Goal: Task Accomplishment & Management: Complete application form

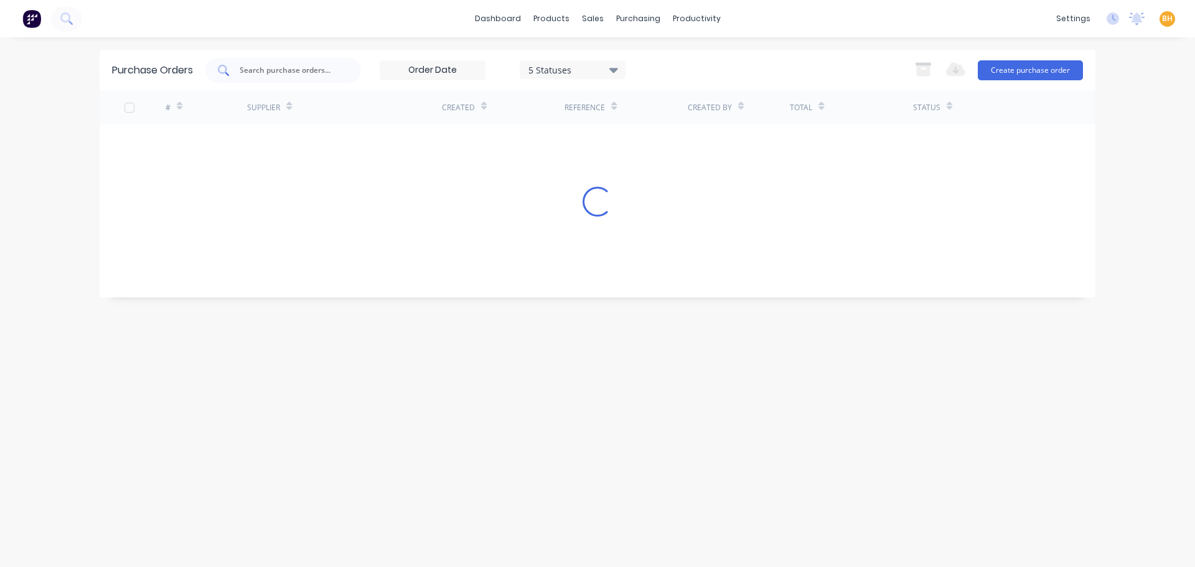
click at [254, 70] on input "text" at bounding box center [289, 70] width 103 height 12
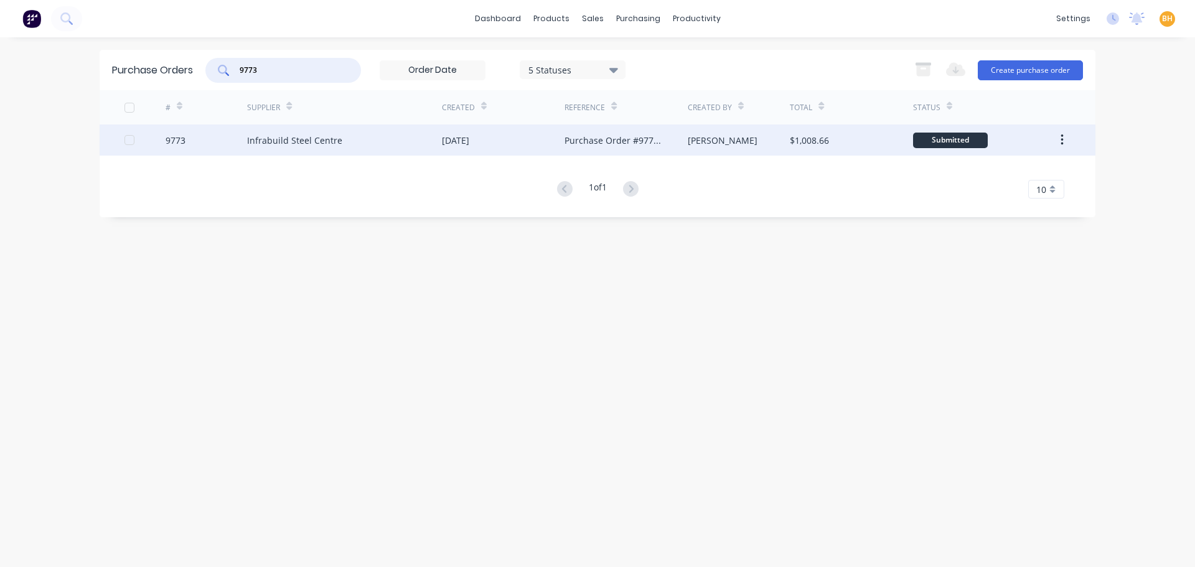
type input "9773"
click at [259, 146] on div "Infrabuild Steel Centre" at bounding box center [294, 140] width 95 height 13
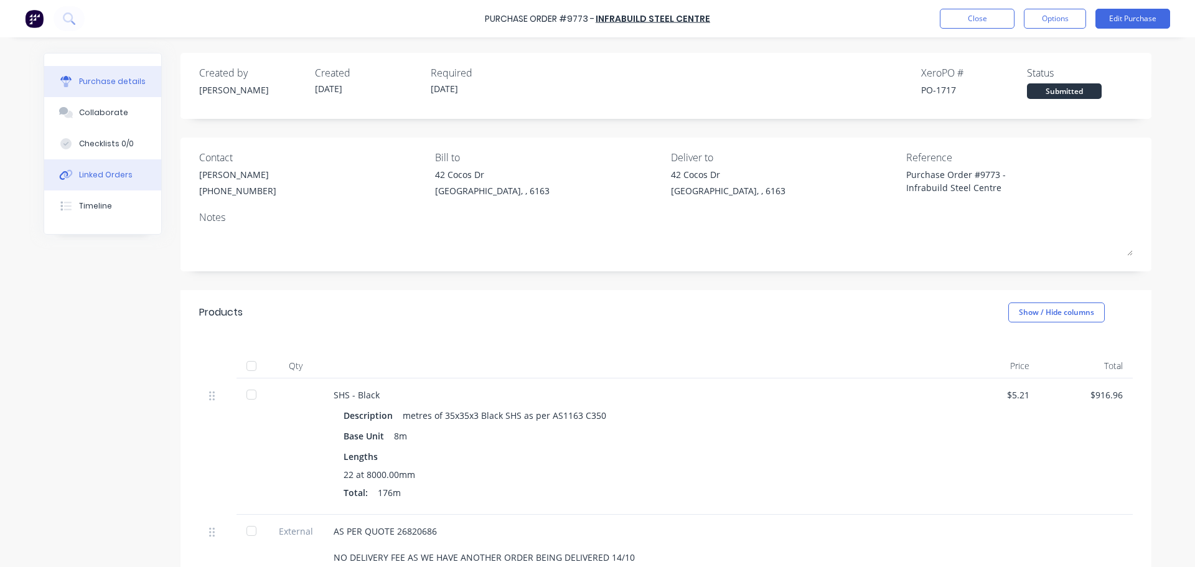
click at [69, 172] on div at bounding box center [66, 174] width 19 height 11
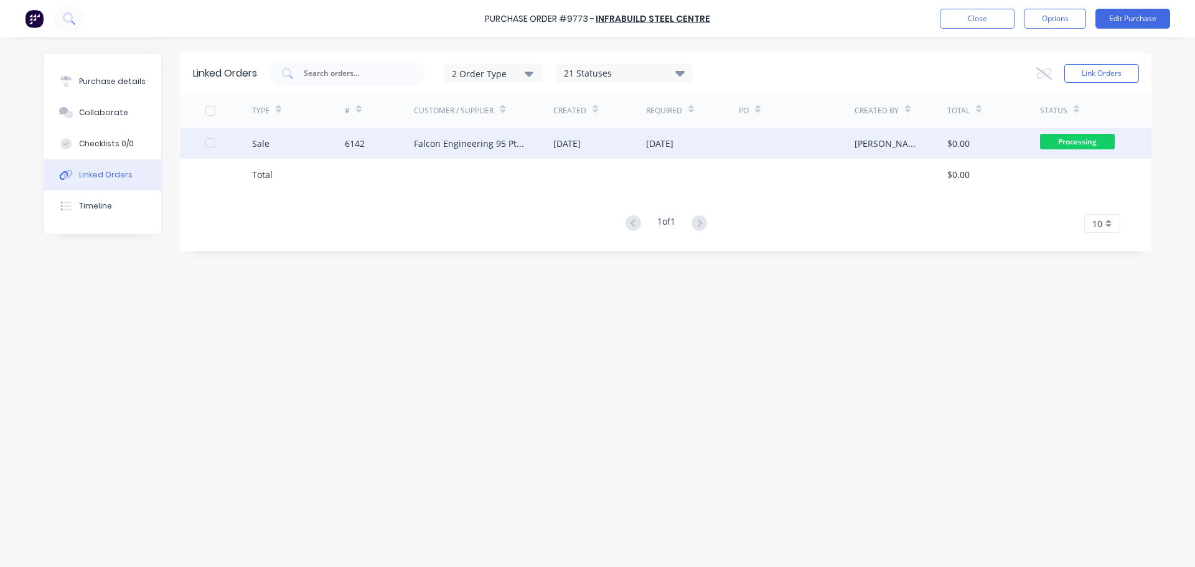
click at [560, 141] on div "[DATE]" at bounding box center [566, 143] width 27 height 13
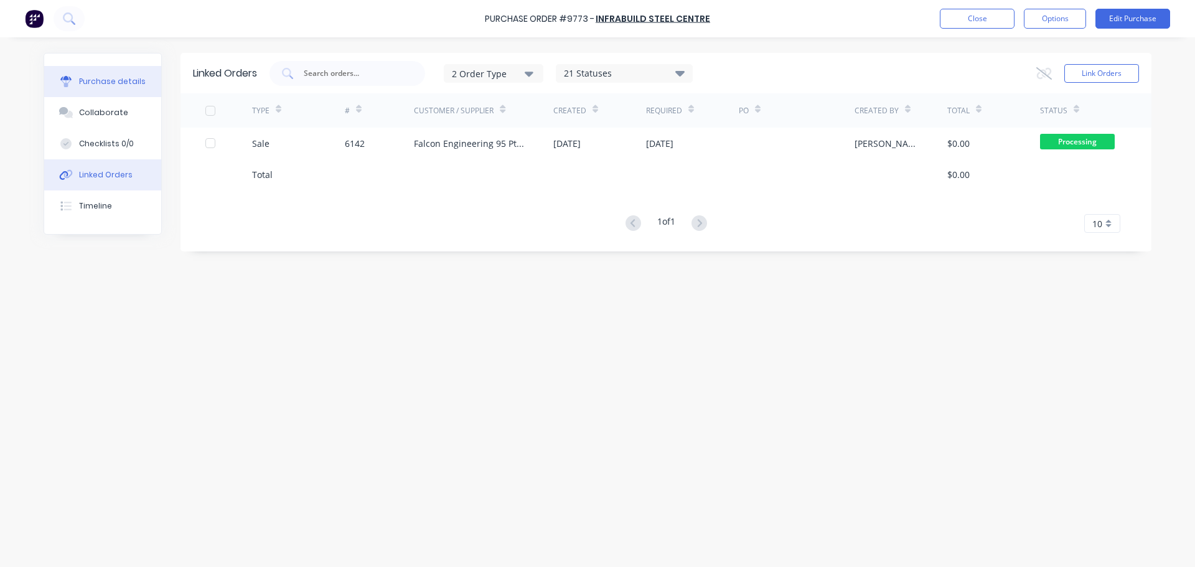
click at [100, 75] on button "Purchase details" at bounding box center [102, 81] width 117 height 31
type textarea "x"
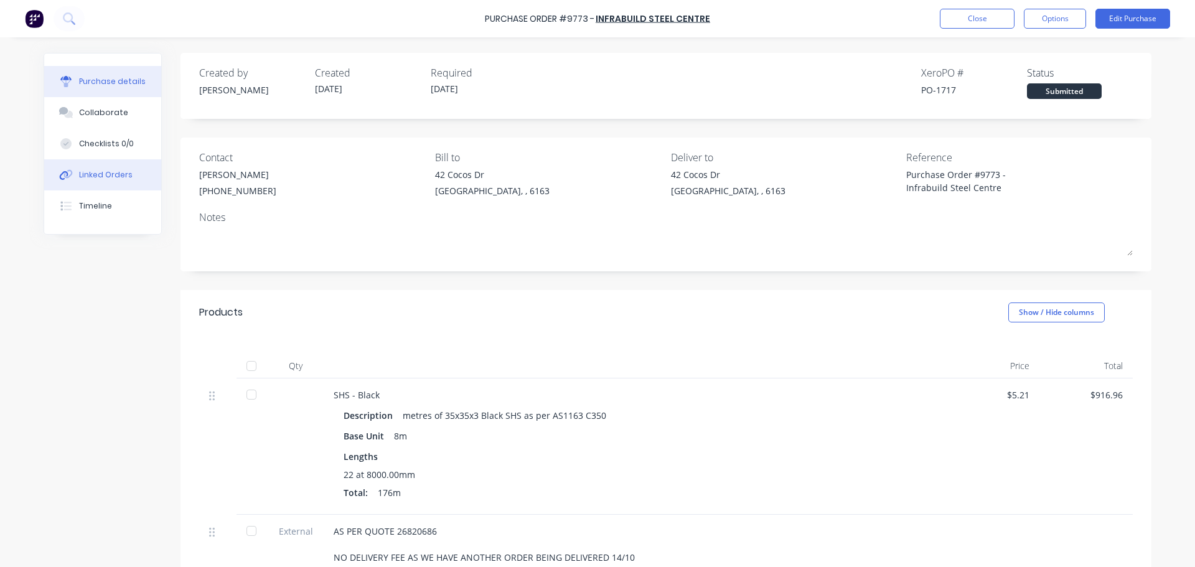
click at [98, 175] on div "Linked Orders" at bounding box center [106, 174] width 54 height 11
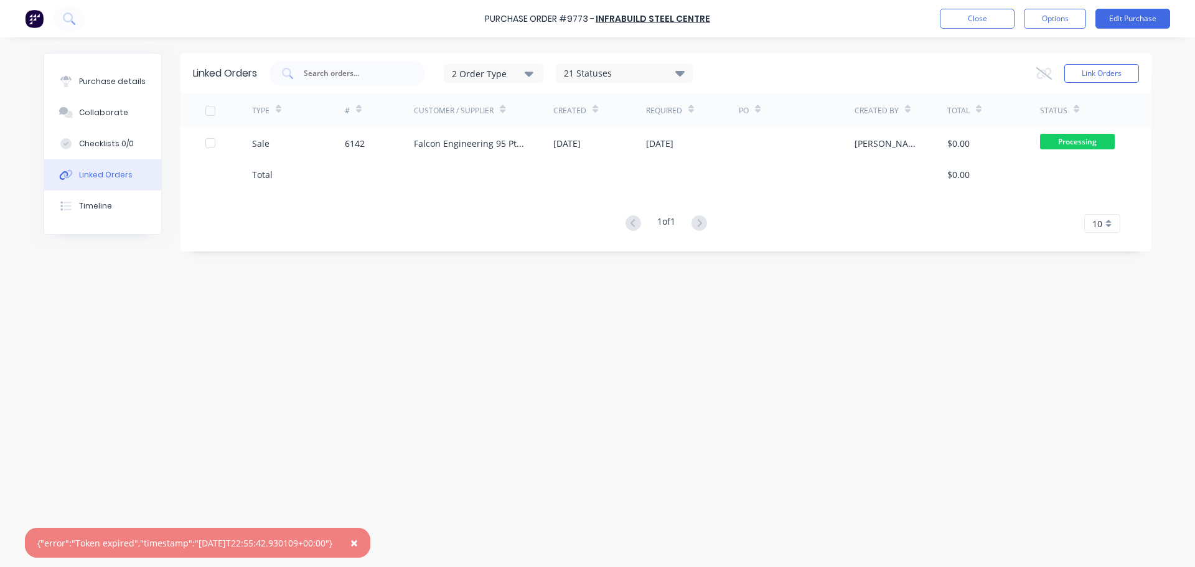
click at [370, 543] on button "×" at bounding box center [354, 543] width 32 height 30
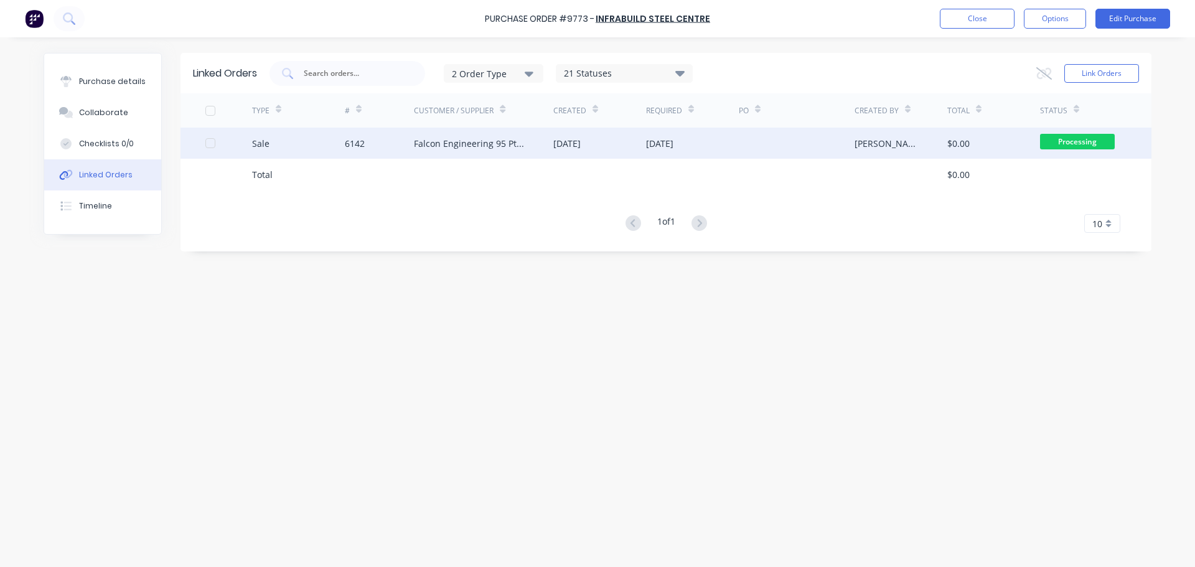
click at [459, 135] on div "Falcon Engineering 95 Pty Ltd" at bounding box center [483, 143] width 139 height 31
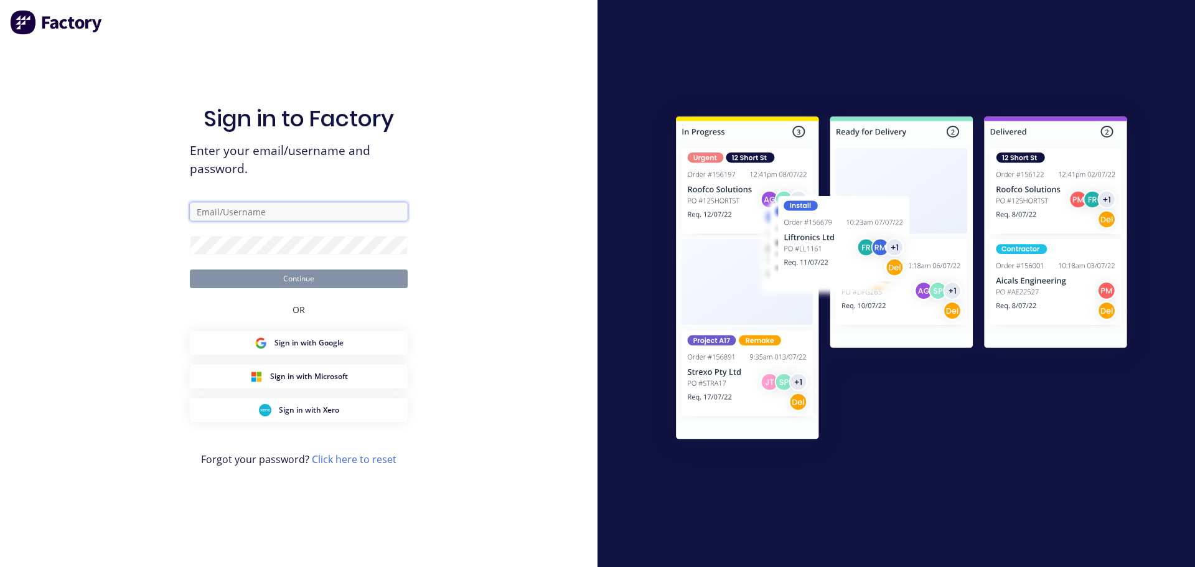
type input "[EMAIL_ADDRESS][DOMAIN_NAME]"
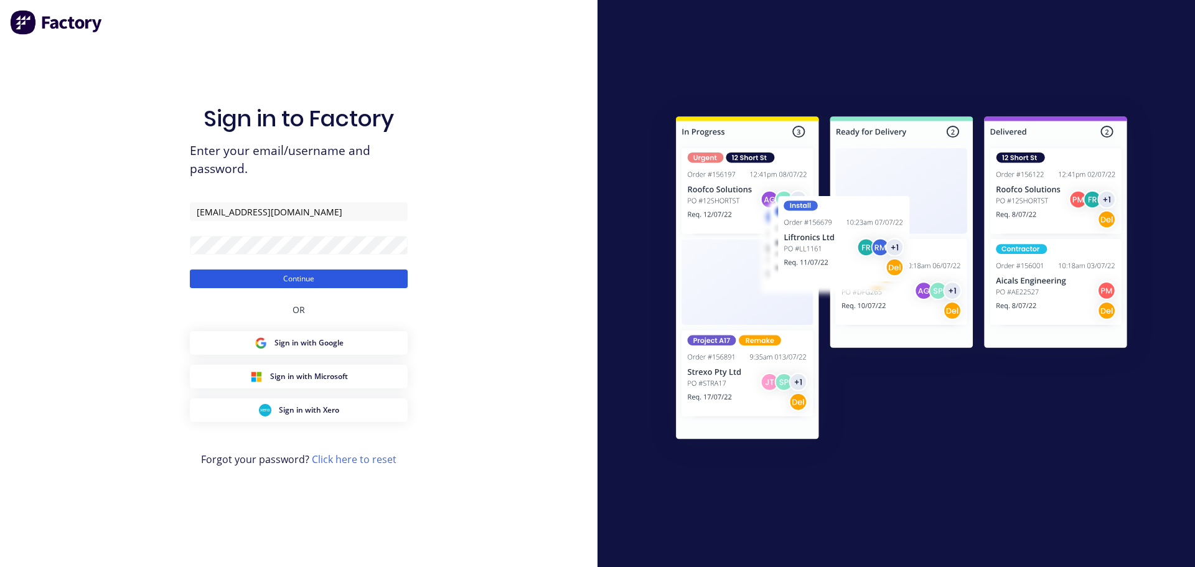
click at [271, 275] on button "Continue" at bounding box center [299, 278] width 218 height 19
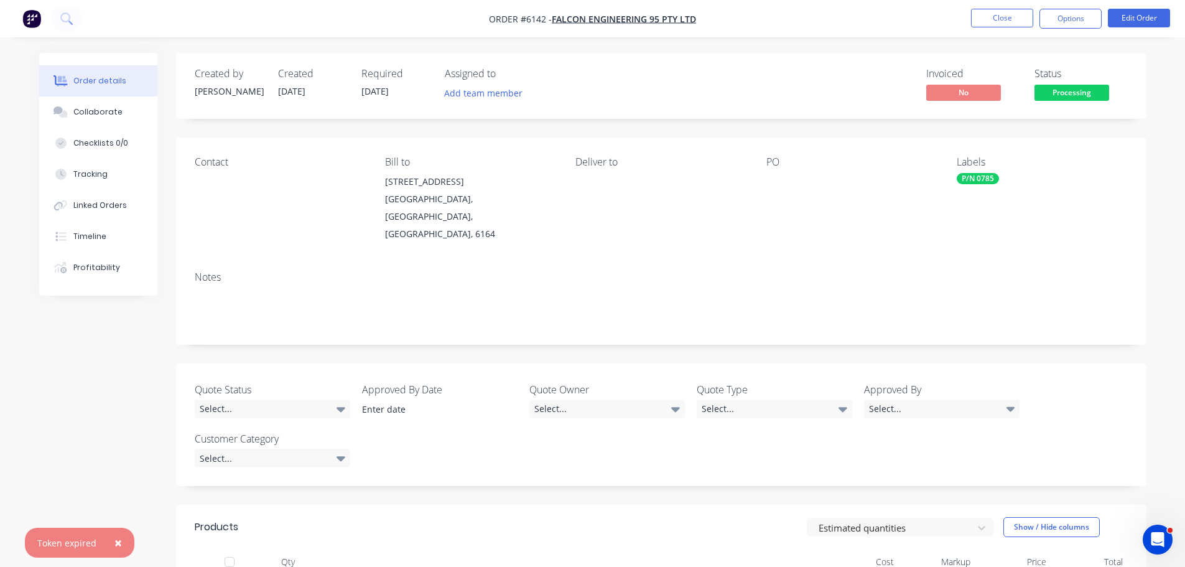
click at [115, 540] on span "×" at bounding box center [117, 542] width 7 height 17
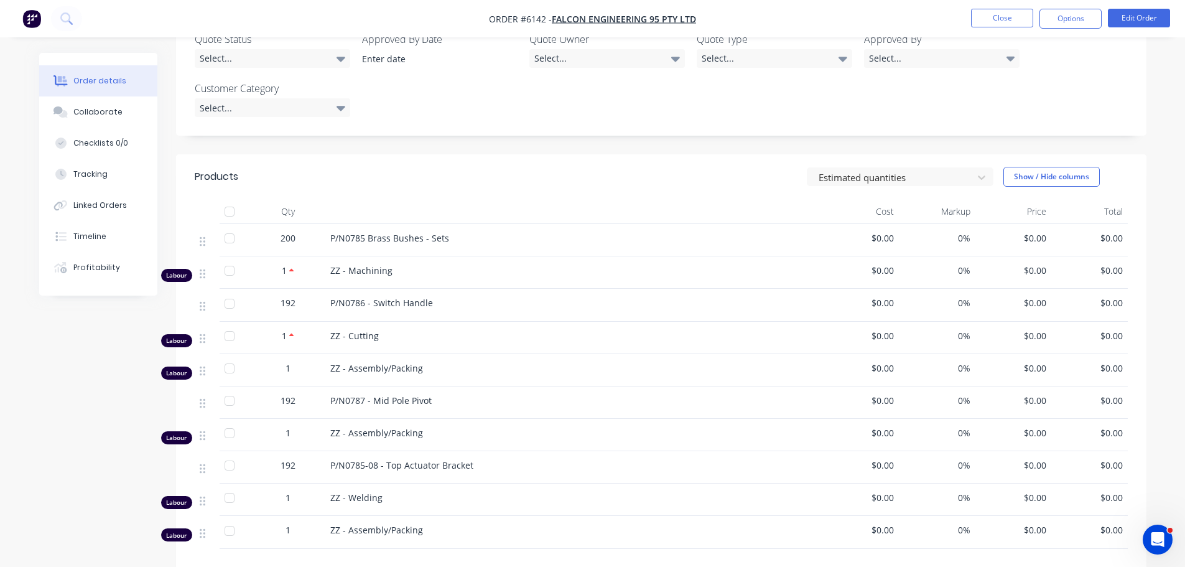
scroll to position [349, 0]
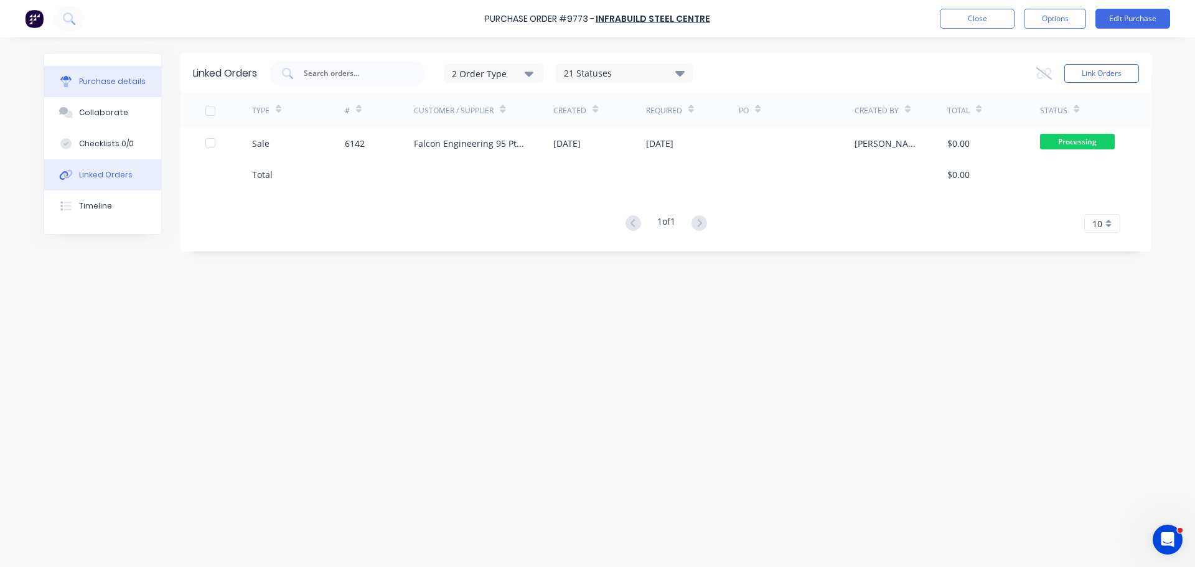
click at [88, 82] on div "Purchase details" at bounding box center [112, 81] width 67 height 11
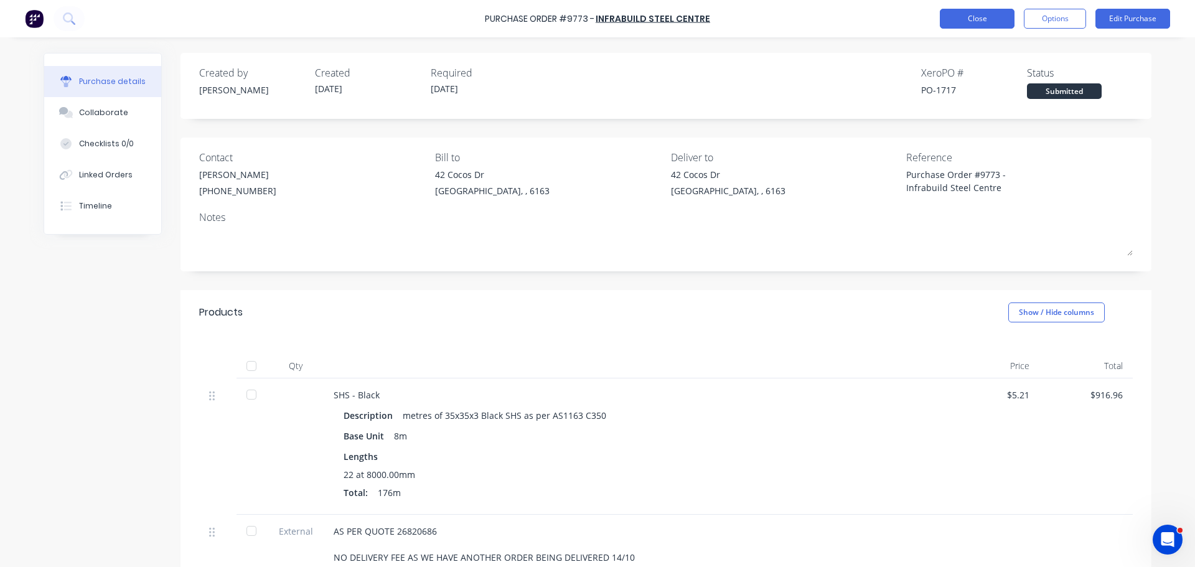
click at [949, 22] on button "Close" at bounding box center [977, 19] width 75 height 20
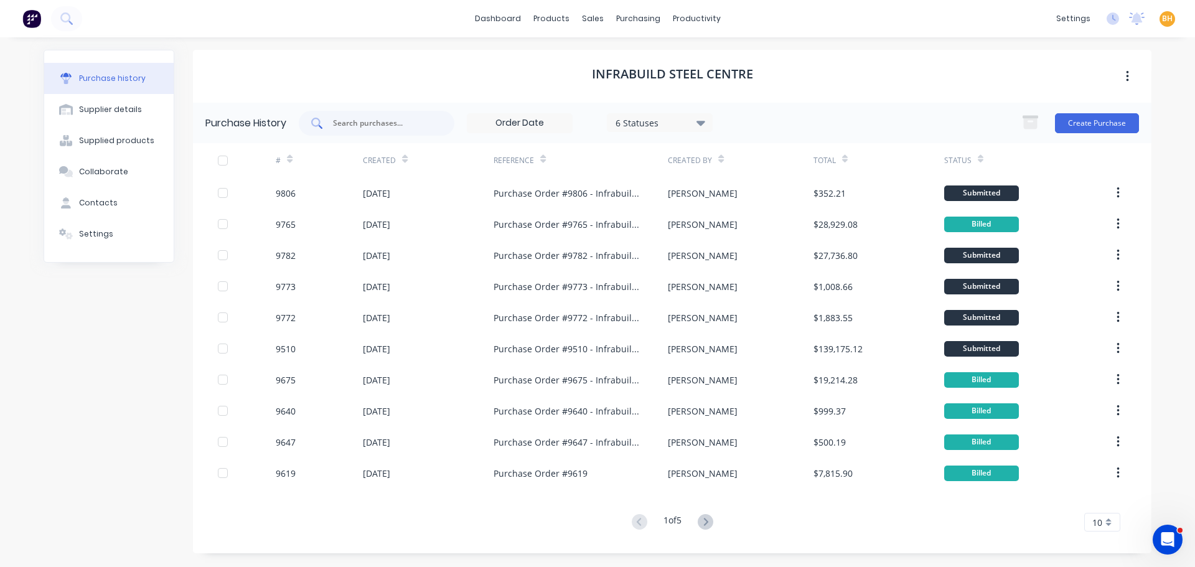
click at [378, 126] on input "text" at bounding box center [383, 123] width 103 height 12
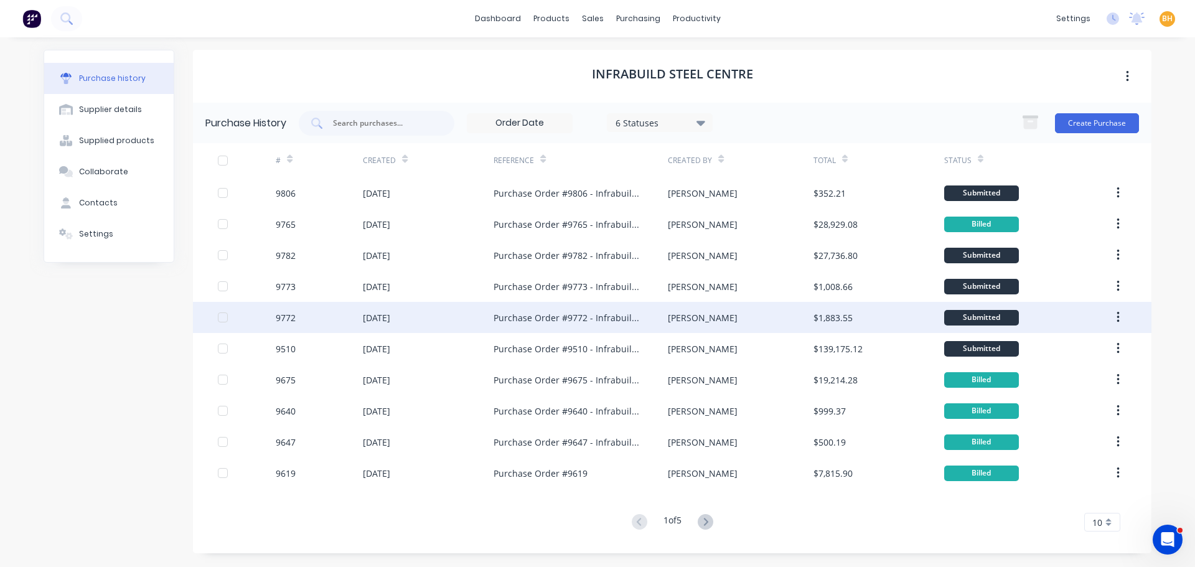
click at [390, 317] on div "[DATE]" at bounding box center [376, 317] width 27 height 13
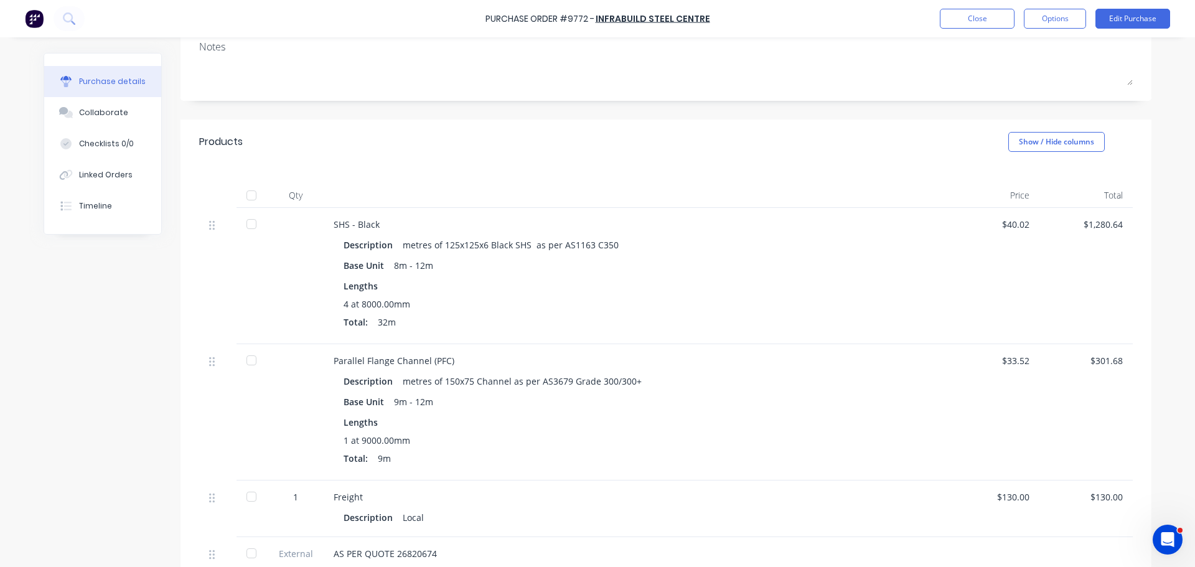
scroll to position [124, 0]
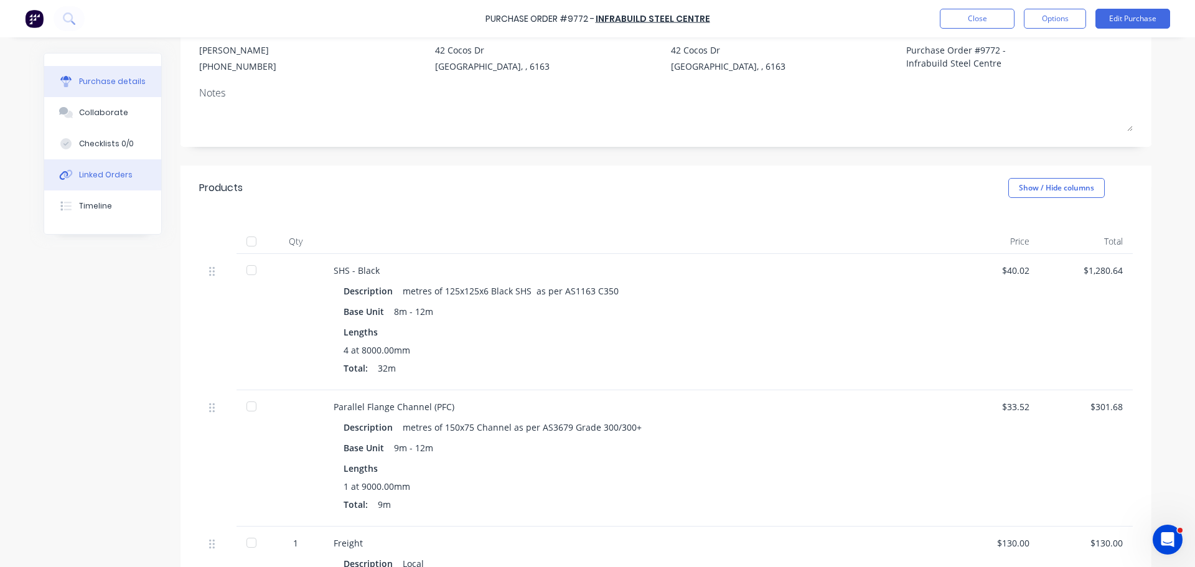
click at [111, 169] on div "Linked Orders" at bounding box center [106, 174] width 54 height 11
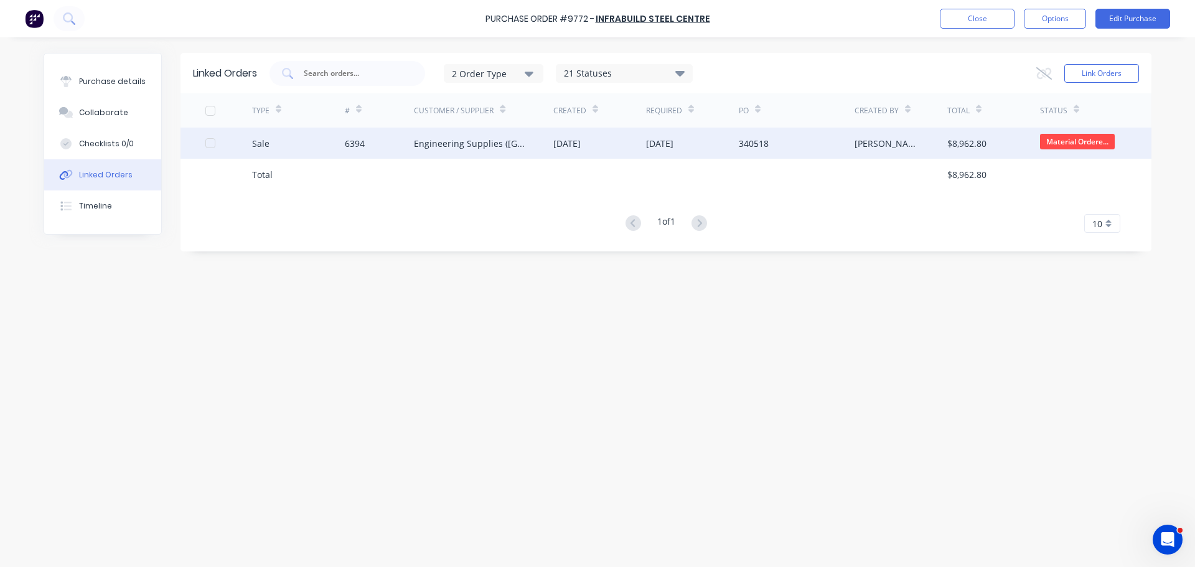
click at [396, 141] on div "6394" at bounding box center [380, 143] width 70 height 31
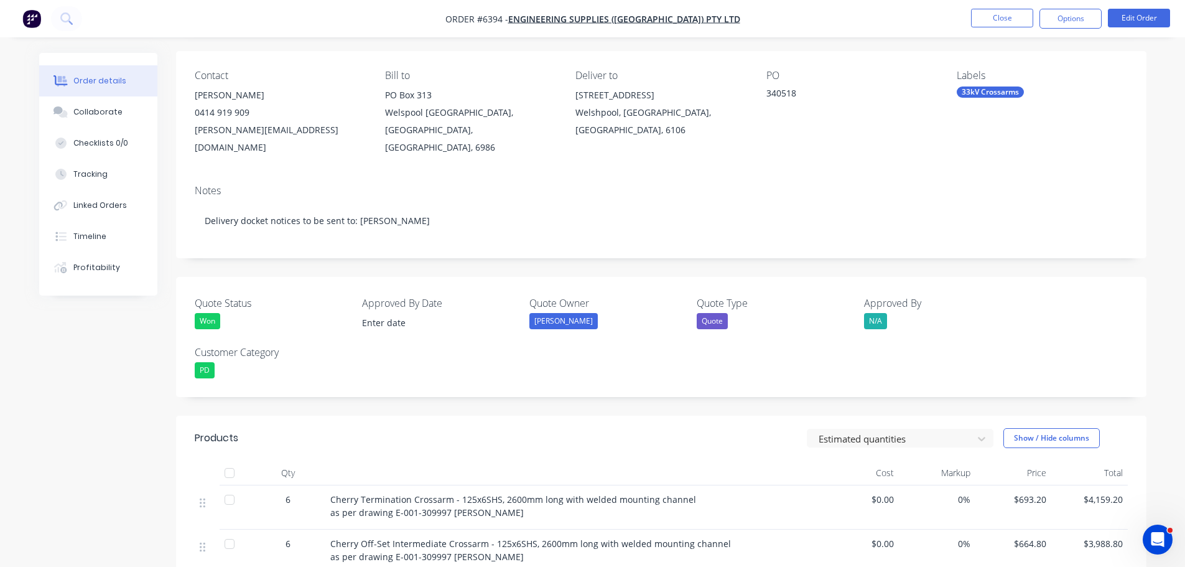
scroll to position [187, 0]
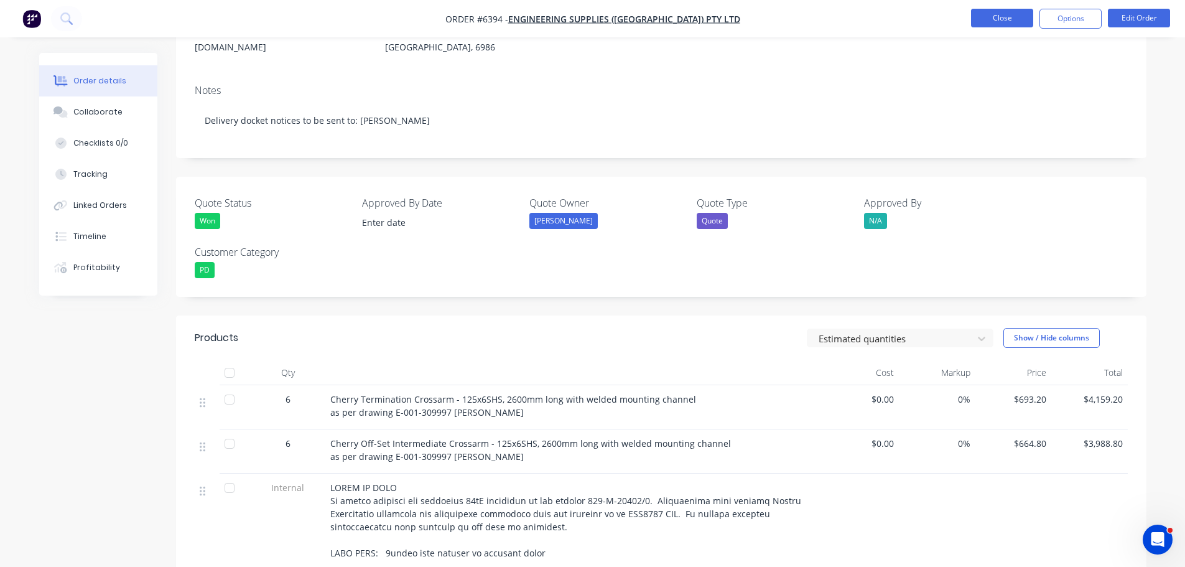
click at [978, 22] on button "Close" at bounding box center [1002, 18] width 62 height 19
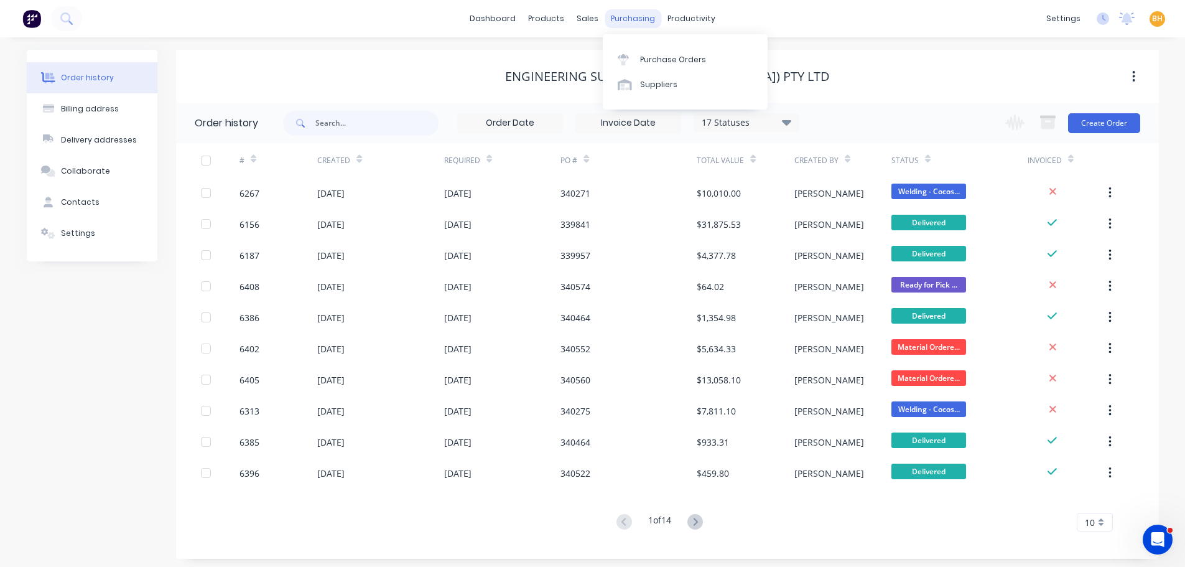
click at [625, 21] on div "purchasing" at bounding box center [633, 18] width 57 height 19
click at [646, 55] on div "Purchase Orders" at bounding box center [673, 59] width 66 height 11
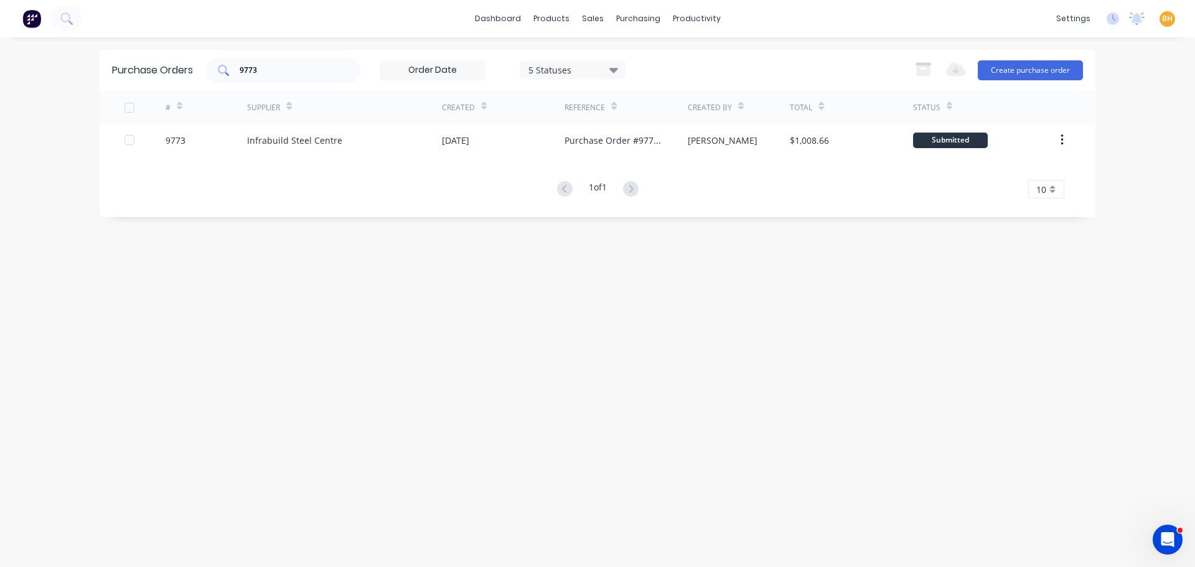
click at [283, 75] on input "9773" at bounding box center [289, 70] width 103 height 12
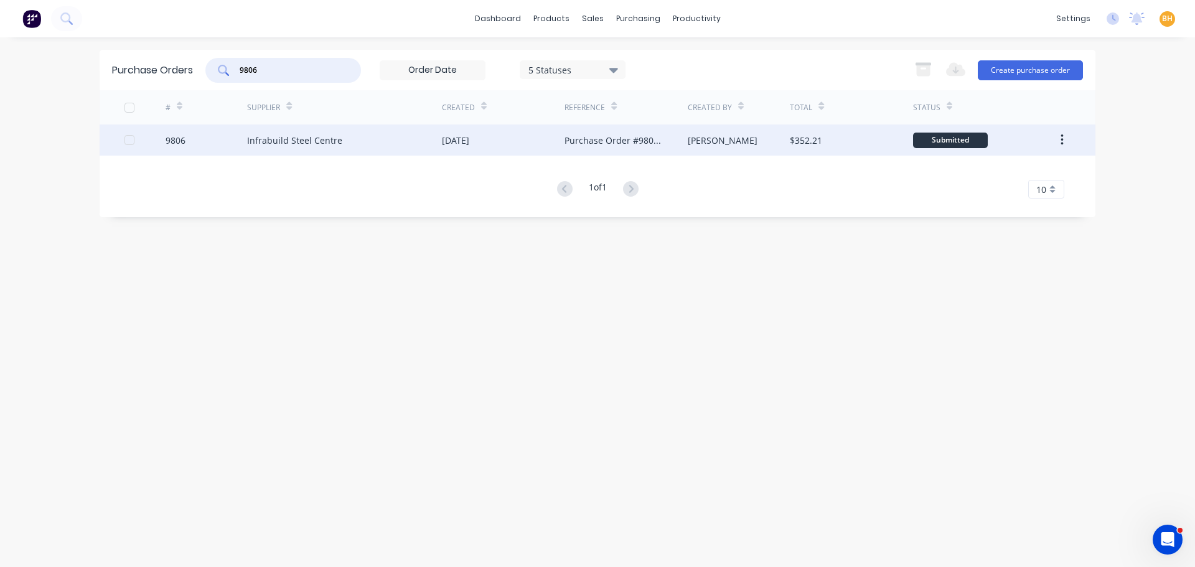
type input "9806"
click at [276, 146] on div "Infrabuild Steel Centre" at bounding box center [294, 140] width 95 height 13
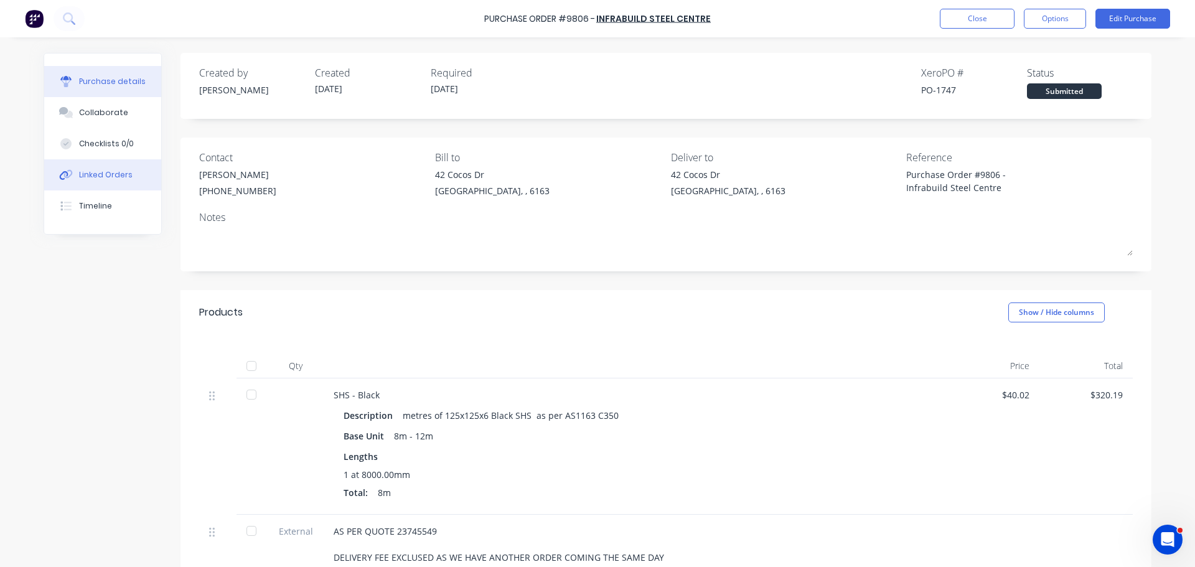
click at [101, 174] on div "Linked Orders" at bounding box center [106, 174] width 54 height 11
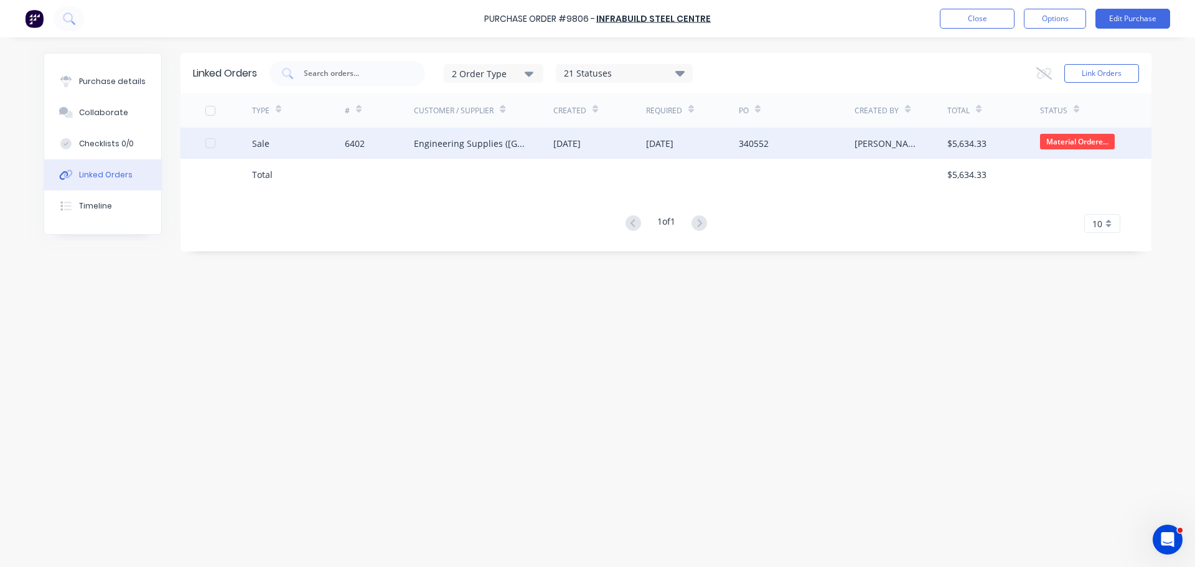
click at [454, 149] on div "Engineering Supplies (WA) Pty Ltd" at bounding box center [471, 143] width 114 height 13
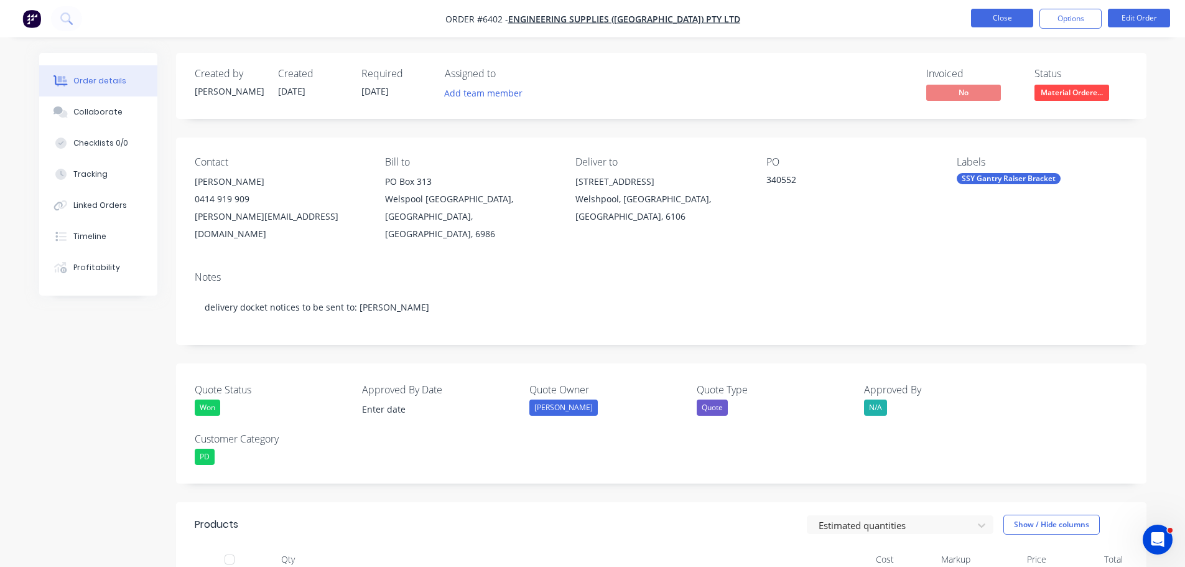
click at [979, 16] on button "Close" at bounding box center [1002, 18] width 62 height 19
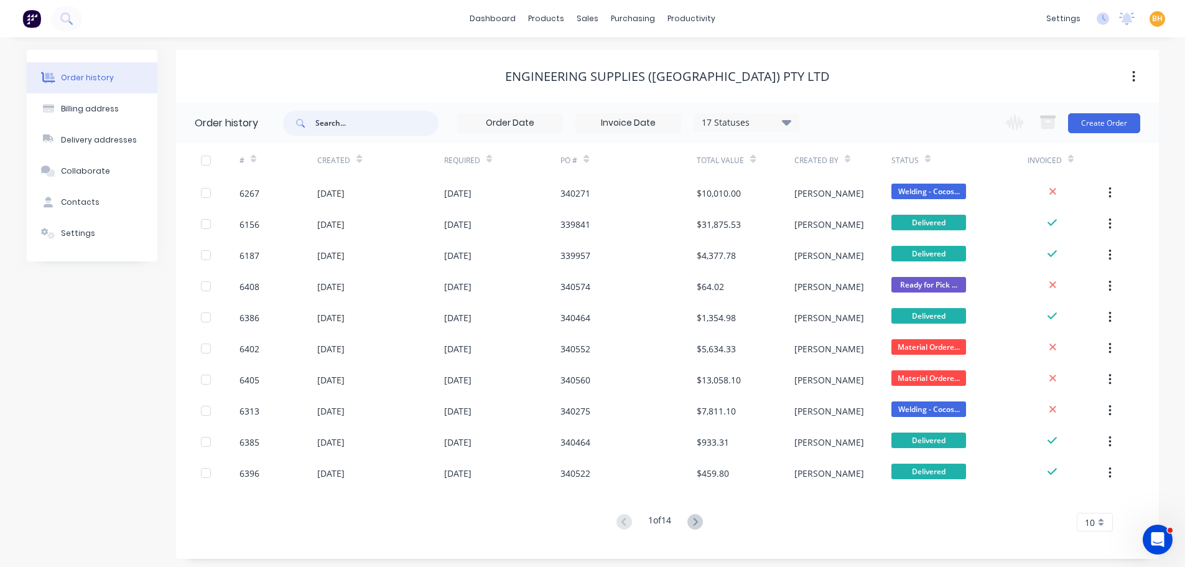
click at [330, 126] on input "text" at bounding box center [376, 123] width 123 height 25
type input "9772"
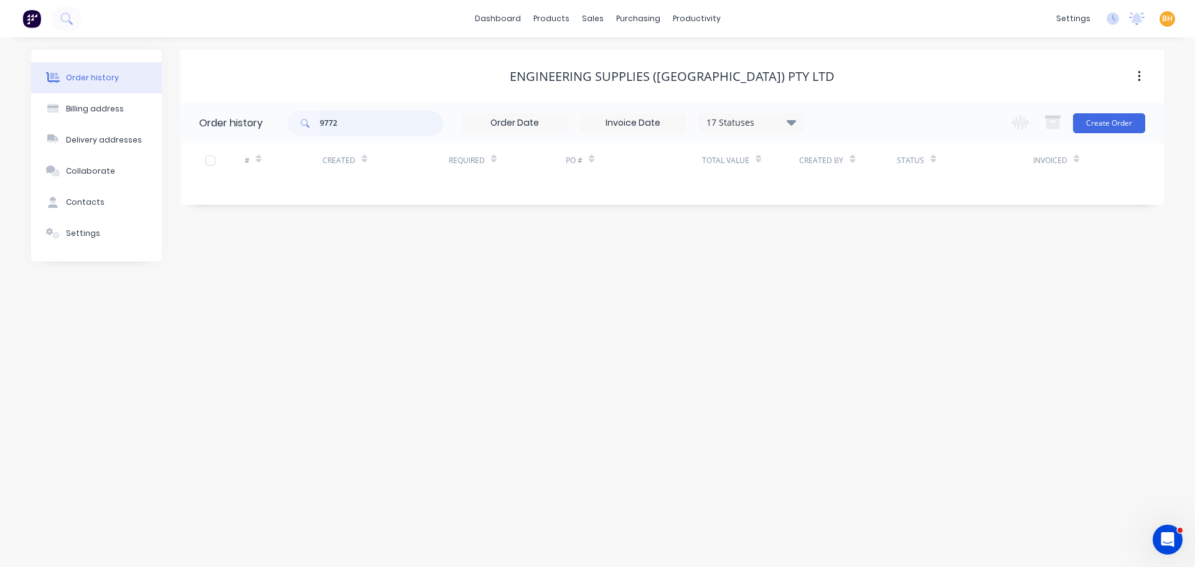
click at [353, 116] on input "9772" at bounding box center [381, 123] width 123 height 25
type input "9"
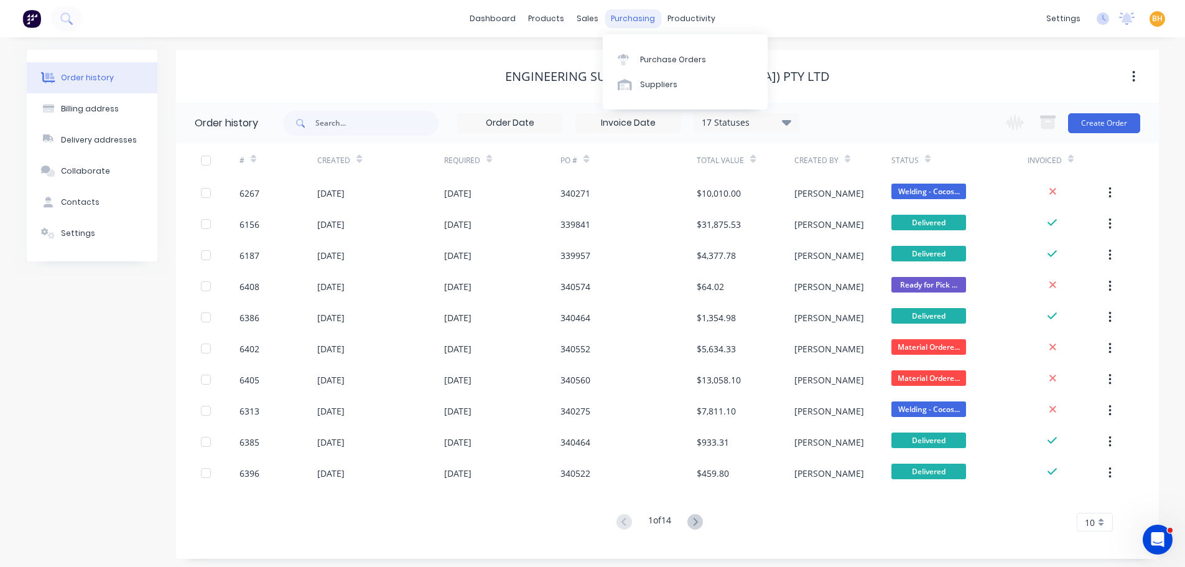
click at [625, 23] on div "purchasing" at bounding box center [633, 18] width 57 height 19
click at [648, 62] on div "Purchase Orders" at bounding box center [673, 59] width 66 height 11
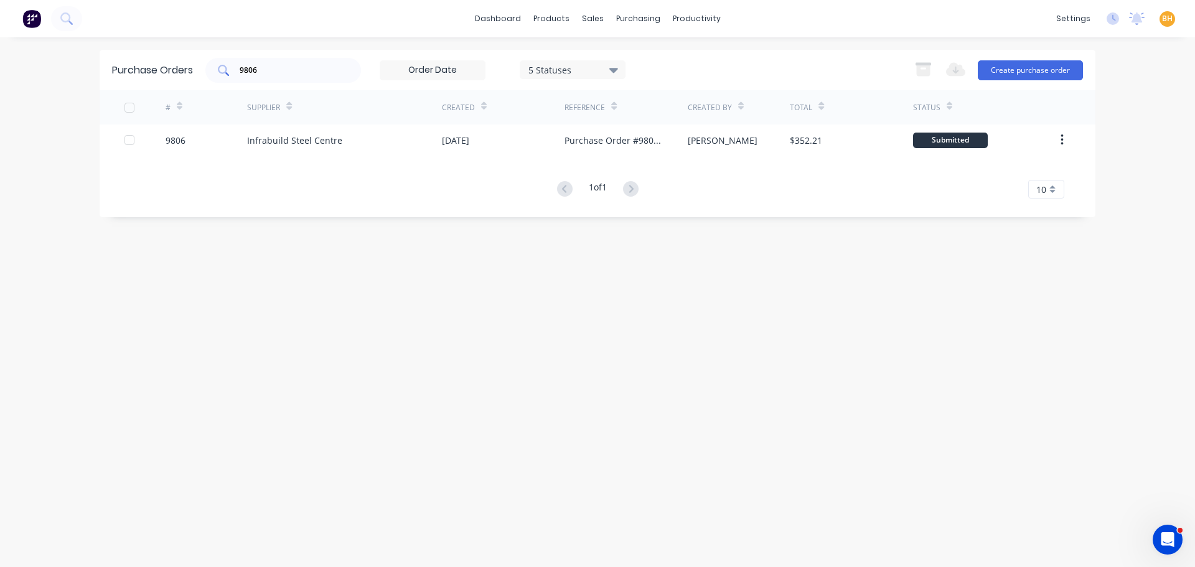
click at [285, 71] on input "9806" at bounding box center [289, 70] width 103 height 12
type input "9"
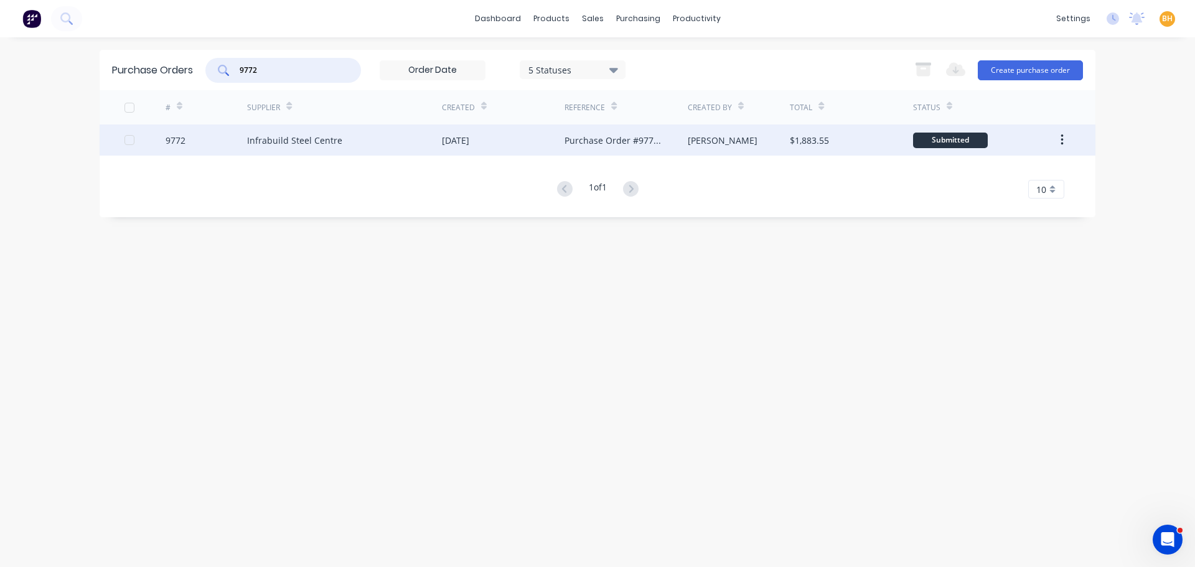
type input "9772"
click at [285, 139] on div "Infrabuild Steel Centre" at bounding box center [294, 140] width 95 height 13
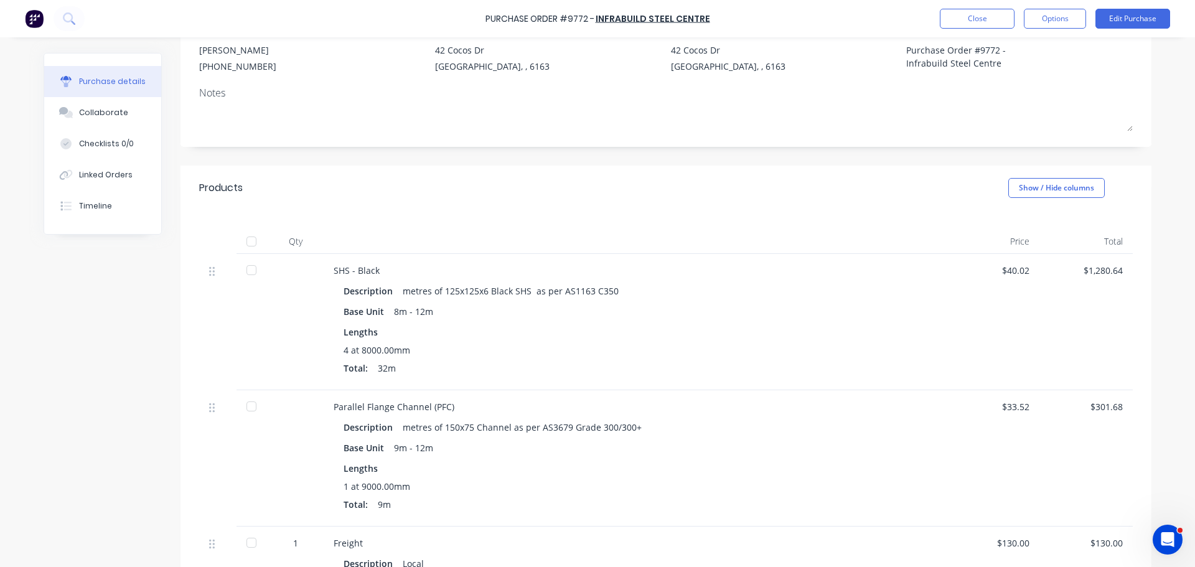
scroll to position [62, 0]
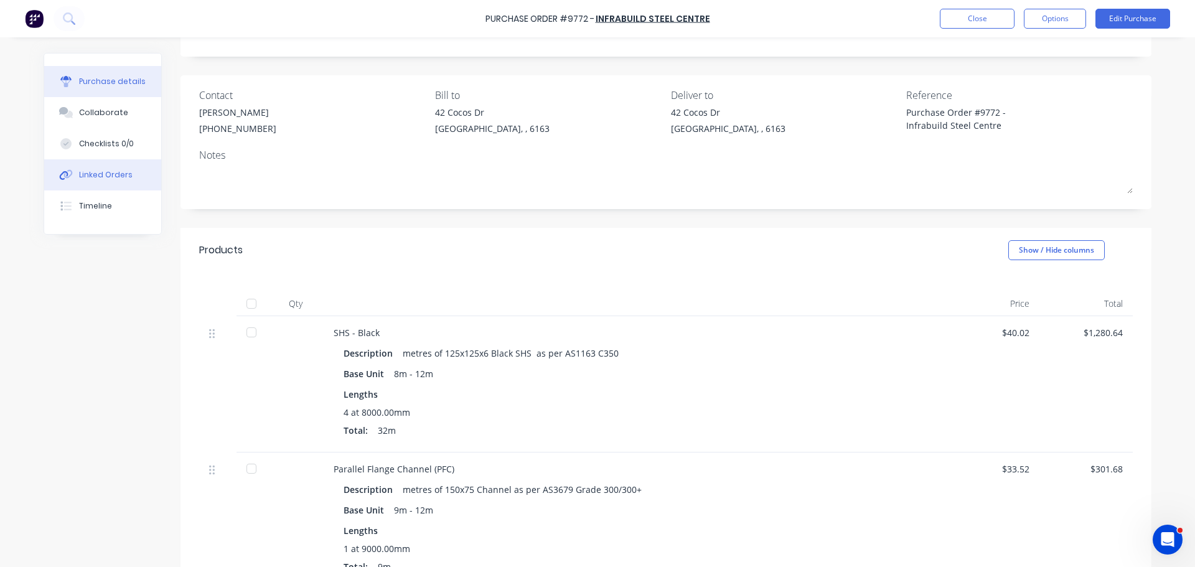
click at [110, 173] on div "Linked Orders" at bounding box center [106, 174] width 54 height 11
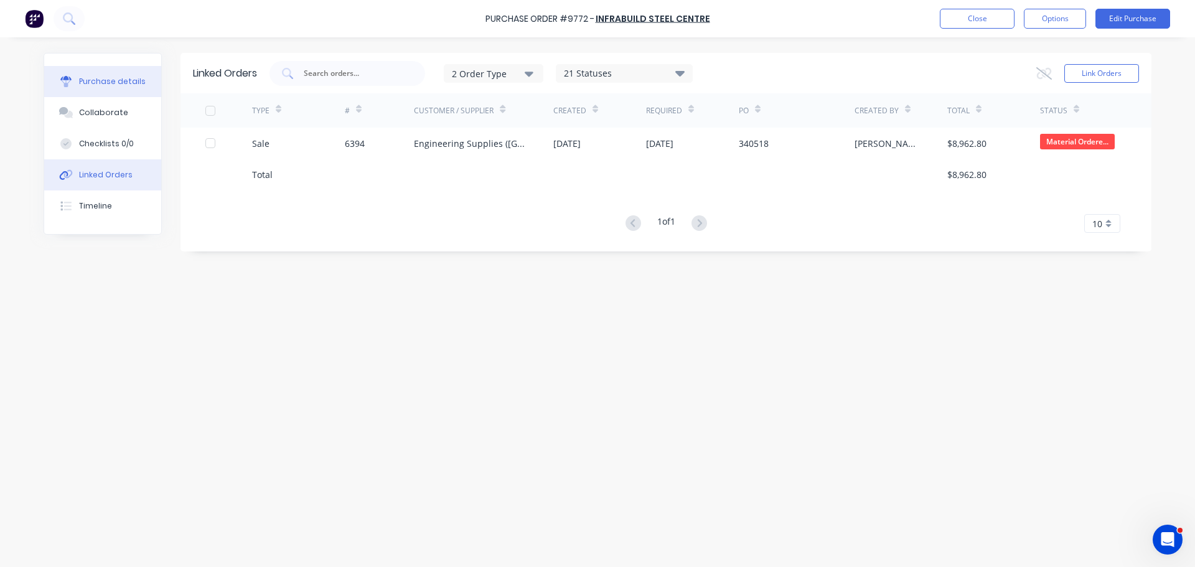
click at [107, 85] on div "Purchase details" at bounding box center [112, 81] width 67 height 11
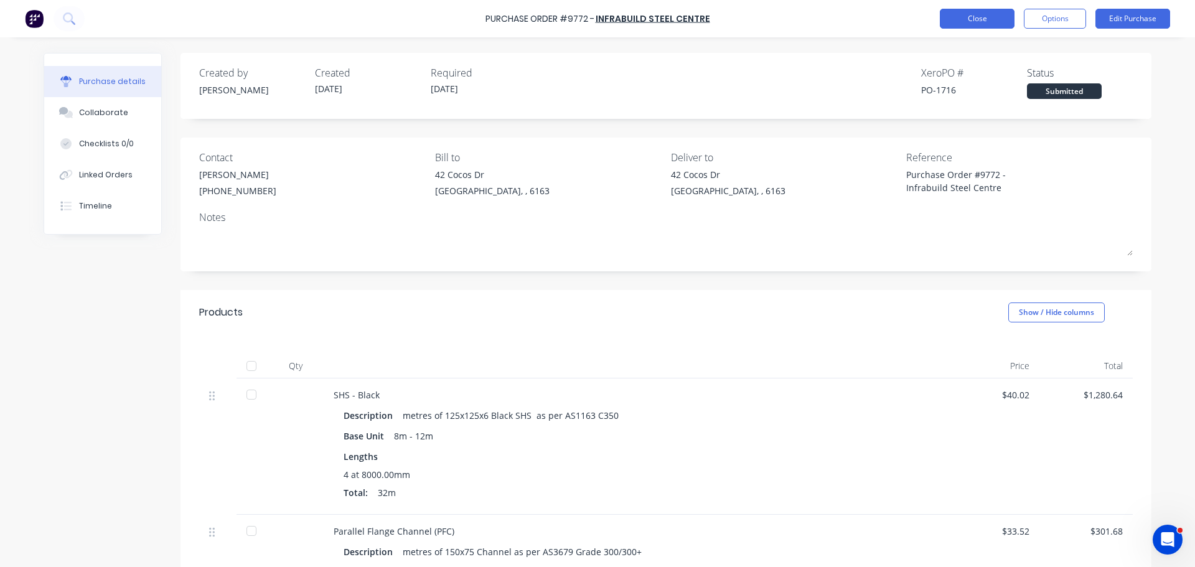
click at [950, 13] on button "Close" at bounding box center [977, 19] width 75 height 20
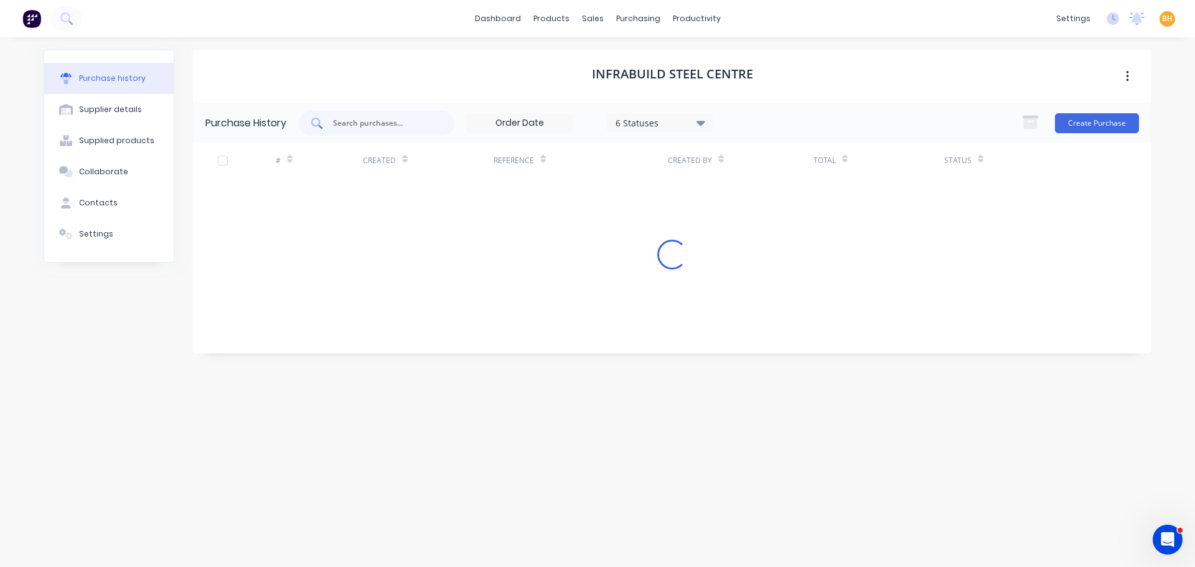
click at [345, 123] on input "text" at bounding box center [383, 123] width 103 height 12
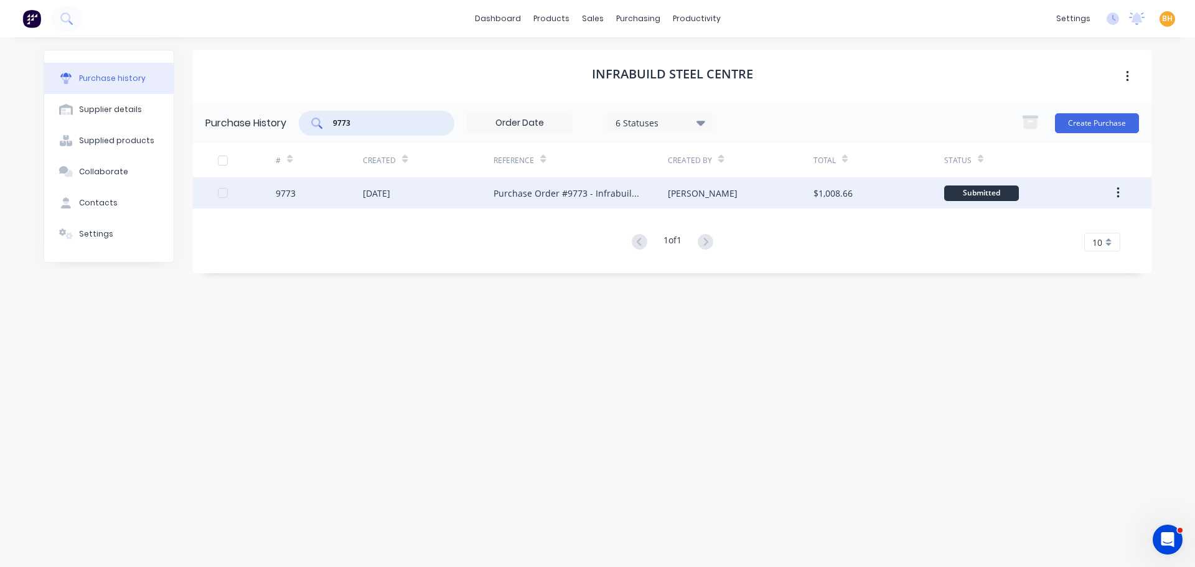
type input "9773"
click at [377, 190] on div "[DATE]" at bounding box center [376, 193] width 27 height 13
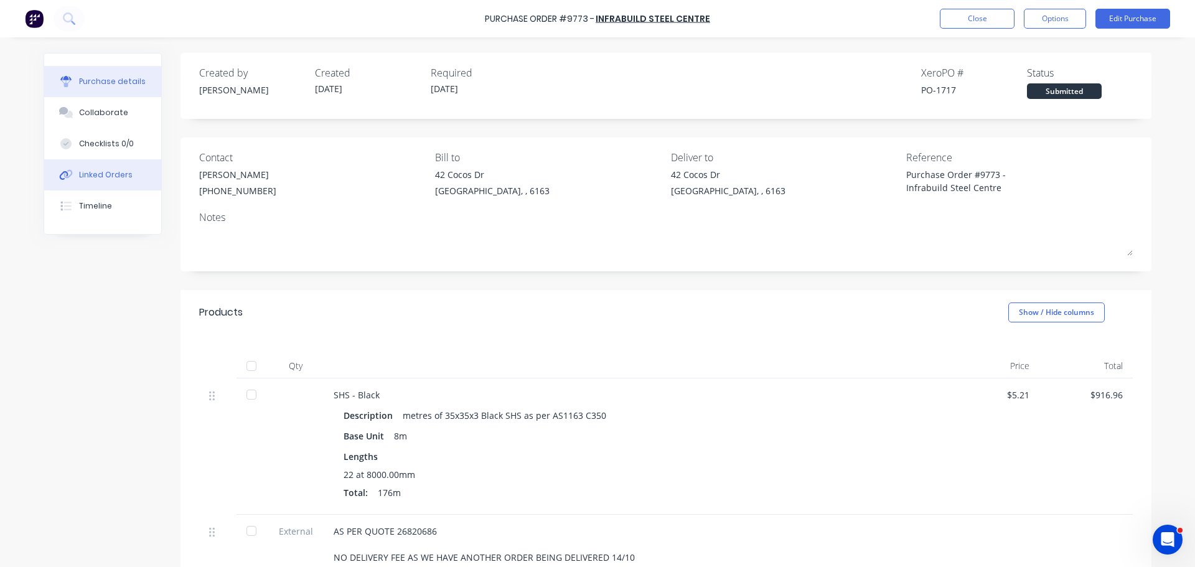
click at [95, 176] on div "Linked Orders" at bounding box center [106, 174] width 54 height 11
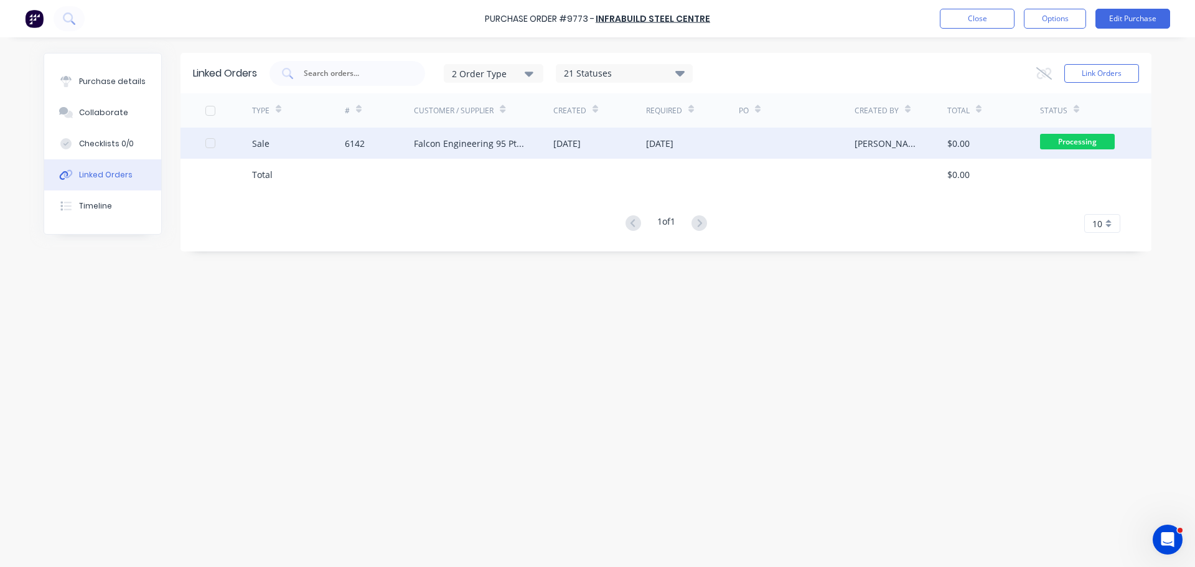
click at [368, 148] on div "6142" at bounding box center [380, 143] width 70 height 31
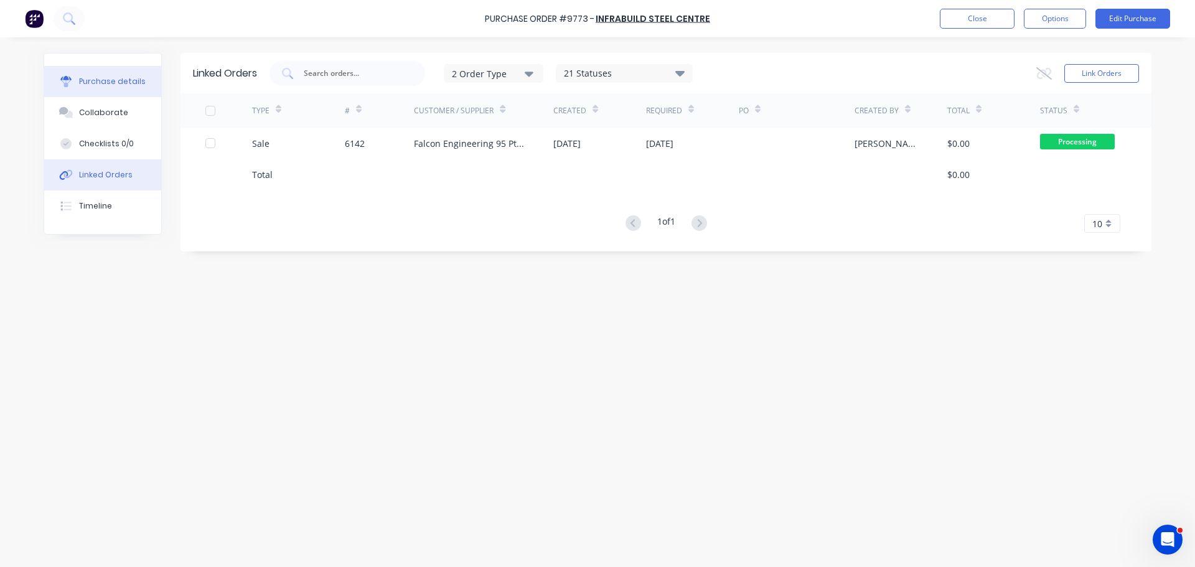
click at [96, 80] on div "Purchase details" at bounding box center [112, 81] width 67 height 11
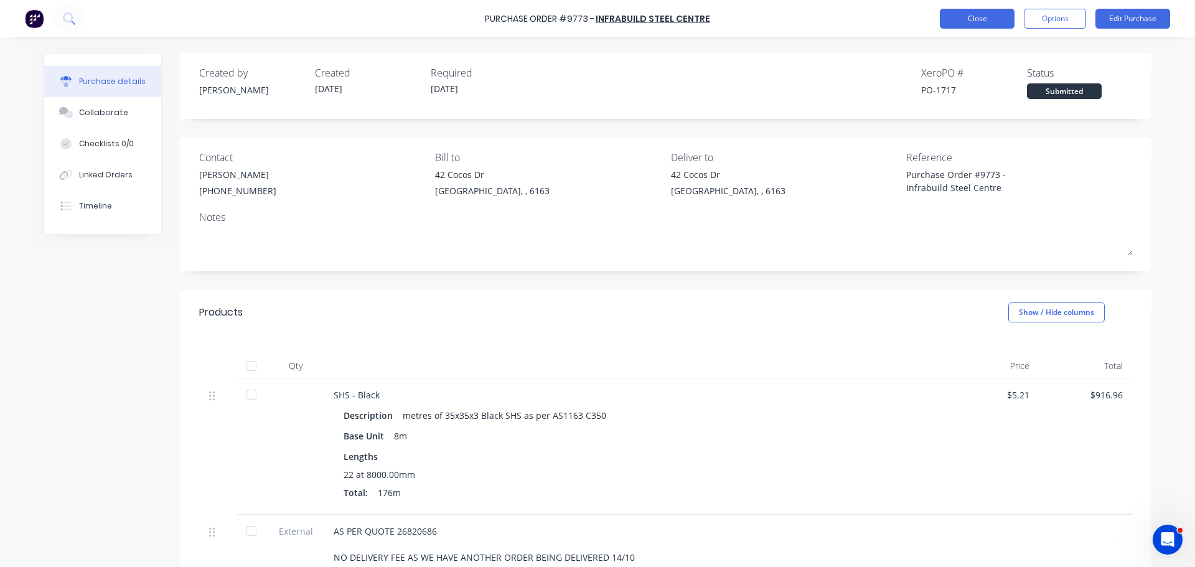
click at [963, 19] on button "Close" at bounding box center [977, 19] width 75 height 20
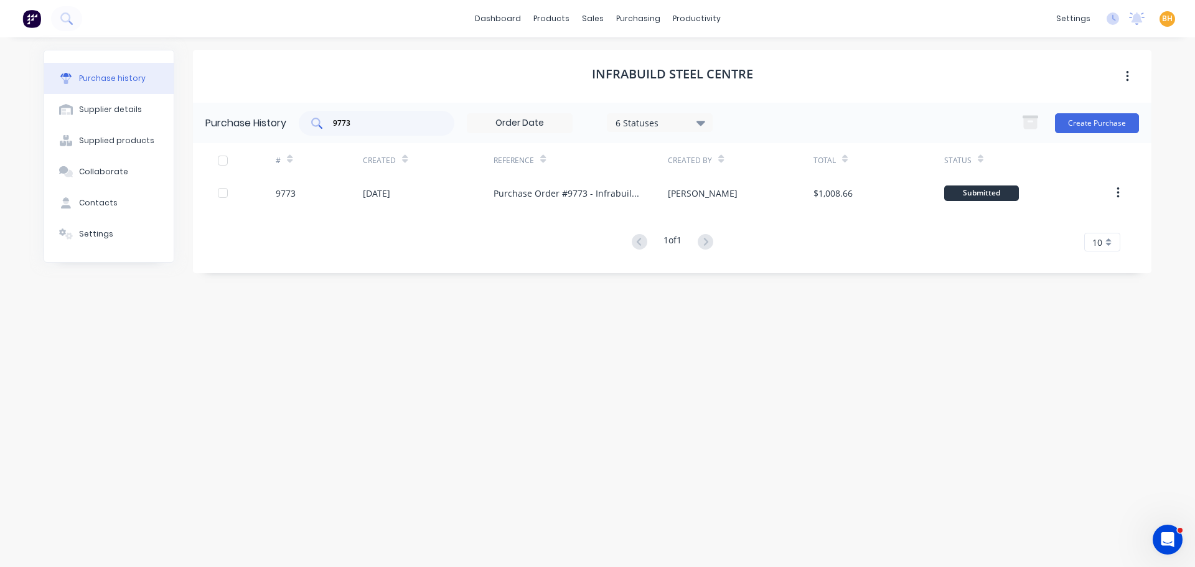
click at [373, 129] on div "9773" at bounding box center [377, 123] width 156 height 25
type input "9"
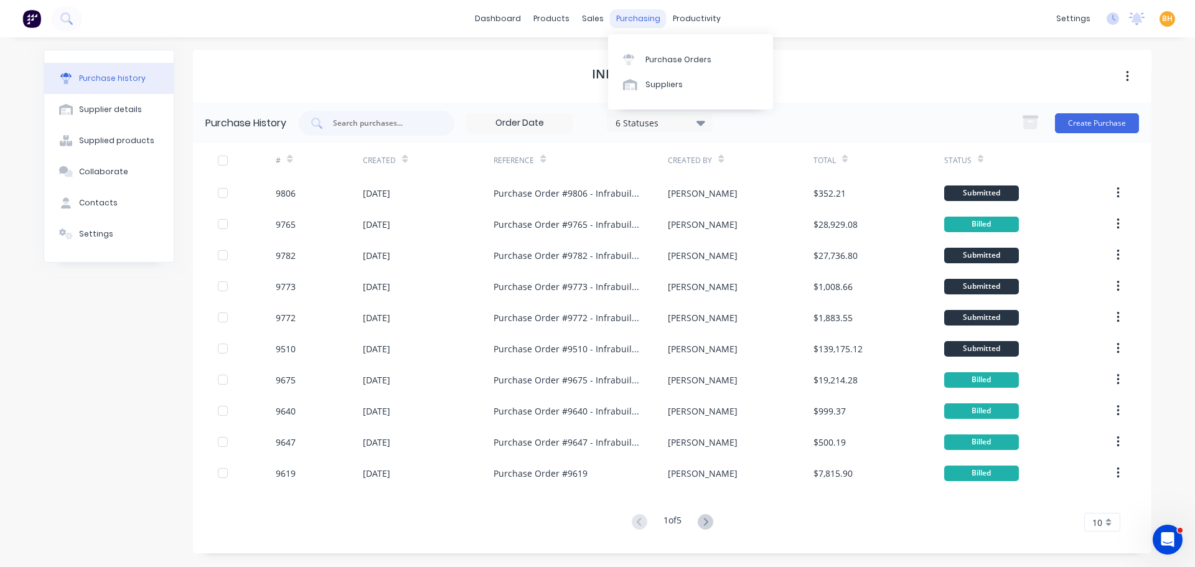
drag, startPoint x: 624, startPoint y: 18, endPoint x: 630, endPoint y: 25, distance: 9.7
click at [624, 17] on div "purchasing" at bounding box center [638, 18] width 57 height 19
click at [660, 62] on div "Purchase Orders" at bounding box center [678, 59] width 66 height 11
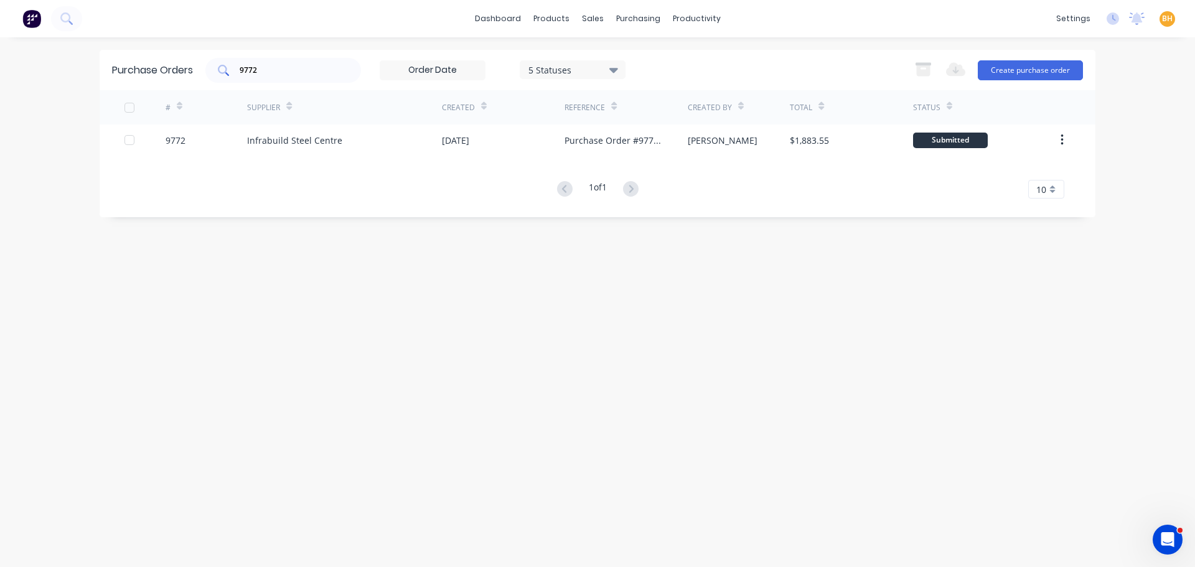
click at [277, 67] on input "9772" at bounding box center [289, 70] width 103 height 12
type input "9"
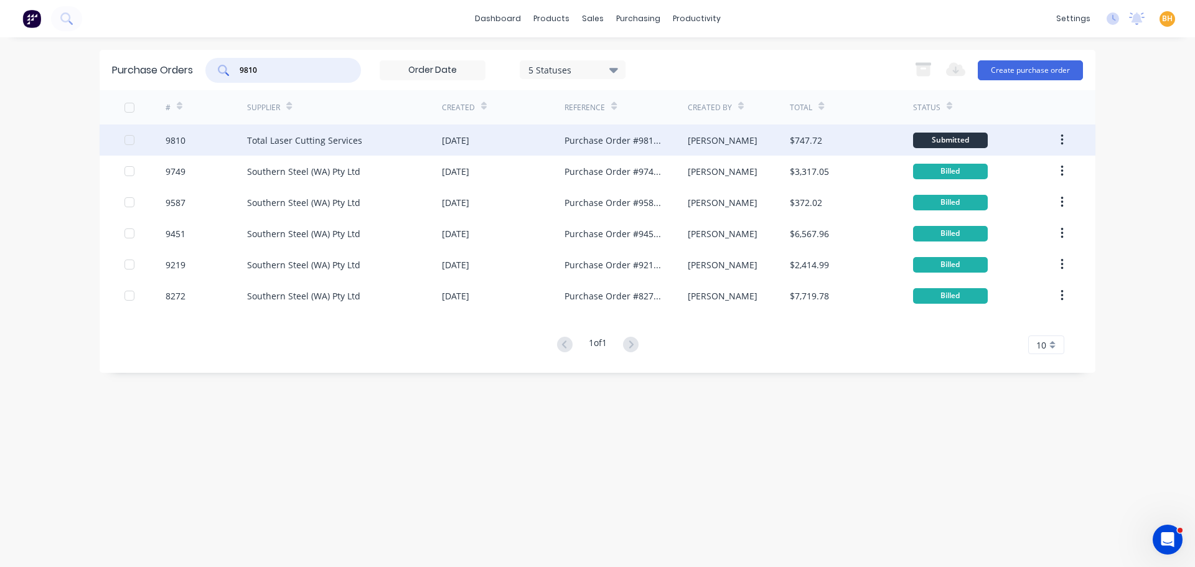
type input "9810"
click at [307, 130] on div "Total Laser Cutting Services" at bounding box center [344, 139] width 195 height 31
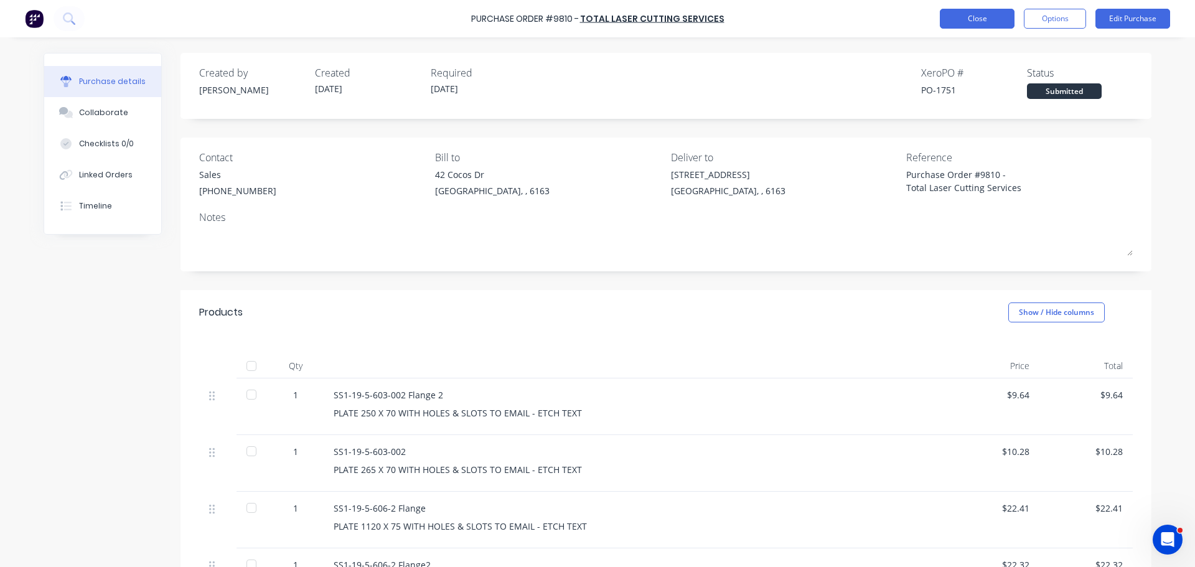
click at [963, 11] on button "Close" at bounding box center [977, 19] width 75 height 20
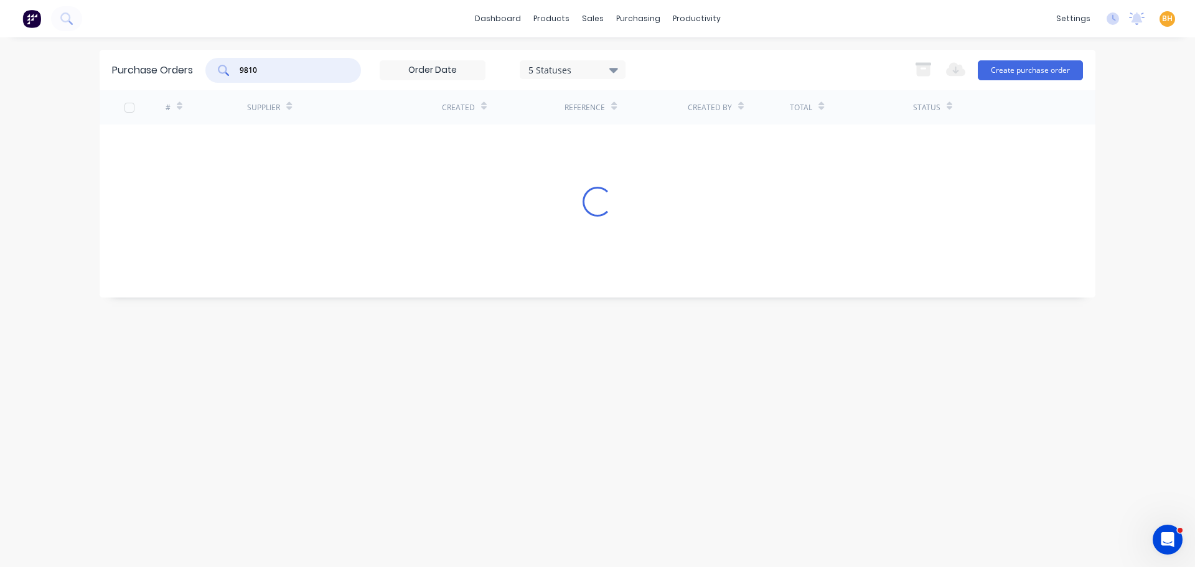
click at [299, 66] on input "9810" at bounding box center [289, 70] width 103 height 12
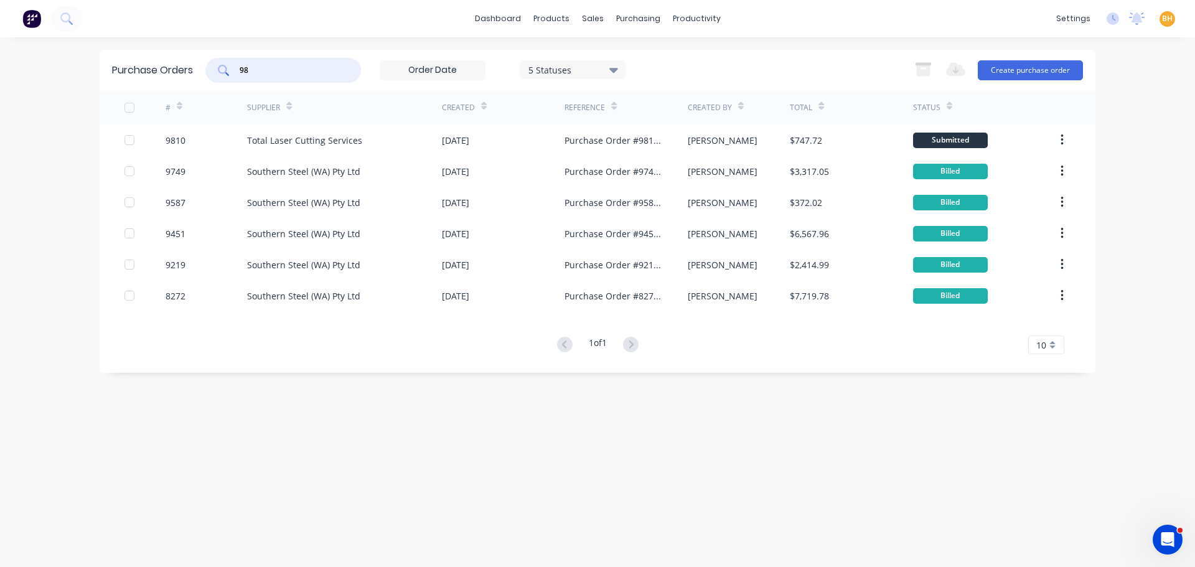
type input "9"
type input "9809"
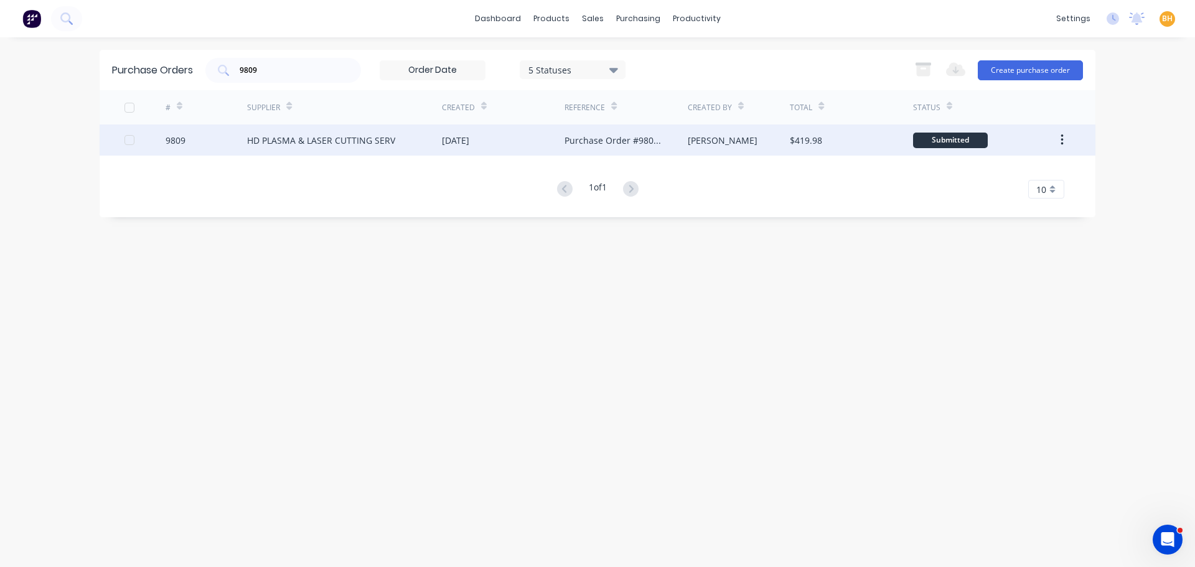
click at [342, 140] on div "HD PLASMA & LASER CUTTING SERV" at bounding box center [321, 140] width 148 height 13
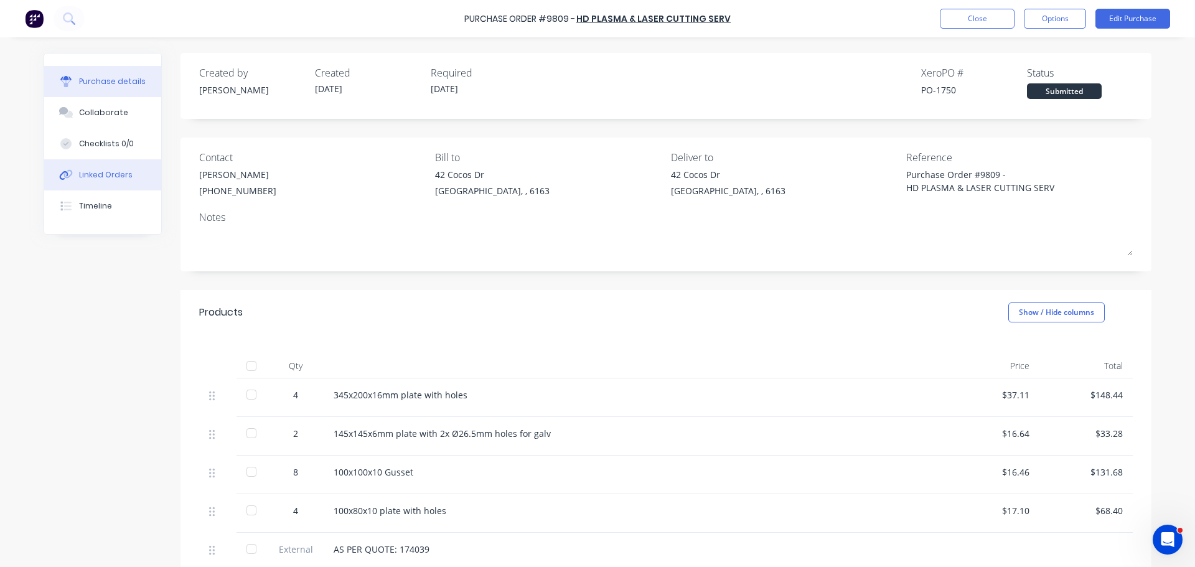
click at [100, 169] on button "Linked Orders" at bounding box center [102, 174] width 117 height 31
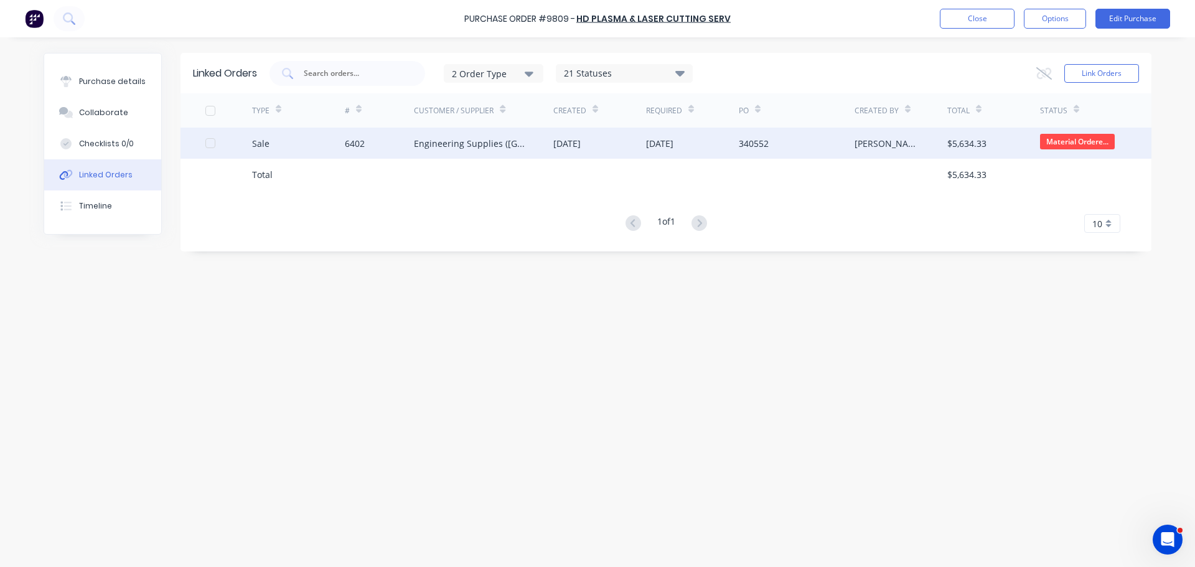
click at [434, 154] on div "Engineering Supplies (WA) Pty Ltd" at bounding box center [483, 143] width 139 height 31
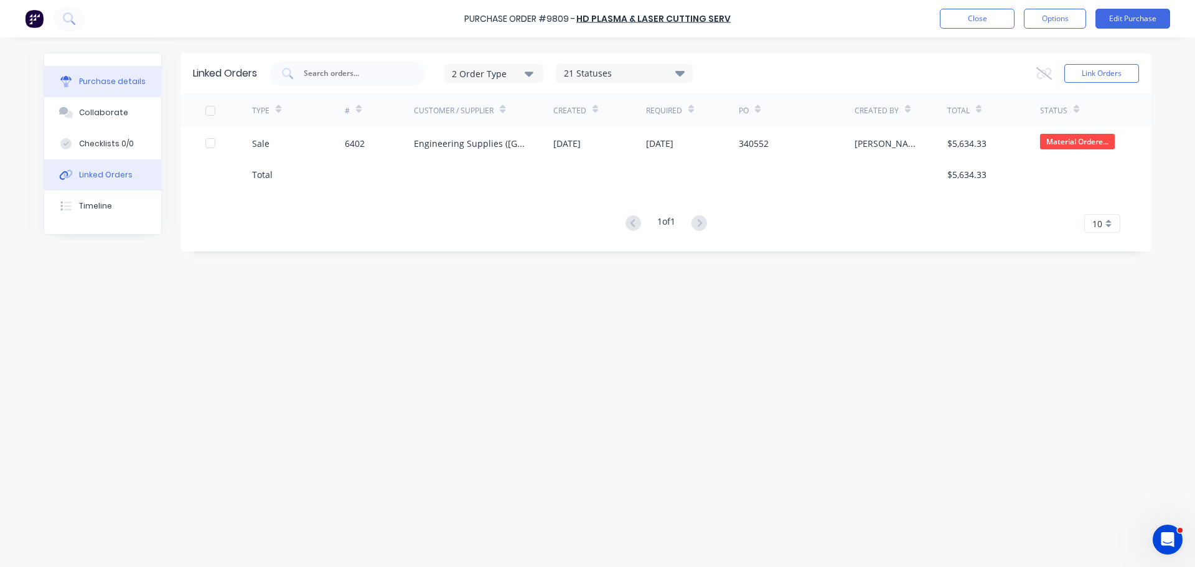
click at [114, 90] on button "Purchase details" at bounding box center [102, 81] width 117 height 31
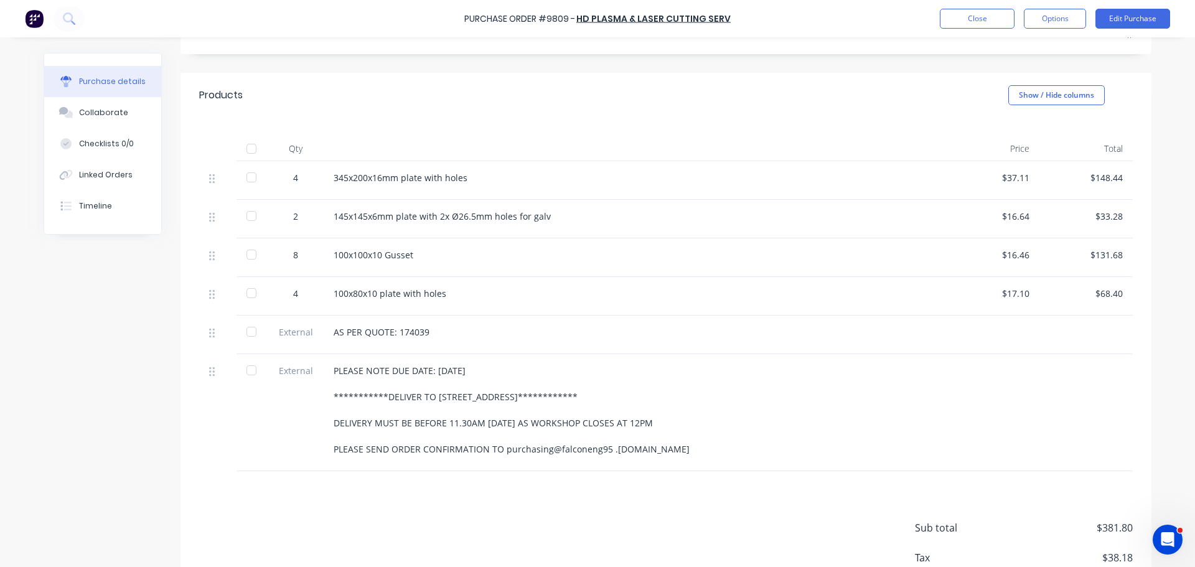
scroll to position [124, 0]
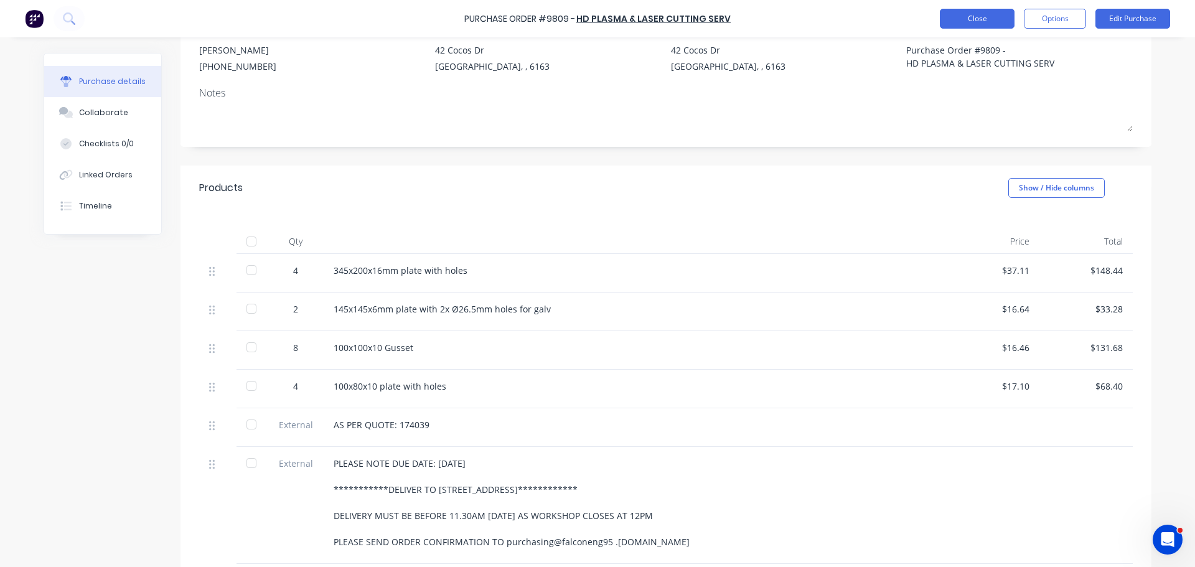
click at [981, 17] on button "Close" at bounding box center [977, 19] width 75 height 20
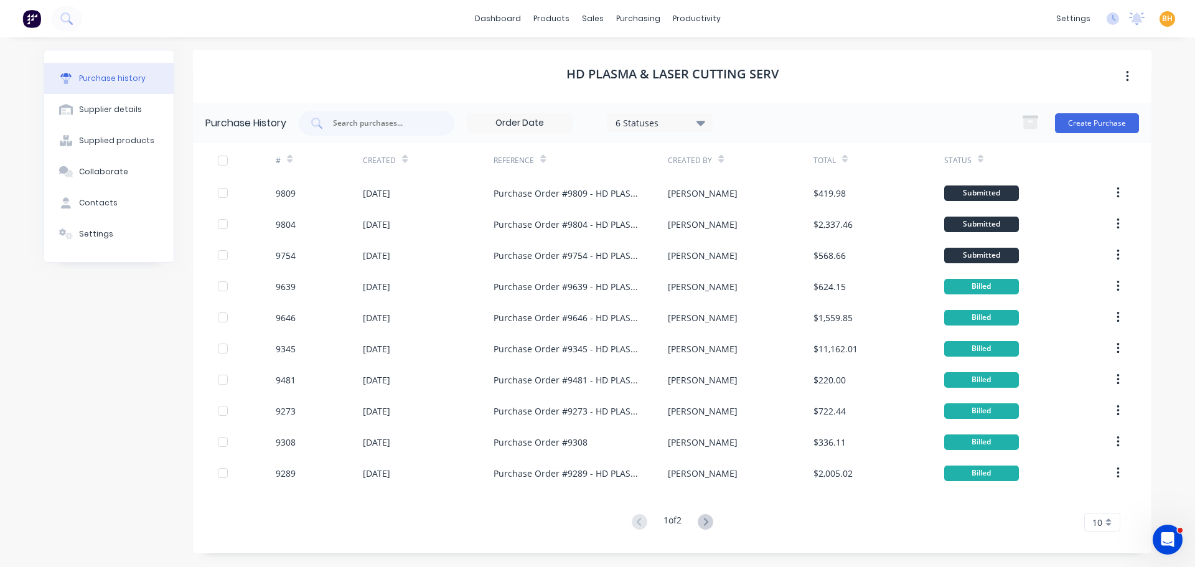
drag, startPoint x: 64, startPoint y: 340, endPoint x: 114, endPoint y: 325, distance: 52.6
click at [68, 340] on div "Purchase history Supplier details Supplied products Collaborate Contacts Settin…" at bounding box center [109, 301] width 131 height 503
click at [617, 19] on div "purchasing" at bounding box center [638, 18] width 57 height 19
click at [669, 69] on link "Purchase Orders" at bounding box center [690, 59] width 165 height 25
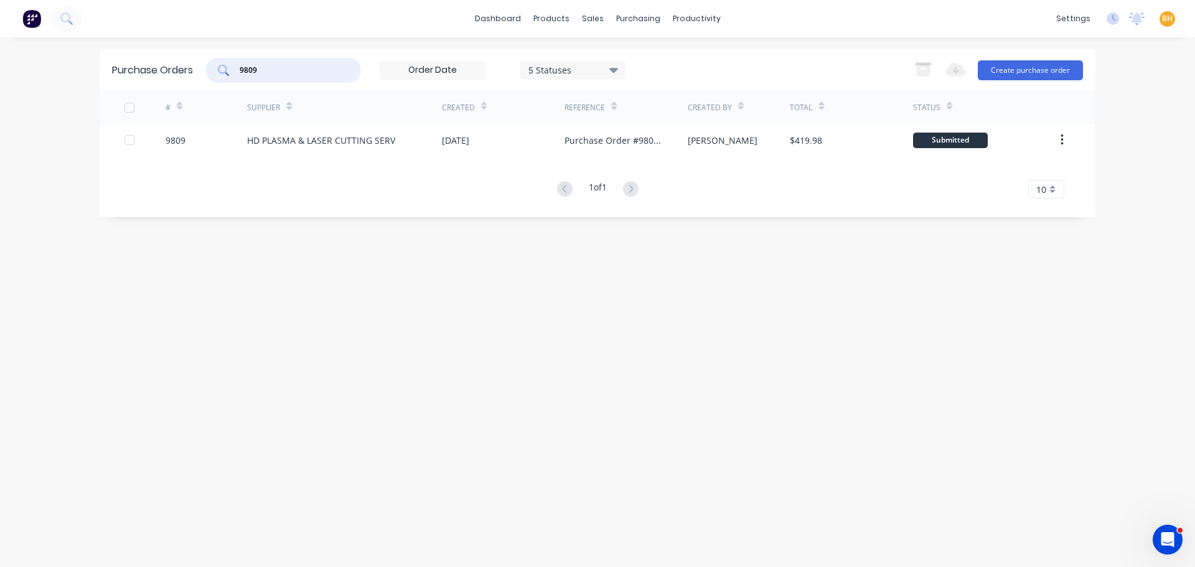
click at [272, 70] on input "9809" at bounding box center [289, 70] width 103 height 12
type input "9"
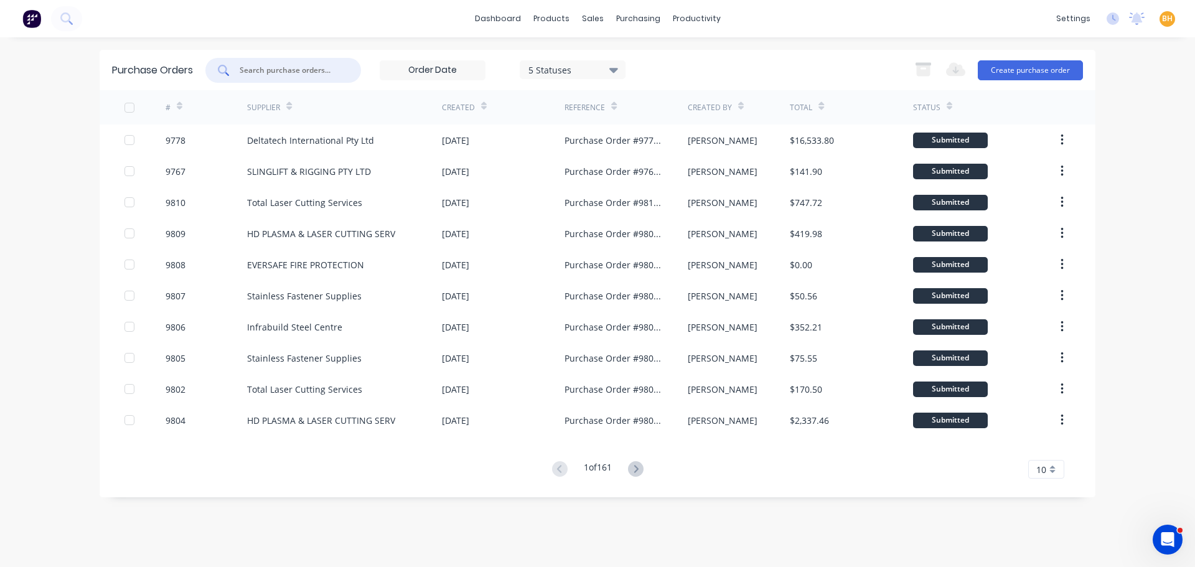
click at [266, 72] on input "text" at bounding box center [289, 70] width 103 height 12
type input "9810"
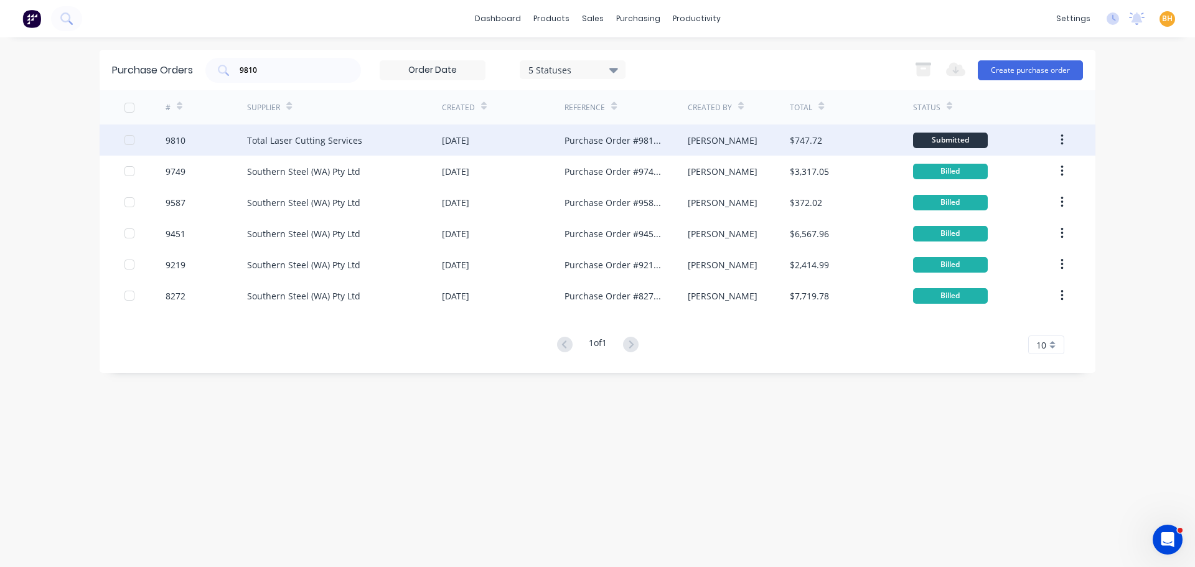
click at [286, 146] on div "Total Laser Cutting Services" at bounding box center [344, 139] width 195 height 31
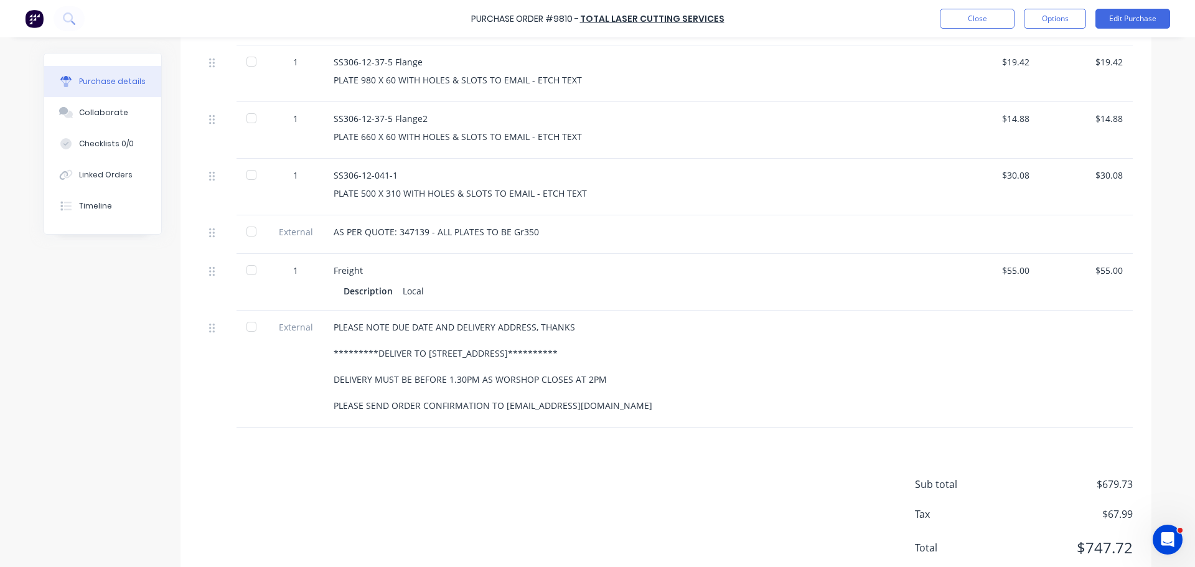
scroll to position [1617, 0]
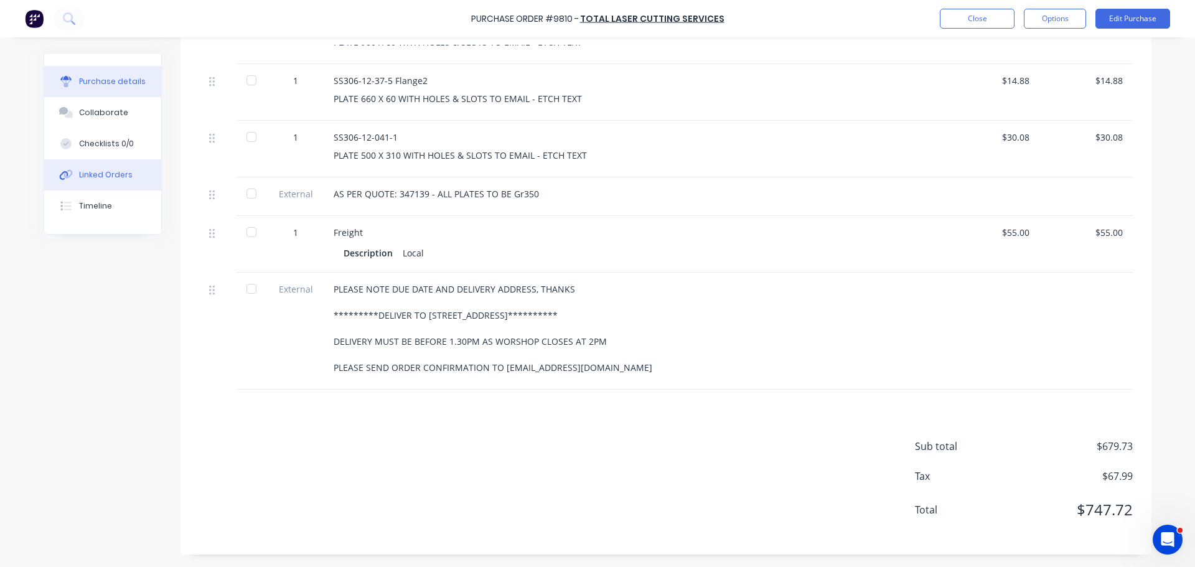
click at [114, 166] on button "Linked Orders" at bounding box center [102, 174] width 117 height 31
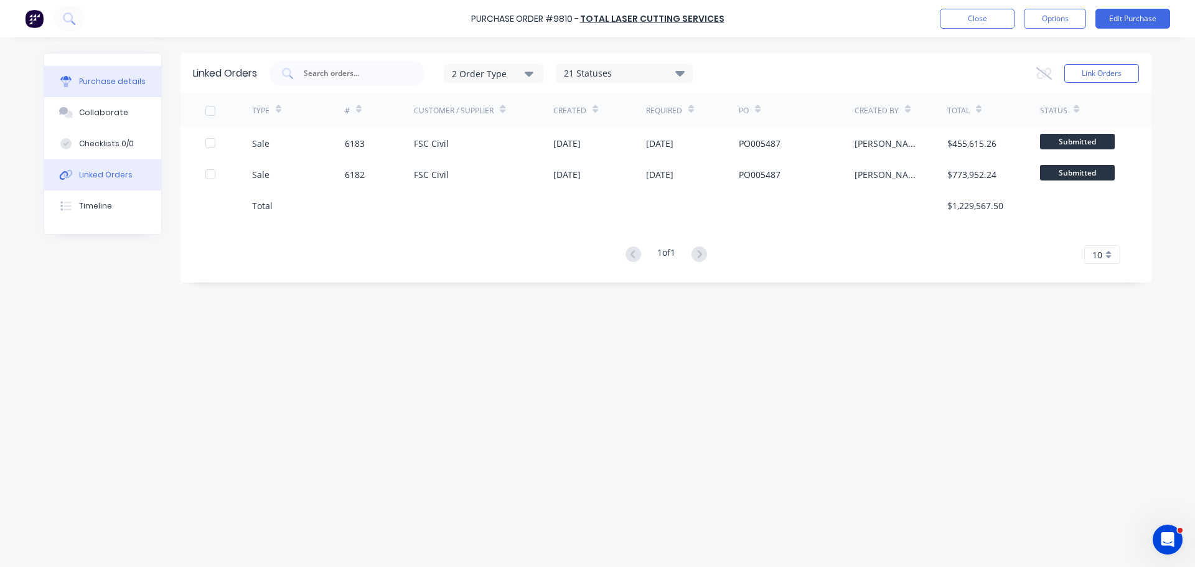
click at [75, 83] on button "Purchase details" at bounding box center [102, 81] width 117 height 31
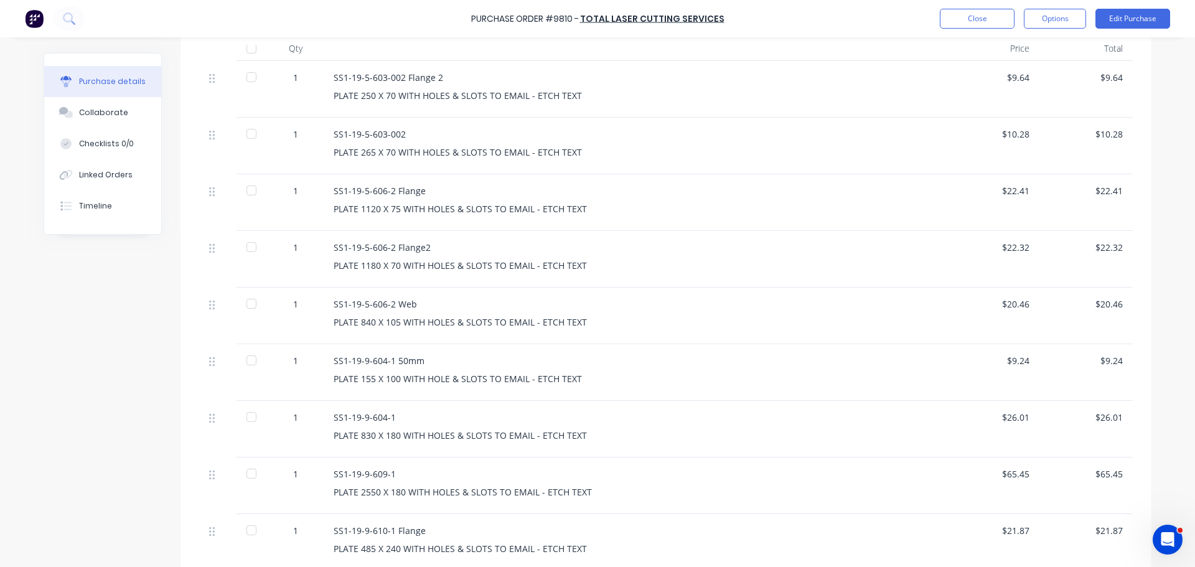
scroll to position [311, 0]
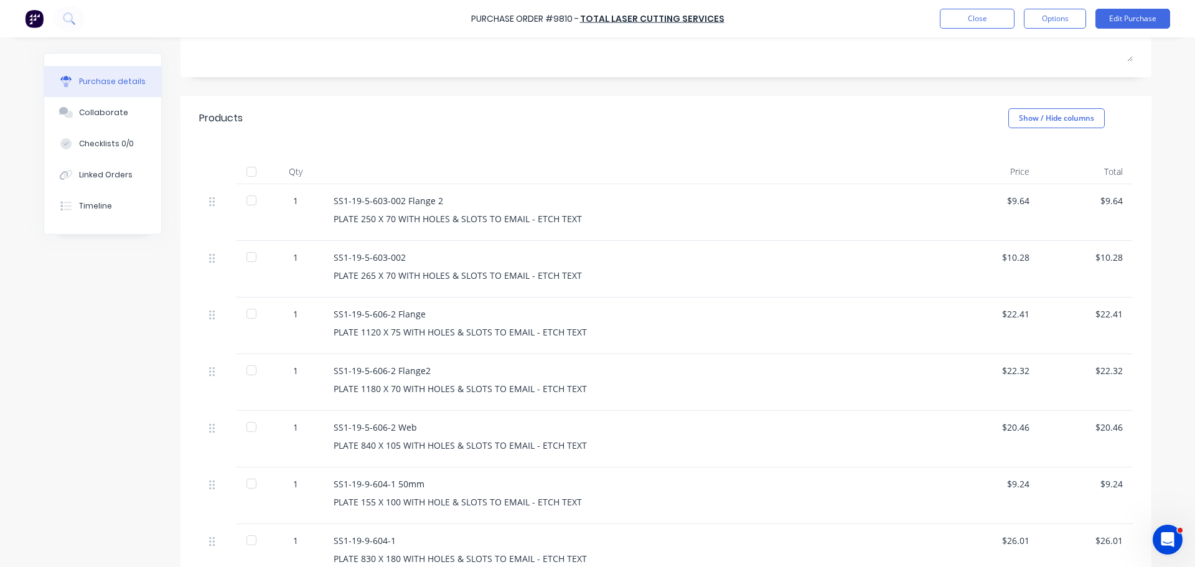
scroll to position [187, 0]
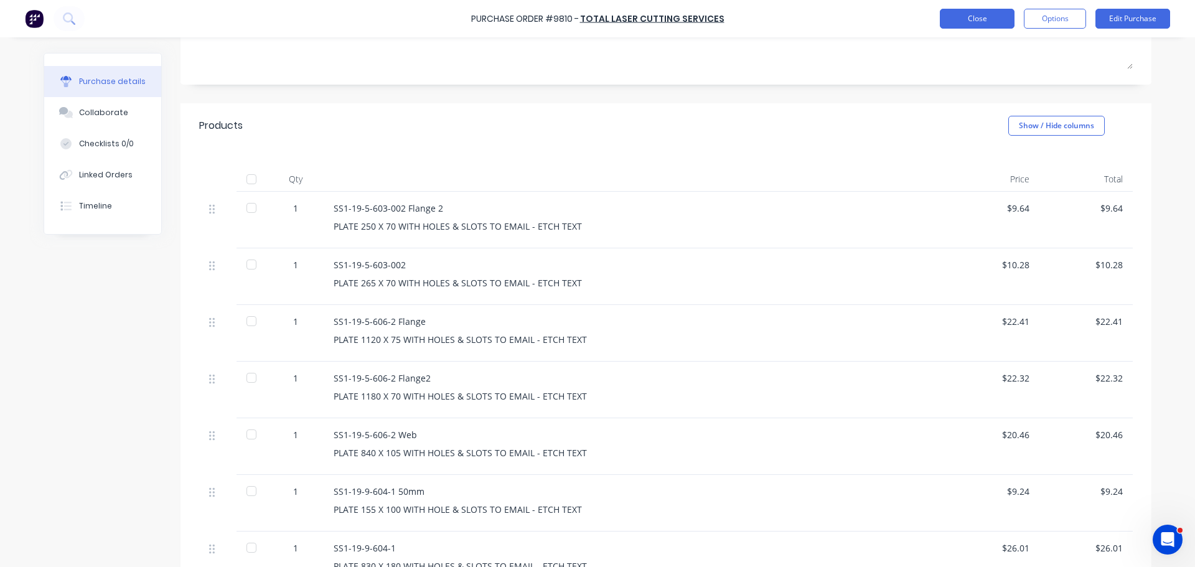
click at [971, 17] on button "Close" at bounding box center [977, 19] width 75 height 20
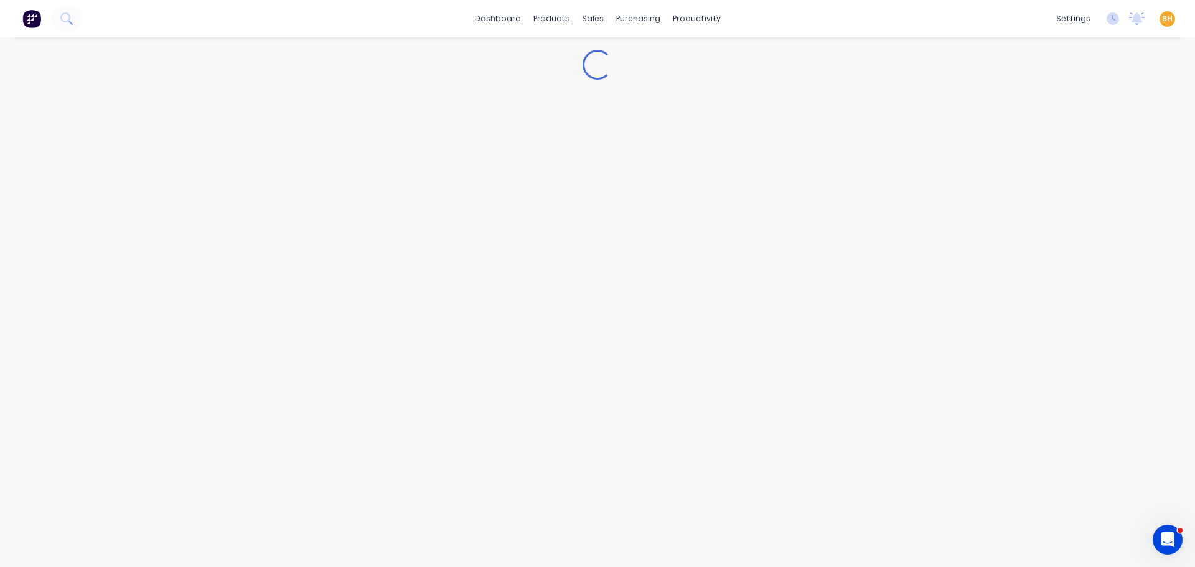
click at [540, 162] on div "Loading..." at bounding box center [597, 289] width 1133 height 505
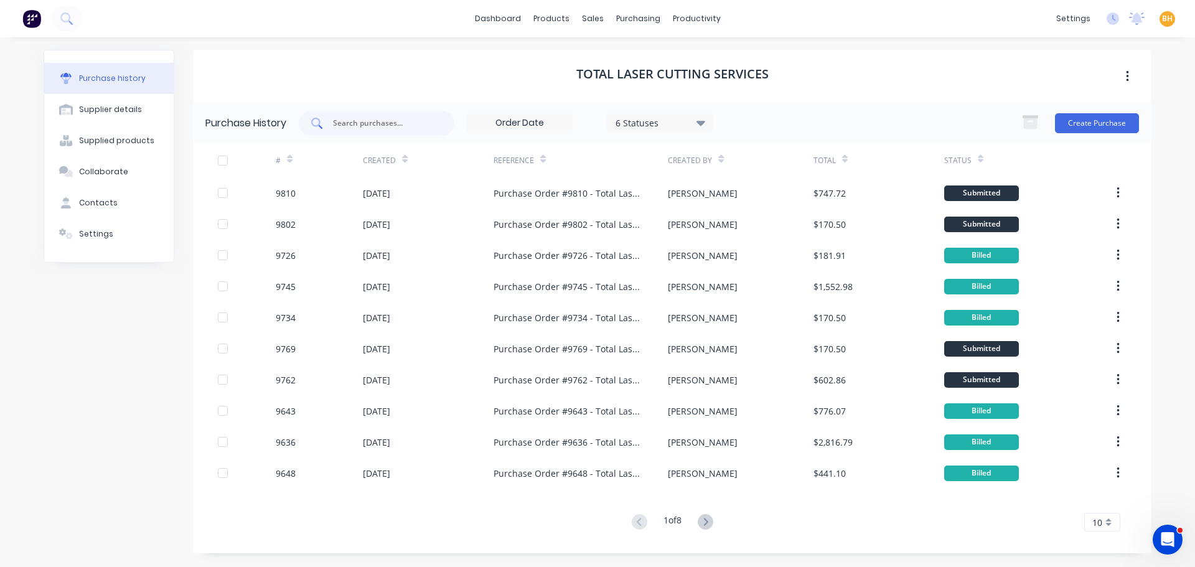
click at [364, 131] on div at bounding box center [377, 123] width 156 height 25
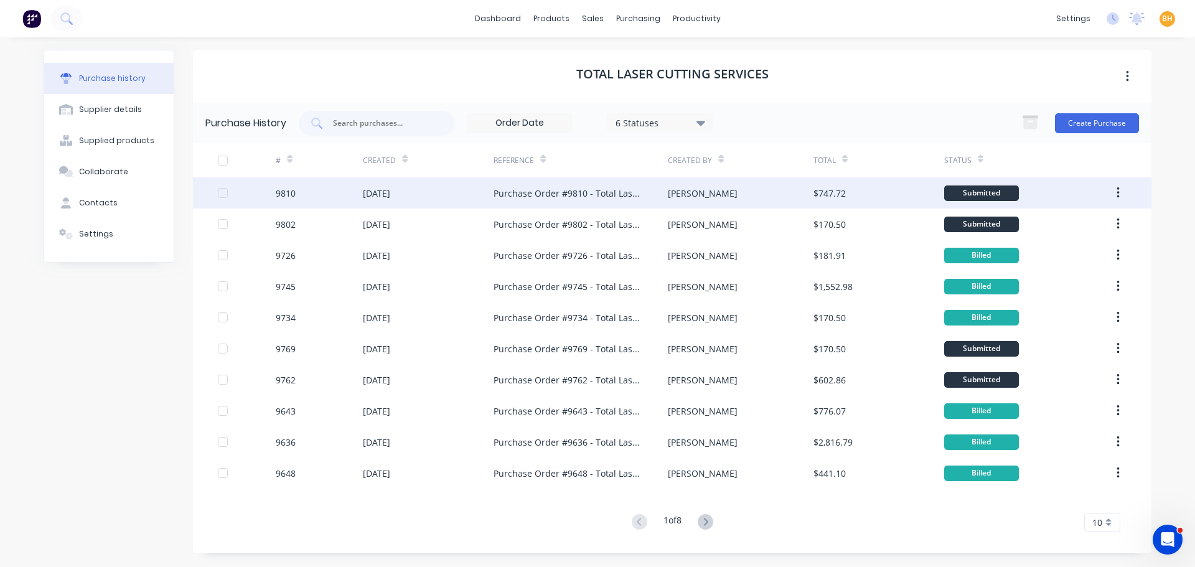
click at [353, 187] on div "9810" at bounding box center [319, 192] width 87 height 31
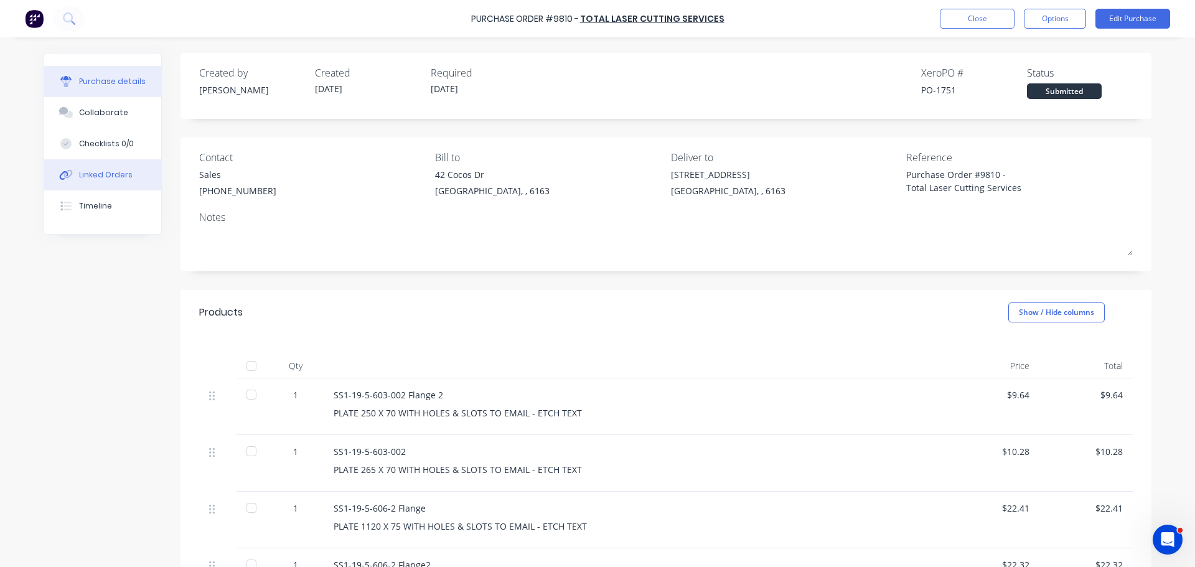
click at [93, 177] on div "Linked Orders" at bounding box center [106, 174] width 54 height 11
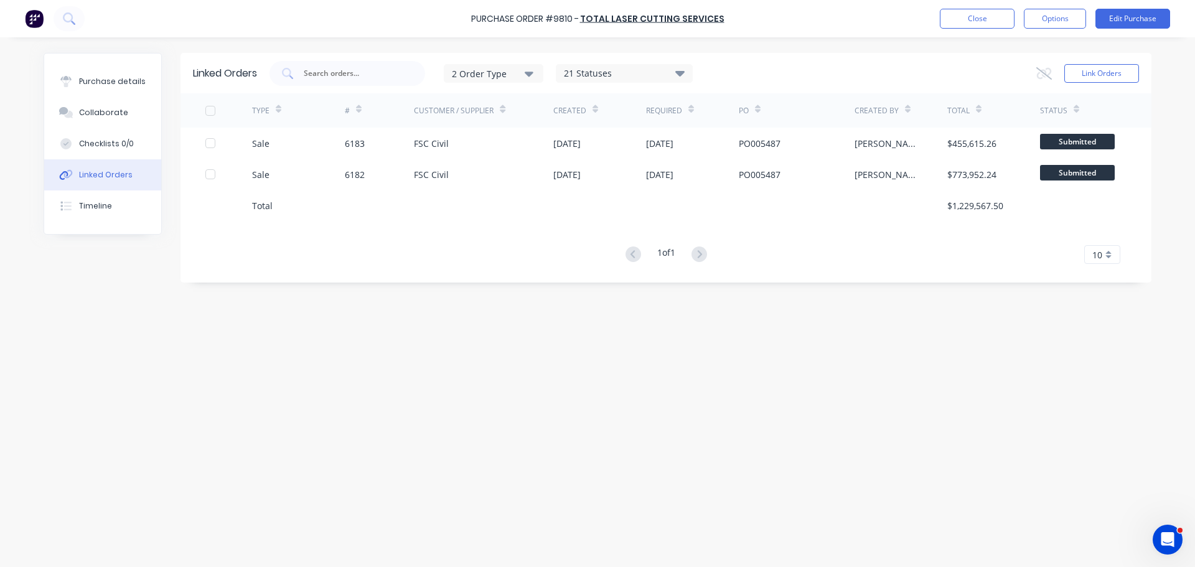
click at [84, 387] on div "Linked Orders 2 Order Type 21 Statuses Sales Order Status All Archived Draft Qu…" at bounding box center [598, 299] width 1108 height 492
click at [1089, 453] on div "Linked Orders 2 Order Type 21 Statuses Sales Order Status All Archived Draft Qu…" at bounding box center [598, 299] width 1108 height 492
click at [281, 353] on div "Linked Orders 2 Order Type 21 Statuses Sales Order Status All Archived Draft Qu…" at bounding box center [598, 299] width 1108 height 492
click at [78, 388] on div "Linked Orders 2 Order Type 21 Statuses Sales Order Status All Archived Draft Qu…" at bounding box center [598, 299] width 1108 height 492
click at [85, 466] on div "Linked Orders 2 Order Type 21 Statuses Sales Order Status All Archived Draft Qu…" at bounding box center [598, 299] width 1108 height 492
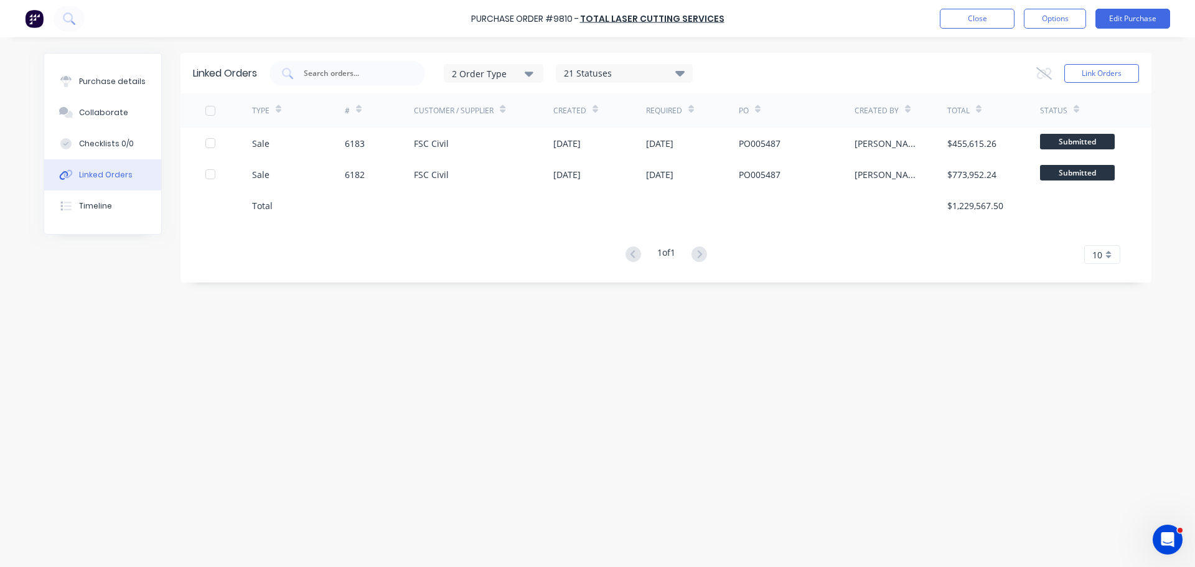
click at [1, 362] on div "Purchase Order #9810 - Total Laser Cutting Services Close Options Edit Purchase…" at bounding box center [597, 283] width 1195 height 567
click at [368, 71] on input "text" at bounding box center [353, 73] width 103 height 12
click at [98, 82] on div "Purchase details" at bounding box center [112, 81] width 67 height 11
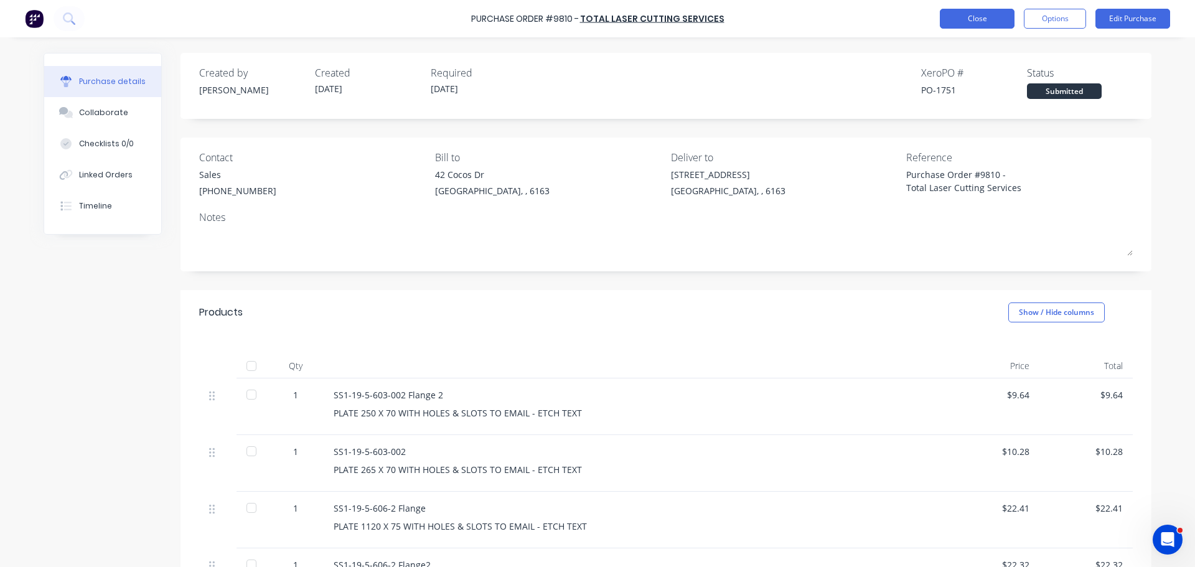
click at [946, 24] on button "Close" at bounding box center [977, 19] width 75 height 20
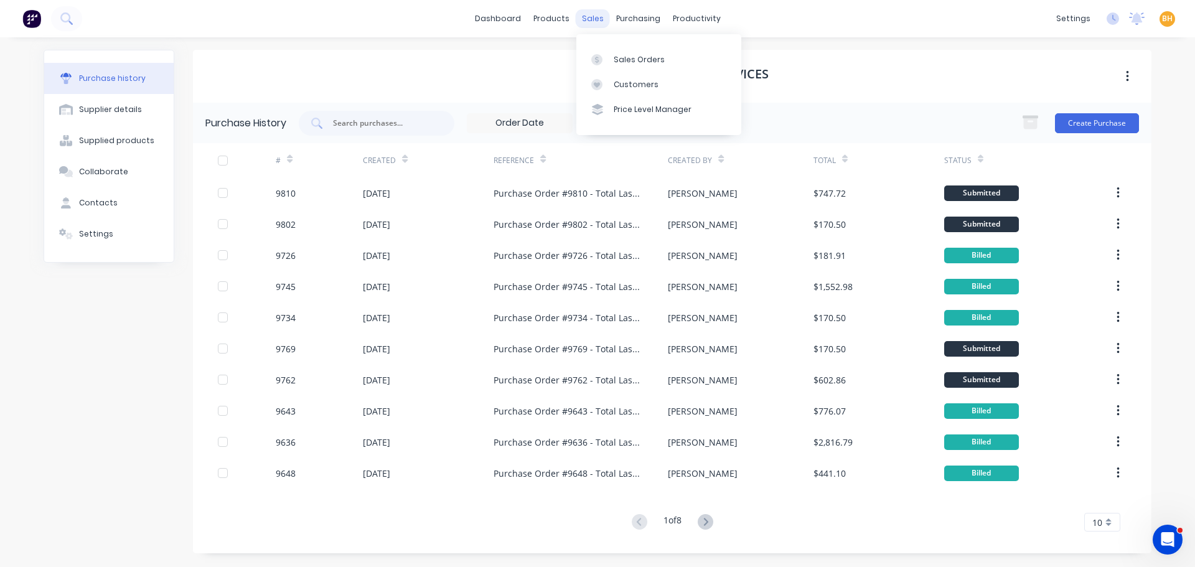
click at [586, 19] on div "sales" at bounding box center [593, 18] width 34 height 19
click at [586, 20] on div "sales" at bounding box center [593, 18] width 34 height 19
drag, startPoint x: 593, startPoint y: 21, endPoint x: 614, endPoint y: 58, distance: 42.6
click at [594, 21] on div "sales" at bounding box center [593, 18] width 34 height 19
click at [615, 62] on div "Sales Orders" at bounding box center [639, 59] width 51 height 11
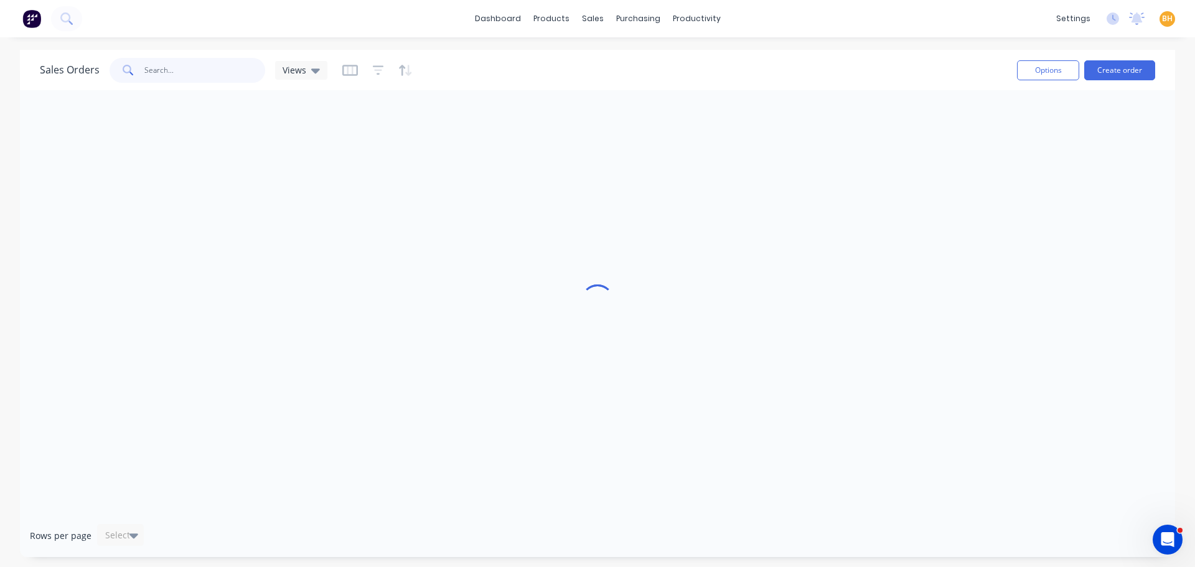
click at [152, 72] on input "text" at bounding box center [204, 70] width 121 height 25
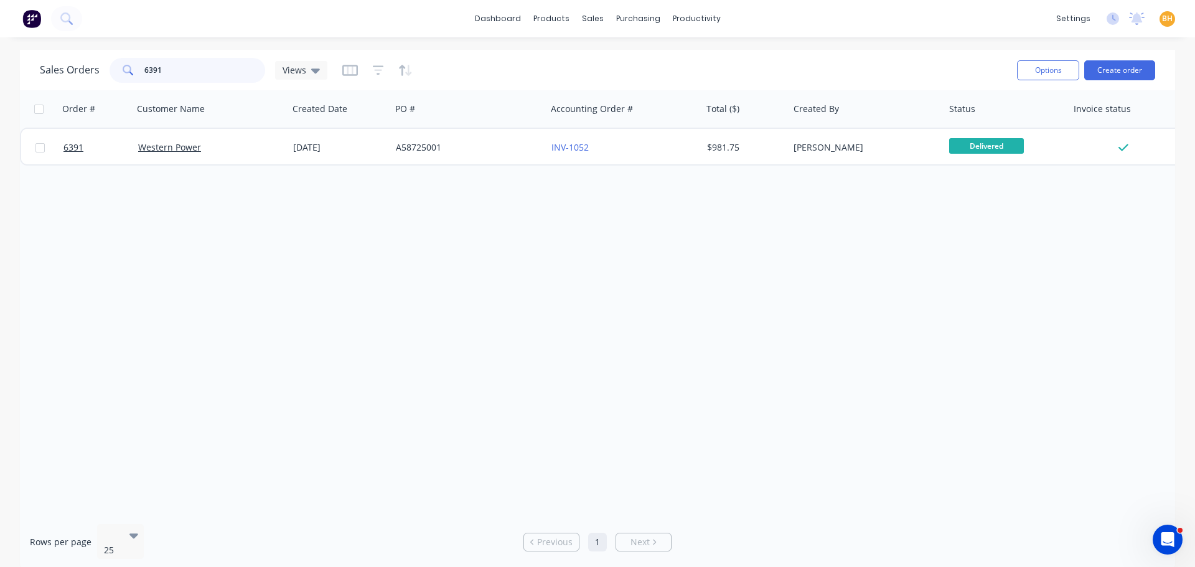
click at [194, 75] on input "6391" at bounding box center [204, 70] width 121 height 25
type input "6"
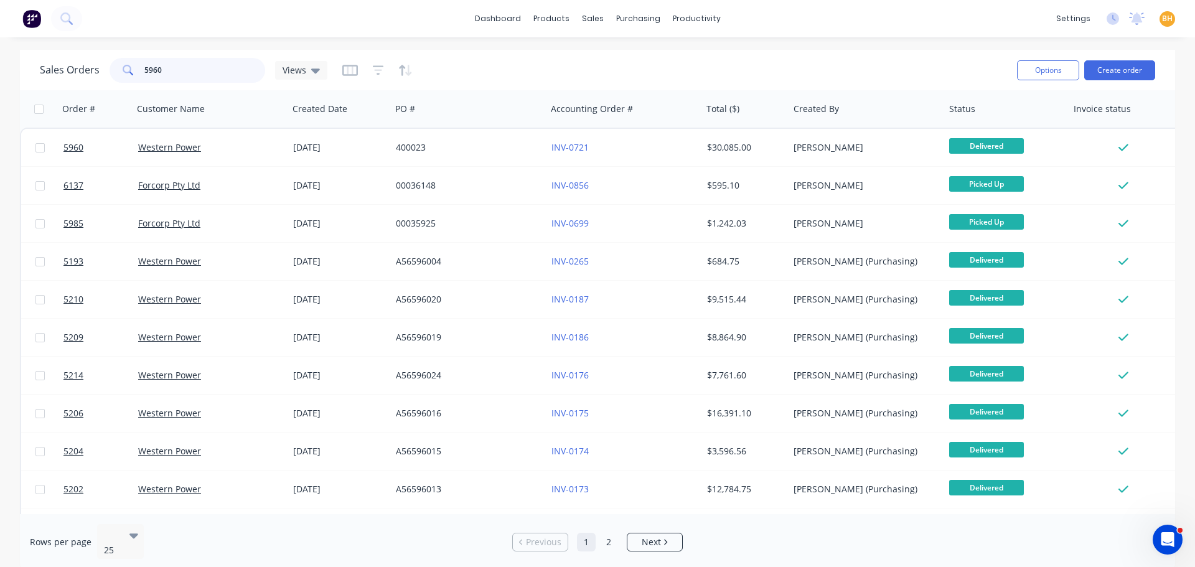
click at [200, 66] on input "5960" at bounding box center [204, 70] width 121 height 25
click at [210, 99] on div at bounding box center [206, 108] width 138 height 25
drag, startPoint x: 171, startPoint y: 65, endPoint x: 207, endPoint y: 63, distance: 36.1
click at [171, 65] on input "5960" at bounding box center [204, 70] width 121 height 25
type input "5"
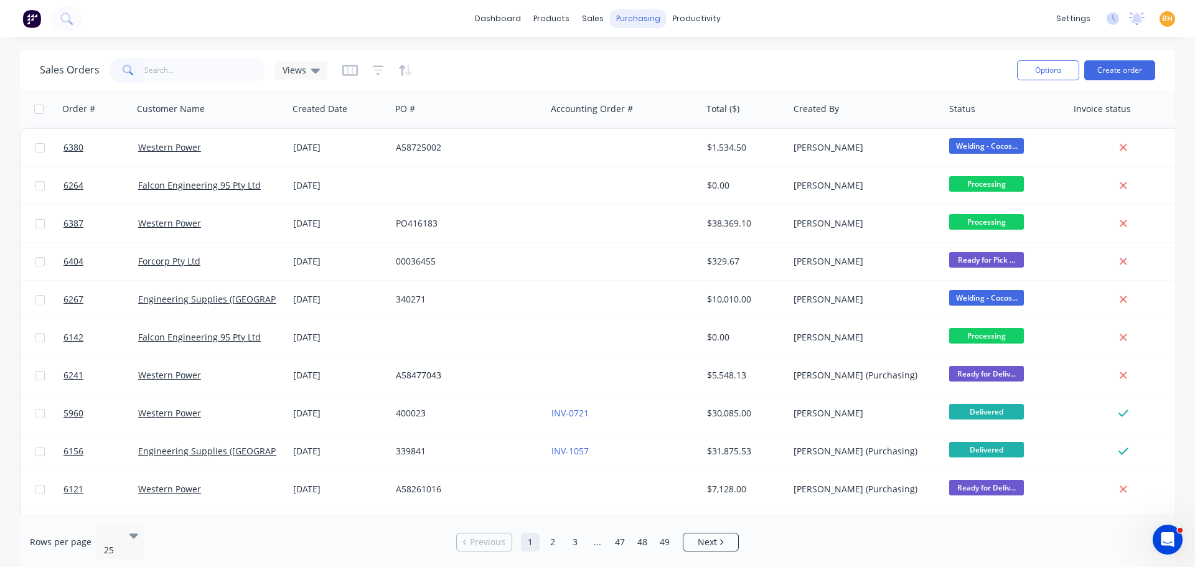
click at [630, 22] on div "purchasing" at bounding box center [638, 18] width 57 height 19
click at [671, 63] on div "Purchase Orders" at bounding box center [678, 59] width 66 height 11
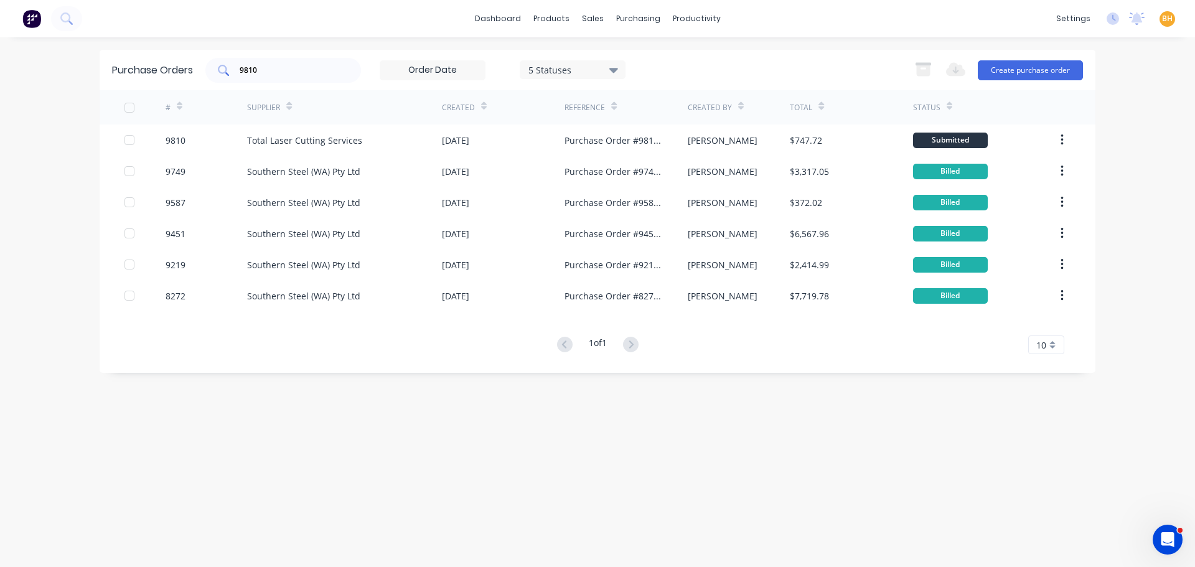
click at [283, 73] on input "9810" at bounding box center [289, 70] width 103 height 12
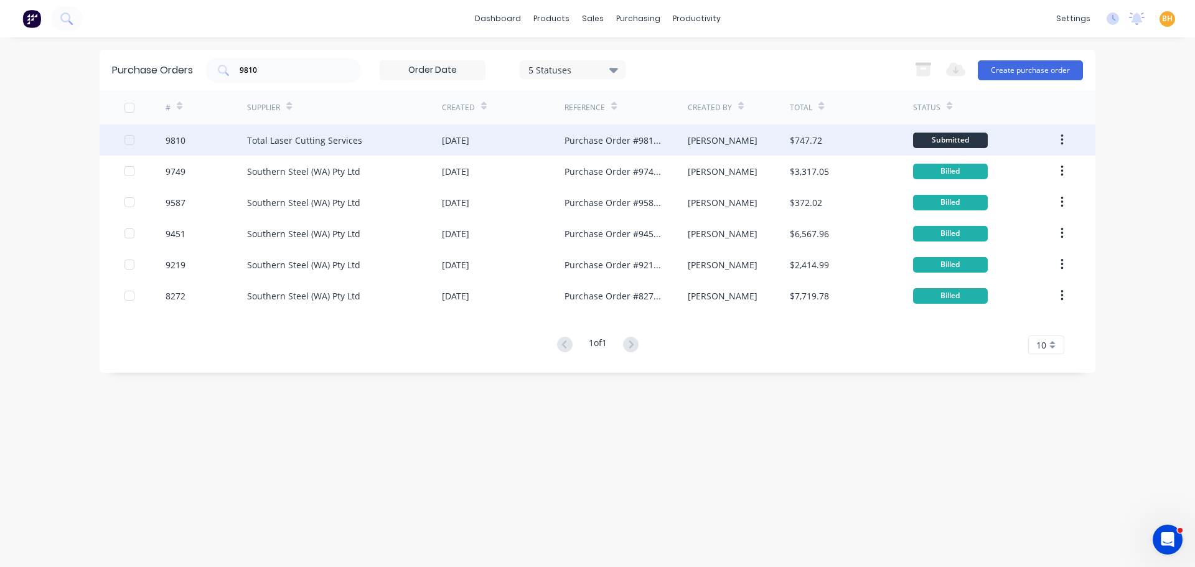
click at [293, 140] on div "Total Laser Cutting Services" at bounding box center [304, 140] width 115 height 13
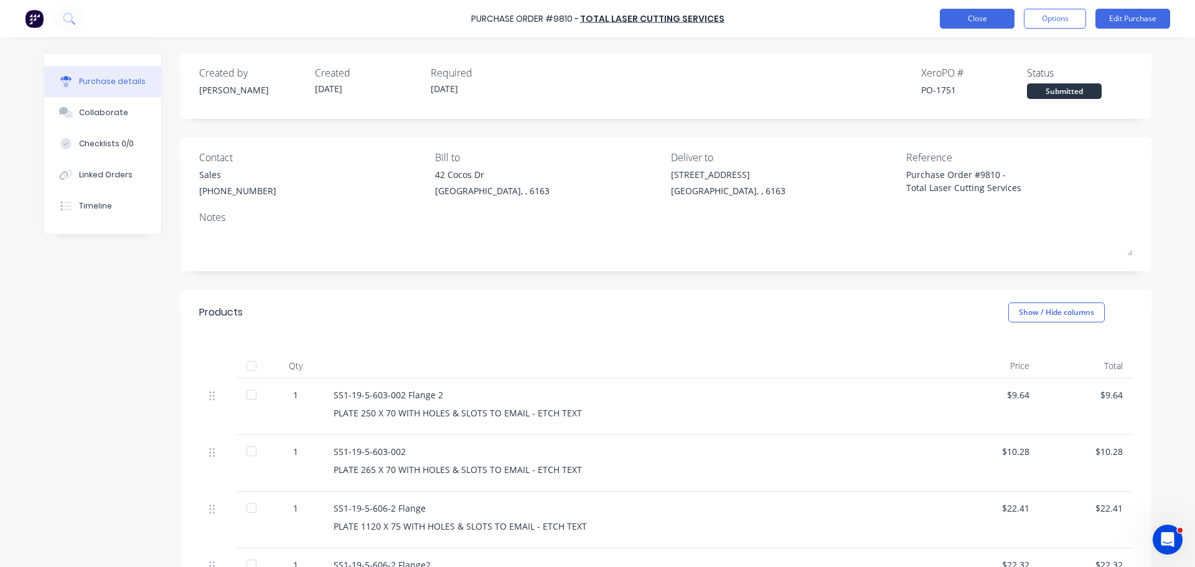
click at [975, 14] on button "Close" at bounding box center [977, 19] width 75 height 20
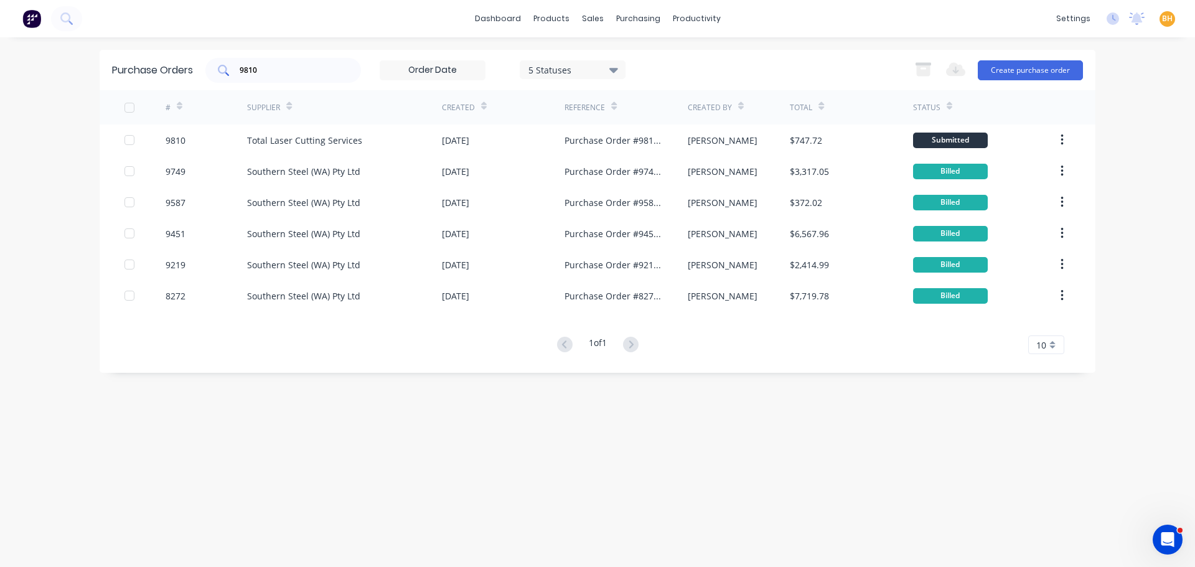
click at [277, 66] on input "9810" at bounding box center [289, 70] width 103 height 12
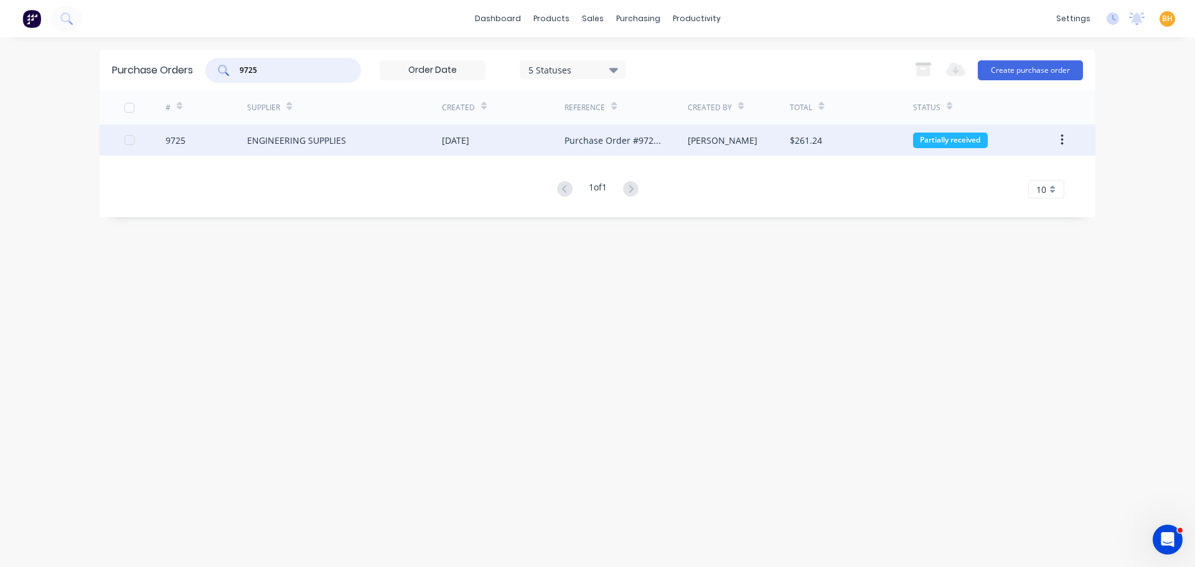
type input "9725"
click at [294, 135] on div "ENGINEERING SUPPLIES" at bounding box center [296, 140] width 99 height 13
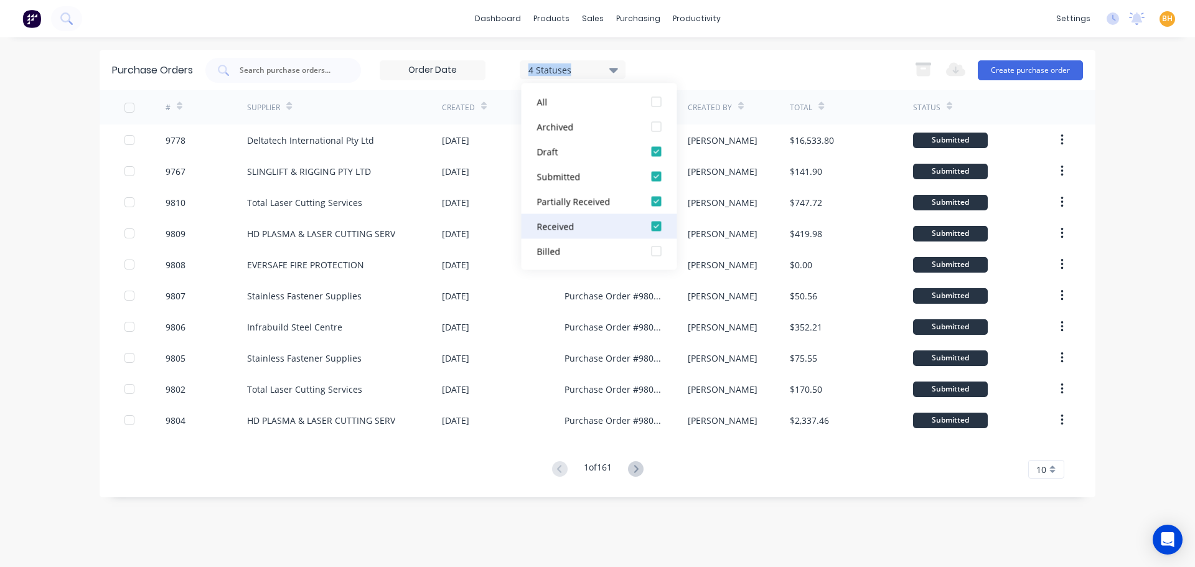
click at [642, 228] on button "Received" at bounding box center [599, 226] width 156 height 25
click at [668, 520] on div "Purchase Orders 3 Statuses 3 Statuses Export to Excel (XLSX) Create purchase or…" at bounding box center [598, 302] width 996 height 505
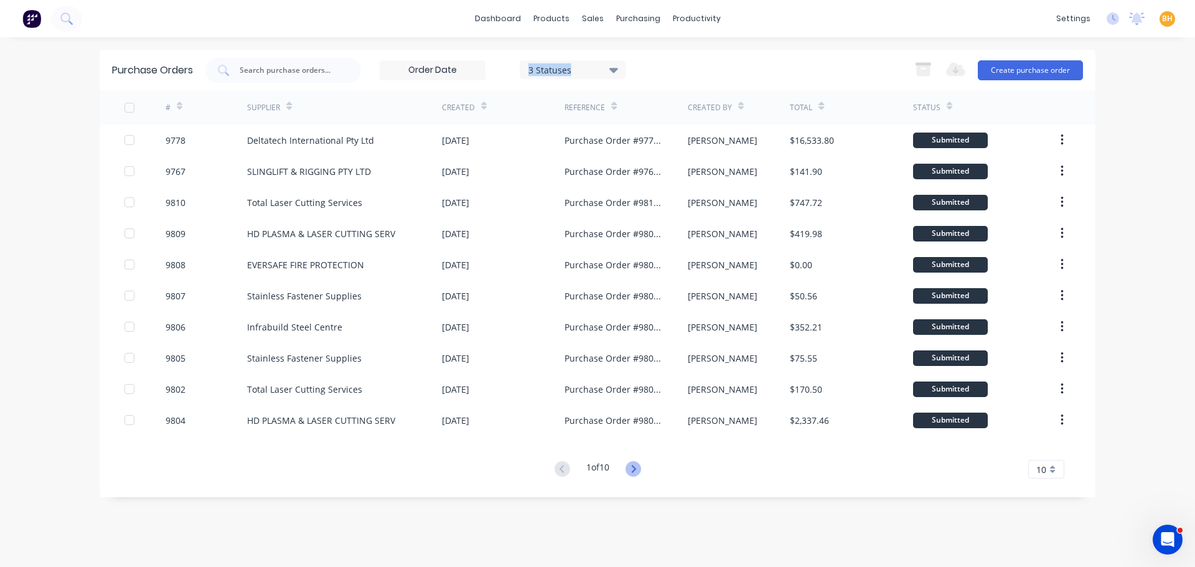
click at [635, 470] on icon at bounding box center [633, 468] width 4 height 7
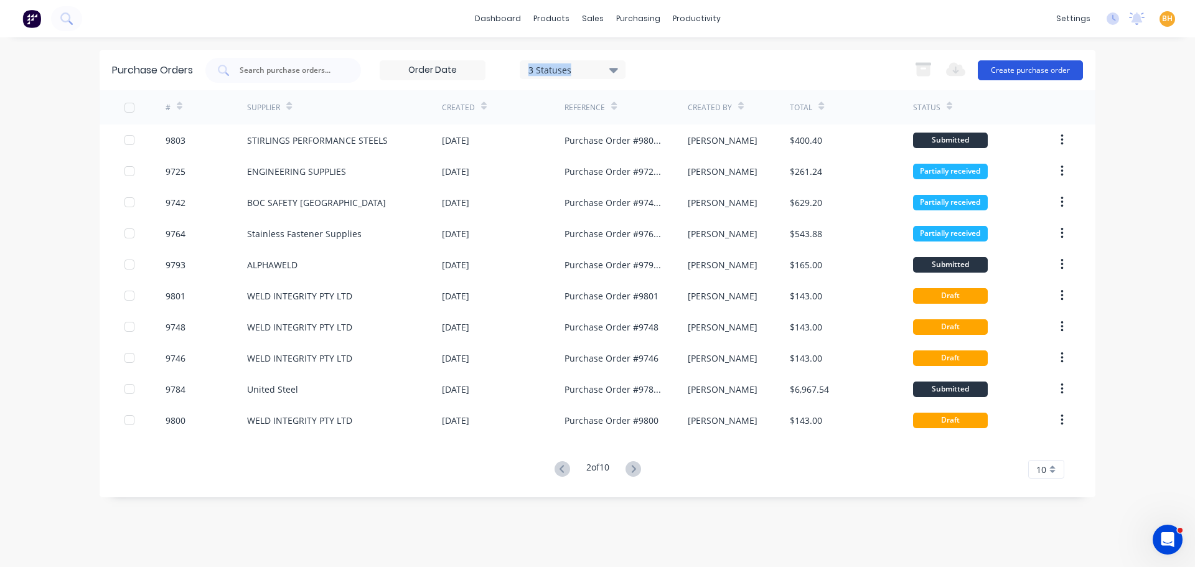
click at [1004, 80] on button "Create purchase order" at bounding box center [1030, 70] width 105 height 20
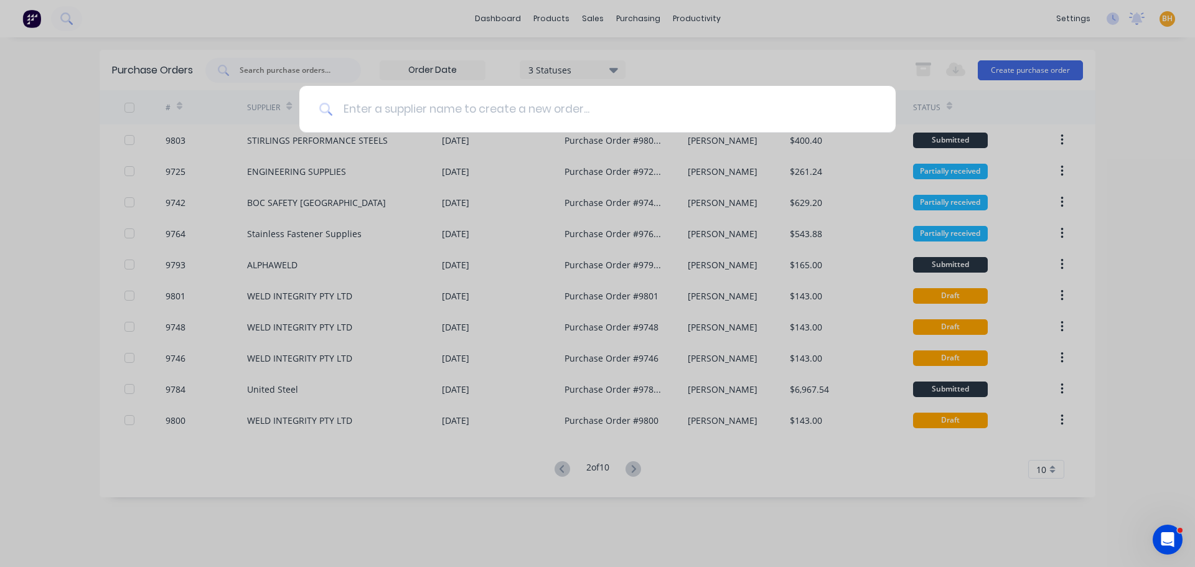
click at [347, 110] on input at bounding box center [604, 109] width 543 height 47
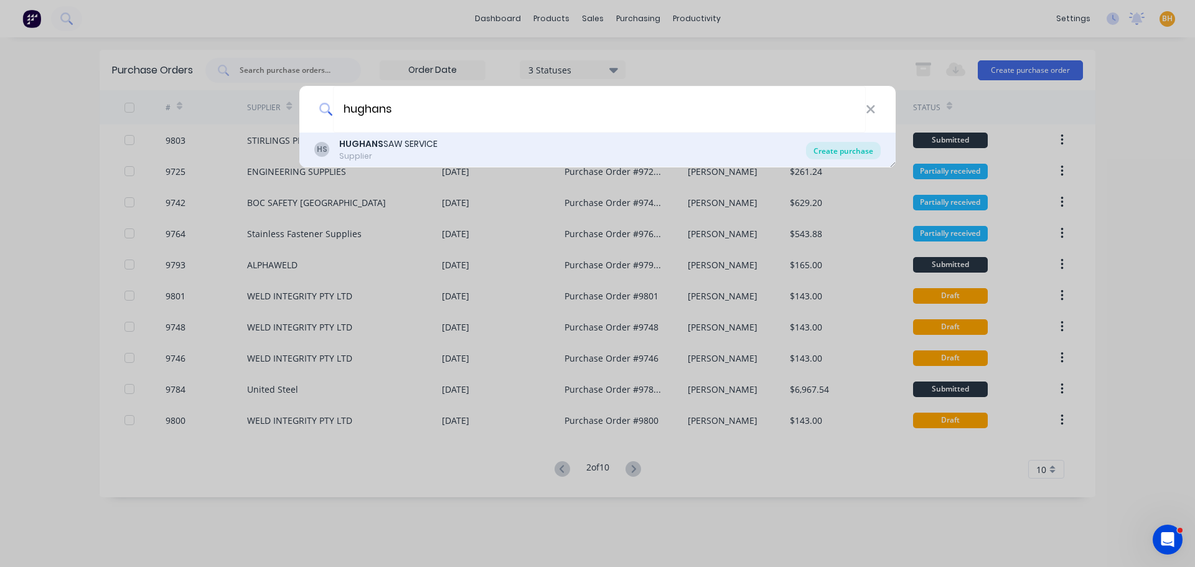
type input "hughans"
click at [841, 149] on div "Create purchase" at bounding box center [843, 150] width 75 height 17
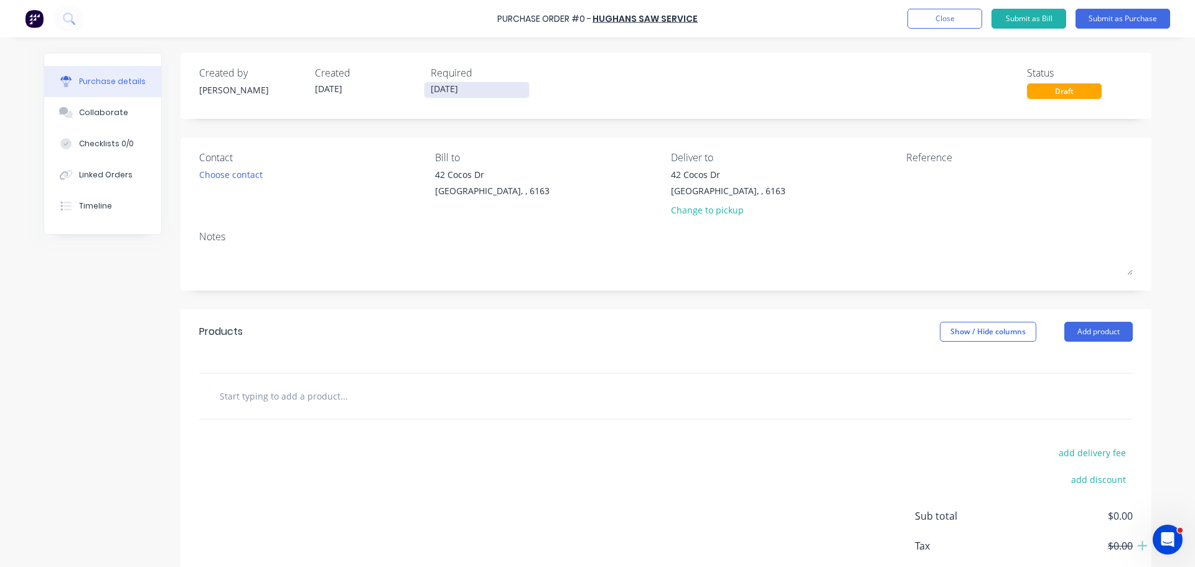
click at [436, 97] on label "[DATE]" at bounding box center [477, 90] width 106 height 17
click at [436, 97] on input "[DATE]" at bounding box center [476, 90] width 105 height 16
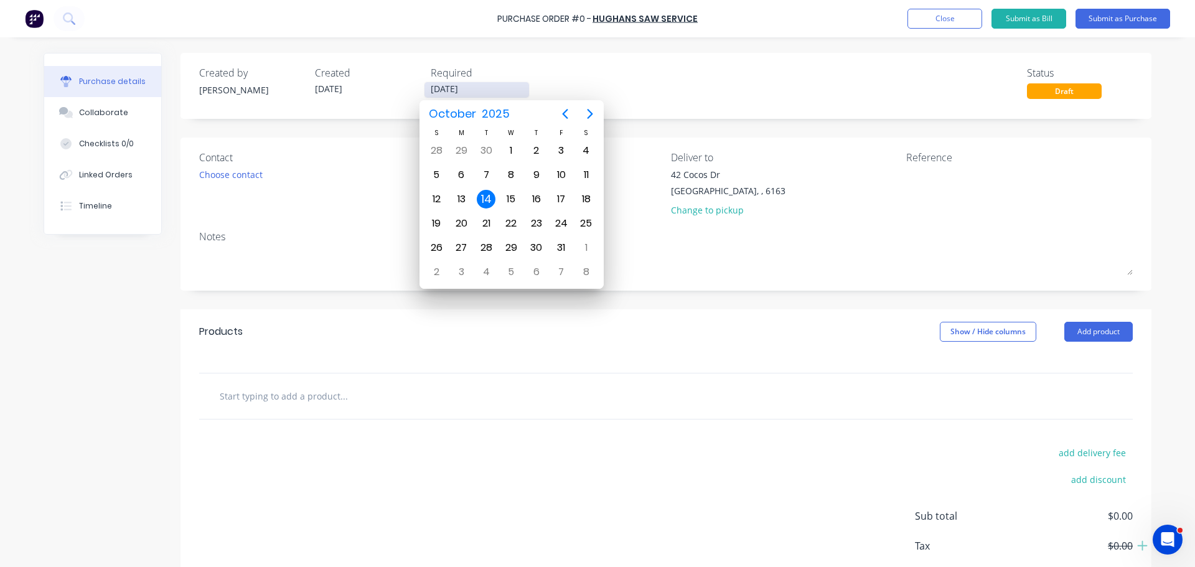
click at [432, 86] on input "[DATE]" at bounding box center [476, 90] width 105 height 16
click at [513, 200] on div "15" at bounding box center [511, 199] width 19 height 19
type input "[DATE]"
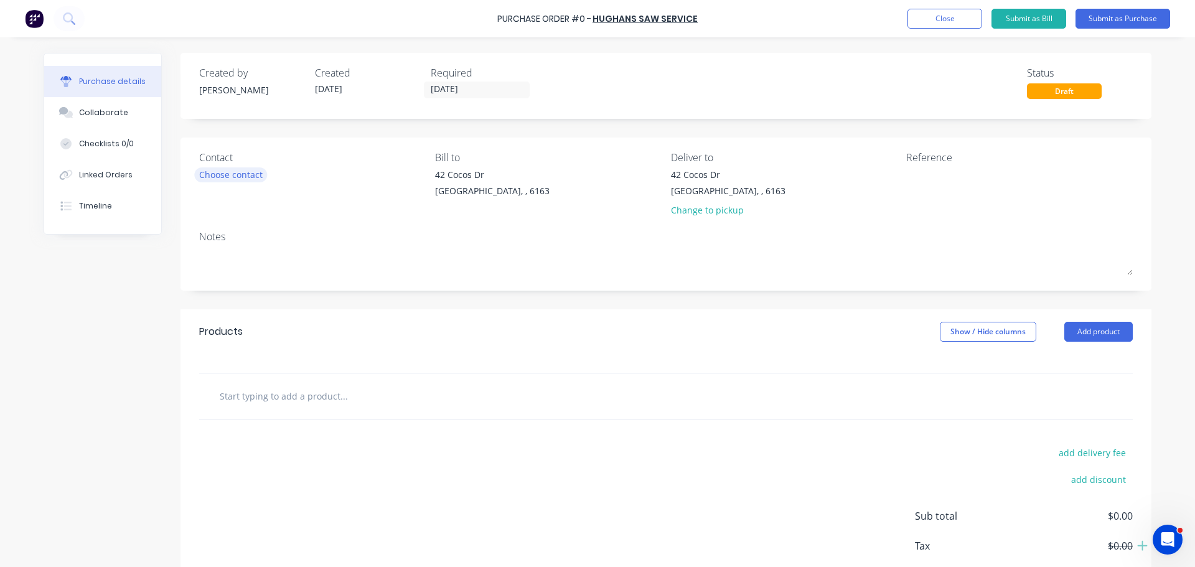
click at [207, 175] on div "Choose contact" at bounding box center [230, 174] width 63 height 13
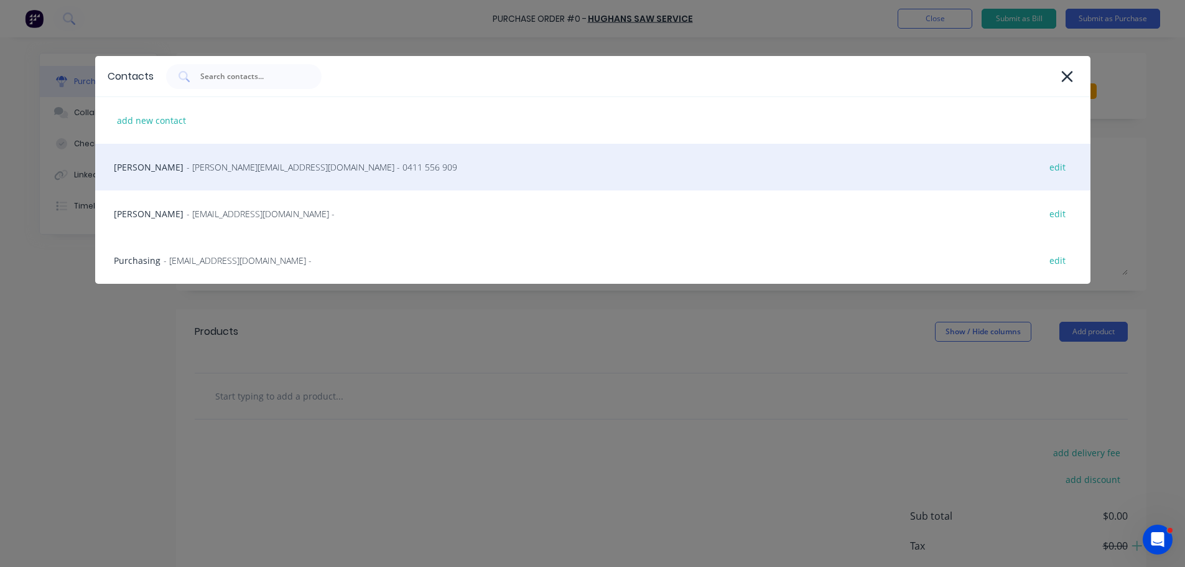
click at [269, 166] on span "- donna@hughans.com.au - 0411 556 909" at bounding box center [322, 167] width 271 height 13
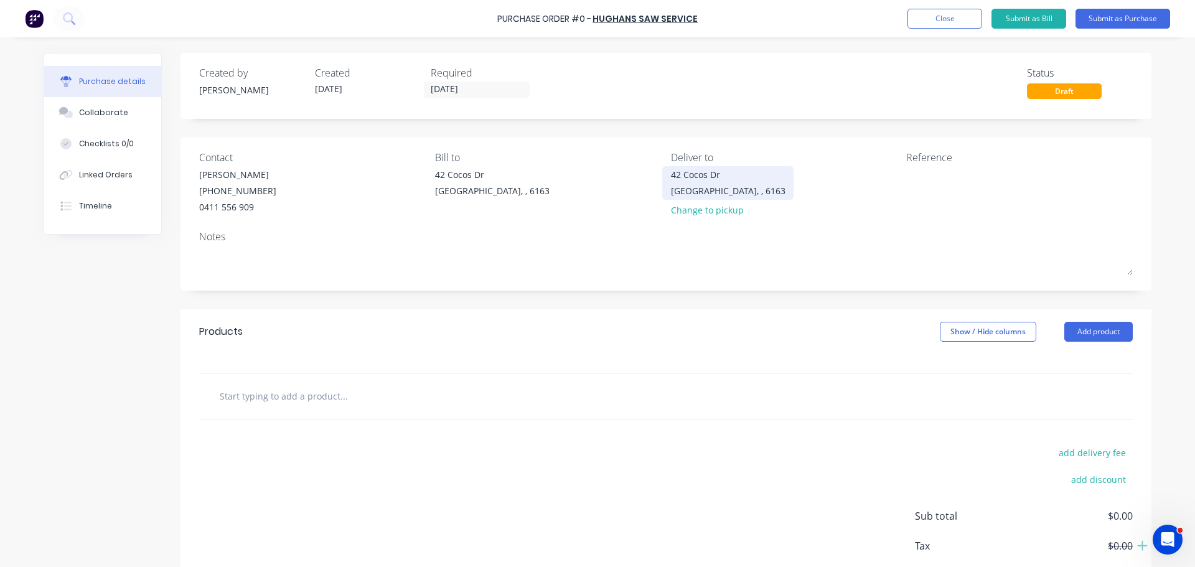
click at [737, 197] on div "[STREET_ADDRESS][PERSON_NAME]" at bounding box center [728, 182] width 114 height 29
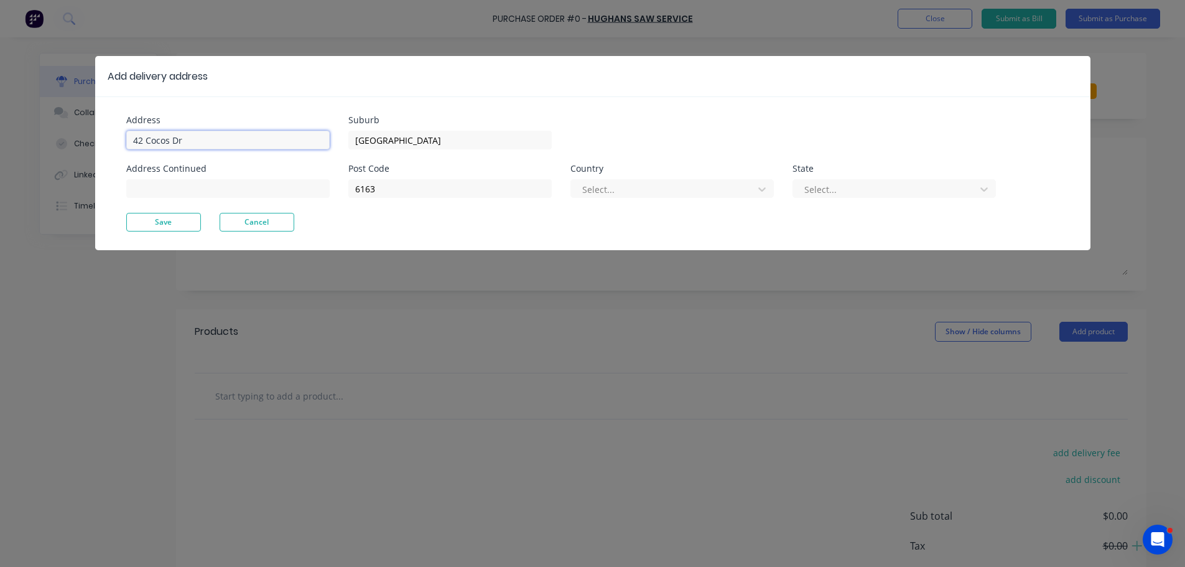
click at [196, 137] on input "42 Cocos Dr" at bounding box center [227, 140] width 203 height 19
type input "4"
type input "%"
type input "[STREET_ADDRESS]"
click at [167, 227] on button "Save" at bounding box center [163, 222] width 75 height 19
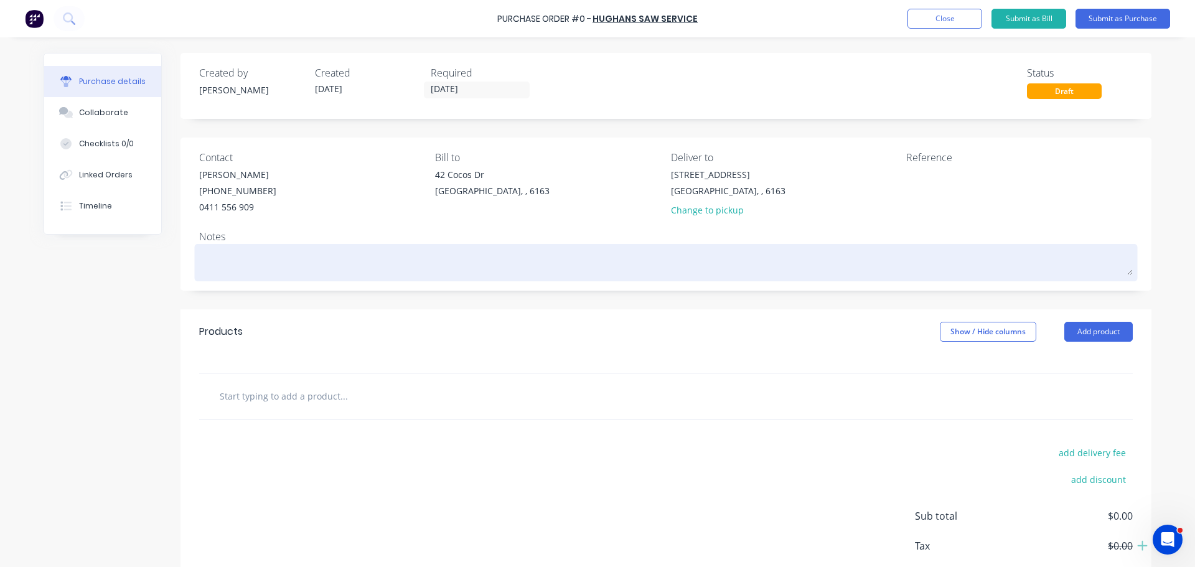
click at [213, 263] on textarea at bounding box center [665, 261] width 933 height 28
type textarea "x"
type textarea "R"
type textarea "x"
type textarea "RE"
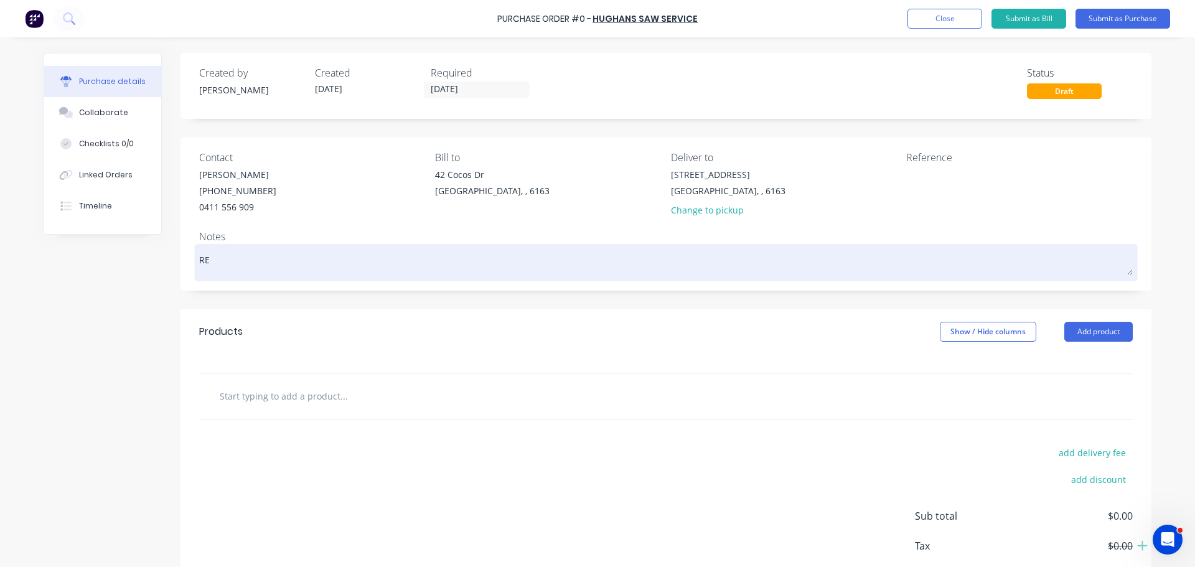
type textarea "x"
type textarea "REW"
type textarea "x"
type textarea "REWQ:"
type textarea "x"
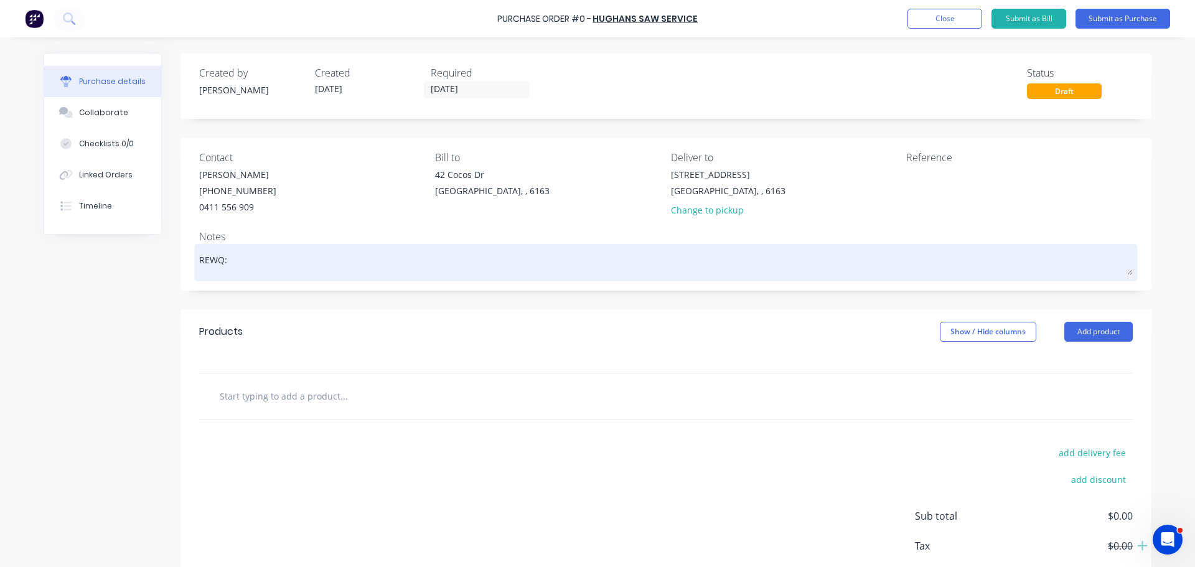
type textarea "REWQ:"
type textarea "x"
type textarea "REWQ:"
type textarea "x"
type textarea "REWQ"
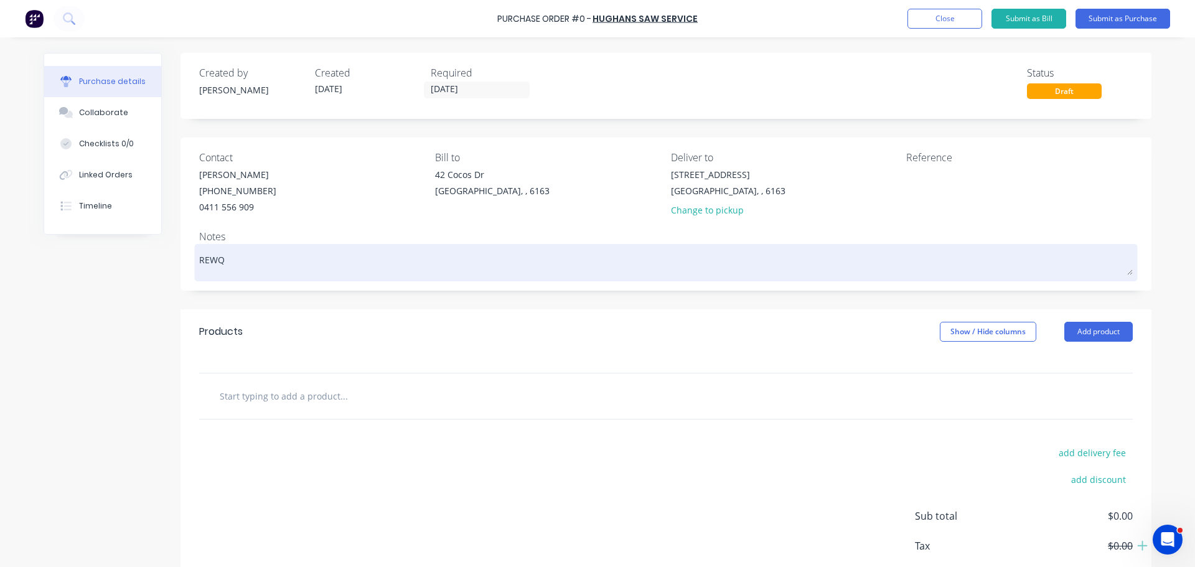
type textarea "x"
type textarea "REW"
type textarea "x"
type textarea "RE"
type textarea "x"
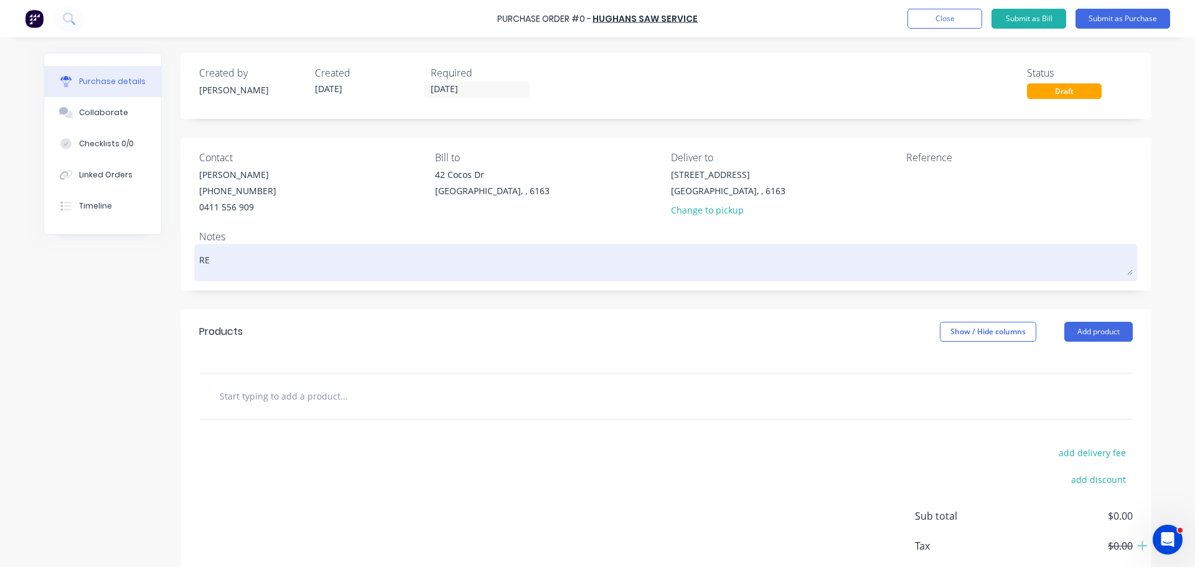
type textarea "REq"
type textarea "x"
type textarea "REq:"
type textarea "x"
type textarea "REq:"
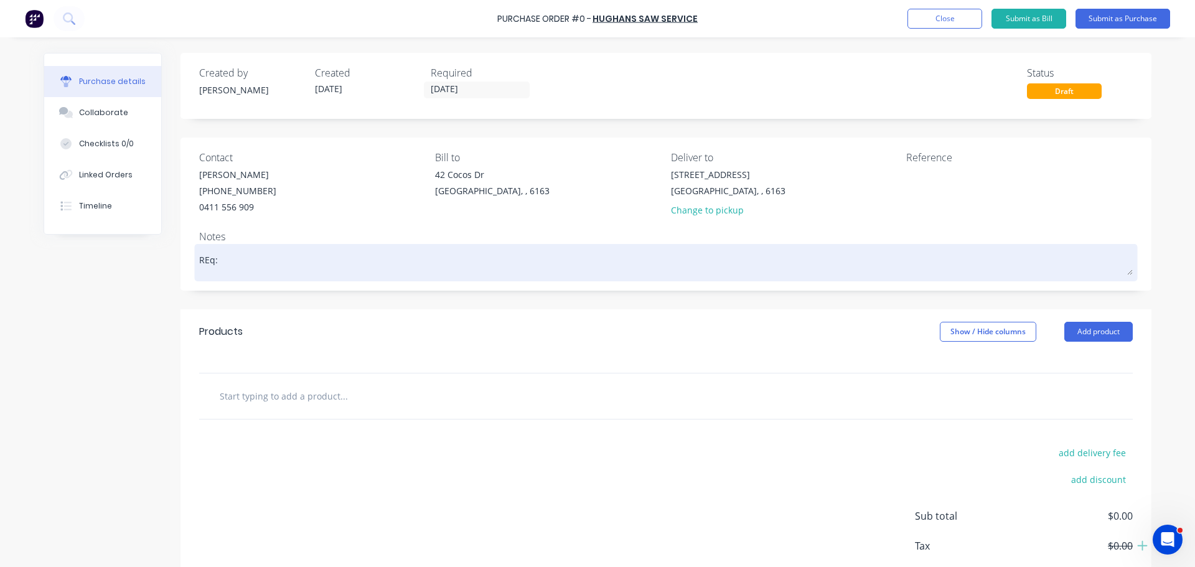
type textarea "x"
type textarea "REq:"
type textarea "x"
type textarea "REq"
type textarea "x"
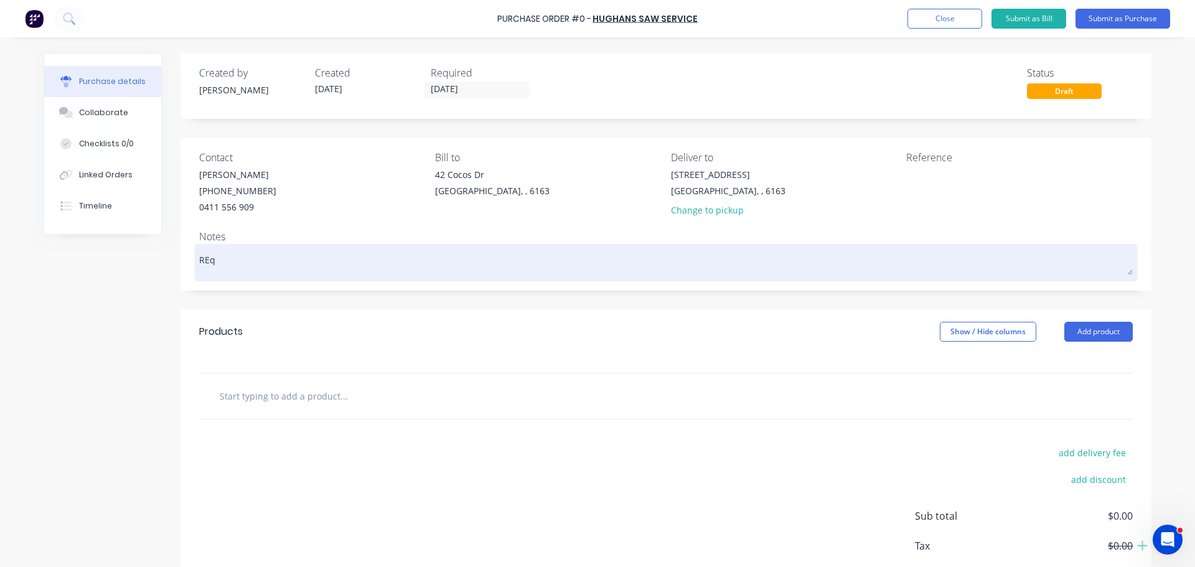
type textarea "RE"
type textarea "x"
type textarea "REq"
type textarea "x"
type textarea "RE"
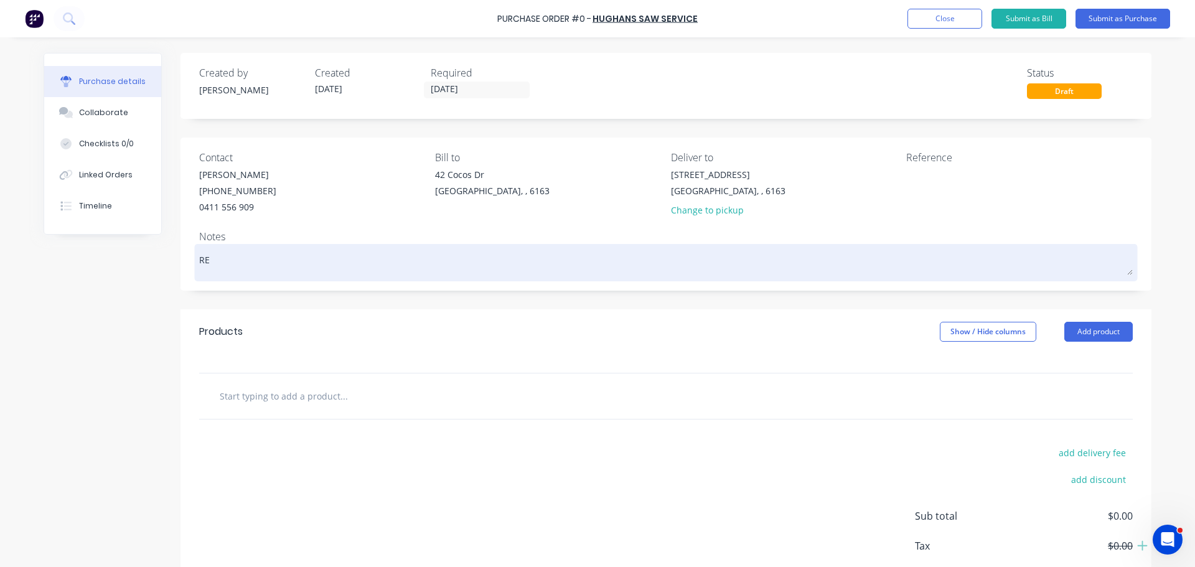
type textarea "x"
type textarea "REQ"
type textarea "x"
type textarea "REQ:"
type textarea "x"
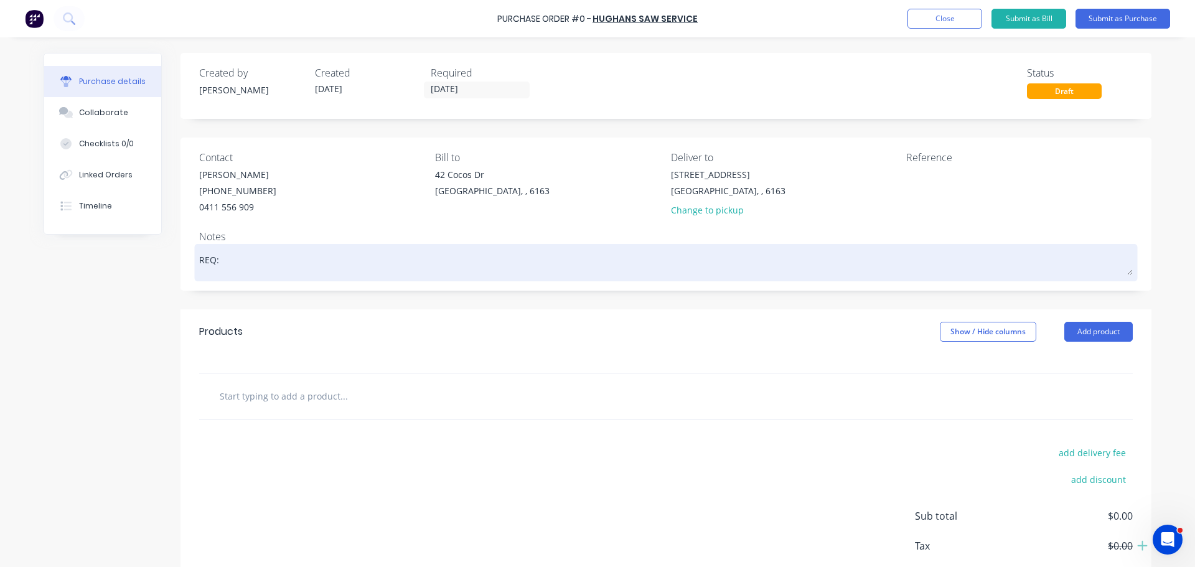
type textarea "REQ:"
type textarea "x"
type textarea "REQ: D"
type textarea "x"
type textarea "REQ: DH"
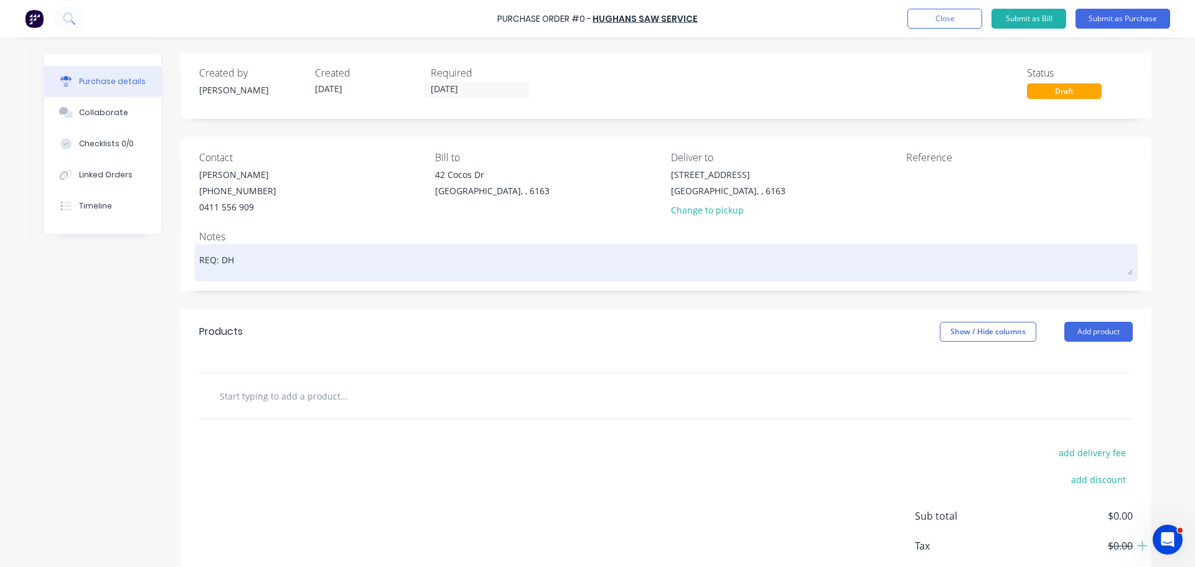
type textarea "x"
type textarea "REQ: DH"
type textarea "x"
type textarea "REQ: DH 1"
type textarea "x"
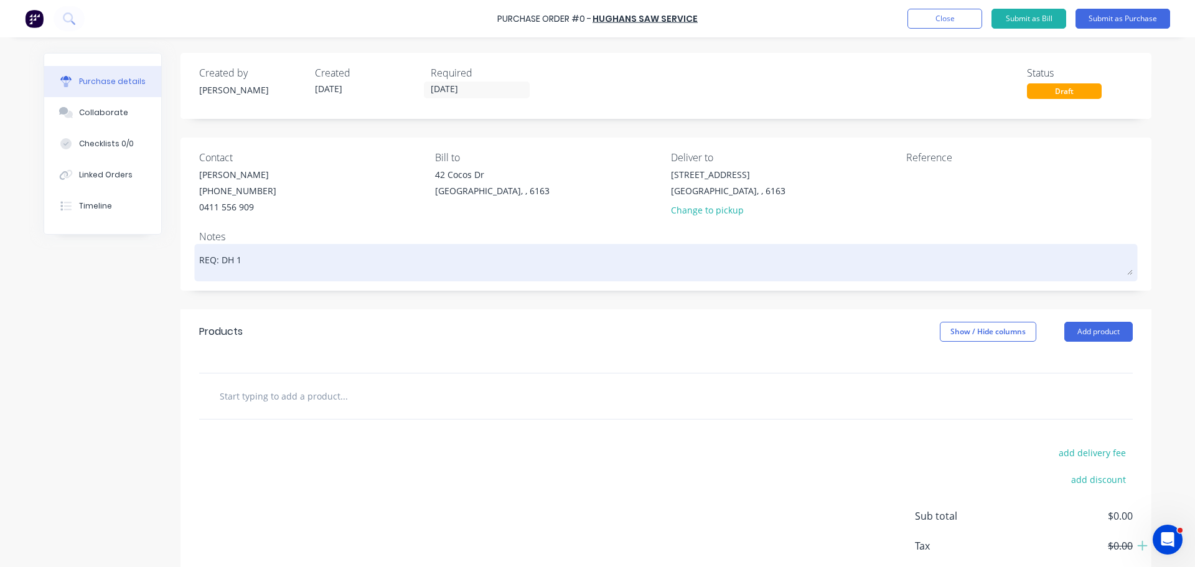
type textarea "REQ: DH 10"
type textarea "x"
type textarea "REQ: DH 100"
type textarea "x"
type textarea "REQ: DH 1000"
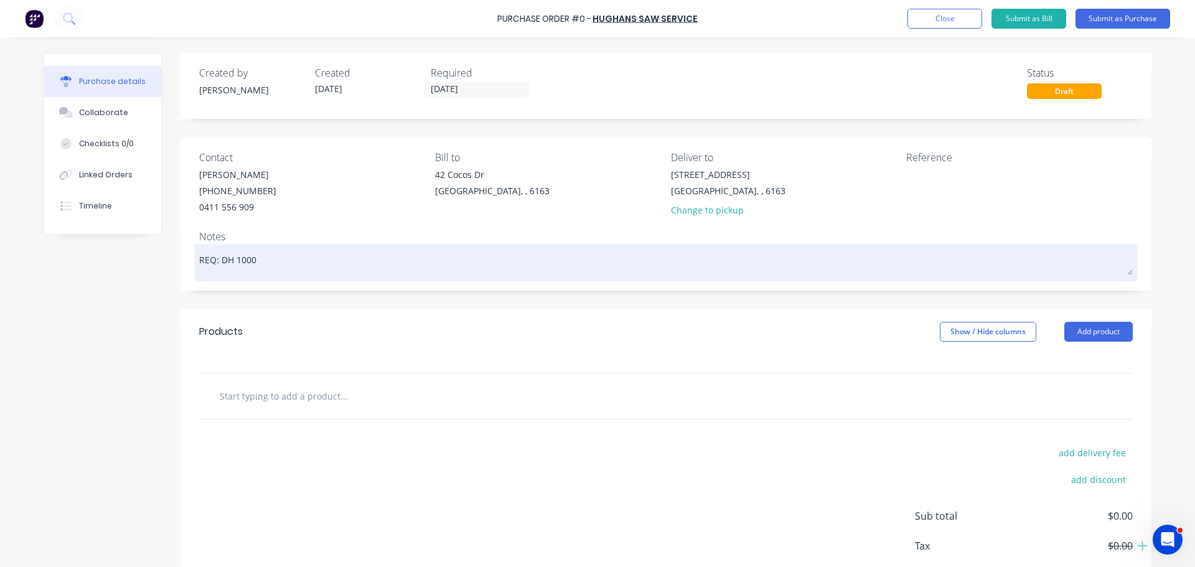
type textarea "x"
type textarea "REQ: DH 10009"
click at [244, 264] on textarea "REQ: DH 10009" at bounding box center [665, 261] width 933 height 28
type textarea "x"
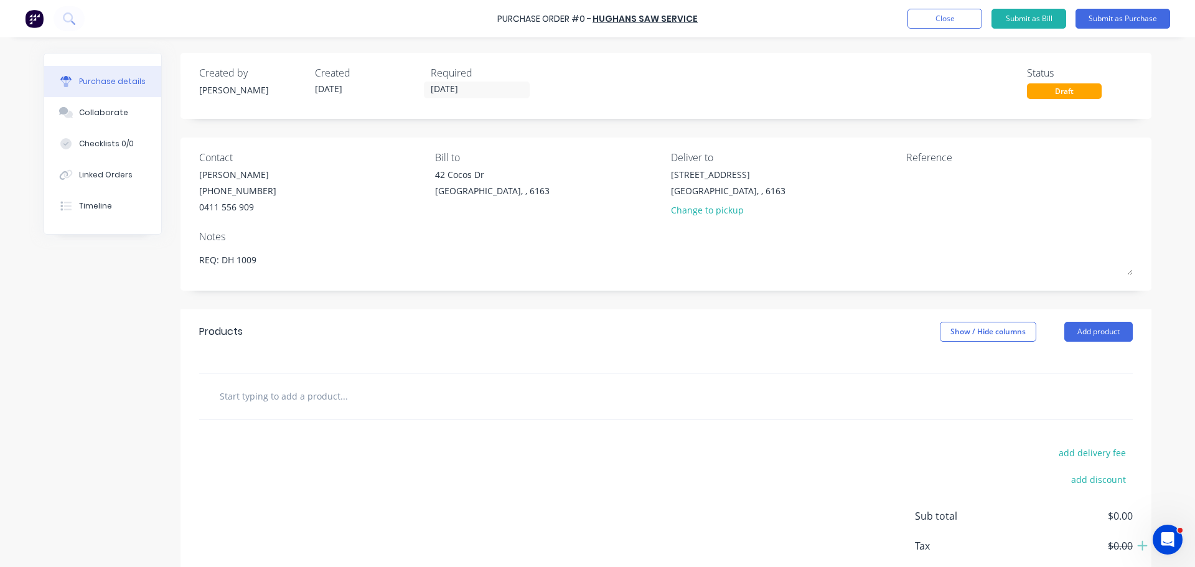
type textarea "REQ: DH 1009"
type textarea "x"
type textarea "REQ: DH 1009"
click at [246, 397] on input "text" at bounding box center [343, 395] width 249 height 25
click at [1098, 330] on button "Add product" at bounding box center [1098, 332] width 68 height 20
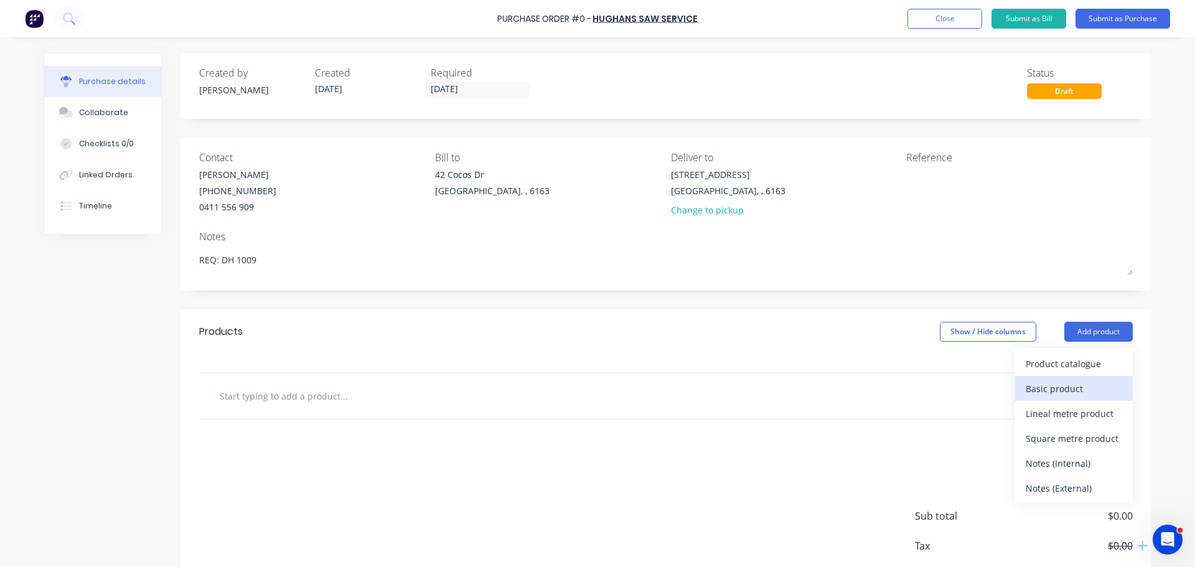
click at [1050, 383] on div "Basic product" at bounding box center [1073, 389] width 96 height 18
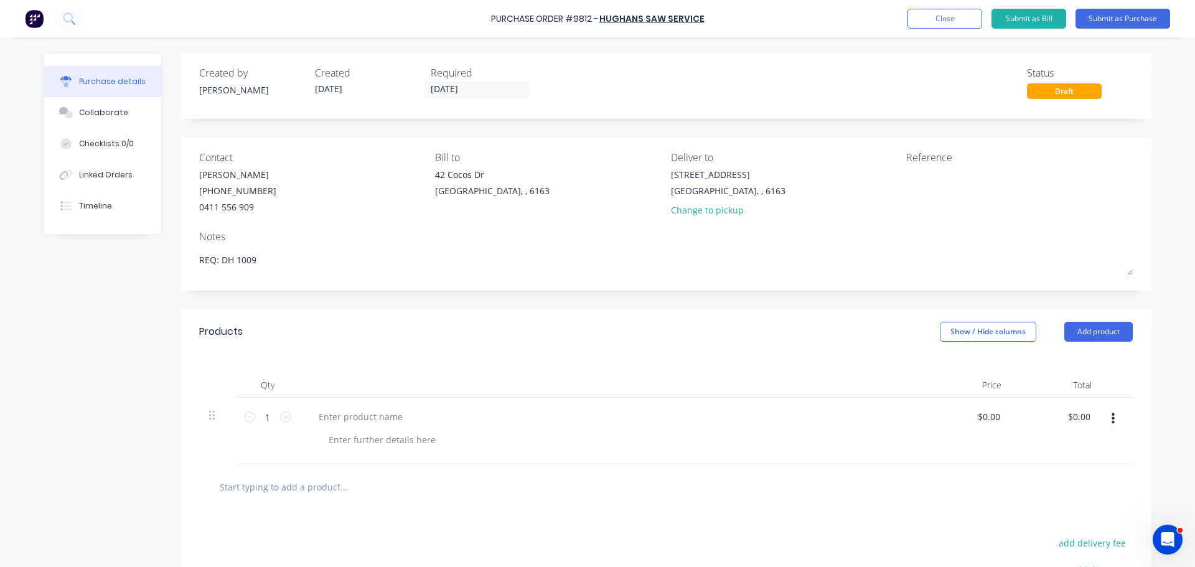
type textarea "x"
drag, startPoint x: 488, startPoint y: 14, endPoint x: 704, endPoint y: 19, distance: 215.3
click at [704, 19] on div "Purchase Order #9812 - HUGHANS SAW SERVICE Add product Close Submit as Bill Sub…" at bounding box center [597, 18] width 1195 height 37
copy div "Purchase Order #9812 - HUGHANS SAW SERVICE Add product Close Submit as Bill Sub…"
click at [920, 182] on textarea at bounding box center [984, 182] width 156 height 28
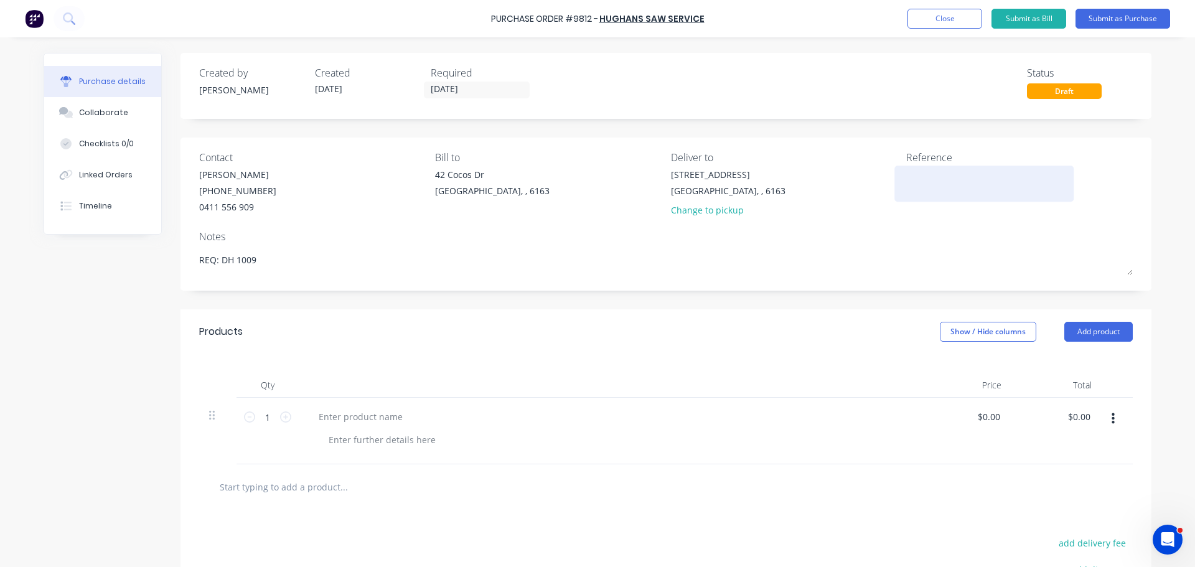
paste textarea "Purchase Order #9812 - HUGHANS SAW SERVICE"
type textarea "Purchase Order #9812 - HUGHANS SAW SERVICE"
type textarea "x"
type textarea "Purchase Order #9812 - HUGHANS SAW SERVICE"
type textarea "x"
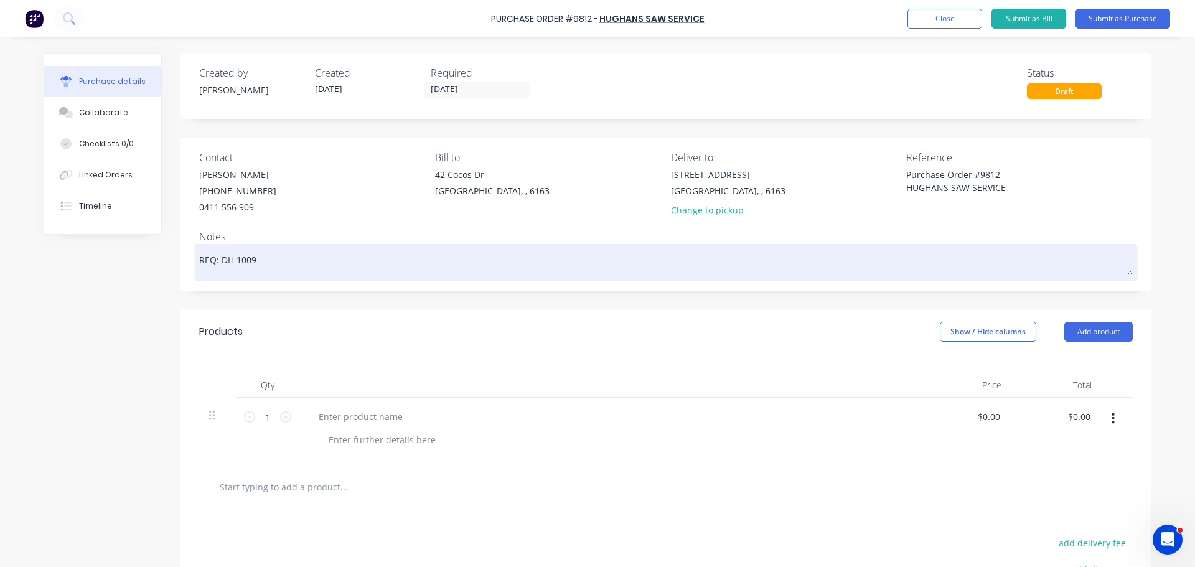
type textarea "Purchase Order #9812 - HUGHANS SAW SERVICE"
type textarea "x"
type textarea "Purchase Order #9812 - HUGHANS SAW SERVICE"
click at [792, 264] on textarea "REQ: DH 1009" at bounding box center [665, 261] width 933 height 28
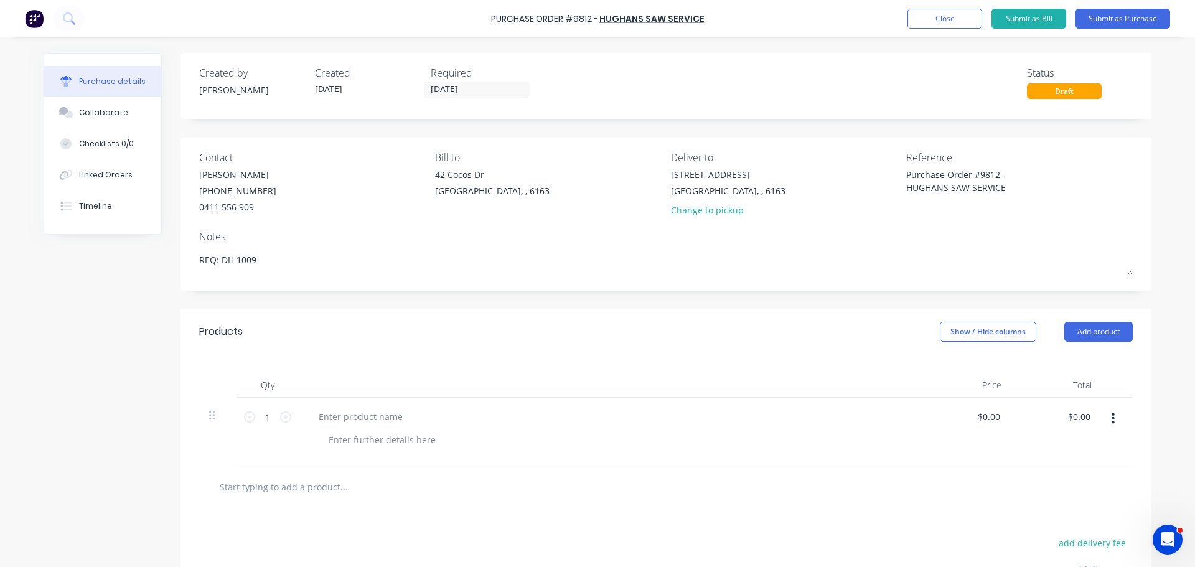
scroll to position [160, 0]
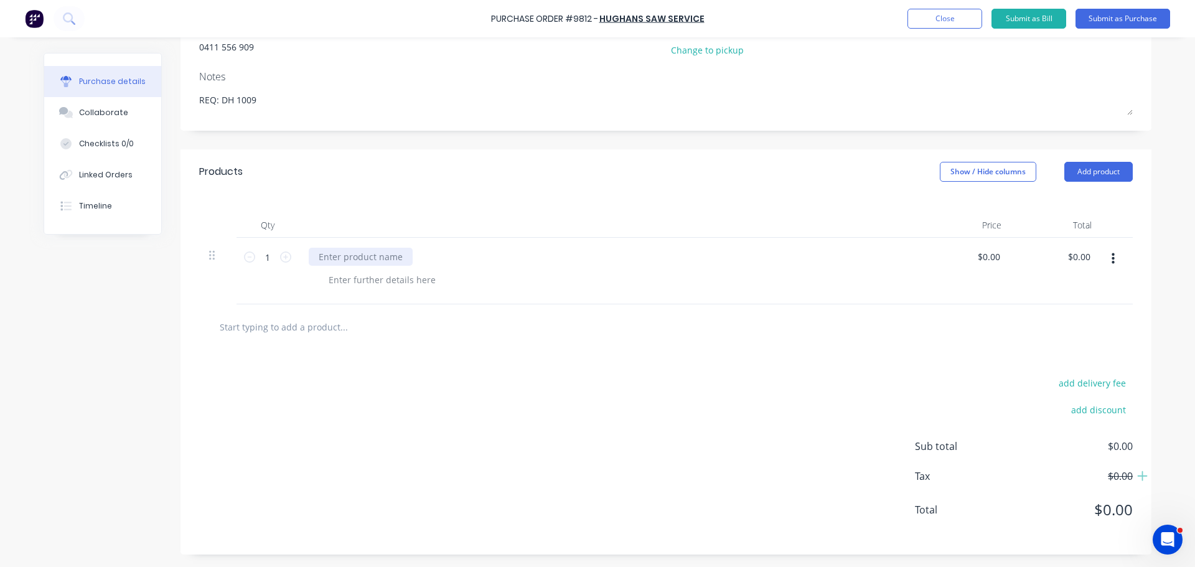
type textarea "x"
click at [319, 257] on div at bounding box center [361, 257] width 104 height 18
click at [269, 339] on input "text" at bounding box center [343, 326] width 249 height 25
type textarea "x"
type input "f"
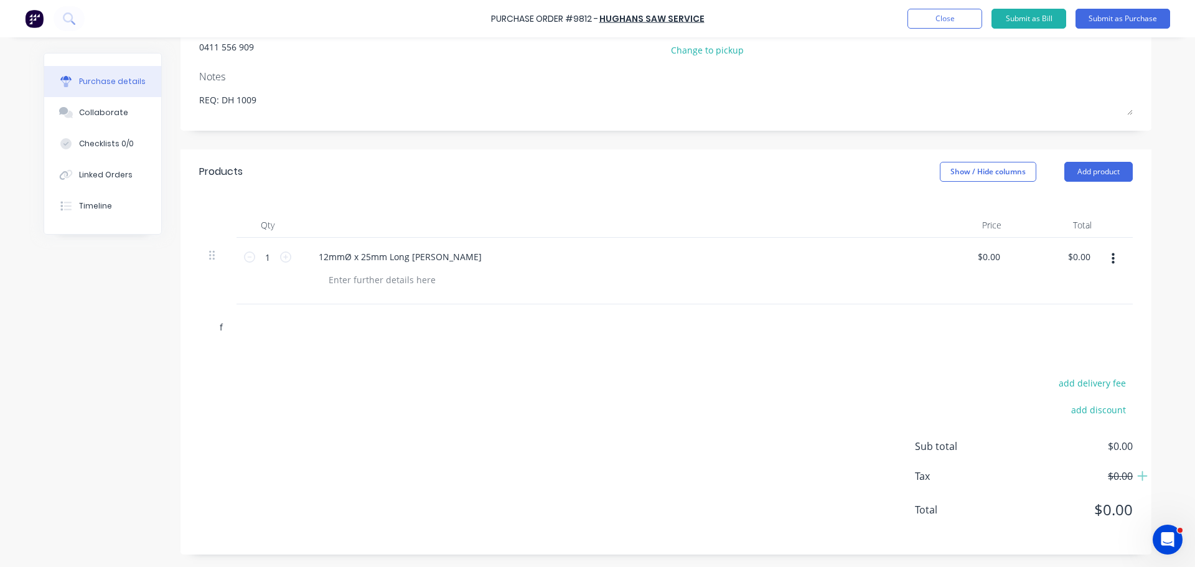
type textarea "x"
type input "fr"
type textarea "x"
type input "fre"
type textarea "x"
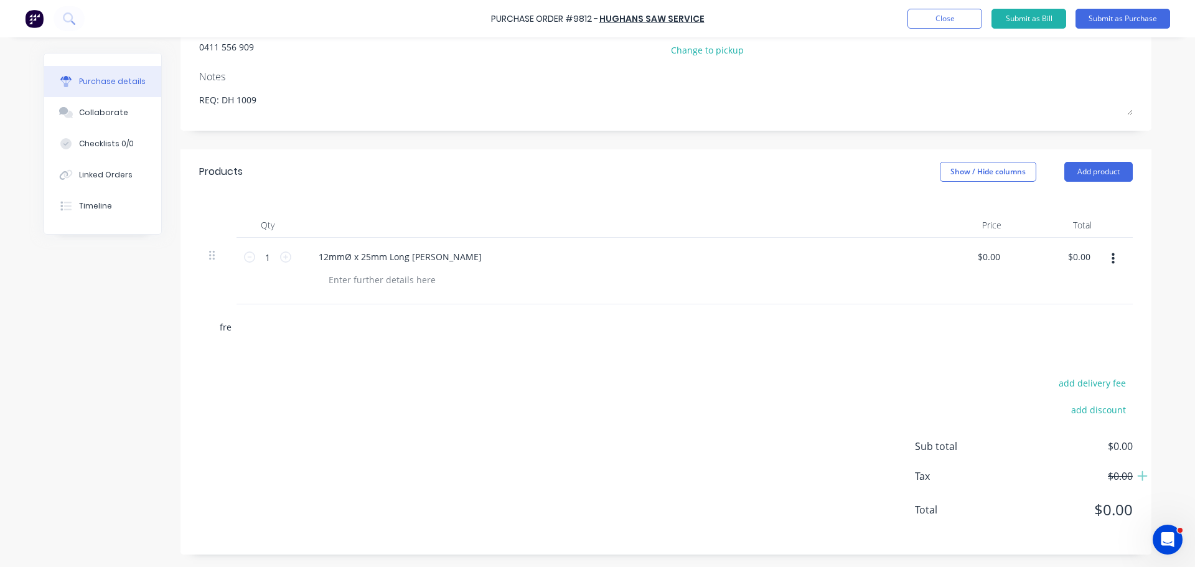
type input "frei"
type textarea "x"
type input "freig"
type textarea "x"
type input "freigh"
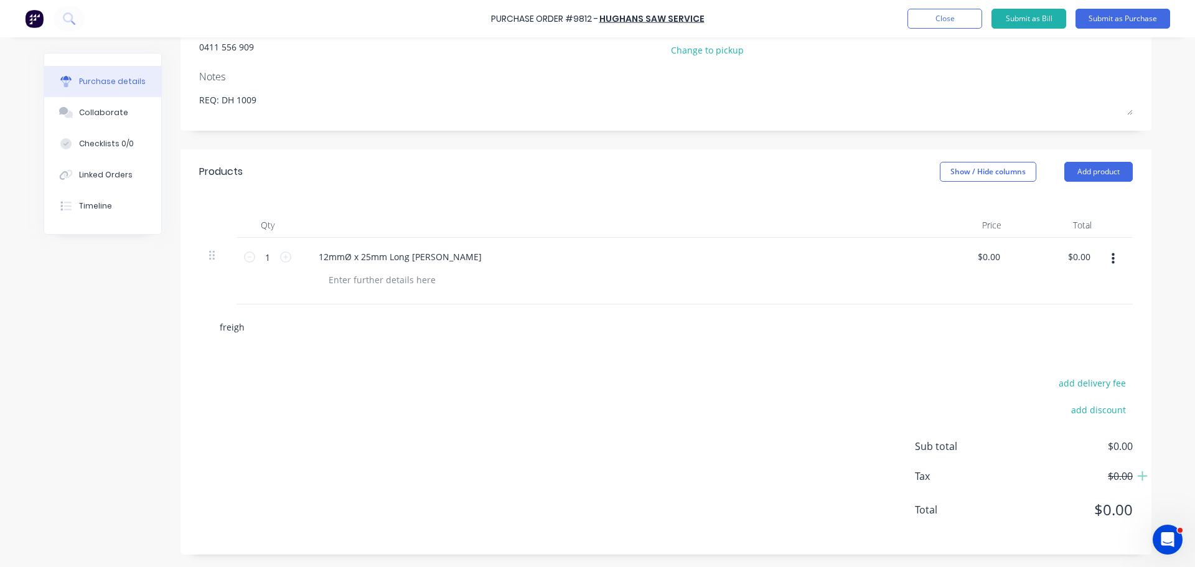
type textarea "x"
type input "freight"
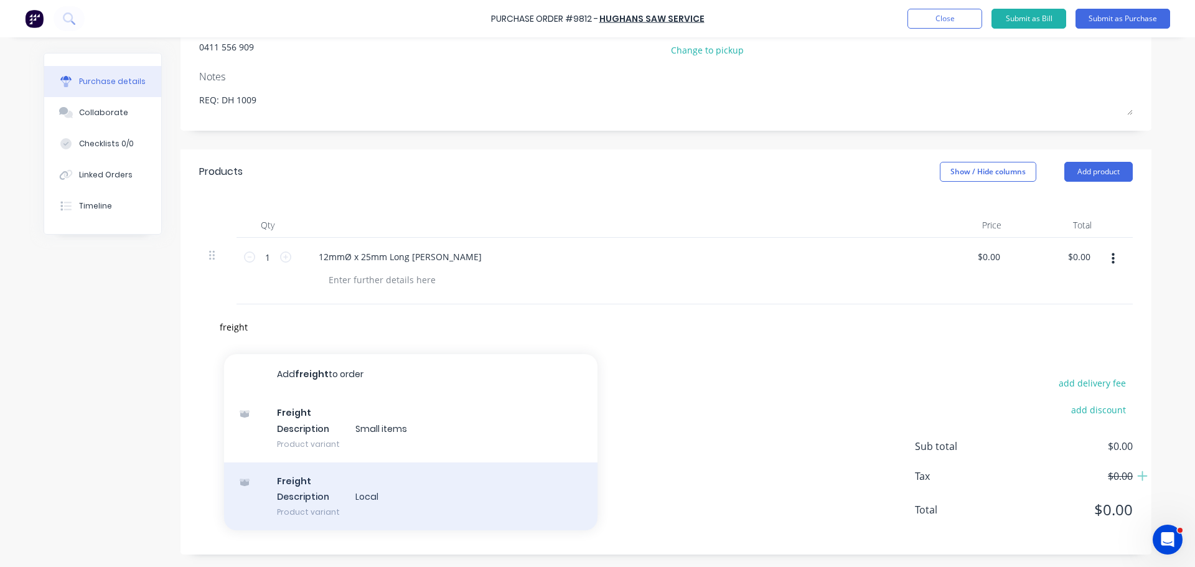
click at [328, 494] on div "Freight Description Local Product variant" at bounding box center [410, 496] width 373 height 68
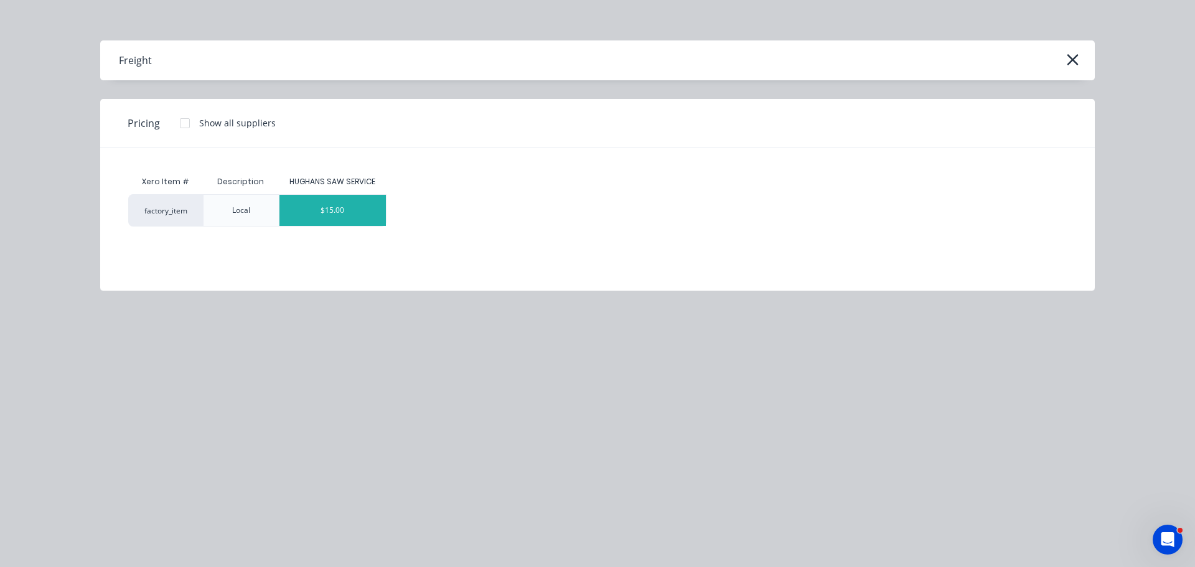
click at [345, 217] on div "$15.00" at bounding box center [332, 210] width 107 height 31
type textarea "x"
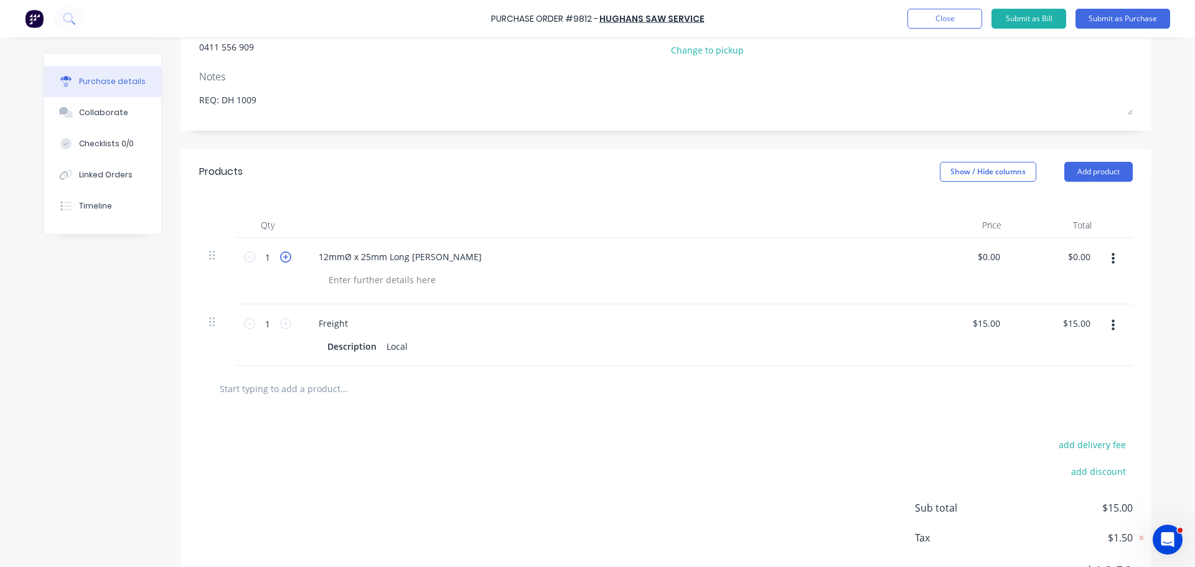
click at [280, 254] on icon at bounding box center [285, 256] width 11 height 11
type textarea "x"
type input "2"
type textarea "x"
click at [997, 259] on input "0.00" at bounding box center [988, 257] width 29 height 18
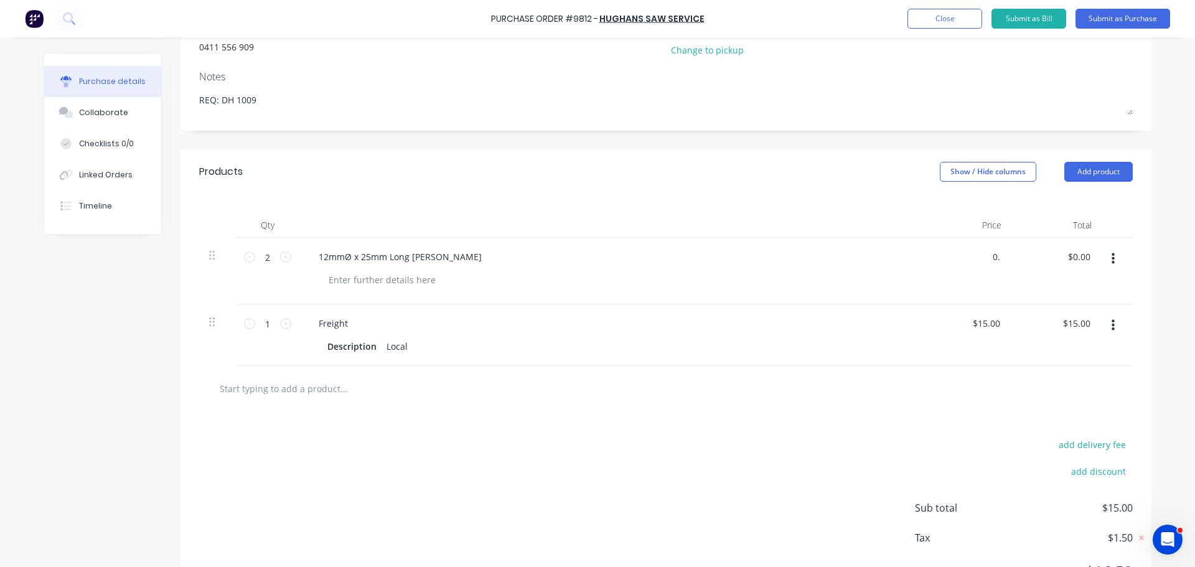
type input "0"
type input "1"
type textarea "x"
type input "$1.00"
type input "2.00"
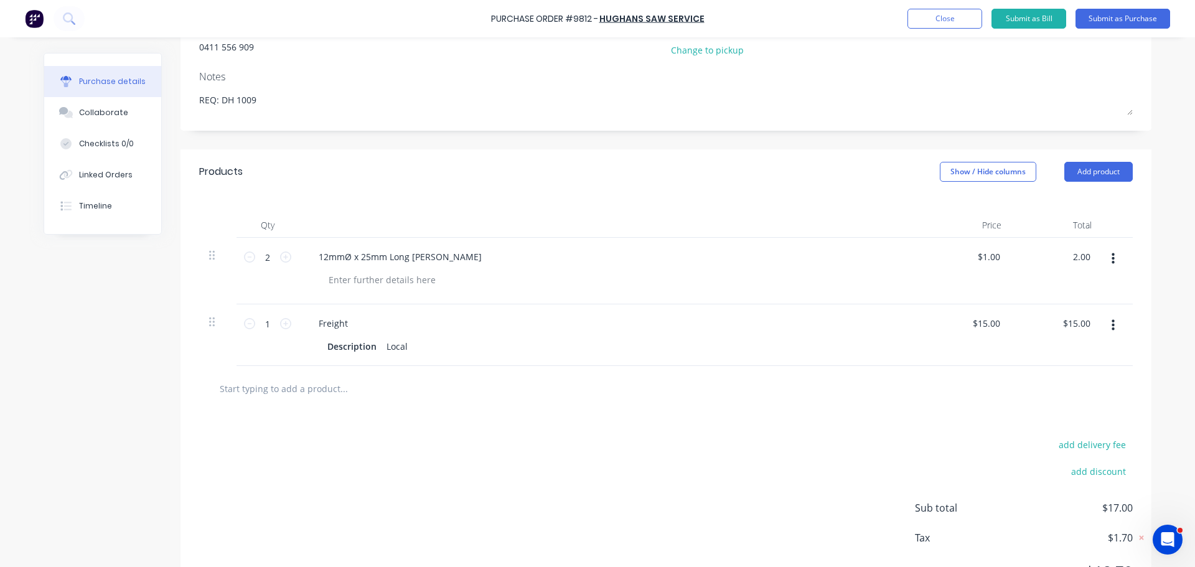
type textarea "x"
type input "$2.00"
click at [865, 399] on div at bounding box center [665, 388] width 913 height 25
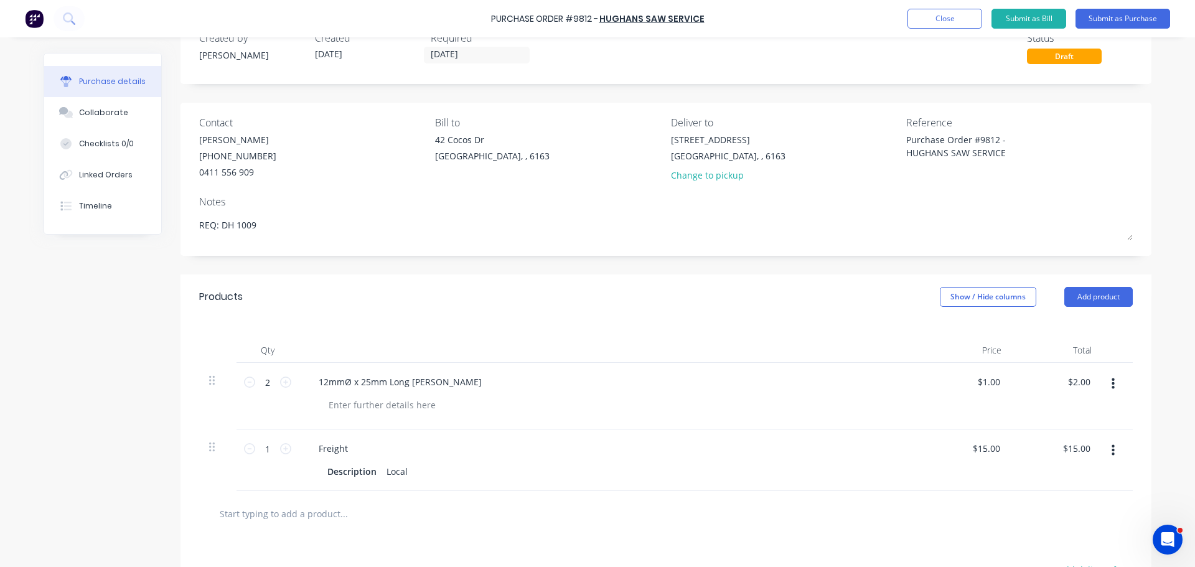
scroll to position [159, 0]
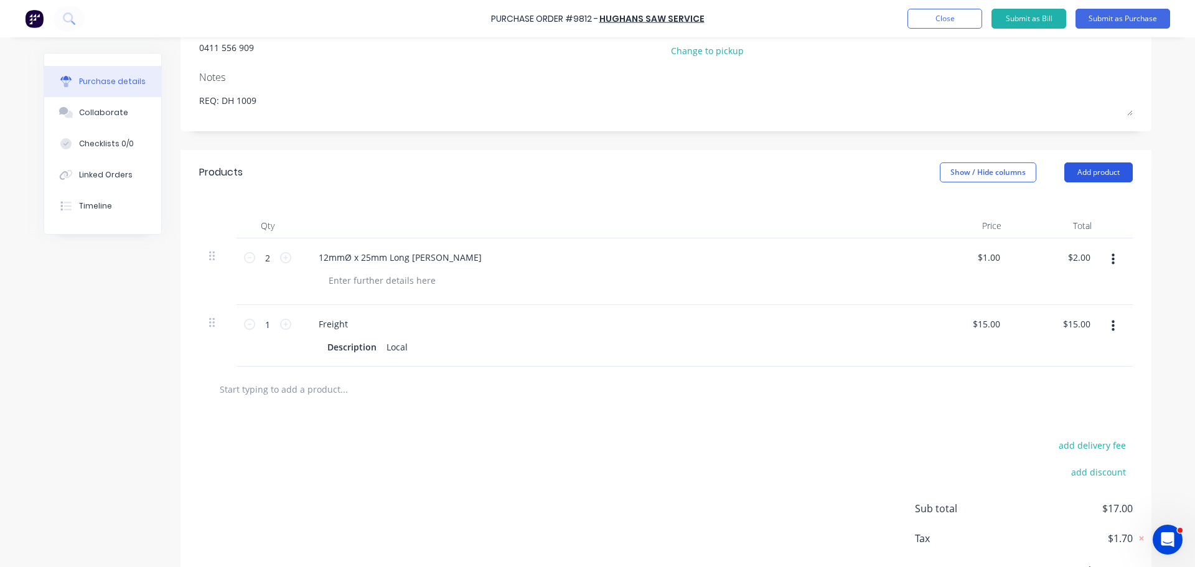
click at [1105, 173] on button "Add product" at bounding box center [1098, 172] width 68 height 20
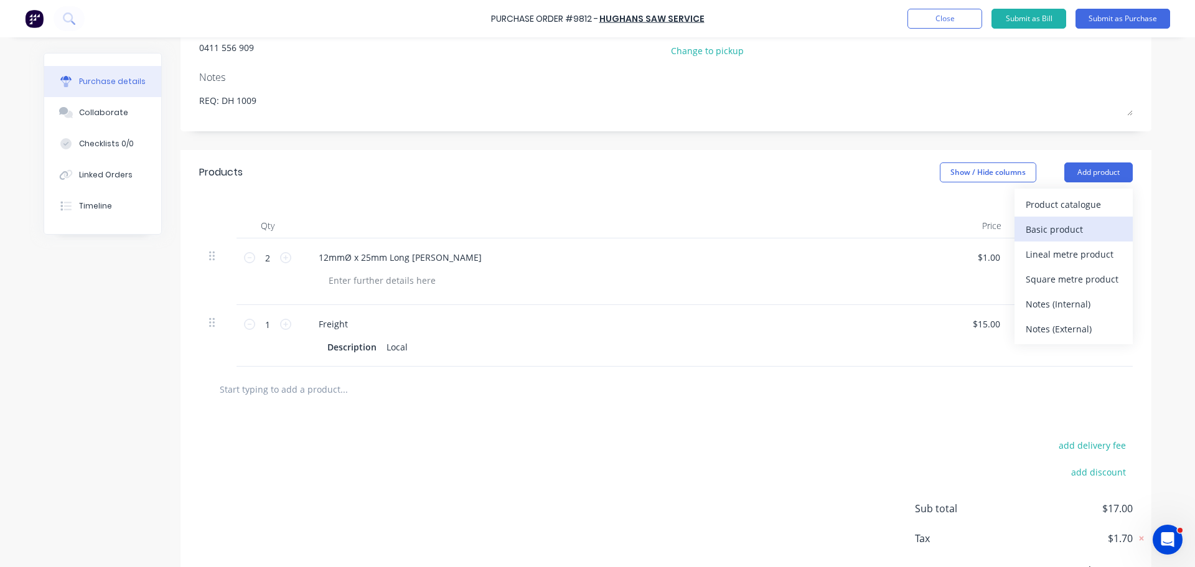
click at [1043, 230] on div "Basic product" at bounding box center [1073, 229] width 96 height 18
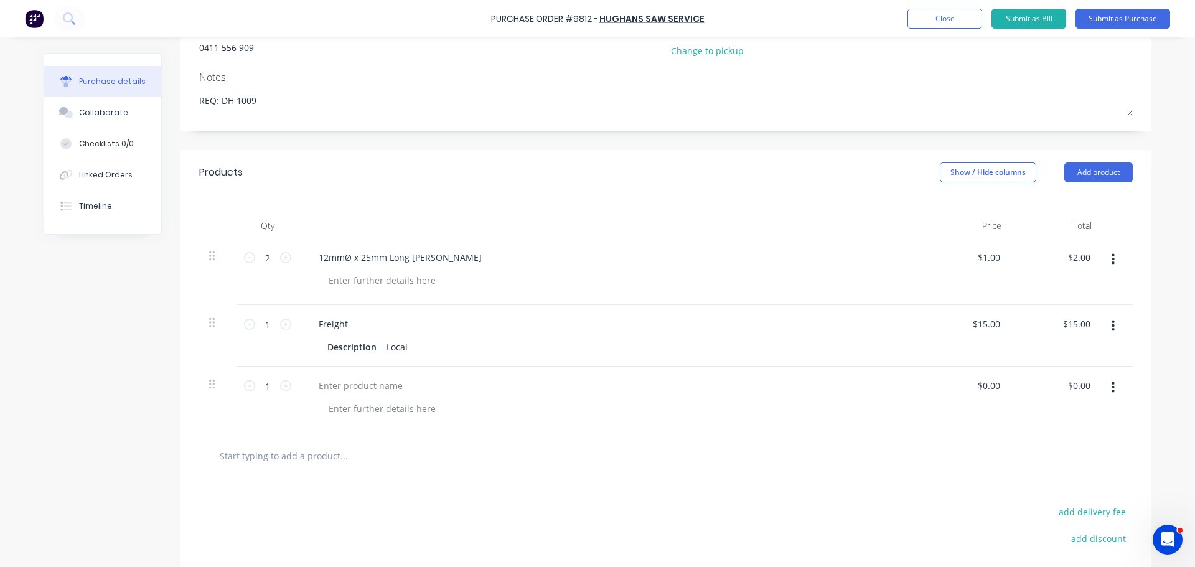
click at [1107, 385] on button "button" at bounding box center [1112, 387] width 29 height 22
click at [1035, 490] on button "Delete" at bounding box center [1075, 495] width 106 height 25
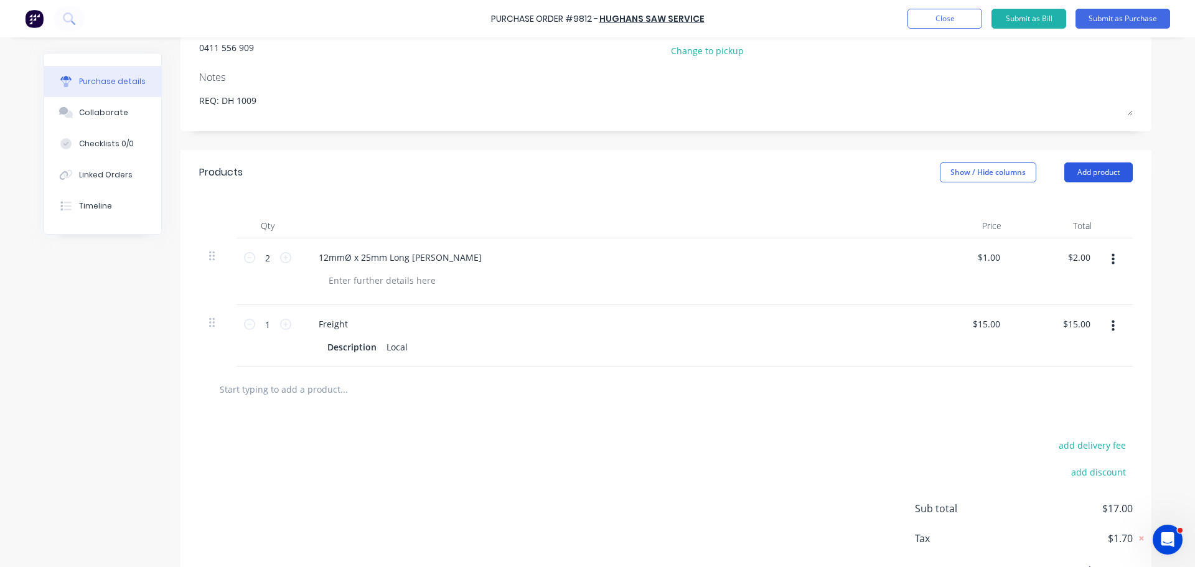
click at [1091, 171] on button "Add product" at bounding box center [1098, 172] width 68 height 20
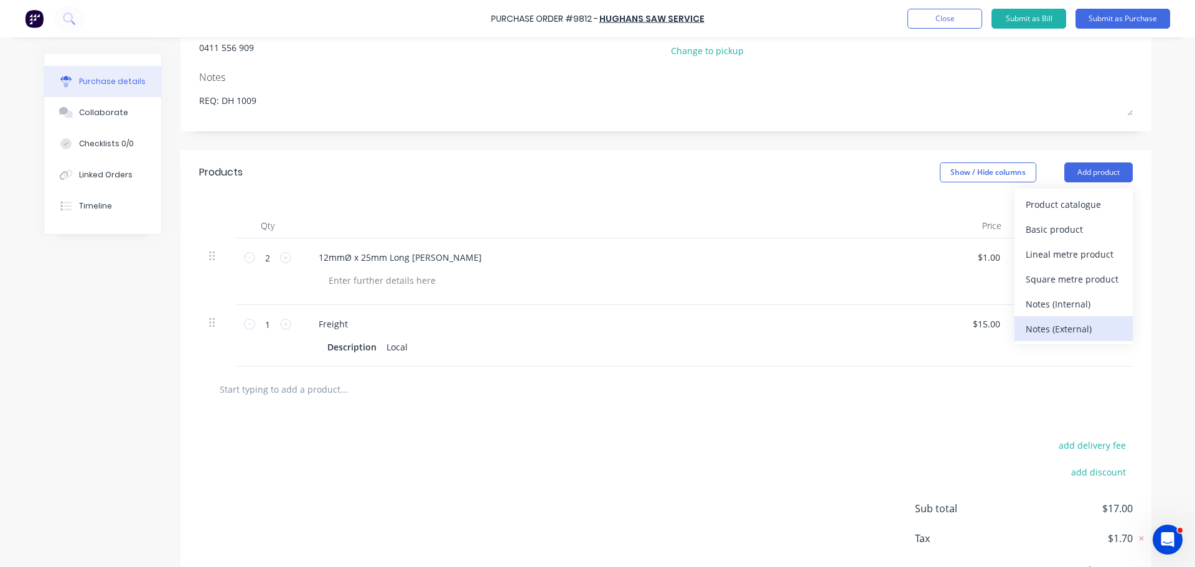
click at [1051, 332] on div "Notes (External)" at bounding box center [1073, 329] width 96 height 18
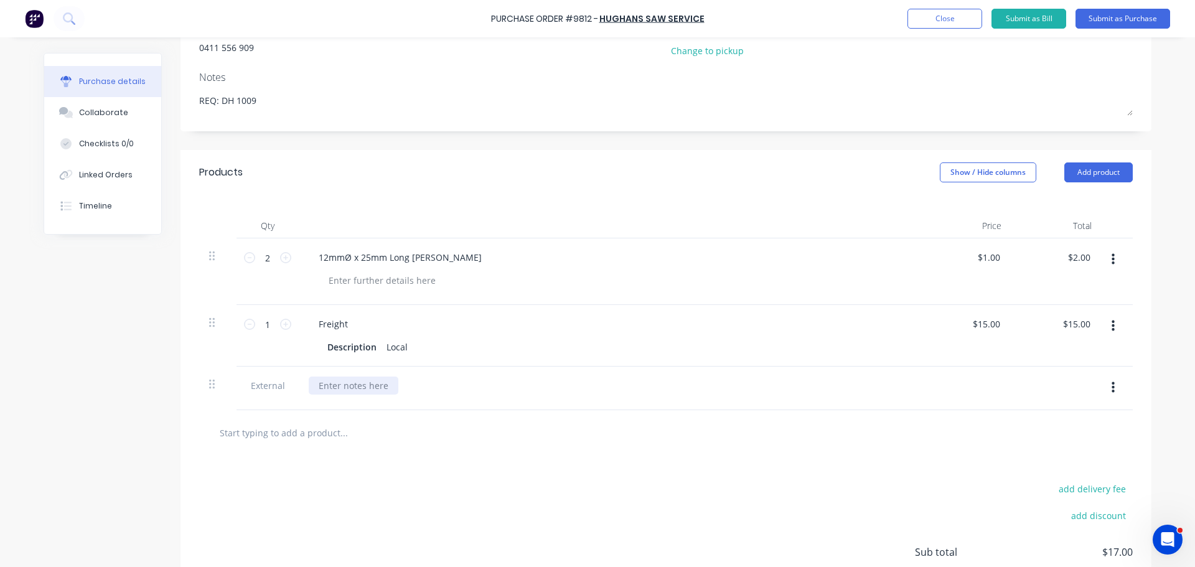
type textarea "x"
click at [355, 390] on div at bounding box center [354, 385] width 90 height 18
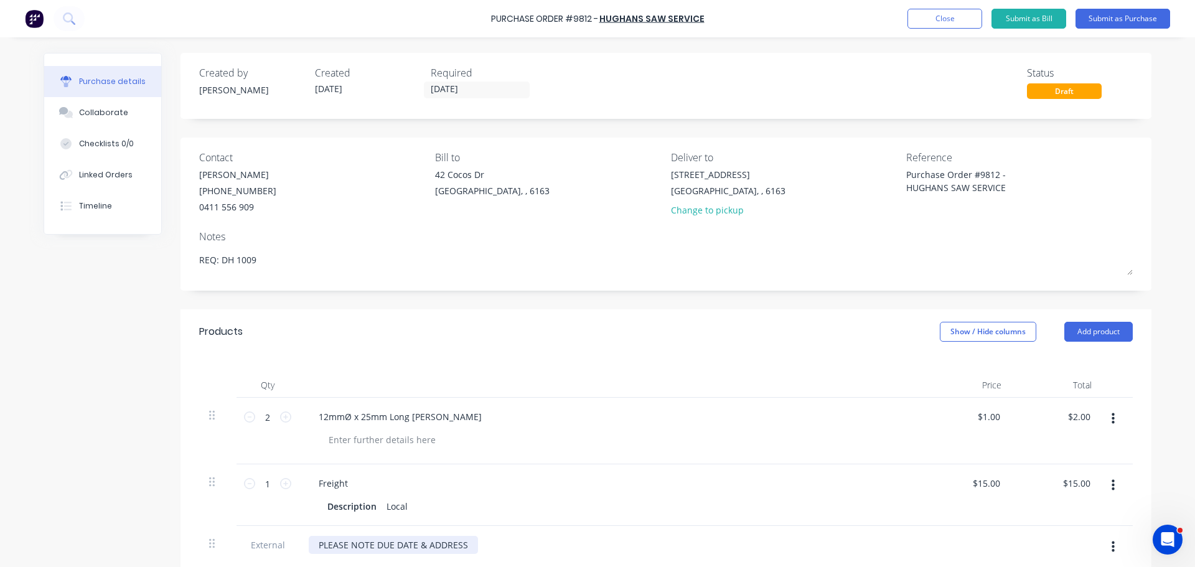
scroll to position [249, 0]
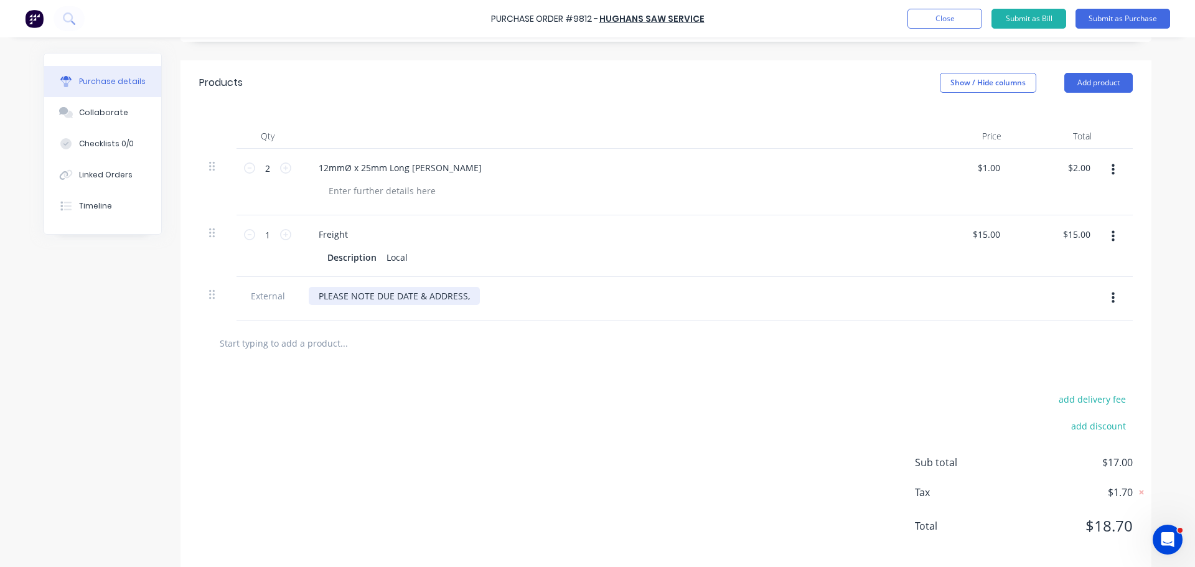
click at [347, 299] on div "PLEASE NOTE DUE DATE & ADDRESS," at bounding box center [394, 296] width 171 height 18
click at [530, 299] on div "PLEASE UPDATE PRICE, NOTE DUE DATE & ADDRESS," at bounding box center [426, 296] width 234 height 18
click at [409, 297] on div "PLEASE UPDATE PRICE, NOTE DUE DATE & ADDRESS," at bounding box center [426, 296] width 234 height 18
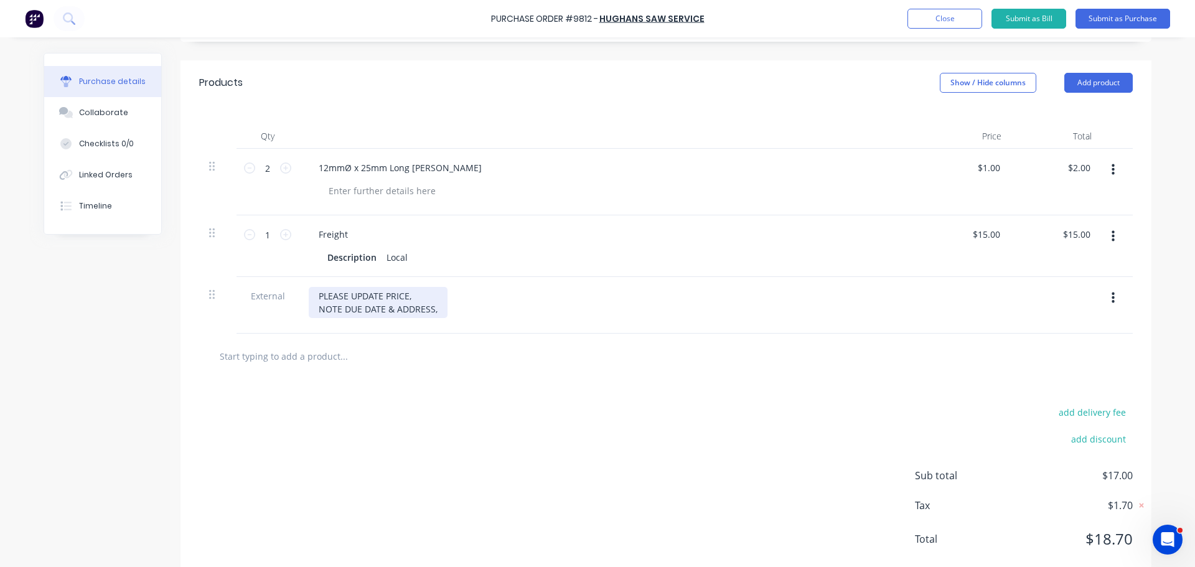
click at [436, 309] on div "PLEASE UPDATE PRICE, NOTE DUE DATE & ADDRESS," at bounding box center [378, 302] width 139 height 31
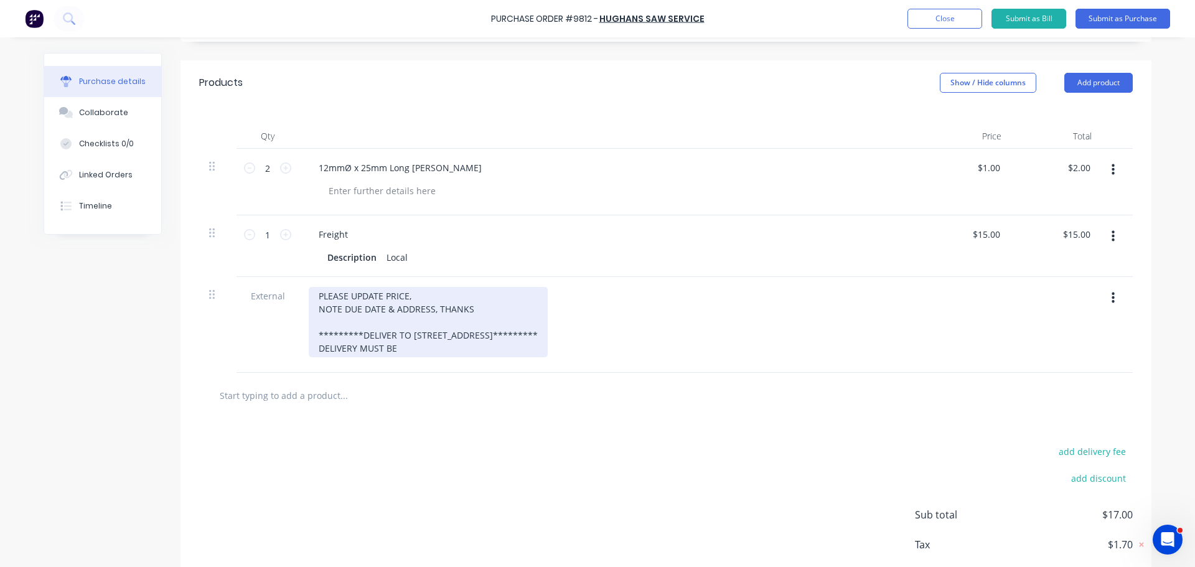
click at [535, 334] on div "PLEASE UPDATE PRICE, NOTE DUE DATE & ADDRESS, THANKS *********DELIVER TO 59 WEL…" at bounding box center [428, 322] width 239 height 70
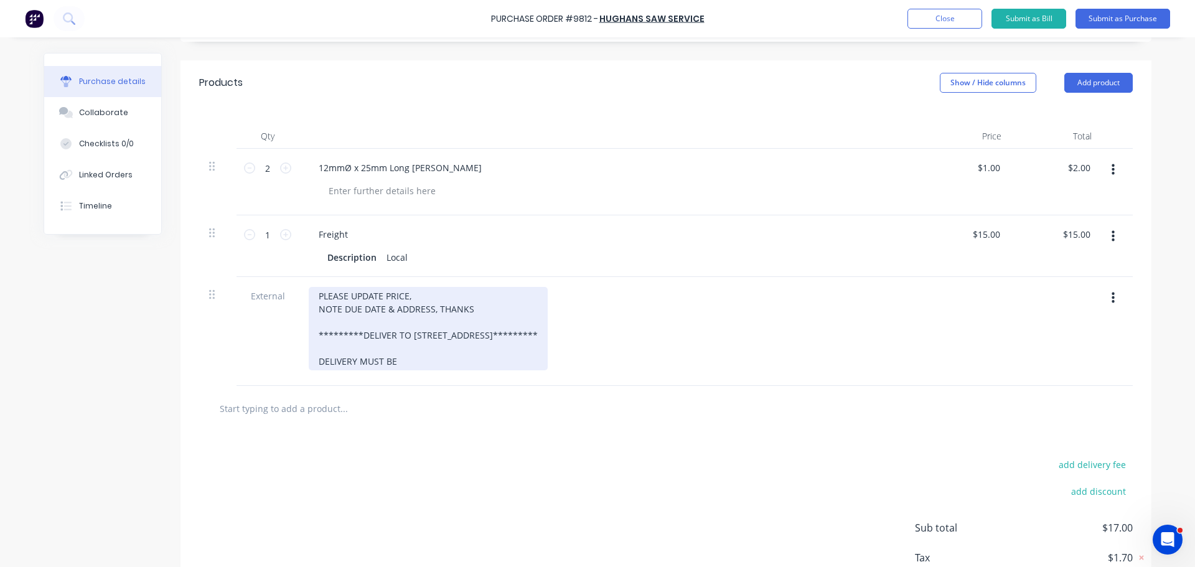
click at [402, 366] on div "PLEASE UPDATE PRICE, NOTE DUE DATE & ADDRESS, THANKS *********DELIVER TO 59 WEL…" at bounding box center [428, 328] width 239 height 83
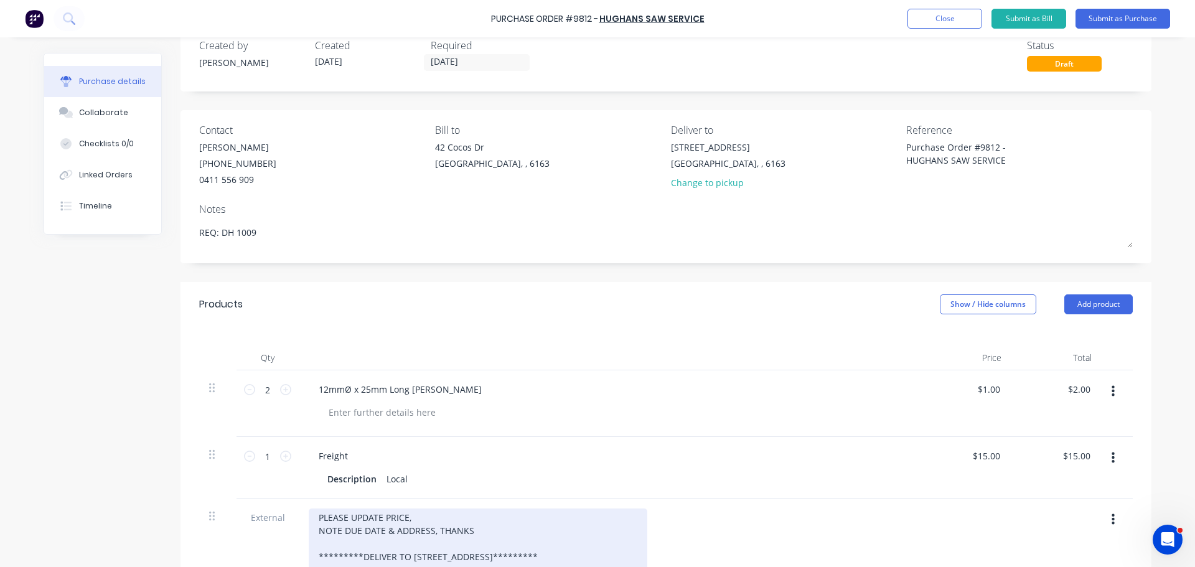
scroll to position [0, 0]
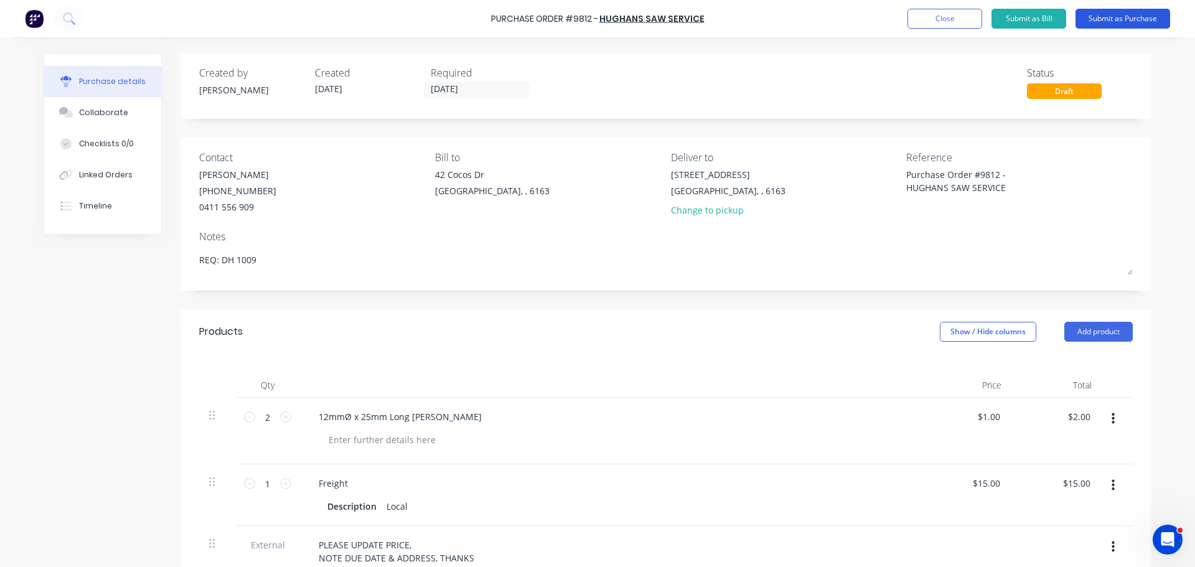
click at [1120, 26] on button "Submit as Purchase" at bounding box center [1122, 19] width 95 height 20
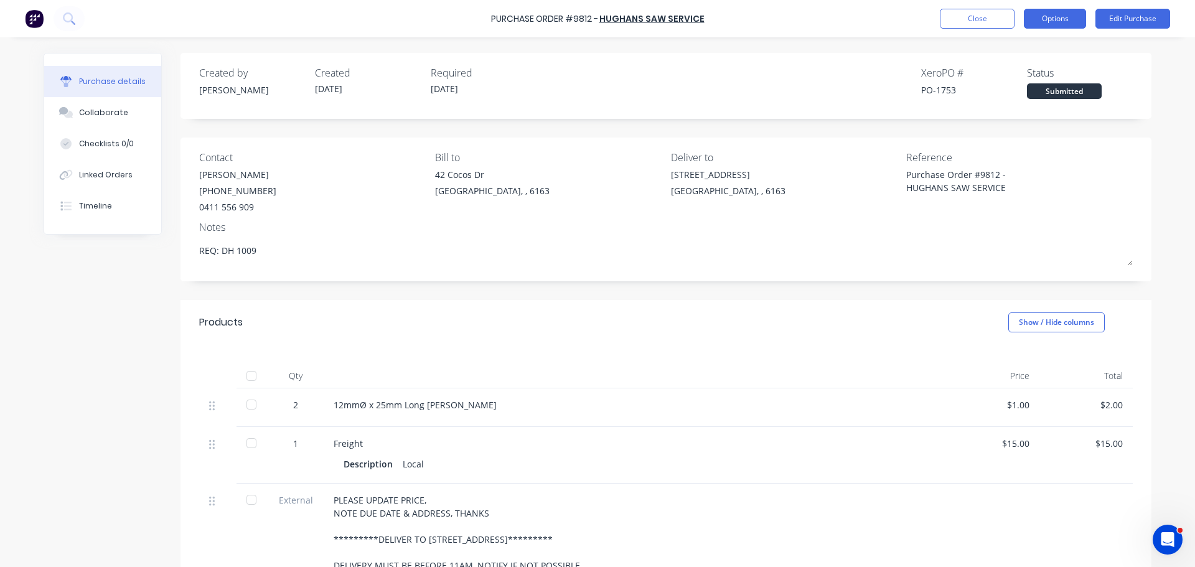
click at [1065, 14] on button "Options" at bounding box center [1055, 19] width 62 height 20
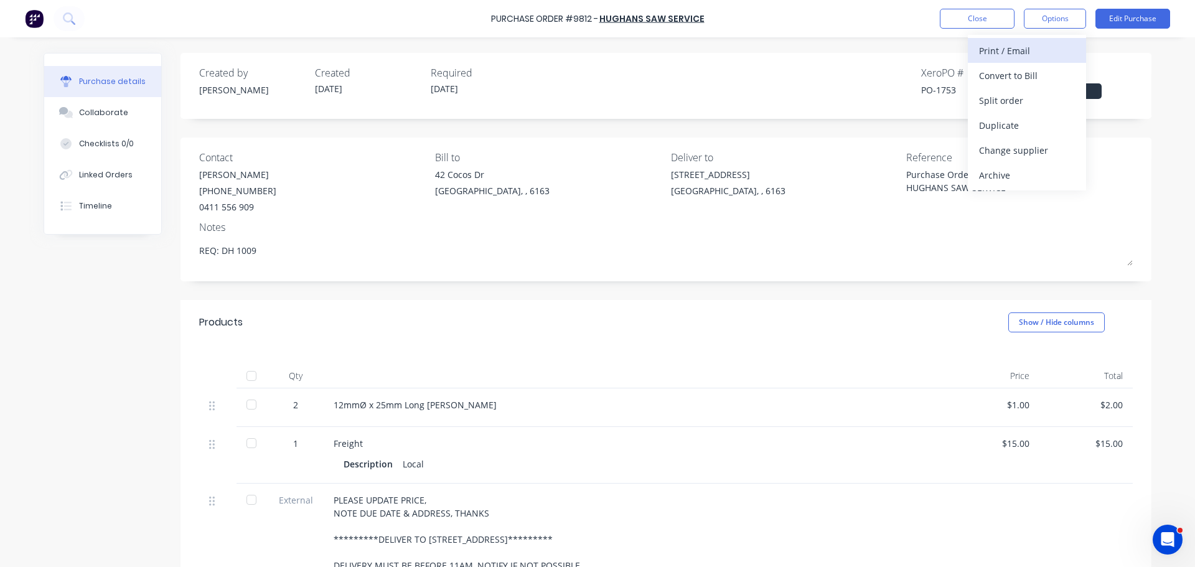
click at [1001, 54] on div "Print / Email" at bounding box center [1027, 51] width 96 height 18
click at [999, 73] on div "With pricing" at bounding box center [1027, 76] width 96 height 18
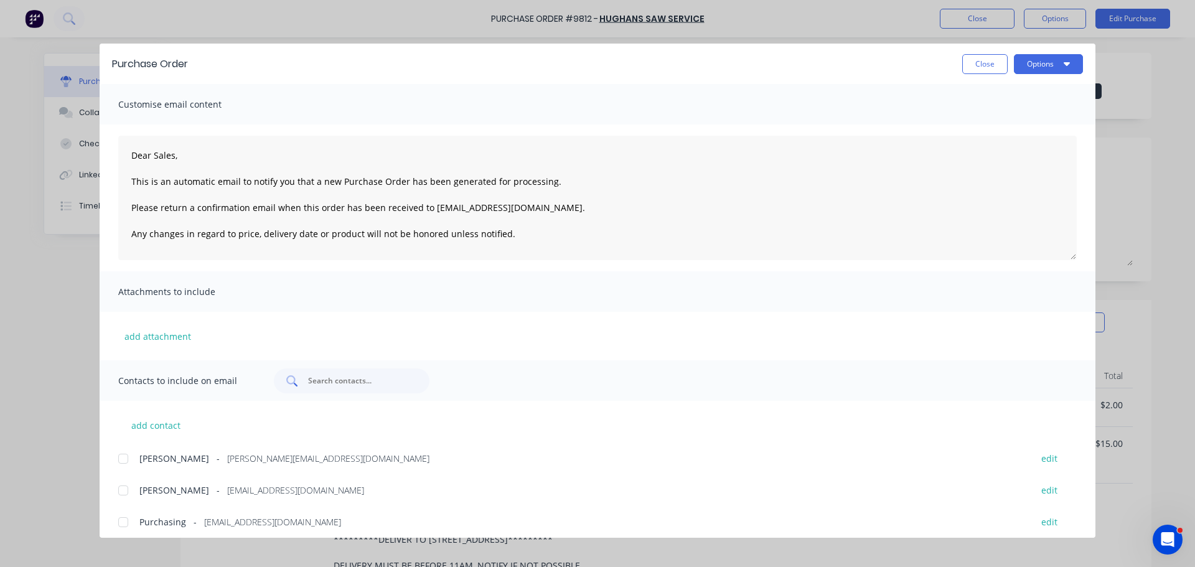
scroll to position [7, 0]
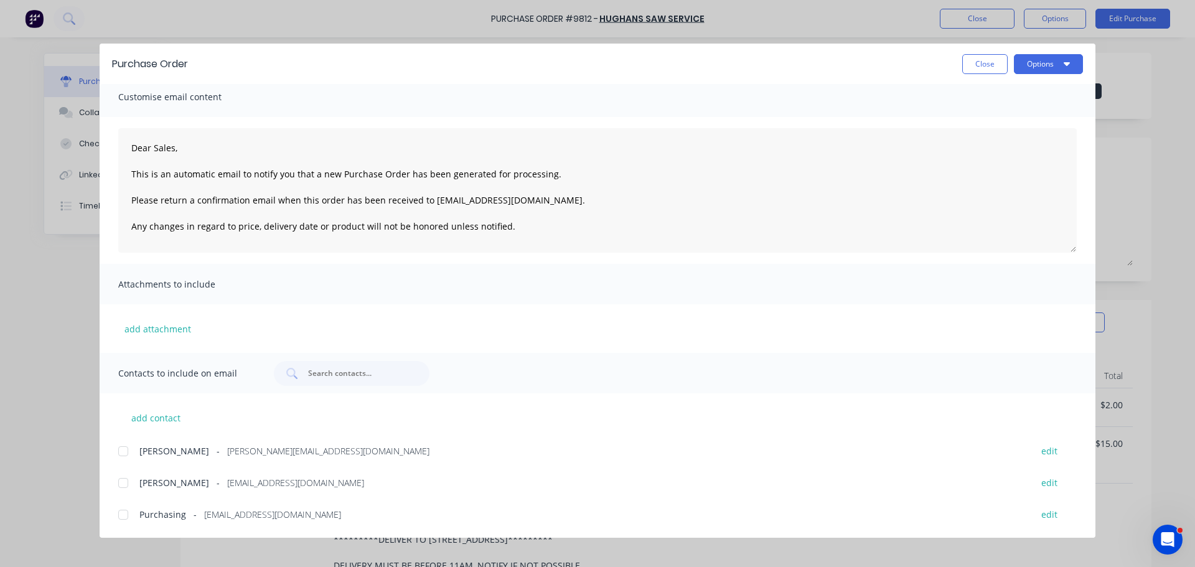
drag, startPoint x: 125, startPoint y: 455, endPoint x: 121, endPoint y: 466, distance: 11.8
click at [125, 454] on div at bounding box center [123, 451] width 25 height 25
click at [123, 512] on div at bounding box center [123, 514] width 25 height 25
click at [1033, 68] on button "Options" at bounding box center [1048, 64] width 69 height 20
click at [999, 139] on div "Email" at bounding box center [1024, 145] width 96 height 18
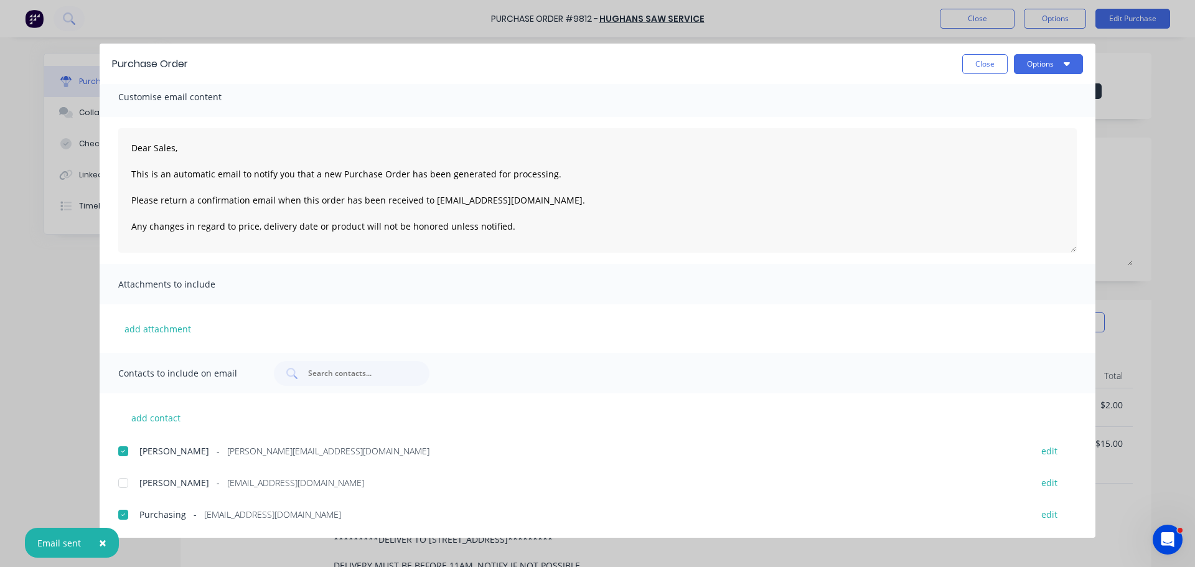
click at [106, 543] on button "×" at bounding box center [102, 543] width 32 height 30
click at [980, 65] on button "Close" at bounding box center [984, 64] width 45 height 20
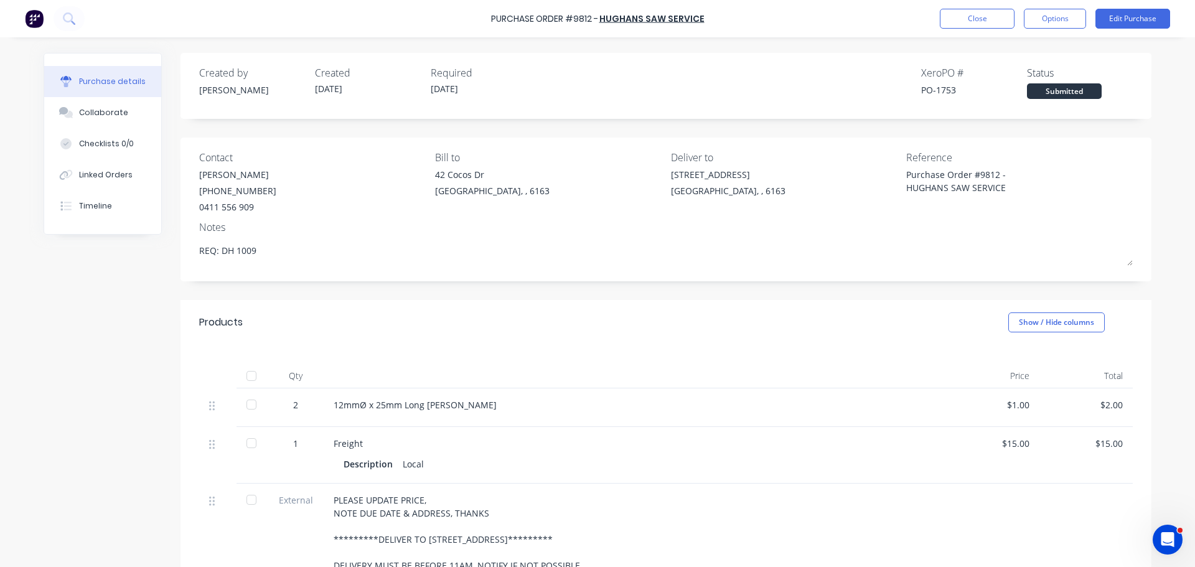
type textarea "x"
click at [946, 21] on button "Close" at bounding box center [977, 19] width 75 height 20
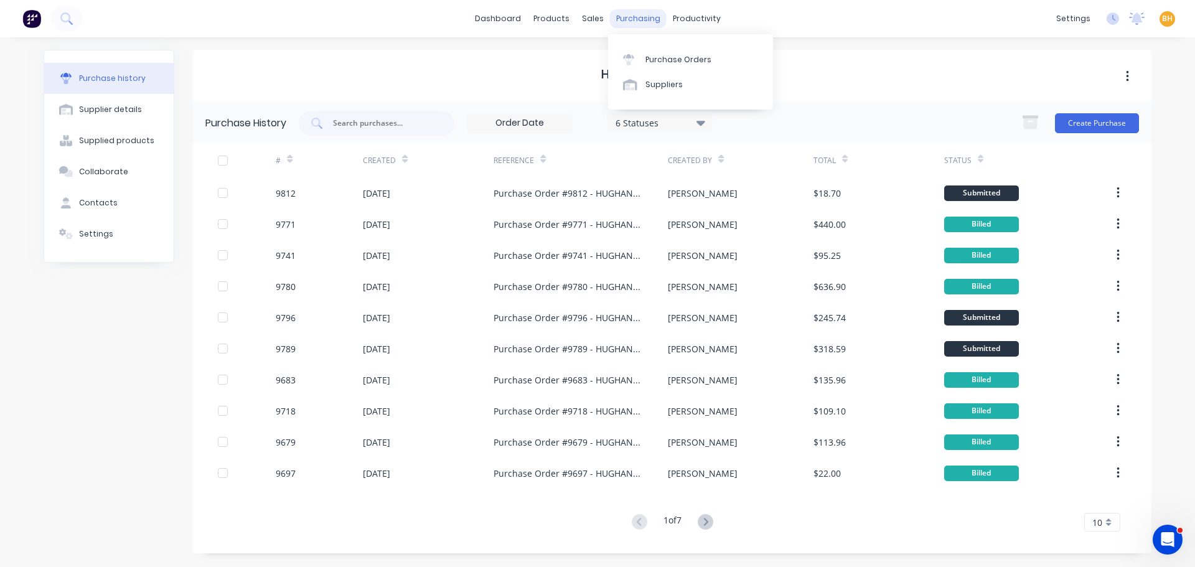
click at [642, 24] on div "purchasing" at bounding box center [638, 18] width 57 height 19
click at [658, 55] on div "Purchase Orders" at bounding box center [678, 59] width 66 height 11
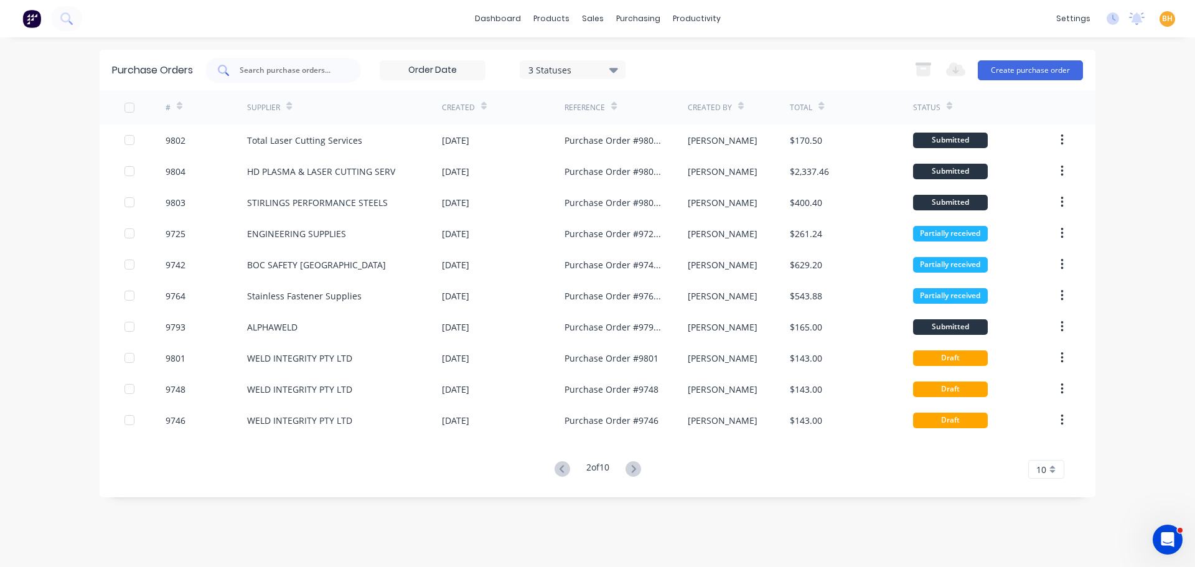
click at [268, 65] on input "text" at bounding box center [289, 70] width 103 height 12
click at [637, 475] on icon at bounding box center [633, 469] width 16 height 16
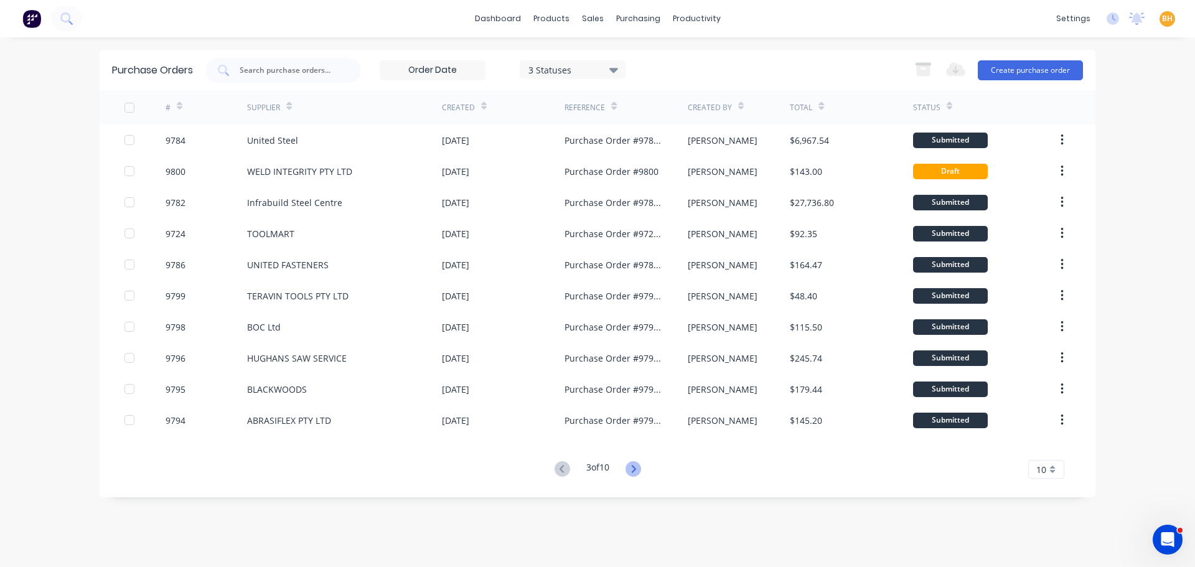
click at [637, 471] on icon at bounding box center [633, 469] width 16 height 16
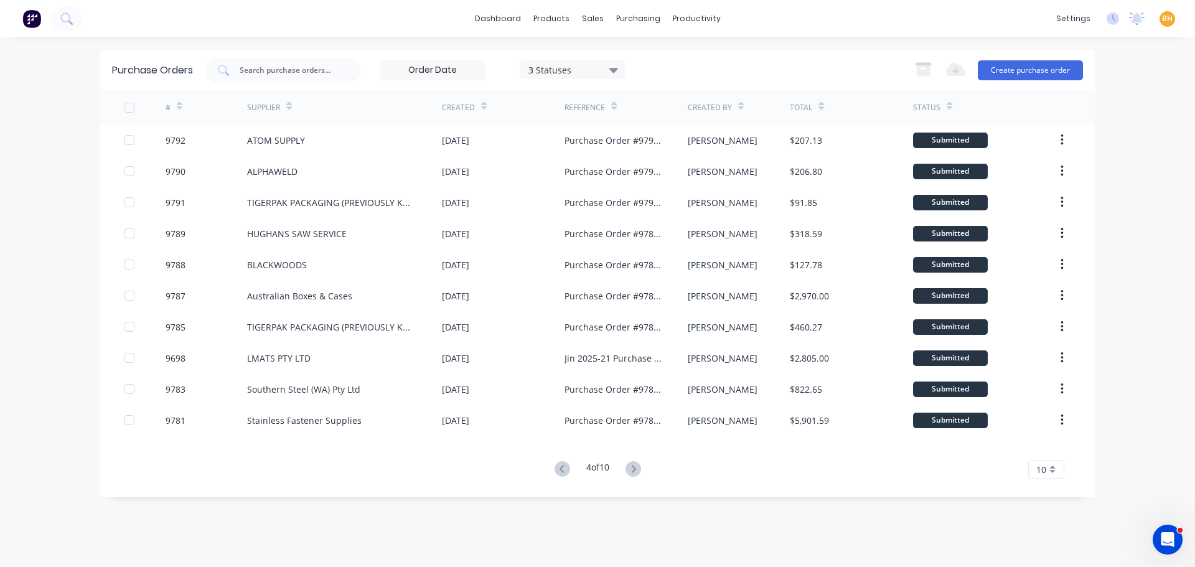
click at [699, 512] on div "Purchase Orders 3 Statuses 3 Statuses Export to Excel (XLSX) Create purchase or…" at bounding box center [598, 302] width 996 height 505
click at [623, 25] on div "purchasing" at bounding box center [638, 18] width 57 height 19
click at [675, 57] on div "Purchase Orders" at bounding box center [678, 59] width 66 height 11
click at [628, 12] on div "purchasing" at bounding box center [638, 18] width 57 height 19
click at [667, 60] on div "Purchase Orders" at bounding box center [678, 59] width 66 height 11
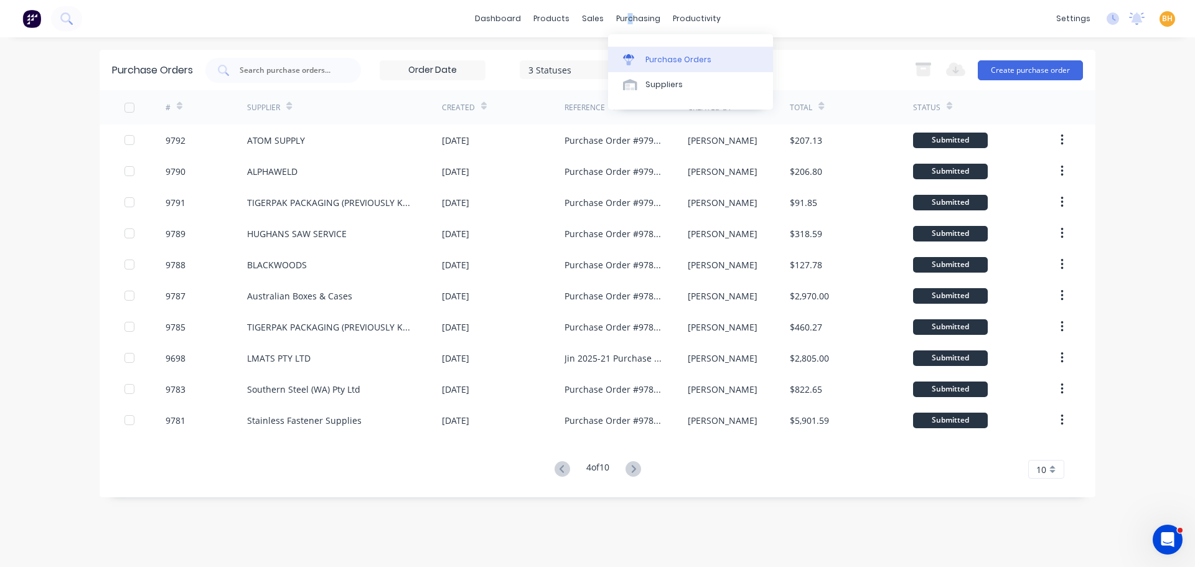
click at [668, 60] on div "Purchase Orders" at bounding box center [678, 59] width 66 height 11
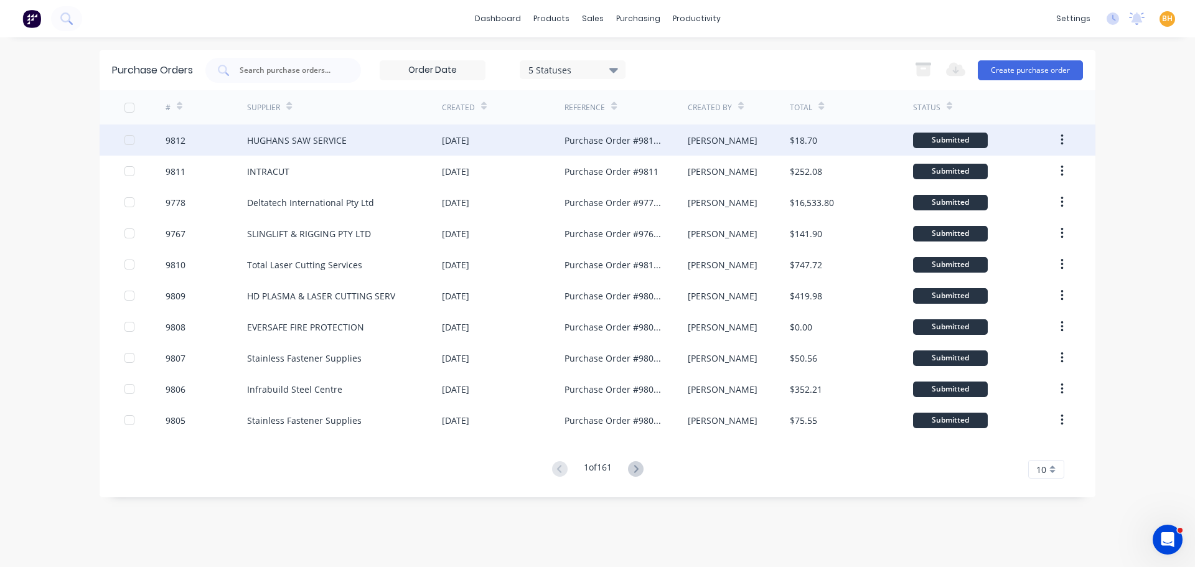
click at [288, 139] on div "HUGHANS SAW SERVICE" at bounding box center [297, 140] width 100 height 13
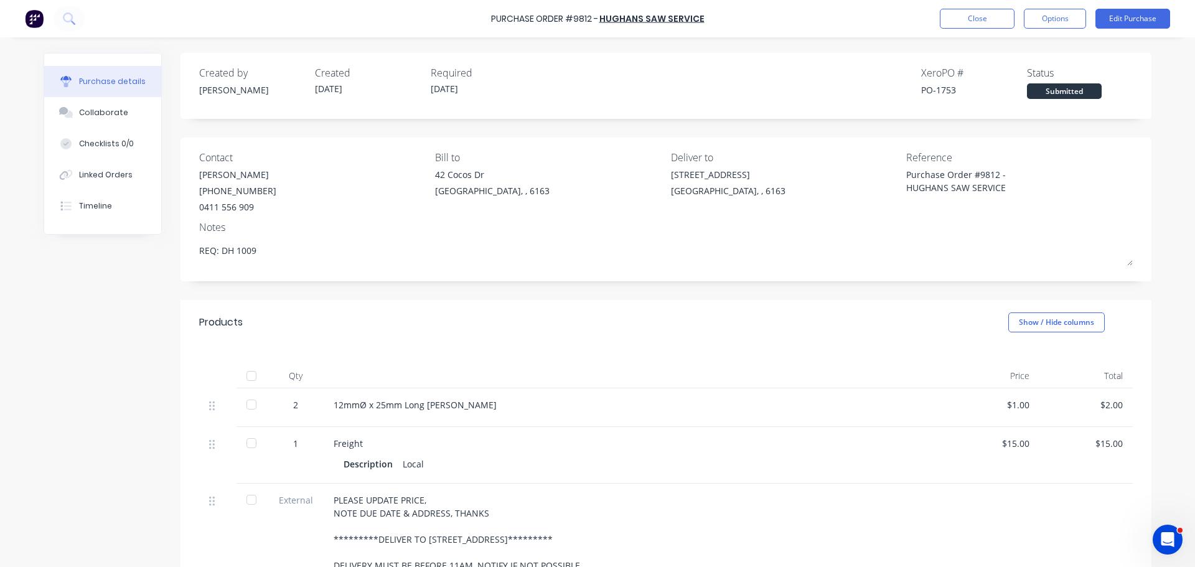
click at [981, 33] on div "Purchase Order #9812 - HUGHANS SAW SERVICE Close Options Edit Purchase" at bounding box center [597, 18] width 1195 height 37
click at [975, 14] on button "Close" at bounding box center [977, 19] width 75 height 20
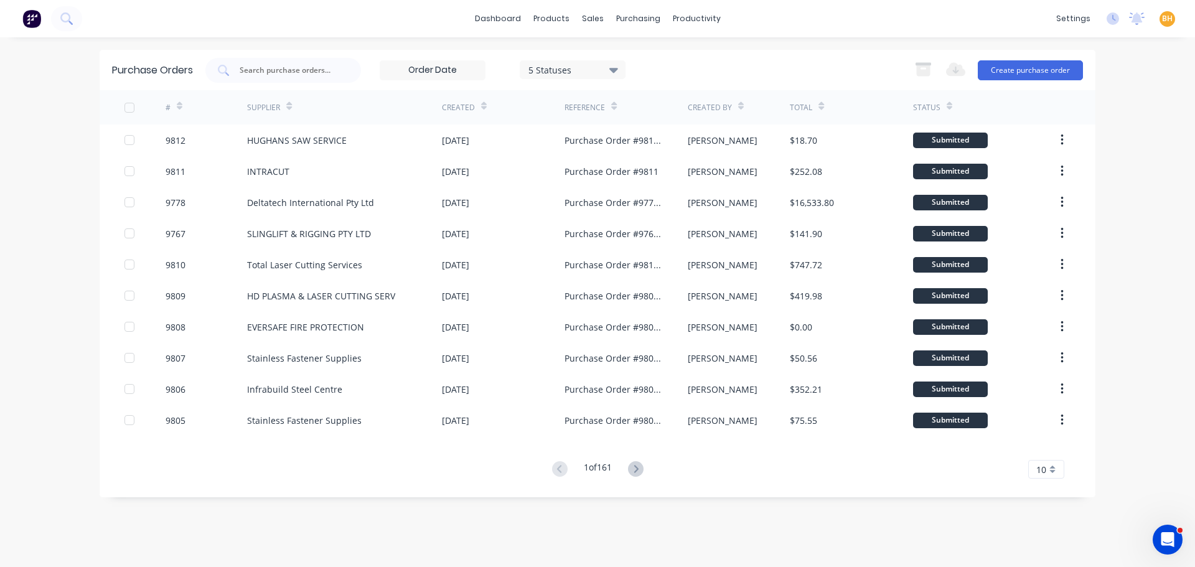
click at [618, 70] on icon at bounding box center [613, 70] width 9 height 14
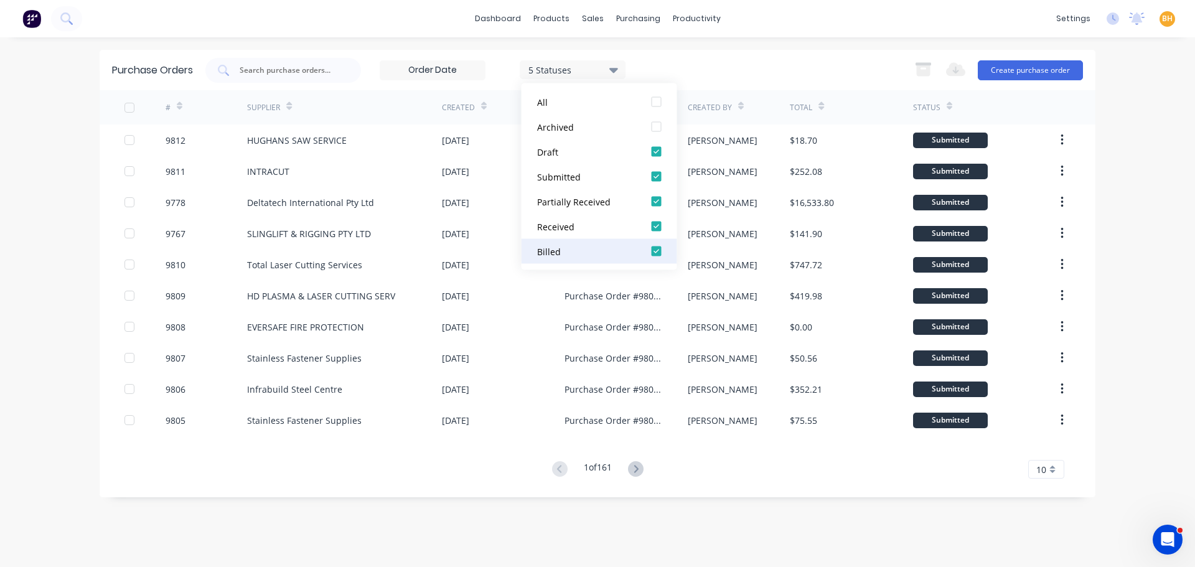
click at [651, 250] on div at bounding box center [656, 251] width 25 height 25
click at [651, 225] on div at bounding box center [656, 226] width 25 height 25
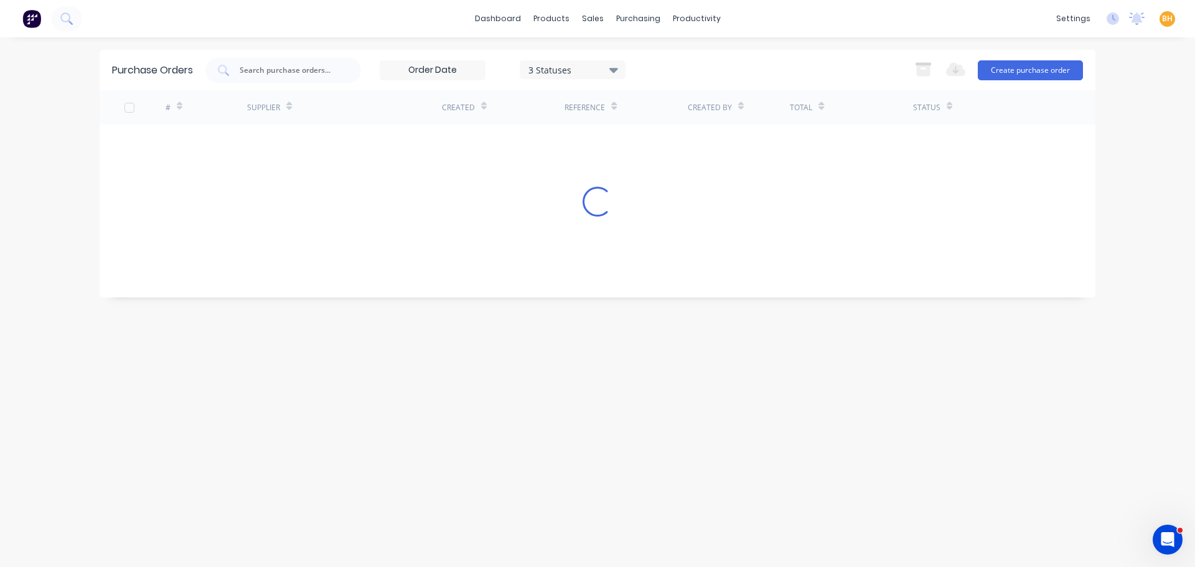
click at [666, 513] on div "Purchase Orders 3 Statuses 3 Statuses Export to Excel (XLSX) Create purchase or…" at bounding box center [598, 302] width 996 height 505
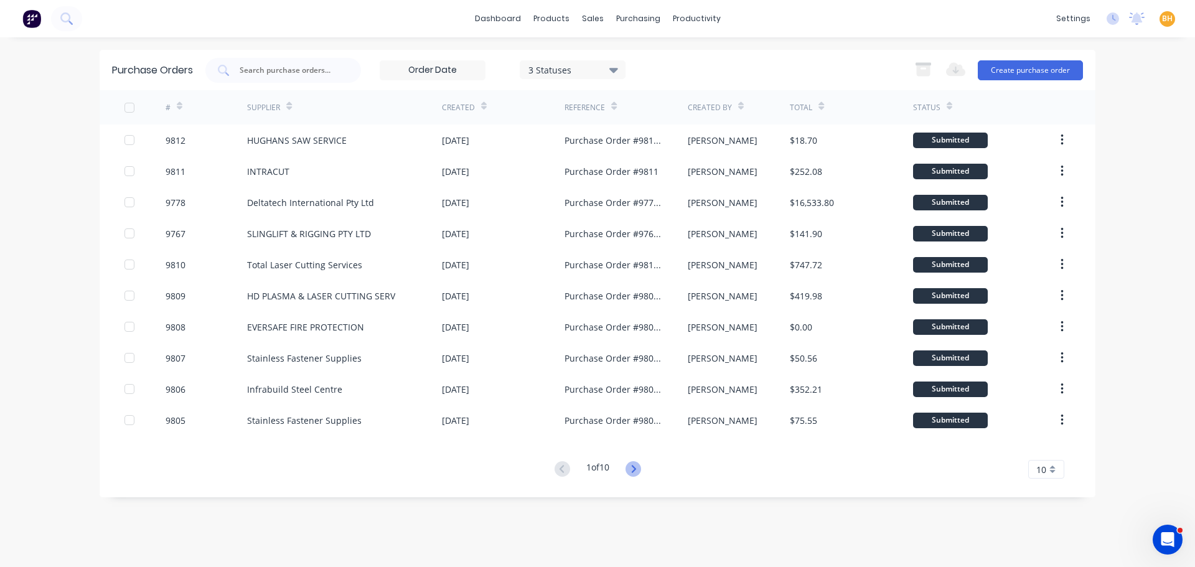
click at [638, 470] on icon at bounding box center [633, 469] width 16 height 16
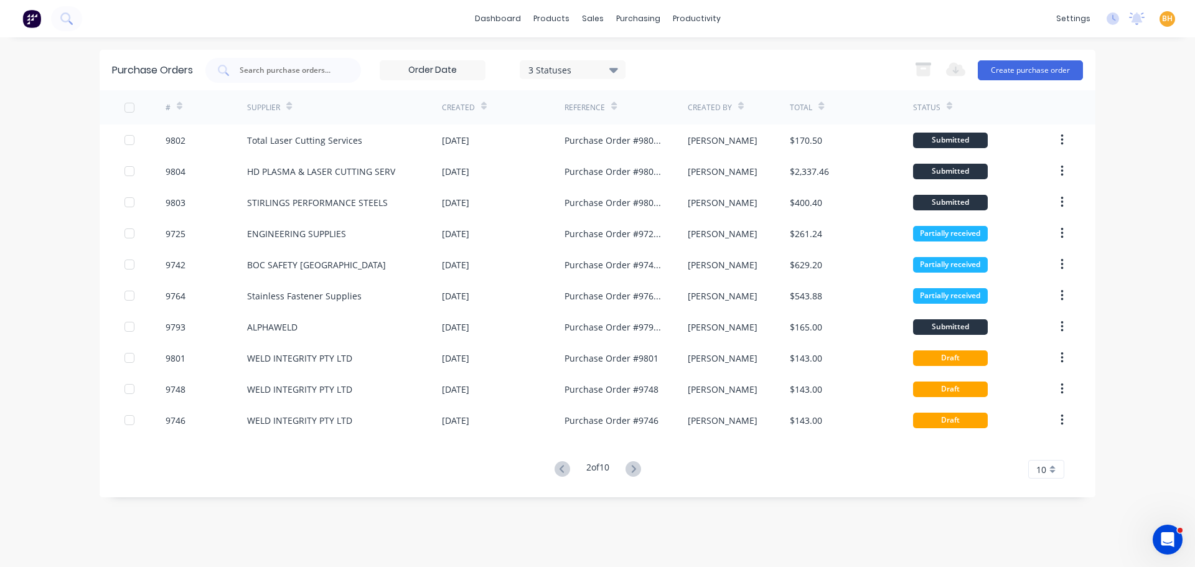
click at [558, 477] on button at bounding box center [562, 469] width 23 height 18
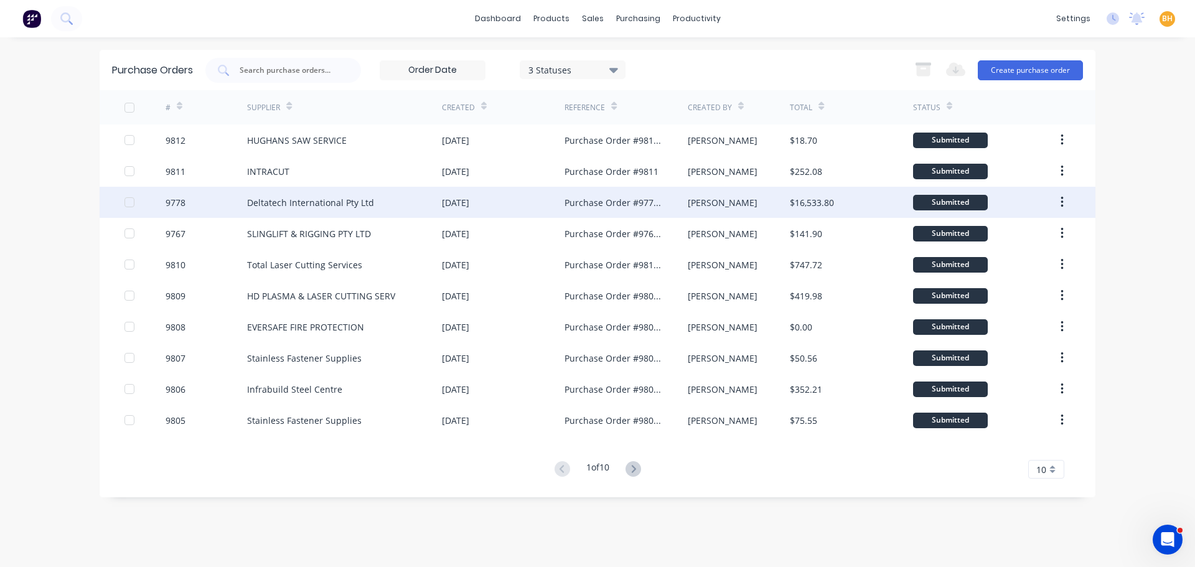
click at [431, 207] on div "Deltatech International Pty Ltd" at bounding box center [344, 202] width 195 height 31
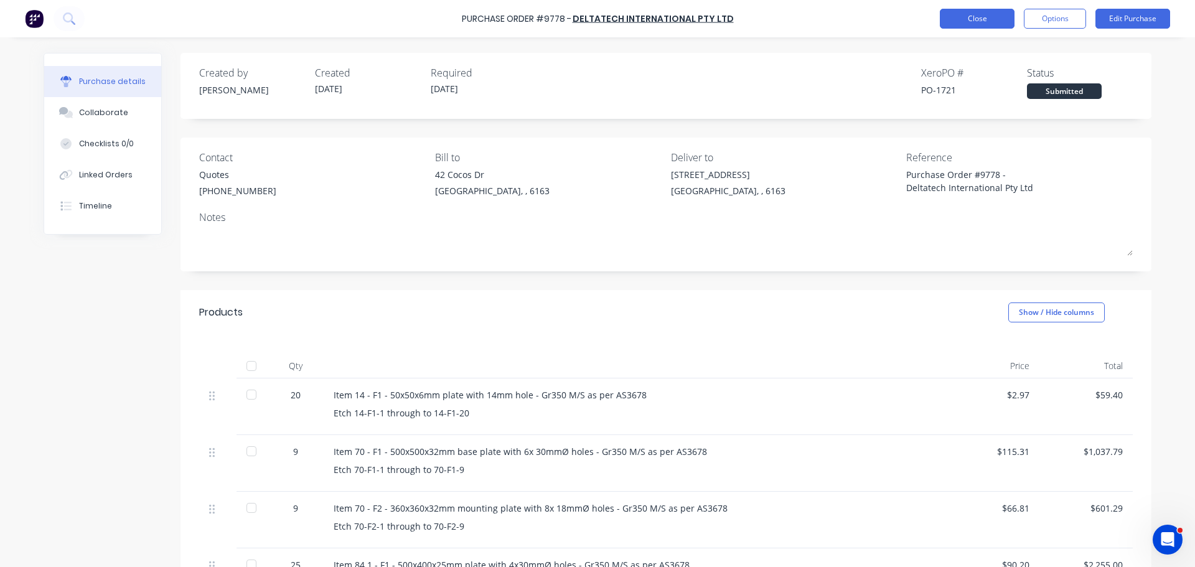
click at [966, 21] on button "Close" at bounding box center [977, 19] width 75 height 20
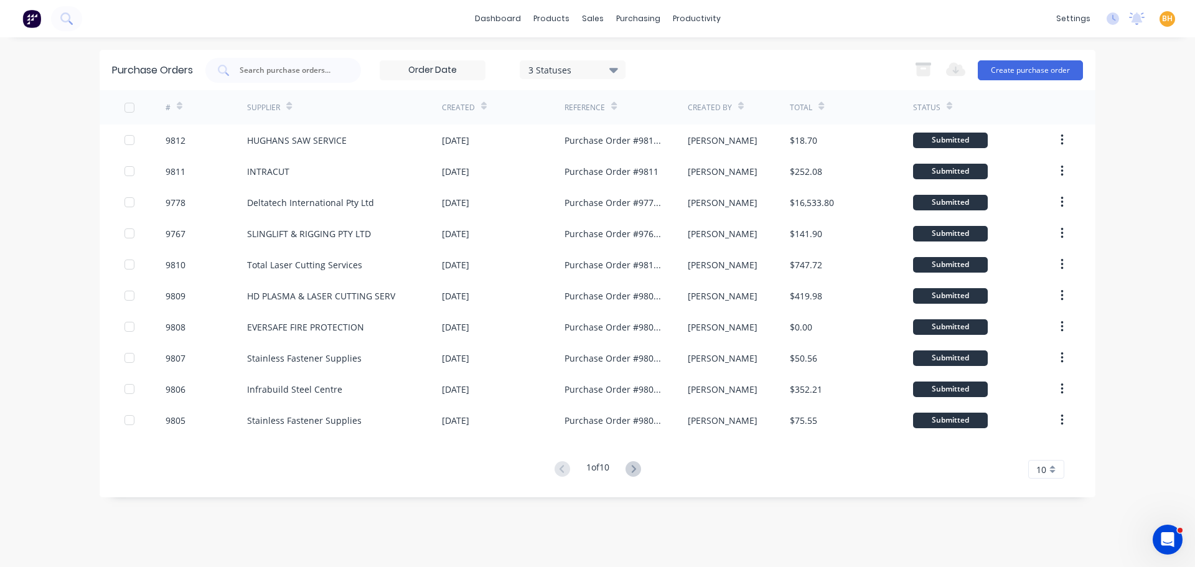
click at [639, 462] on button at bounding box center [633, 469] width 23 height 18
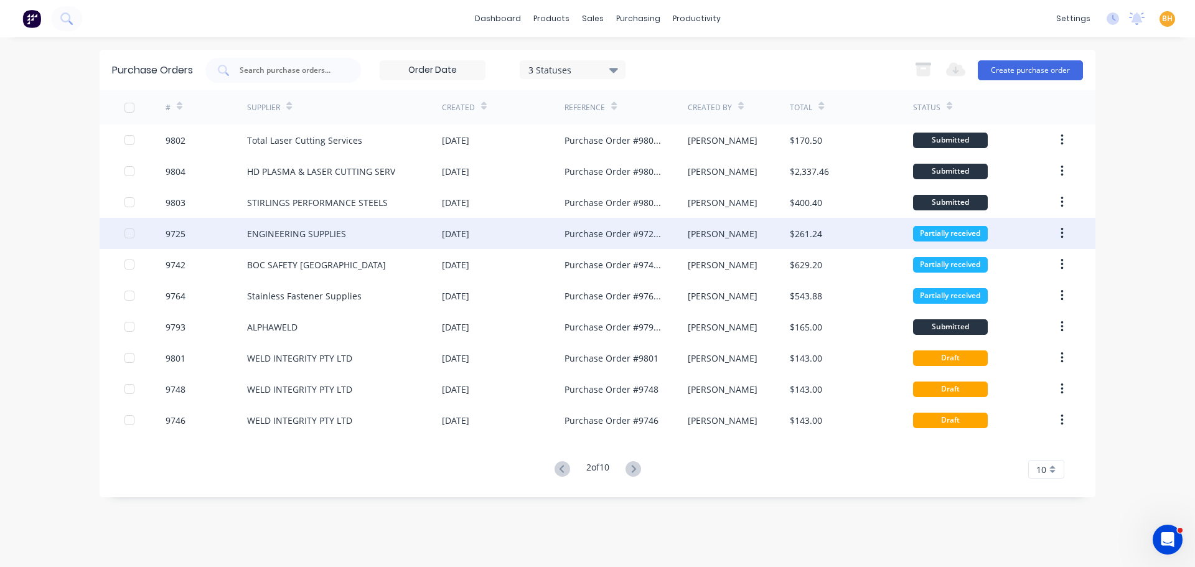
click at [469, 241] on div "30 Sep 2025" at bounding box center [503, 233] width 123 height 31
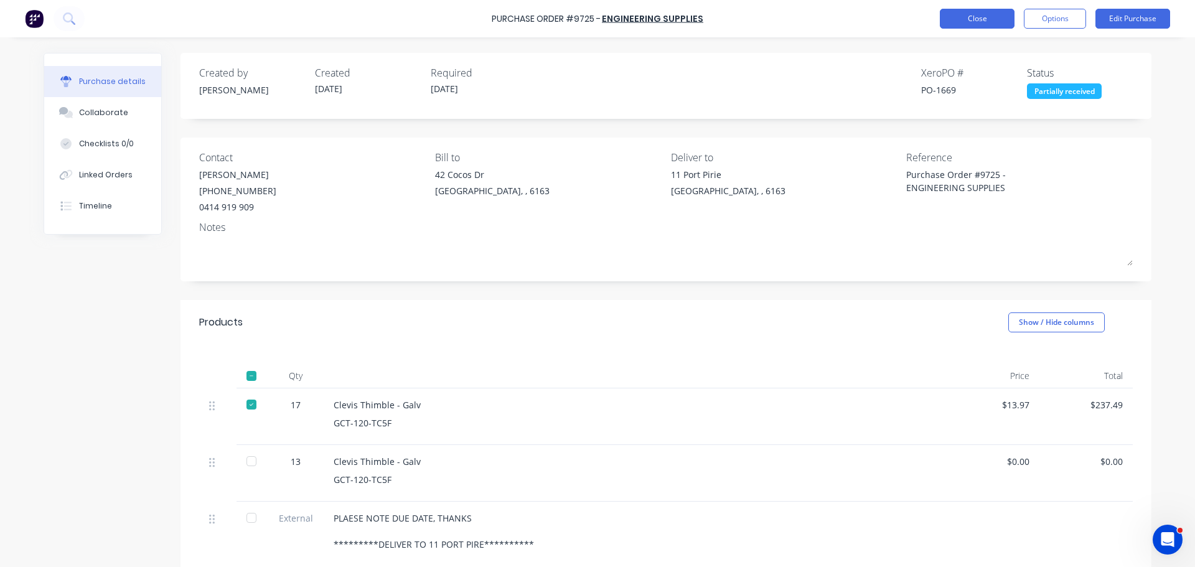
click at [975, 12] on button "Close" at bounding box center [977, 19] width 75 height 20
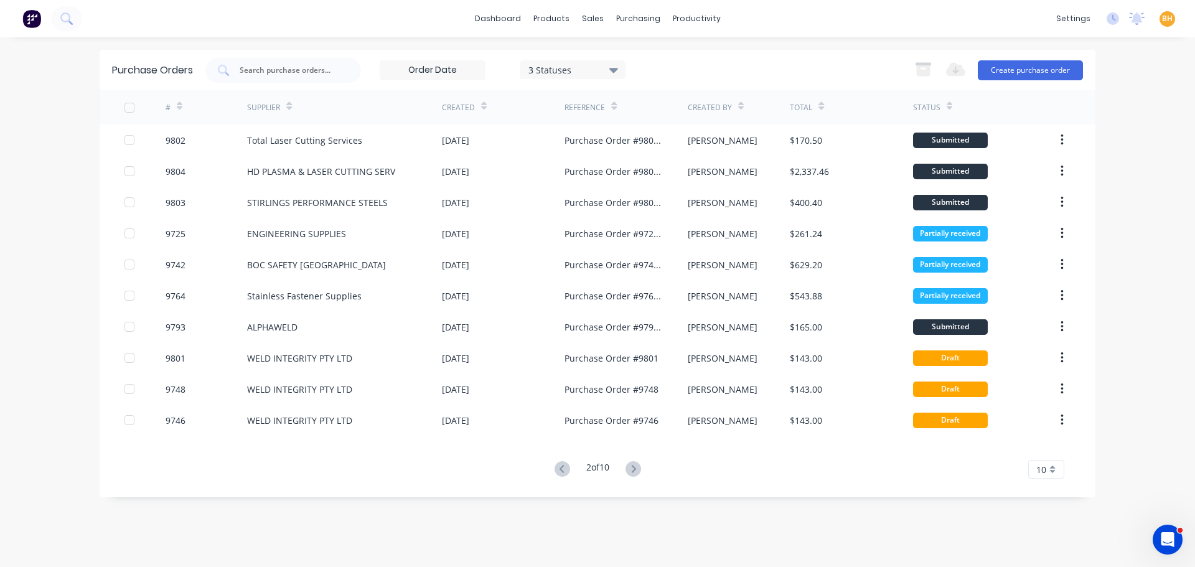
click at [634, 467] on icon at bounding box center [633, 469] width 16 height 16
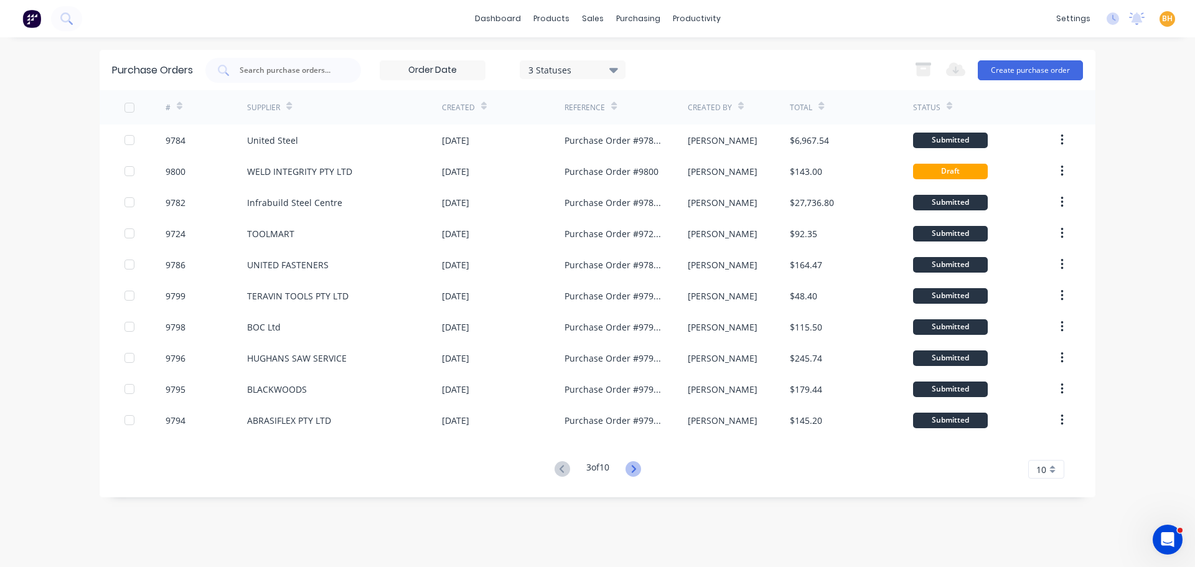
click at [632, 470] on icon at bounding box center [633, 469] width 16 height 16
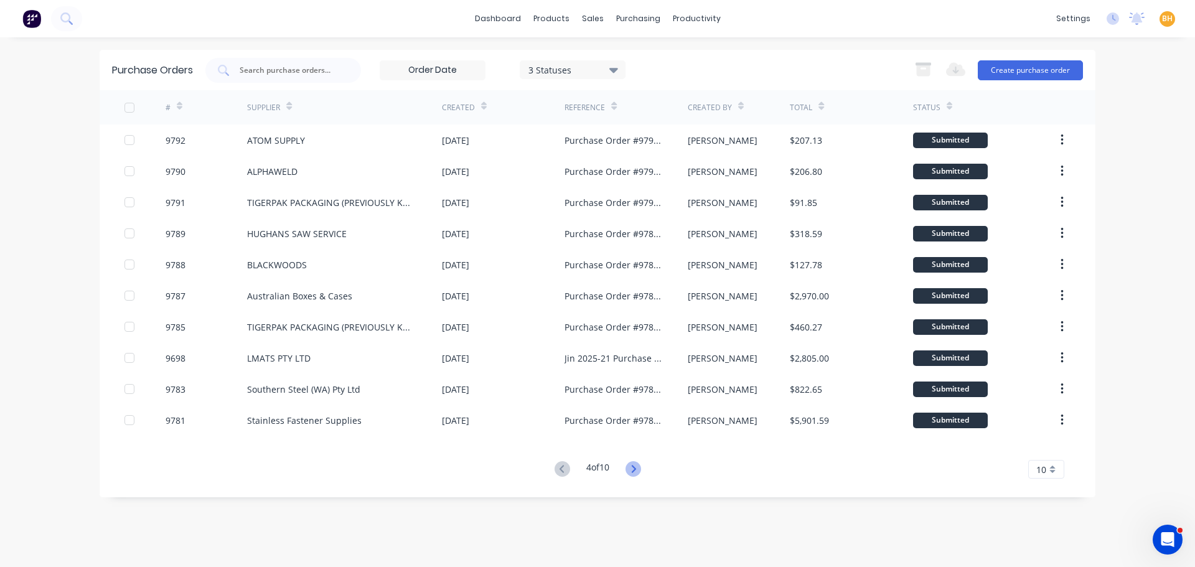
click at [632, 465] on icon at bounding box center [633, 469] width 16 height 16
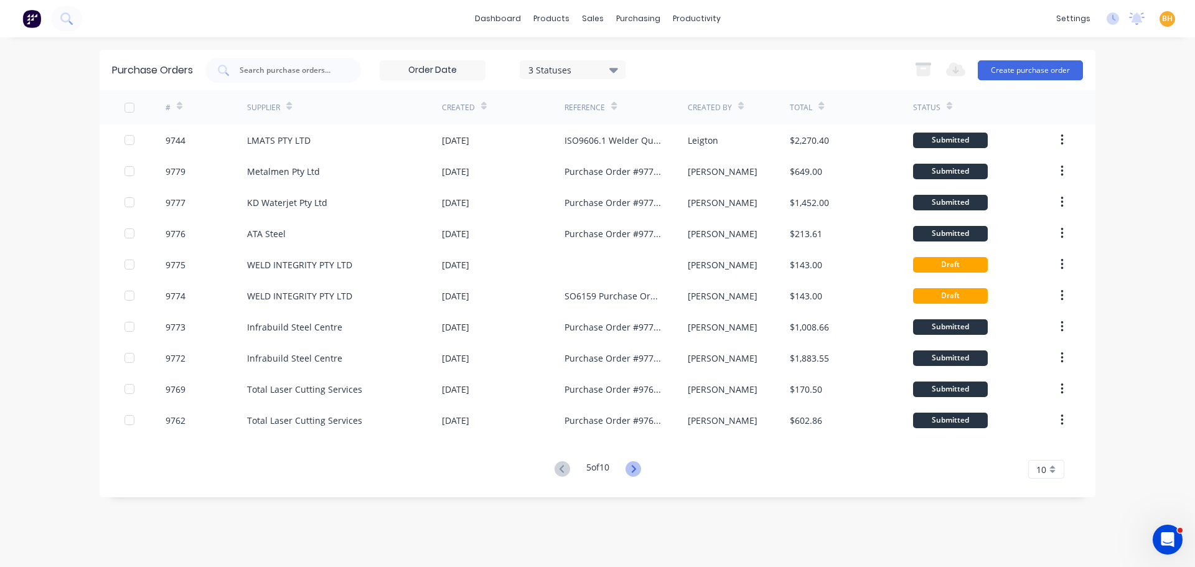
click at [635, 467] on icon at bounding box center [633, 468] width 4 height 7
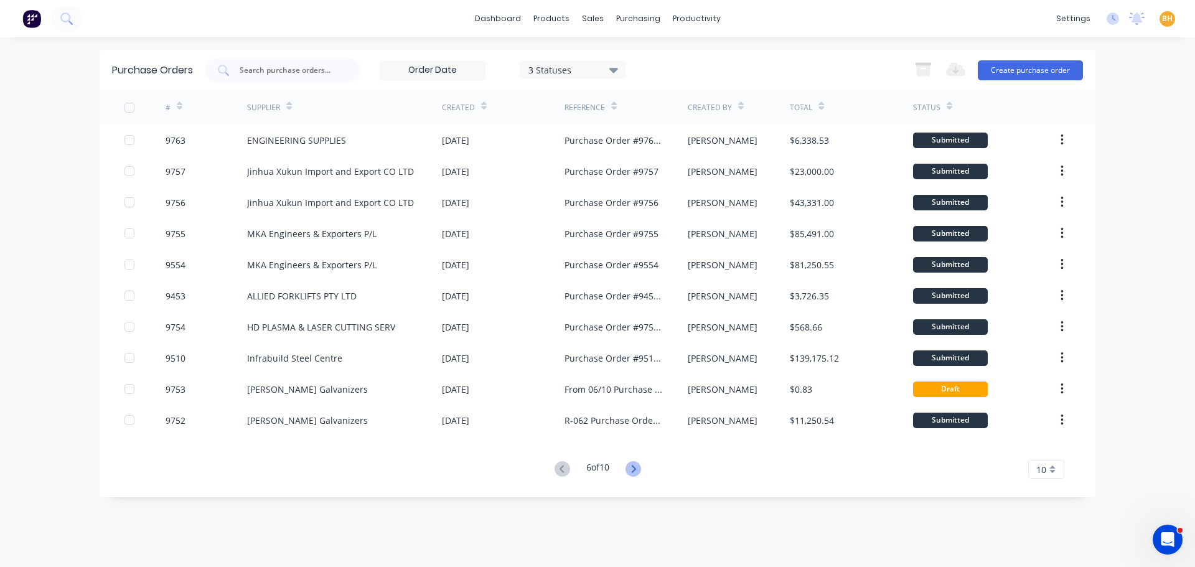
click at [641, 468] on icon at bounding box center [633, 469] width 16 height 16
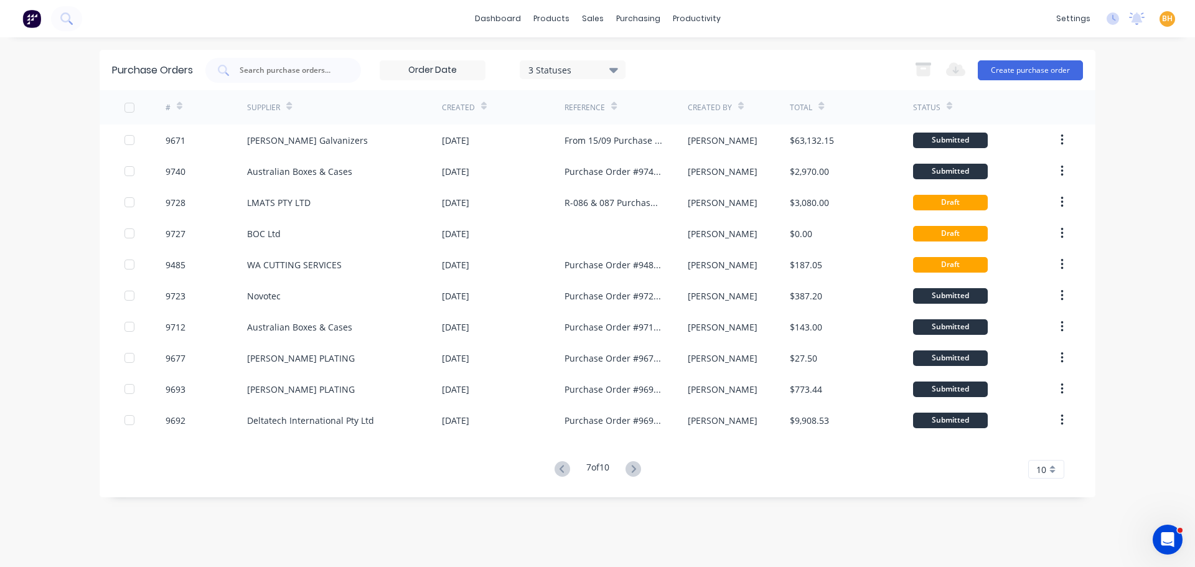
click at [564, 466] on icon at bounding box center [562, 469] width 16 height 16
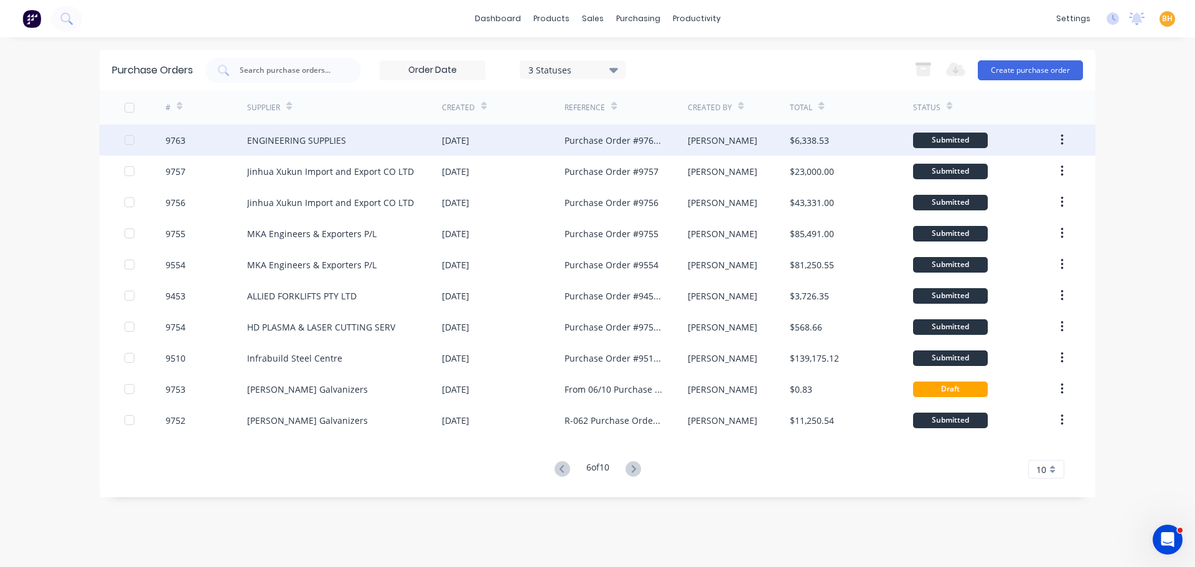
click at [305, 143] on div "ENGINEERING SUPPLIES" at bounding box center [296, 140] width 99 height 13
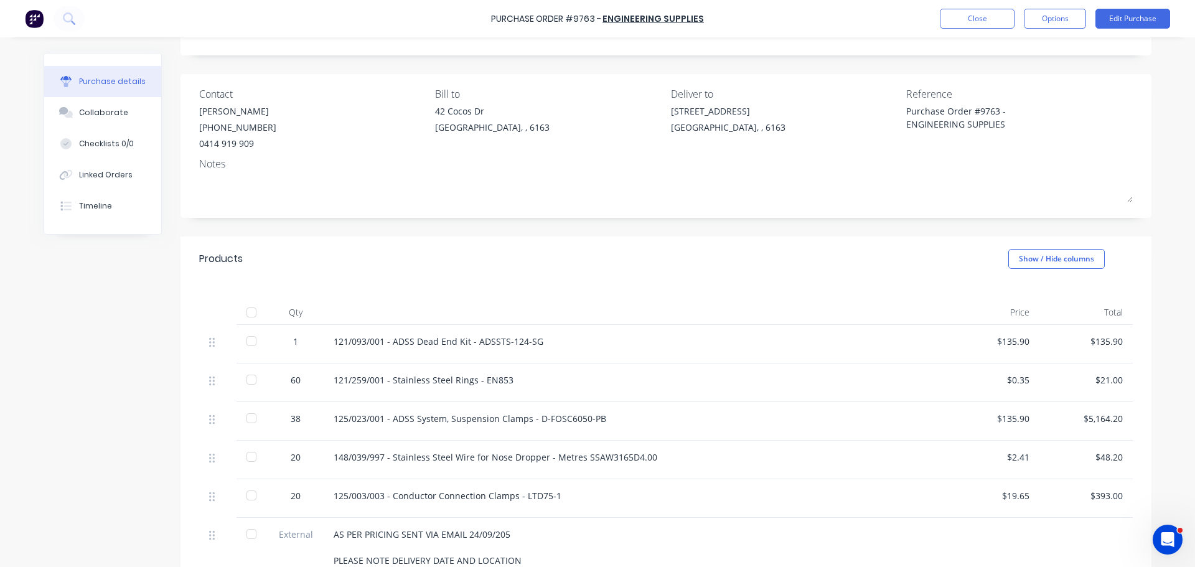
scroll to position [187, 0]
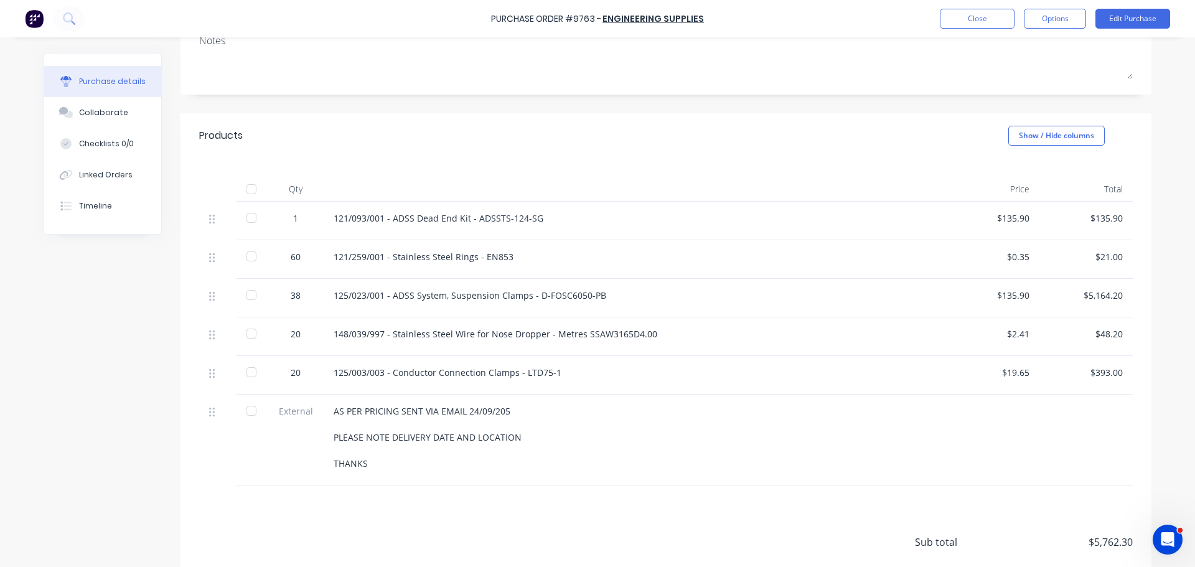
click at [139, 304] on div "Created by Andrew Created 06/10/25 Required 13/10/25 Xero PO # PO-1707 Status S…" at bounding box center [598, 258] width 1108 height 784
click at [330, 103] on div "Created by Andrew Created 06/10/25 Required 13/10/25 Xero PO # PO-1707 Status S…" at bounding box center [665, 258] width 971 height 784
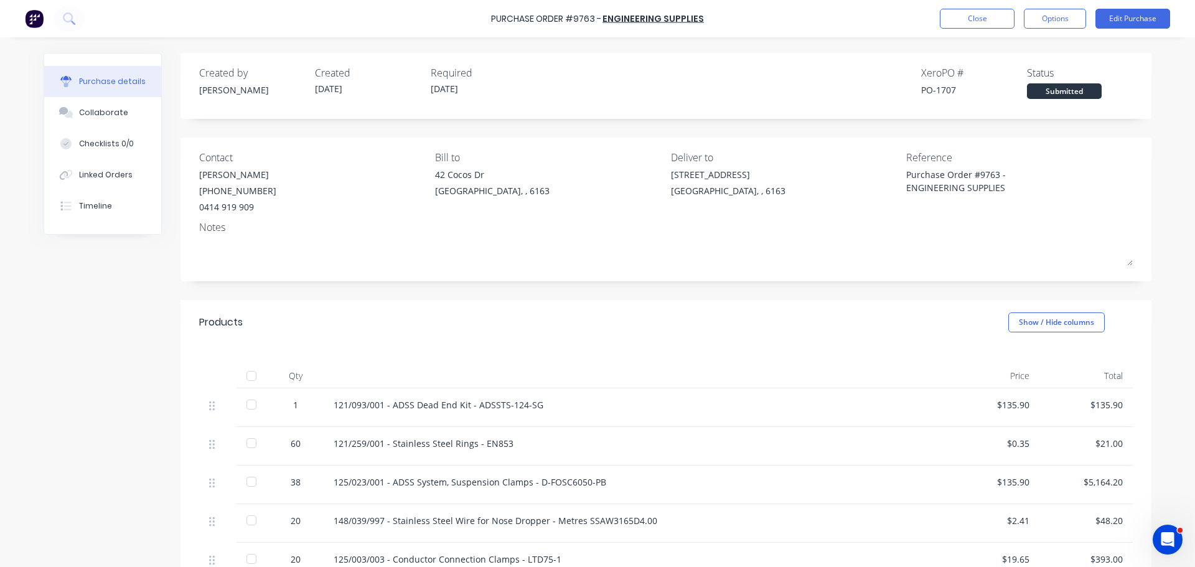
scroll to position [124, 0]
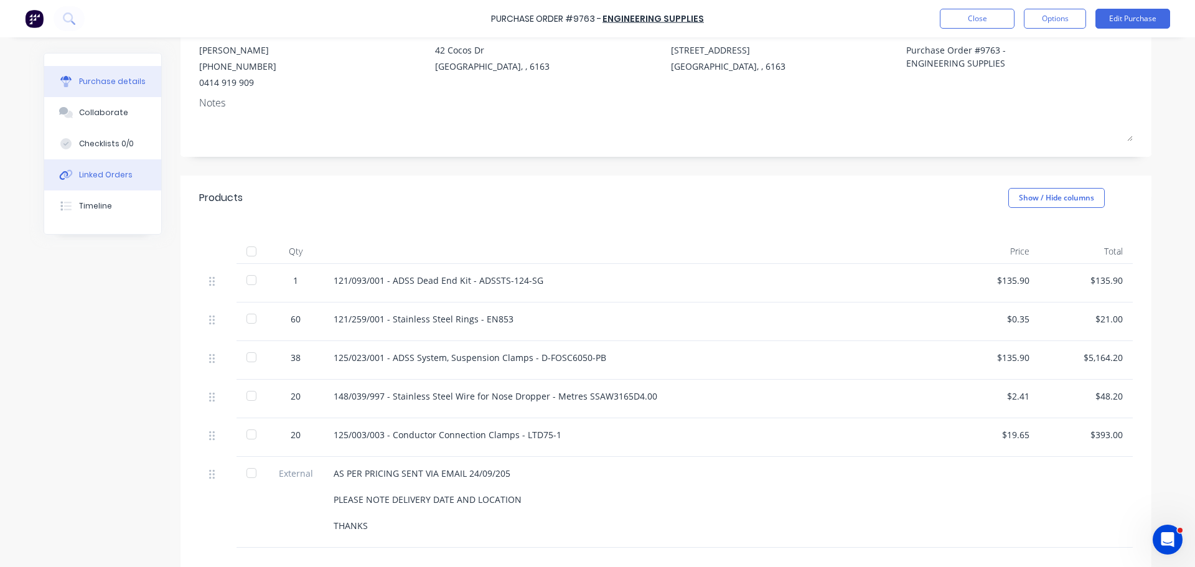
click at [106, 166] on button "Linked Orders" at bounding box center [102, 174] width 117 height 31
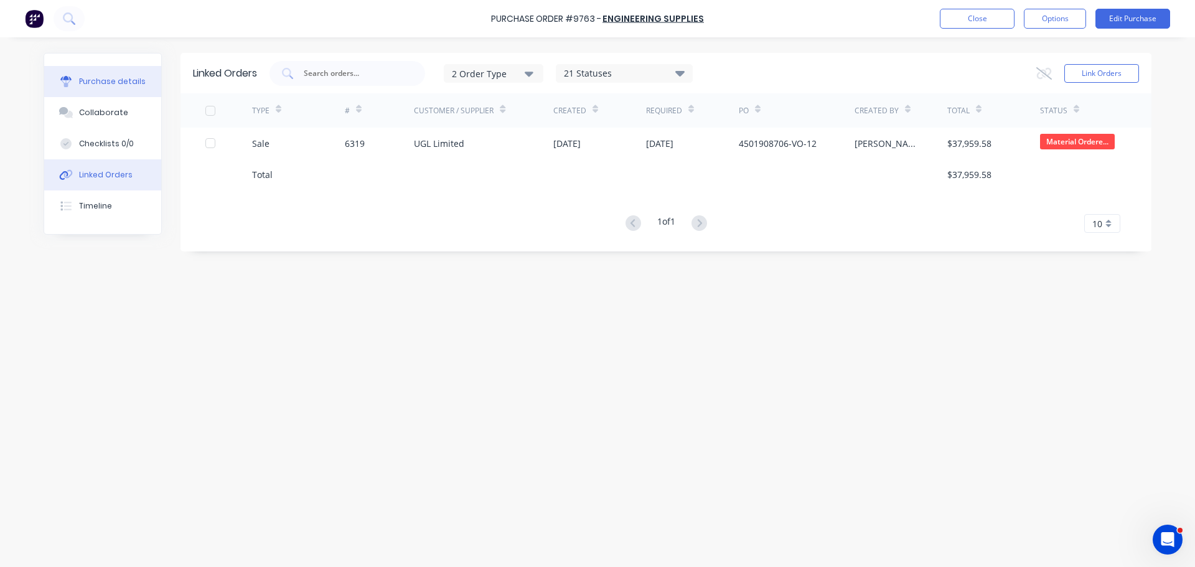
click at [110, 73] on button "Purchase details" at bounding box center [102, 81] width 117 height 31
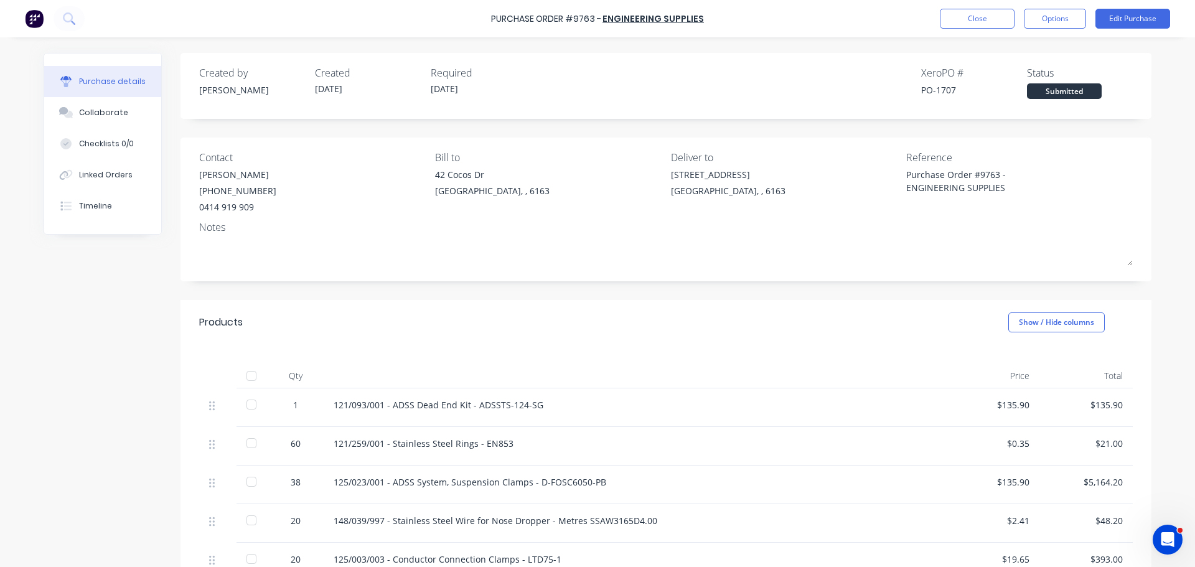
click at [156, 252] on div "Created by Andrew Created 06/10/25 Required 13/10/25 Xero PO # PO-1707 Status S…" at bounding box center [598, 445] width 1108 height 784
click at [980, 23] on button "Close" at bounding box center [977, 19] width 75 height 20
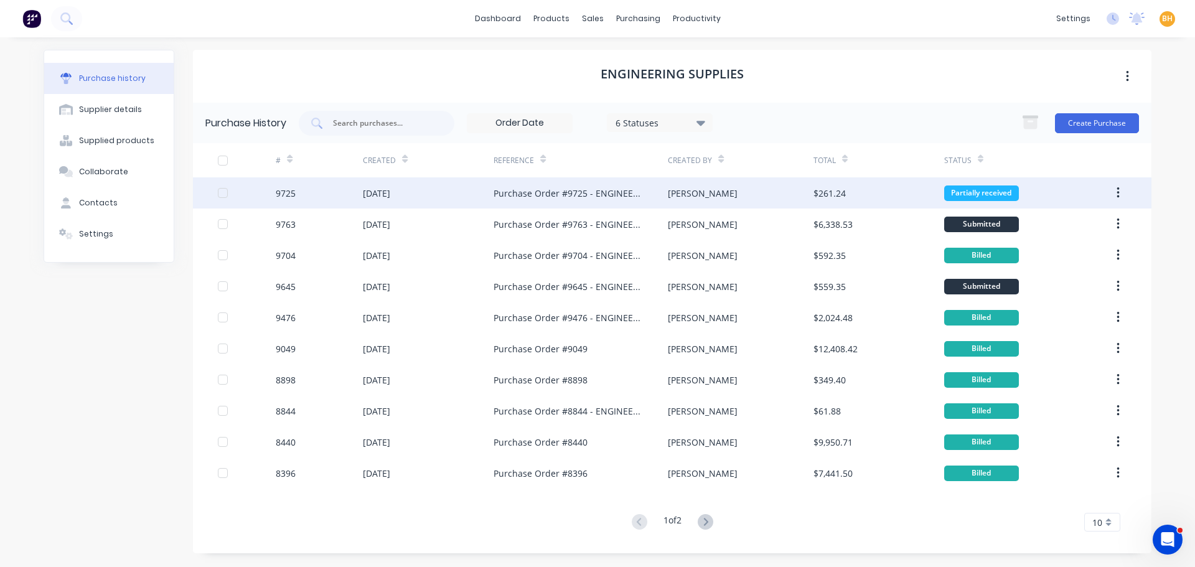
click at [492, 194] on div "30 Sep 2025" at bounding box center [428, 192] width 131 height 31
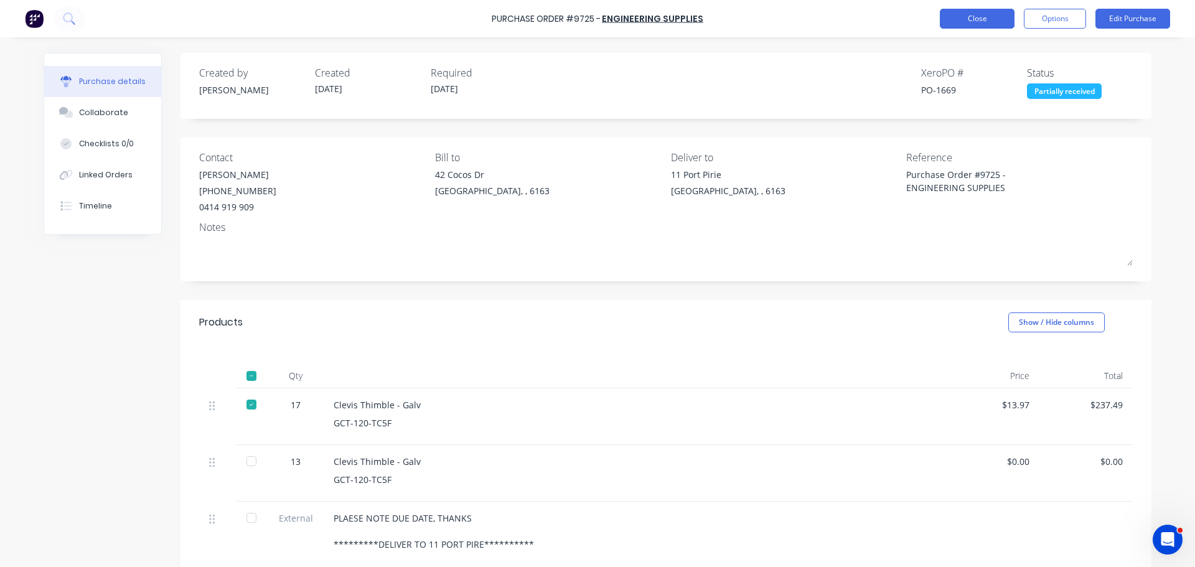
click at [958, 12] on button "Close" at bounding box center [977, 19] width 75 height 20
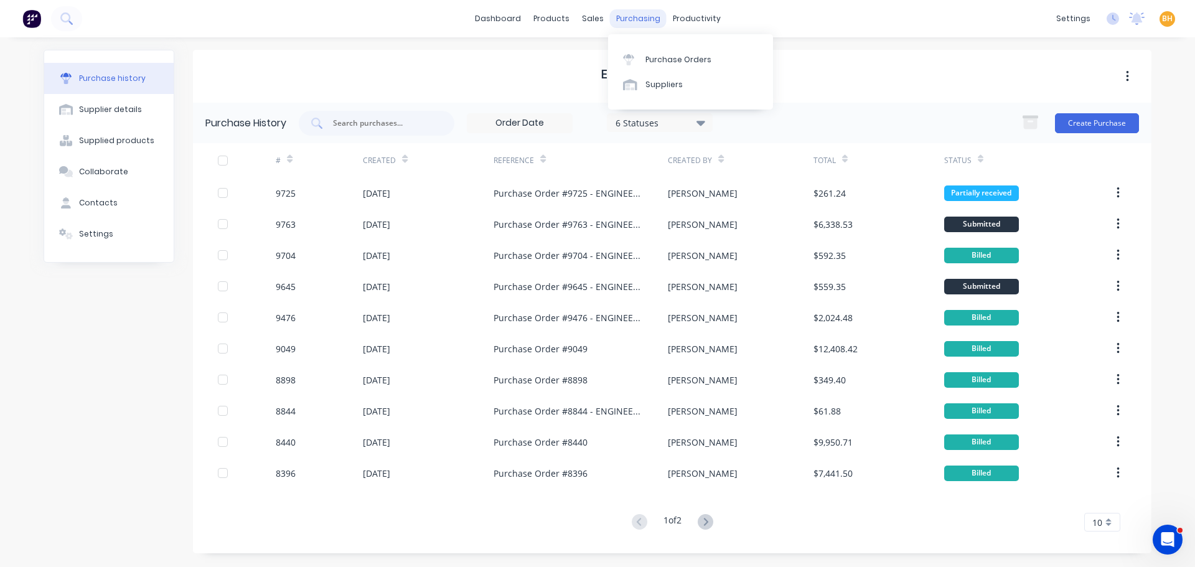
click at [628, 19] on div "purchasing" at bounding box center [638, 18] width 57 height 19
click at [655, 58] on div "Purchase Orders" at bounding box center [678, 59] width 66 height 11
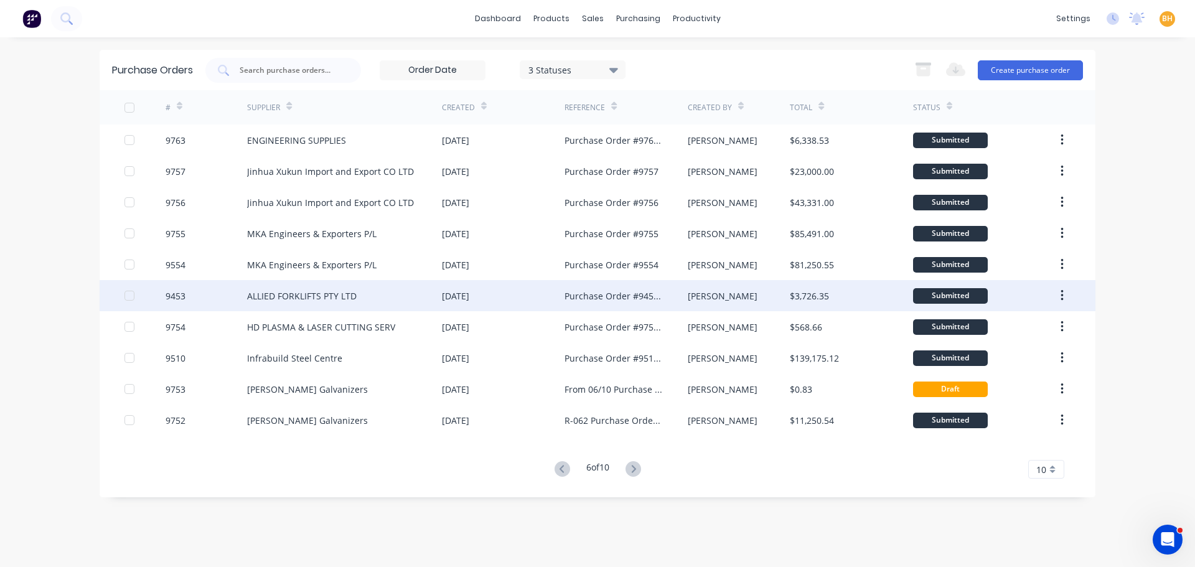
click at [734, 291] on div "[PERSON_NAME]" at bounding box center [739, 295] width 103 height 31
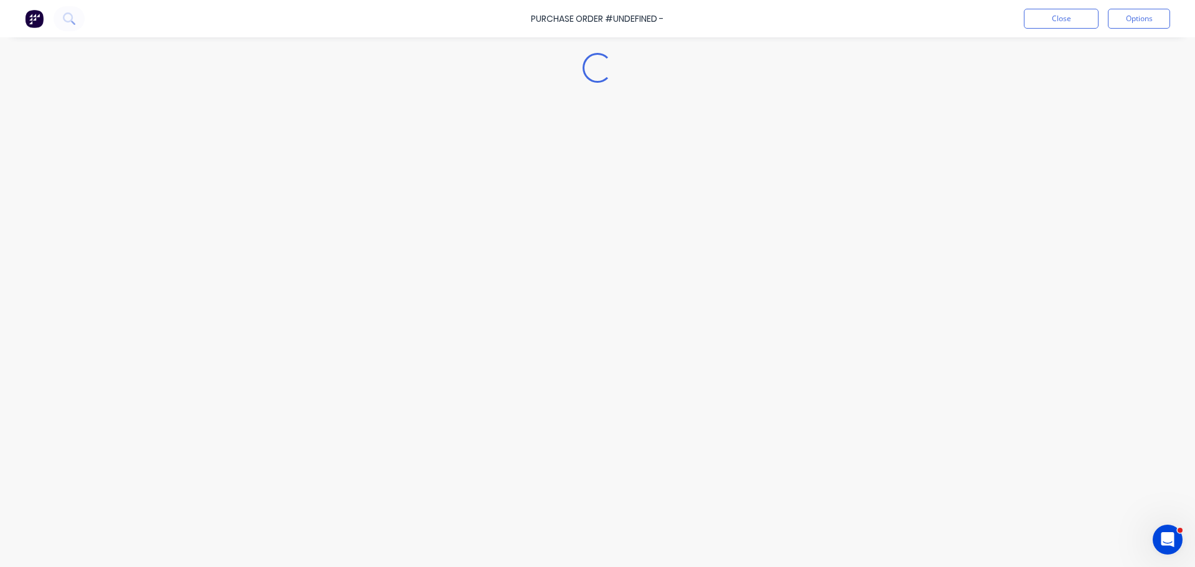
type textarea "x"
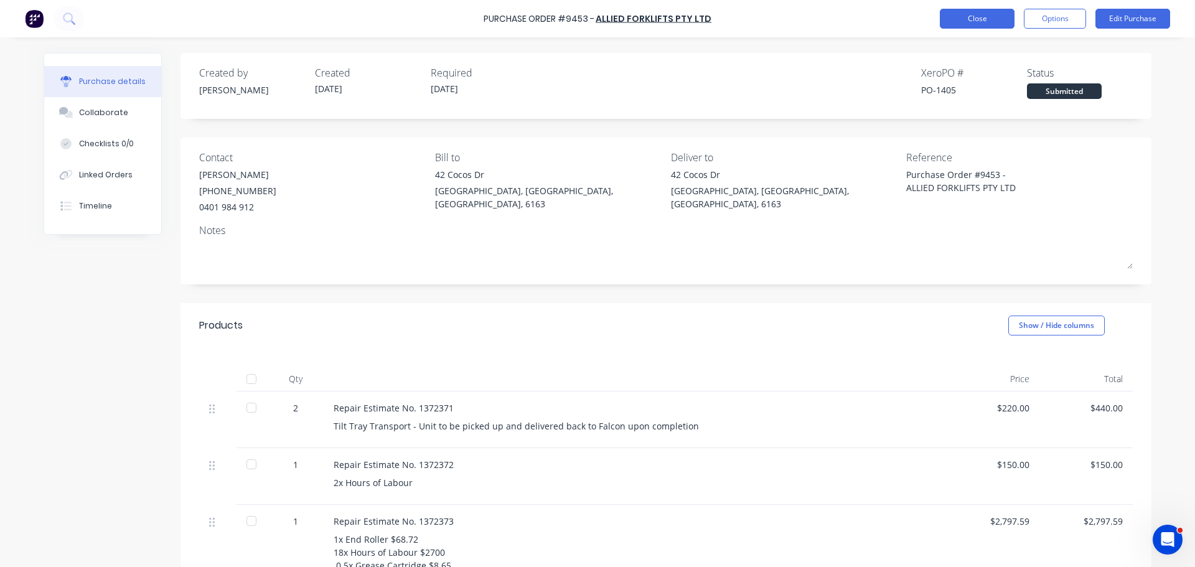
click at [973, 13] on button "Close" at bounding box center [977, 19] width 75 height 20
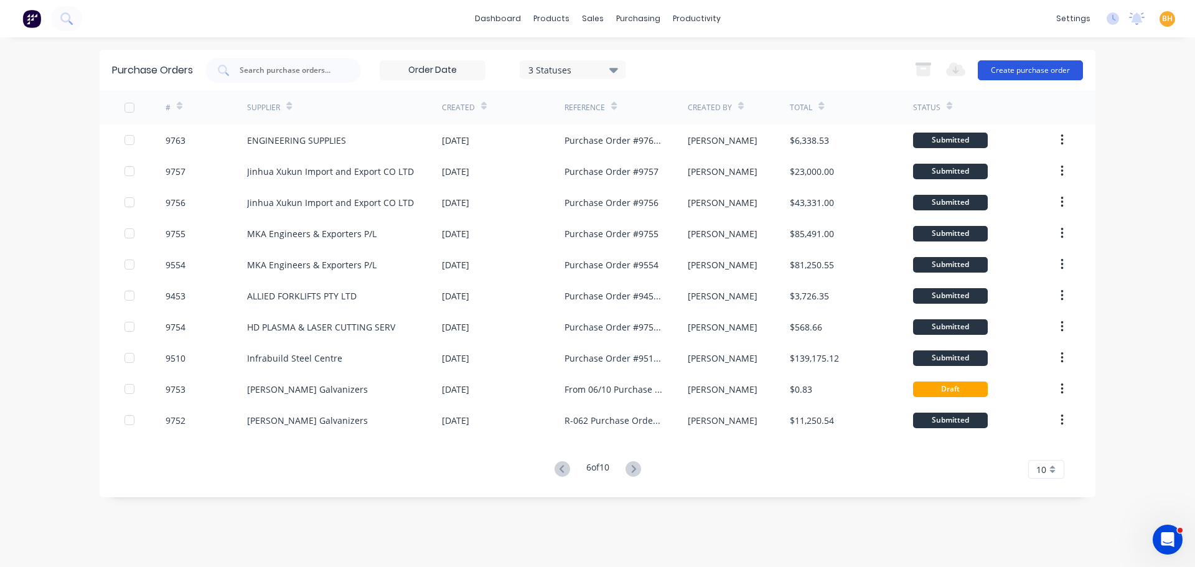
click at [1031, 70] on button "Create purchase order" at bounding box center [1030, 70] width 105 height 20
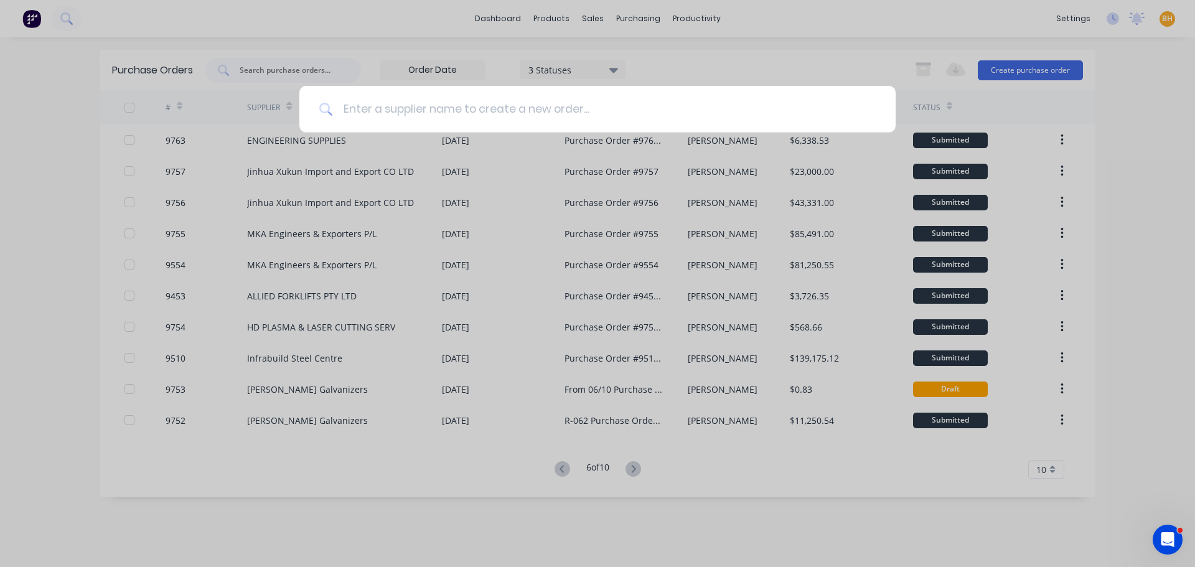
click at [375, 113] on input at bounding box center [604, 109] width 543 height 47
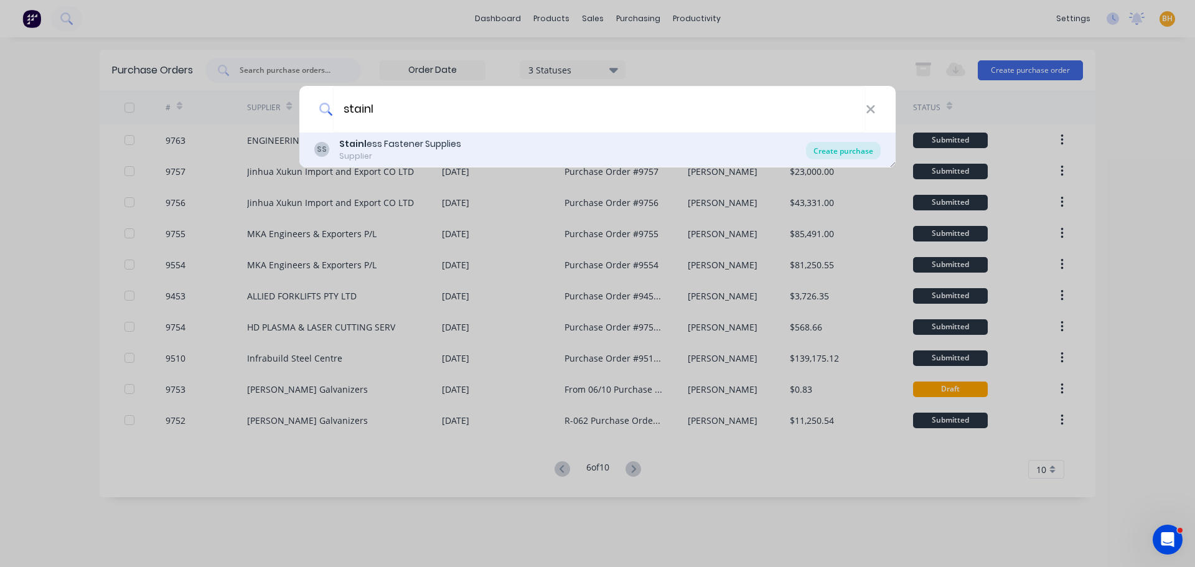
type input "stainl"
click at [822, 147] on div "Create purchase" at bounding box center [843, 150] width 75 height 17
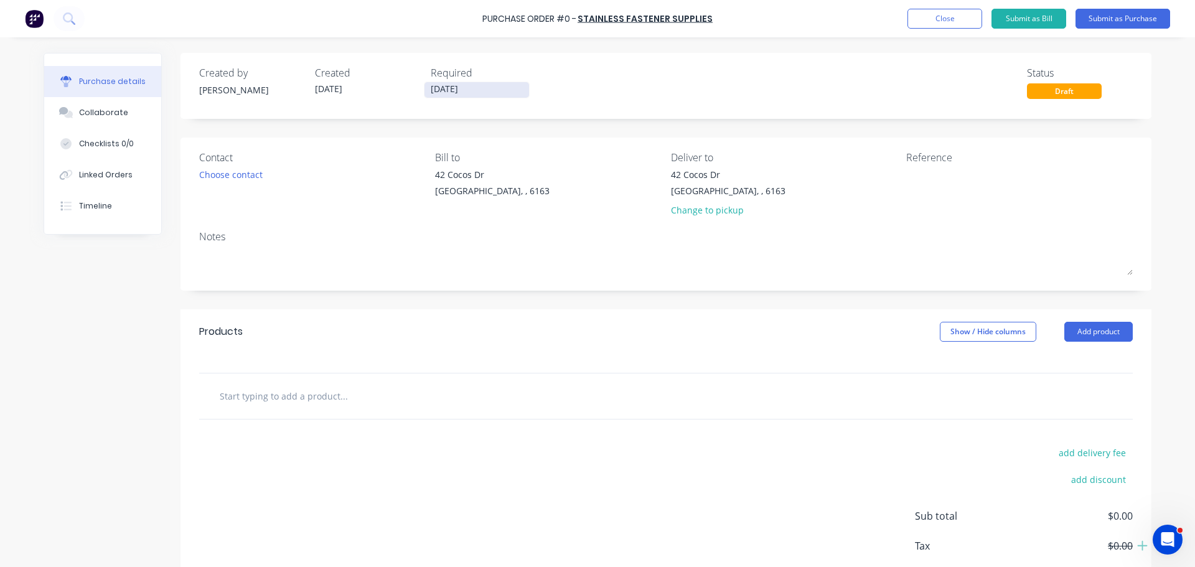
click at [436, 91] on input "[DATE]" at bounding box center [476, 90] width 105 height 16
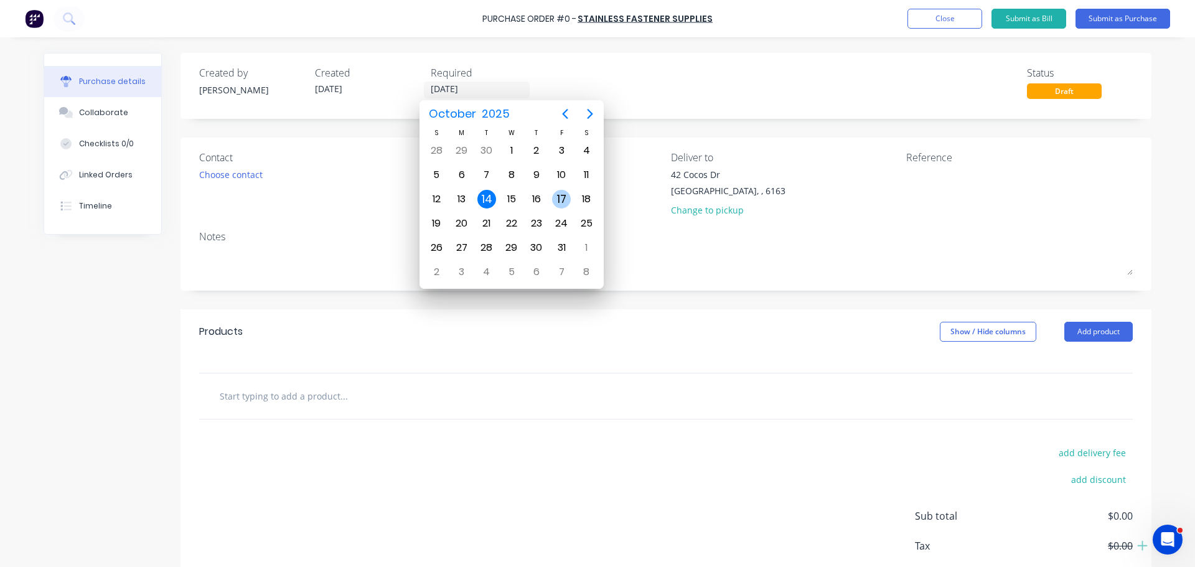
click at [554, 194] on div "17" at bounding box center [561, 199] width 19 height 19
type input "17/10/25"
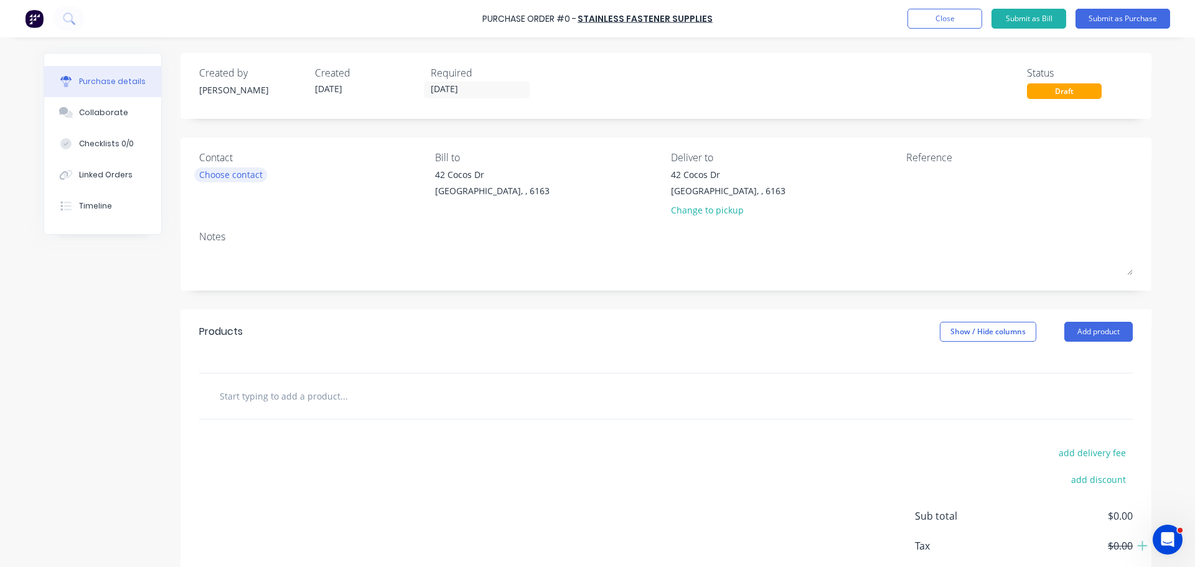
click at [206, 172] on div "Choose contact" at bounding box center [230, 174] width 63 height 13
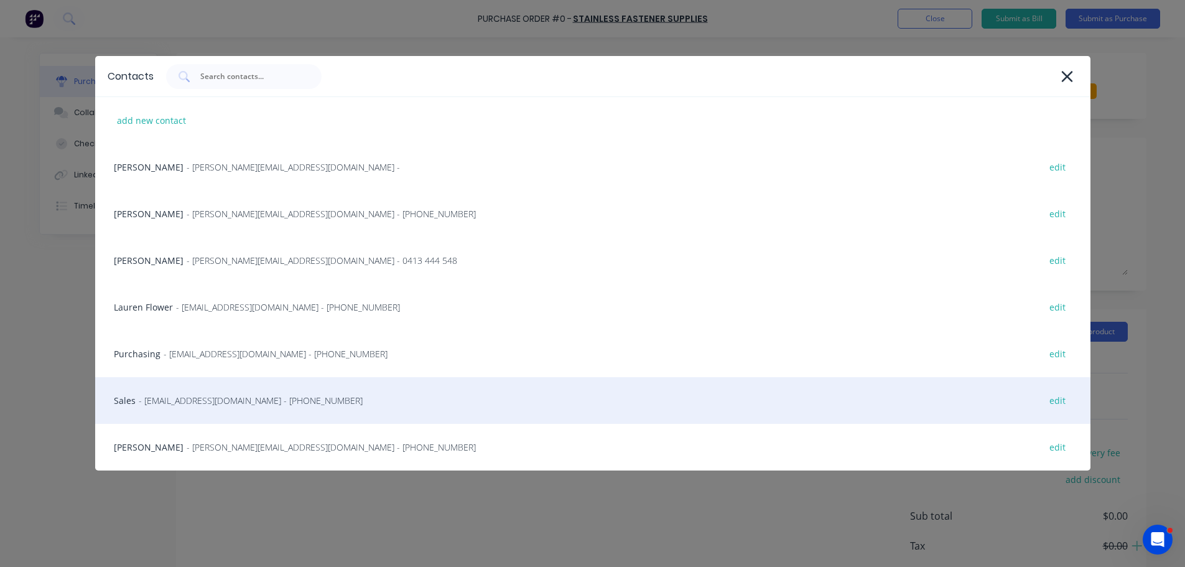
click at [221, 409] on div "Sales - sales@stainlessfastener.com.au - (08) 9414 1116 edit" at bounding box center [593, 400] width 996 height 47
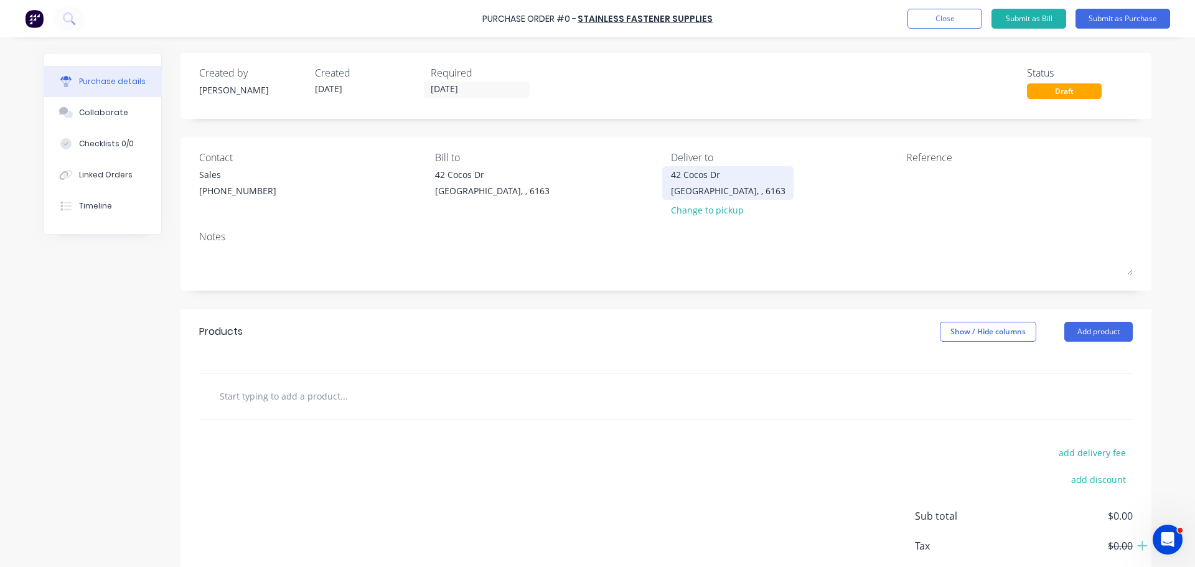
click at [740, 194] on div "42 Cocos Dr Bibra Lake, , 6163" at bounding box center [728, 182] width 114 height 29
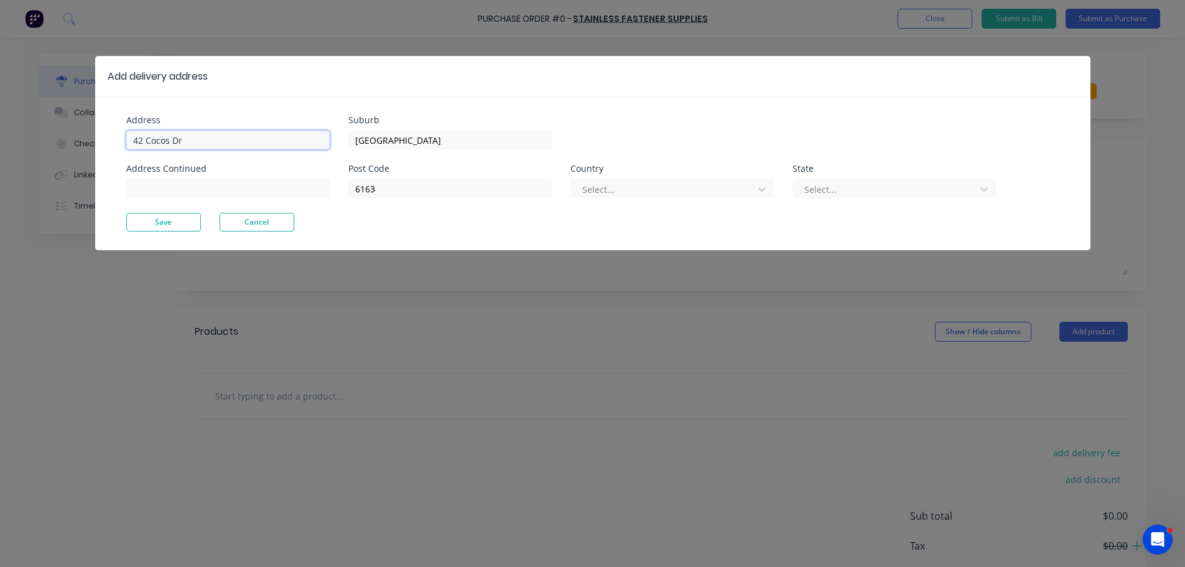
click at [194, 143] on input "42 Cocos Dr" at bounding box center [227, 140] width 203 height 19
type input "4"
type input "11 Port Pirie"
click at [183, 221] on button "Save" at bounding box center [163, 222] width 75 height 19
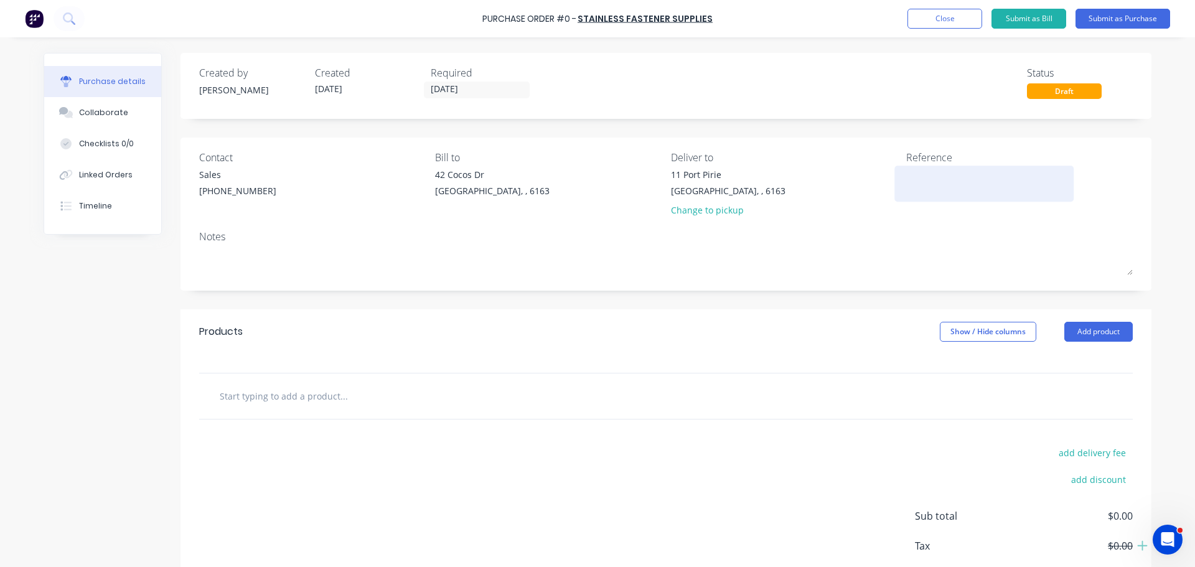
click at [910, 178] on textarea at bounding box center [984, 182] width 156 height 28
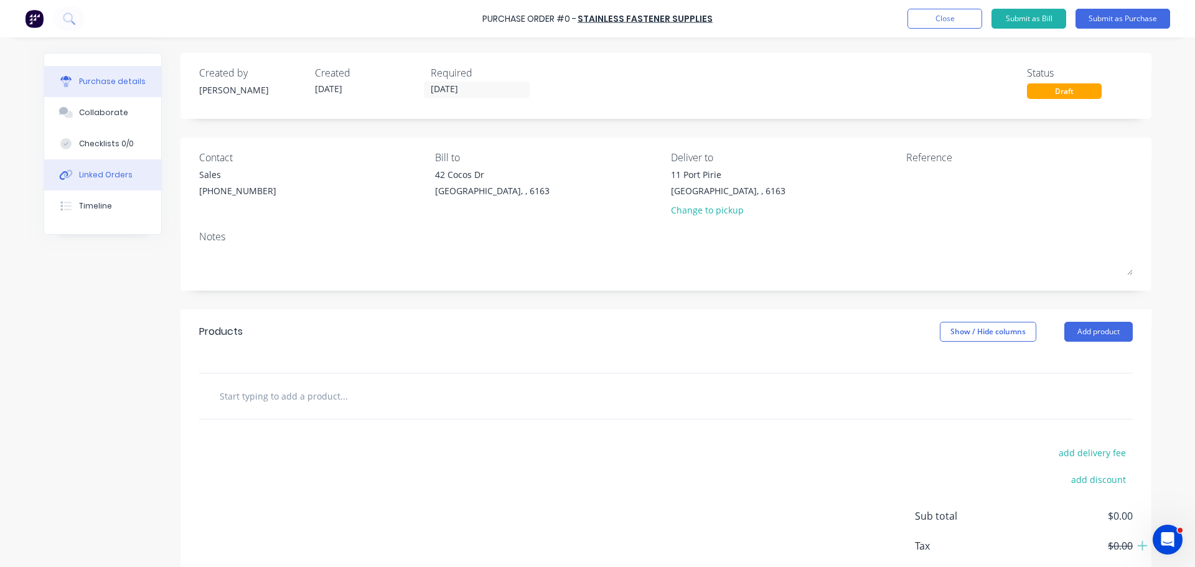
click at [93, 180] on div "Linked Orders" at bounding box center [106, 174] width 54 height 11
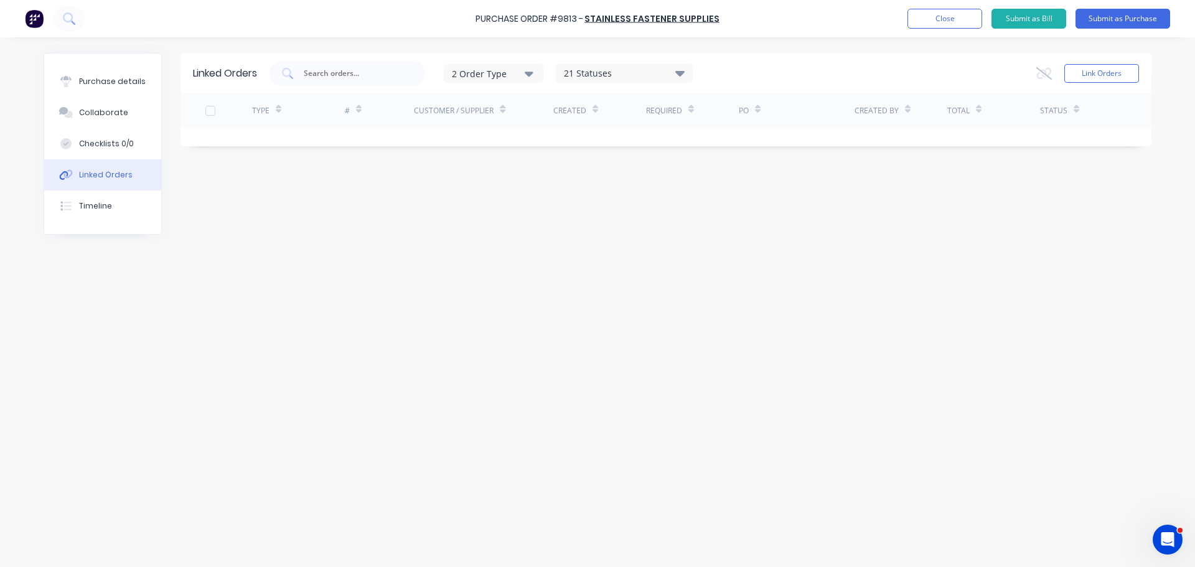
click at [1119, 58] on div "Linked Orders 2 Order Type 21 Statuses Sales Order Status All Archived Draft Qu…" at bounding box center [665, 73] width 971 height 40
click at [1114, 70] on button "Link Orders" at bounding box center [1101, 73] width 75 height 19
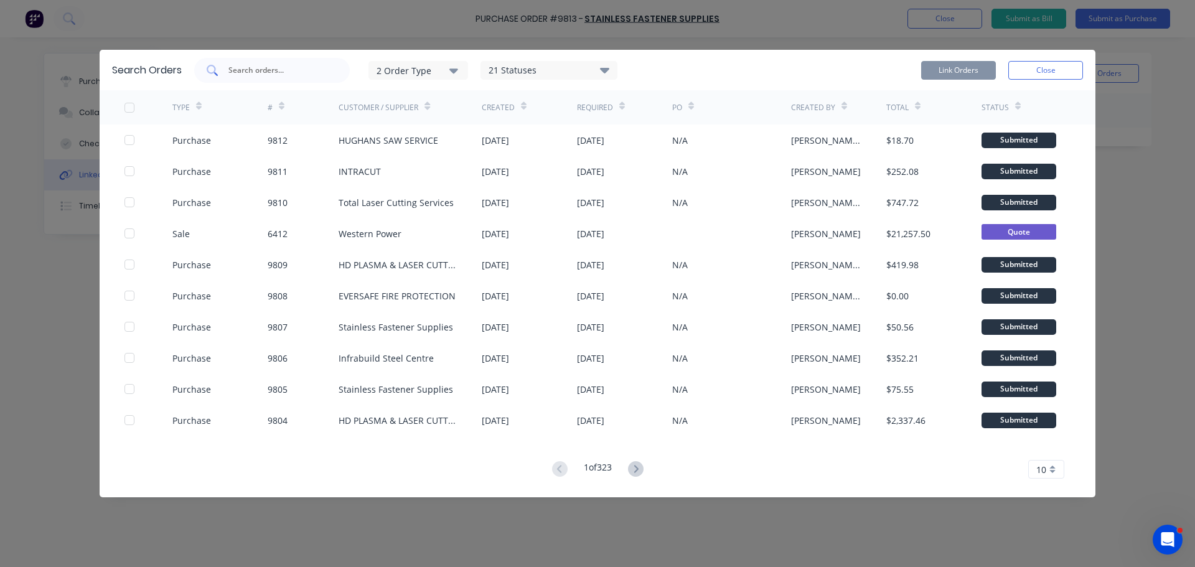
click at [251, 66] on input "text" at bounding box center [278, 70] width 103 height 12
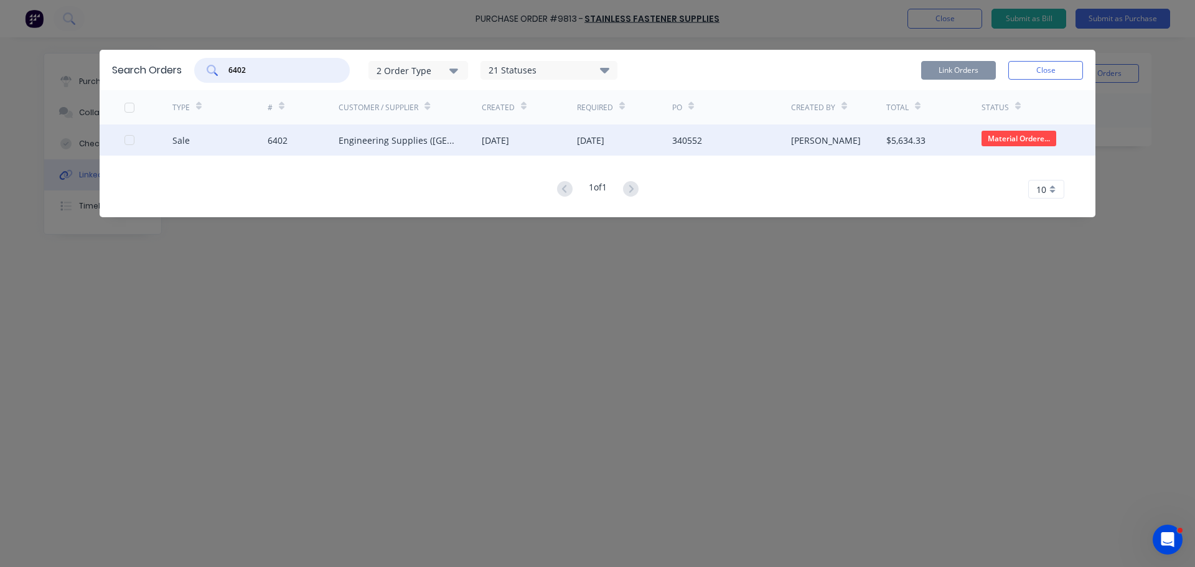
click at [129, 137] on div at bounding box center [129, 140] width 25 height 25
type input "6402"
click at [968, 70] on button "Link Orders" at bounding box center [958, 70] width 75 height 19
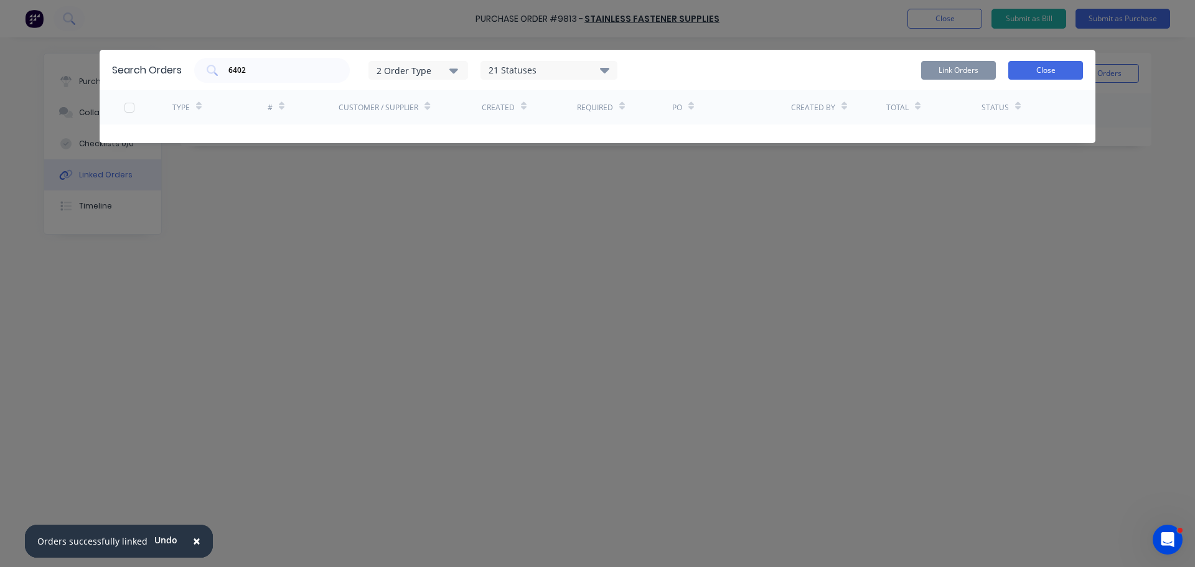
click at [1052, 67] on button "Close" at bounding box center [1045, 70] width 75 height 19
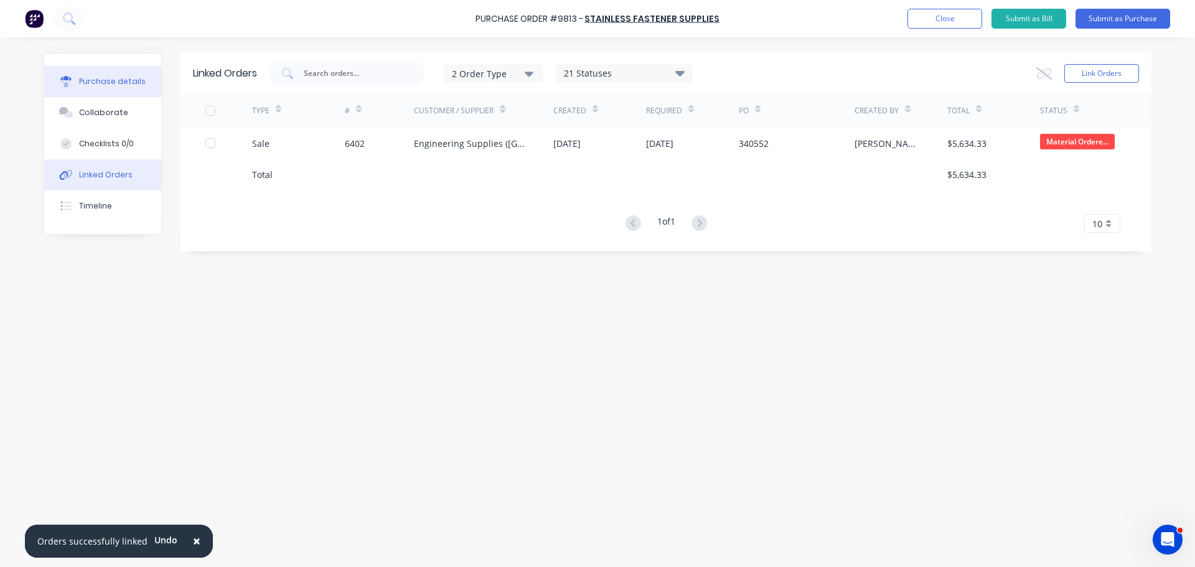
click at [90, 85] on div "Purchase details" at bounding box center [112, 81] width 67 height 11
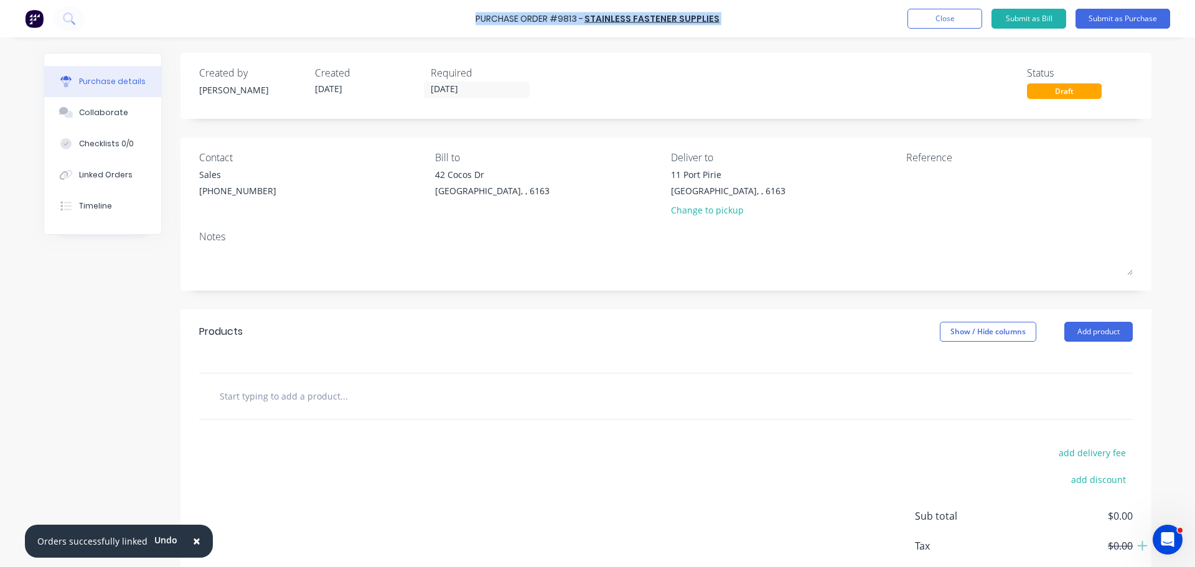
drag, startPoint x: 490, startPoint y: 13, endPoint x: 722, endPoint y: 24, distance: 233.0
click at [722, 24] on div "Purchase Order #9813 - Stainless Fastener Supplies Add product Close Submit as …" at bounding box center [597, 18] width 1195 height 37
copy div "Purchase Order #9813 - Stainless Fastener Supplies Add product Close Submit as …"
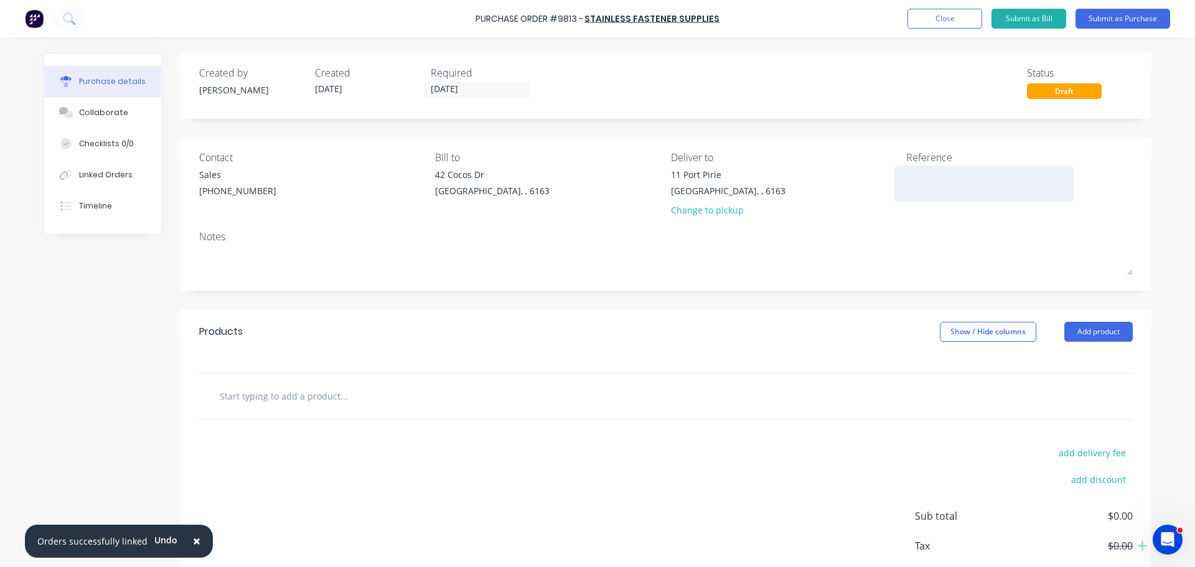
click at [910, 187] on textarea at bounding box center [984, 182] width 156 height 28
paste textarea "Purchase Order #9813 - Stainless Fastener Supplies"
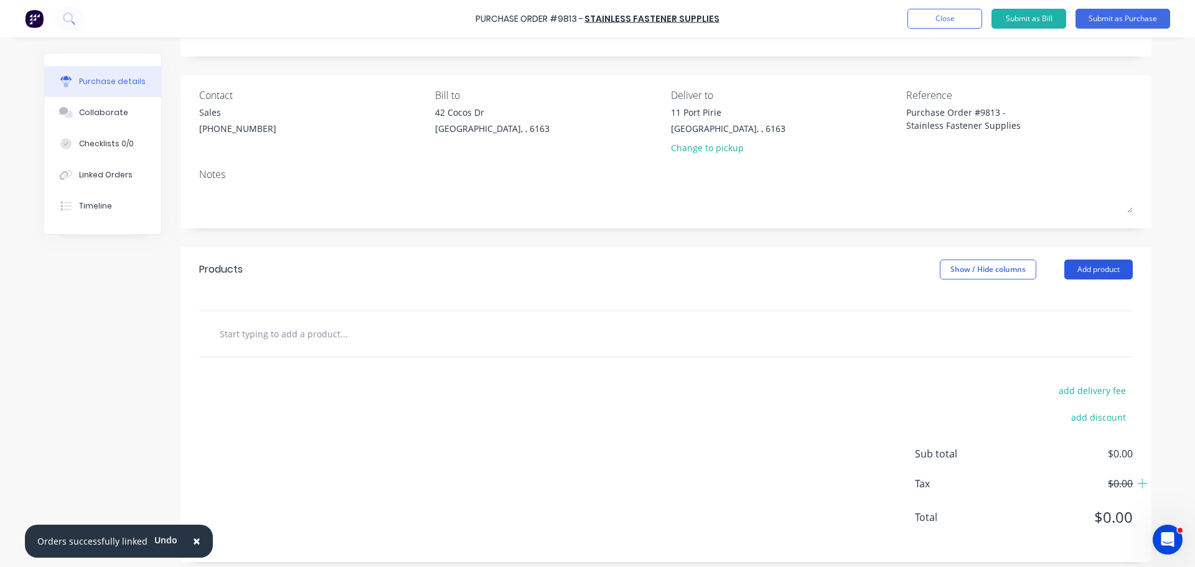
type textarea "Purchase Order #9813 - Stainless Fastener Supplies"
type textarea "x"
type textarea "Purchase Order #9813 - Stainless Fastener Supplies"
click at [1095, 271] on button "Add product" at bounding box center [1098, 269] width 68 height 20
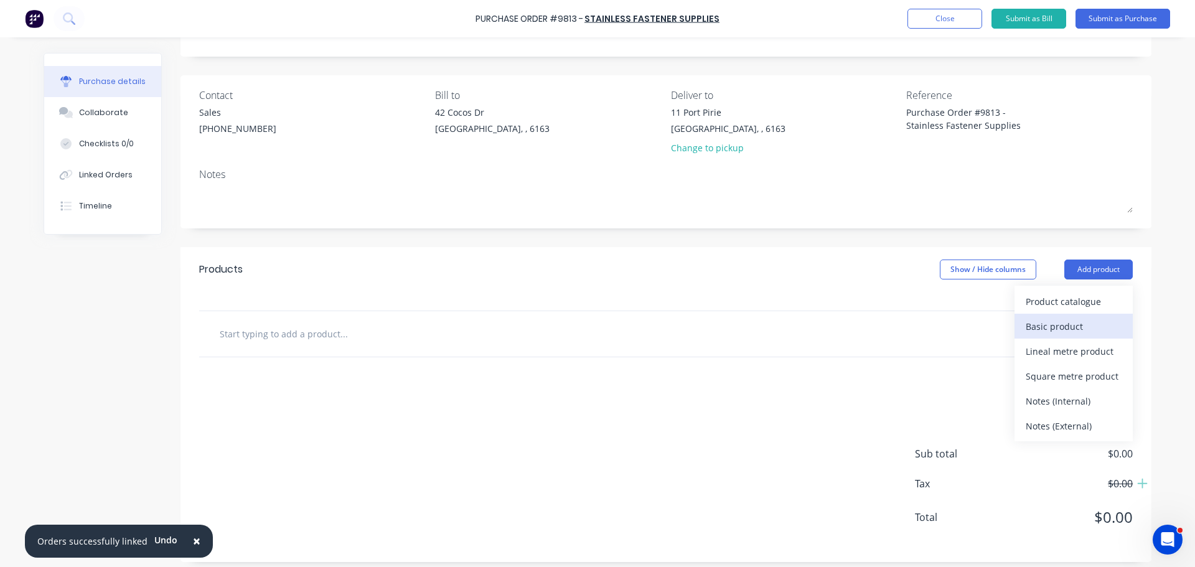
click at [1045, 327] on div "Basic product" at bounding box center [1073, 326] width 96 height 18
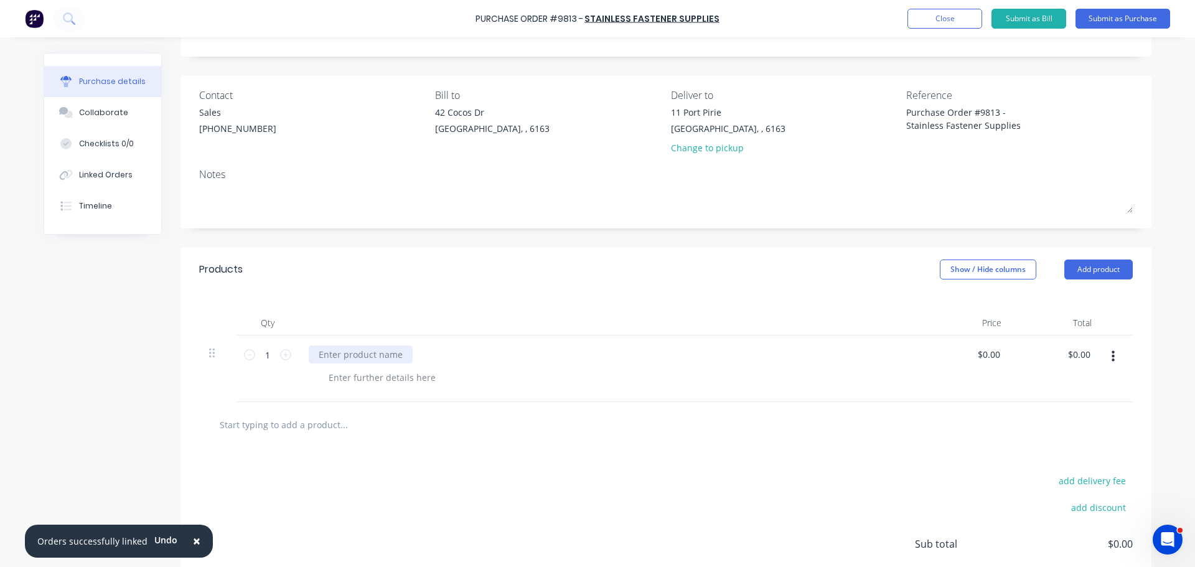
click at [330, 356] on div at bounding box center [361, 354] width 104 height 18
click at [261, 433] on input "text" at bounding box center [343, 424] width 249 height 25
type textarea "x"
type input "1"
type textarea "x"
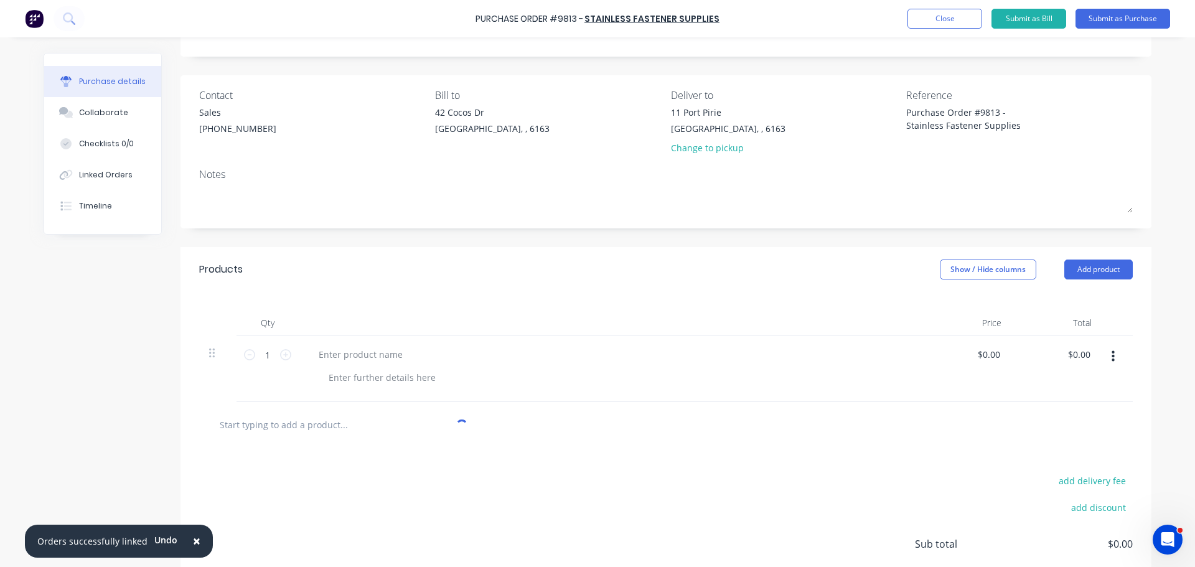
type textarea "x"
type input "M"
type textarea "x"
type input "M1"
type textarea "x"
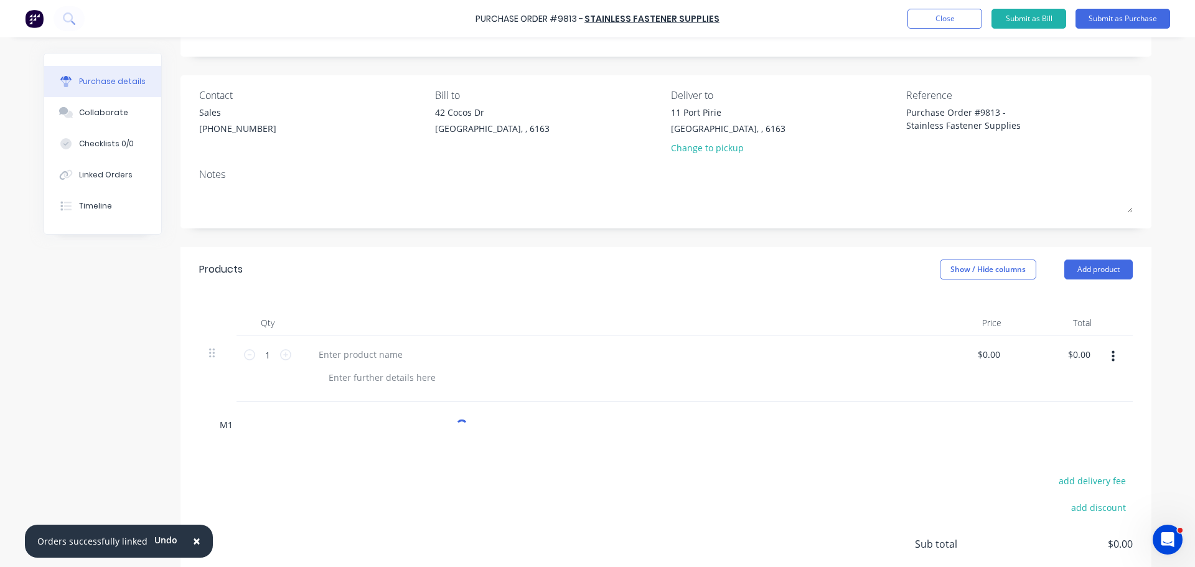
type input "M16"
type textarea "x"
type input "M16x"
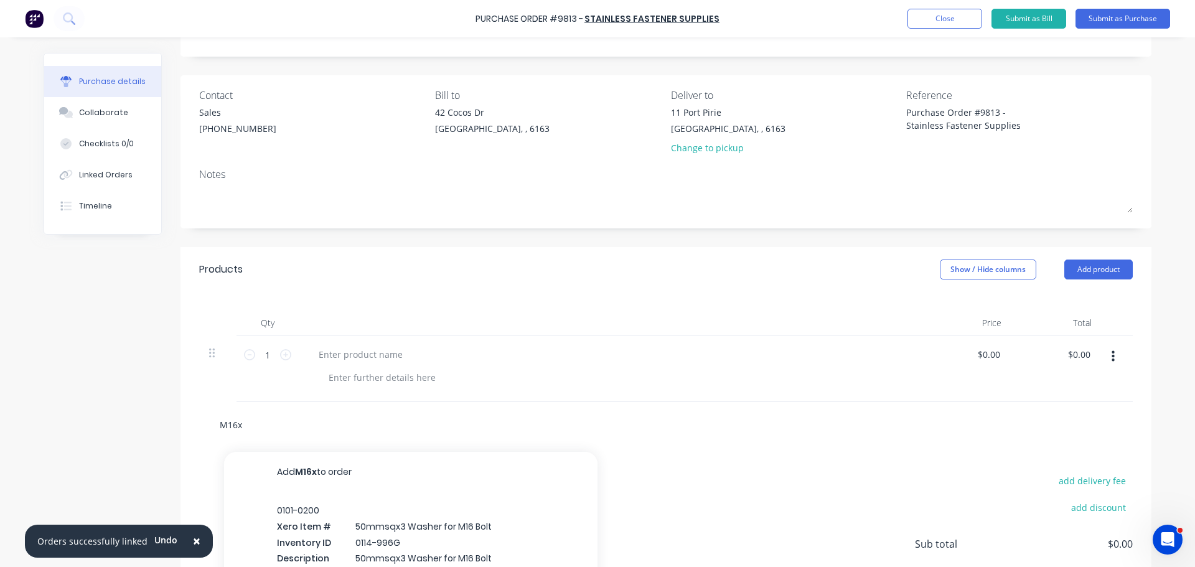
type textarea "x"
type input "M16x50"
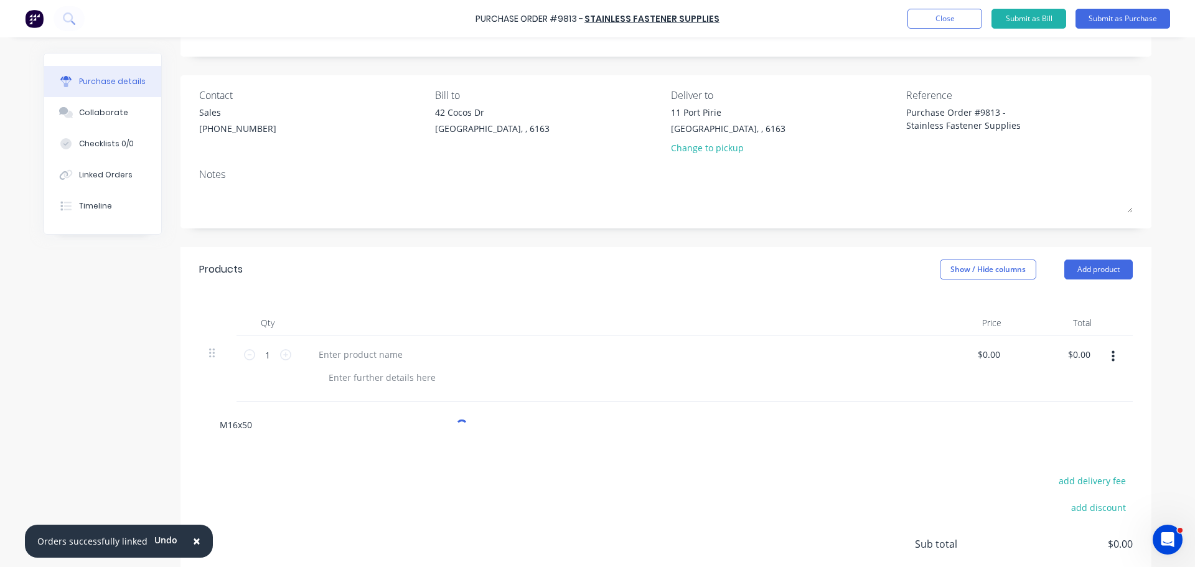
type textarea "x"
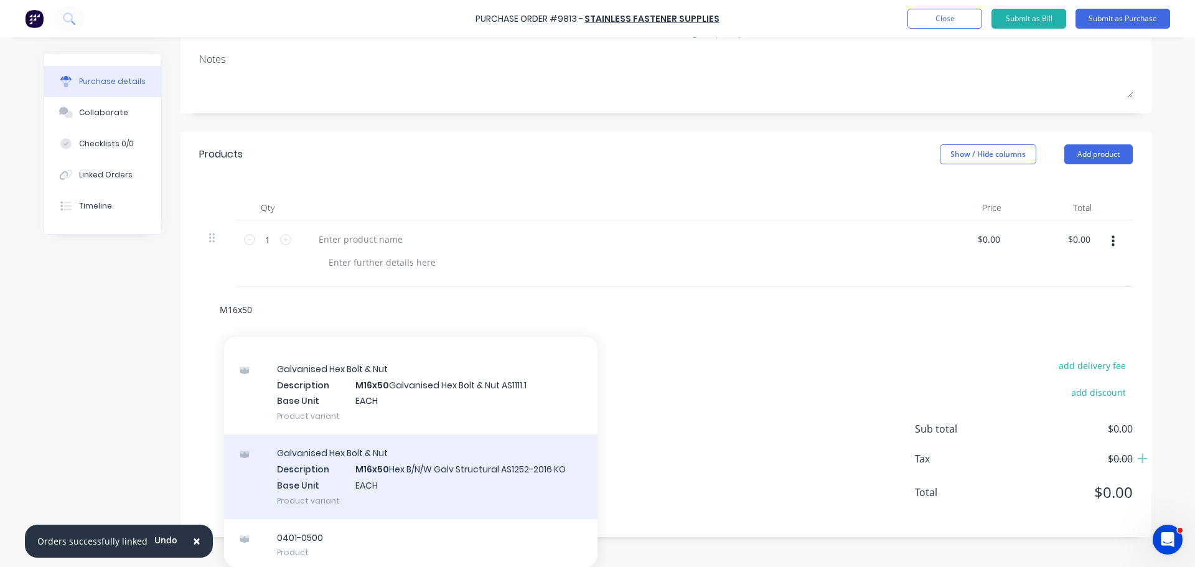
scroll to position [315, 0]
type input "M16x50"
click at [455, 483] on div "Galvanised Hex Bolt & Nut Description M16x50 Hex B/N/W Galv Structural AS1252-2…" at bounding box center [410, 473] width 373 height 84
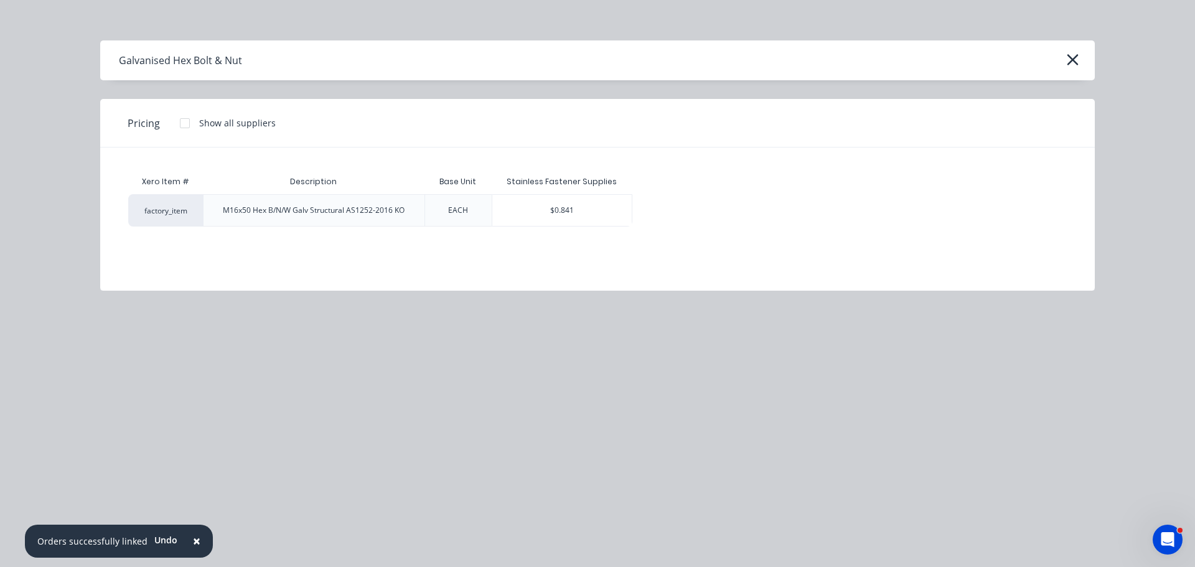
scroll to position [160, 0]
click at [195, 546] on button "×" at bounding box center [196, 541] width 32 height 30
click at [545, 214] on div "$0.841" at bounding box center [561, 210] width 139 height 31
type textarea "x"
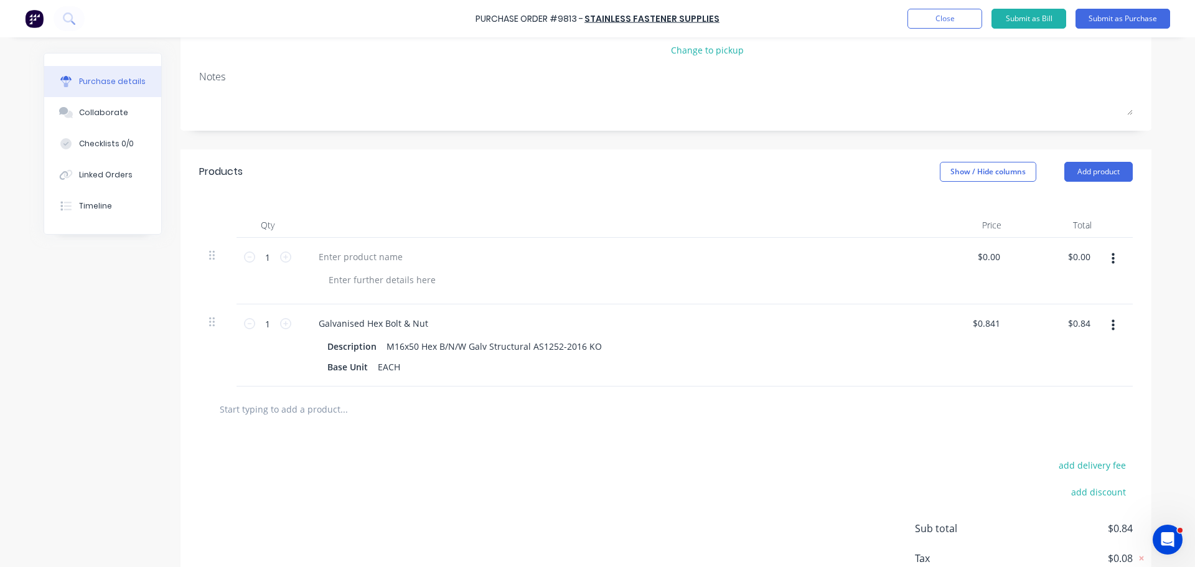
click at [1111, 259] on icon "button" at bounding box center [1112, 258] width 3 height 11
click at [1040, 365] on button "Delete" at bounding box center [1075, 366] width 106 height 25
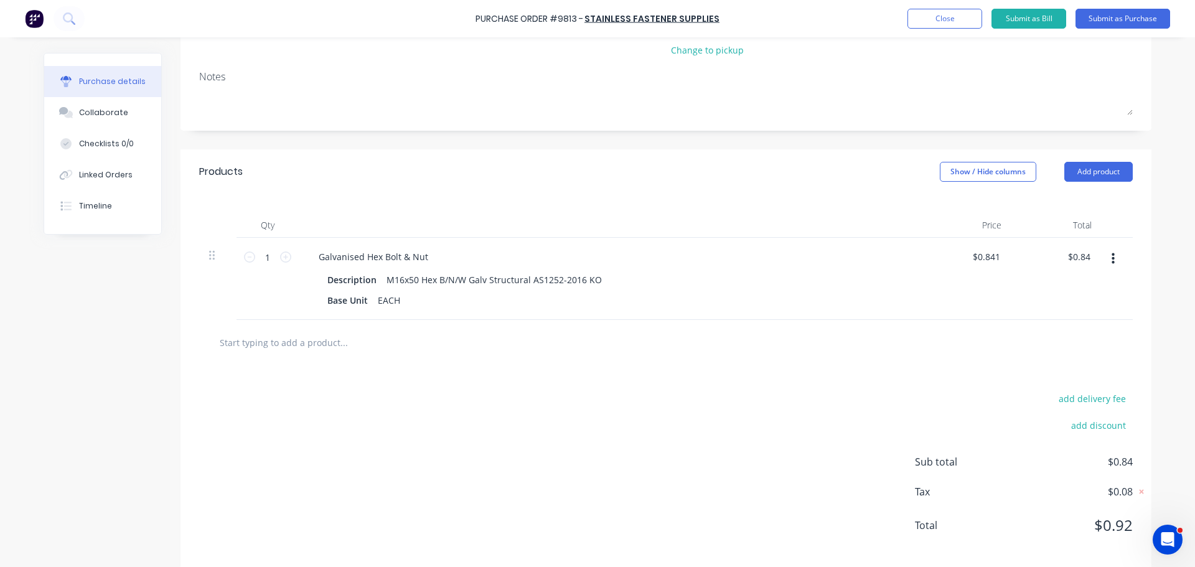
click at [389, 354] on input "text" at bounding box center [343, 342] width 249 height 25
click at [281, 256] on icon at bounding box center [285, 256] width 11 height 11
type textarea "x"
type input "2"
type input "$1.68"
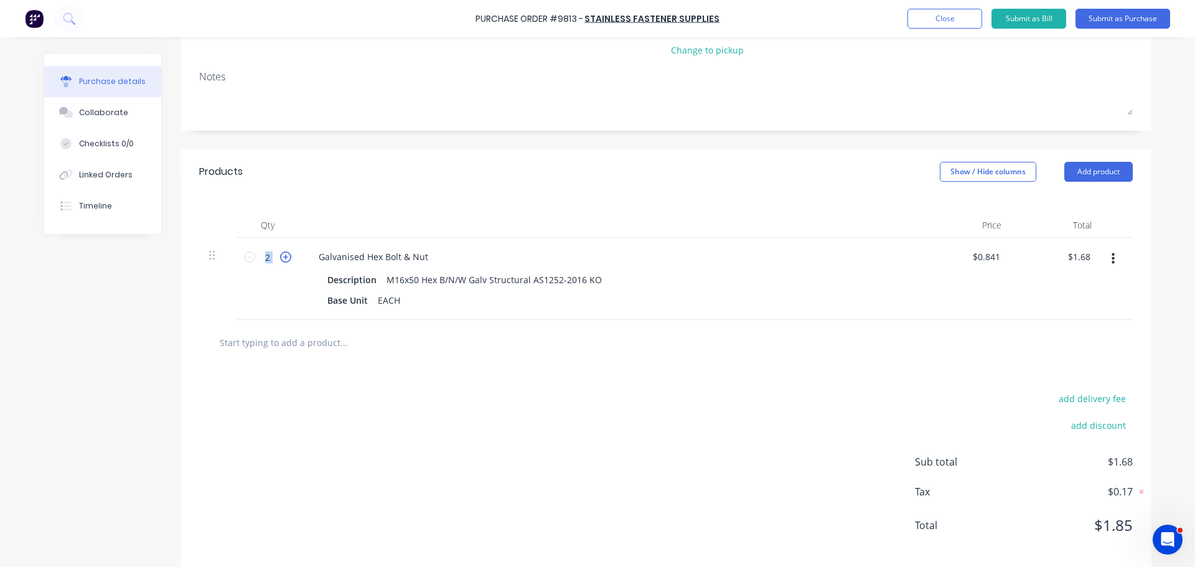
click at [281, 256] on icon at bounding box center [285, 256] width 11 height 11
type textarea "x"
type input "3"
type input "$2.52"
click at [281, 256] on icon at bounding box center [285, 256] width 11 height 11
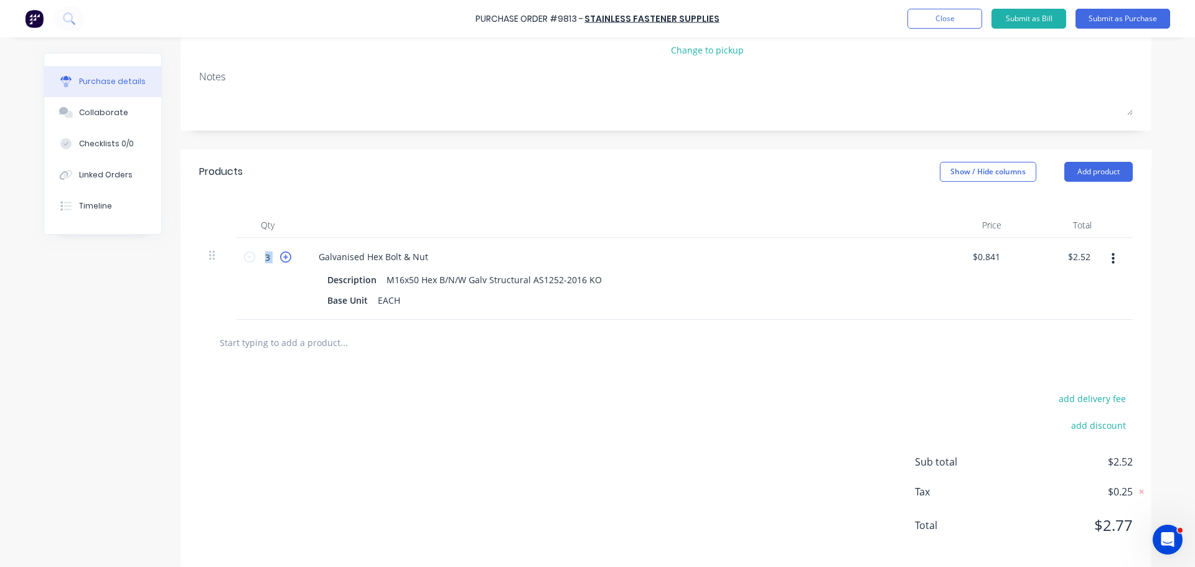
type textarea "x"
type input "4"
type input "$3.36"
click at [281, 256] on icon at bounding box center [285, 256] width 11 height 11
type textarea "x"
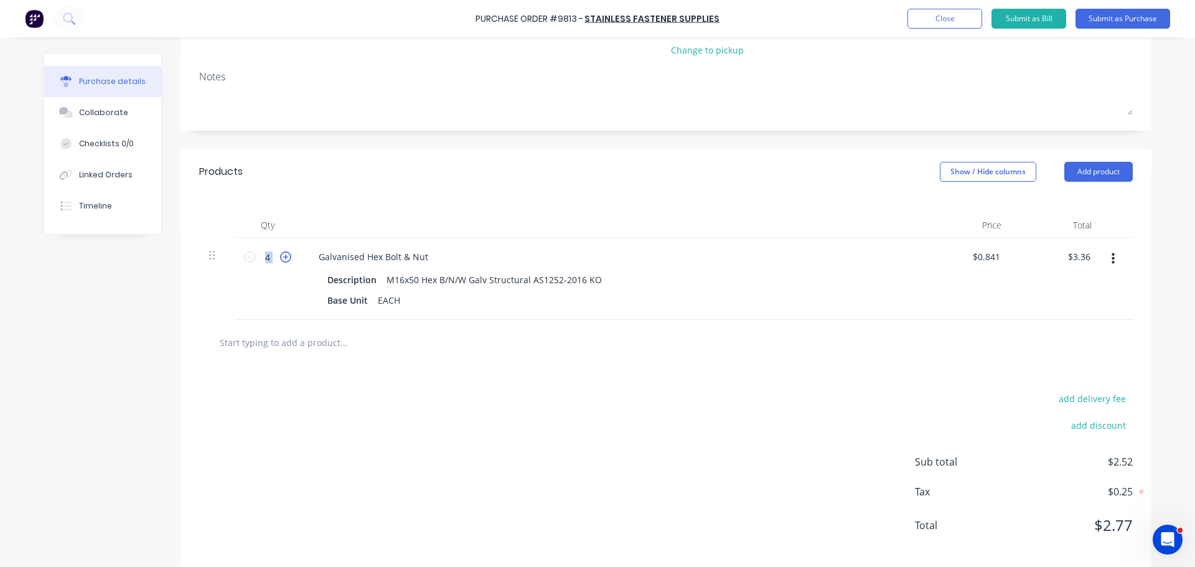
type input "5"
type input "$4.21"
click at [281, 256] on icon at bounding box center [285, 256] width 11 height 11
type textarea "x"
type input "6"
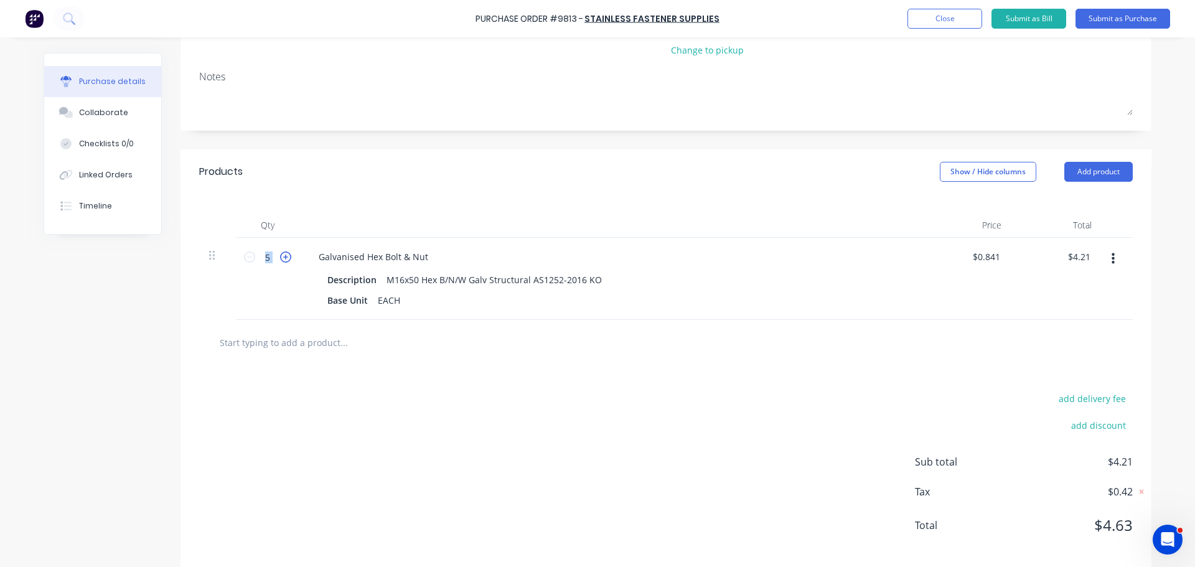
type input "$5.05"
click at [281, 255] on icon at bounding box center [285, 256] width 11 height 11
type textarea "x"
type input "7"
type input "$5.89"
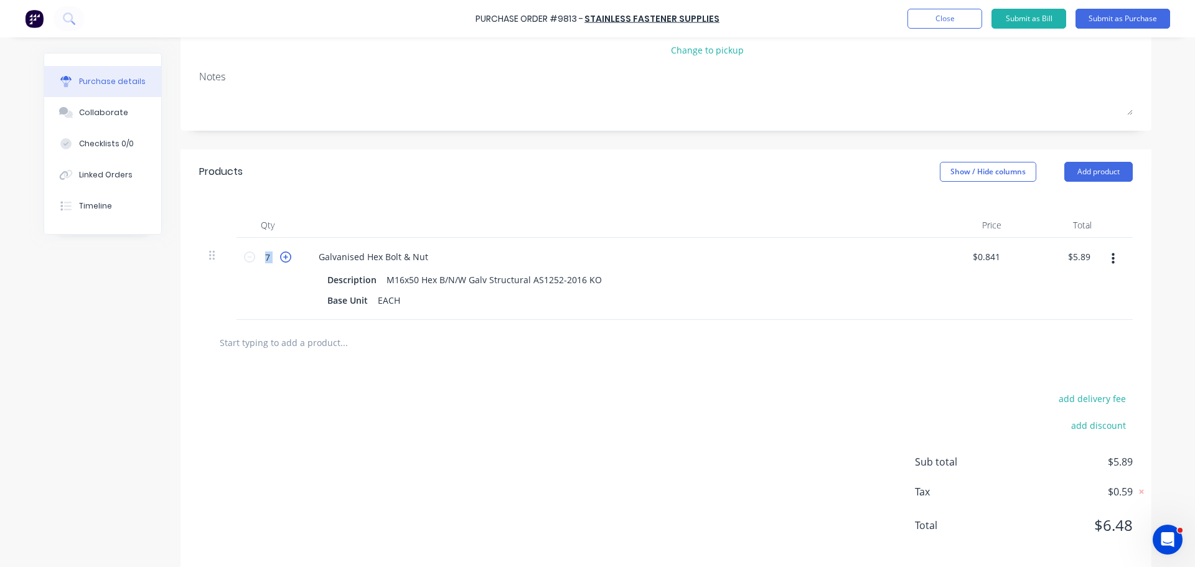
click at [281, 255] on icon at bounding box center [285, 256] width 11 height 11
type textarea "x"
type input "8"
type input "$6.73"
click at [749, 351] on div at bounding box center [665, 342] width 913 height 25
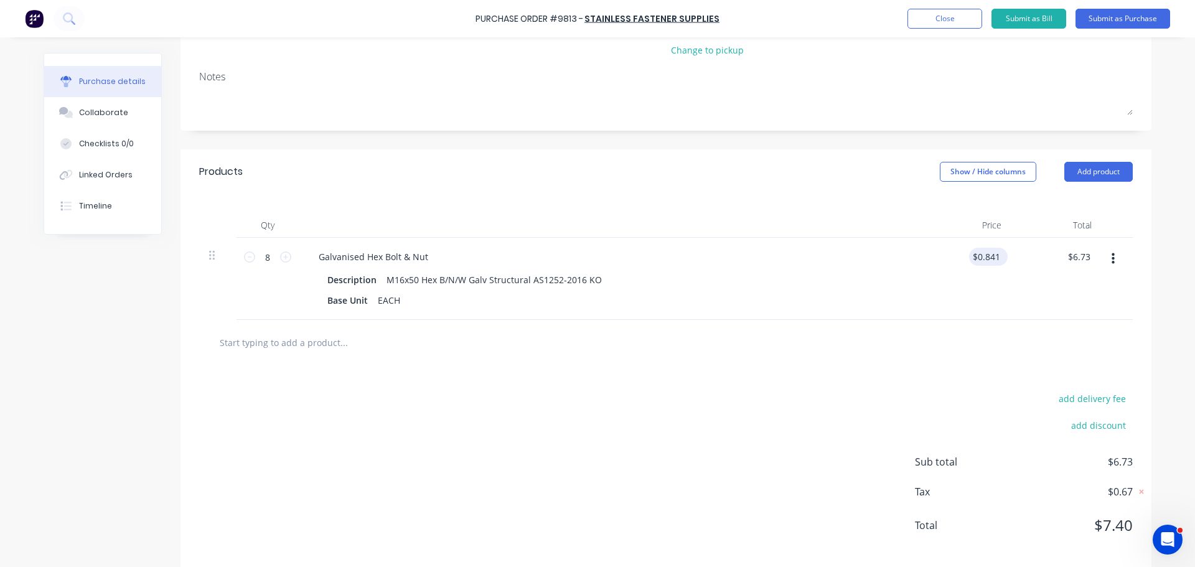
type textarea "x"
click at [996, 259] on input "0.84" at bounding box center [986, 257] width 34 height 18
type input "0.81"
type textarea "x"
type input "$0.81"
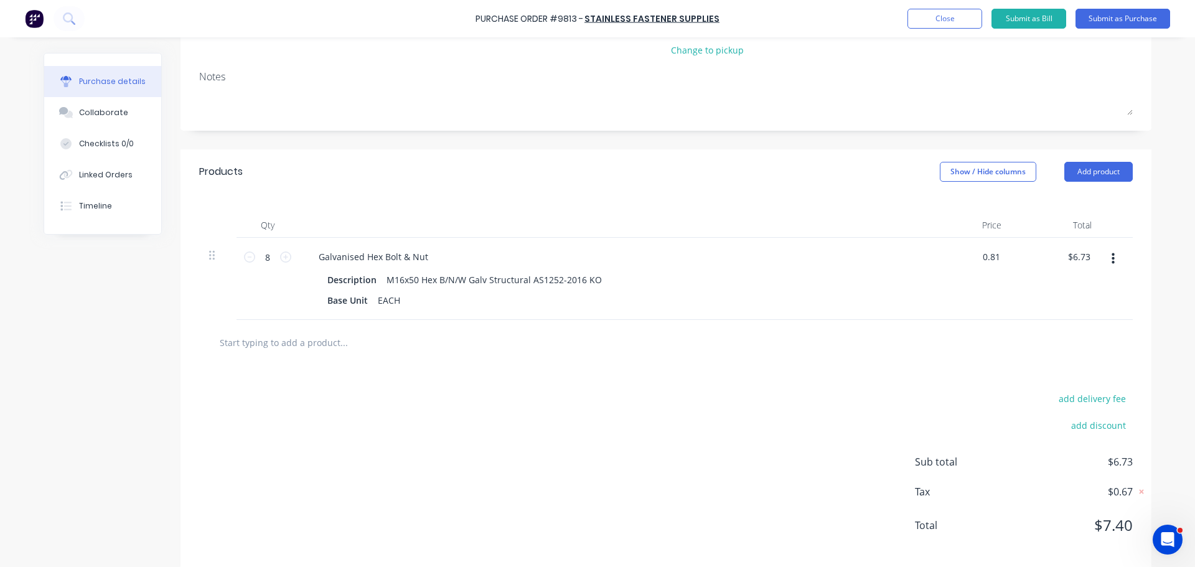
type input "6.48"
type textarea "x"
type input "$6.48"
click at [942, 370] on div "add delivery fee add discount Sub total $6.48 Tax $0.65 Total $7.13" at bounding box center [665, 467] width 971 height 205
click at [319, 347] on input "text" at bounding box center [343, 342] width 249 height 25
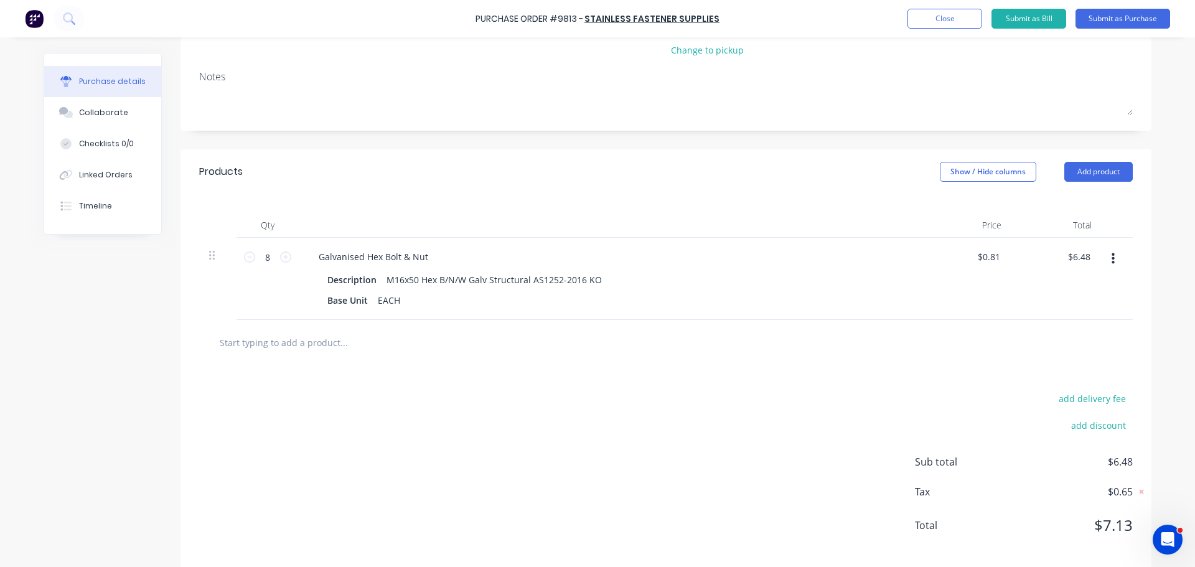
type textarea "x"
type input "f"
type textarea "x"
type input "fr"
type textarea "x"
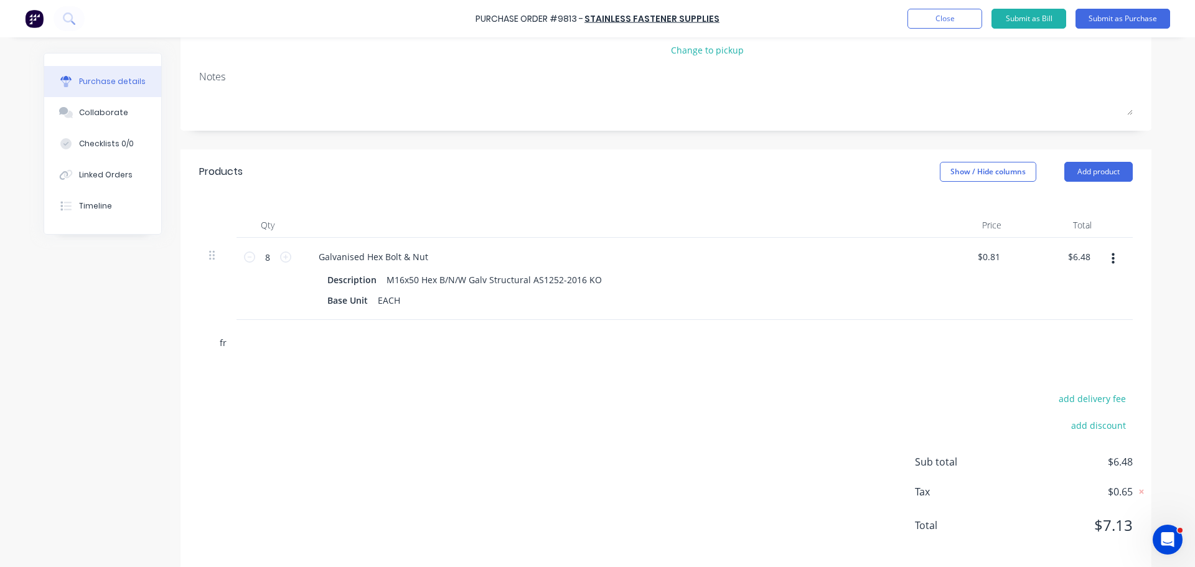
type input "fre"
type textarea "x"
type input "frei"
type textarea "x"
type input "freig"
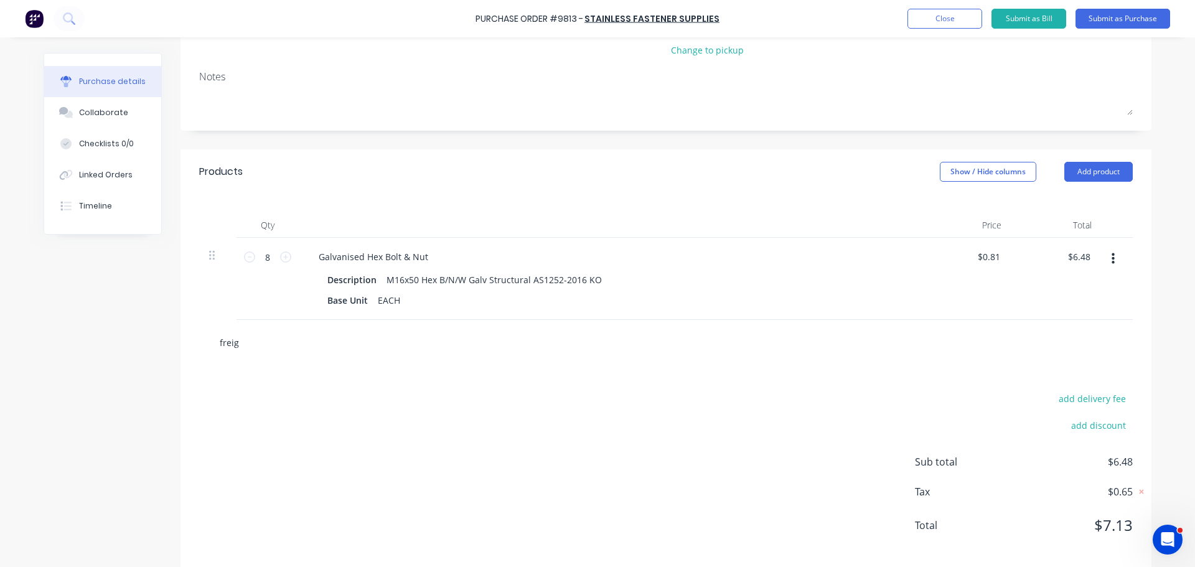
type textarea "x"
type input "freigh"
type textarea "x"
type input "freight"
type textarea "x"
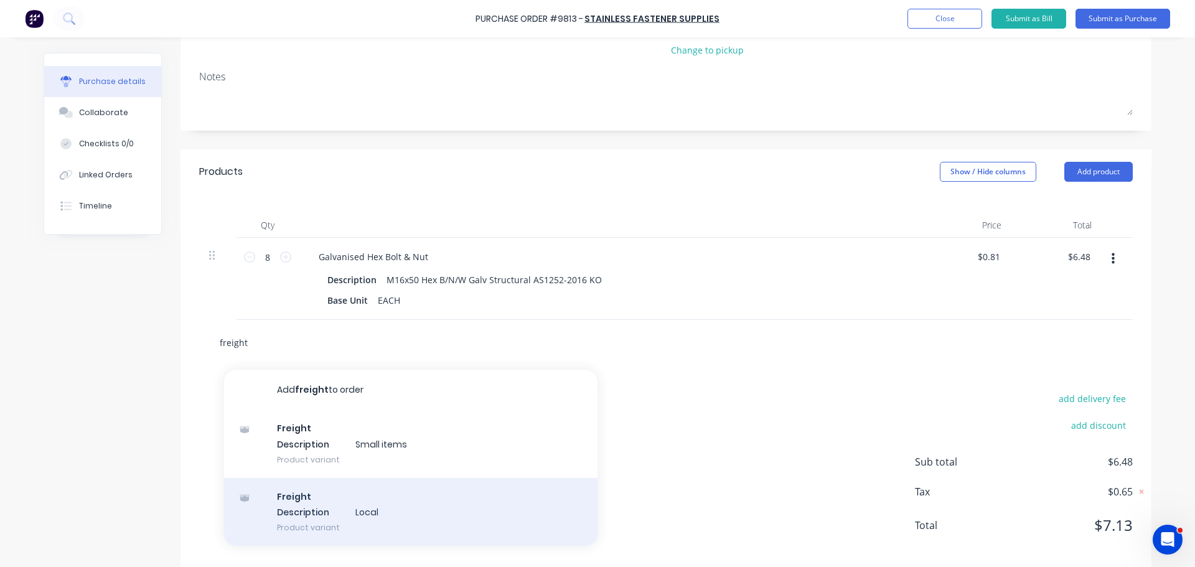
type input "freight"
click at [321, 525] on div "Freight Description Local Product variant" at bounding box center [410, 512] width 373 height 68
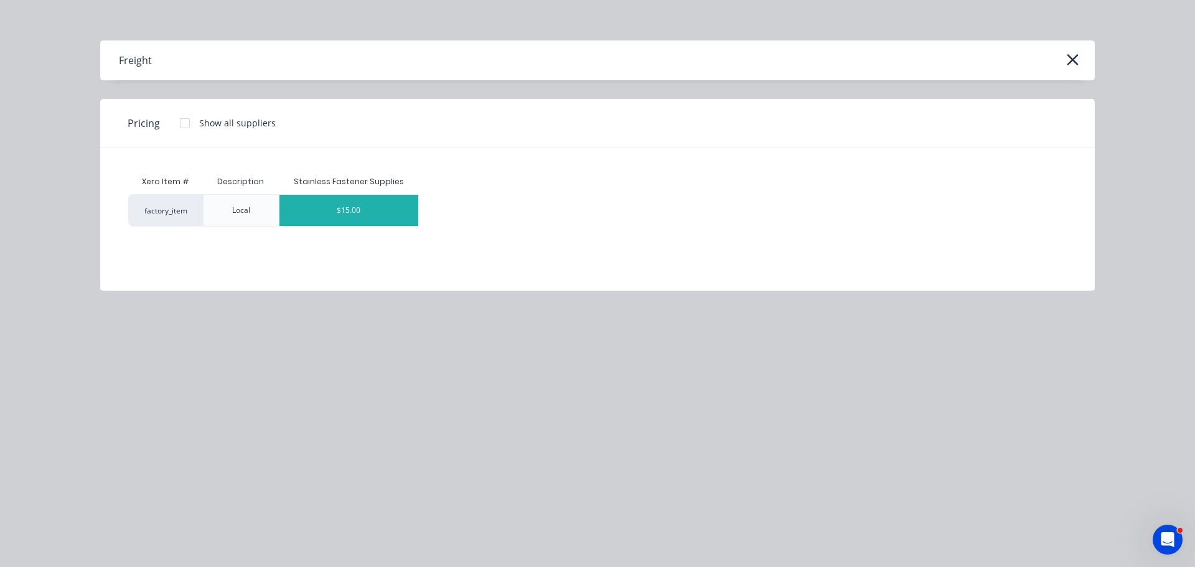
click at [376, 224] on div "$15.00" at bounding box center [348, 210] width 139 height 31
type textarea "x"
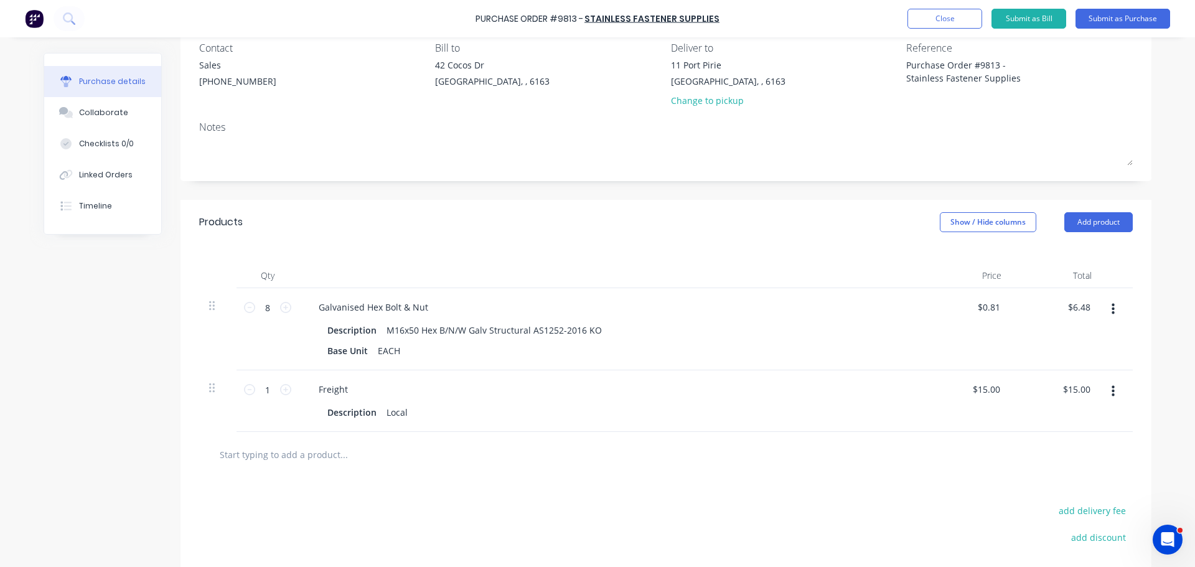
scroll to position [187, 0]
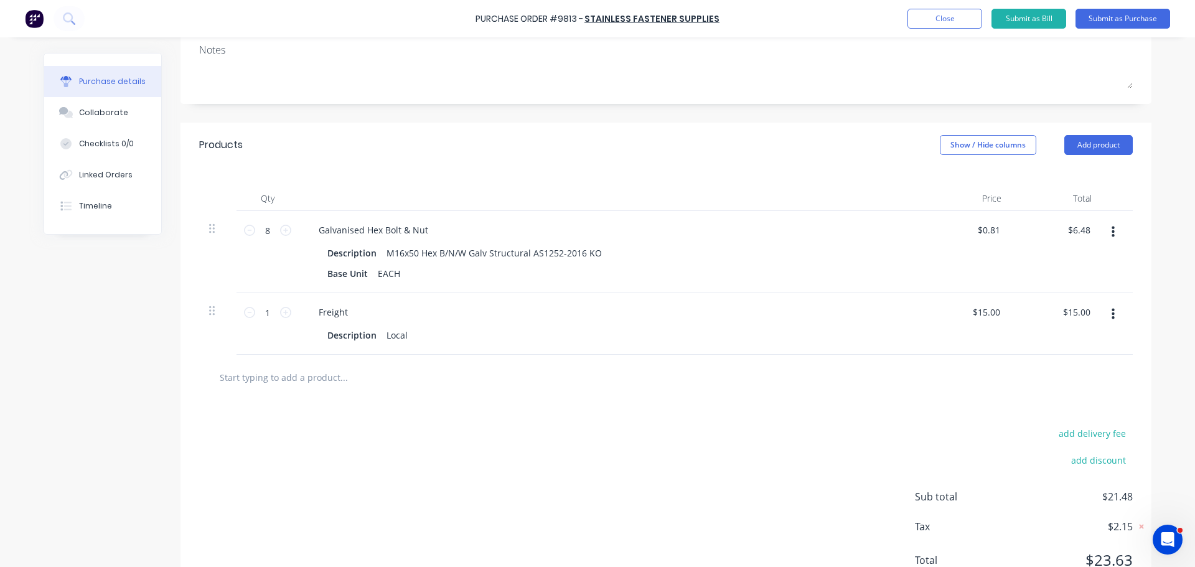
click at [471, 417] on div "add delivery fee add discount Sub total $21.48 Tax $2.15 Total $23.63" at bounding box center [665, 502] width 971 height 205
click at [1090, 142] on button "Add product" at bounding box center [1098, 145] width 68 height 20
click at [1039, 302] on div "Notes (External)" at bounding box center [1073, 301] width 96 height 18
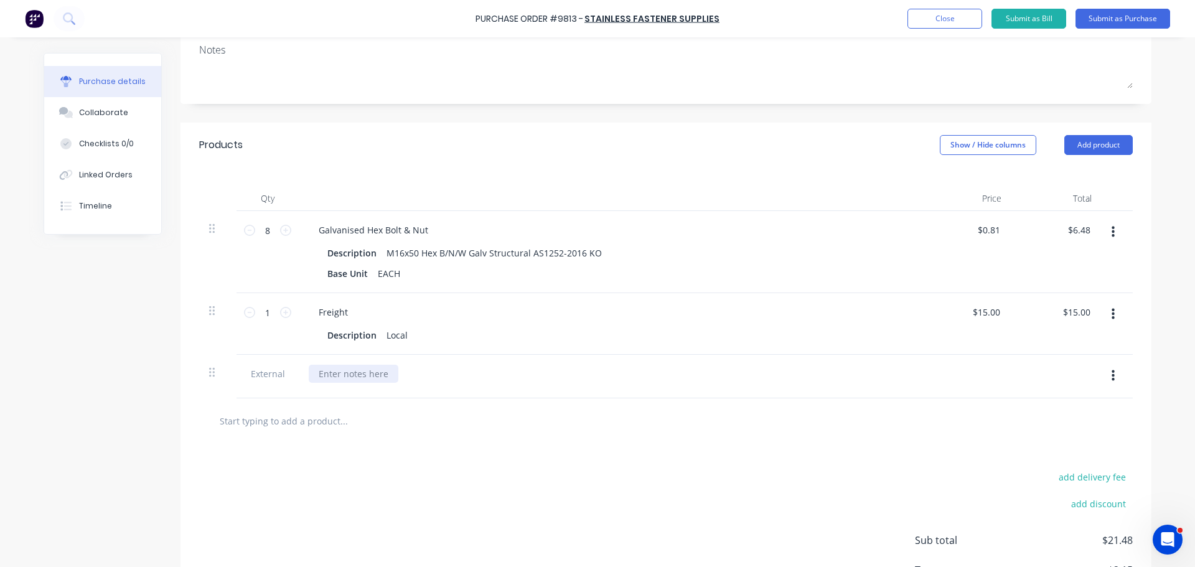
type textarea "x"
click at [343, 371] on div at bounding box center [354, 374] width 90 height 18
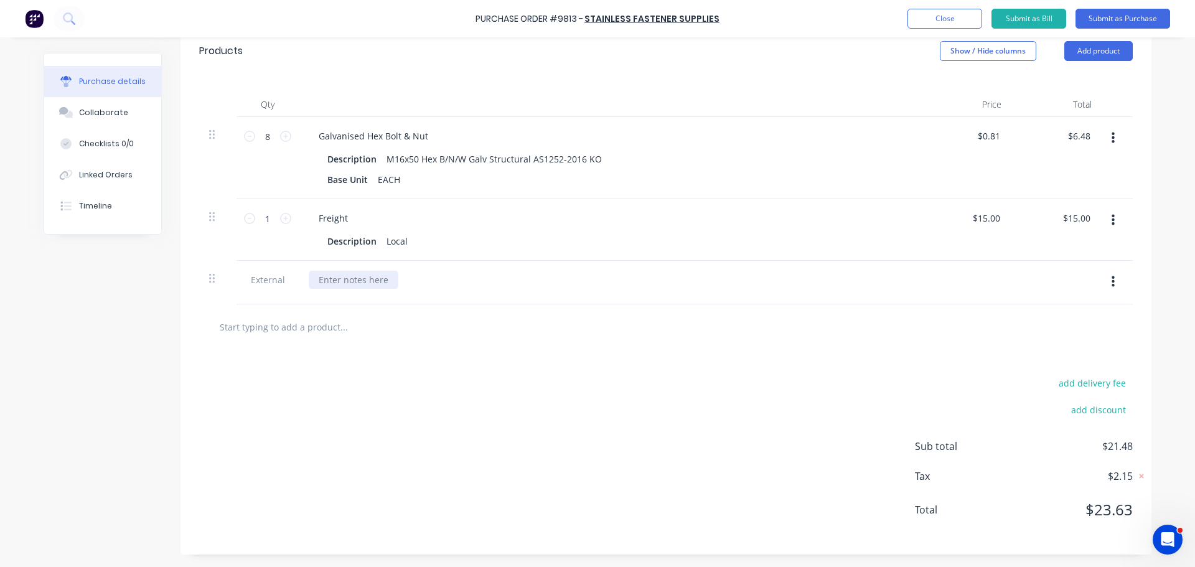
scroll to position [218, 0]
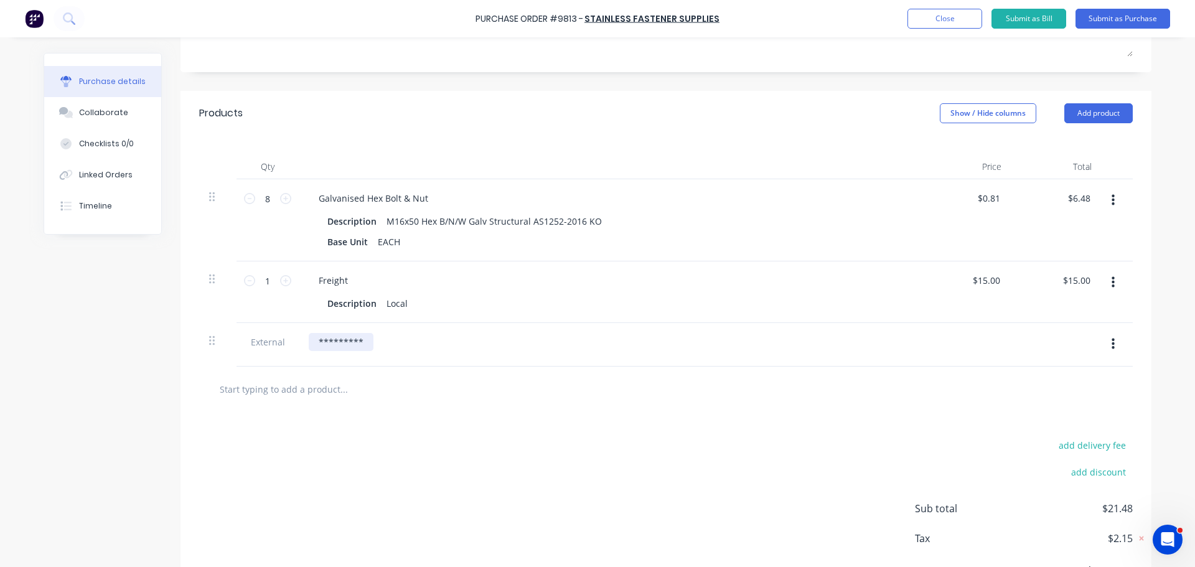
click at [365, 343] on div "*********" at bounding box center [341, 342] width 65 height 18
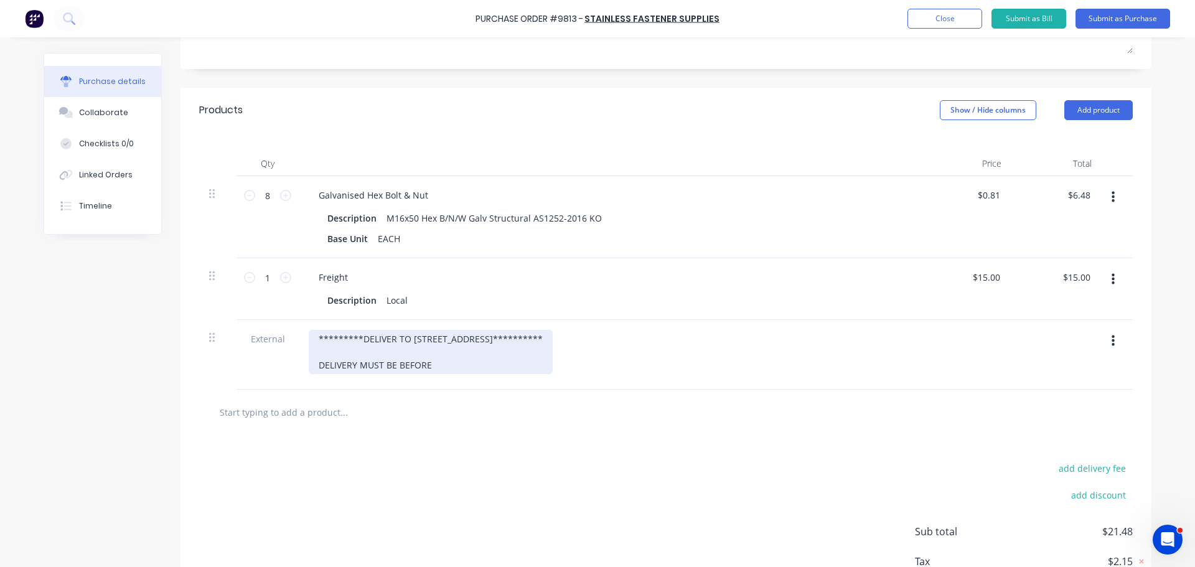
scroll to position [307, 0]
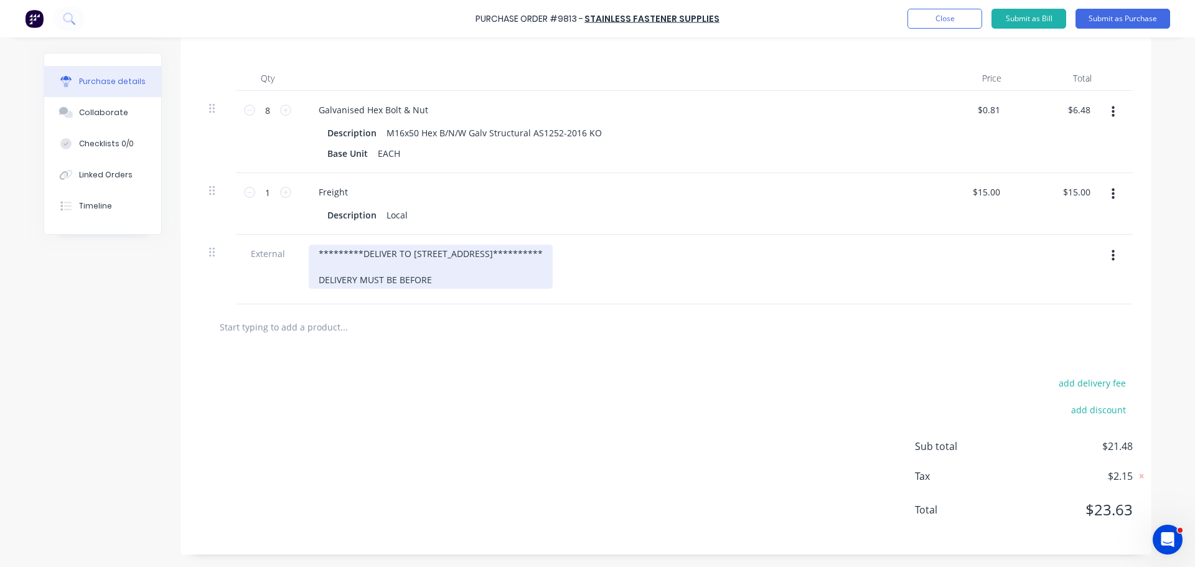
click at [442, 281] on div "**********" at bounding box center [431, 267] width 244 height 44
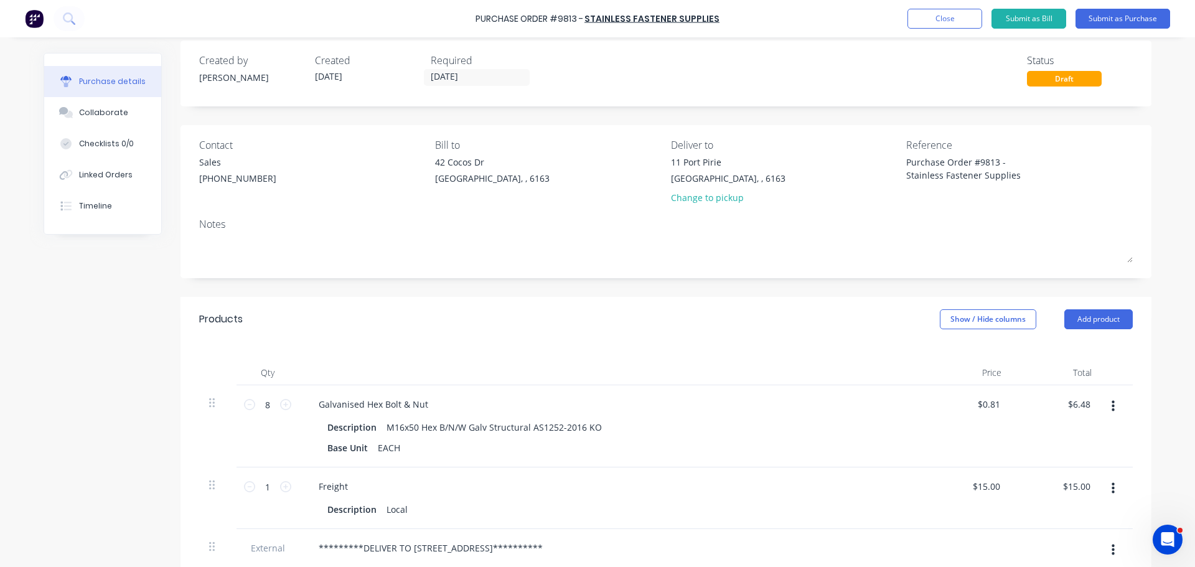
scroll to position [0, 0]
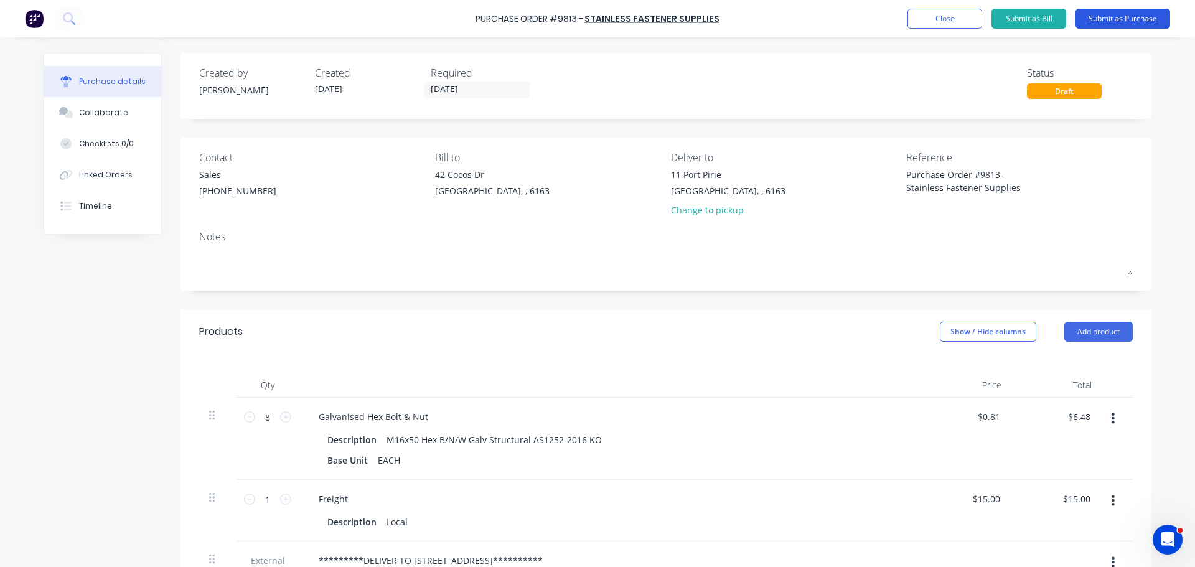
click at [1113, 19] on button "Submit as Purchase" at bounding box center [1122, 19] width 95 height 20
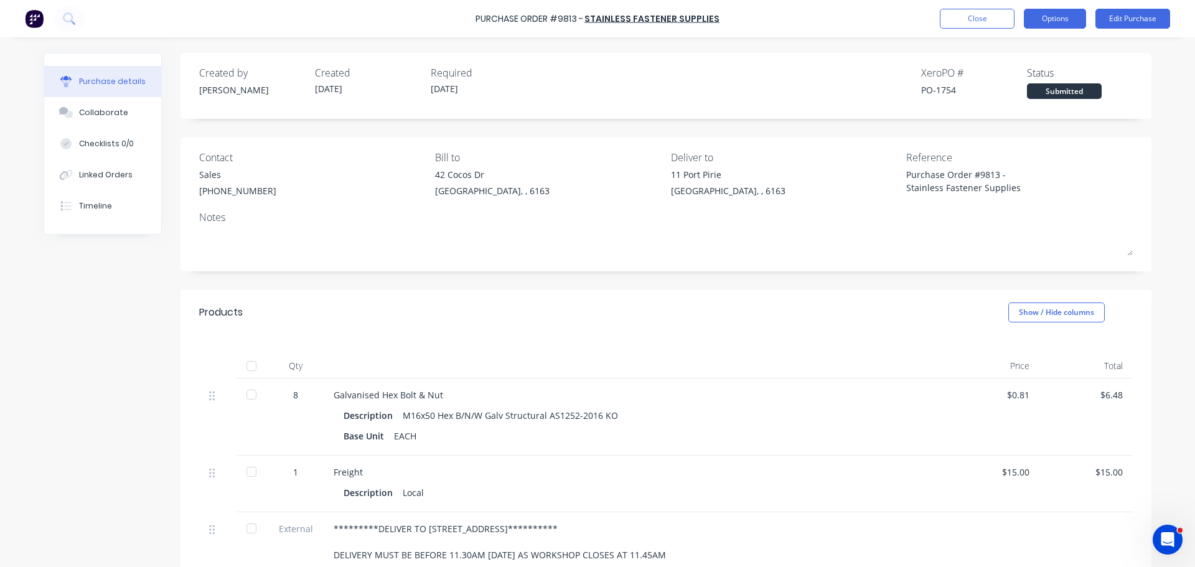
click at [1056, 19] on button "Options" at bounding box center [1055, 19] width 62 height 20
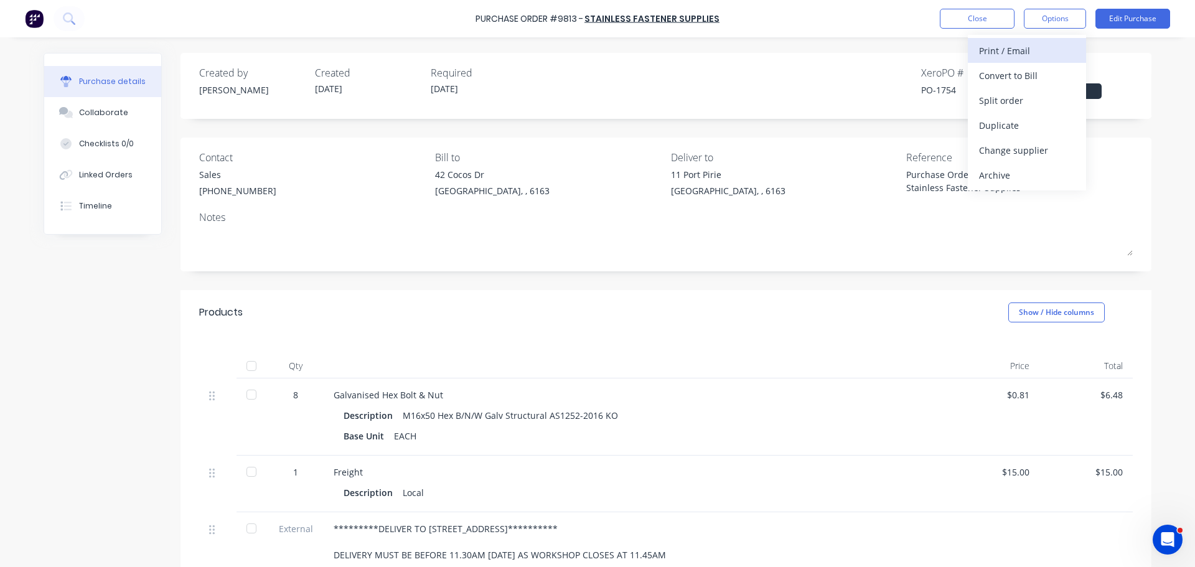
click at [994, 58] on div "Print / Email" at bounding box center [1027, 51] width 96 height 18
click at [993, 75] on div "With pricing" at bounding box center [1027, 76] width 96 height 18
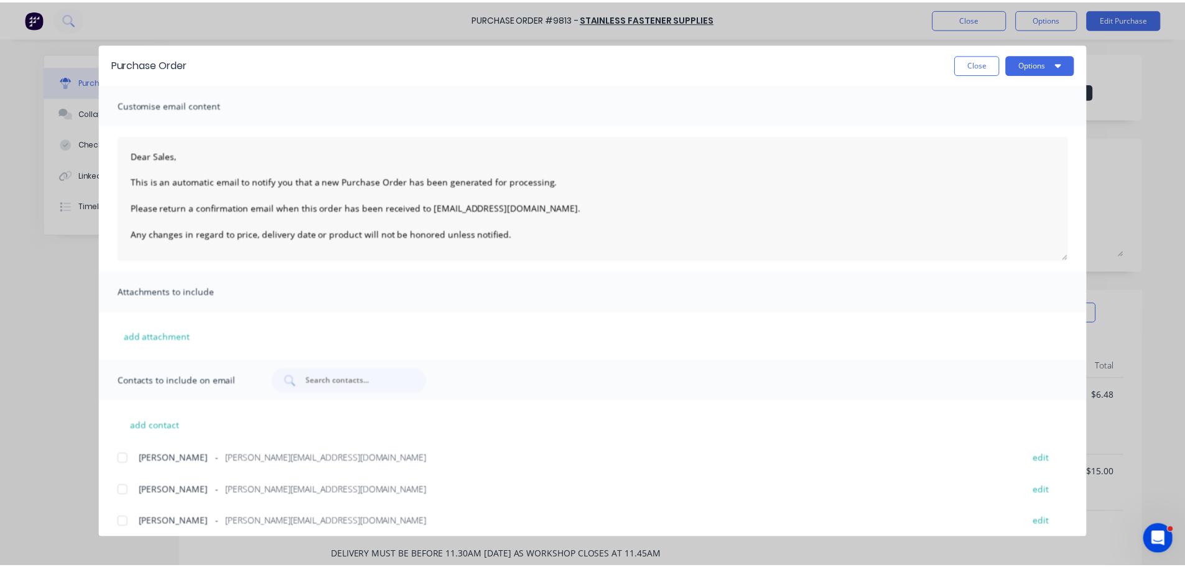
scroll to position [135, 0]
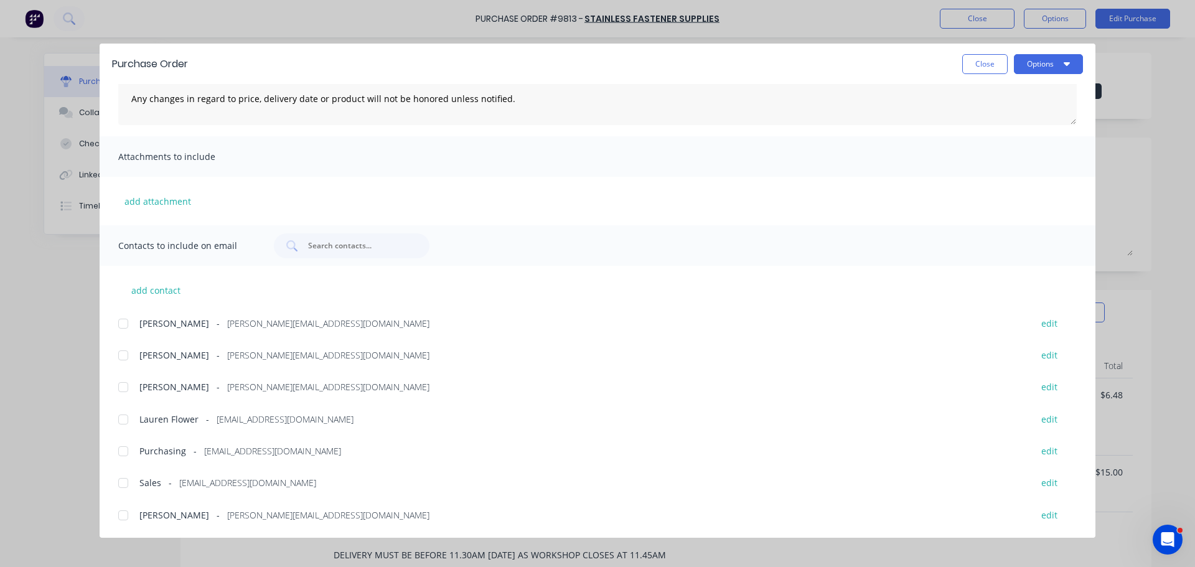
click at [118, 484] on div at bounding box center [123, 482] width 25 height 25
click at [124, 451] on div at bounding box center [123, 451] width 25 height 25
click at [1044, 66] on button "Options" at bounding box center [1048, 64] width 69 height 20
click at [1007, 141] on div "Email" at bounding box center [1024, 145] width 96 height 18
click at [983, 67] on button "Close" at bounding box center [984, 64] width 45 height 20
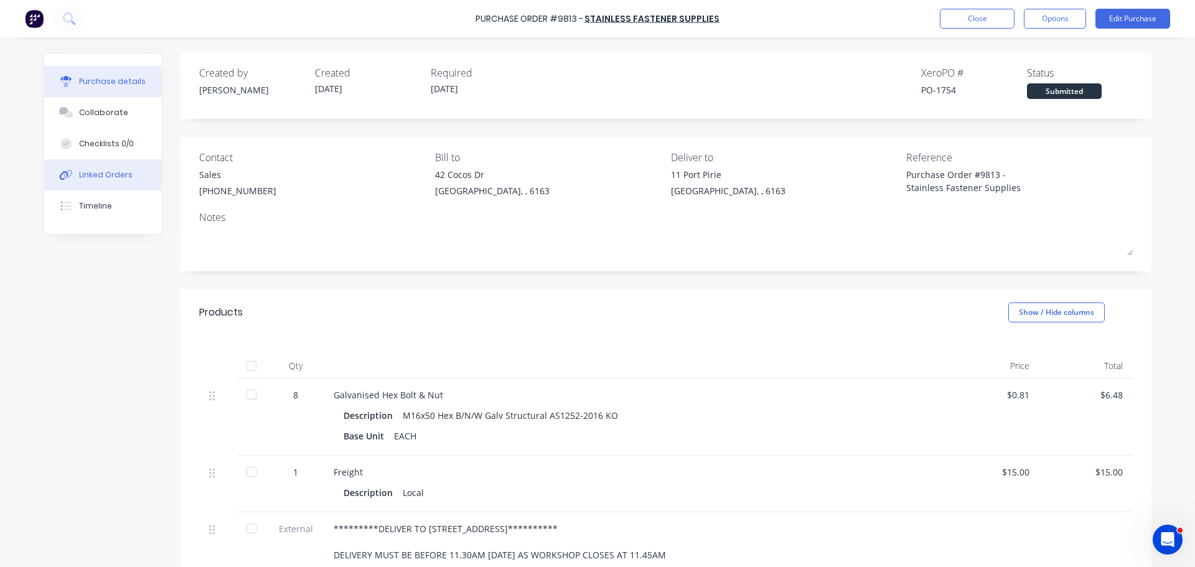
click at [108, 170] on div "Linked Orders" at bounding box center [106, 174] width 54 height 11
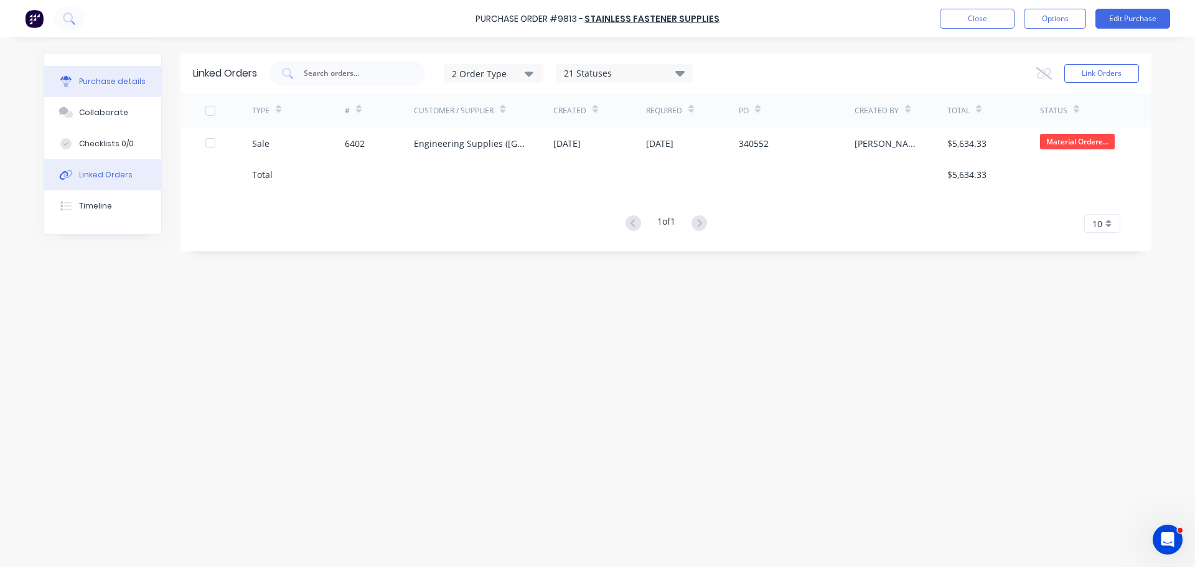
click at [106, 73] on button "Purchase details" at bounding box center [102, 81] width 117 height 31
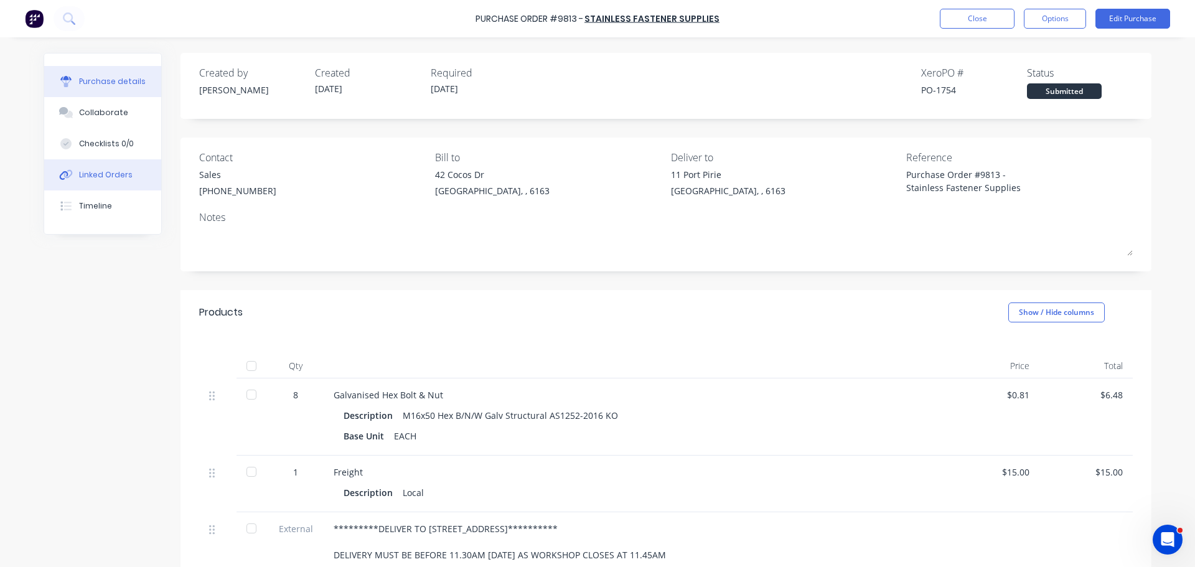
click at [93, 172] on div "Linked Orders" at bounding box center [106, 174] width 54 height 11
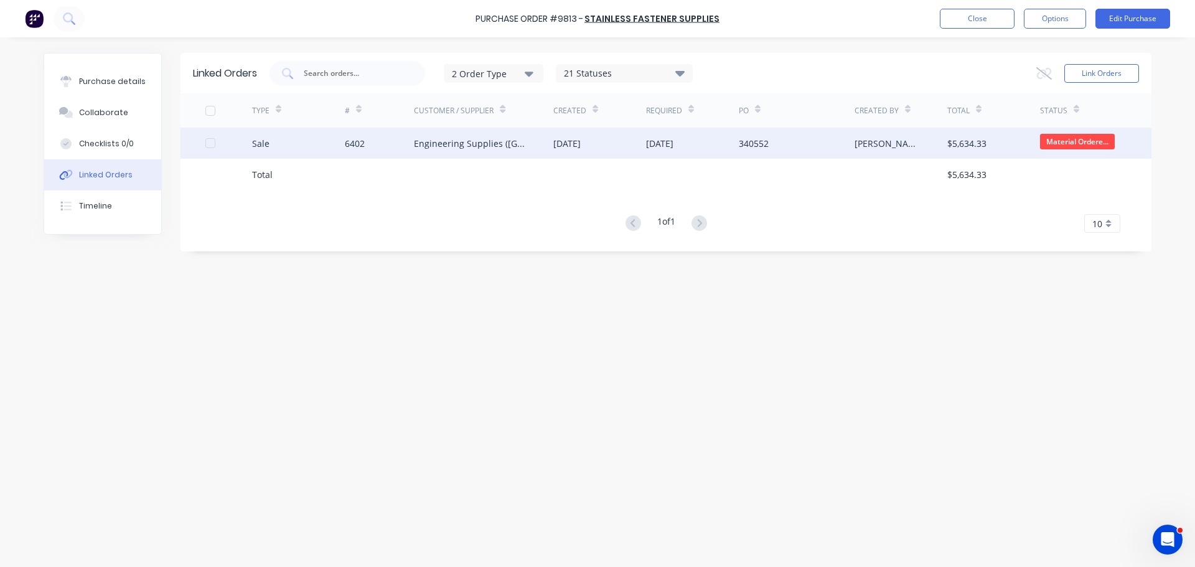
click at [455, 146] on div "Engineering Supplies (WA) Pty Ltd" at bounding box center [471, 143] width 114 height 13
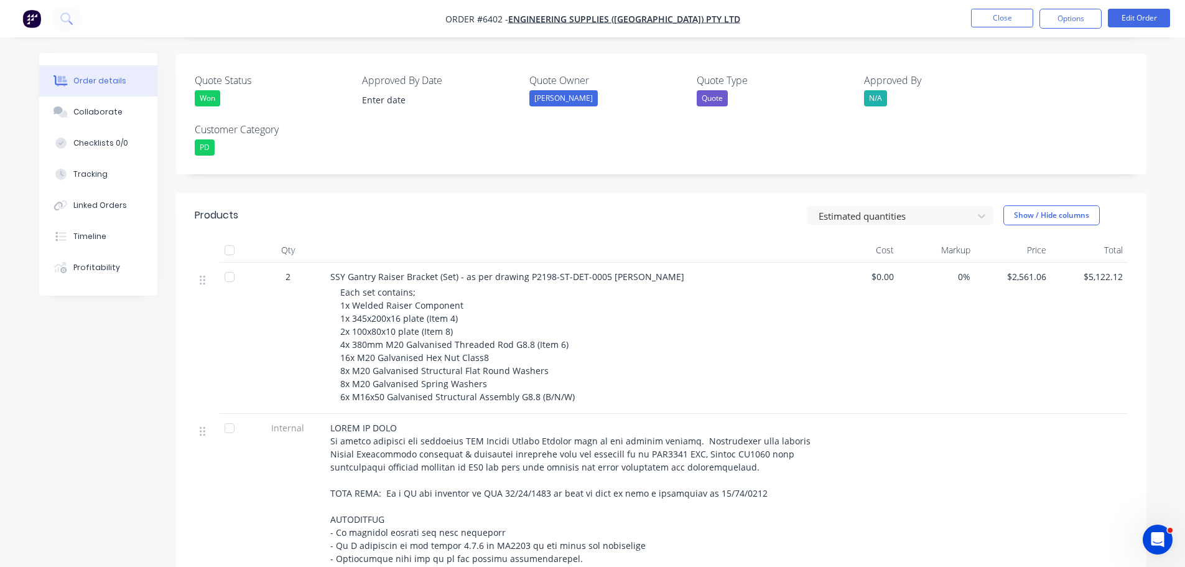
scroll to position [311, 0]
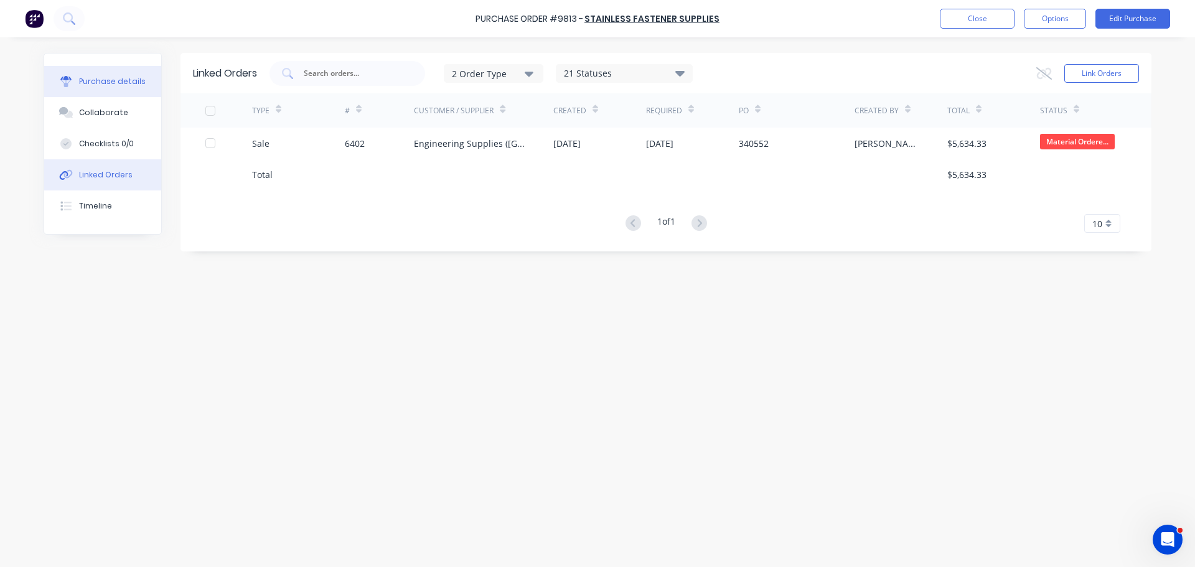
click at [101, 75] on button "Purchase details" at bounding box center [102, 81] width 117 height 31
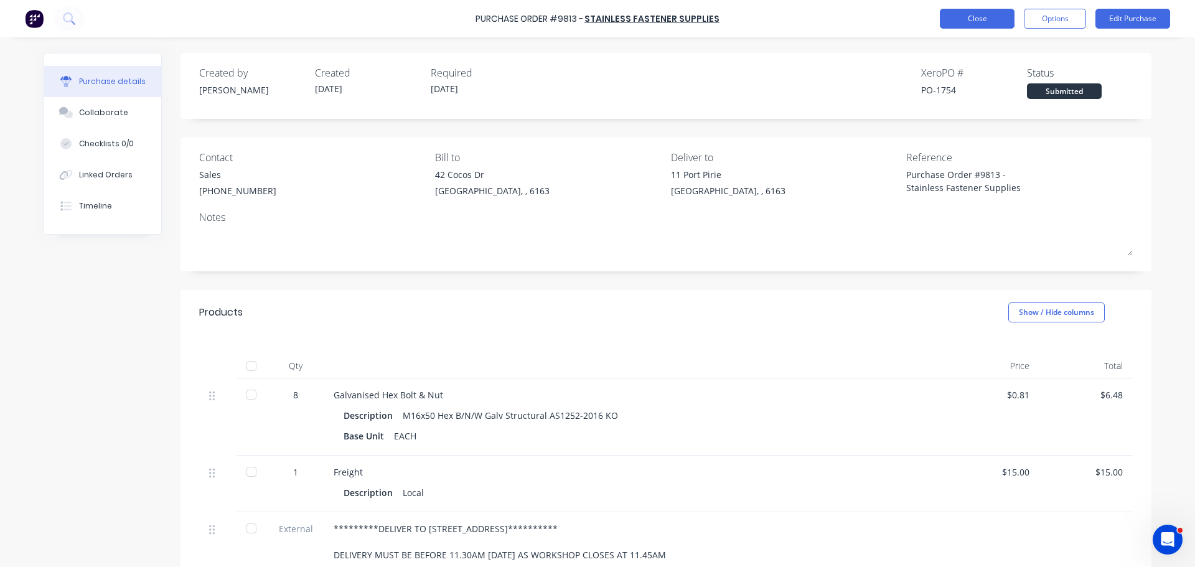
click at [942, 22] on button "Close" at bounding box center [977, 19] width 75 height 20
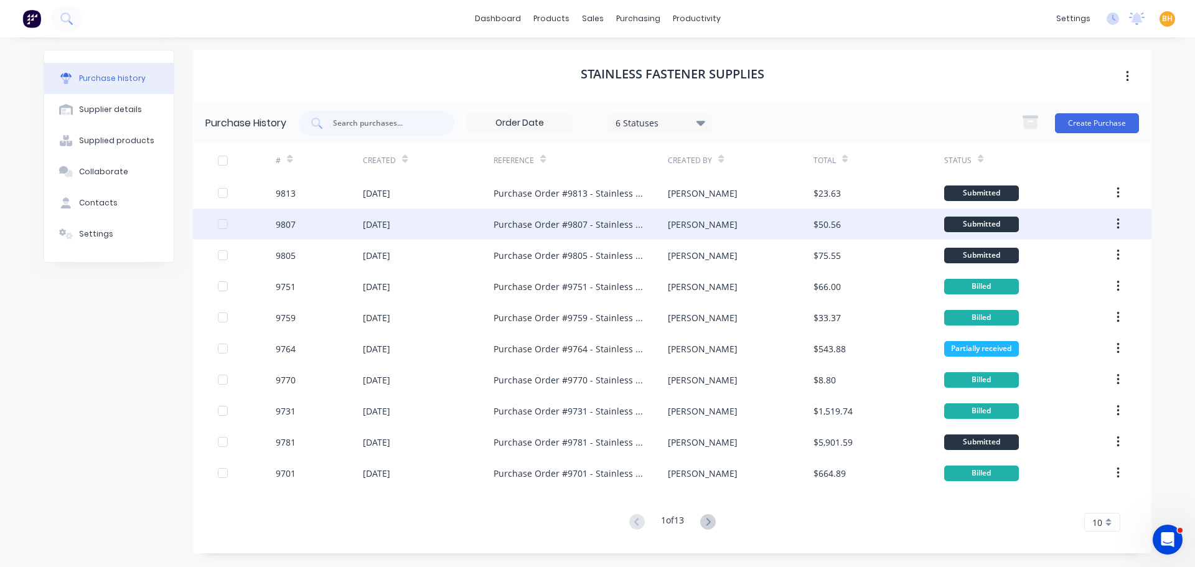
click at [342, 216] on div "9807" at bounding box center [319, 223] width 87 height 31
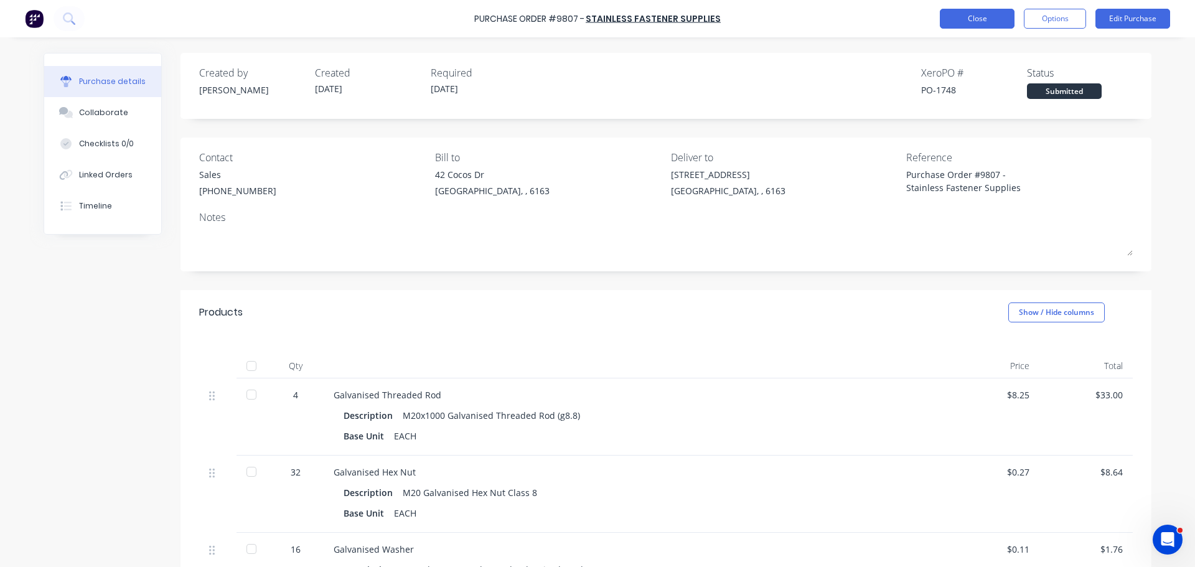
click at [960, 13] on button "Close" at bounding box center [977, 19] width 75 height 20
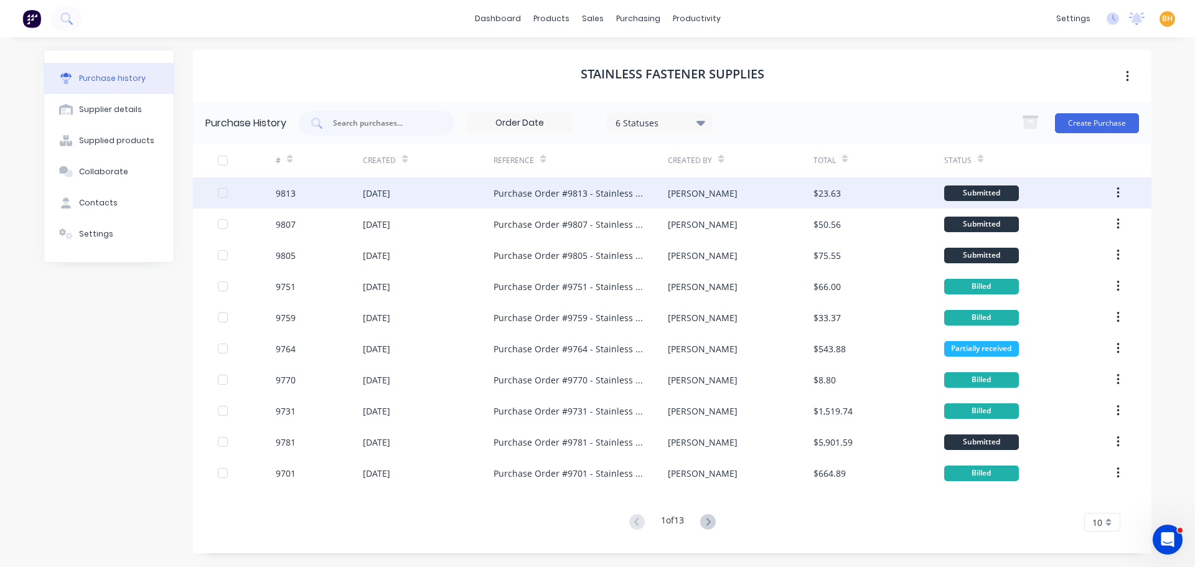
click at [500, 195] on div "Purchase Order #9813 - Stainless Fastener Supplies" at bounding box center [567, 193] width 149 height 13
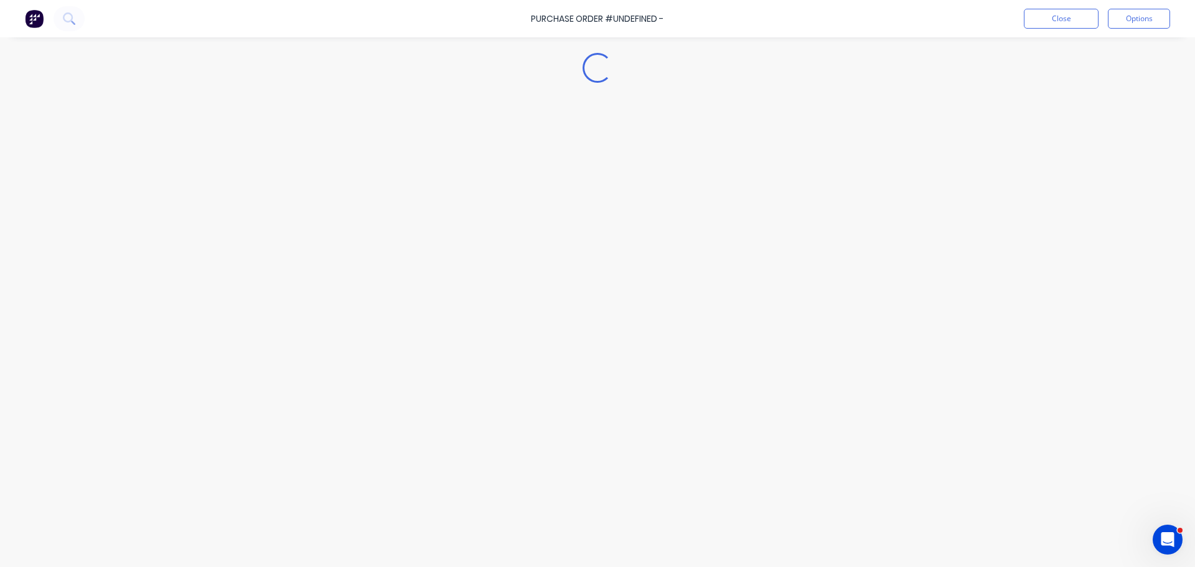
type textarea "x"
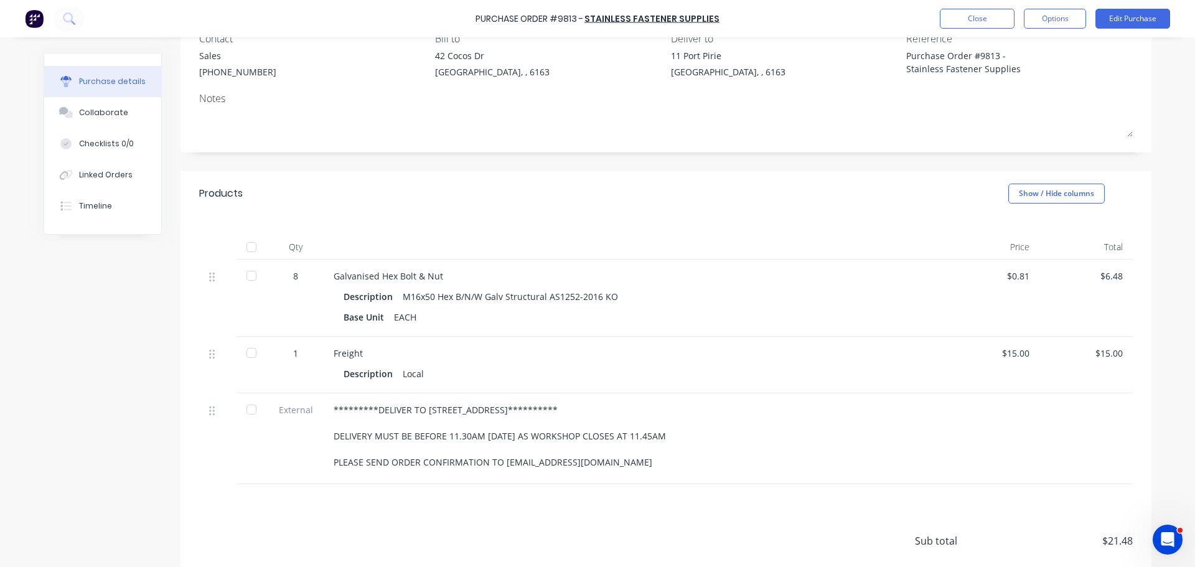
scroll to position [124, 0]
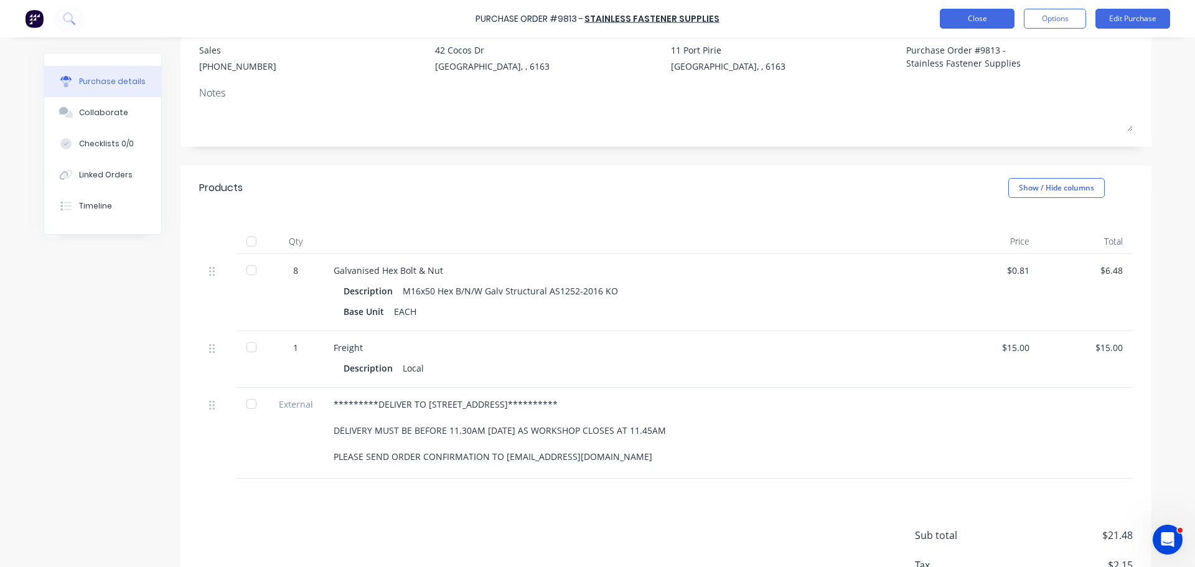
click at [955, 16] on button "Close" at bounding box center [977, 19] width 75 height 20
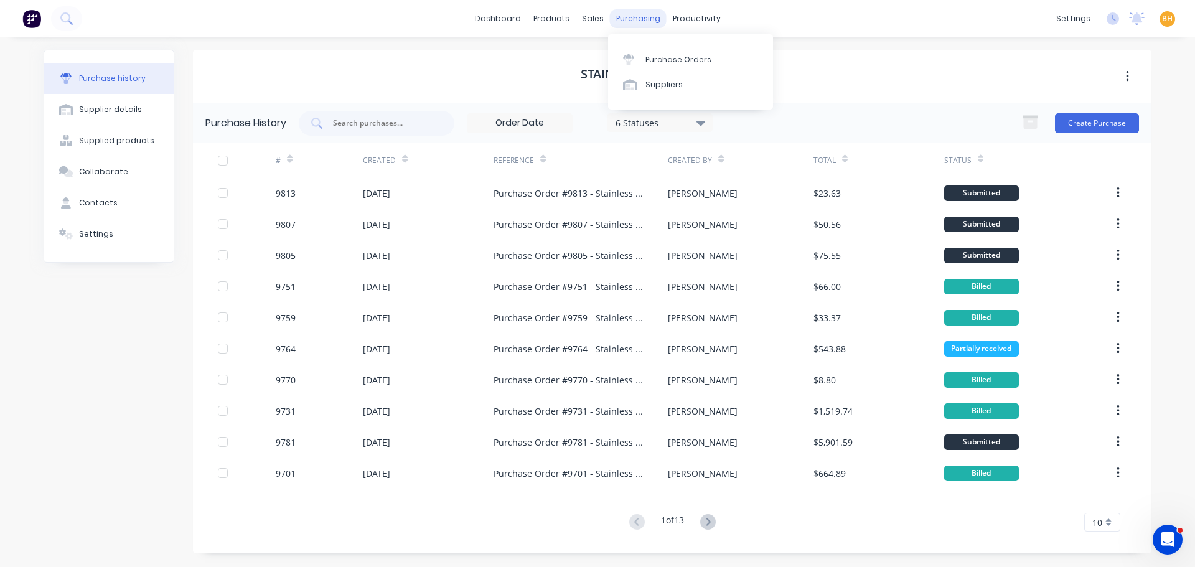
click at [638, 21] on div "purchasing" at bounding box center [638, 18] width 57 height 19
click at [672, 54] on link "Purchase Orders" at bounding box center [690, 59] width 165 height 25
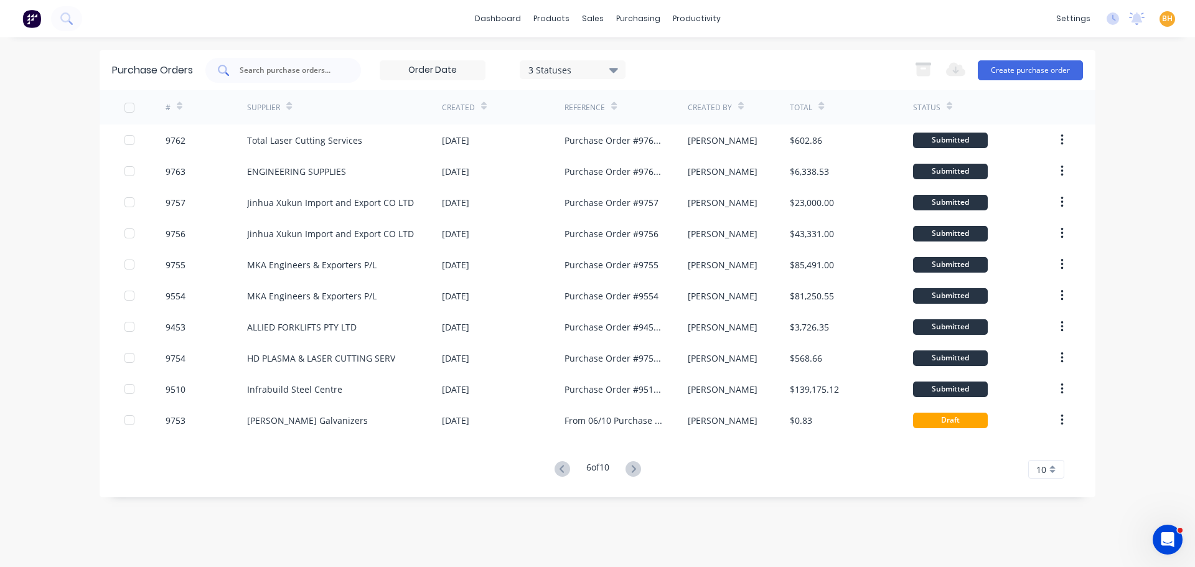
click at [286, 72] on input "text" at bounding box center [289, 70] width 103 height 12
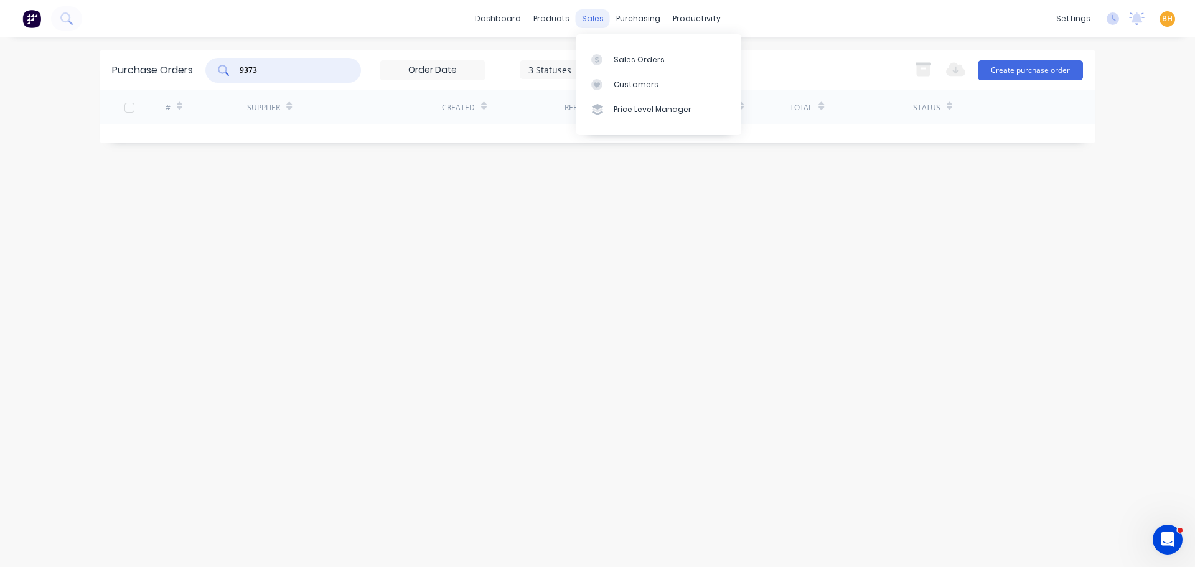
type input "9373"
click at [596, 19] on div "sales" at bounding box center [593, 18] width 34 height 19
click at [623, 62] on div "Sales Orders" at bounding box center [639, 59] width 51 height 11
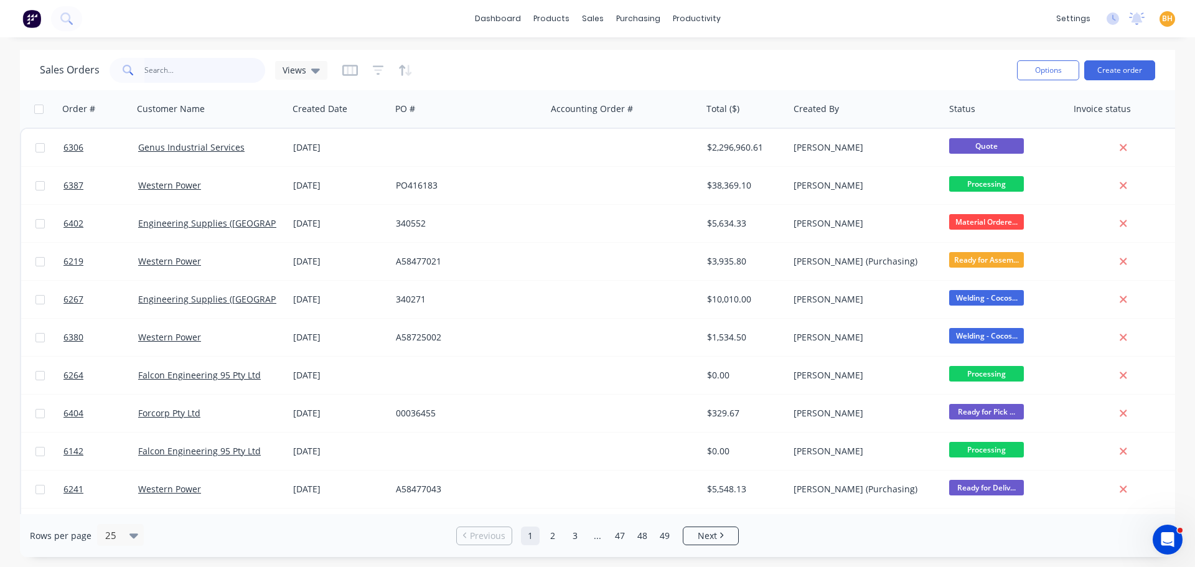
click at [182, 71] on input "text" at bounding box center [204, 70] width 121 height 25
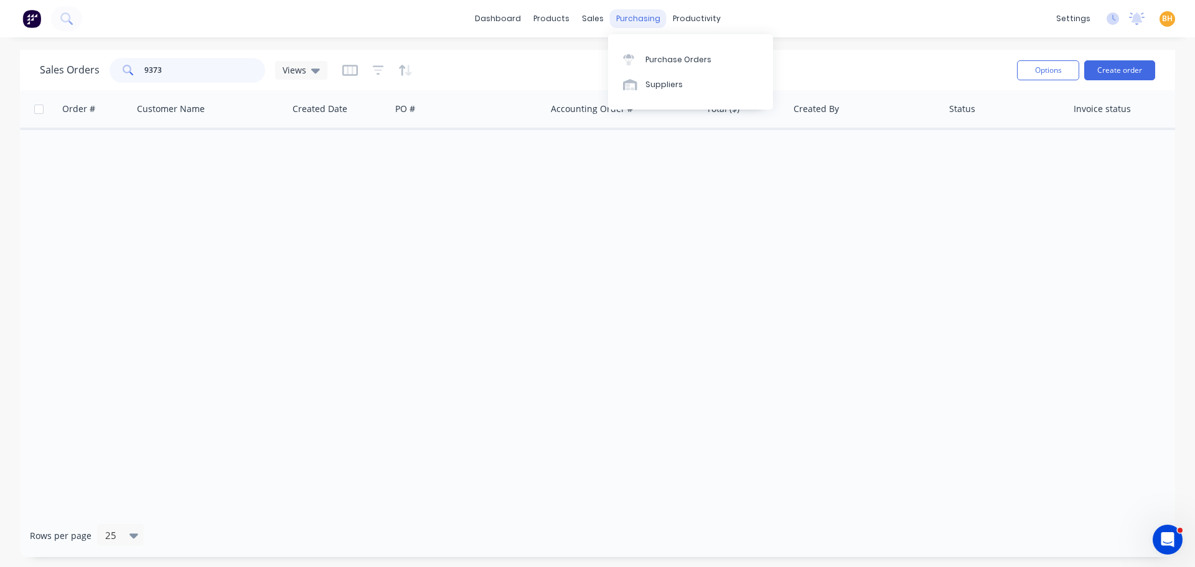
type input "9373"
click at [614, 14] on div "purchasing" at bounding box center [638, 18] width 57 height 19
click at [655, 62] on div "Purchase Orders" at bounding box center [678, 59] width 66 height 11
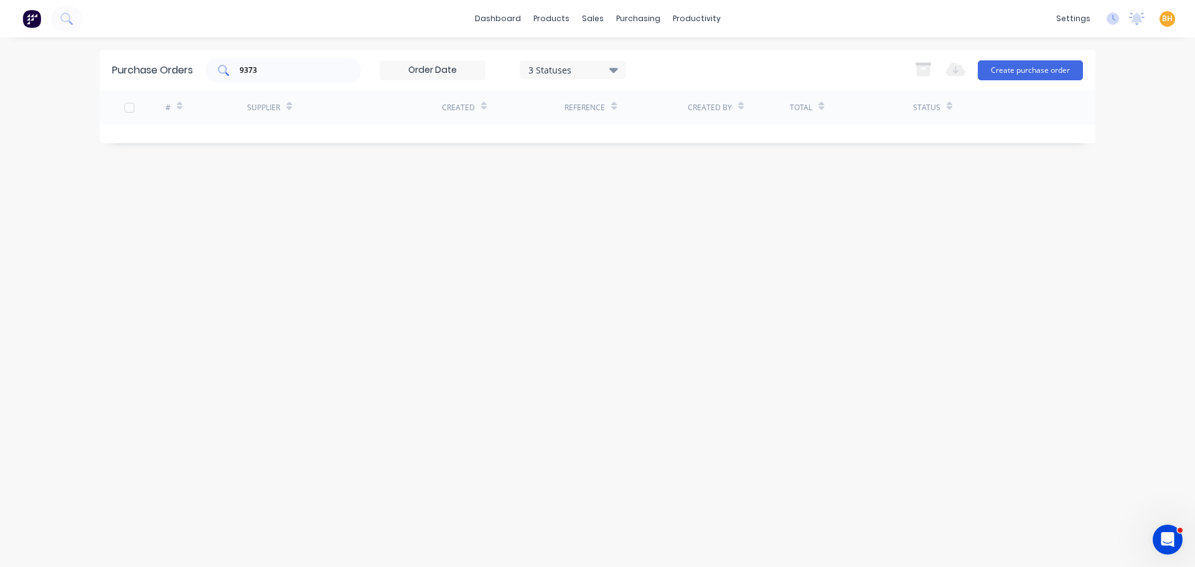
click at [287, 68] on input "9373" at bounding box center [289, 70] width 103 height 12
type input "9"
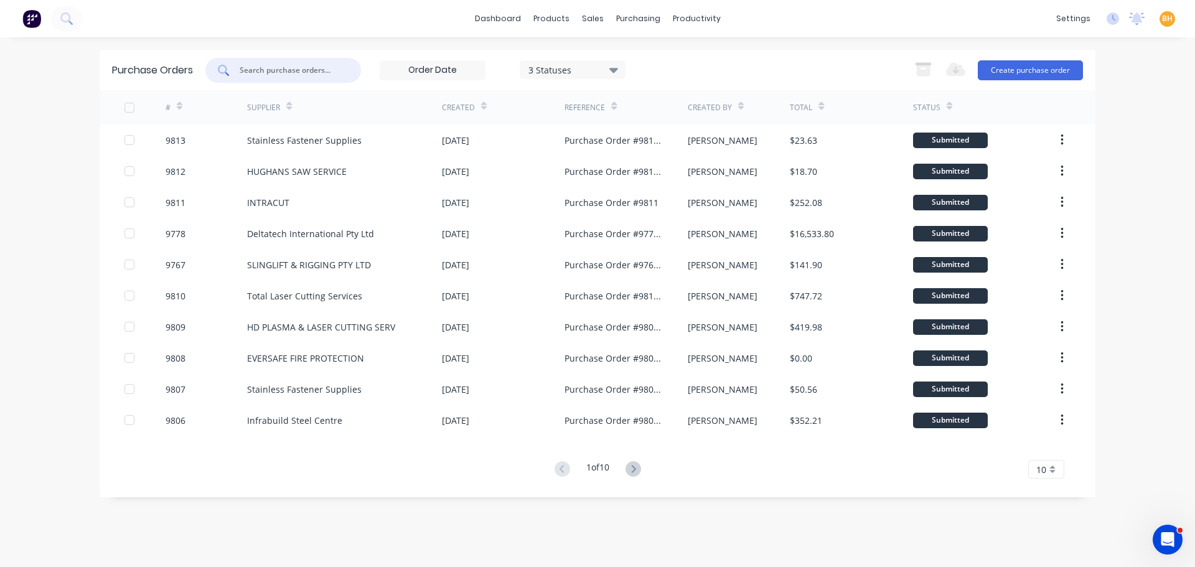
click at [271, 67] on input "text" at bounding box center [289, 70] width 103 height 12
type input "9373"
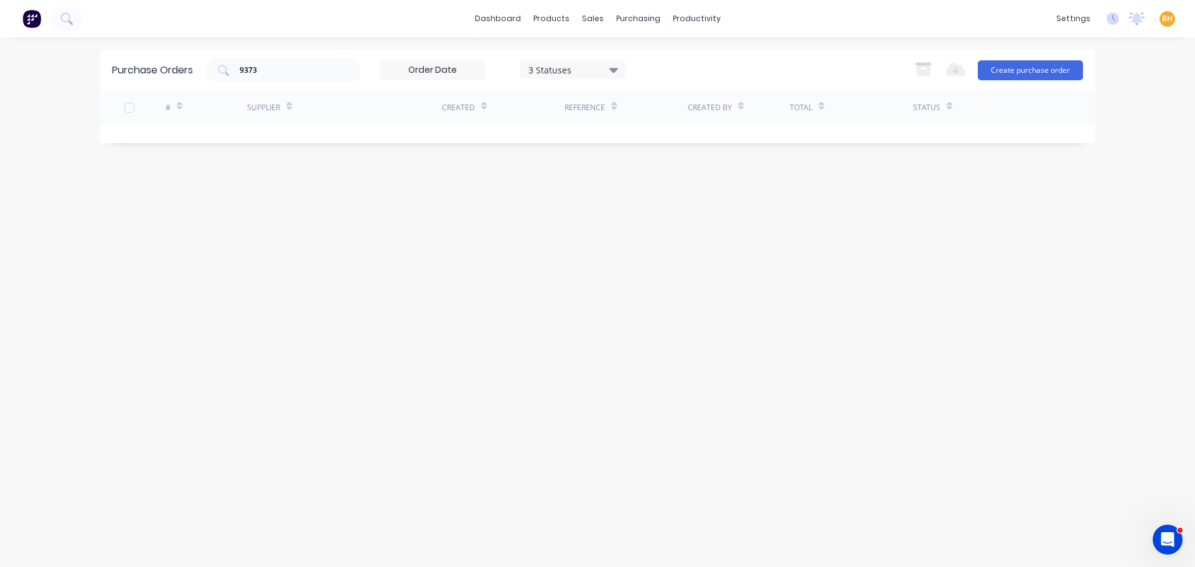
click at [612, 65] on icon at bounding box center [613, 70] width 9 height 14
click at [652, 219] on div at bounding box center [656, 226] width 25 height 25
click at [655, 250] on div at bounding box center [656, 251] width 25 height 25
click at [485, 286] on div "Purchase Orders 9373 5 Statuses 5 Statuses Export to Excel (XLSX) Create purcha…" at bounding box center [598, 302] width 996 height 505
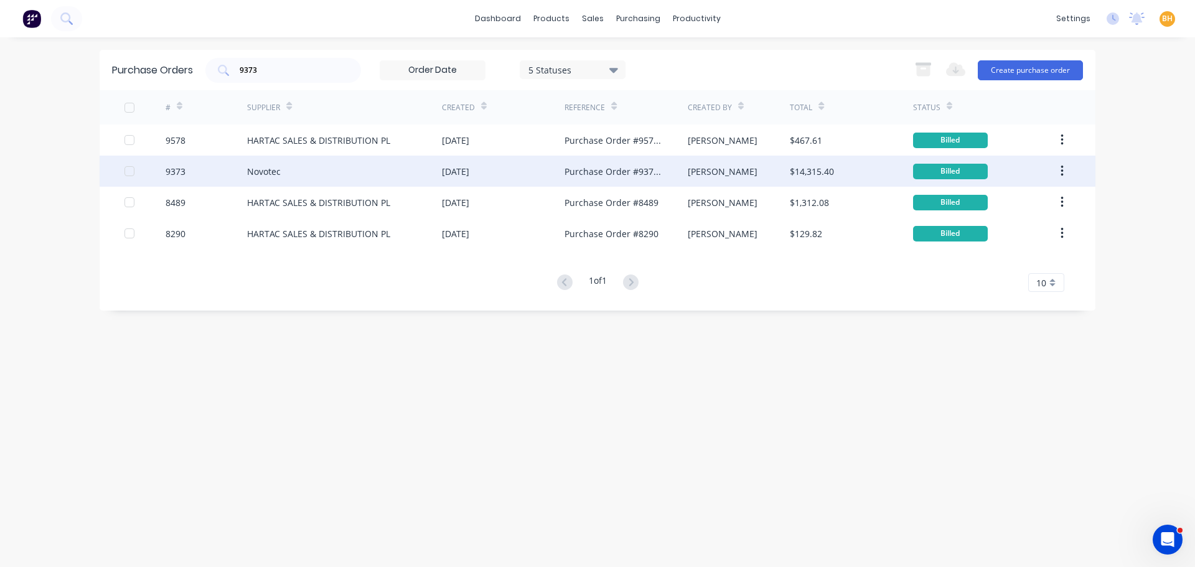
click at [278, 181] on div "Novotec" at bounding box center [344, 171] width 195 height 31
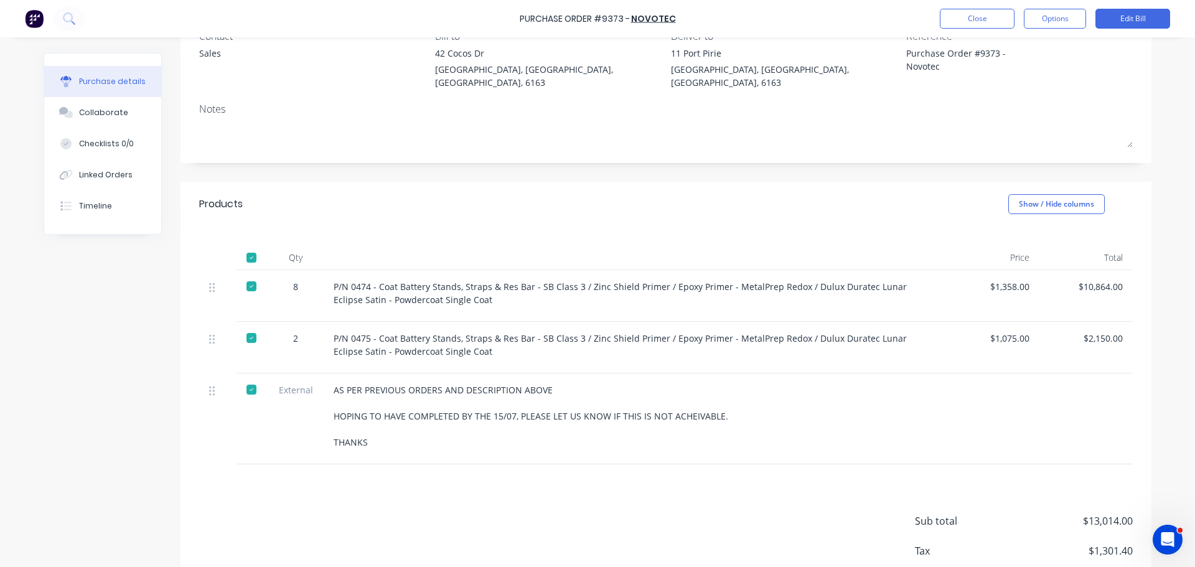
scroll to position [124, 0]
click at [1062, 22] on button "Options" at bounding box center [1055, 19] width 62 height 20
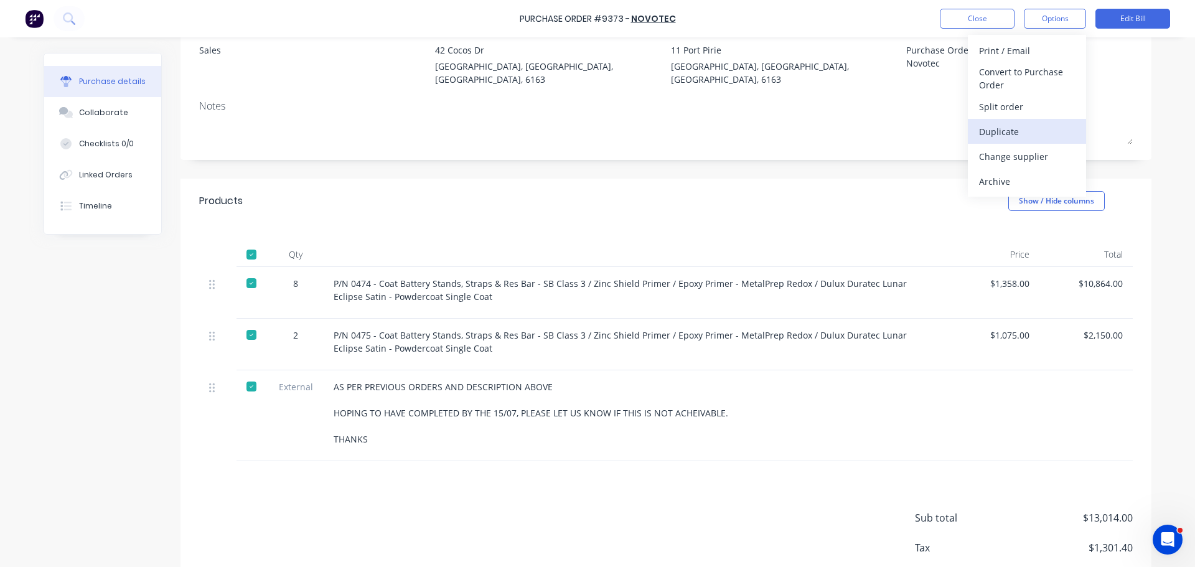
click at [1016, 129] on div "Duplicate" at bounding box center [1027, 132] width 96 height 18
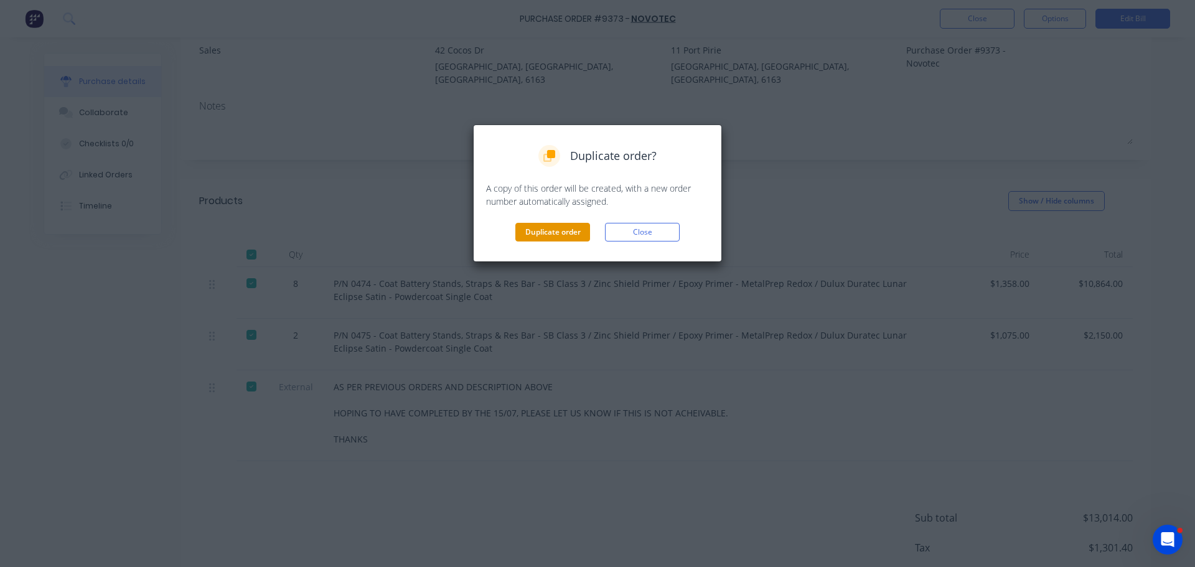
click at [562, 231] on button "Duplicate order" at bounding box center [552, 232] width 75 height 19
type textarea "x"
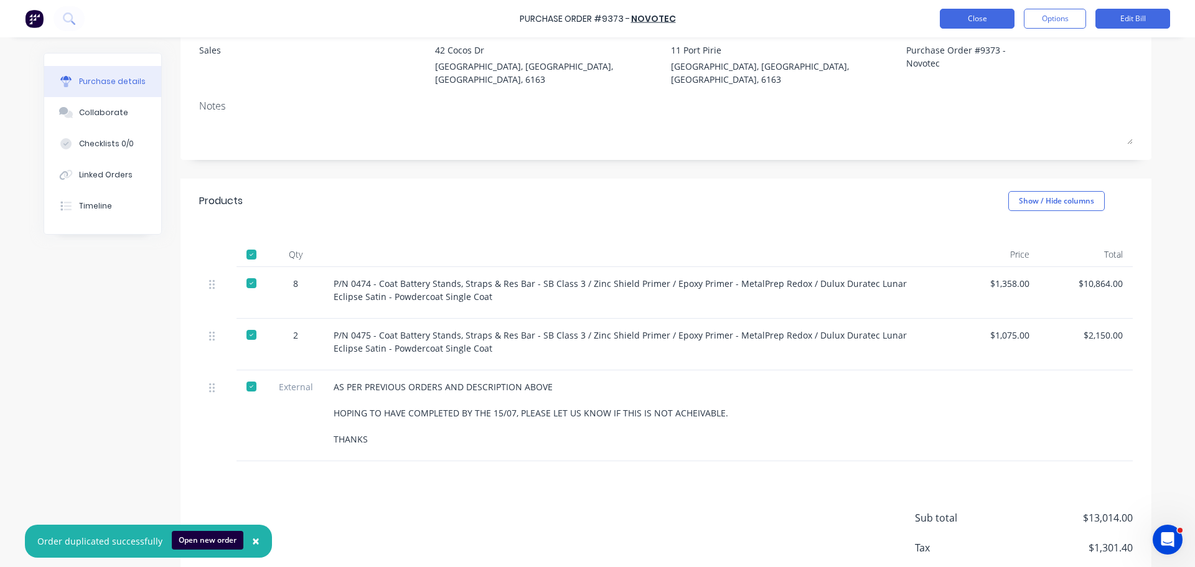
click at [966, 12] on button "Close" at bounding box center [977, 19] width 75 height 20
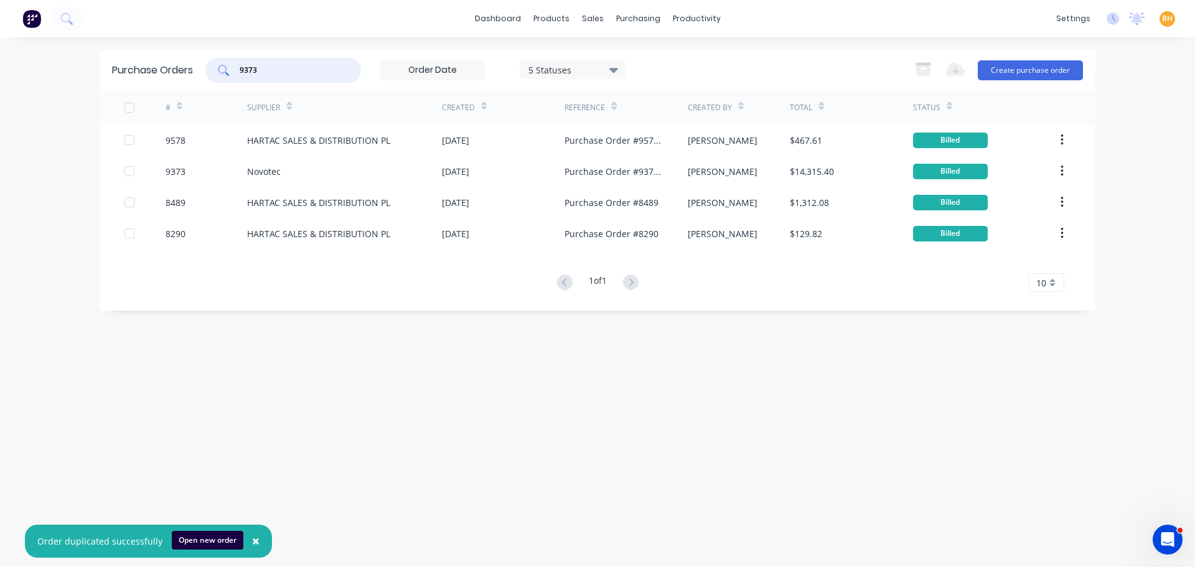
click at [273, 75] on input "9373" at bounding box center [289, 70] width 103 height 12
type input "9"
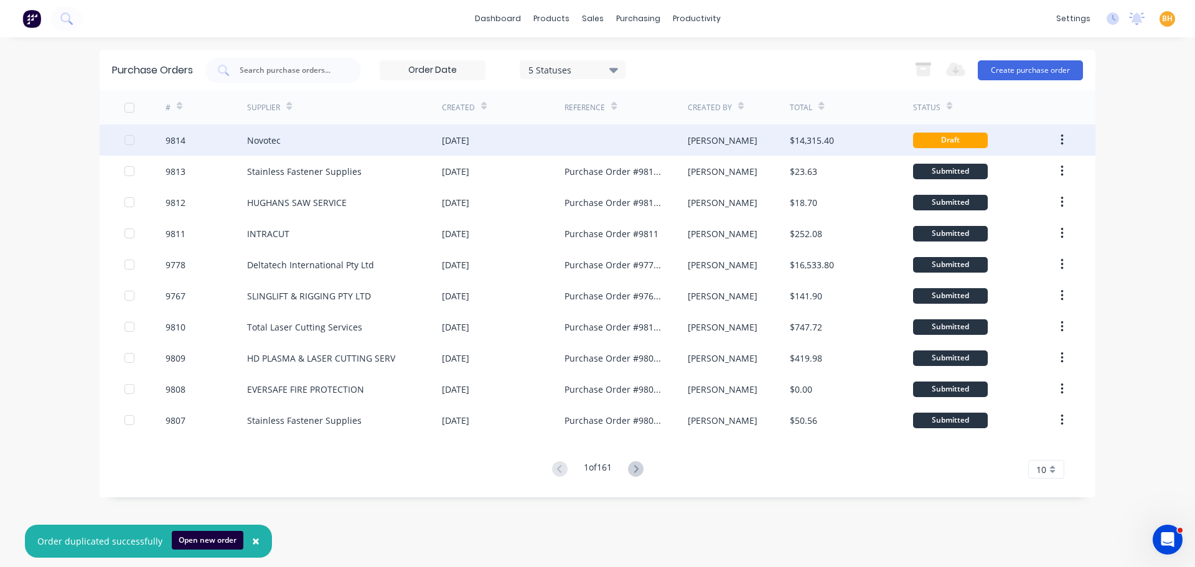
click at [277, 127] on div "Novotec" at bounding box center [344, 139] width 195 height 31
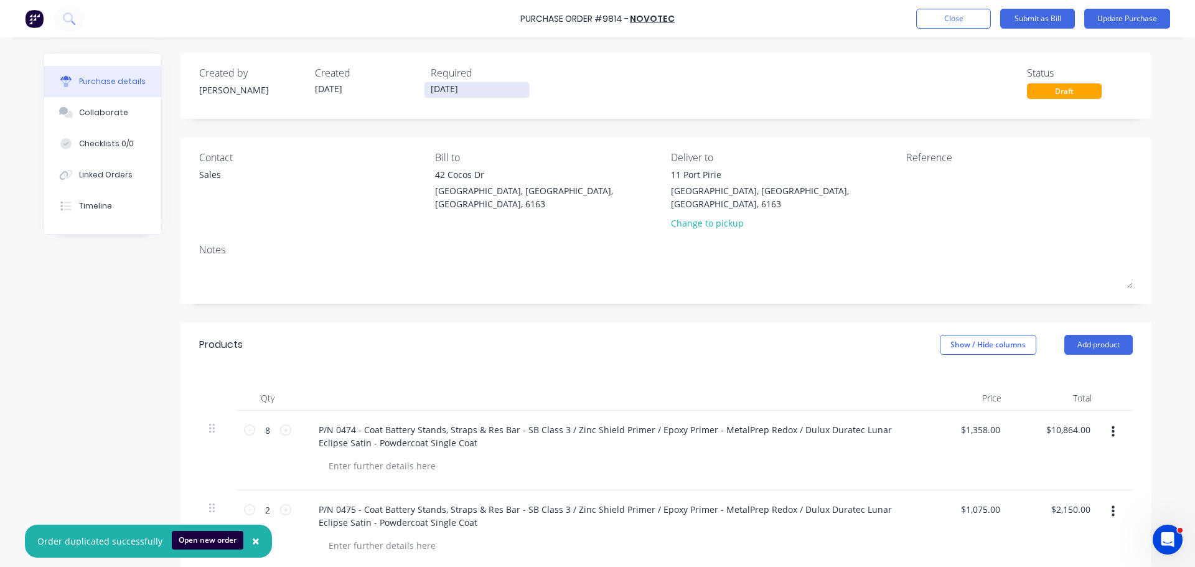
click at [436, 90] on input "[DATE]" at bounding box center [476, 90] width 105 height 16
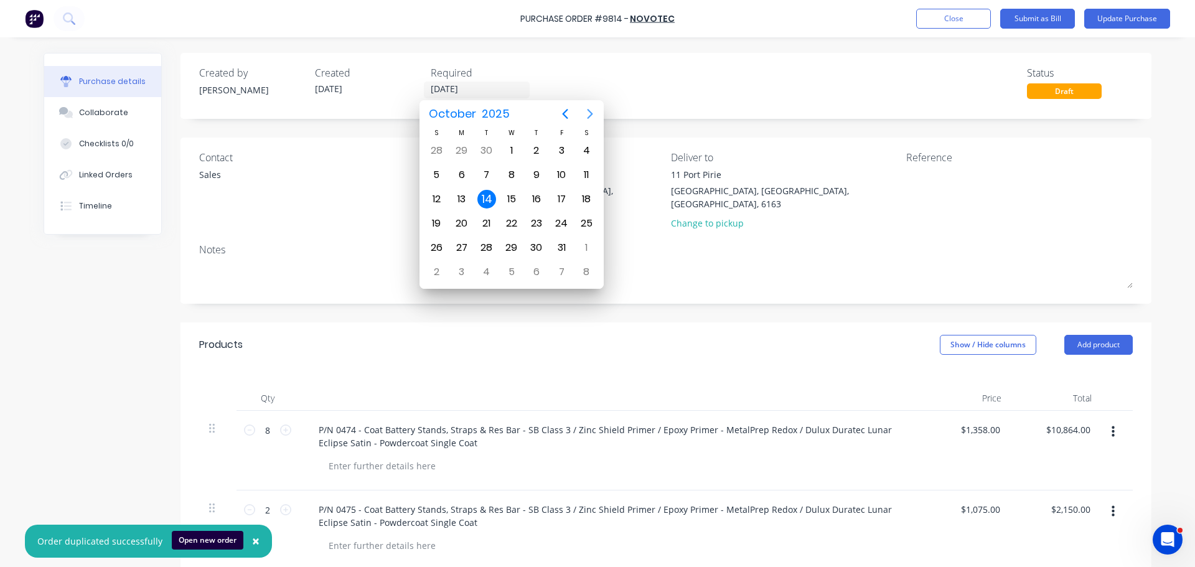
click at [591, 118] on icon "Next page" at bounding box center [589, 113] width 15 height 15
click at [532, 180] on div "6" at bounding box center [536, 175] width 19 height 19
type input "06/11/25"
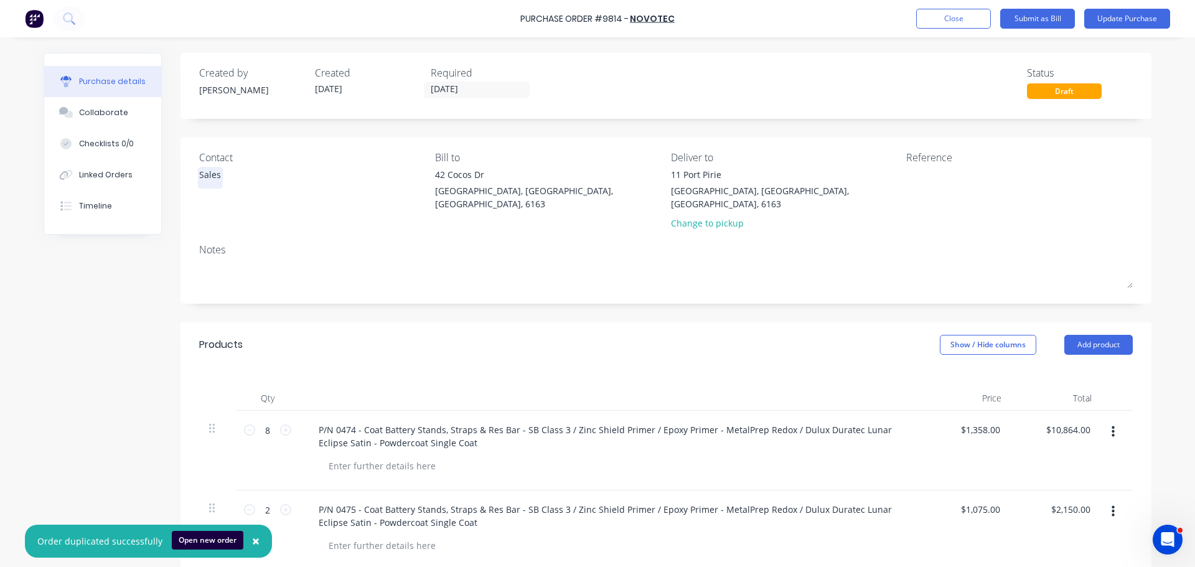
click at [206, 184] on div "Sales" at bounding box center [210, 177] width 22 height 19
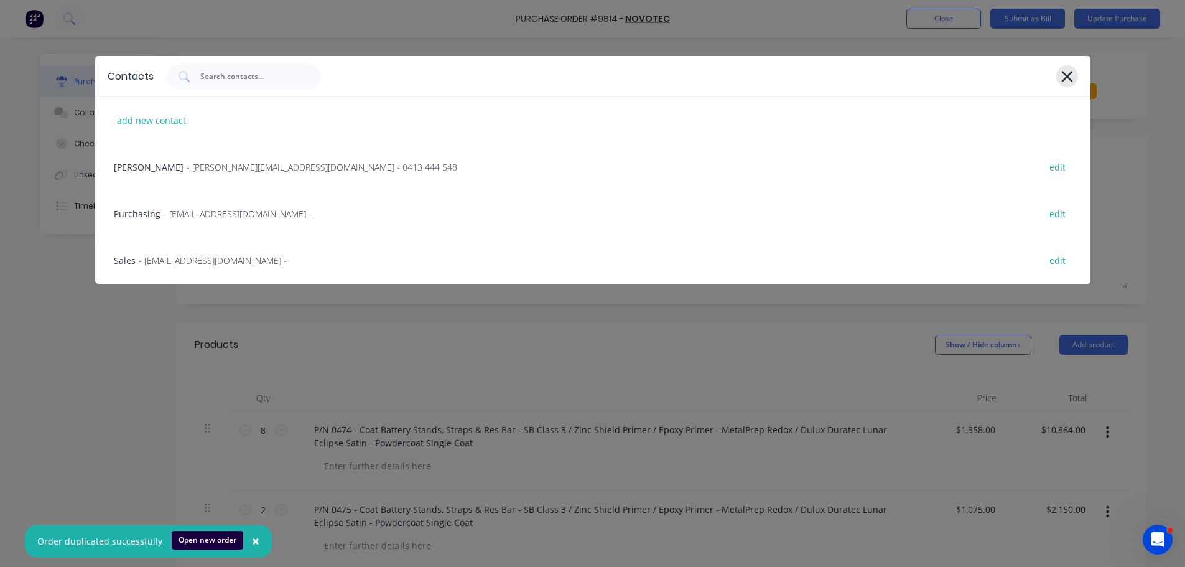
click at [1071, 74] on icon at bounding box center [1067, 76] width 13 height 17
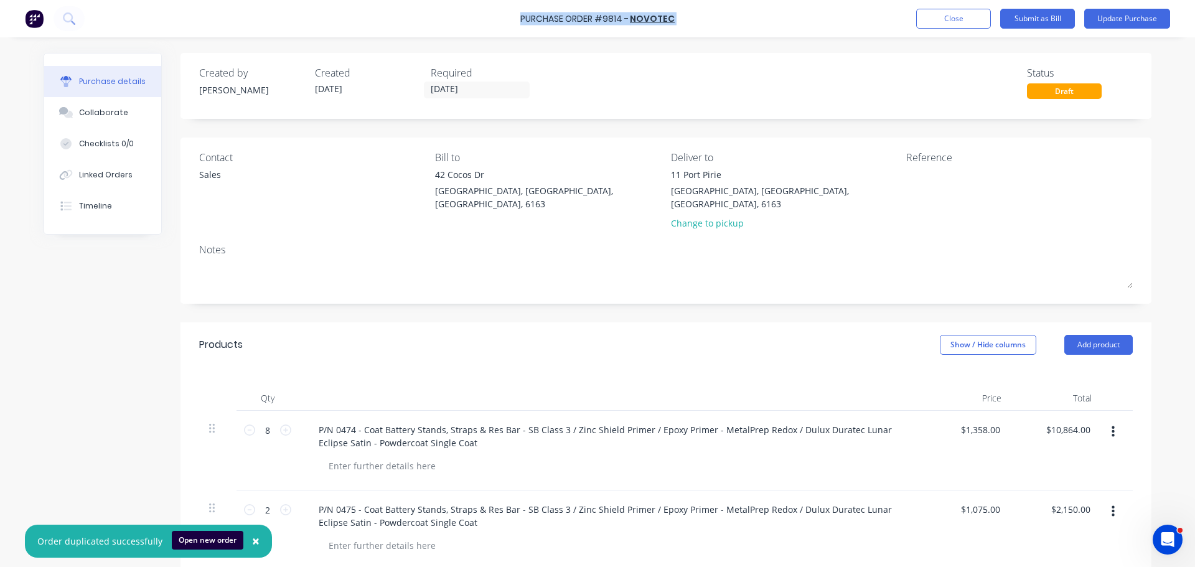
drag, startPoint x: 503, startPoint y: 15, endPoint x: 688, endPoint y: 22, distance: 184.3
click at [688, 22] on div "Purchase Order #9814 - Novotec Add product Close Submit as Bill Update Purchase" at bounding box center [597, 18] width 1195 height 37
copy div "Purchase Order #9814 - Novotec Add product Close Submit as Bill Update Purchase"
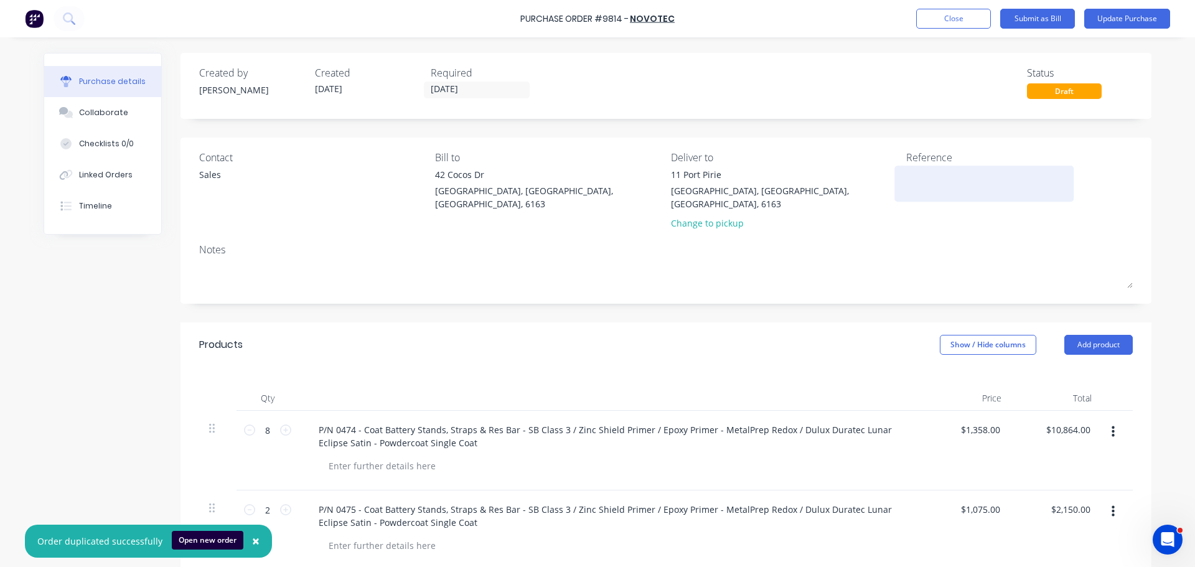
click at [912, 178] on textarea at bounding box center [984, 182] width 156 height 28
paste textarea "Purchase Order #9814 - Novotec"
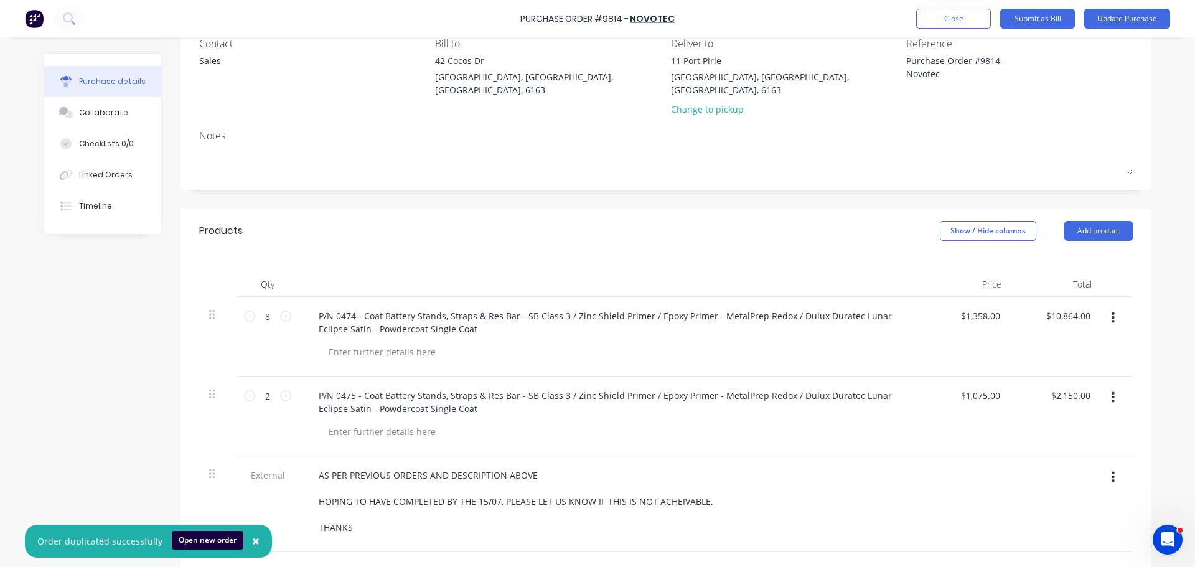
scroll to position [124, 0]
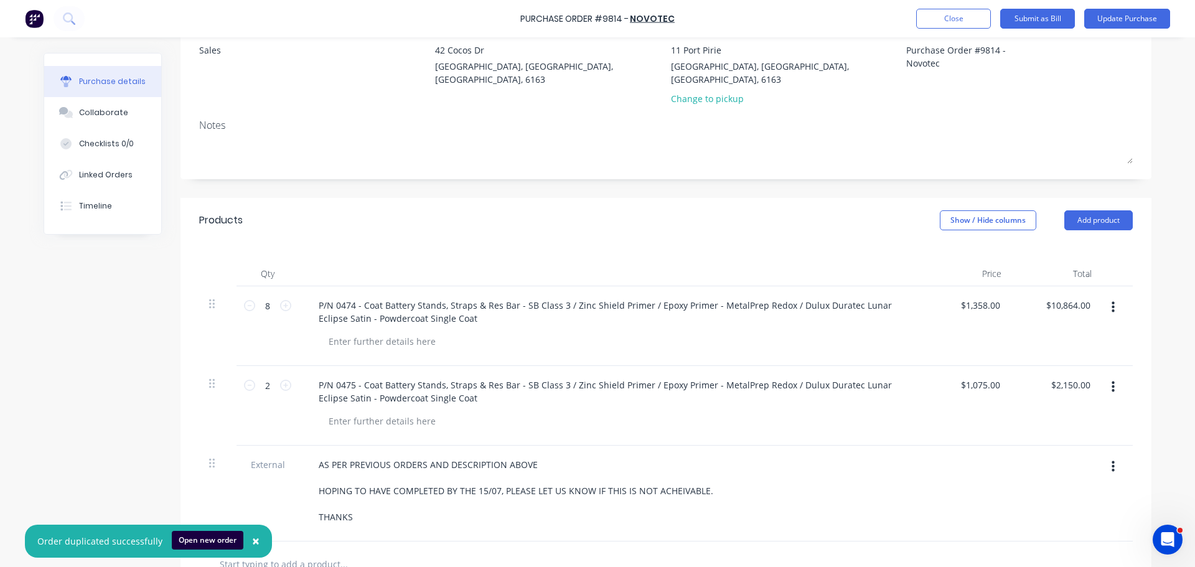
type textarea "Purchase Order #9814 - Novotec"
type textarea "x"
type textarea "Purchase Order #9814 - Novotec"
click at [1111, 380] on icon "button" at bounding box center [1112, 387] width 3 height 14
click at [1052, 482] on button "Delete" at bounding box center [1075, 494] width 106 height 25
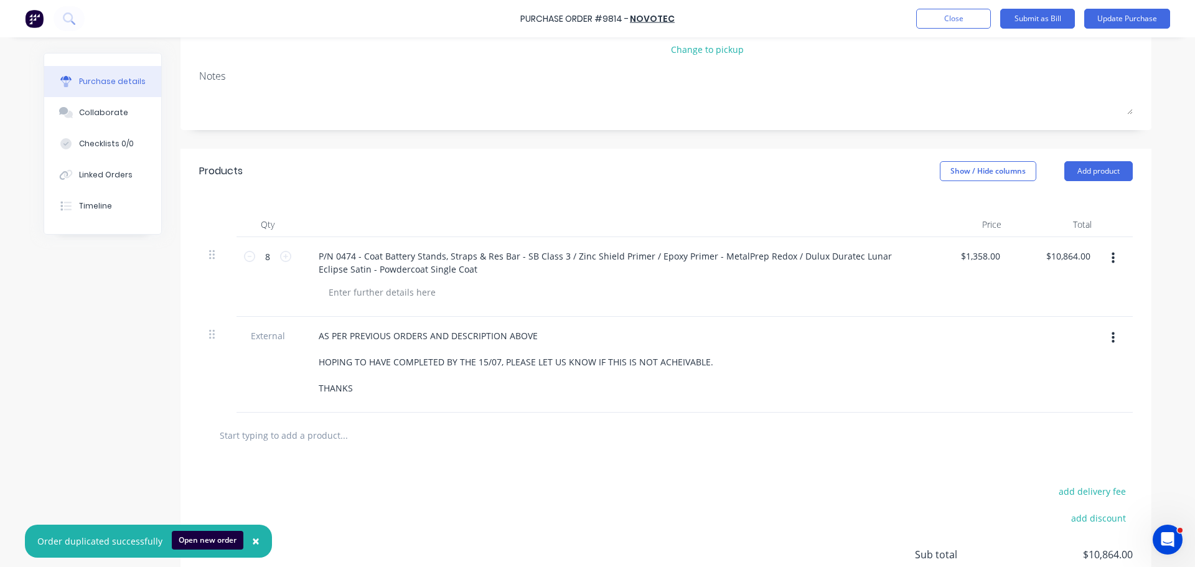
scroll to position [187, 0]
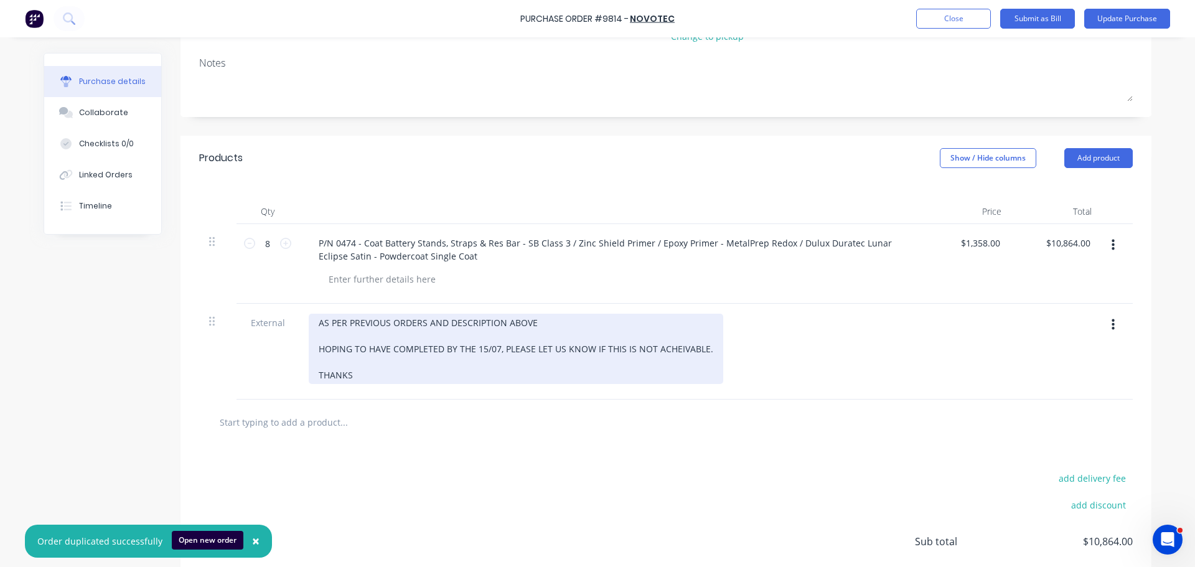
click at [493, 336] on div "AS PER PREVIOUS ORDERS AND DESCRIPTION ABOVE HOPING TO HAVE COMPLETED BY THE 15…" at bounding box center [516, 349] width 414 height 70
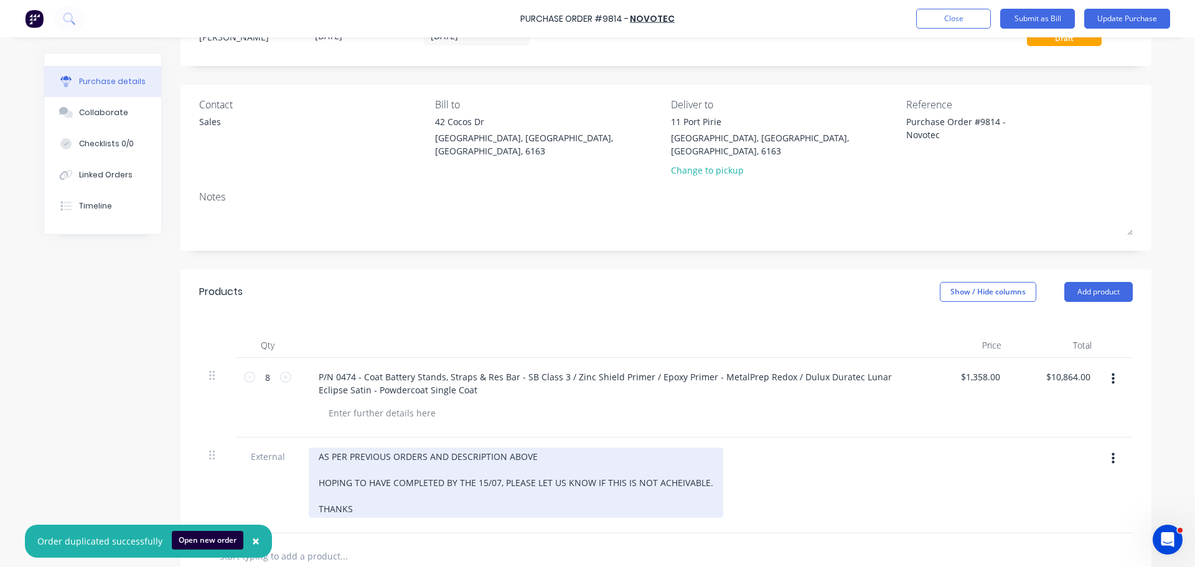
scroll to position [124, 0]
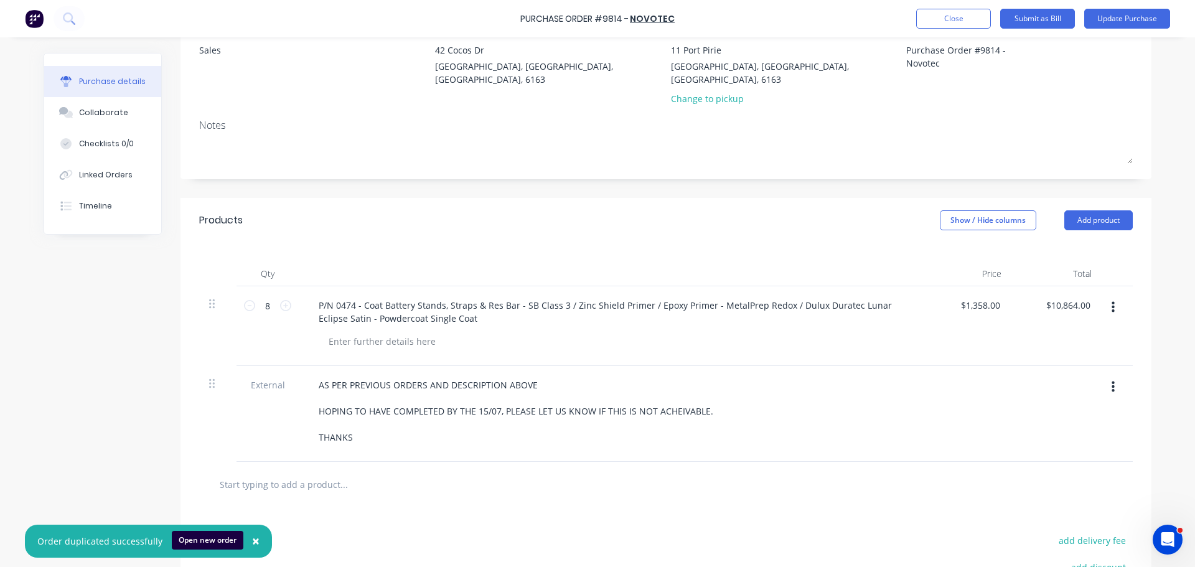
click at [253, 541] on span "×" at bounding box center [255, 540] width 7 height 17
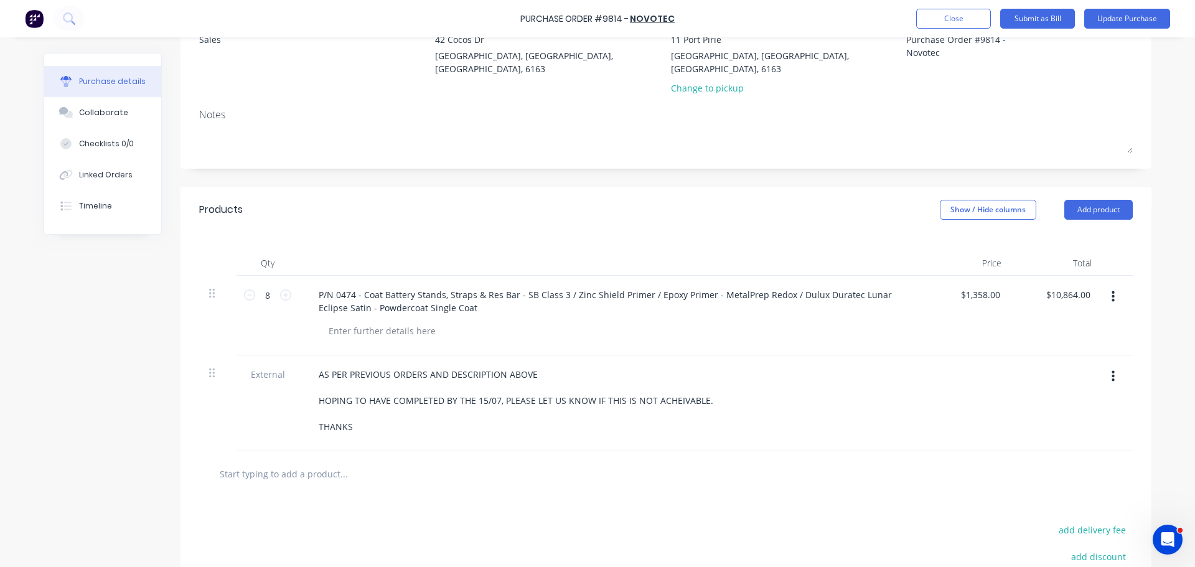
scroll to position [249, 0]
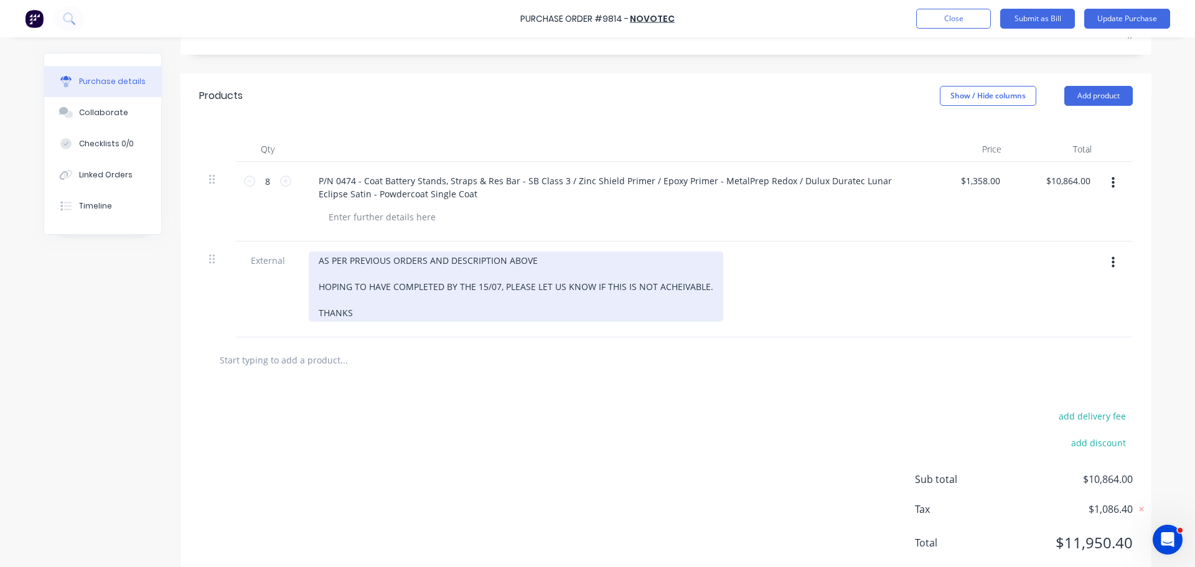
click at [439, 278] on div "AS PER PREVIOUS ORDERS AND DESCRIPTION ABOVE HOPING TO HAVE COMPLETED BY THE 15…" at bounding box center [516, 286] width 414 height 70
type textarea "x"
click at [438, 279] on div "AS PER PREVIOUS ORDERS AND DESCRIPTION ABOVE HOPING TO HAVE COMPLETED BY THE 15…" at bounding box center [516, 286] width 414 height 70
click at [502, 273] on div "AS PER PREVIOUS ORDERS AND DESCRIPTION ABOVE HOPING TO HAVE DROPPED OFF BY THE …" at bounding box center [519, 286] width 421 height 70
click at [581, 270] on div "AS PER PREVIOUS ORDERS AND DESCRIPTION ABOVE HOPING TO HAVE DROPPED OFF BY THE …" at bounding box center [566, 286] width 514 height 70
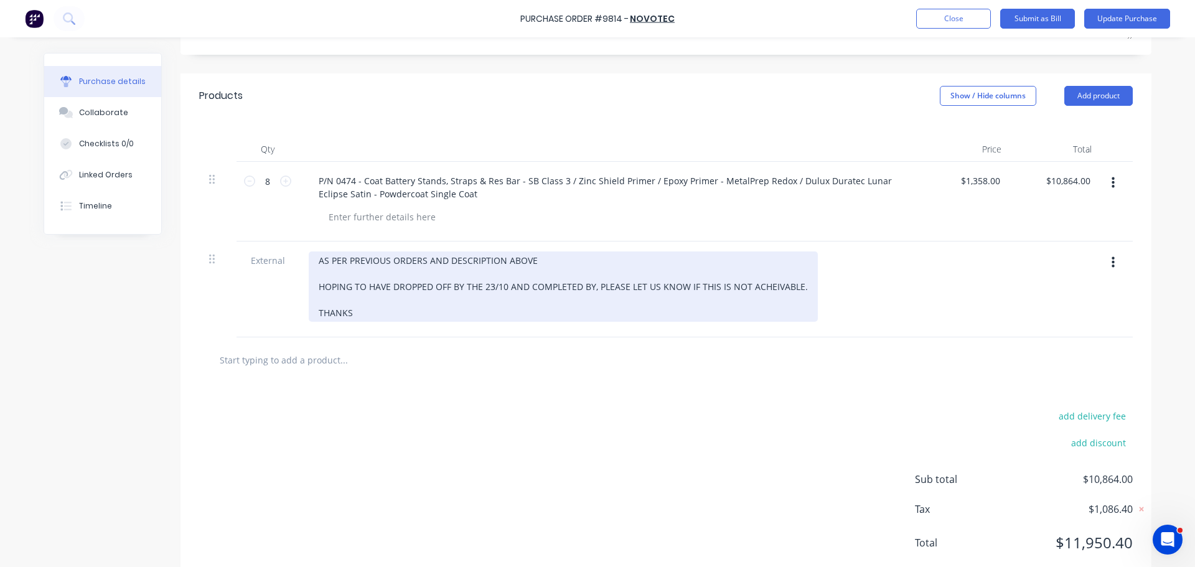
drag, startPoint x: 589, startPoint y: 272, endPoint x: 594, endPoint y: 283, distance: 12.0
click at [589, 271] on div "AS PER PREVIOUS ORDERS AND DESCRIPTION ABOVE HOPING TO HAVE DROPPED OFF BY THE …" at bounding box center [563, 286] width 509 height 70
click at [587, 277] on div "AS PER PREVIOUS ORDERS AND DESCRIPTION ABOVE HOPING TO HAVE DROPPED OFF BY THE …" at bounding box center [563, 286] width 509 height 70
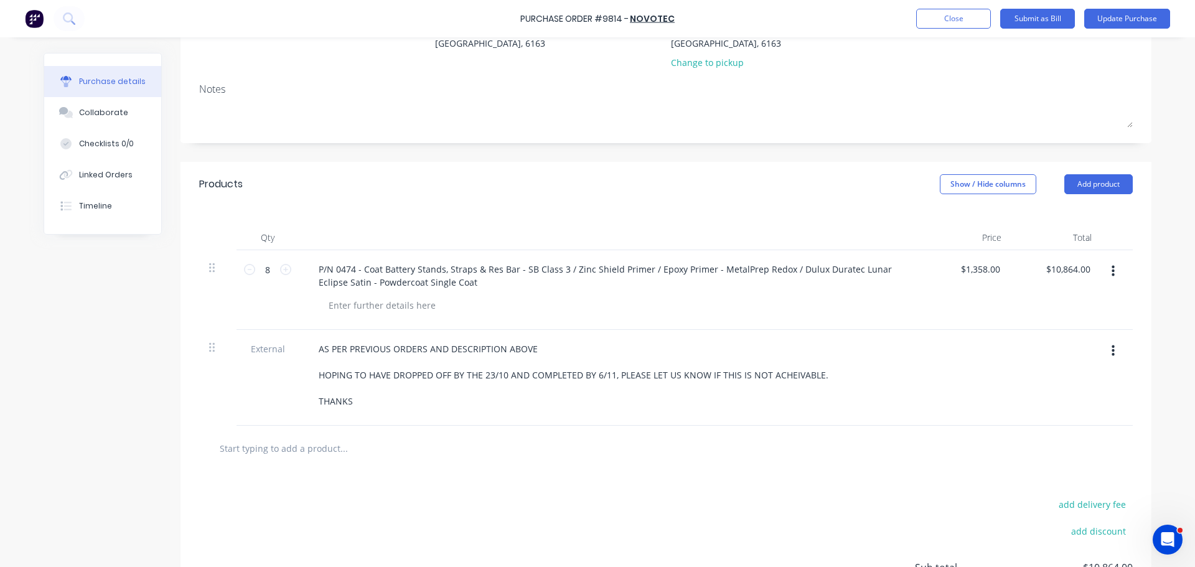
scroll to position [124, 0]
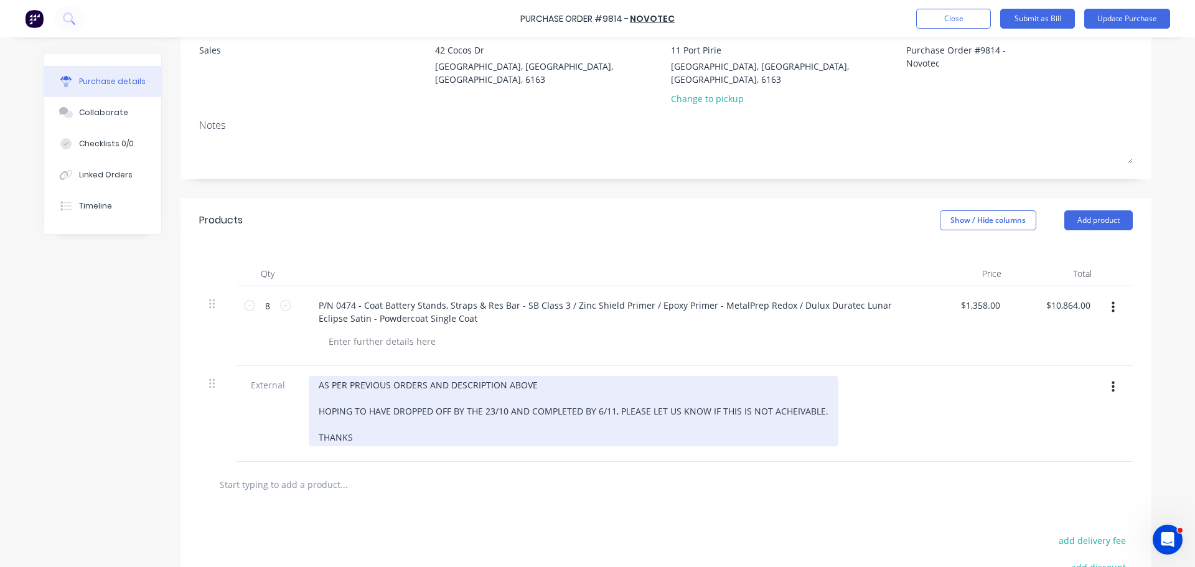
click at [353, 426] on div "AS PER PREVIOUS ORDERS AND DESCRIPTION ABOVE HOPING TO HAVE DROPPED OFF BY THE …" at bounding box center [574, 411] width 530 height 70
click at [314, 421] on div "AS PER PREVIOUS ORDERS AND DESCRIPTION ABOVE HOPING TO HAVE DROPPED OFF BY THE …" at bounding box center [574, 411] width 530 height 70
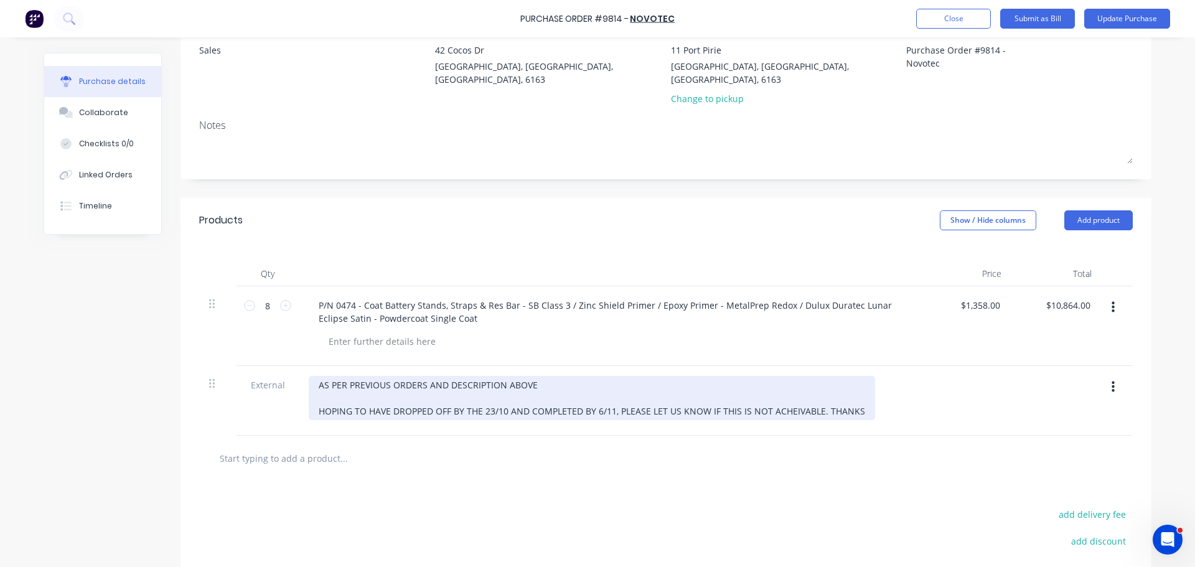
click at [855, 398] on div "AS PER PREVIOUS ORDERS AND DESCRIPTION ABOVE HOPING TO HAVE DROPPED OFF BY THE …" at bounding box center [592, 398] width 566 height 44
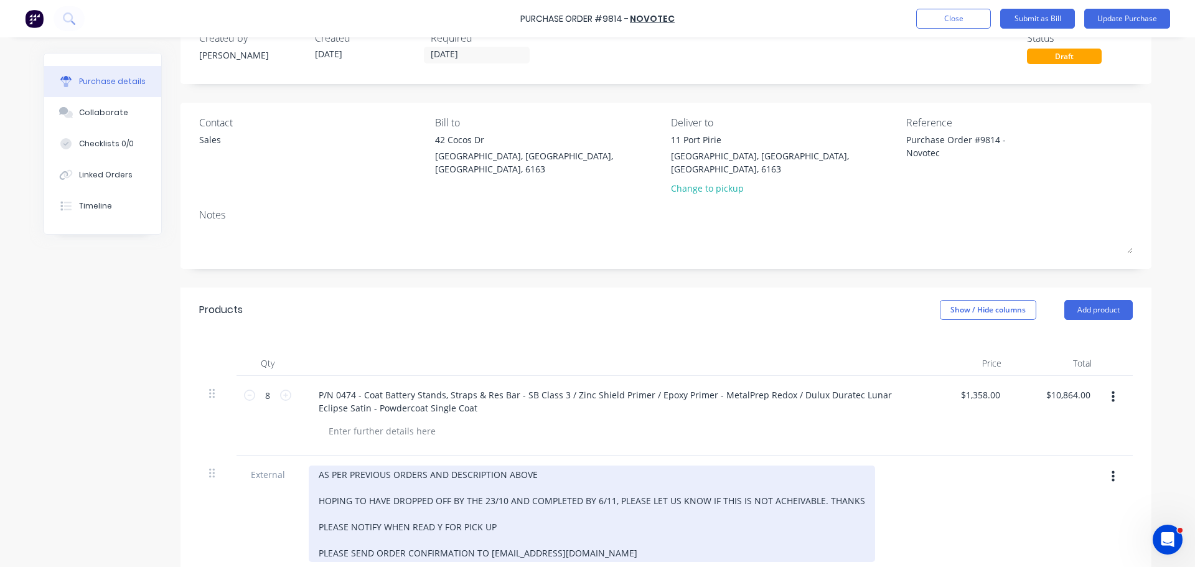
scroll to position [0, 0]
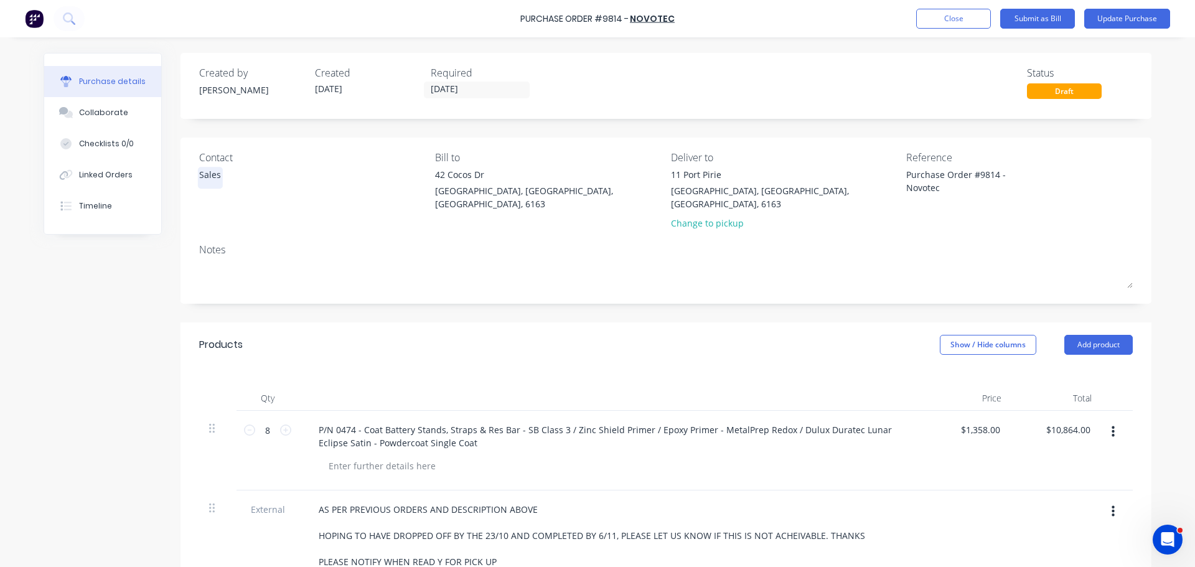
click at [207, 177] on div "Sales" at bounding box center [210, 174] width 22 height 13
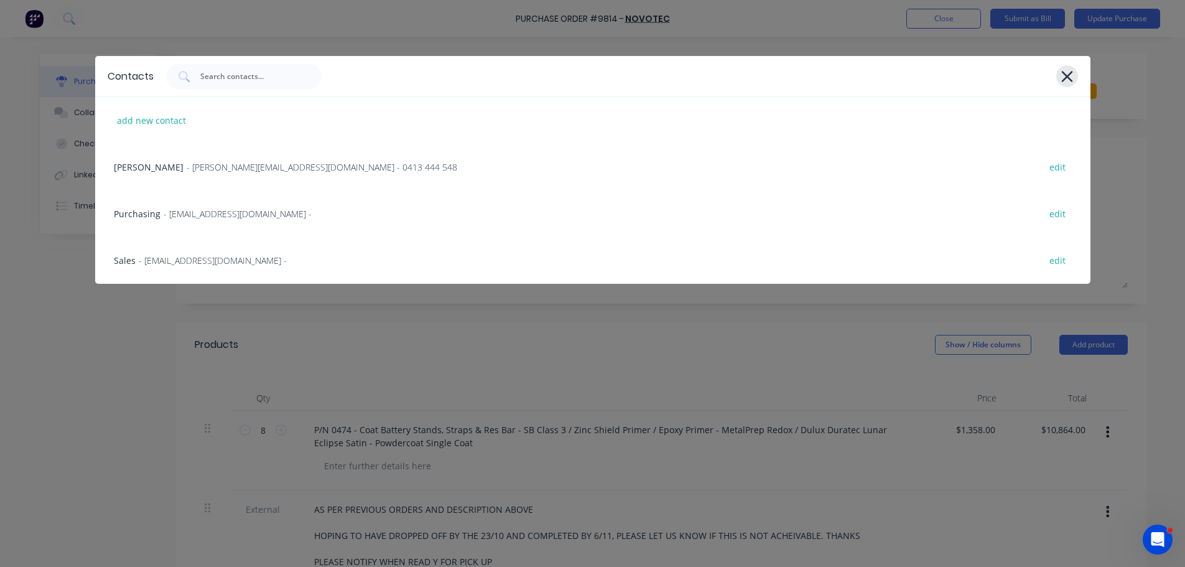
click at [1067, 70] on icon at bounding box center [1067, 76] width 13 height 17
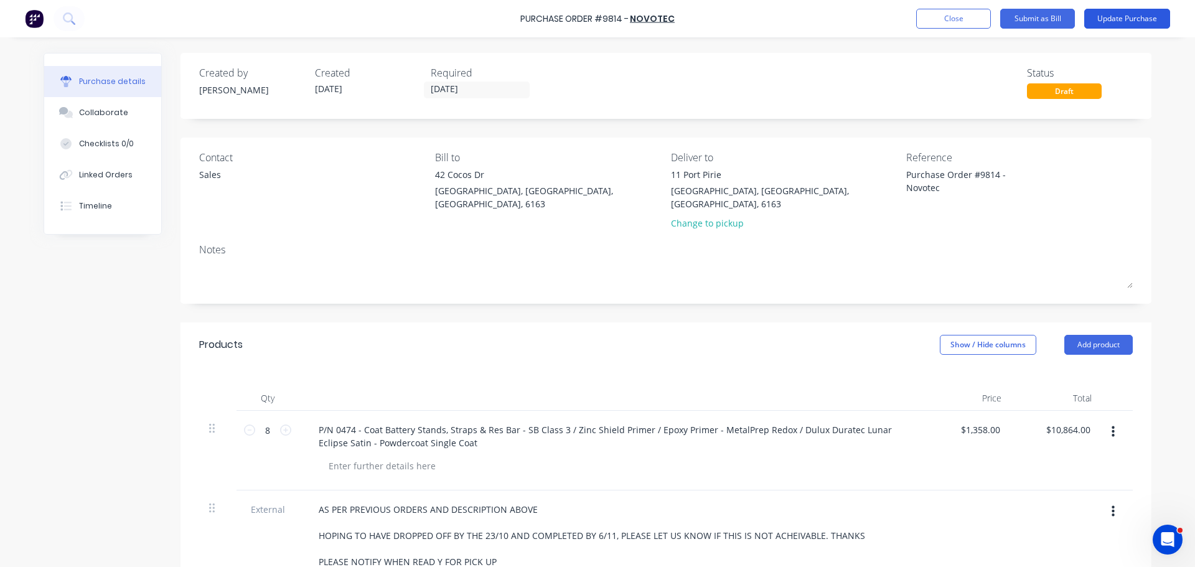
click at [1126, 14] on button "Update Purchase" at bounding box center [1127, 19] width 86 height 20
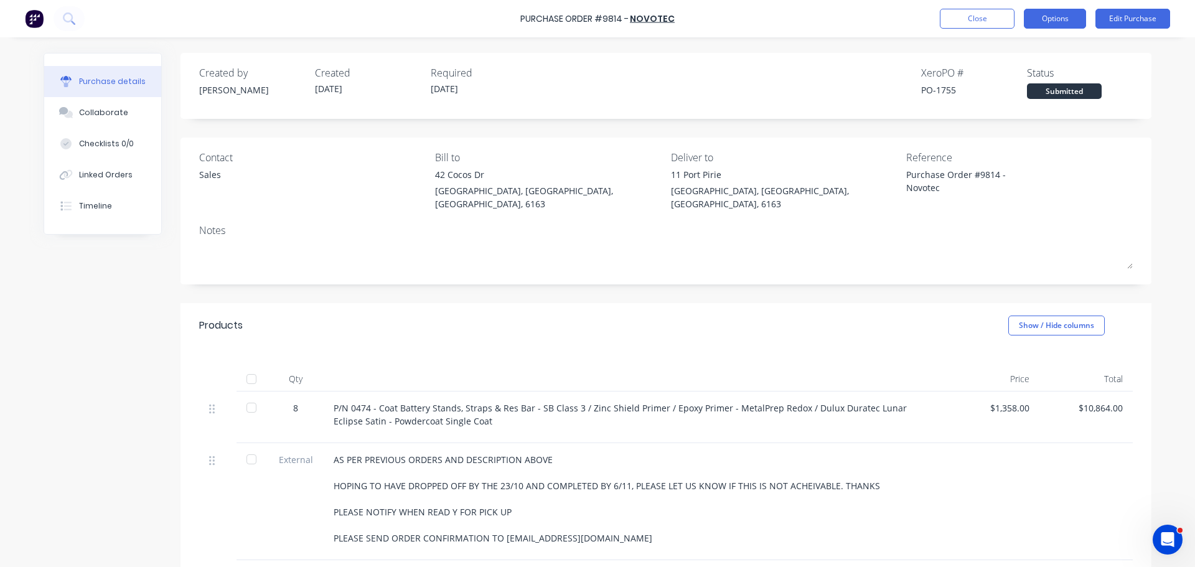
click at [1052, 17] on button "Options" at bounding box center [1055, 19] width 62 height 20
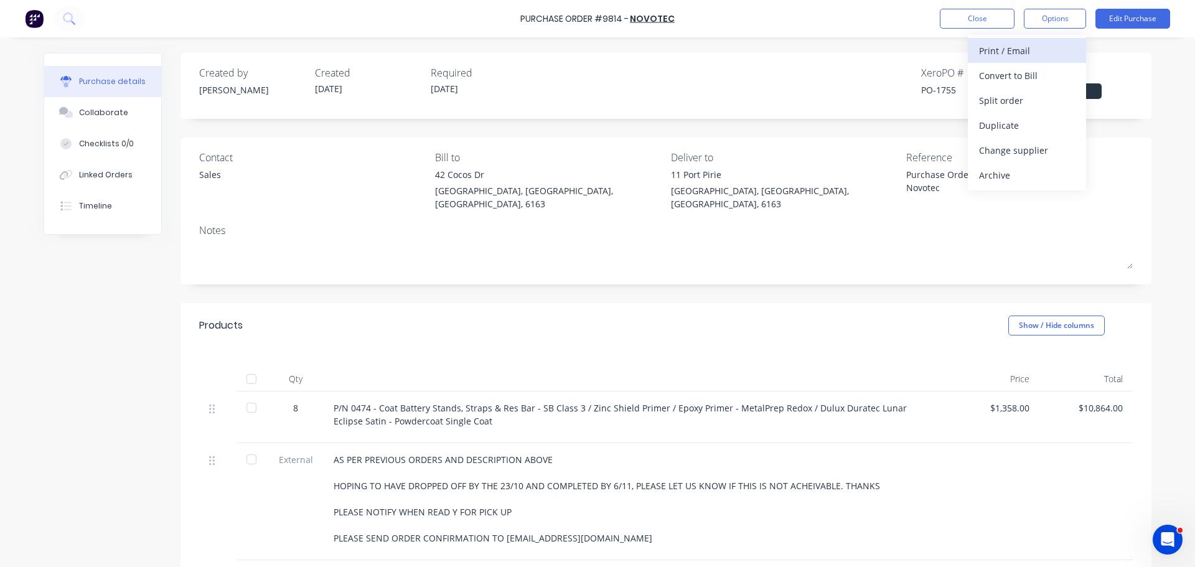
click at [1001, 50] on div "Print / Email" at bounding box center [1027, 51] width 96 height 18
click at [992, 80] on div "With pricing" at bounding box center [1027, 76] width 96 height 18
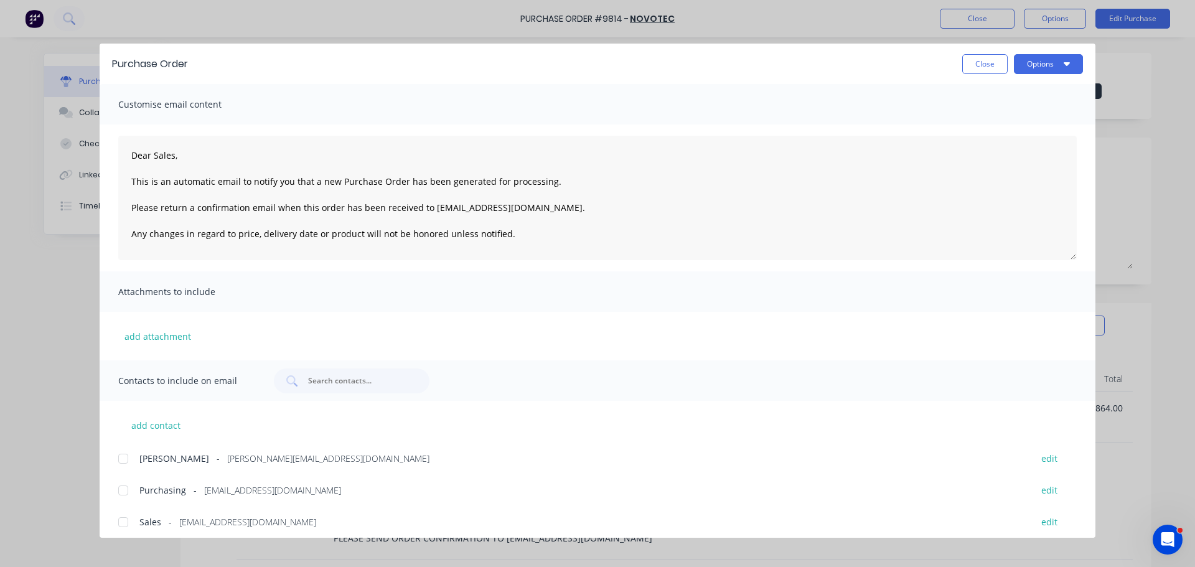
scroll to position [7, 0]
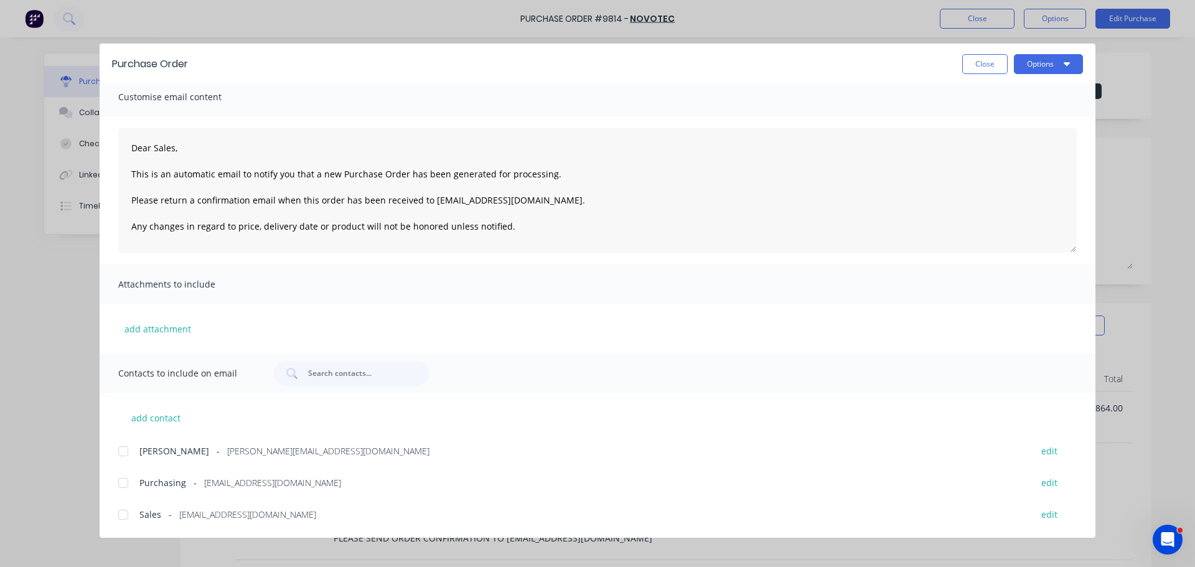
click at [120, 486] on div at bounding box center [123, 482] width 25 height 25
click at [123, 521] on div at bounding box center [123, 514] width 25 height 25
click at [1067, 60] on icon "button" at bounding box center [1066, 63] width 6 height 10
click at [987, 144] on div "Email" at bounding box center [1024, 145] width 96 height 18
click at [101, 546] on span "×" at bounding box center [102, 542] width 7 height 17
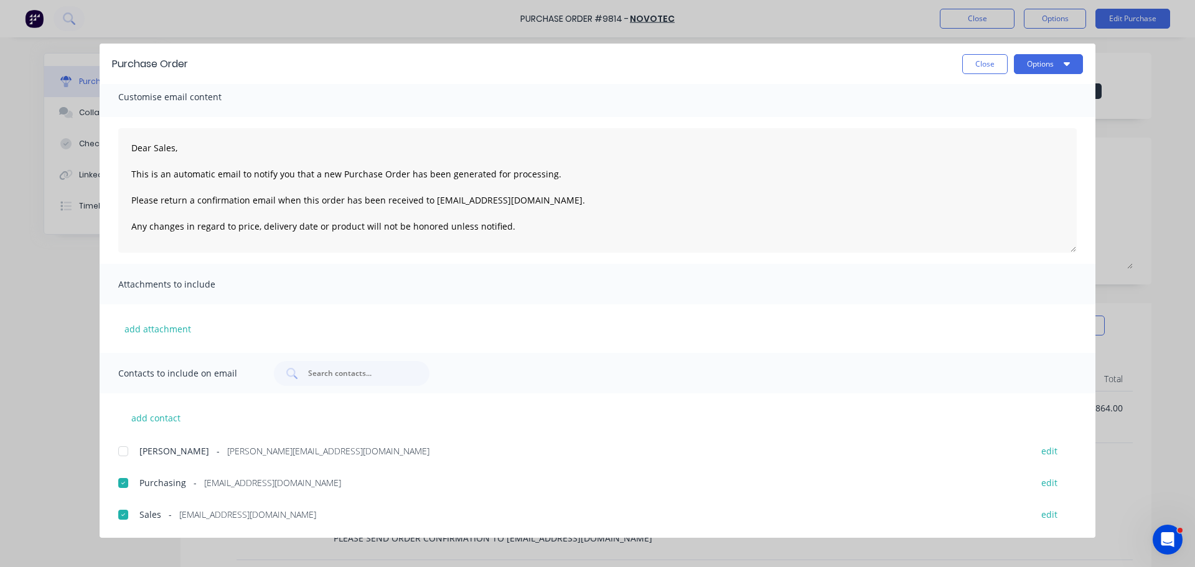
click at [82, 460] on div "Purchase Order Close Options Customise email content Dear Sales, This is an aut…" at bounding box center [597, 283] width 1195 height 567
click at [989, 72] on button "Close" at bounding box center [984, 64] width 45 height 20
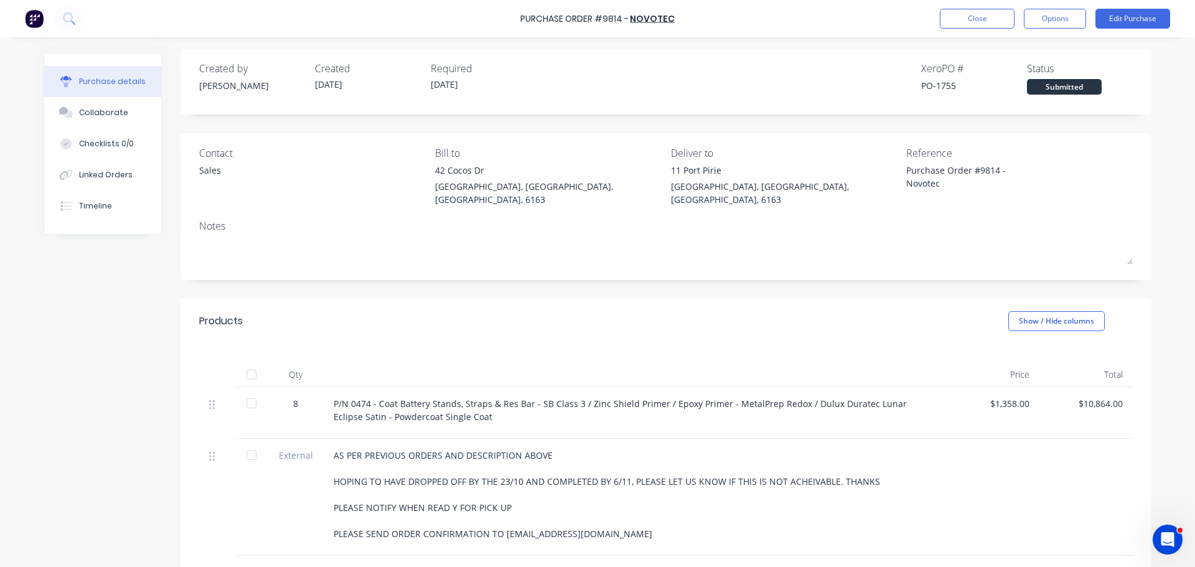
scroll to position [0, 0]
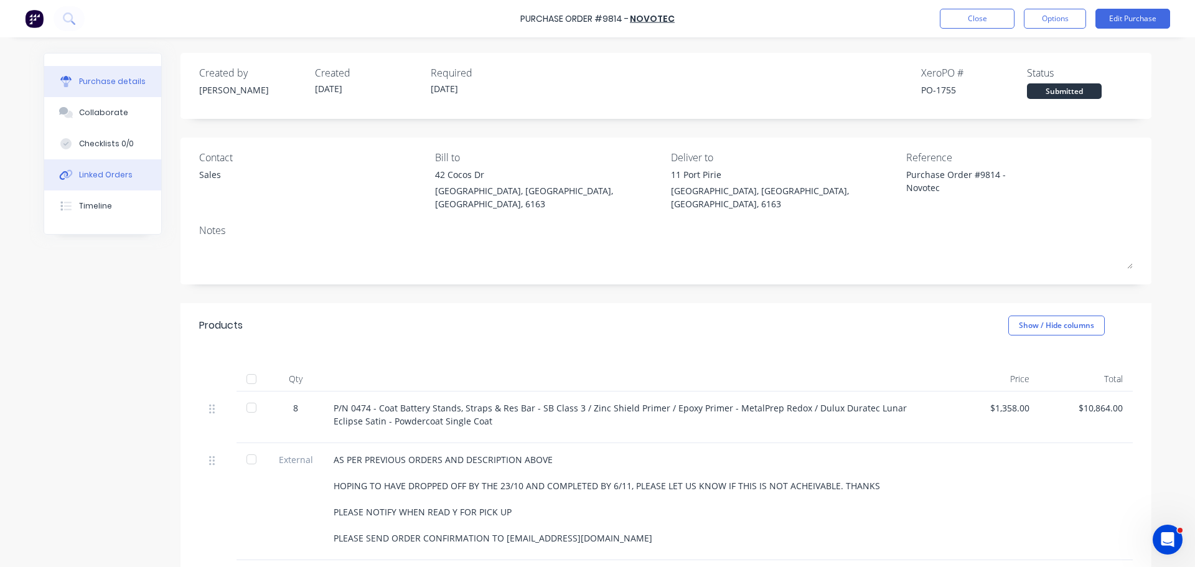
click at [106, 176] on div "Linked Orders" at bounding box center [106, 174] width 54 height 11
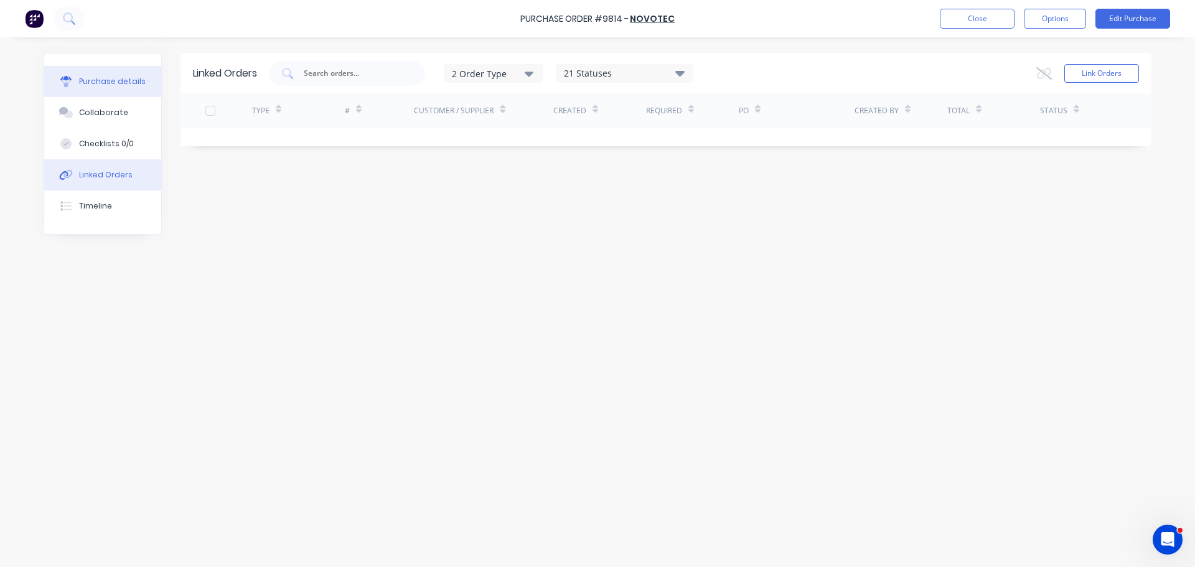
click at [102, 86] on div "Purchase details" at bounding box center [112, 81] width 67 height 11
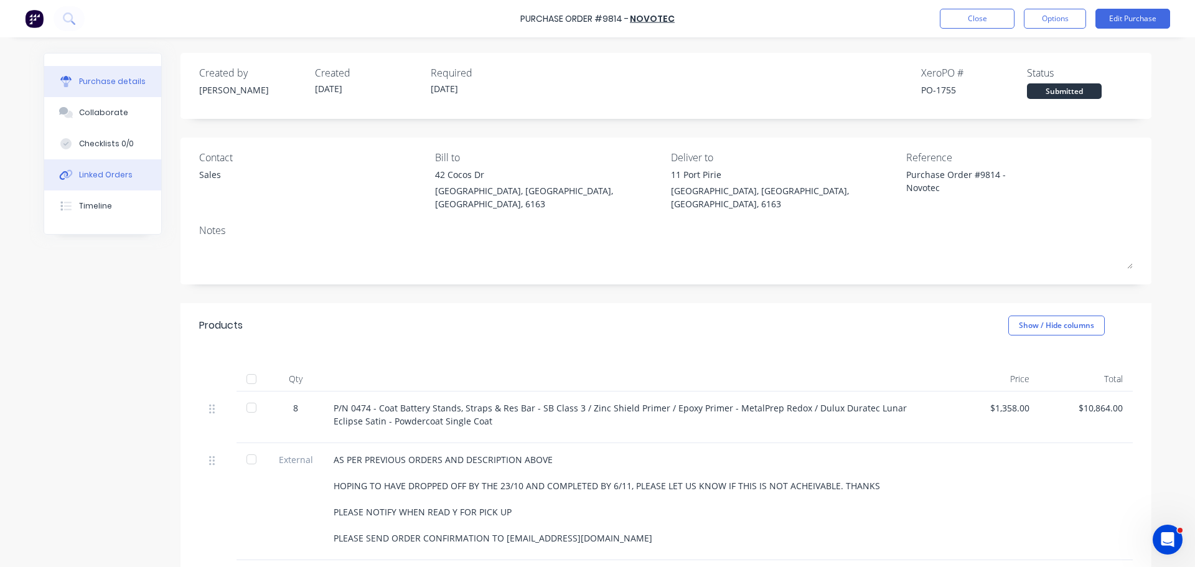
click at [88, 172] on div "Linked Orders" at bounding box center [106, 174] width 54 height 11
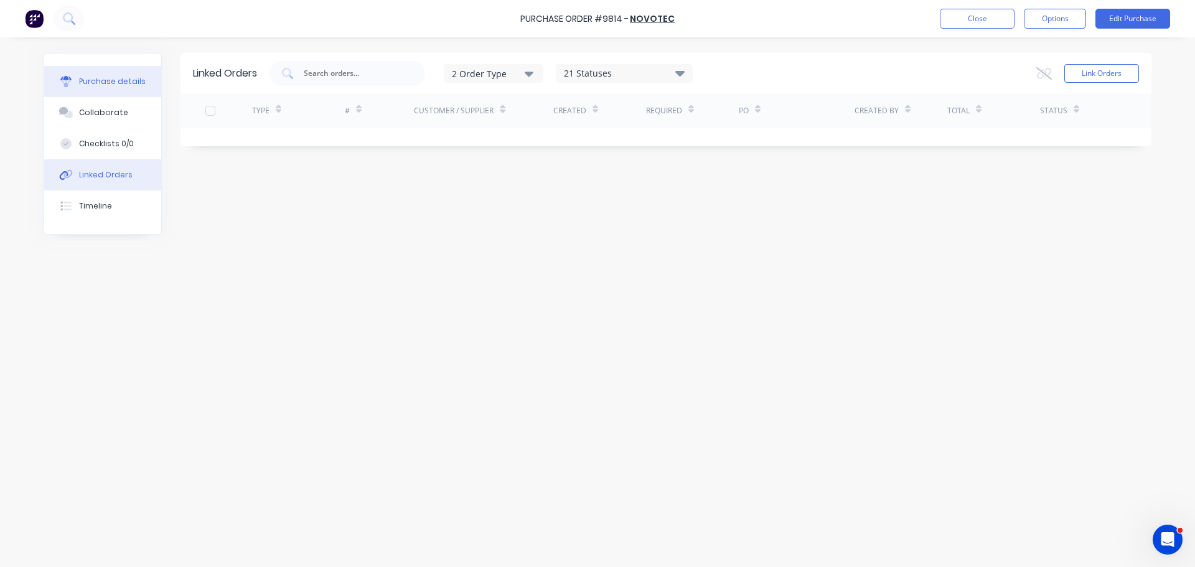
click at [110, 88] on button "Purchase details" at bounding box center [102, 81] width 117 height 31
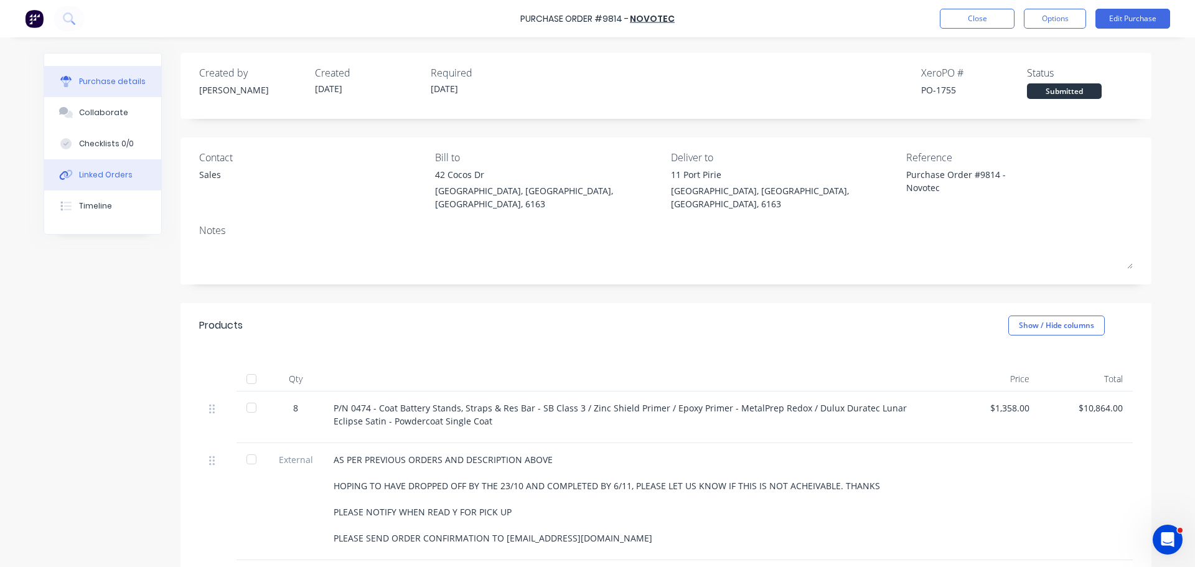
click at [93, 175] on div "Linked Orders" at bounding box center [106, 174] width 54 height 11
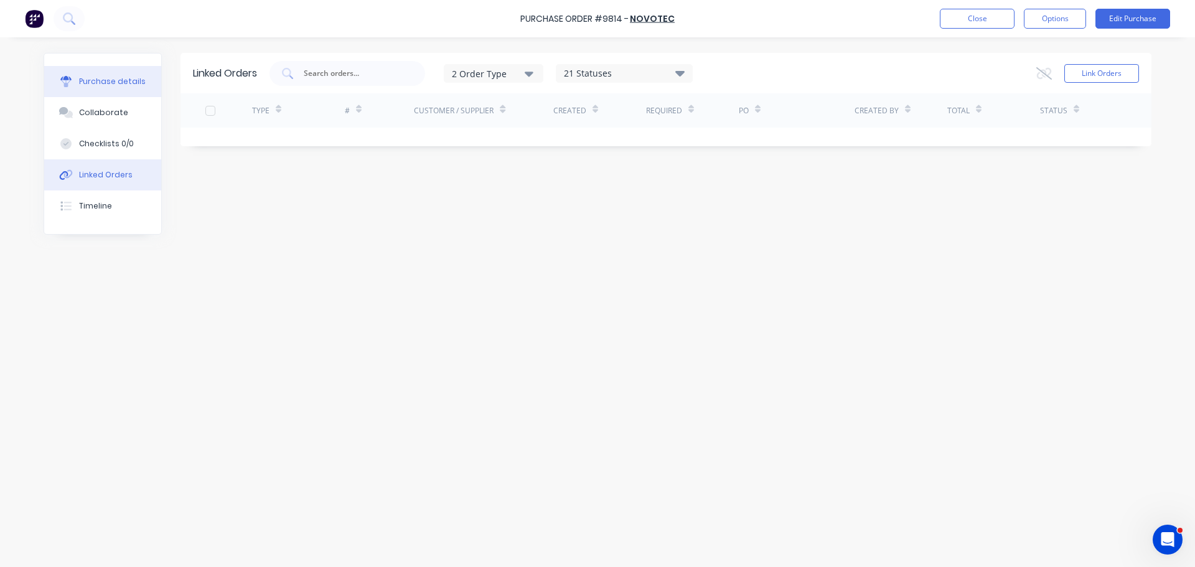
click at [96, 80] on div "Purchase details" at bounding box center [112, 81] width 67 height 11
type textarea "x"
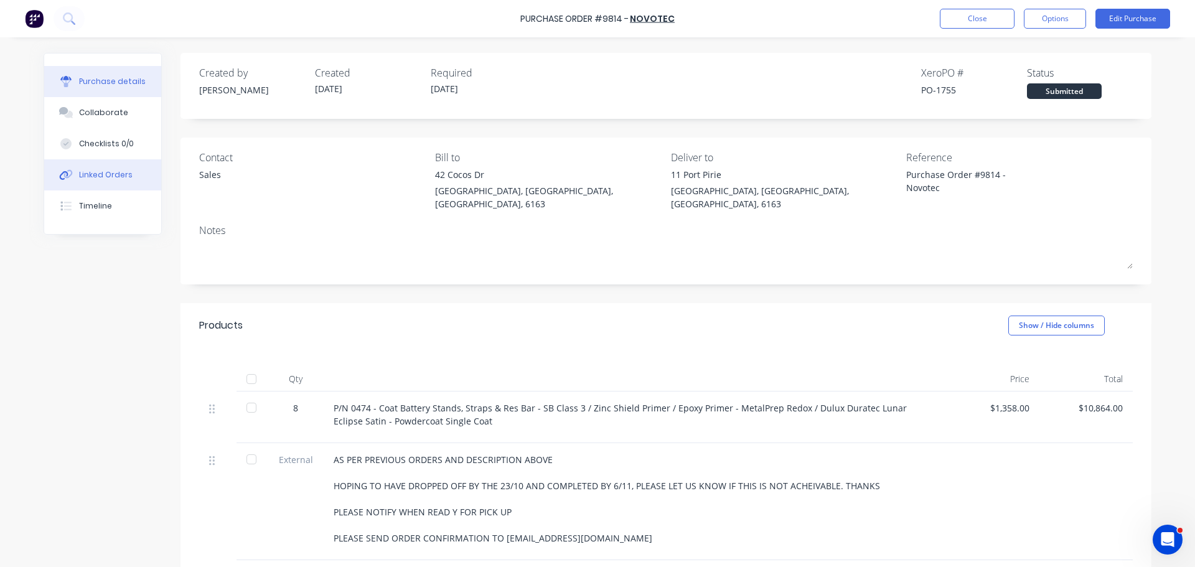
click at [106, 175] on div "Linked Orders" at bounding box center [106, 174] width 54 height 11
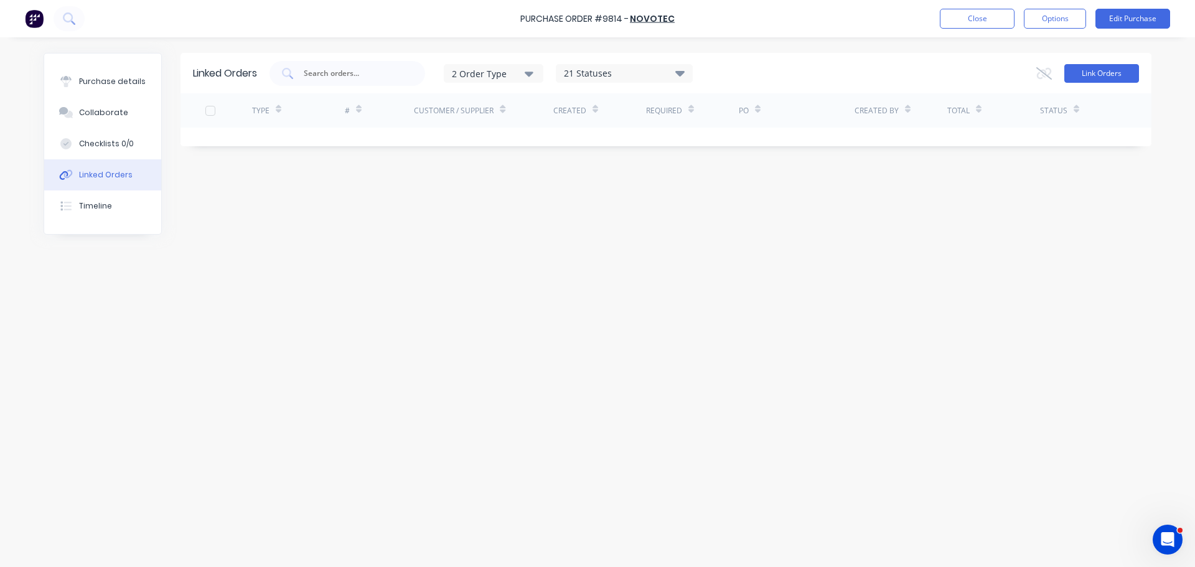
click at [1086, 76] on button "Link Orders" at bounding box center [1101, 73] width 75 height 19
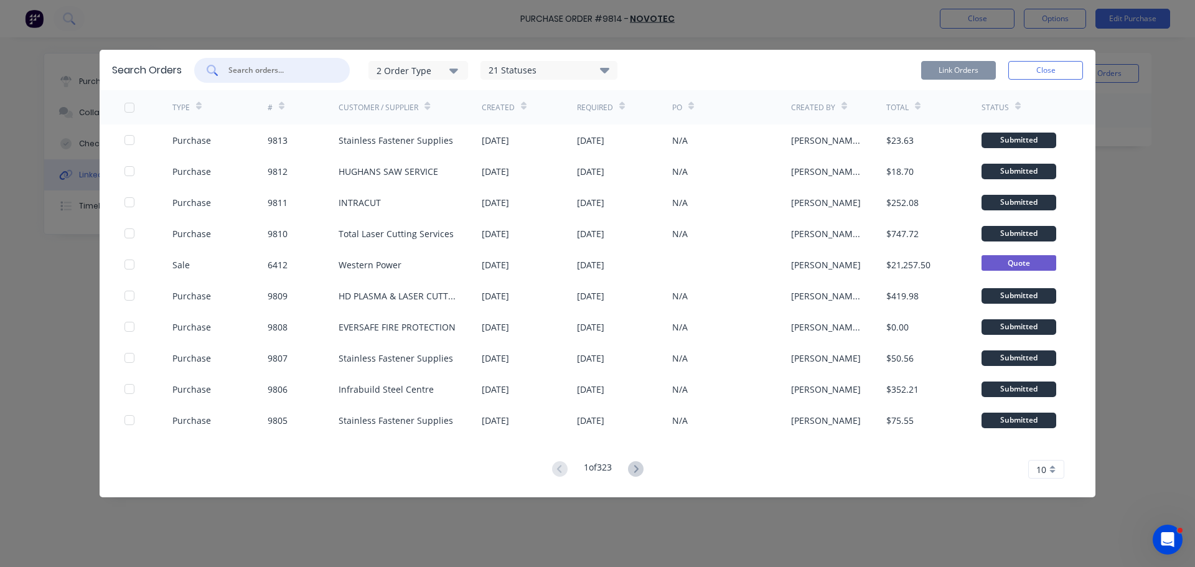
click at [251, 70] on input "text" at bounding box center [278, 70] width 103 height 12
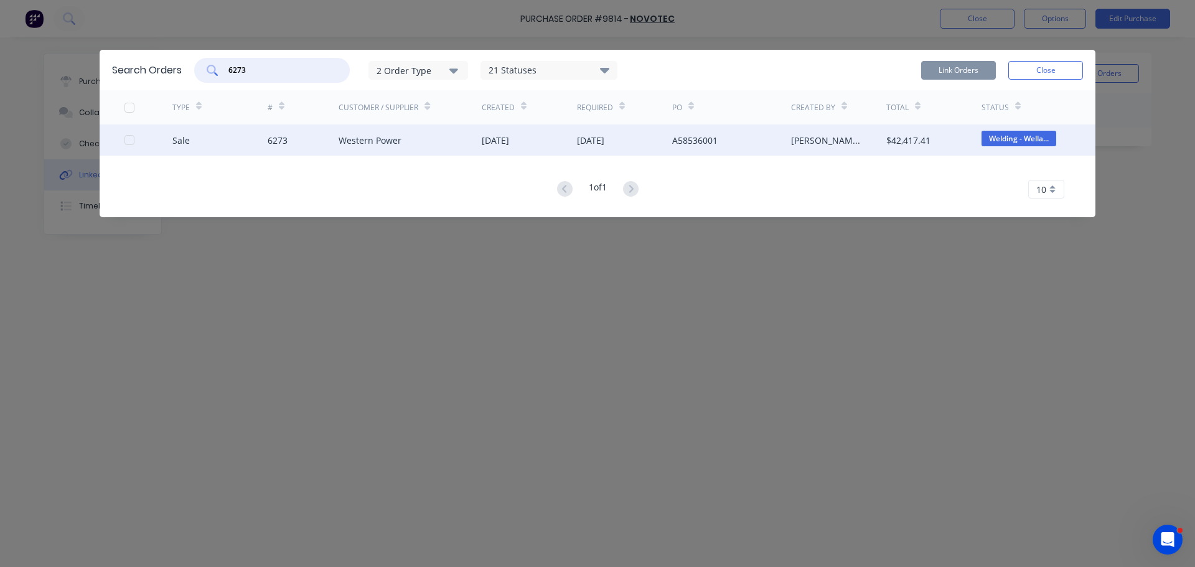
click at [133, 141] on div at bounding box center [129, 140] width 25 height 25
type input "6273"
click at [971, 71] on button "Link Orders" at bounding box center [958, 70] width 75 height 19
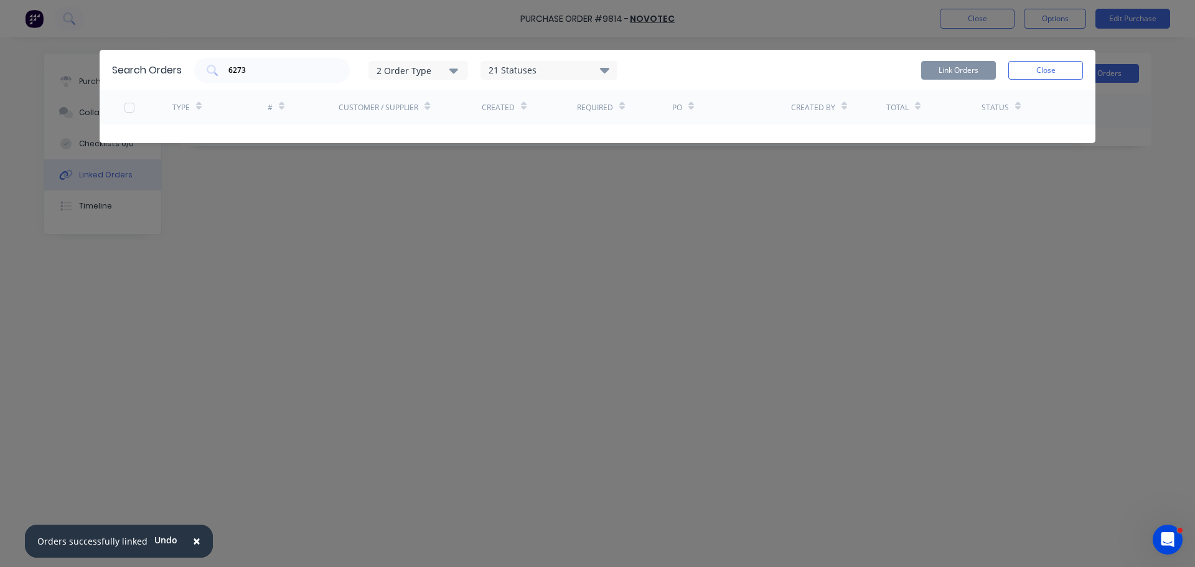
click at [1064, 68] on button "Close" at bounding box center [1045, 70] width 75 height 19
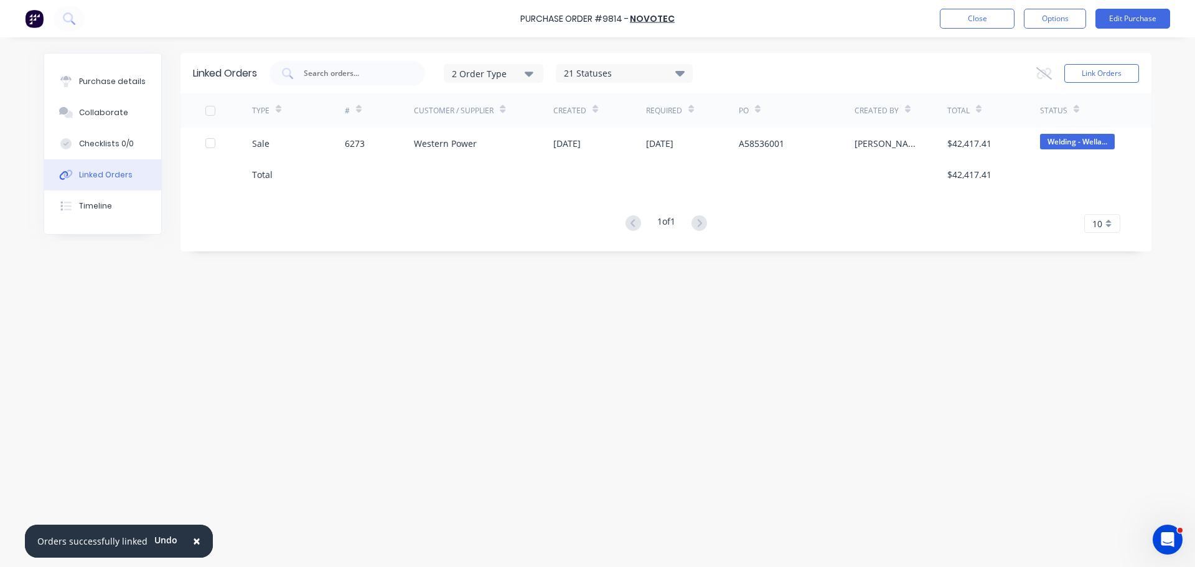
click at [197, 543] on button "×" at bounding box center [196, 541] width 32 height 30
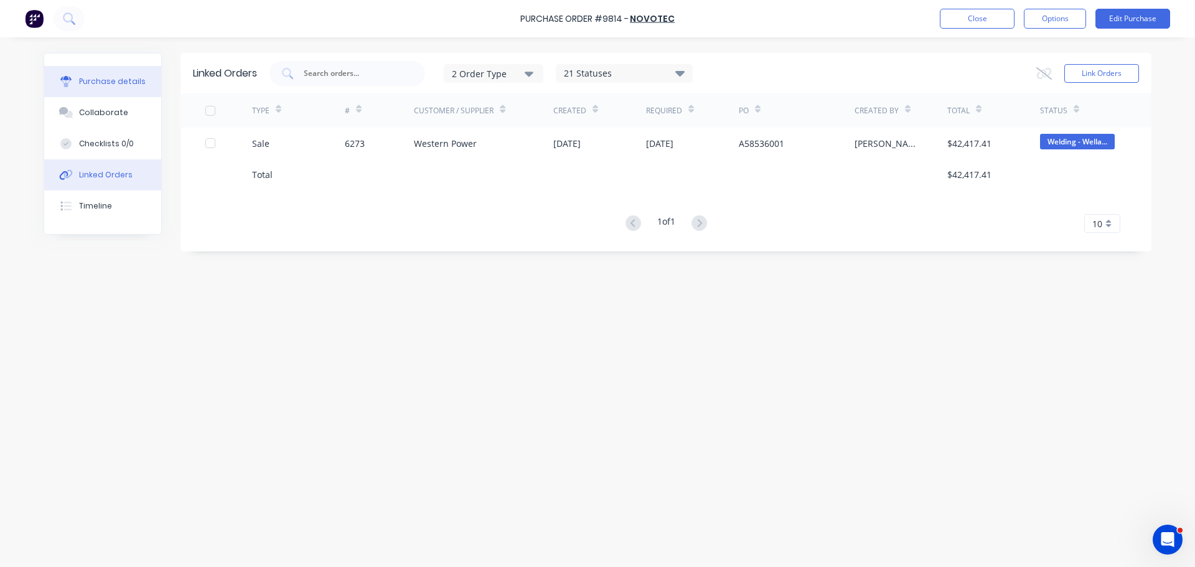
click at [100, 85] on div "Purchase details" at bounding box center [112, 81] width 67 height 11
type textarea "x"
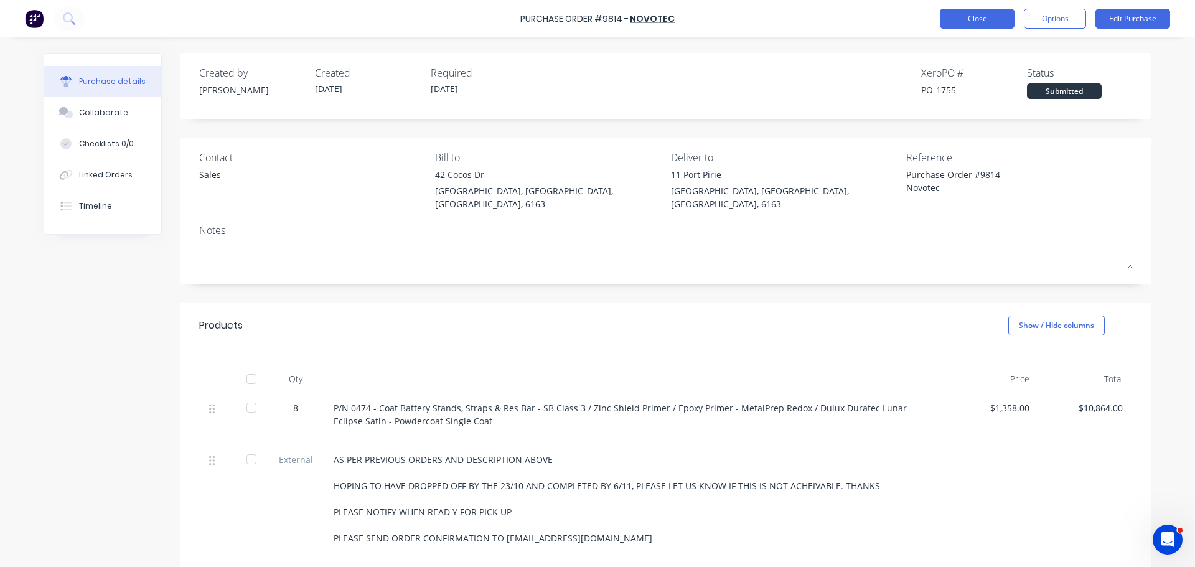
click at [977, 23] on button "Close" at bounding box center [977, 19] width 75 height 20
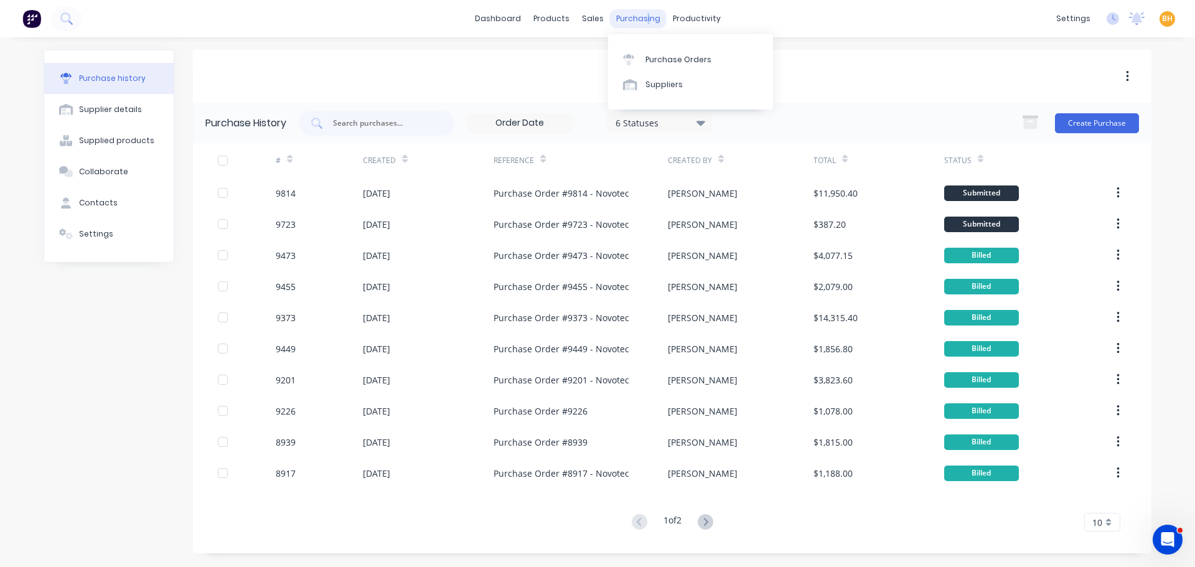
click at [646, 14] on div "purchasing" at bounding box center [638, 18] width 57 height 19
click at [668, 57] on div "Purchase Orders" at bounding box center [678, 59] width 66 height 11
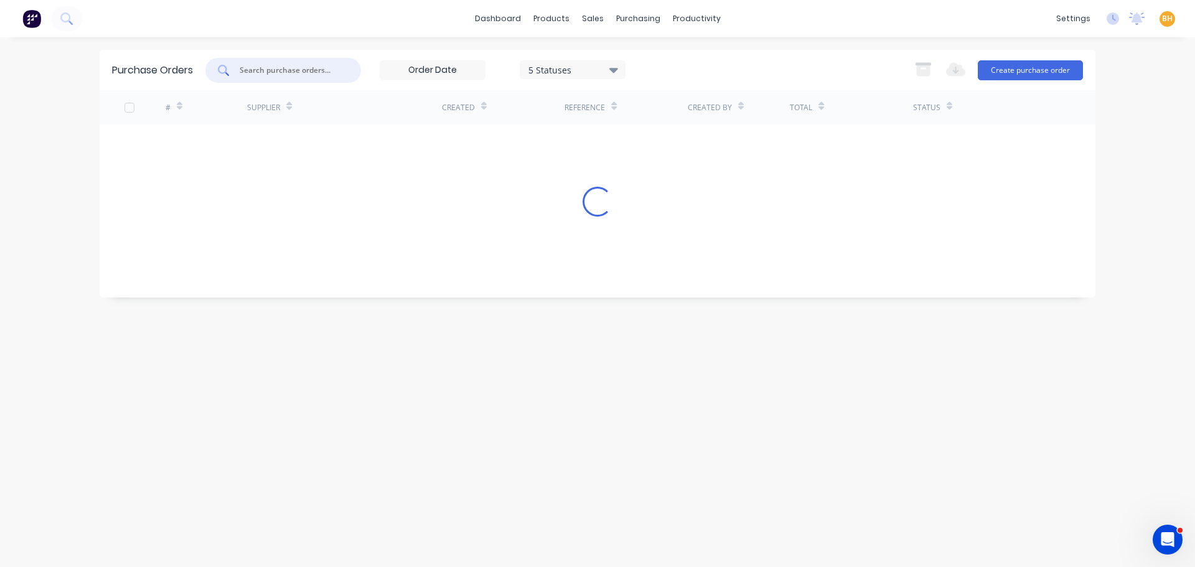
click at [270, 71] on input "text" at bounding box center [289, 70] width 103 height 12
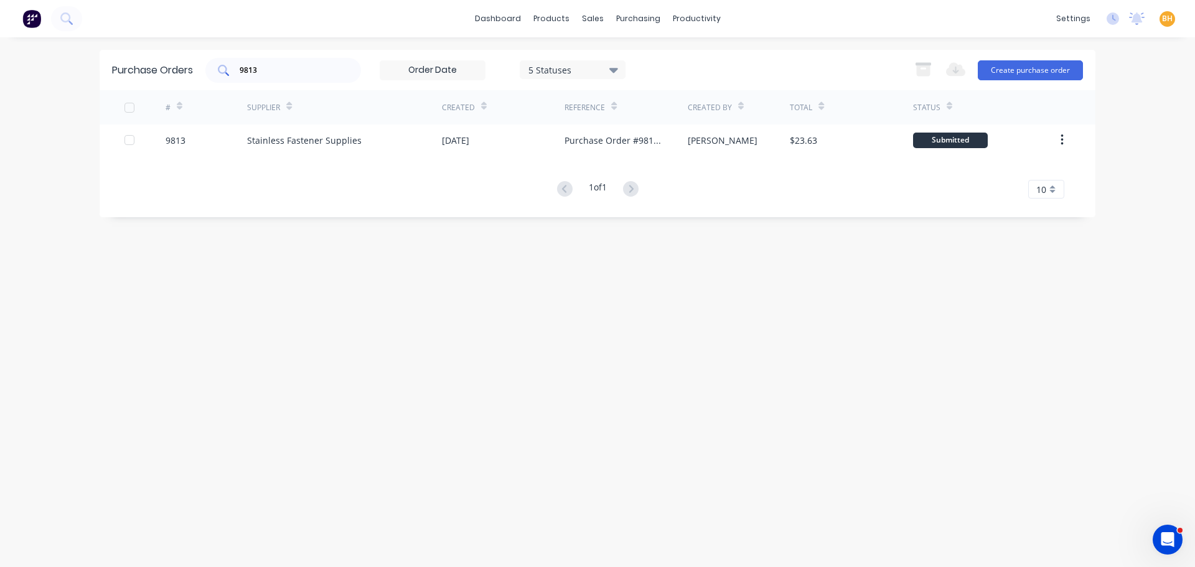
click at [285, 70] on input "9813" at bounding box center [289, 70] width 103 height 12
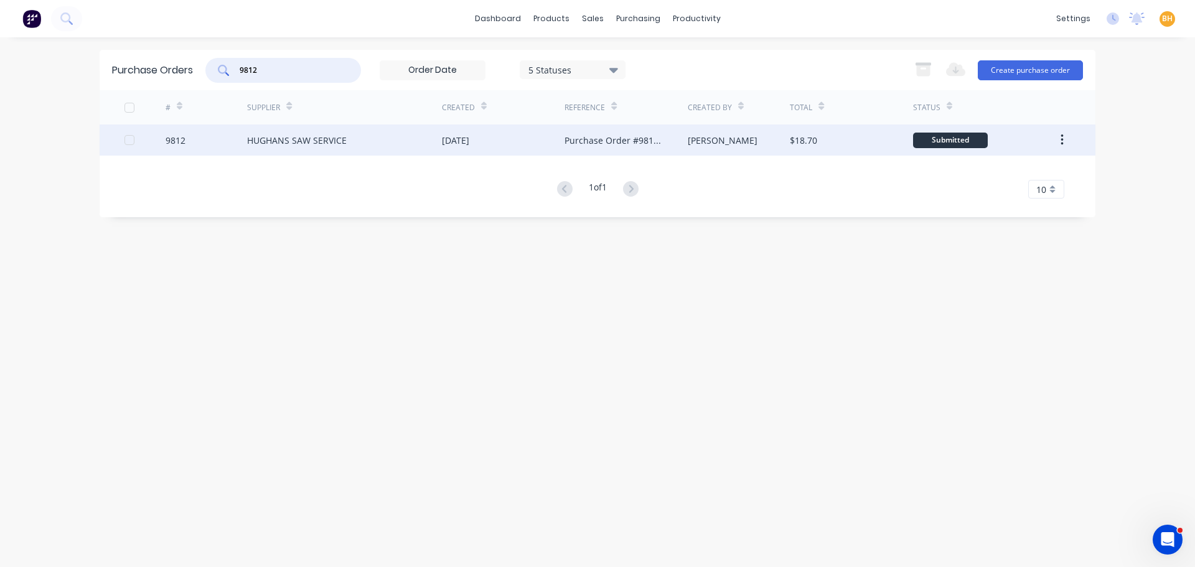
type input "9812"
click at [289, 141] on div "HUGHANS SAW SERVICE" at bounding box center [297, 140] width 100 height 13
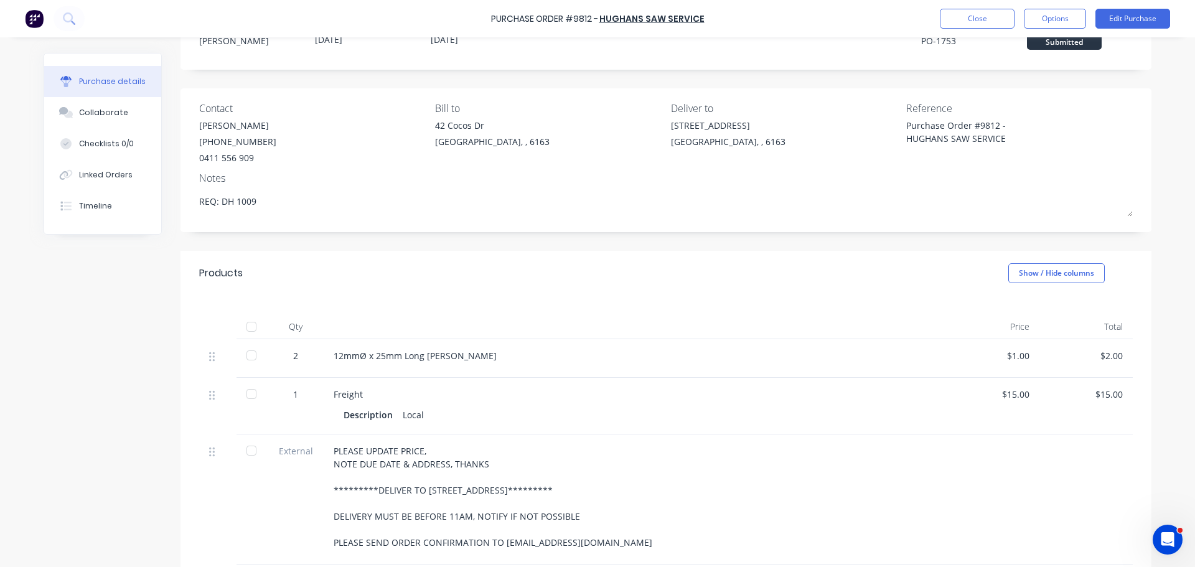
scroll to position [62, 0]
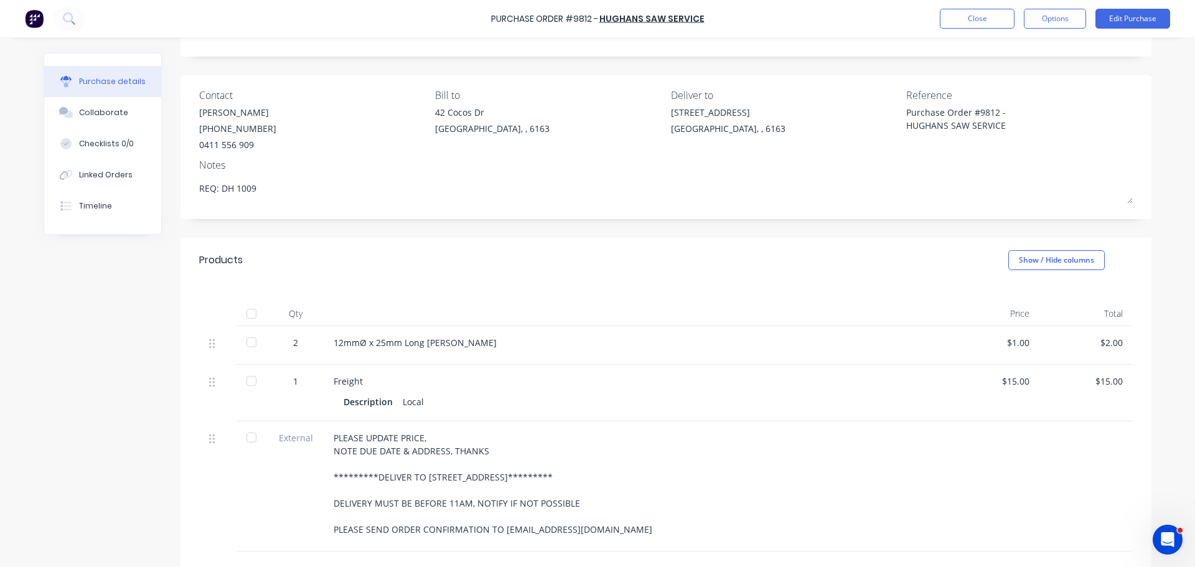
click at [1131, 8] on div "Purchase Order #9812 - HUGHANS SAW SERVICE Close Options Edit Purchase" at bounding box center [597, 18] width 1195 height 37
click at [1129, 11] on button "Edit Purchase" at bounding box center [1132, 19] width 75 height 20
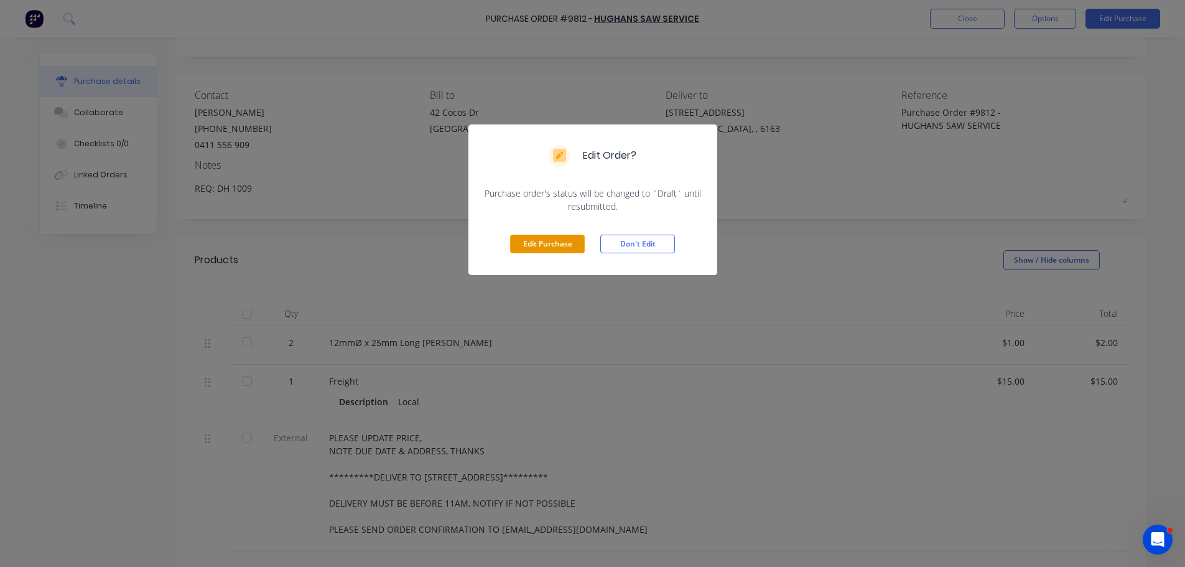
click at [531, 246] on button "Edit Purchase" at bounding box center [547, 244] width 75 height 19
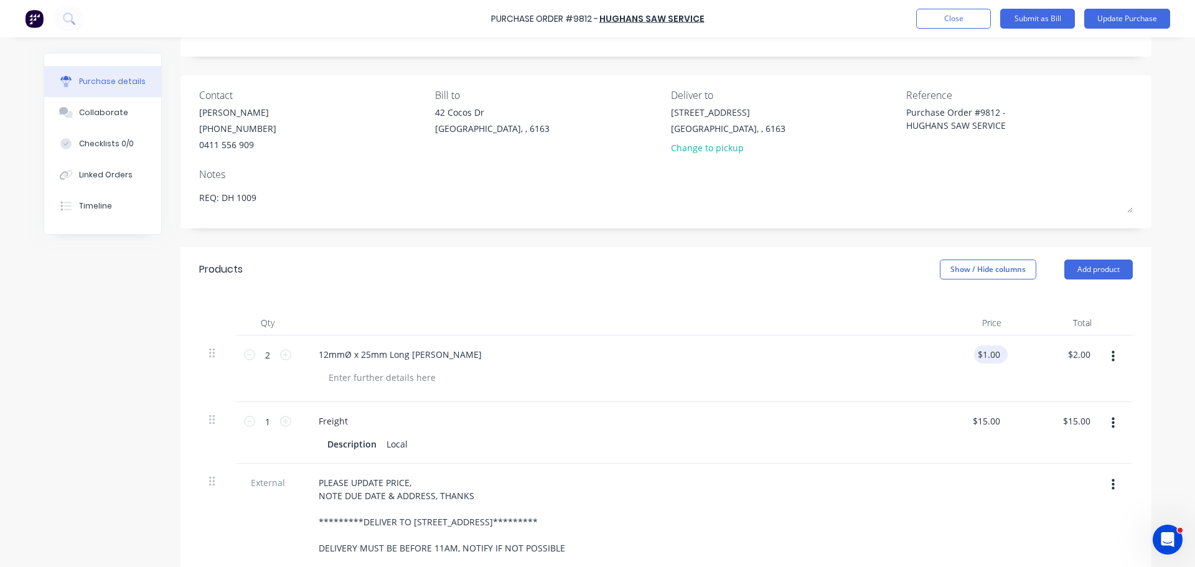
type textarea "x"
click at [996, 358] on input "1.00" at bounding box center [991, 354] width 24 height 18
type input "1"
type input "46.40"
type textarea "x"
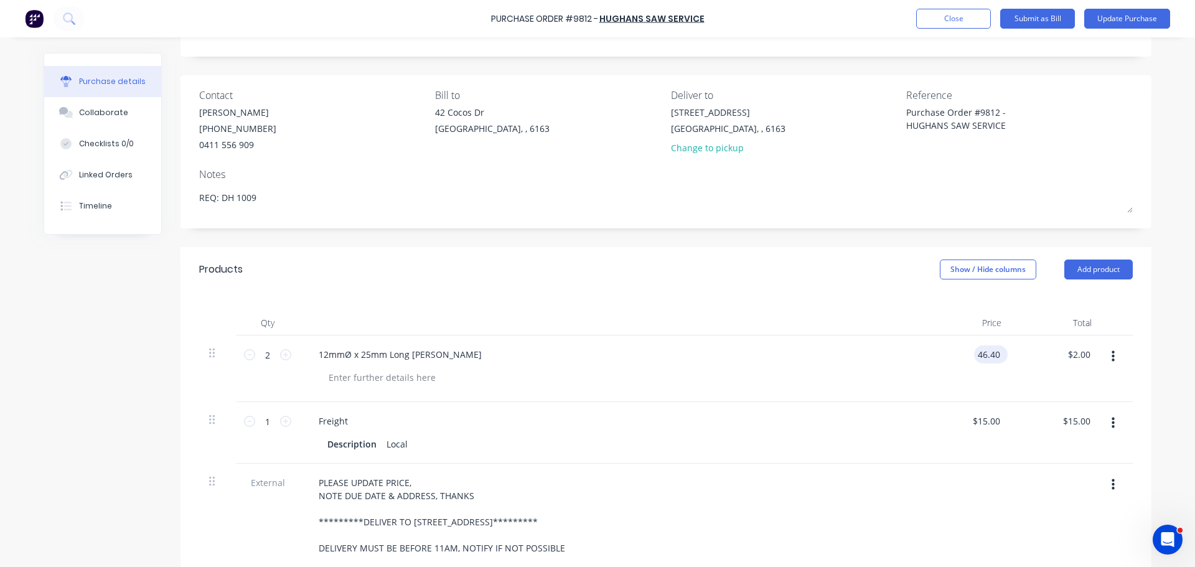
type input "$46.40"
type input "92.80"
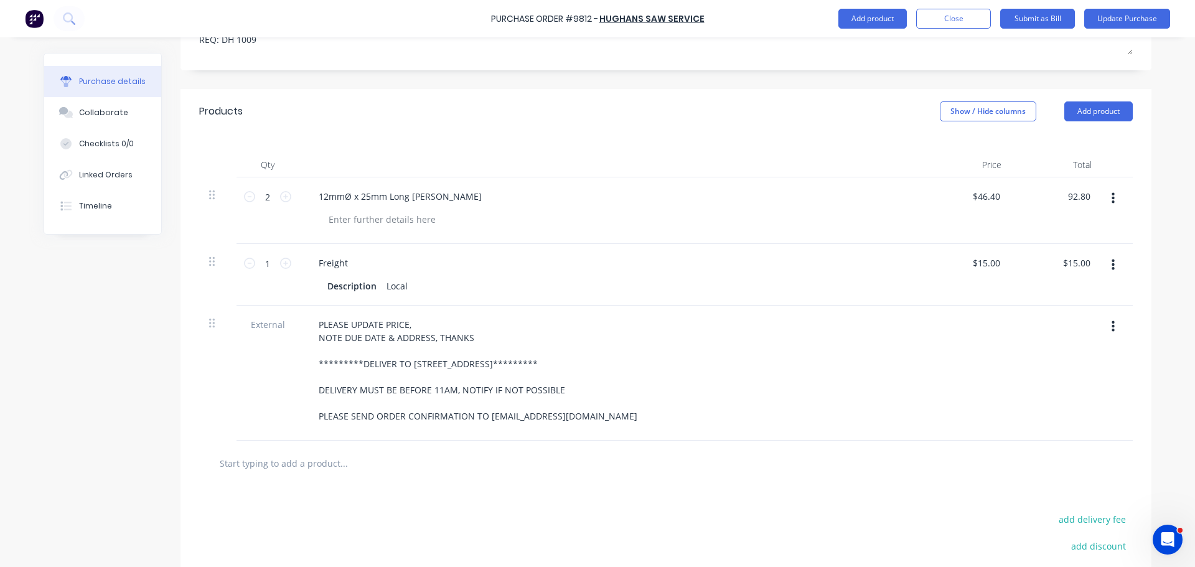
scroll to position [311, 0]
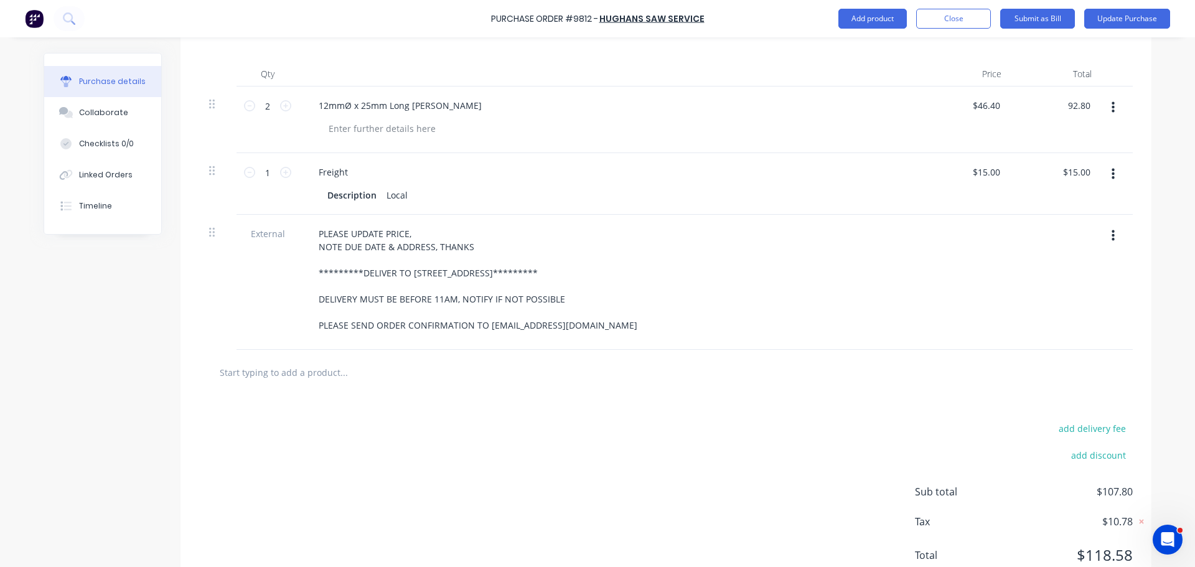
type textarea "x"
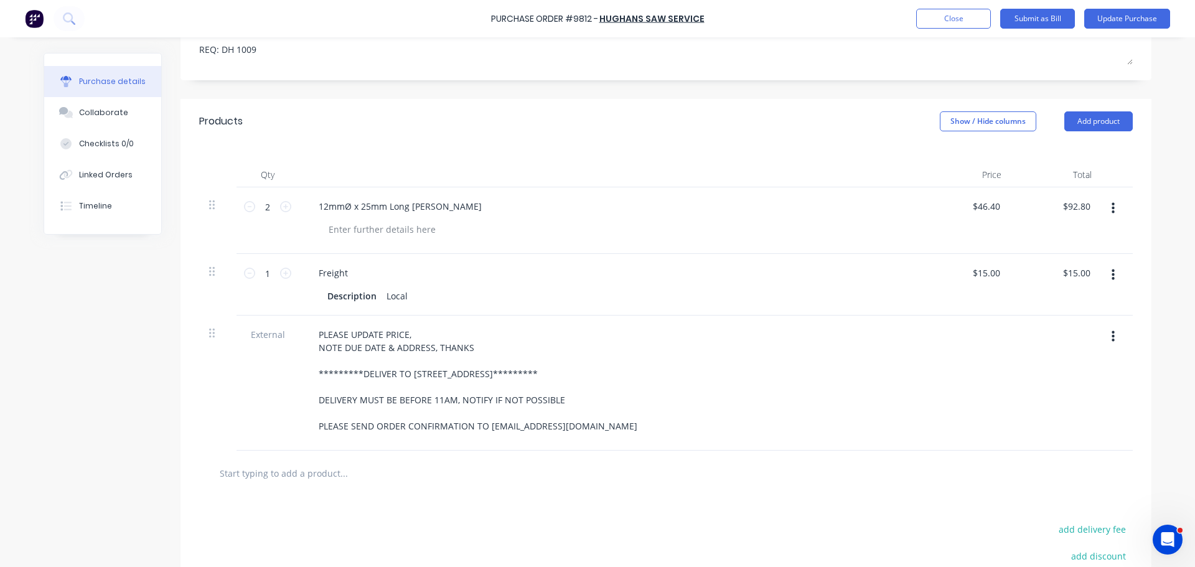
scroll to position [170, 0]
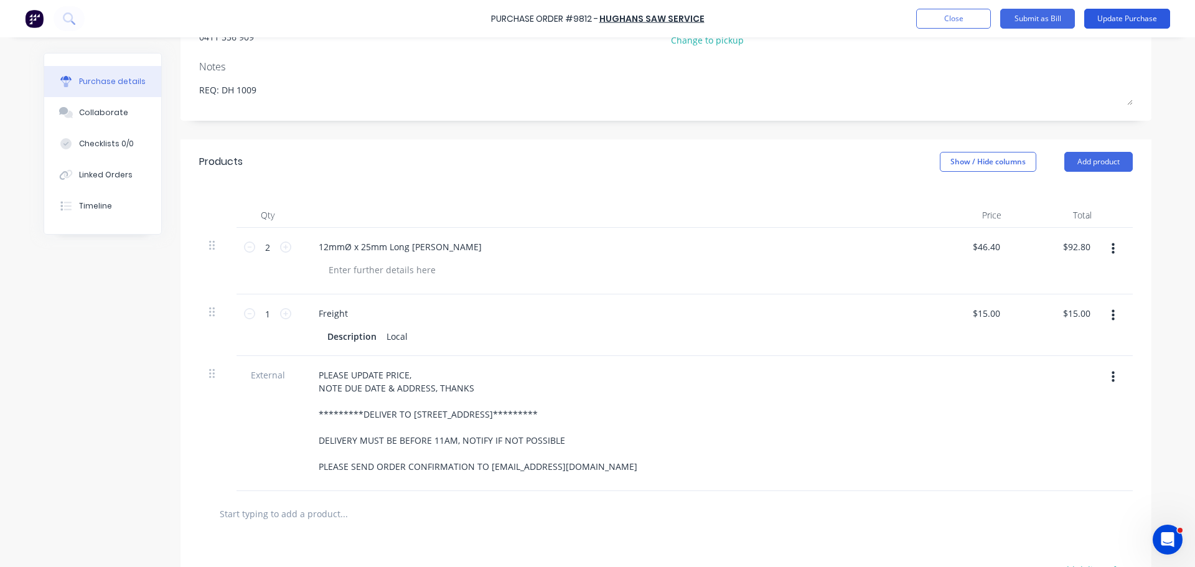
type input "92.80"
type textarea "x"
type input "$92.80"
click at [1127, 24] on button "Update Purchase" at bounding box center [1127, 19] width 86 height 20
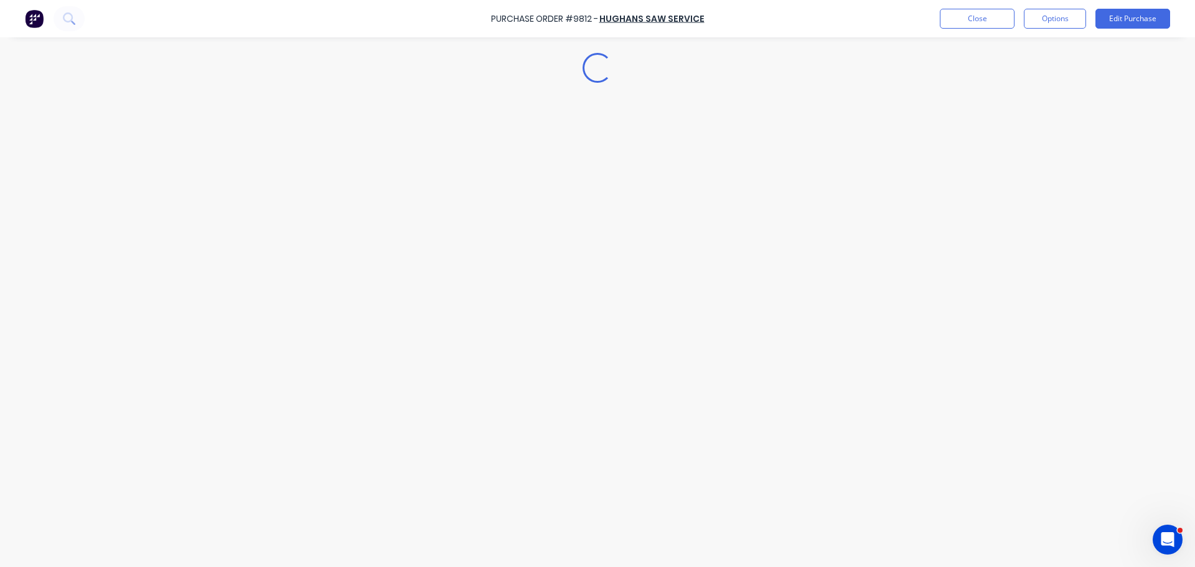
scroll to position [0, 0]
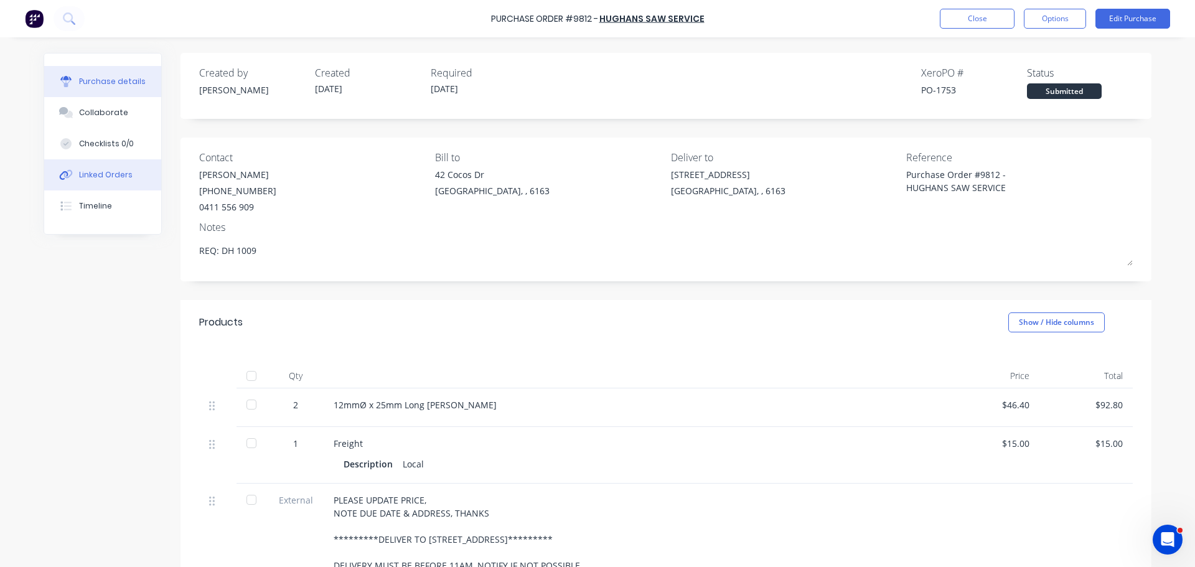
click at [71, 175] on button "Linked Orders" at bounding box center [102, 174] width 117 height 31
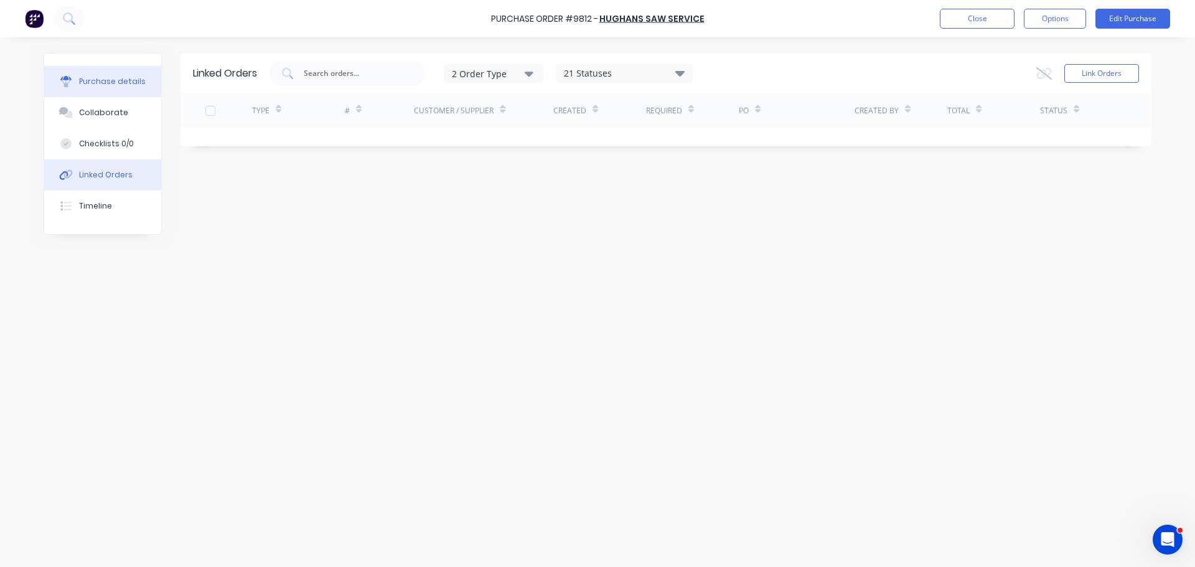
click at [98, 85] on div "Purchase details" at bounding box center [112, 81] width 67 height 11
type textarea "x"
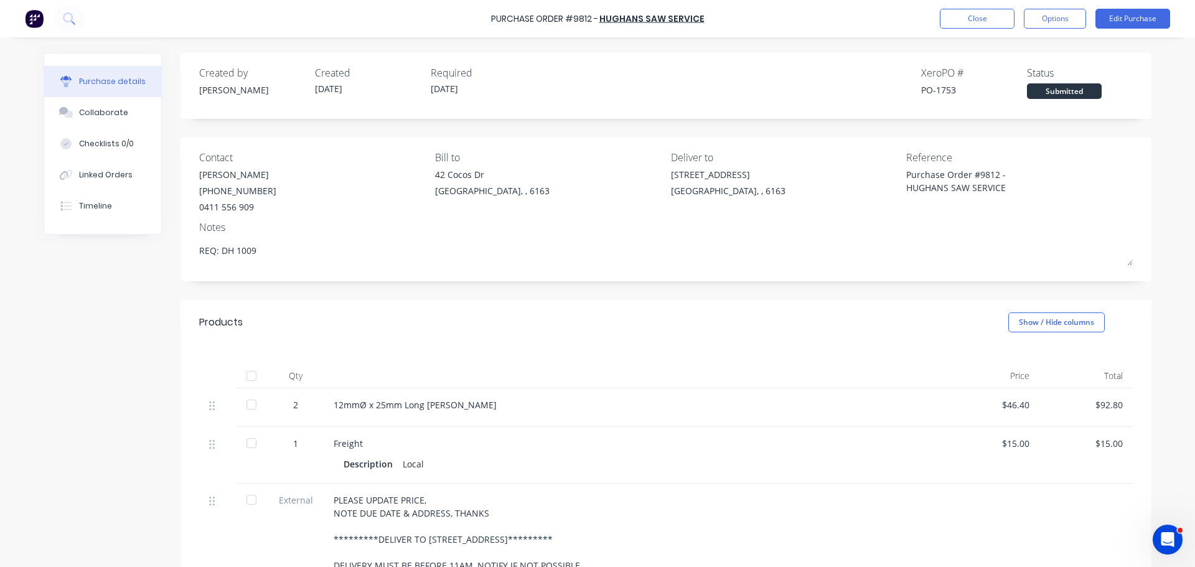
click at [122, 363] on div "Created by Bevan Created 14/10/25 Required 15/10/25 Xero PO # PO-1753 Status Su…" at bounding box center [598, 416] width 1108 height 726
click at [292, 304] on div "Products Show / Hide columns" at bounding box center [665, 322] width 971 height 45
click at [945, 18] on button "Close" at bounding box center [977, 19] width 75 height 20
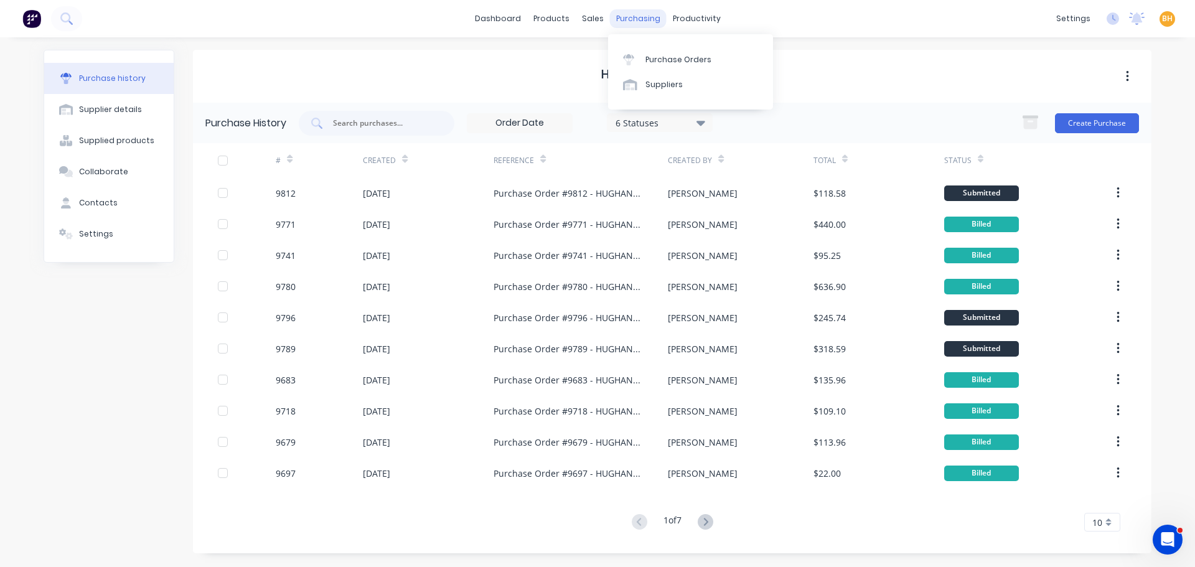
click at [618, 22] on div "purchasing" at bounding box center [638, 18] width 57 height 19
click at [639, 54] on div at bounding box center [632, 59] width 19 height 11
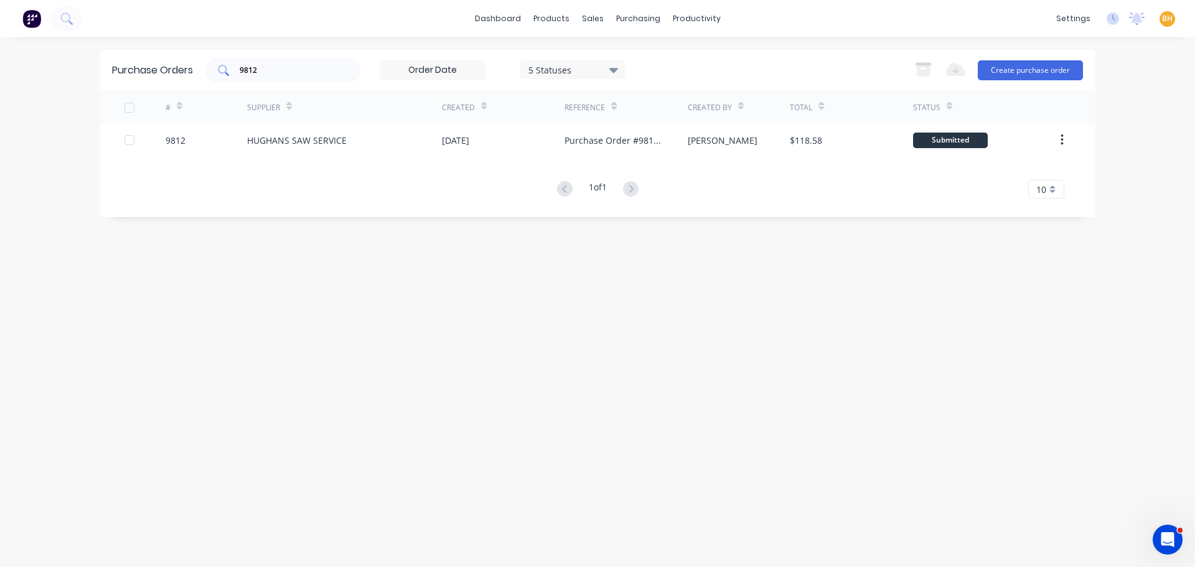
click at [281, 68] on input "9812" at bounding box center [289, 70] width 103 height 12
type input "9"
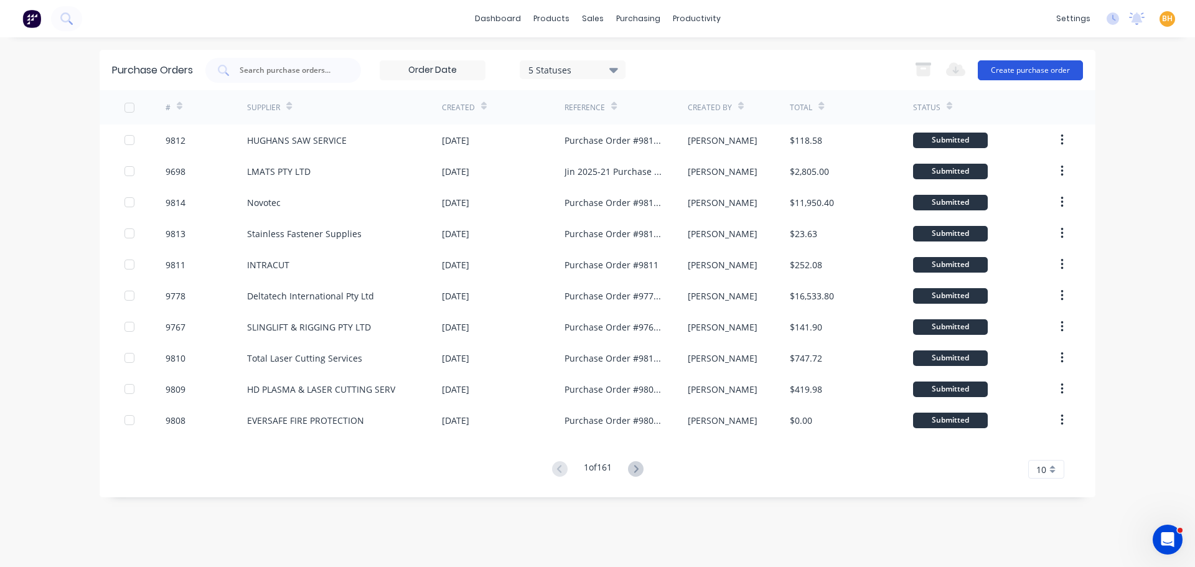
click at [1011, 68] on button "Create purchase order" at bounding box center [1030, 70] width 105 height 20
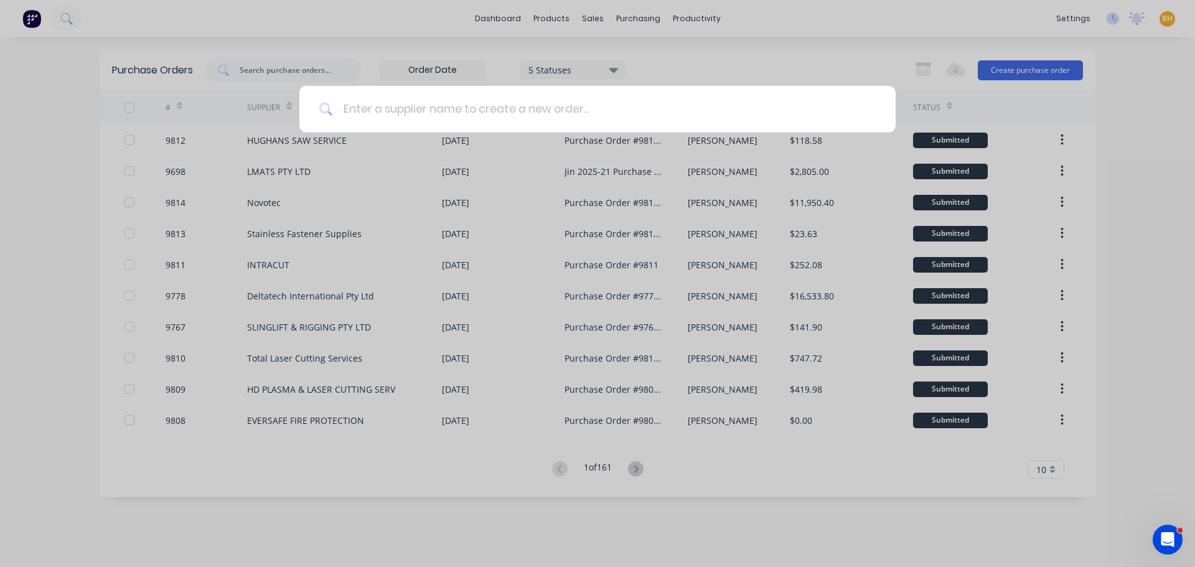
click at [376, 111] on input at bounding box center [604, 109] width 543 height 47
click at [363, 112] on input at bounding box center [604, 109] width 543 height 47
click at [404, 120] on input at bounding box center [604, 109] width 543 height 47
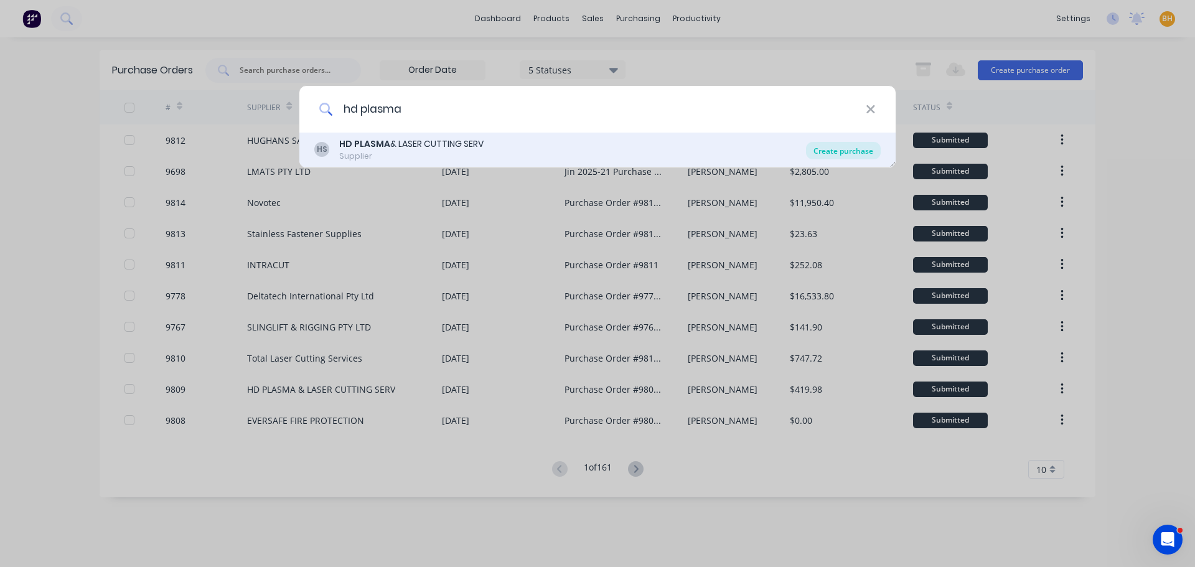
type input "hd plasma"
click at [821, 152] on div "Create purchase" at bounding box center [843, 150] width 75 height 17
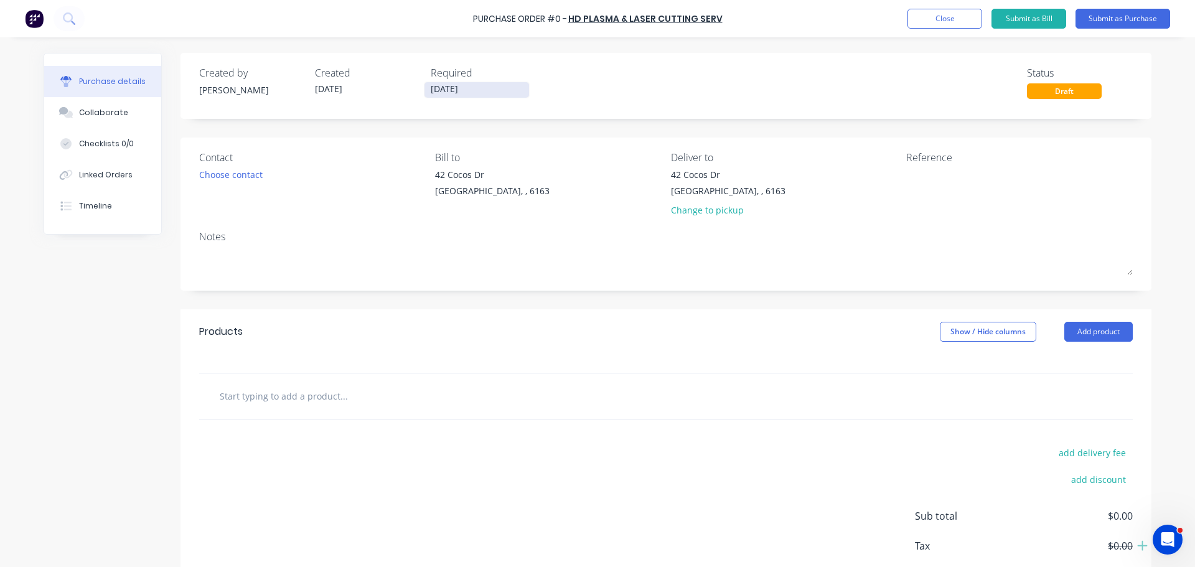
click at [436, 93] on input "[DATE]" at bounding box center [476, 90] width 105 height 16
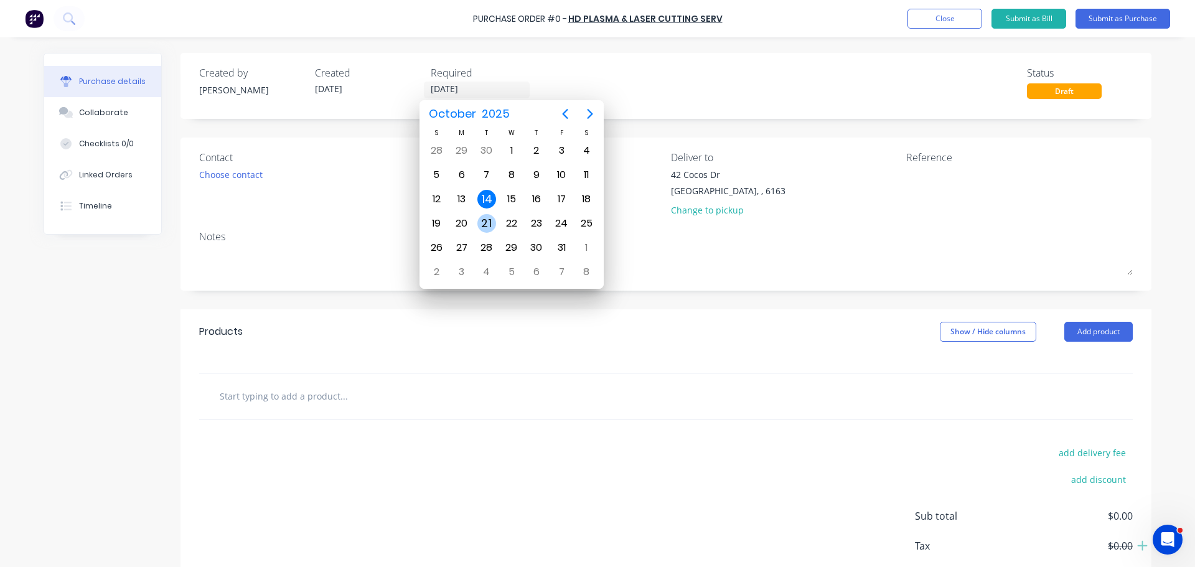
click at [483, 226] on div "21" at bounding box center [486, 223] width 19 height 19
type input "[DATE]"
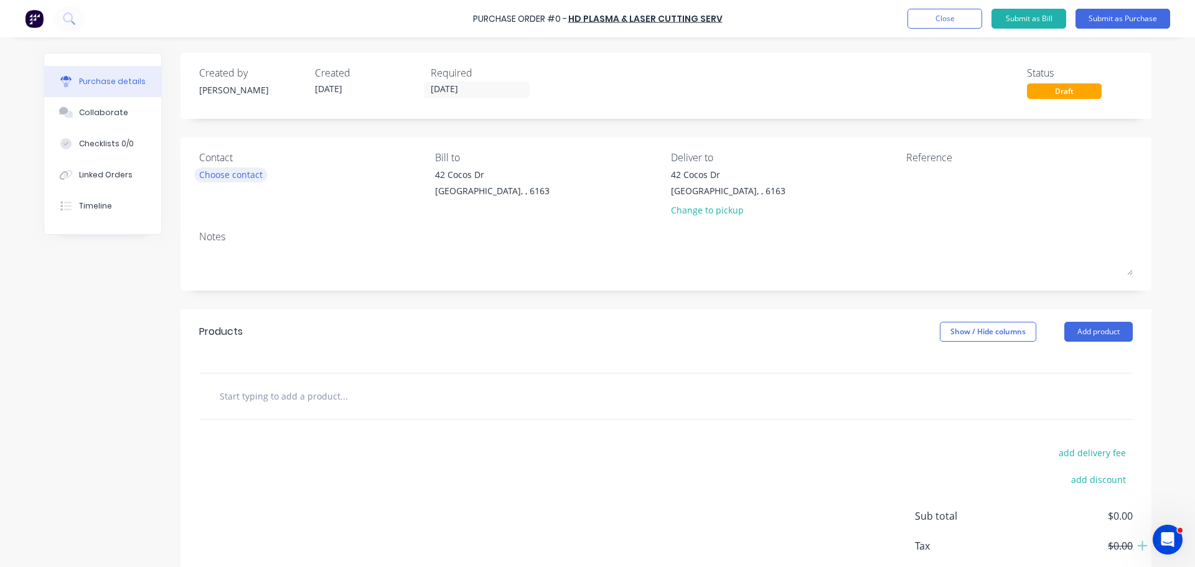
click at [207, 176] on div "Choose contact" at bounding box center [230, 174] width 63 height 13
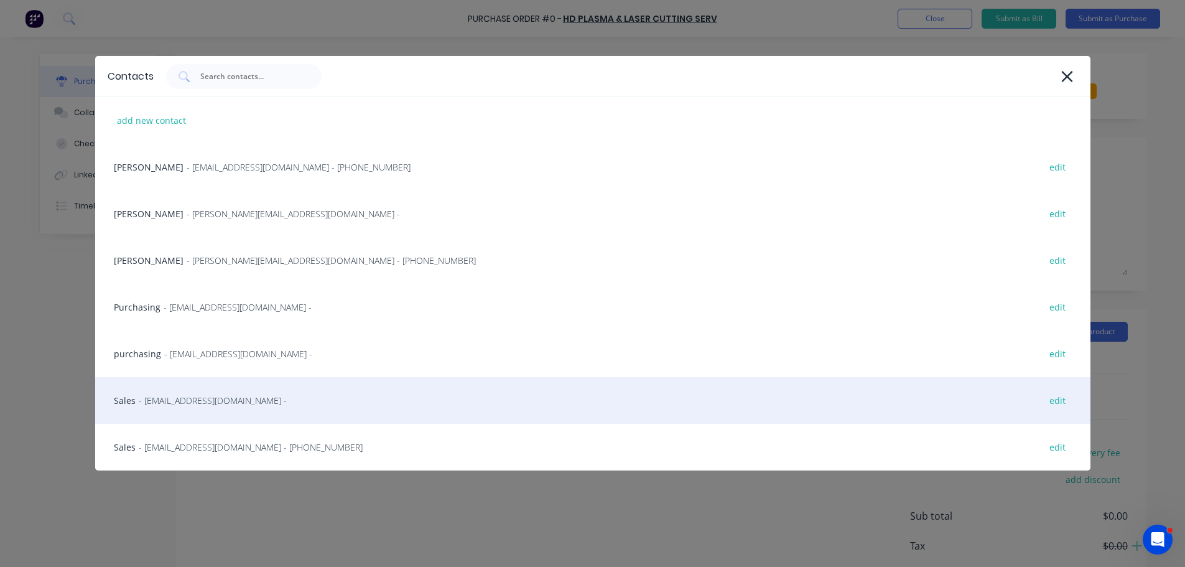
click at [208, 406] on span "- sales@hdplasmacutting.com.au -" at bounding box center [213, 400] width 148 height 13
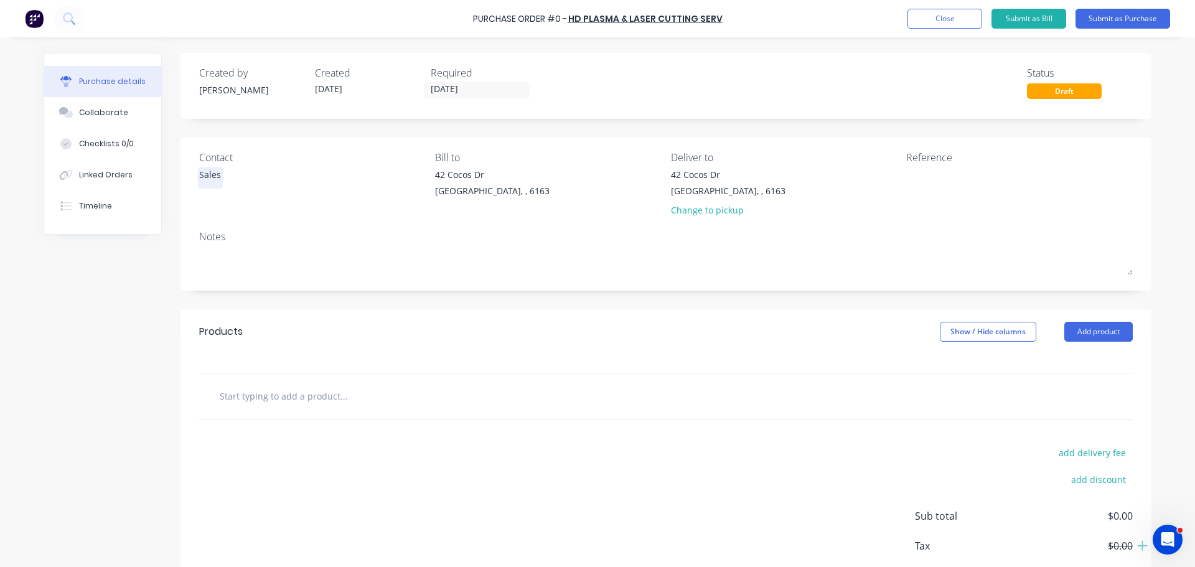
click at [205, 178] on div "Sales" at bounding box center [210, 174] width 22 height 13
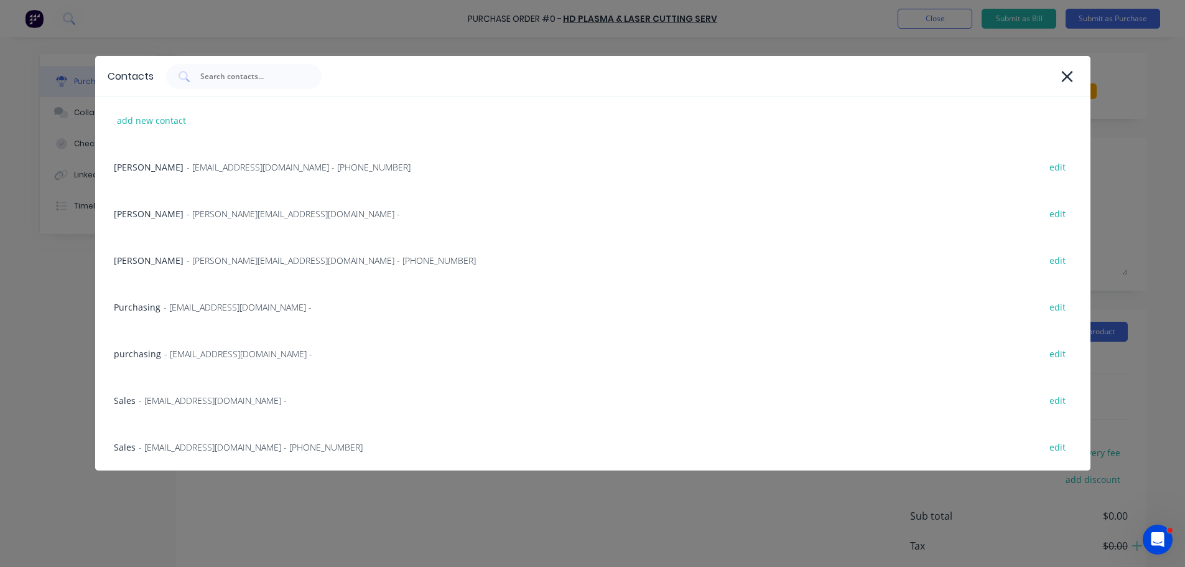
click at [236, 445] on span "- sales@hdplasmacutting.com.au - (08) 9418 8462" at bounding box center [251, 447] width 224 height 13
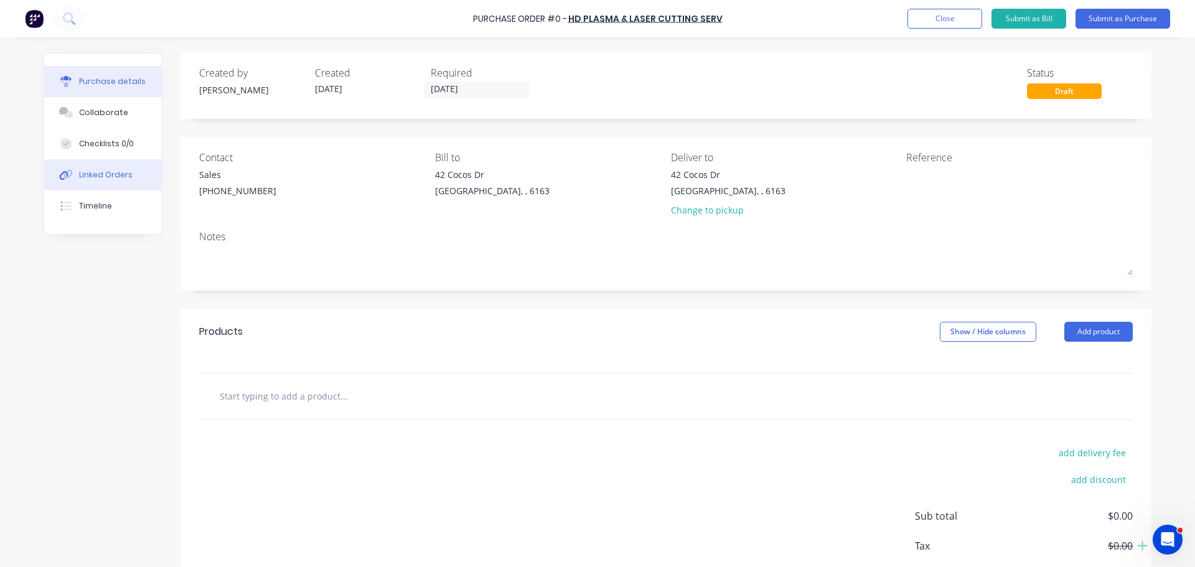
click at [73, 178] on button "Linked Orders" at bounding box center [102, 174] width 117 height 31
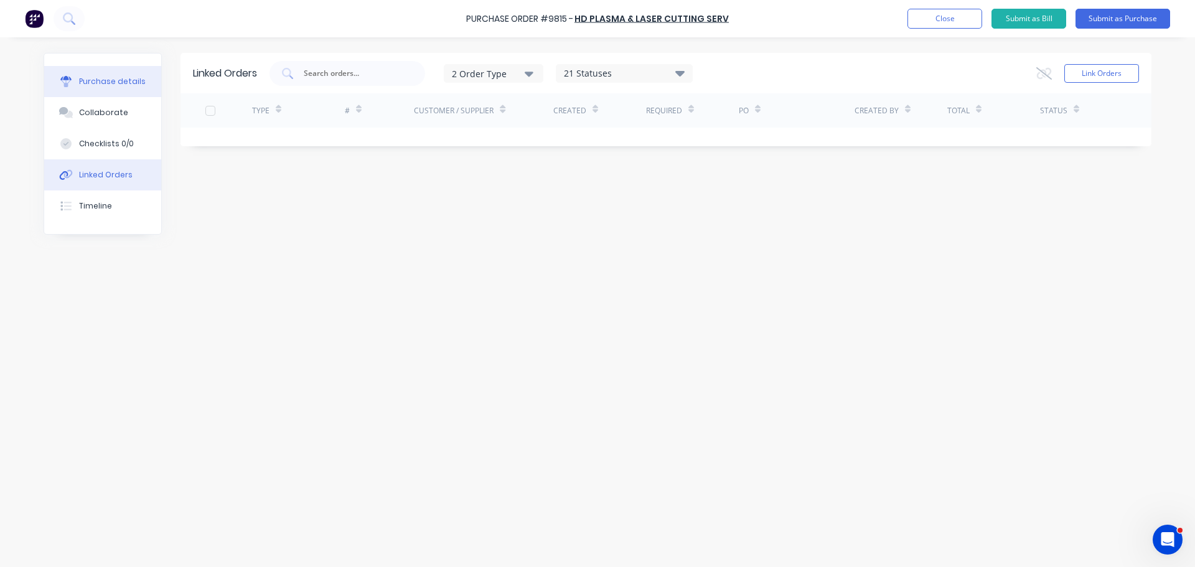
click at [102, 78] on div "Purchase details" at bounding box center [112, 81] width 67 height 11
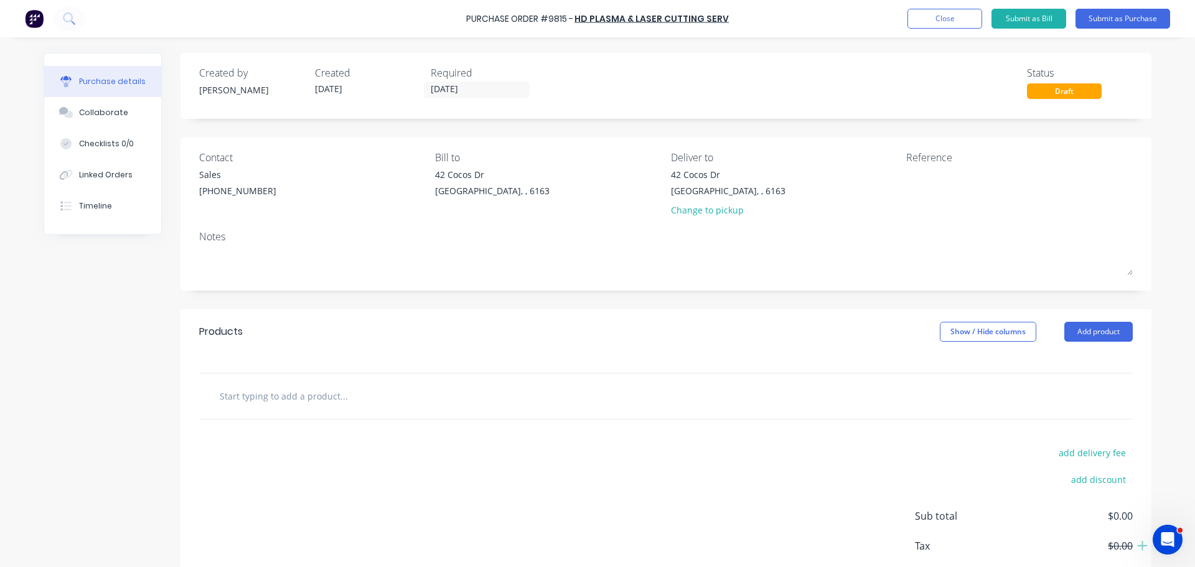
click at [745, 314] on div "Products Show / Hide columns Add product" at bounding box center [665, 331] width 971 height 45
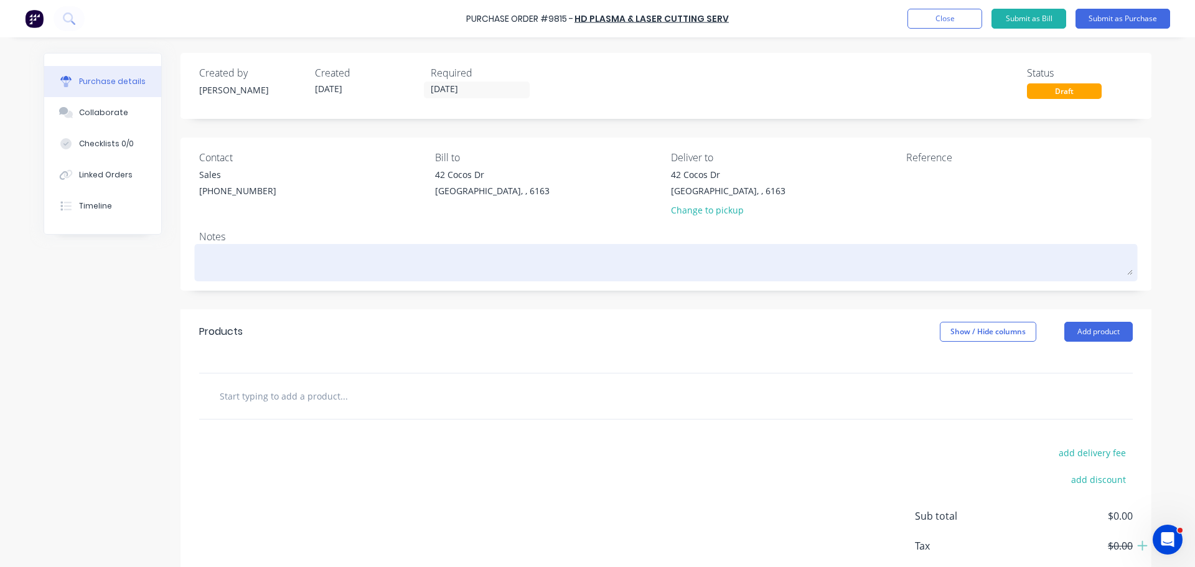
click at [211, 268] on textarea at bounding box center [665, 261] width 933 height 28
type textarea "x"
type textarea "R"
type textarea "x"
type textarea "RE"
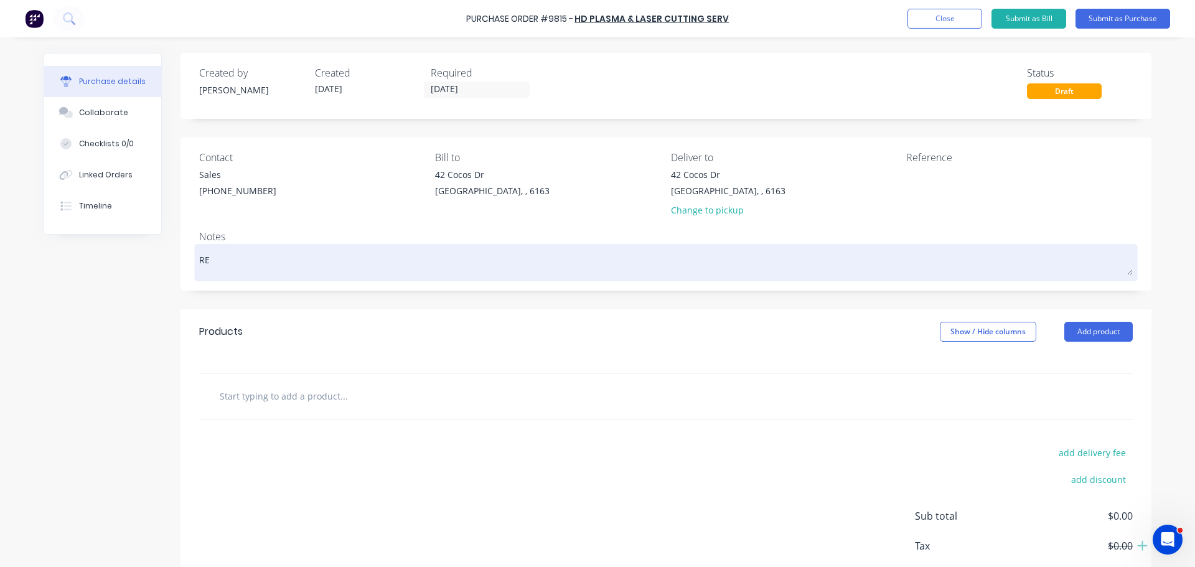
type textarea "x"
type textarea "REQ"
type textarea "x"
type textarea "REQ:"
type textarea "x"
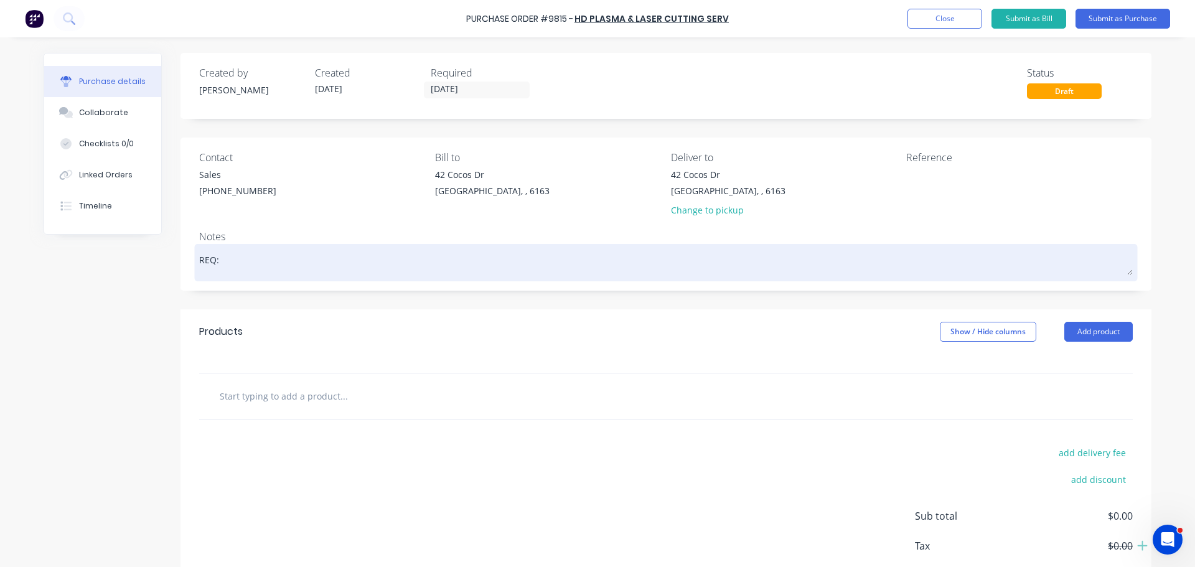
type textarea "REQ:"
type textarea "x"
type textarea "REQ: D"
type textarea "x"
type textarea "REQ: DH"
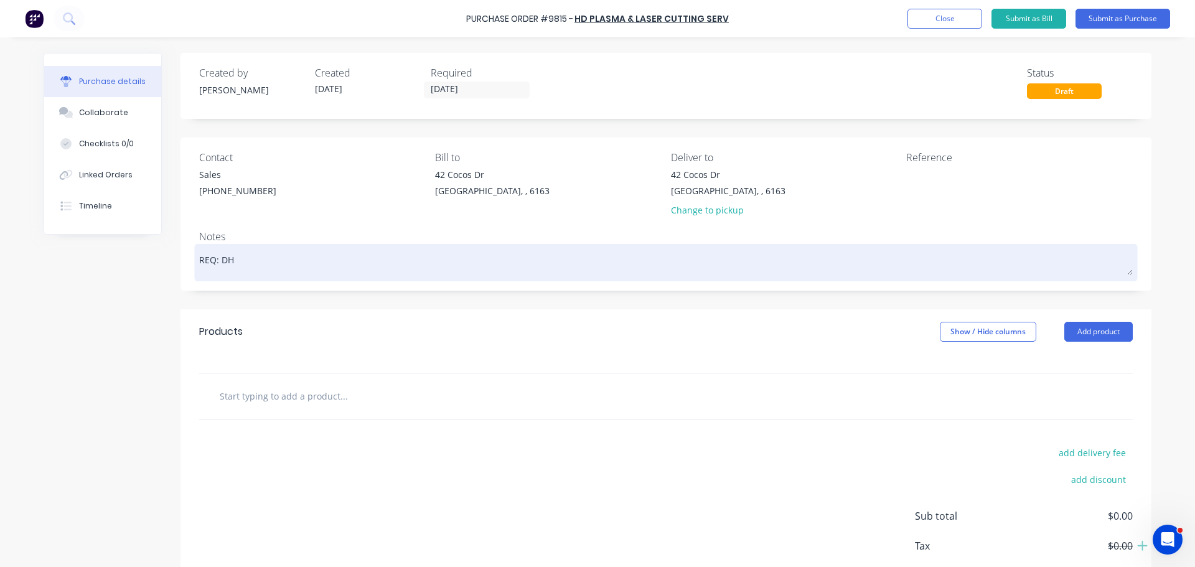
type textarea "x"
type textarea "REQ: DH1"
type textarea "x"
type textarea "REQ: DH10"
type textarea "x"
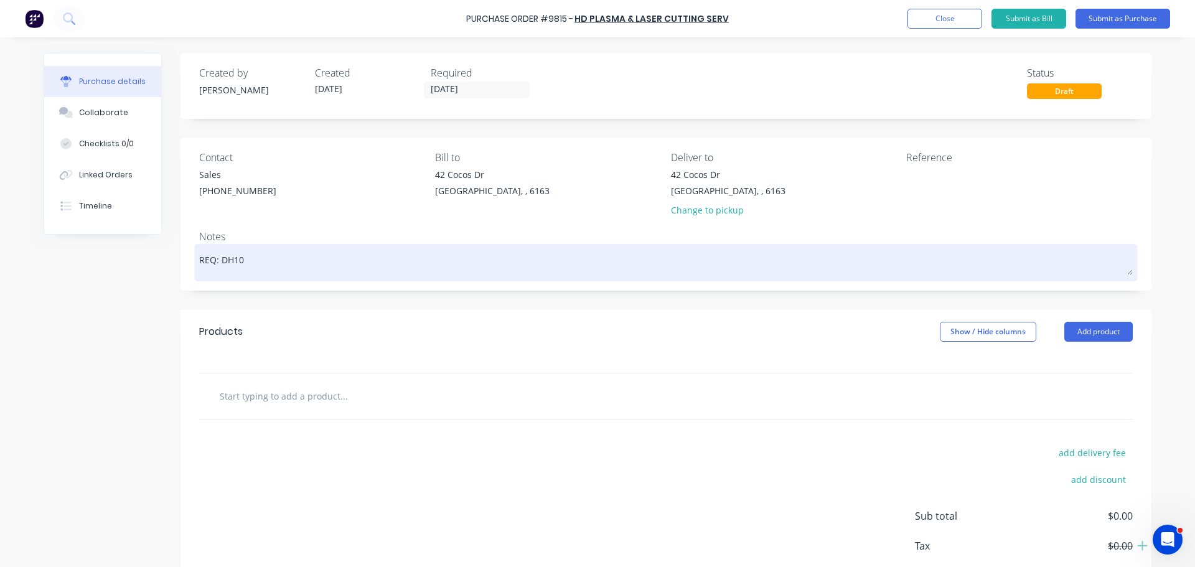
type textarea "REQ: DH101"
type textarea "x"
type textarea "REQ: DH1011"
type textarea "x"
type textarea "REQ: DH10110"
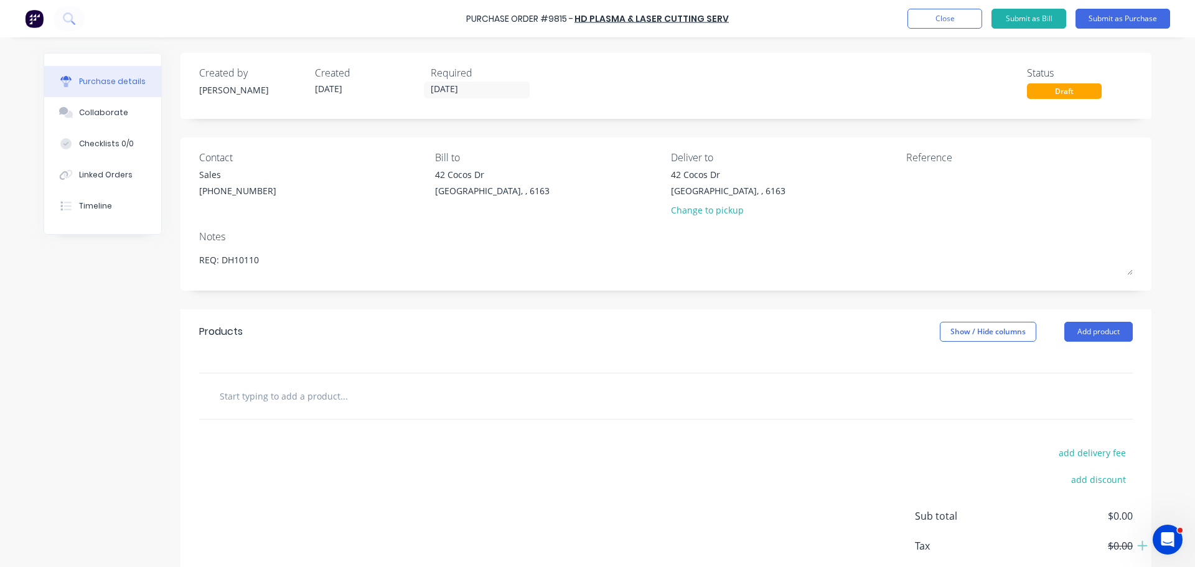
type textarea "x"
type textarea "REQ: DH1011"
type textarea "x"
type textarea "REQ: DH101"
type textarea "x"
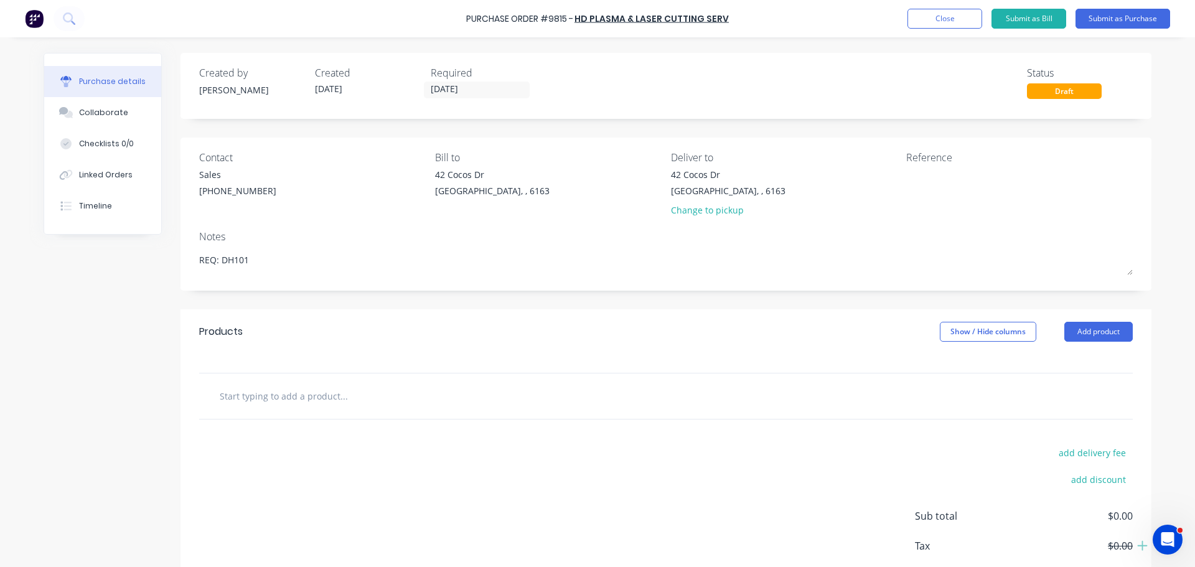
type textarea "REQ: DH10"
type textarea "x"
type textarea "REQ: DH1"
type textarea "x"
type textarea "REQ: DH"
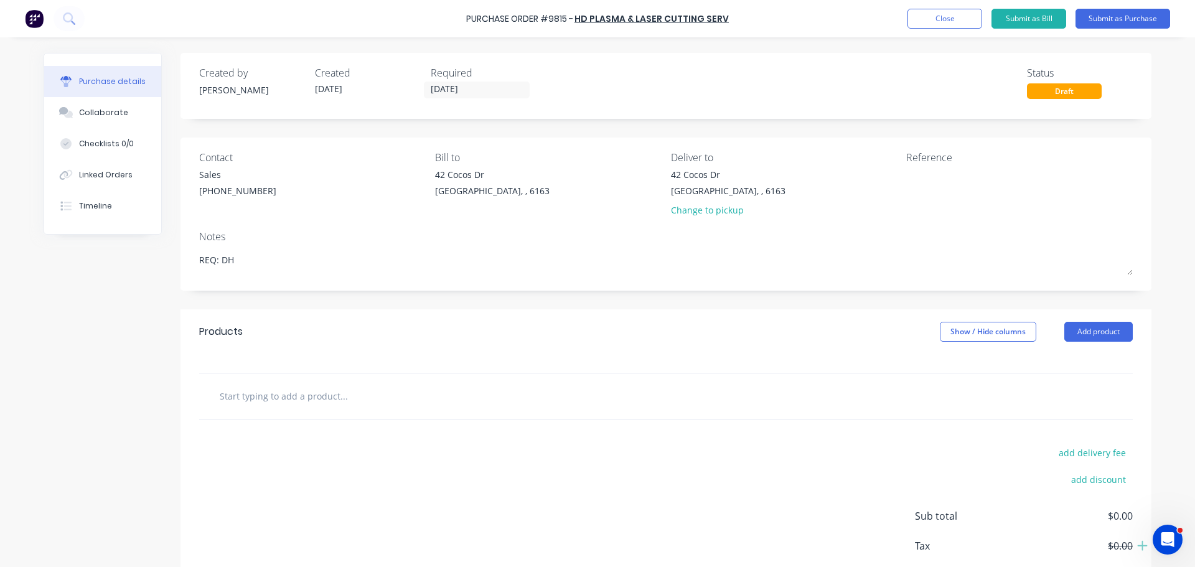
type textarea "x"
type textarea "REQ: DH"
type textarea "x"
type textarea "REQ: DH 1"
type textarea "x"
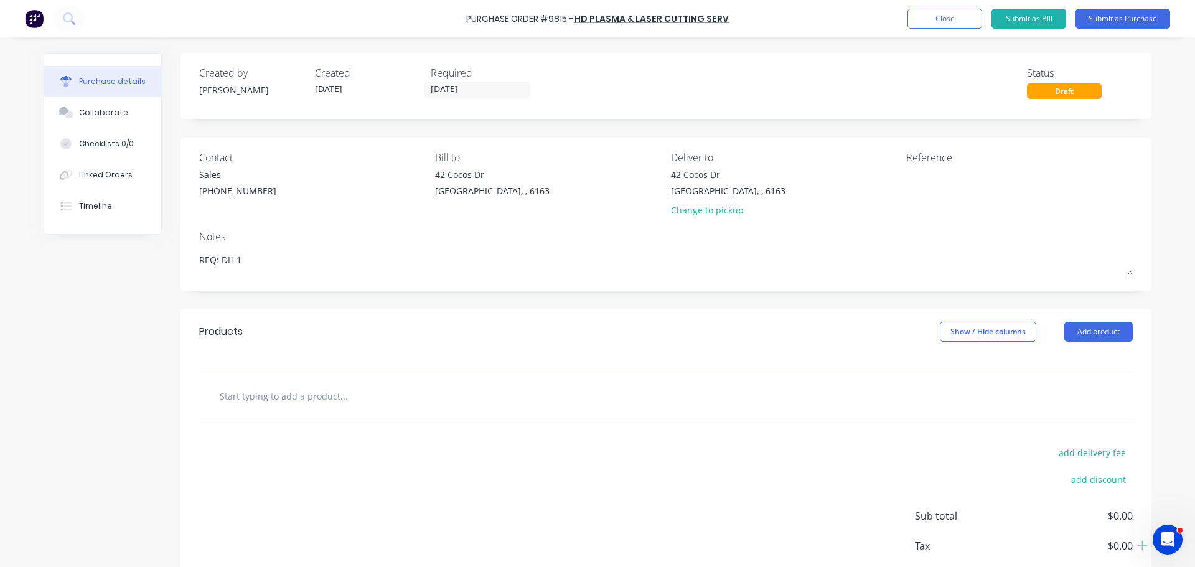
type textarea "REQ: DH 10"
type textarea "x"
type textarea "REQ: DH 101"
type textarea "x"
type textarea "REQ: DH 1010"
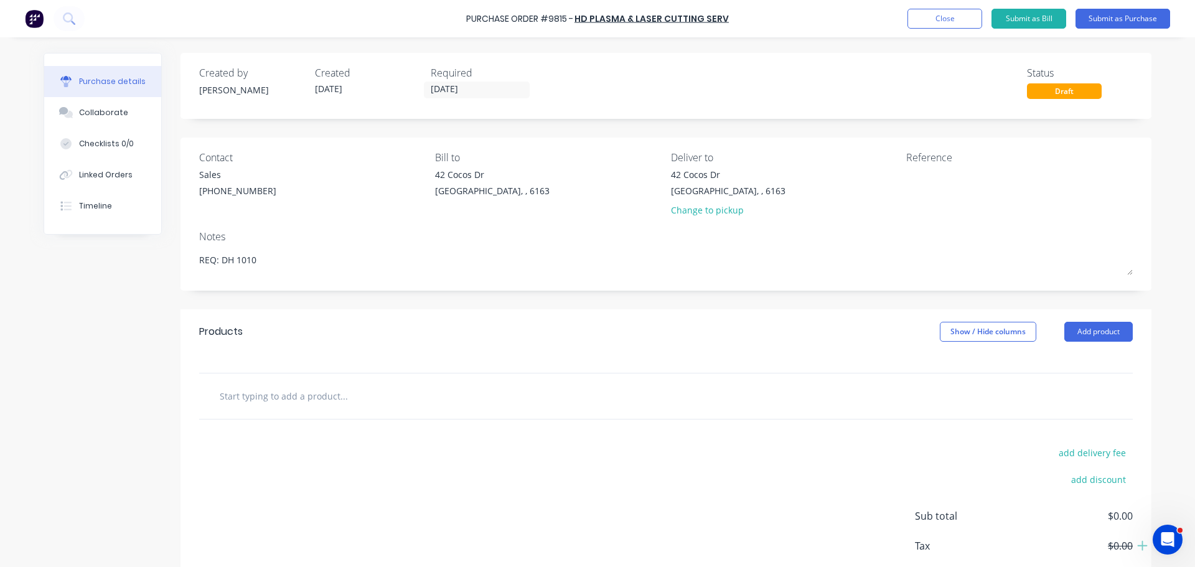
type textarea "x"
type textarea "REQ: DH 1010"
click at [396, 339] on div "Products Show / Hide columns Add product" at bounding box center [665, 331] width 971 height 45
type textarea "x"
drag, startPoint x: 455, startPoint y: 12, endPoint x: 752, endPoint y: 18, distance: 296.9
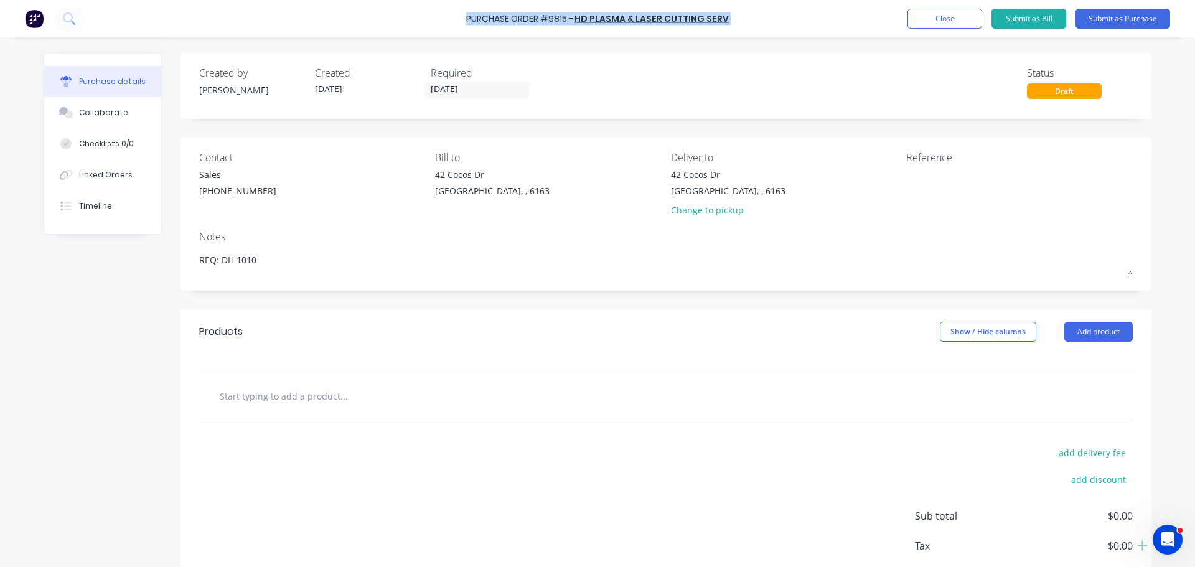
click at [752, 18] on div "Purchase Order #9815 - HD PLASMA & LASER CUTTING SERV Add product Close Submit …" at bounding box center [597, 18] width 1195 height 37
copy div "Purchase Order #9815 - HD PLASMA & LASER CUTTING SERV Add product Close Submit …"
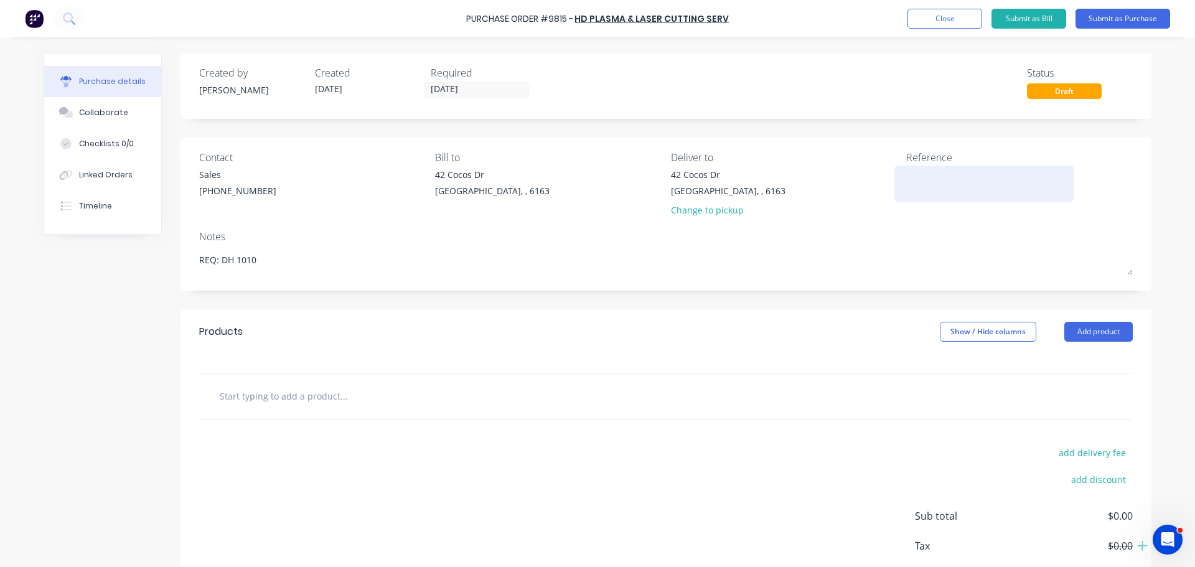
click at [914, 175] on textarea at bounding box center [984, 182] width 156 height 28
paste textarea "Purchase Order #9815 - HD PLASMA & LASER CUTTING SERV"
type textarea "Purchase Order #9815 - HD PLASMA & LASER CUTTING SERV"
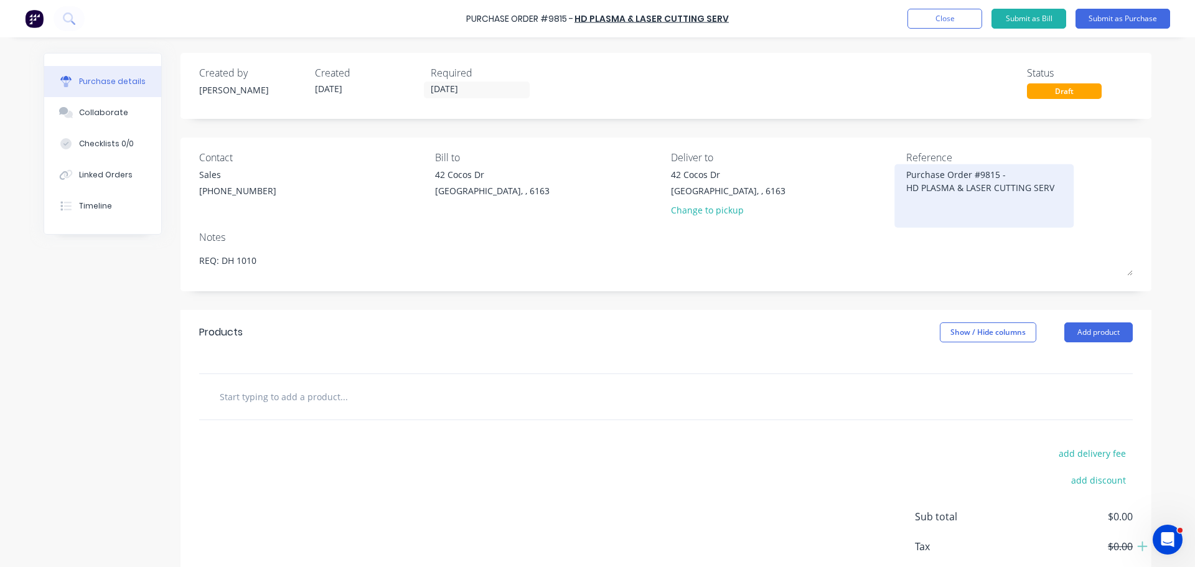
type textarea "x"
type textarea "Purchase Order #9815 - HD PLASMA & LASER CUTTING SERV"
type textarea "x"
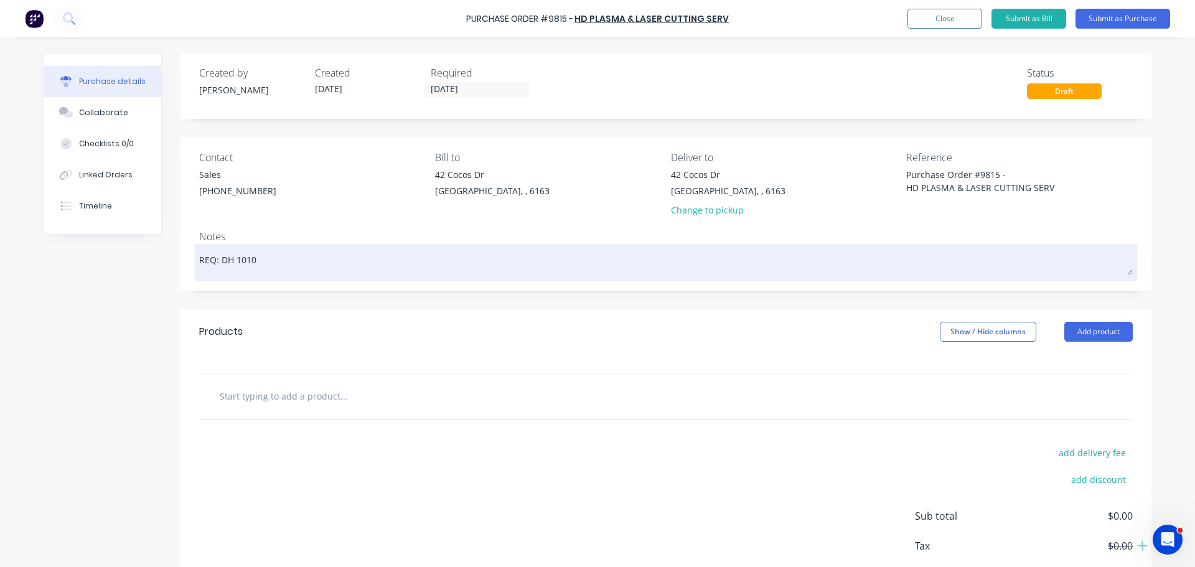
type textarea "Purchase Order #9815 - HD PLASMA & LASER CUTTING SERV"
type textarea "x"
type textarea "Purchase Order #9815 - HD PLASMA & LASER CUTTING SERV"
click at [842, 247] on div "REQ: DH 1010" at bounding box center [665, 262] width 933 height 31
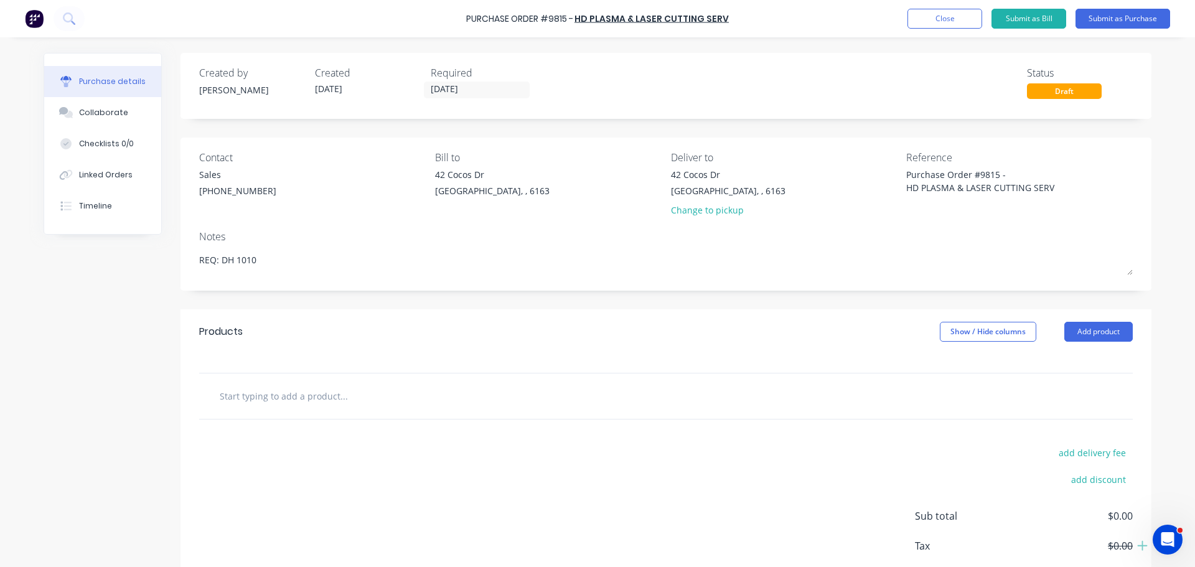
click at [306, 384] on input "text" at bounding box center [343, 395] width 249 height 25
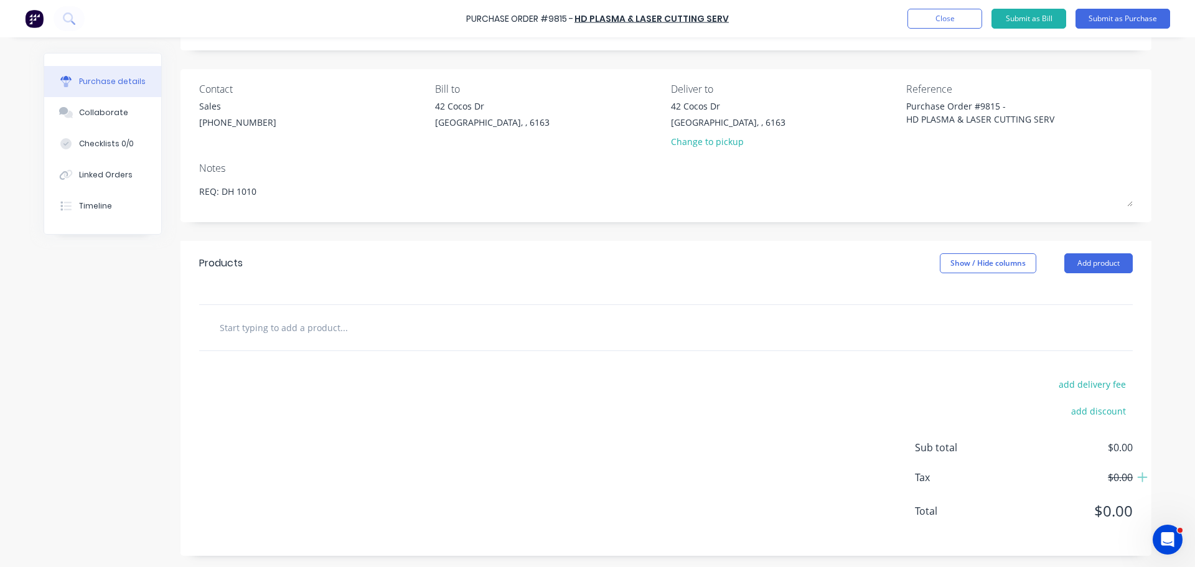
scroll to position [70, 0]
click at [1104, 259] on button "Add product" at bounding box center [1098, 262] width 68 height 20
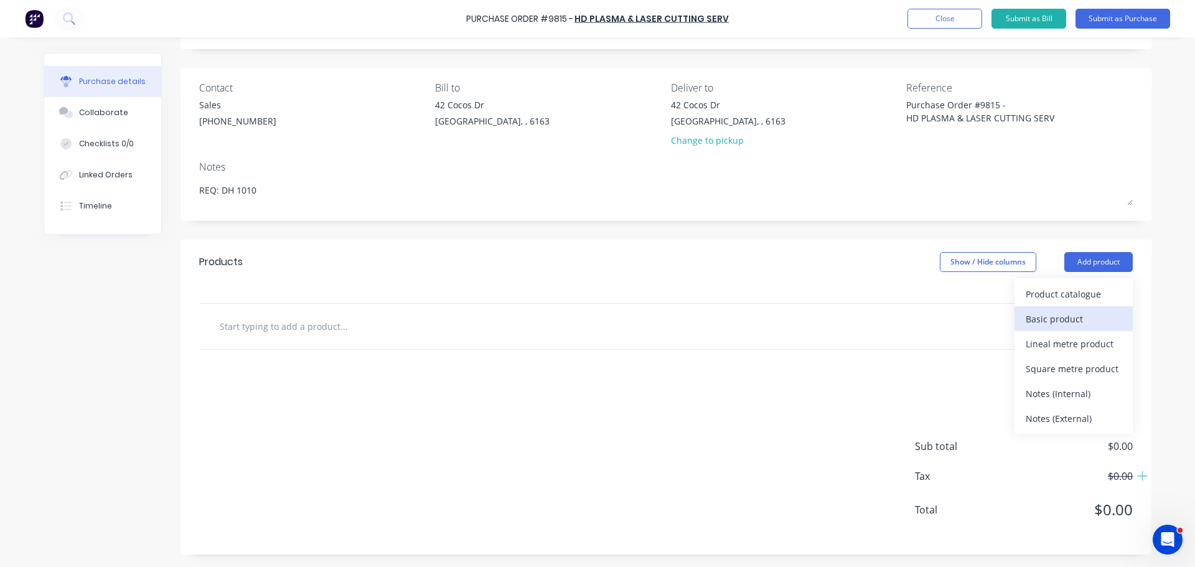
click at [1051, 322] on div "Basic product" at bounding box center [1073, 319] width 96 height 18
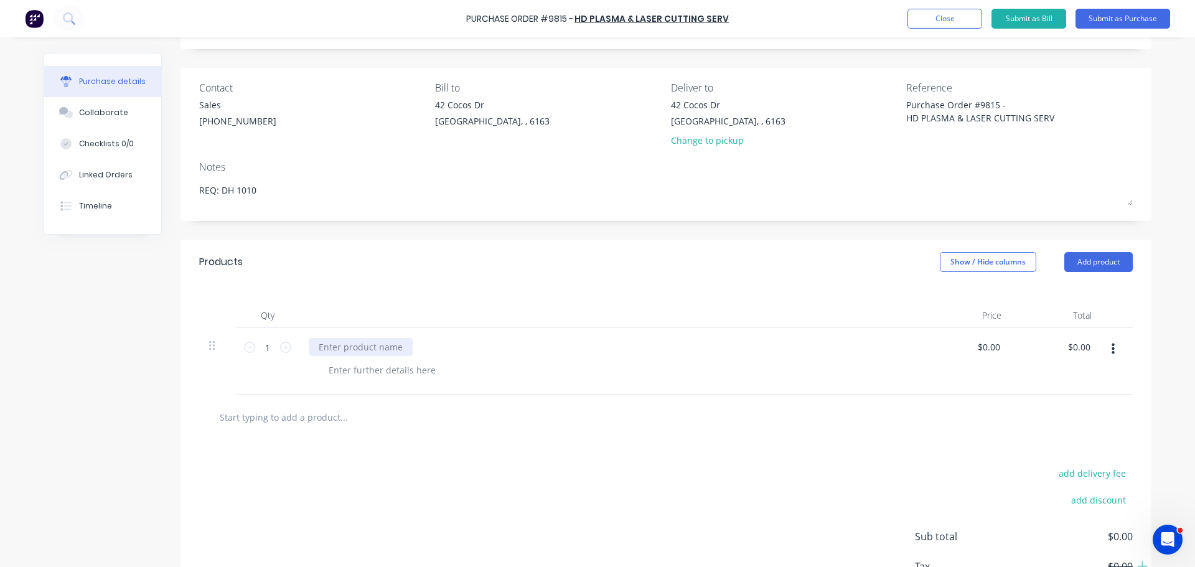
type textarea "x"
click at [383, 352] on div at bounding box center [361, 347] width 104 height 18
paste div
click at [283, 347] on icon at bounding box center [285, 347] width 11 height 11
type textarea "x"
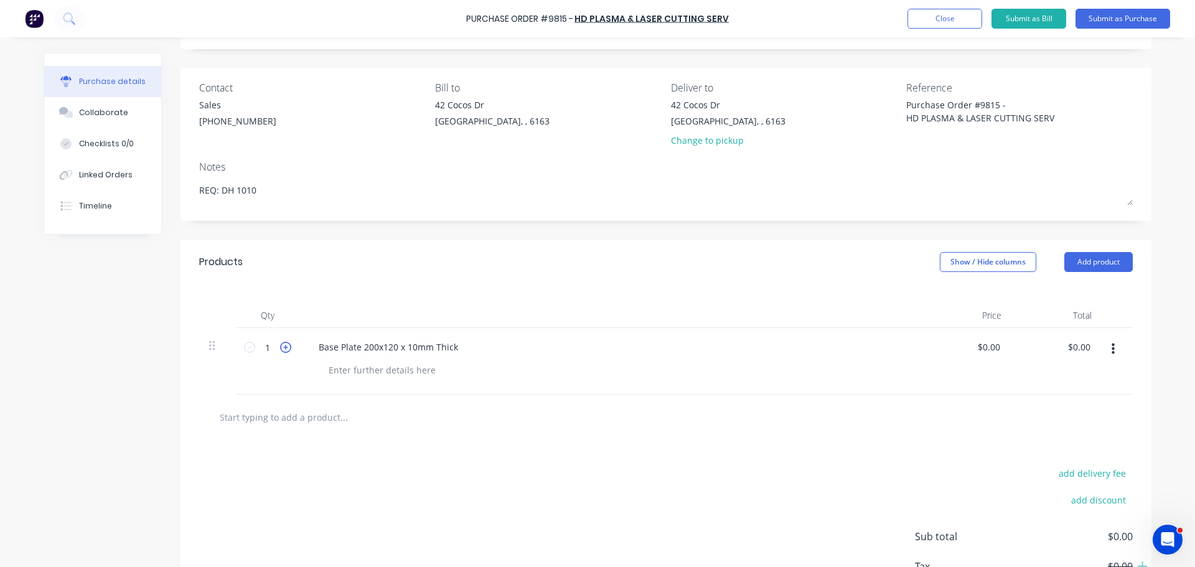
type input "2"
click at [283, 347] on icon at bounding box center [285, 347] width 11 height 11
type textarea "x"
type input "3"
click at [283, 347] on icon at bounding box center [285, 347] width 11 height 11
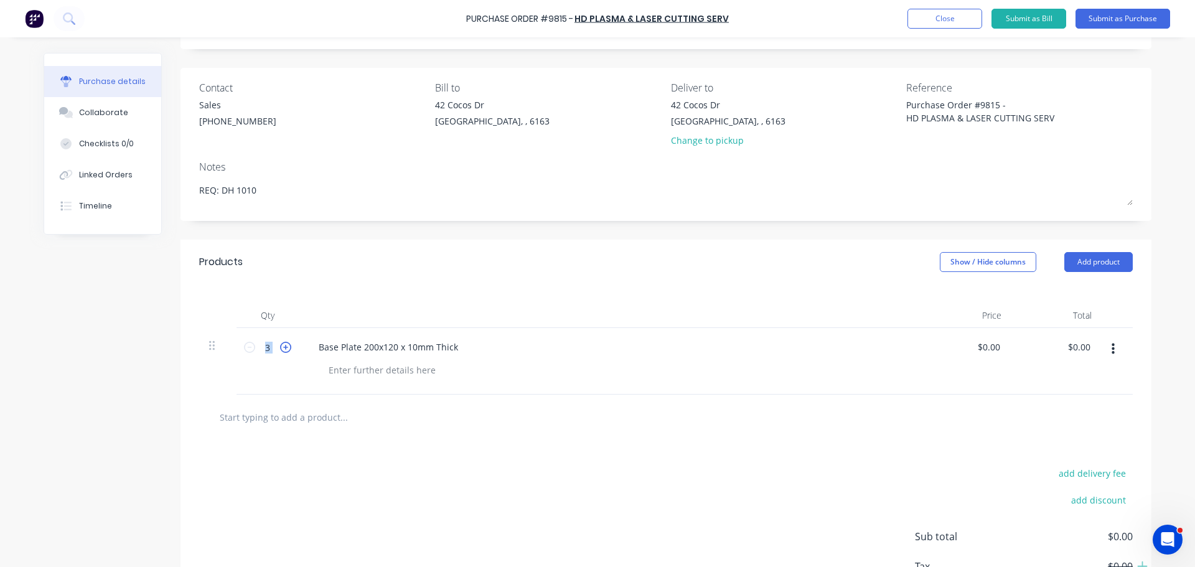
type textarea "x"
type input "4"
type textarea "x"
click at [340, 368] on div at bounding box center [382, 370] width 127 height 18
click at [721, 405] on div at bounding box center [665, 416] width 913 height 25
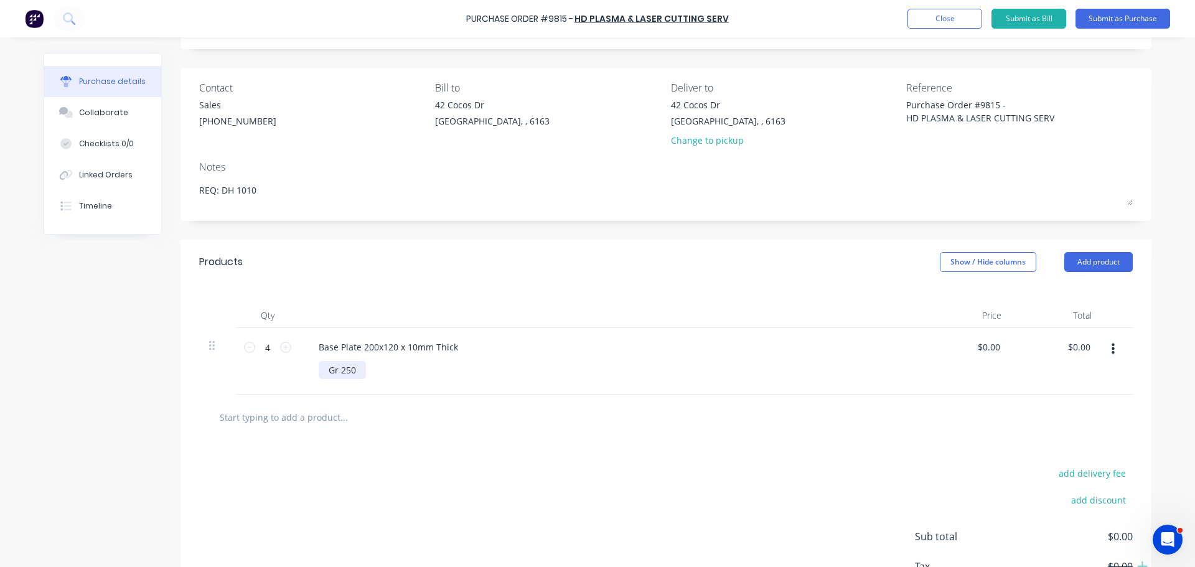
click at [356, 373] on div "Gr 250" at bounding box center [342, 370] width 47 height 18
click at [499, 373] on div "Gr 250 As per drawing" at bounding box center [615, 370] width 592 height 18
type textarea "x"
click at [993, 346] on input "0.00" at bounding box center [988, 347] width 29 height 18
type input "0"
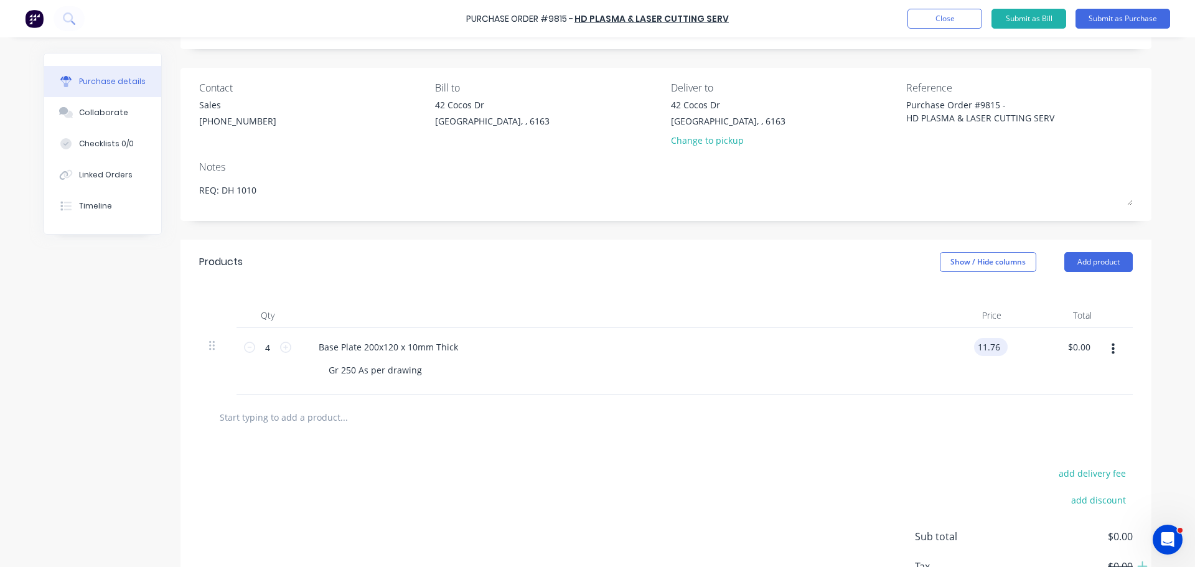
type input "11.76"
type textarea "x"
type input "$11.76"
type input "47.04"
type textarea "x"
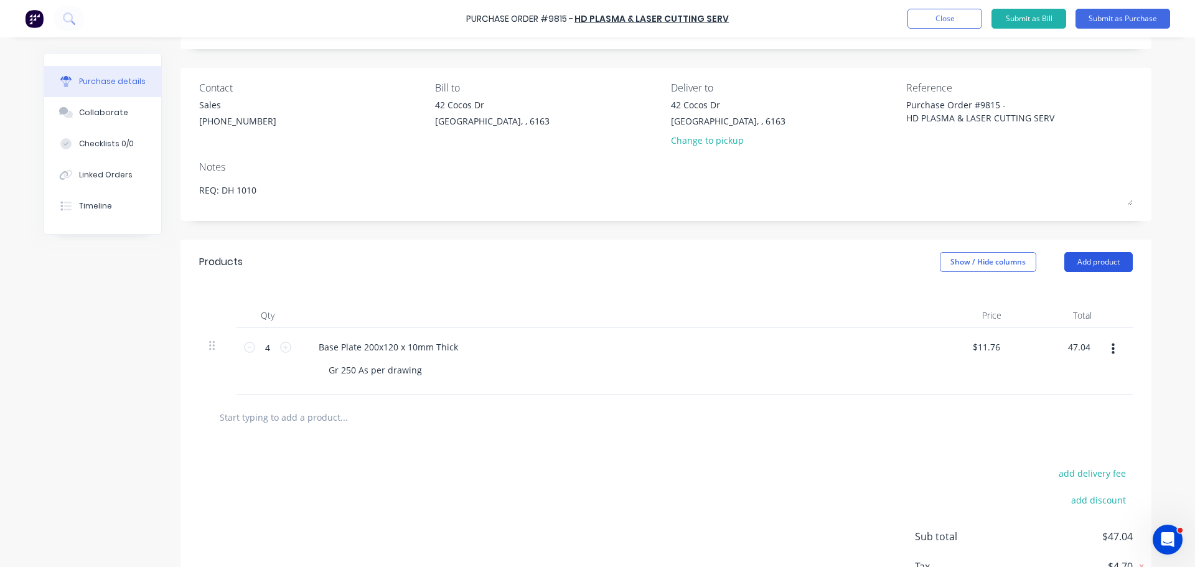
type input "$47.04"
click at [1095, 256] on button "Add product" at bounding box center [1098, 262] width 68 height 20
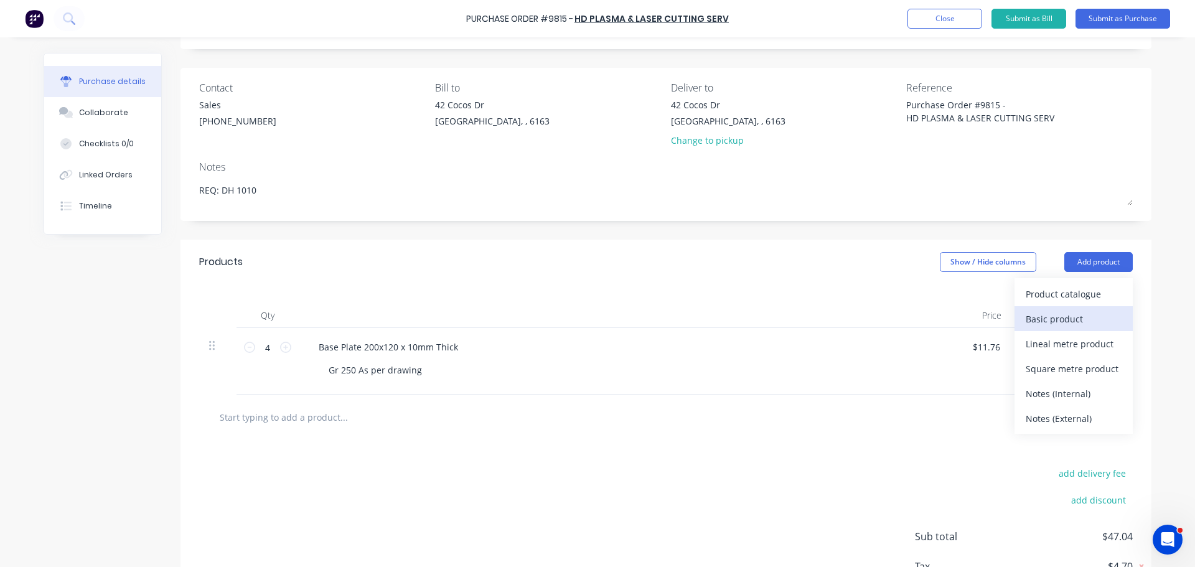
click at [1047, 315] on div "Basic product" at bounding box center [1073, 319] width 96 height 18
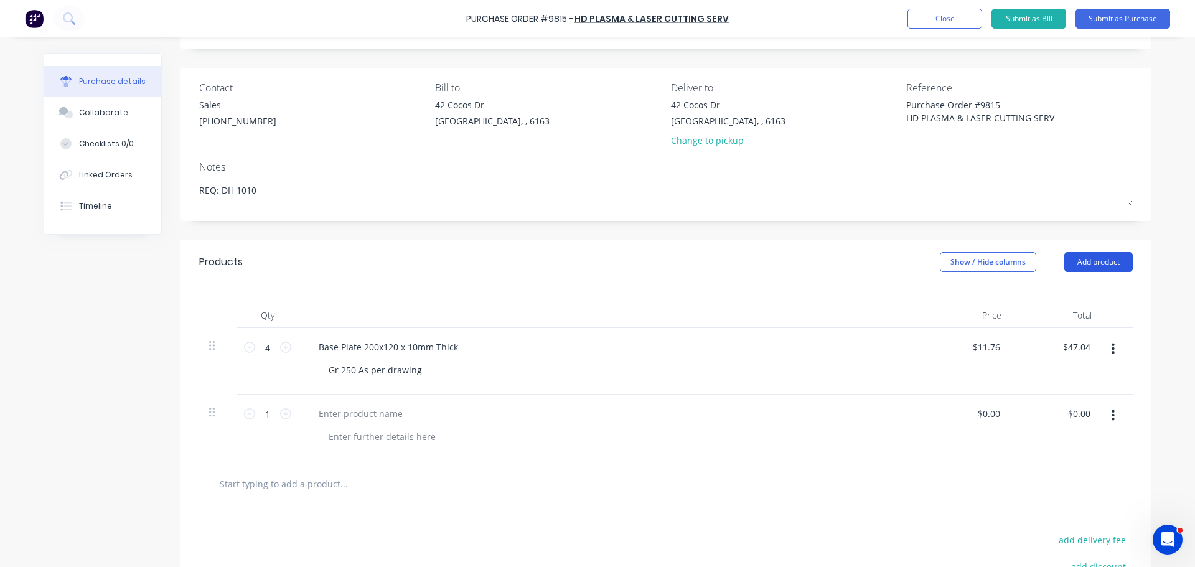
click at [1087, 265] on button "Add product" at bounding box center [1098, 262] width 68 height 20
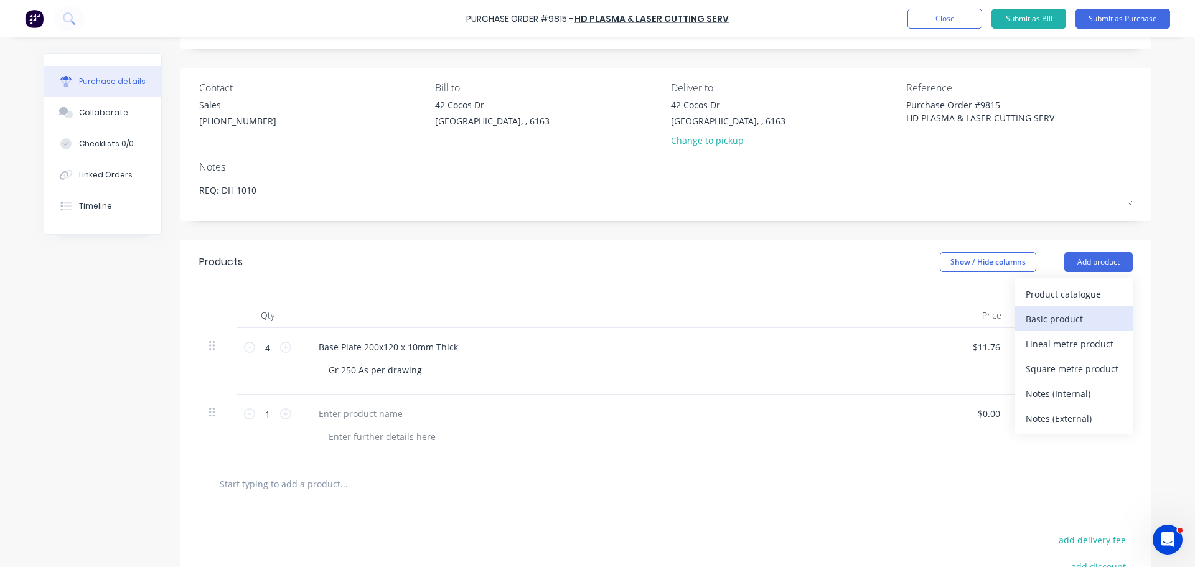
click at [1066, 318] on div "Basic product" at bounding box center [1073, 319] width 96 height 18
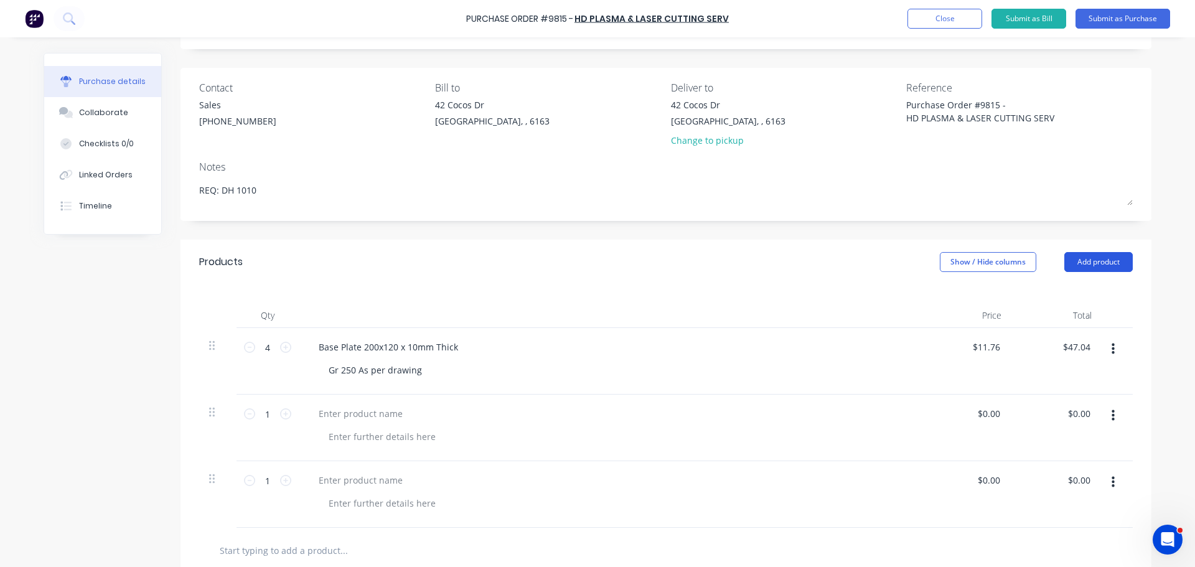
click at [1091, 258] on button "Add product" at bounding box center [1098, 262] width 68 height 20
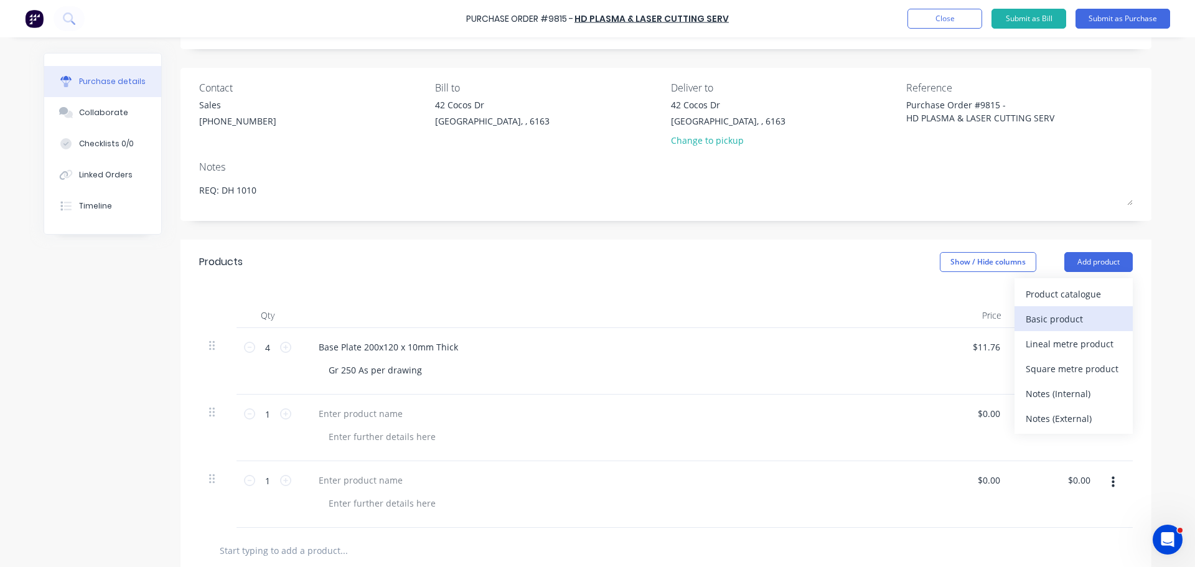
drag, startPoint x: 1067, startPoint y: 313, endPoint x: 1076, endPoint y: 297, distance: 18.7
click at [1066, 313] on div "Basic product" at bounding box center [1073, 319] width 96 height 18
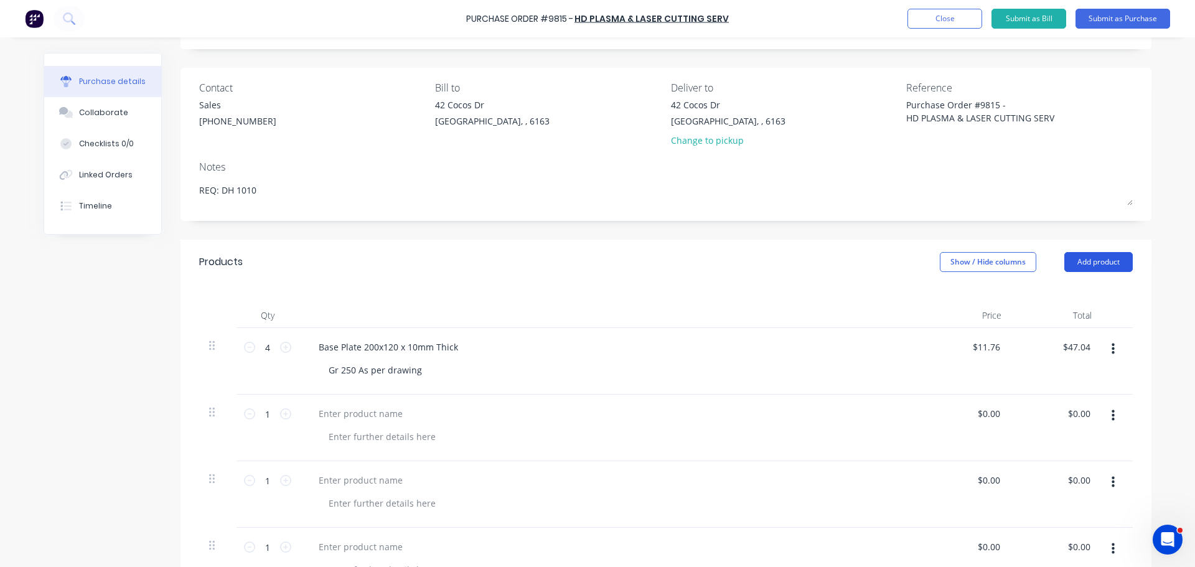
click at [1096, 264] on button "Add product" at bounding box center [1098, 262] width 68 height 20
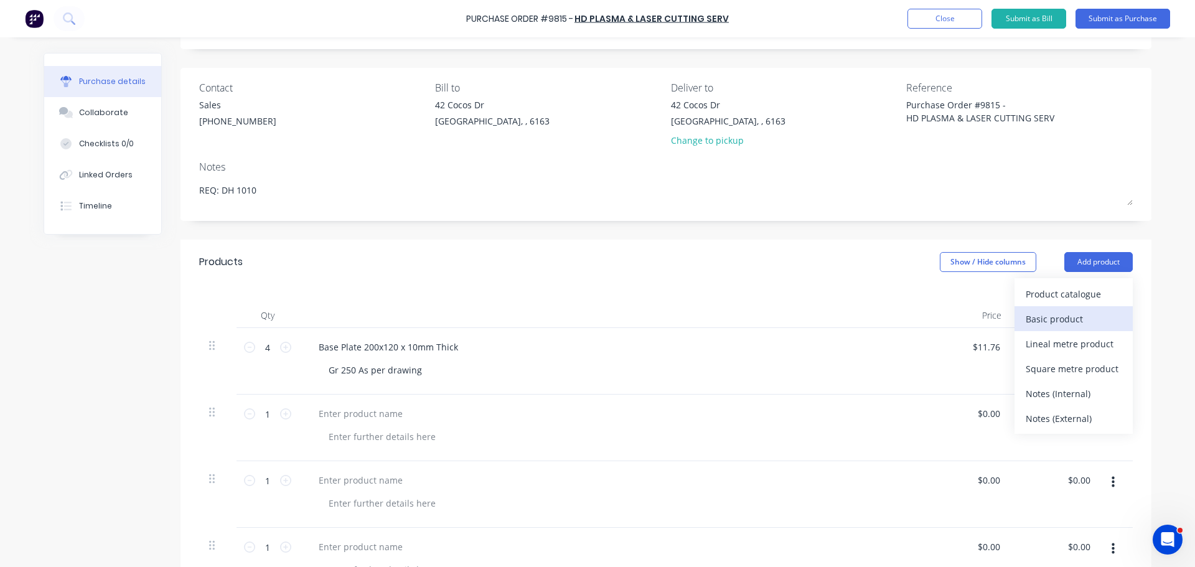
click at [1070, 327] on button "Basic product" at bounding box center [1073, 318] width 118 height 25
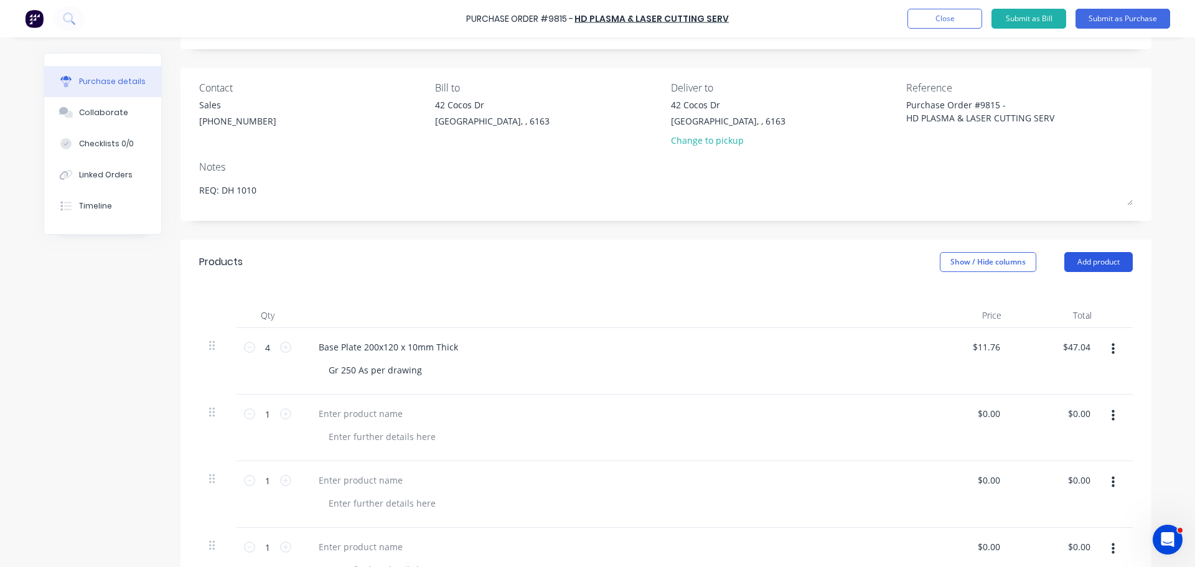
click at [1100, 261] on button "Add product" at bounding box center [1098, 262] width 68 height 20
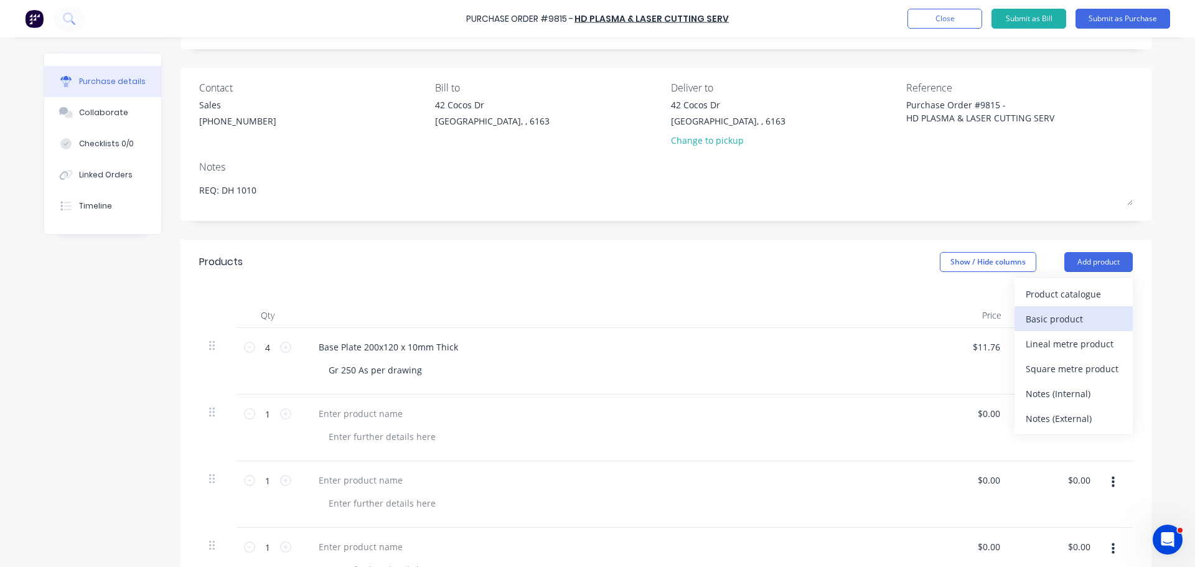
click at [1078, 319] on div "Basic product" at bounding box center [1073, 319] width 96 height 18
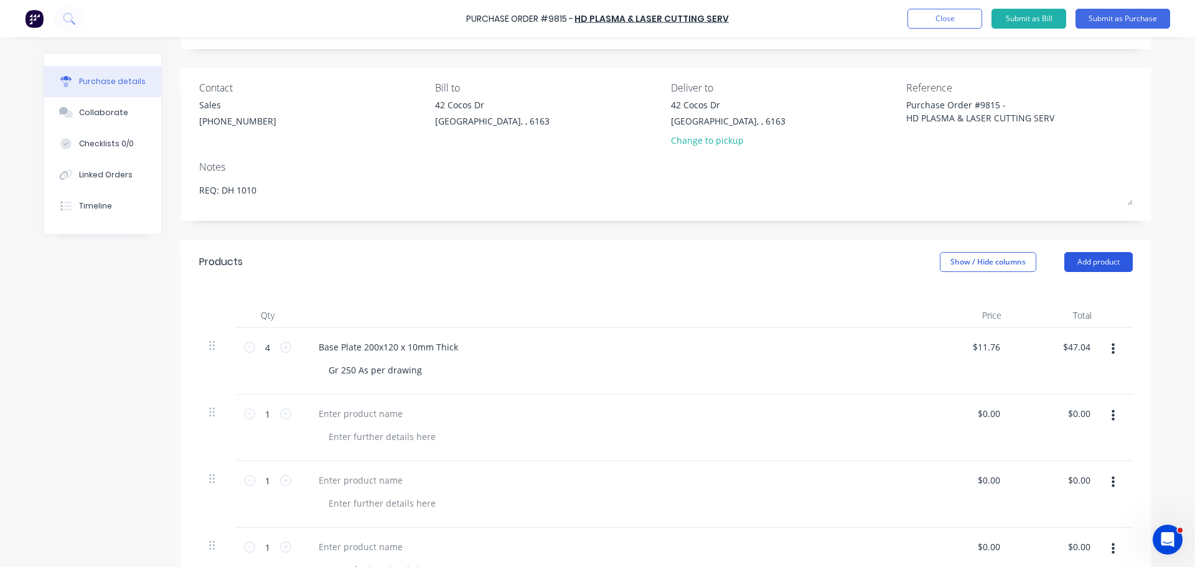
click at [1092, 257] on button "Add product" at bounding box center [1098, 262] width 68 height 20
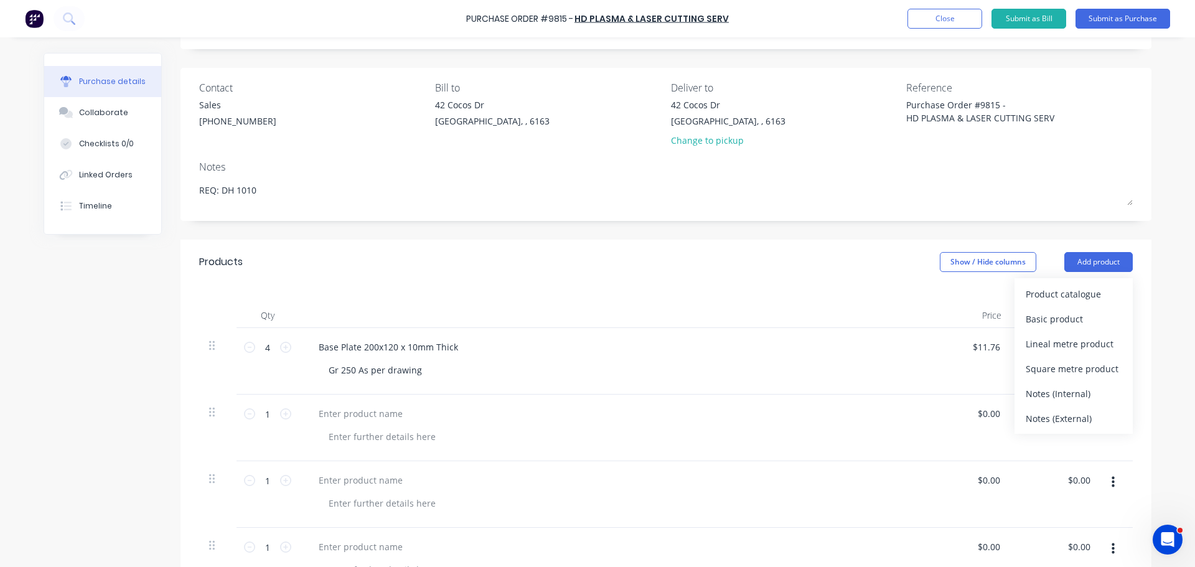
drag, startPoint x: 1063, startPoint y: 319, endPoint x: 1069, endPoint y: 299, distance: 20.1
click at [1063, 319] on div "Basic product" at bounding box center [1073, 319] width 96 height 18
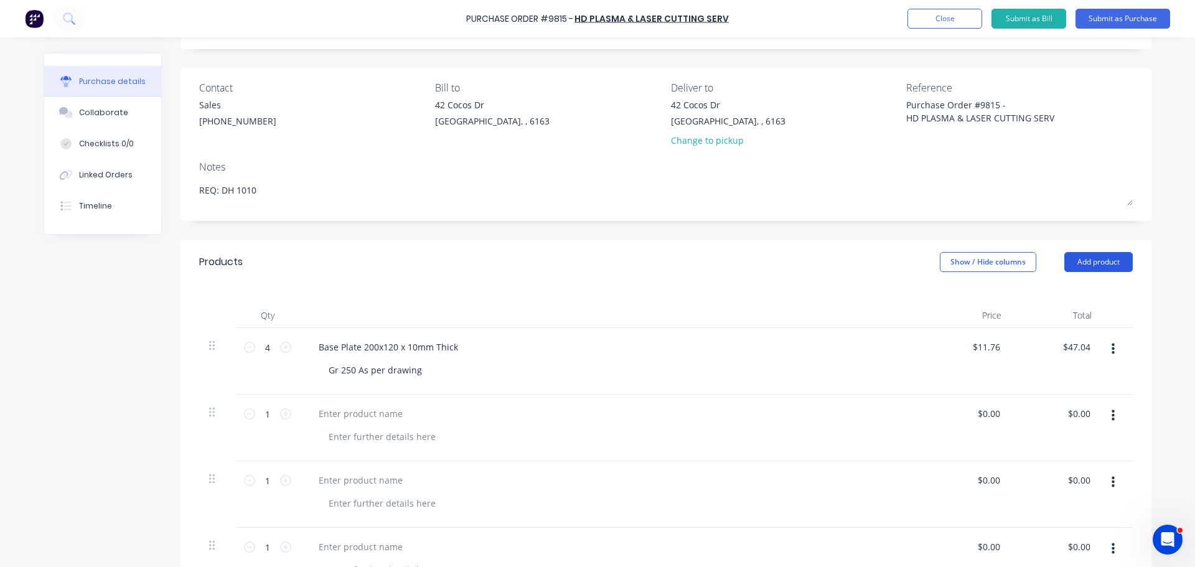
click at [1079, 269] on button "Add product" at bounding box center [1098, 262] width 68 height 20
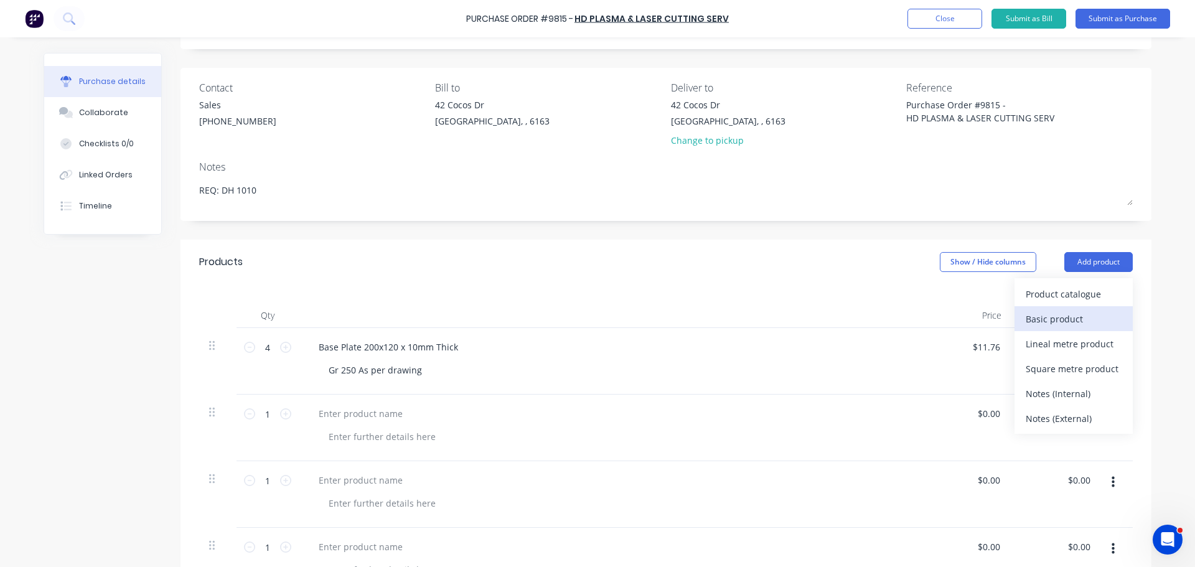
click at [1061, 314] on div "Basic product" at bounding box center [1073, 319] width 96 height 18
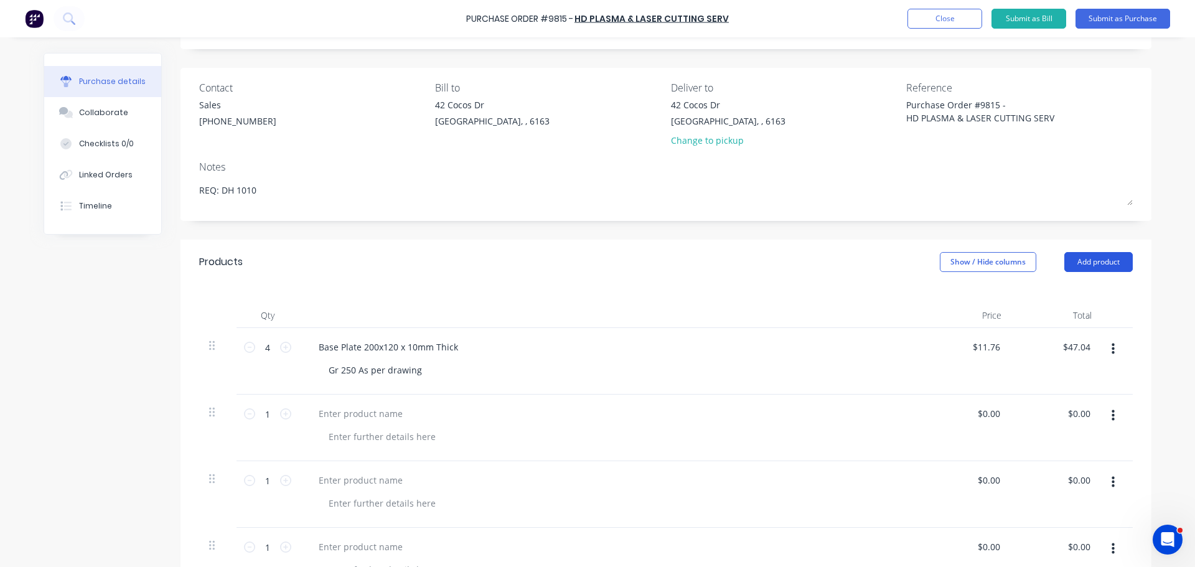
click at [1077, 261] on button "Add product" at bounding box center [1098, 262] width 68 height 20
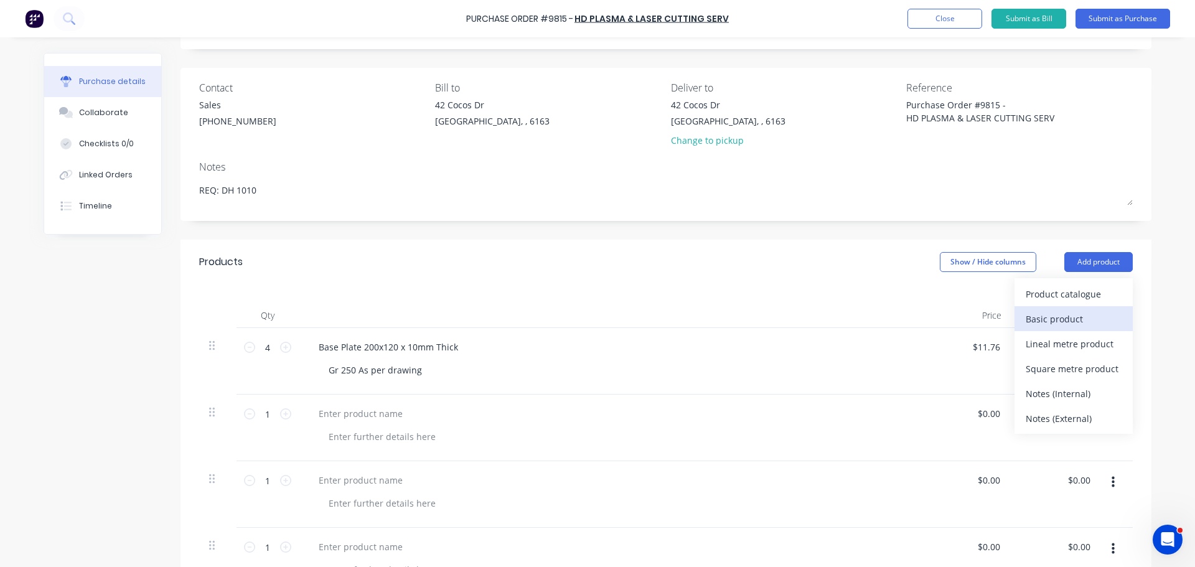
click at [1061, 311] on div "Basic product" at bounding box center [1073, 319] width 96 height 18
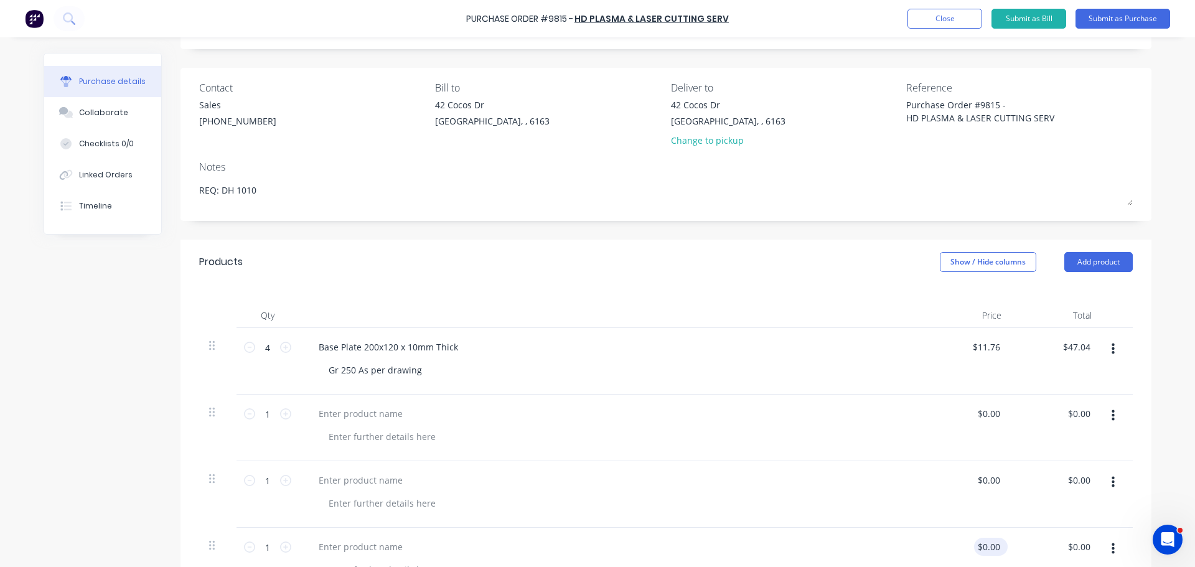
scroll to position [256, 0]
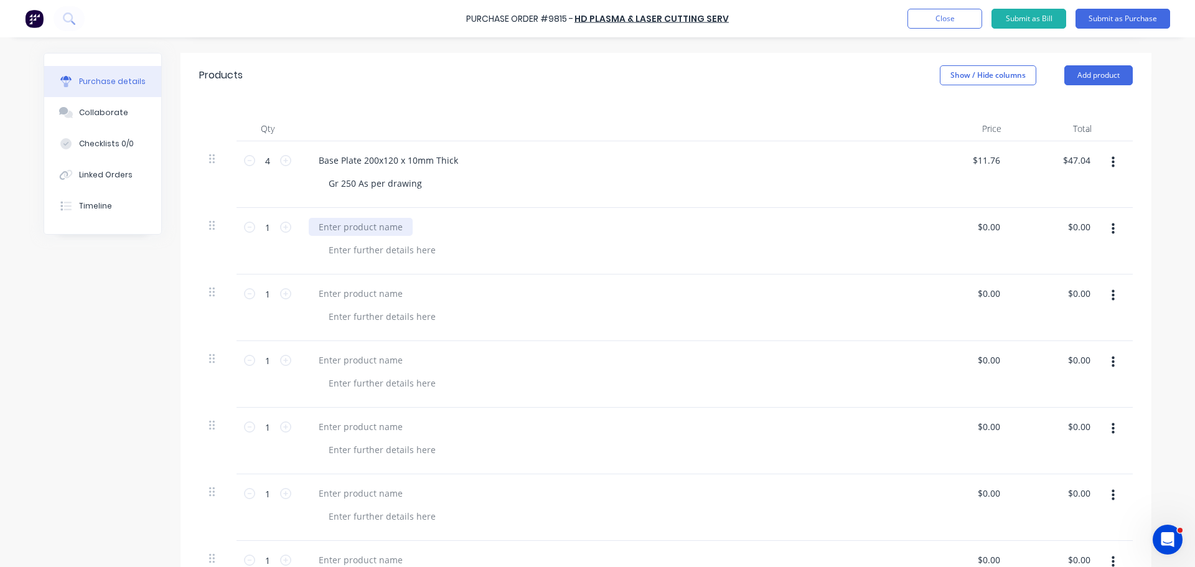
type textarea "x"
click at [368, 218] on div at bounding box center [361, 227] width 104 height 18
paste div
type textarea "x"
click at [346, 253] on div at bounding box center [382, 250] width 127 height 18
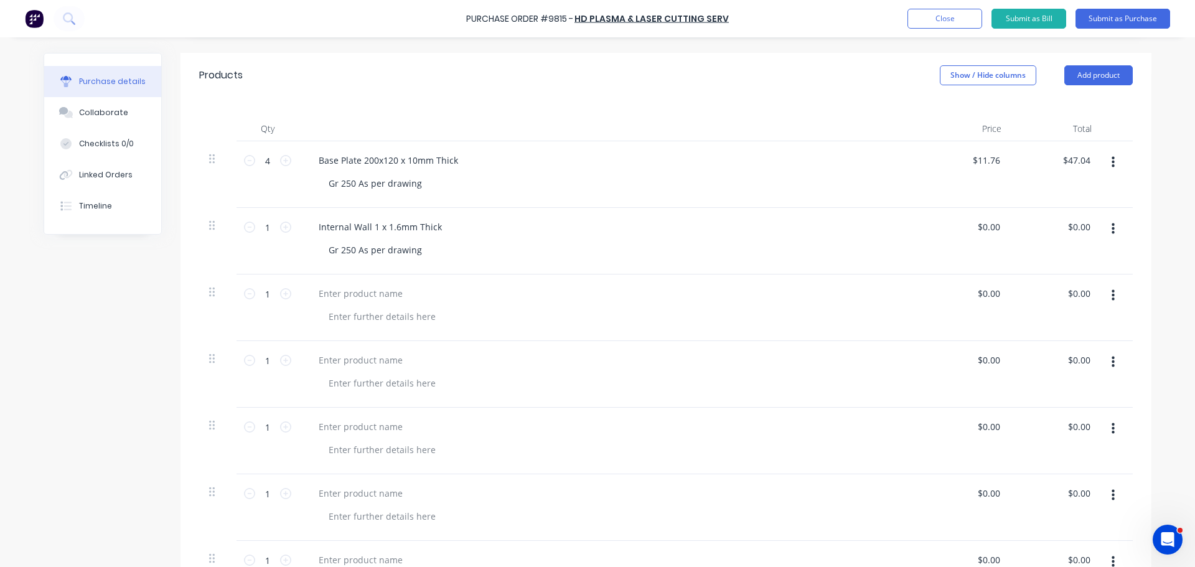
click at [436, 284] on div at bounding box center [610, 293] width 602 height 18
type textarea "x"
click at [355, 296] on div at bounding box center [361, 293] width 104 height 18
paste div
type textarea "x"
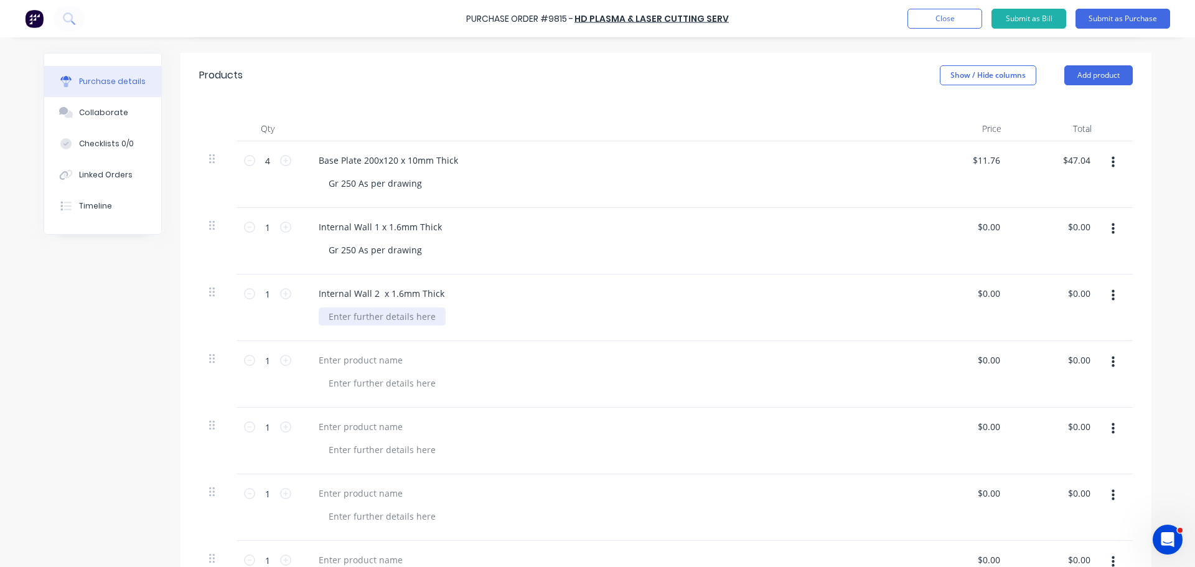
click at [345, 317] on div at bounding box center [382, 316] width 127 height 18
type textarea "x"
click at [994, 226] on input "0.00" at bounding box center [991, 227] width 24 height 18
type input "$0.00"
type input "0.00"
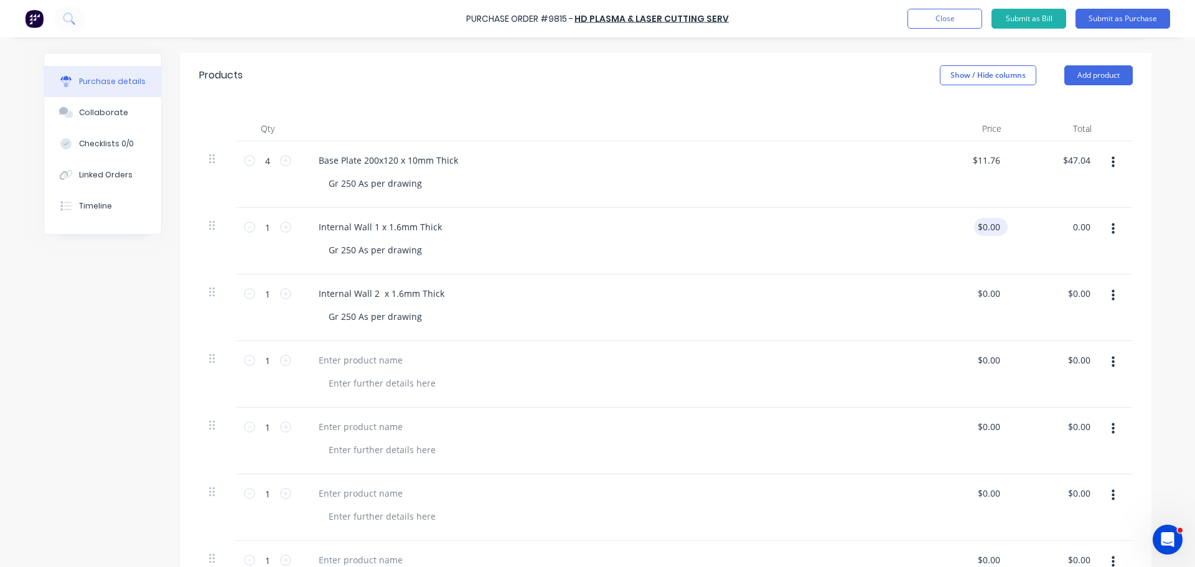
type input "0.00"
type input "$0.00"
click at [991, 230] on input "0.00" at bounding box center [988, 227] width 29 height 18
type input "0"
type input "$86.73"
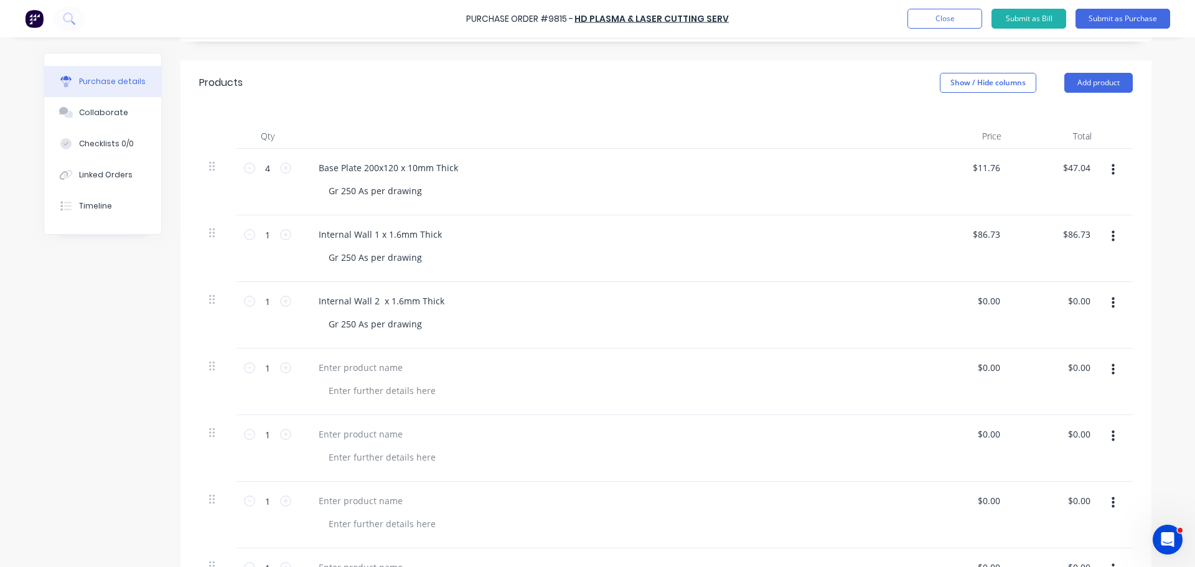
scroll to position [311, 0]
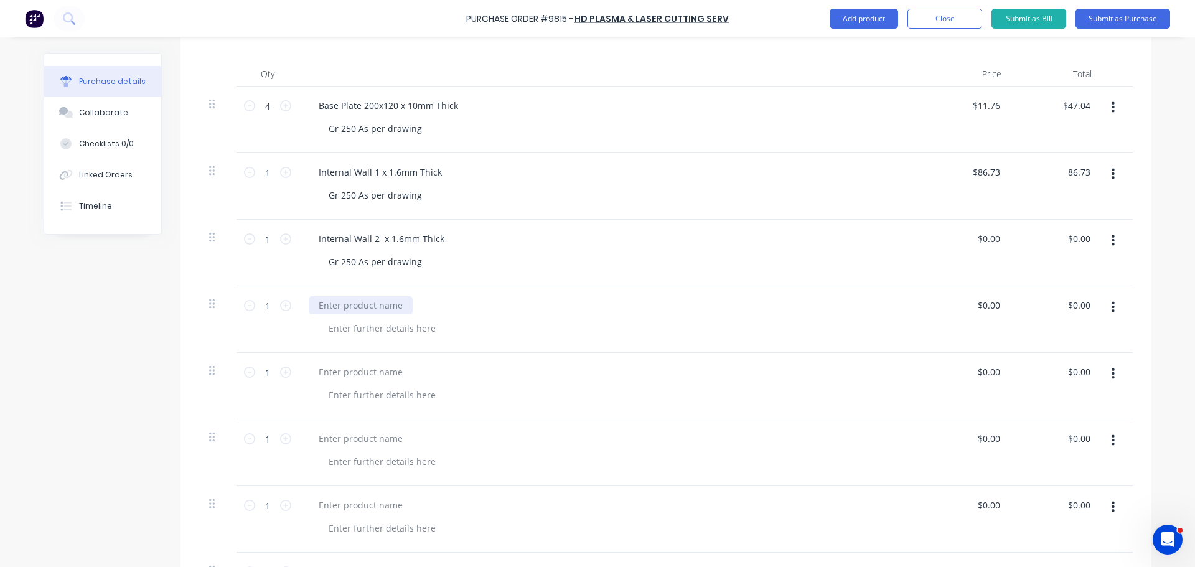
type input "$86.73"
click at [343, 308] on div at bounding box center [361, 305] width 104 height 18
paste div
click at [328, 330] on div at bounding box center [382, 328] width 127 height 18
click at [992, 304] on input "$0.00" at bounding box center [988, 305] width 29 height 18
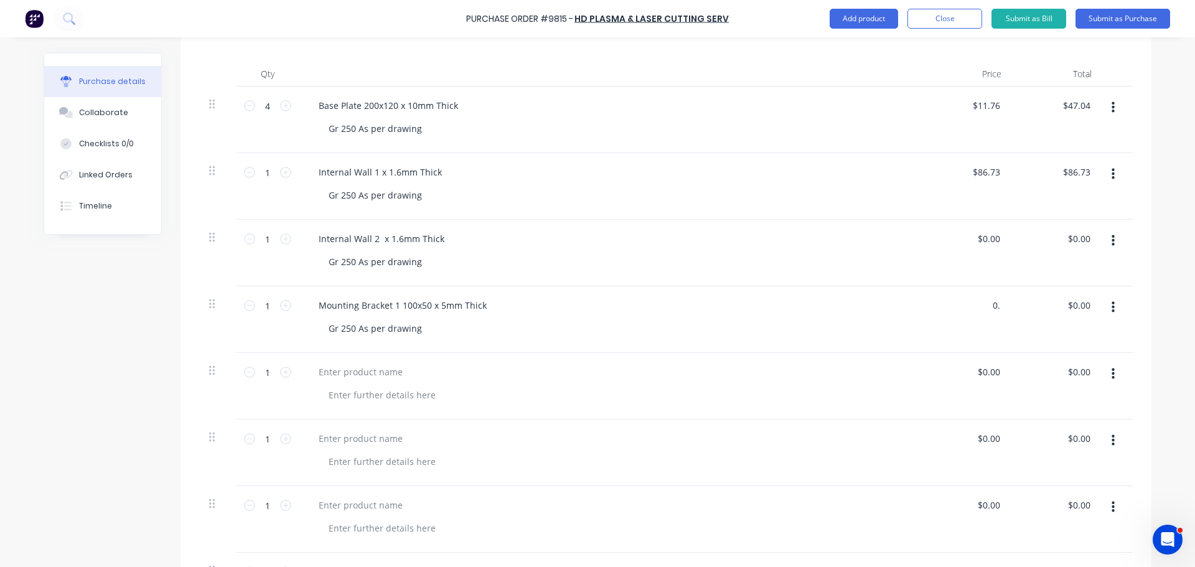
type input "0"
type input "$6.78"
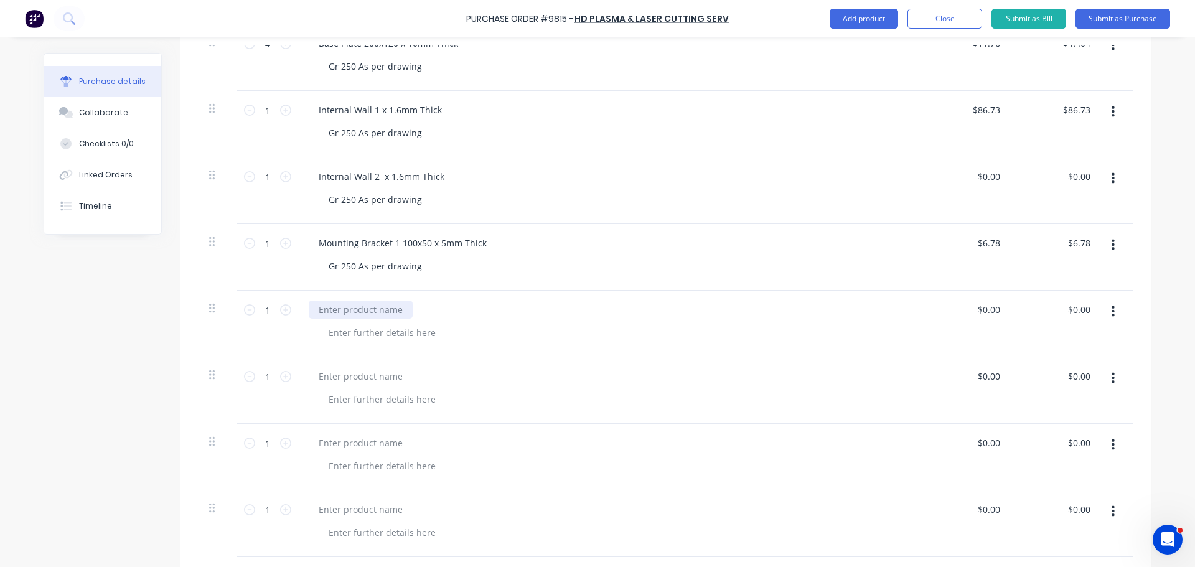
click at [383, 306] on div at bounding box center [361, 310] width 104 height 18
paste div
click at [343, 332] on div at bounding box center [382, 333] width 127 height 18
click at [650, 407] on div at bounding box center [615, 399] width 592 height 18
click at [607, 386] on div at bounding box center [610, 390] width 622 height 67
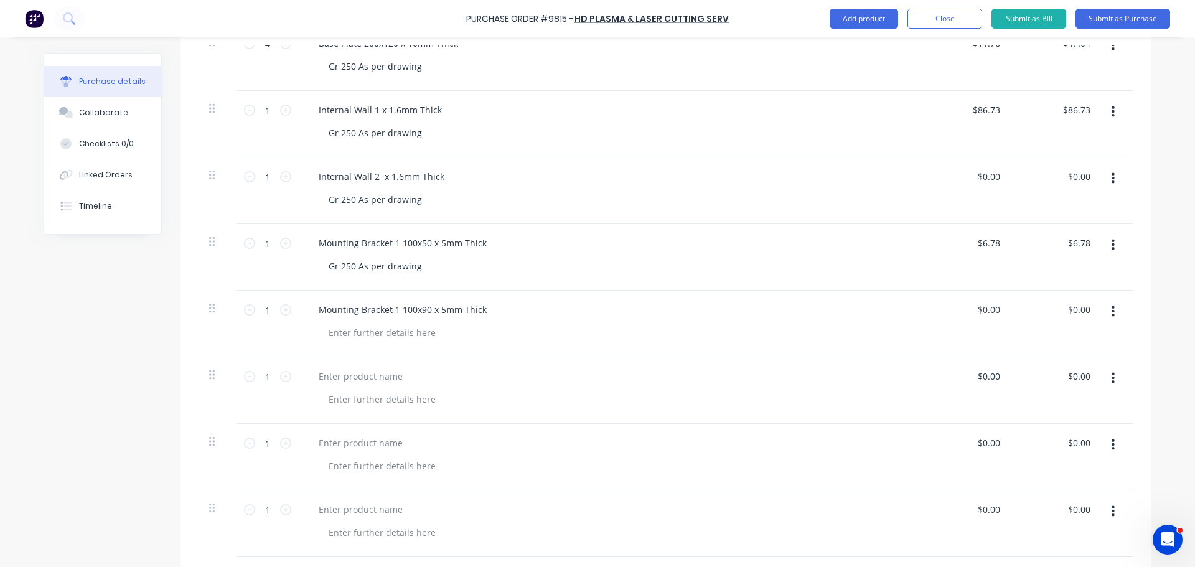
click at [607, 386] on div at bounding box center [610, 390] width 622 height 67
click at [332, 328] on div at bounding box center [382, 333] width 127 height 18
click at [280, 245] on icon at bounding box center [285, 243] width 11 height 11
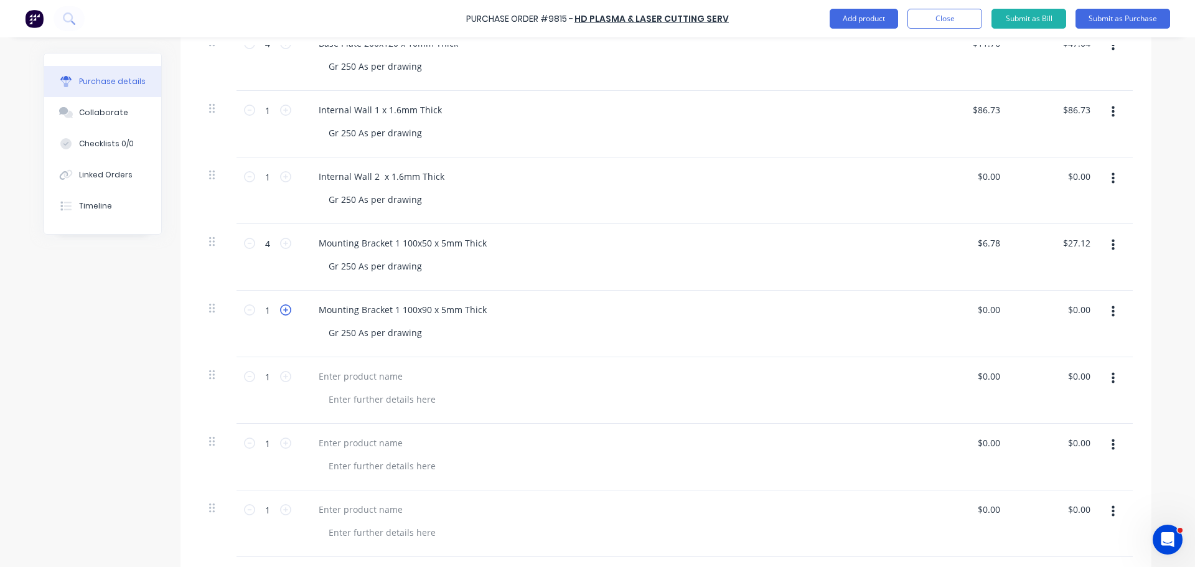
click at [280, 311] on icon at bounding box center [285, 309] width 11 height 11
click at [246, 312] on icon at bounding box center [249, 309] width 11 height 11
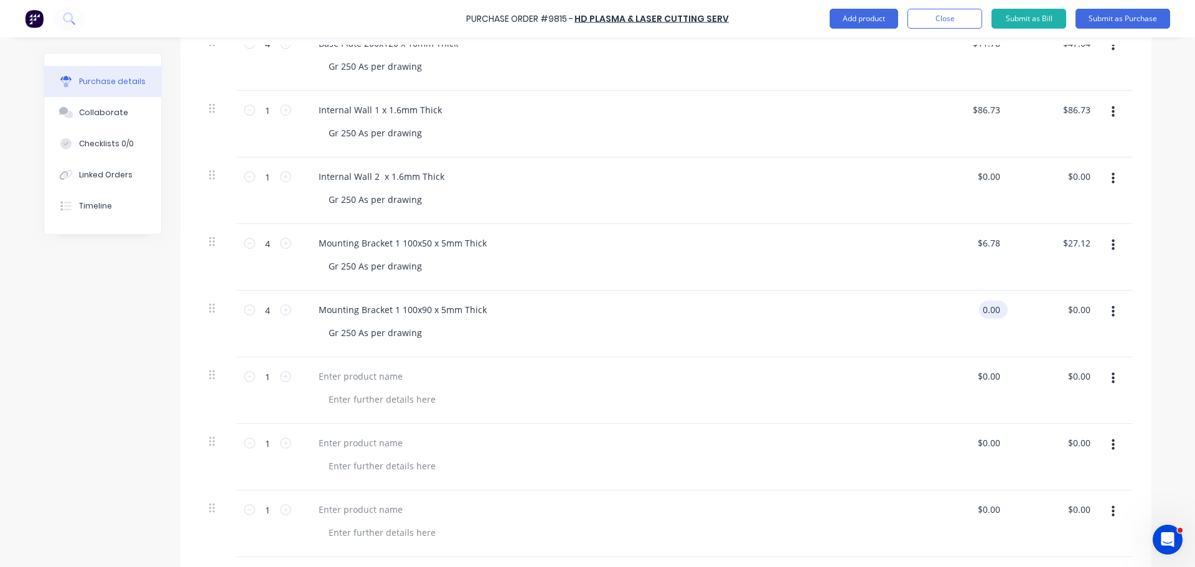
click at [991, 311] on input "0.00" at bounding box center [991, 310] width 24 height 18
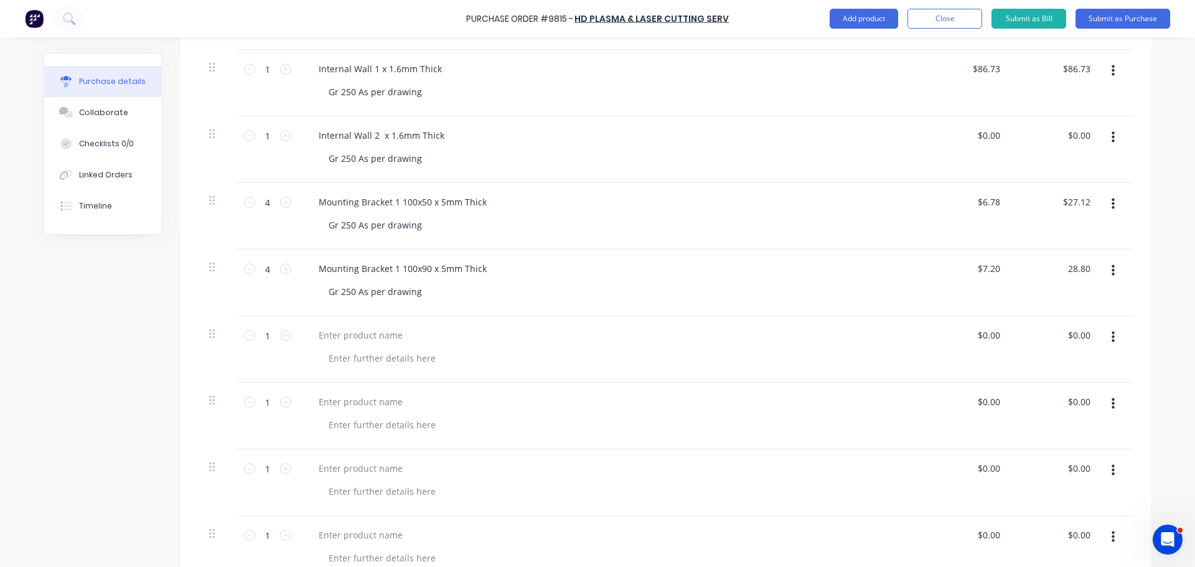
scroll to position [436, 0]
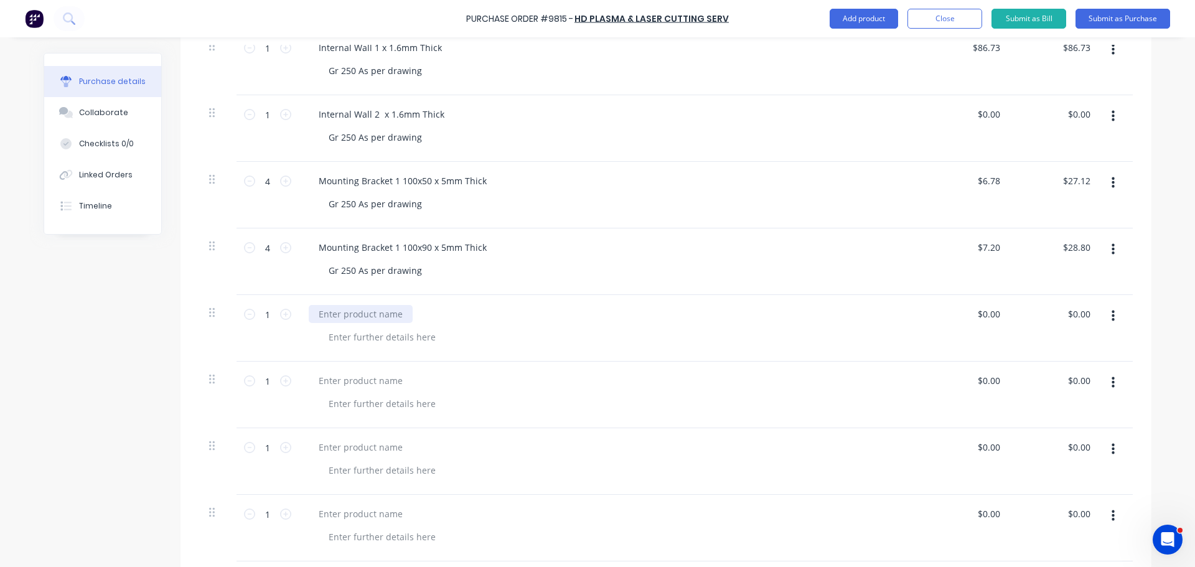
click at [366, 313] on div at bounding box center [361, 314] width 104 height 18
paste div
click at [346, 336] on div at bounding box center [382, 337] width 127 height 18
click at [989, 316] on input "0.00" at bounding box center [991, 314] width 24 height 18
click at [280, 314] on icon at bounding box center [285, 314] width 11 height 11
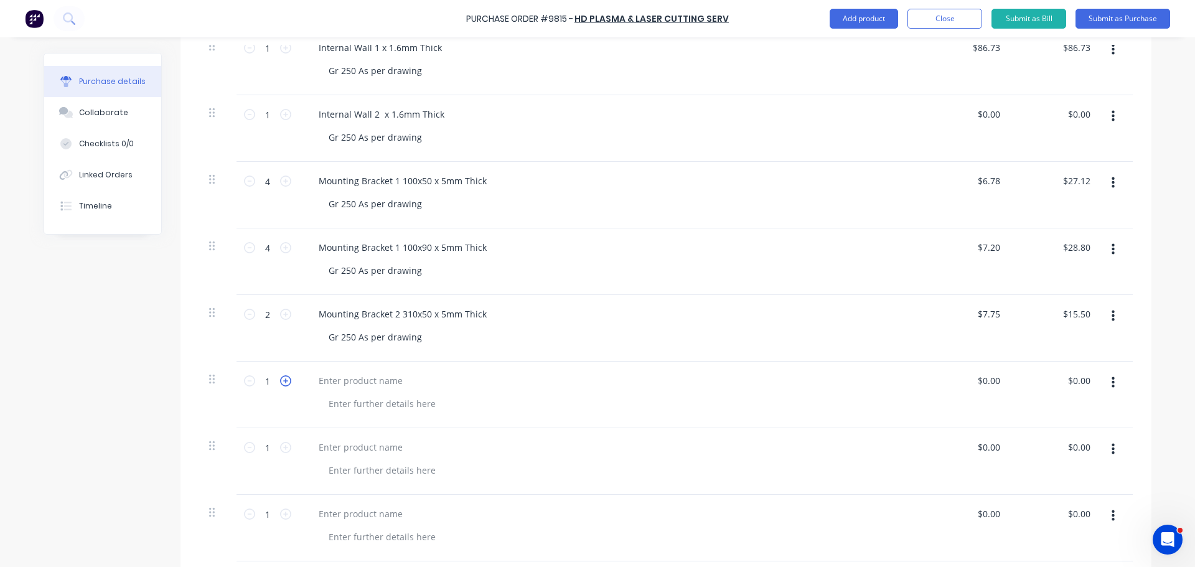
click at [280, 381] on icon at bounding box center [285, 380] width 11 height 11
drag, startPoint x: 284, startPoint y: 450, endPoint x: 300, endPoint y: 454, distance: 16.2
click at [285, 449] on icon at bounding box center [285, 447] width 11 height 11
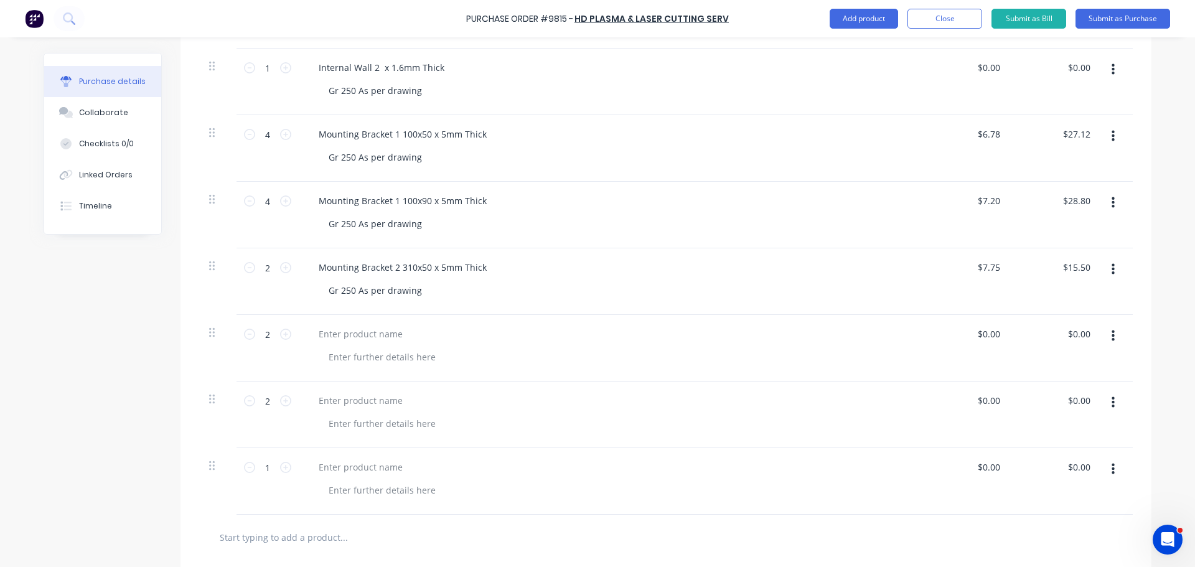
scroll to position [498, 0]
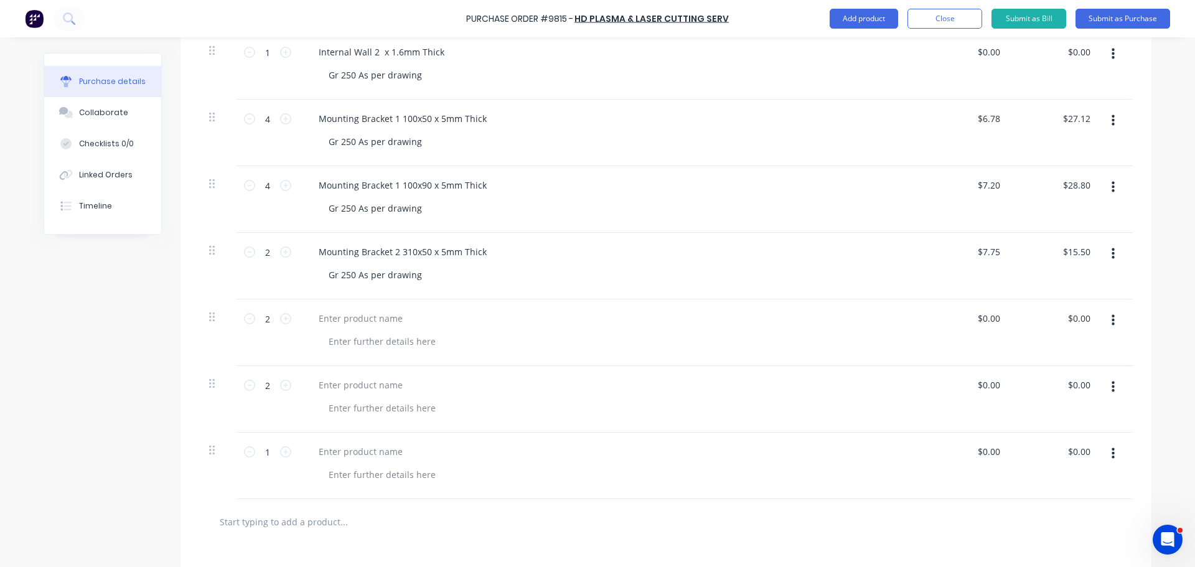
click at [1111, 456] on button "button" at bounding box center [1112, 453] width 29 height 22
click at [1040, 563] on button "Delete" at bounding box center [1075, 561] width 106 height 25
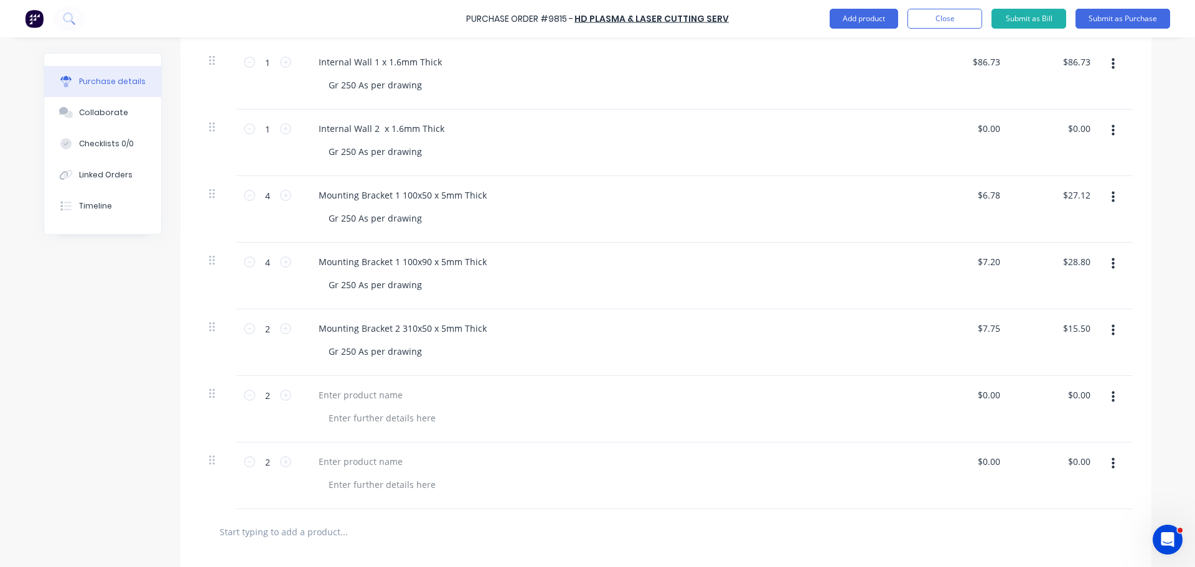
scroll to position [436, 0]
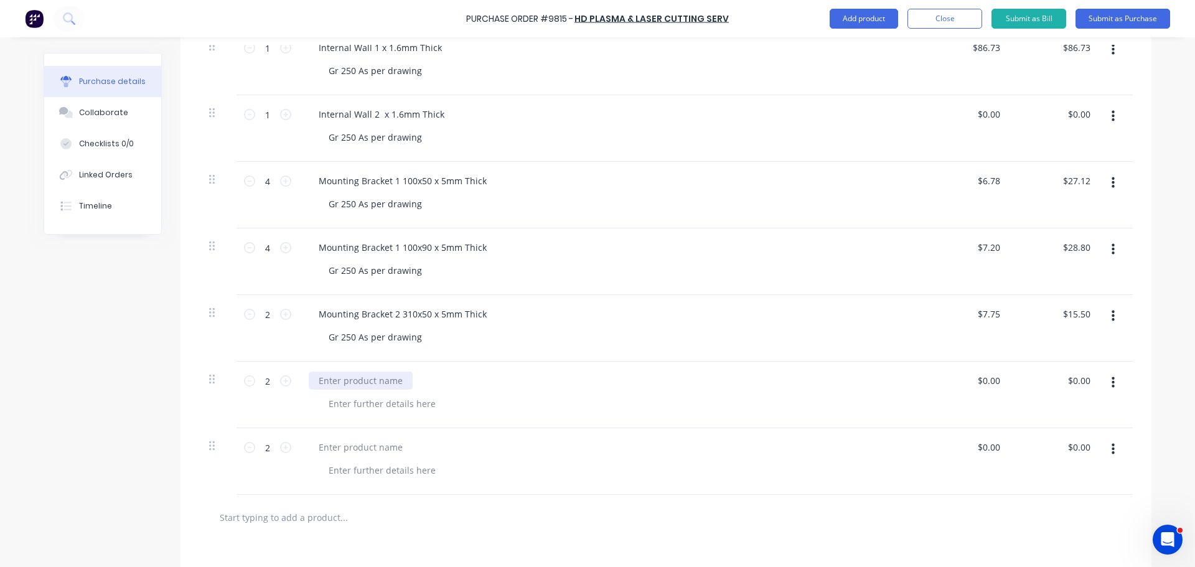
click at [348, 379] on div at bounding box center [361, 380] width 104 height 18
paste div
click at [335, 403] on div at bounding box center [382, 404] width 127 height 18
click at [991, 383] on input "0.00" at bounding box center [991, 380] width 24 height 18
click at [847, 431] on div at bounding box center [610, 461] width 622 height 67
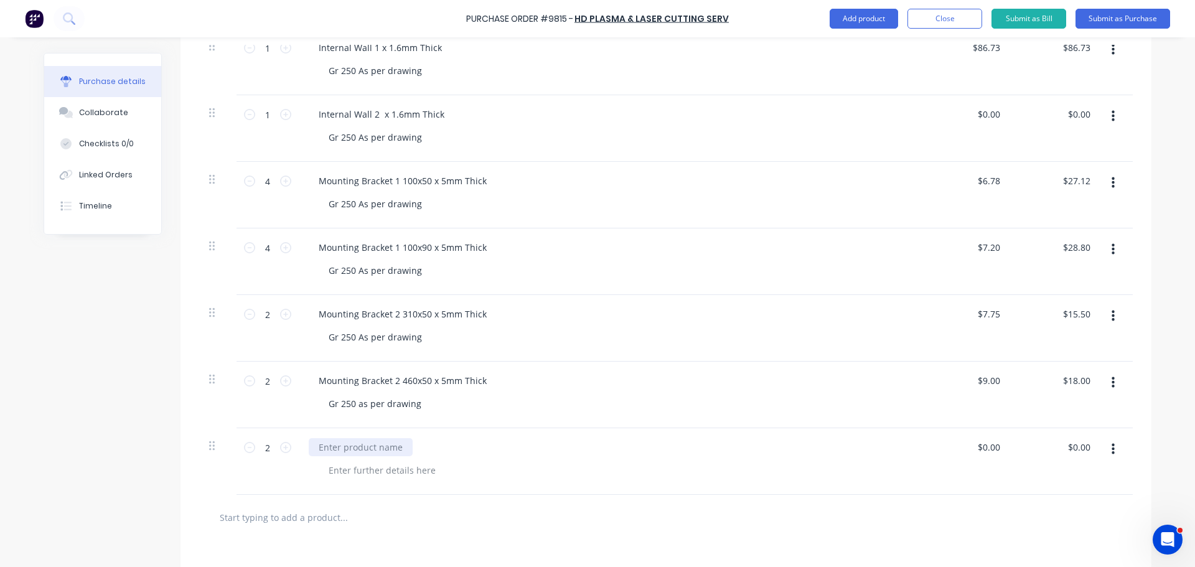
click at [344, 451] on div at bounding box center [361, 447] width 104 height 18
paste div
click at [334, 472] on div at bounding box center [382, 470] width 127 height 18
click at [357, 410] on div "Gr 250 as per drawing" at bounding box center [375, 404] width 113 height 18
click at [546, 466] on div "Gr 250 As per drawing" at bounding box center [615, 470] width 592 height 18
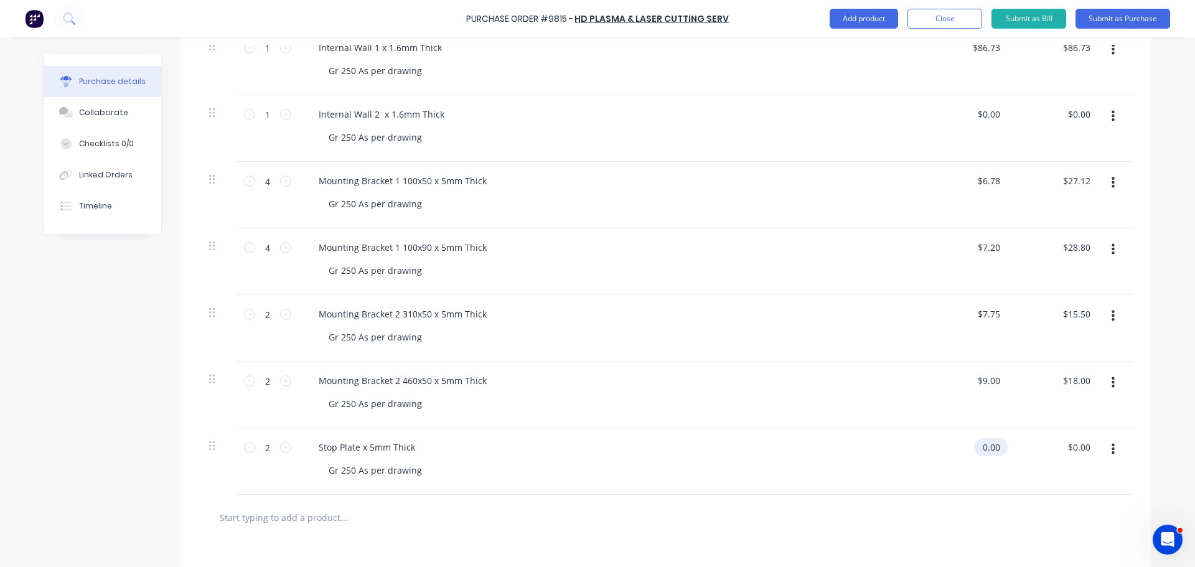
click at [993, 449] on input "0.00" at bounding box center [988, 447] width 29 height 18
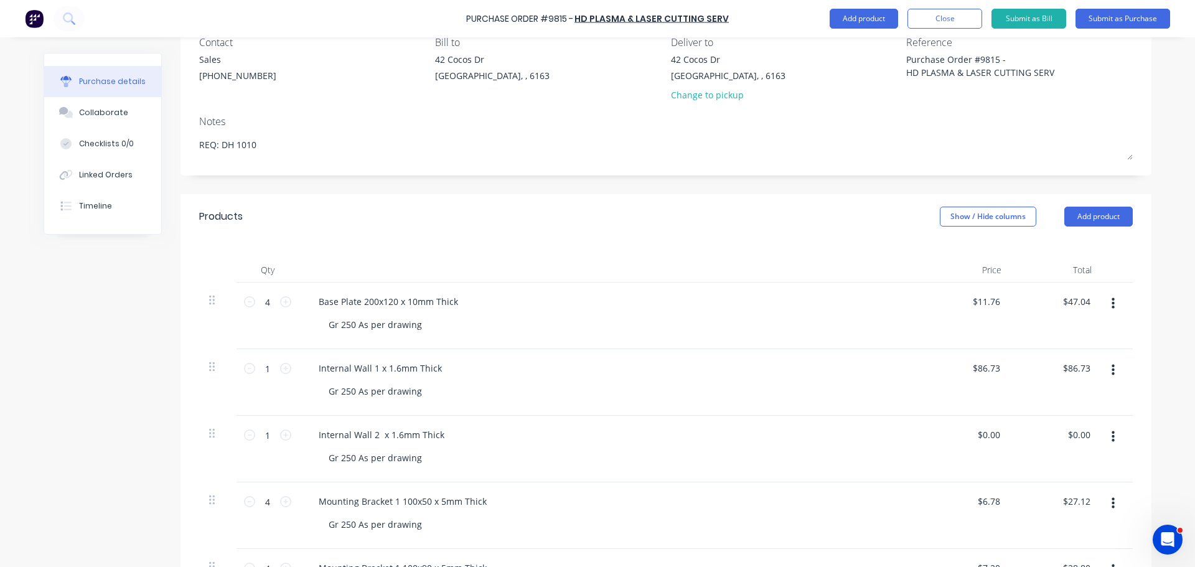
scroll to position [4, 0]
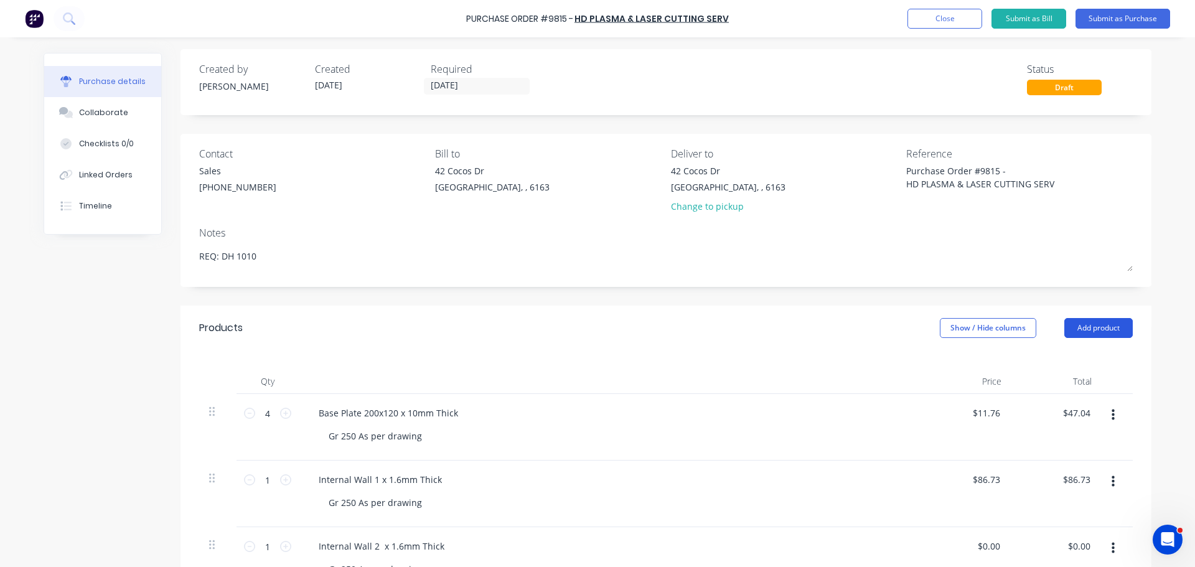
click at [1081, 324] on button "Add product" at bounding box center [1098, 328] width 68 height 20
click at [1054, 484] on div "Notes (External)" at bounding box center [1073, 484] width 96 height 18
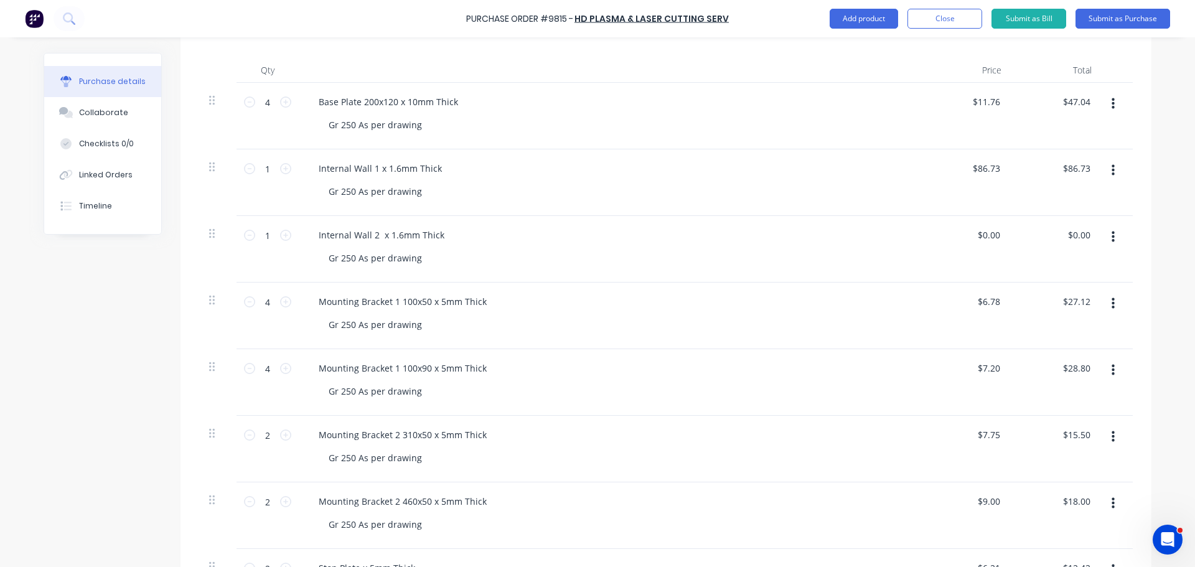
scroll to position [564, 0]
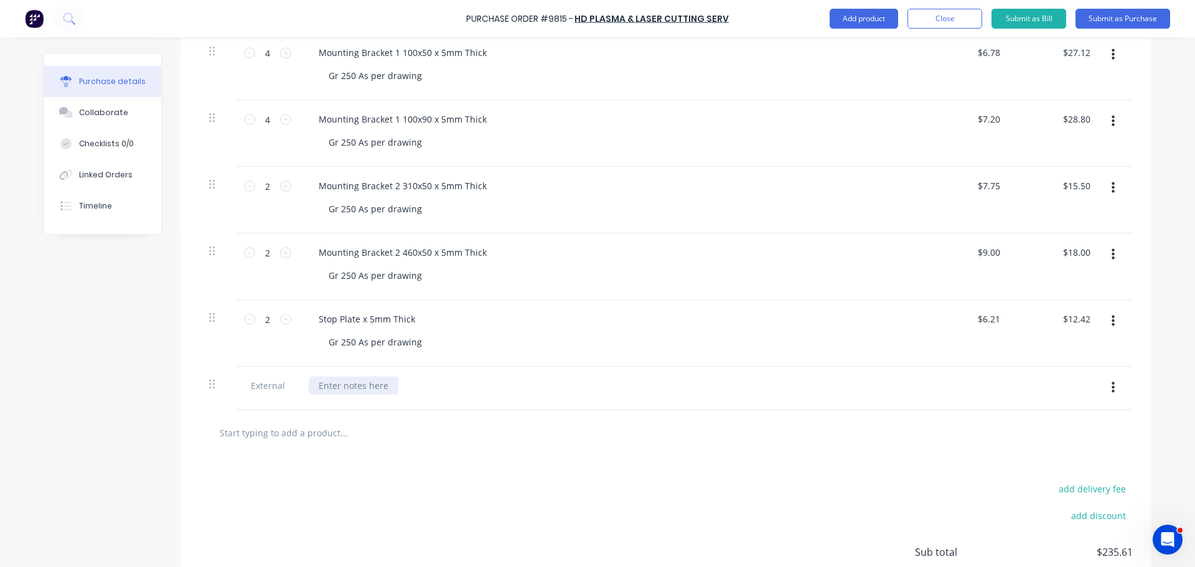
click at [323, 384] on div at bounding box center [354, 385] width 90 height 18
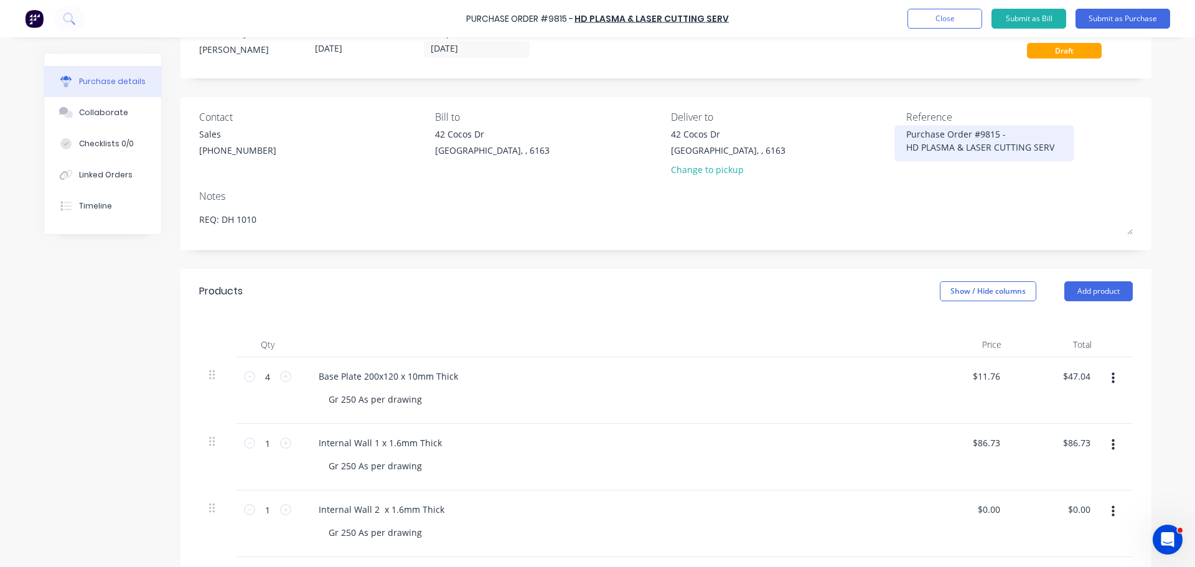
scroll to position [0, 0]
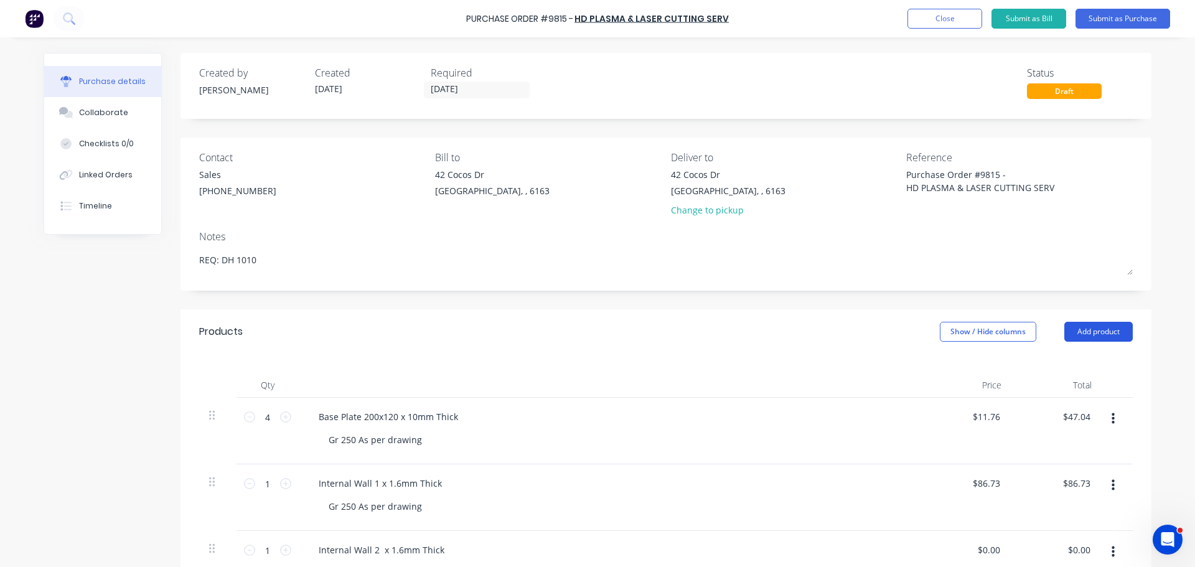
click at [1089, 334] on button "Add product" at bounding box center [1098, 332] width 68 height 20
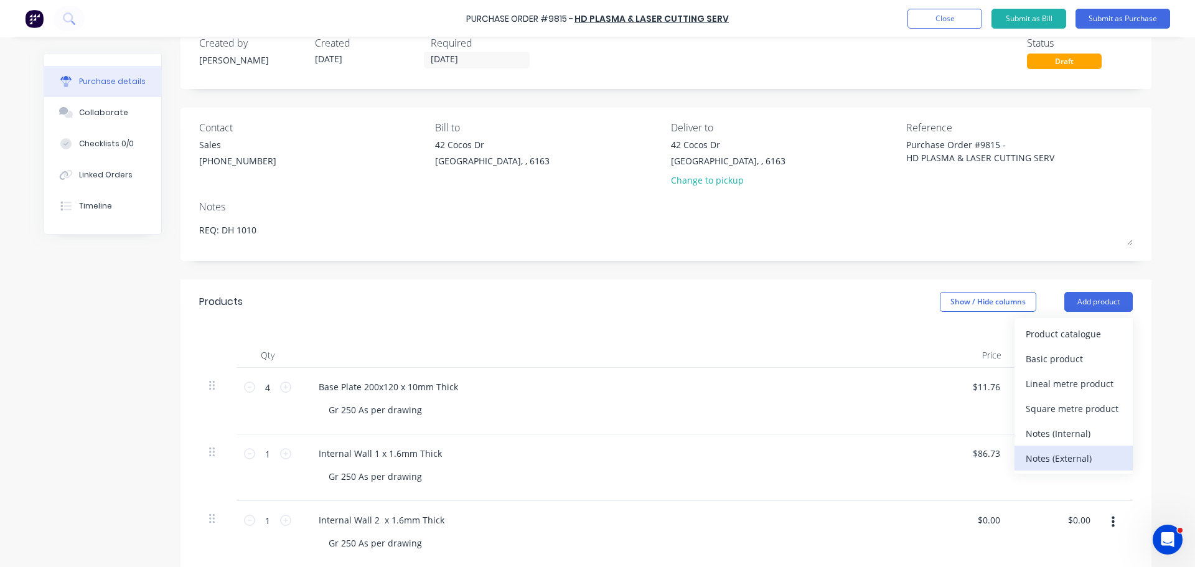
scroll to position [124, 0]
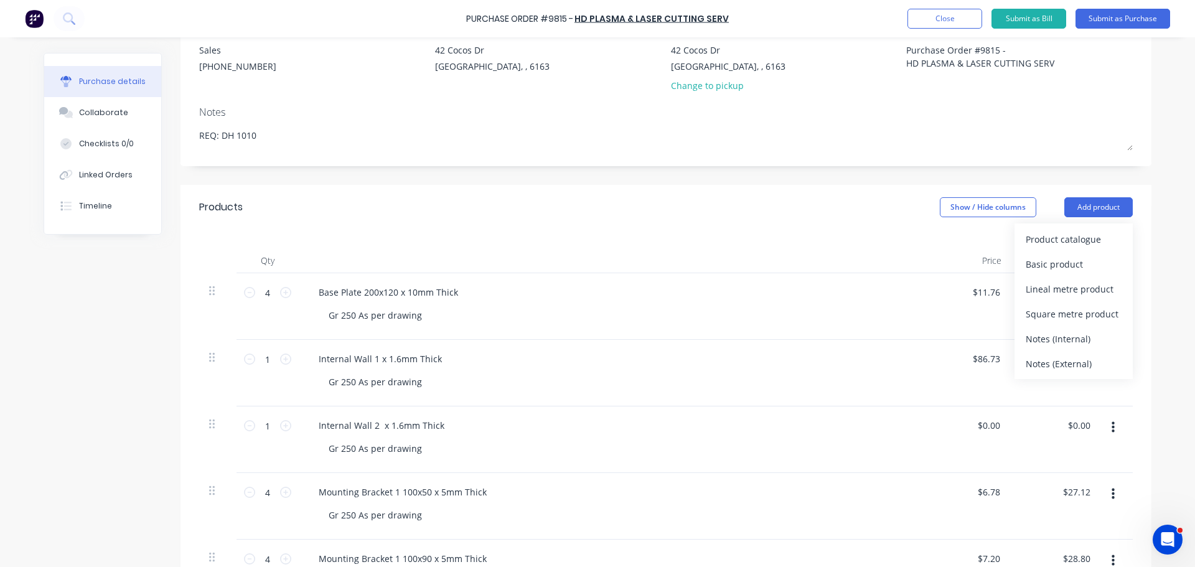
click at [1068, 360] on div "Notes (External)" at bounding box center [1073, 364] width 96 height 18
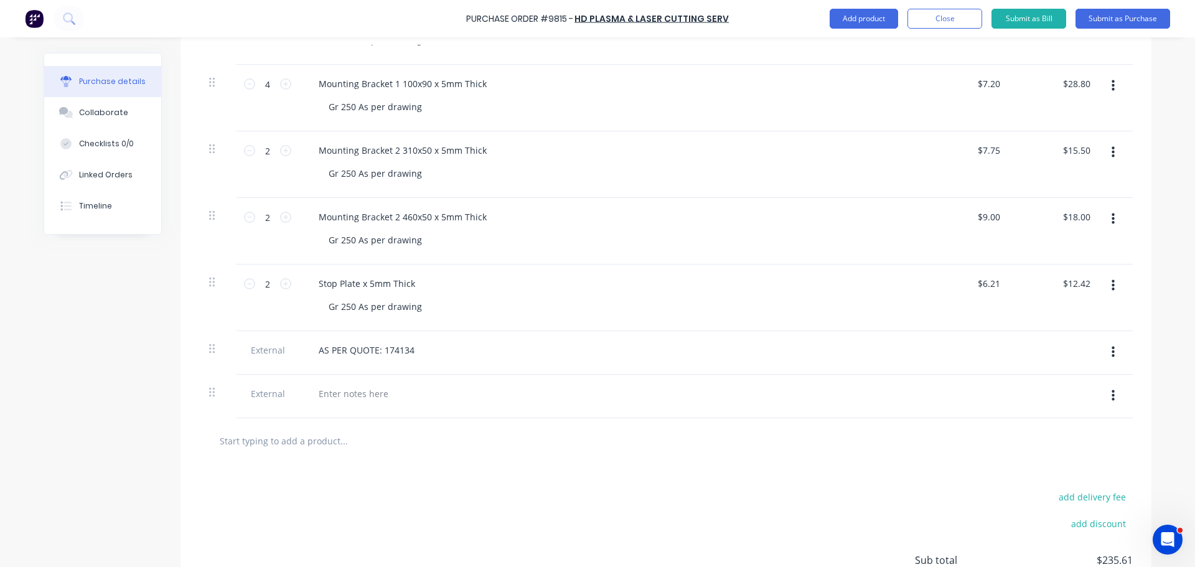
scroll to position [622, 0]
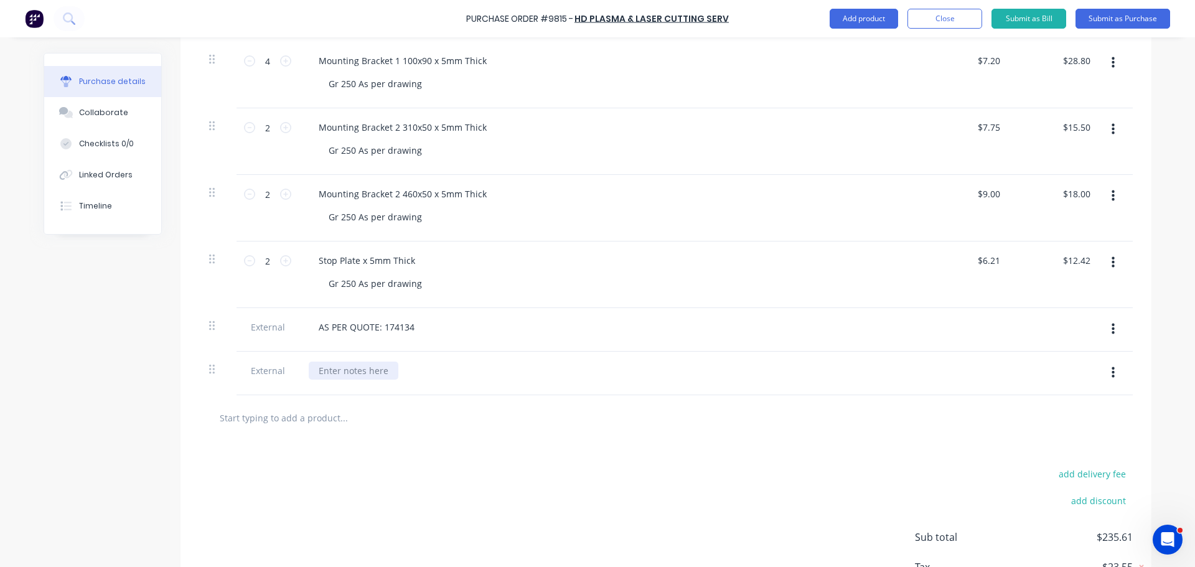
click at [326, 371] on div at bounding box center [354, 371] width 90 height 18
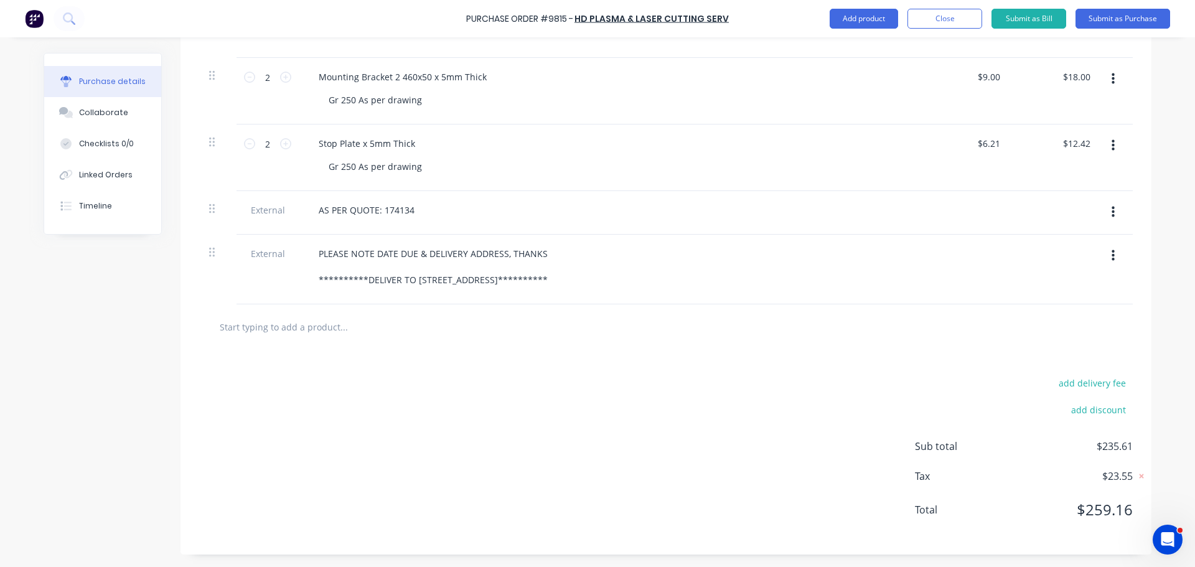
scroll to position [739, 0]
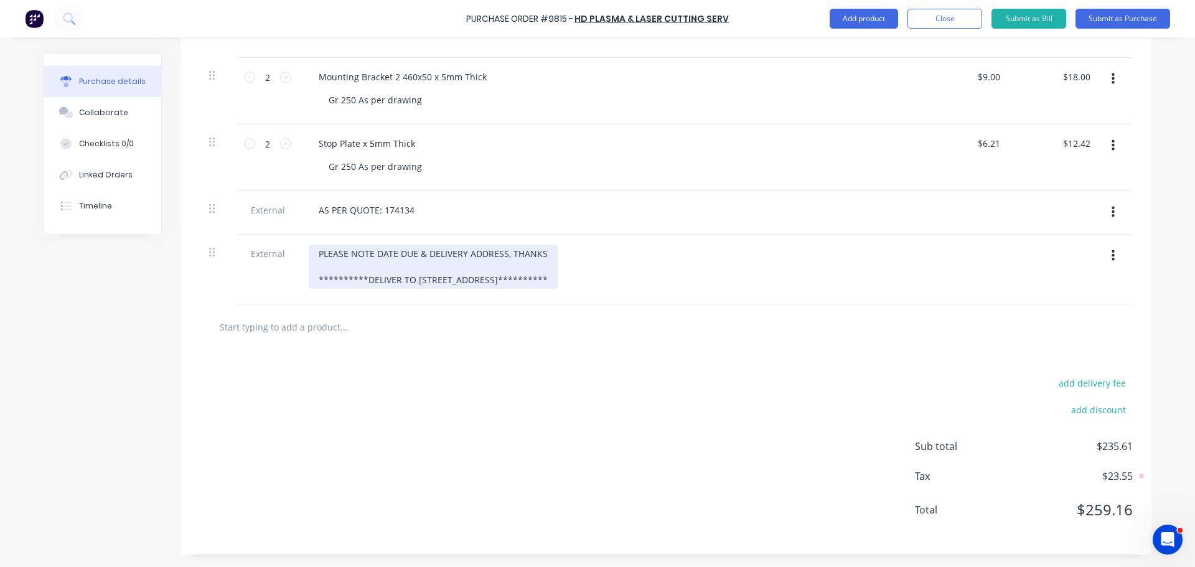
click at [542, 281] on div "**********" at bounding box center [433, 267] width 249 height 44
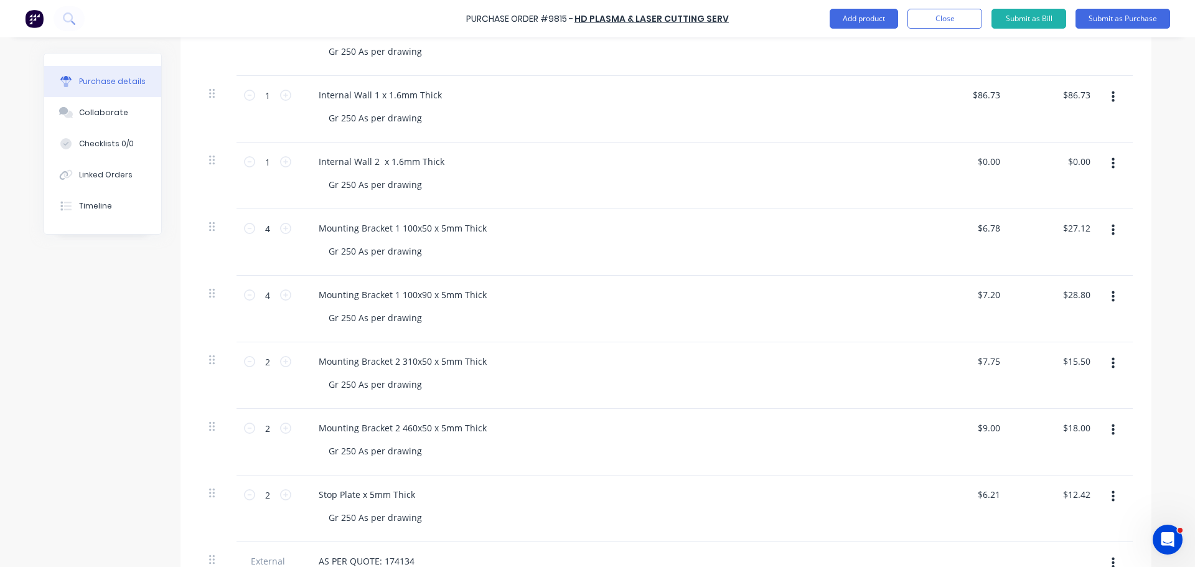
scroll to position [373, 0]
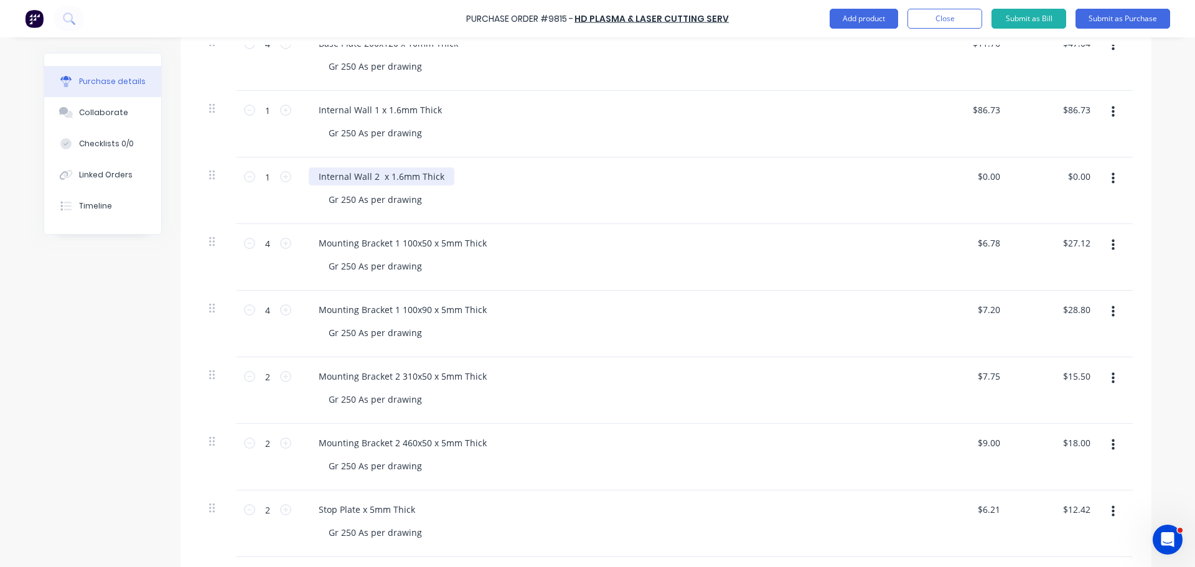
click at [444, 180] on div "Internal Wall 2 x 1.6mm Thick" at bounding box center [382, 176] width 146 height 18
click at [436, 175] on div "Internal Wall 2 x 1.6mm Thick NOTE" at bounding box center [395, 176] width 172 height 18
click at [469, 177] on div "Internal Wall 2 x 1.6mm Thick (NOTE" at bounding box center [396, 176] width 174 height 18
click at [281, 177] on icon at bounding box center [285, 176] width 11 height 11
click at [470, 180] on div "Internal Wall 2 x 1.6mm Thick (NOTE:" at bounding box center [397, 176] width 177 height 18
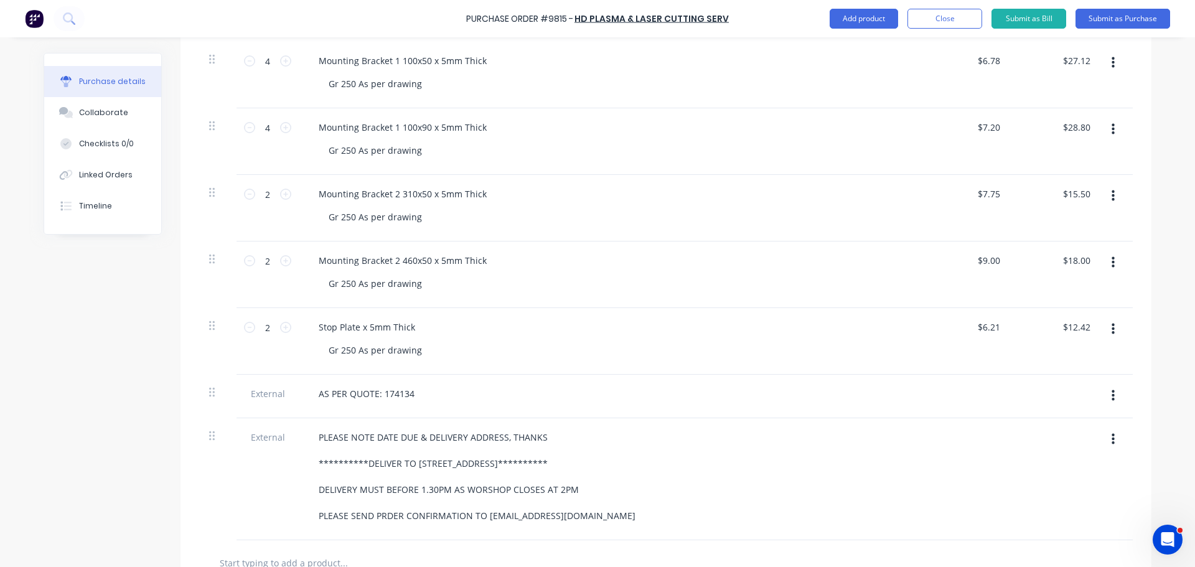
scroll to position [684, 0]
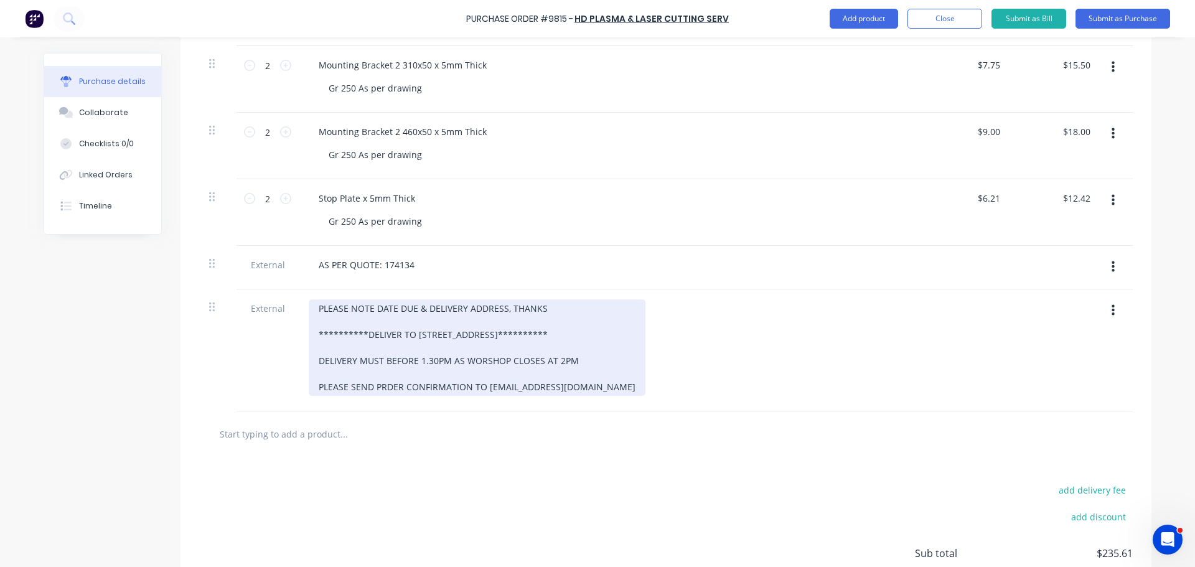
click at [376, 388] on div "**********" at bounding box center [477, 347] width 337 height 96
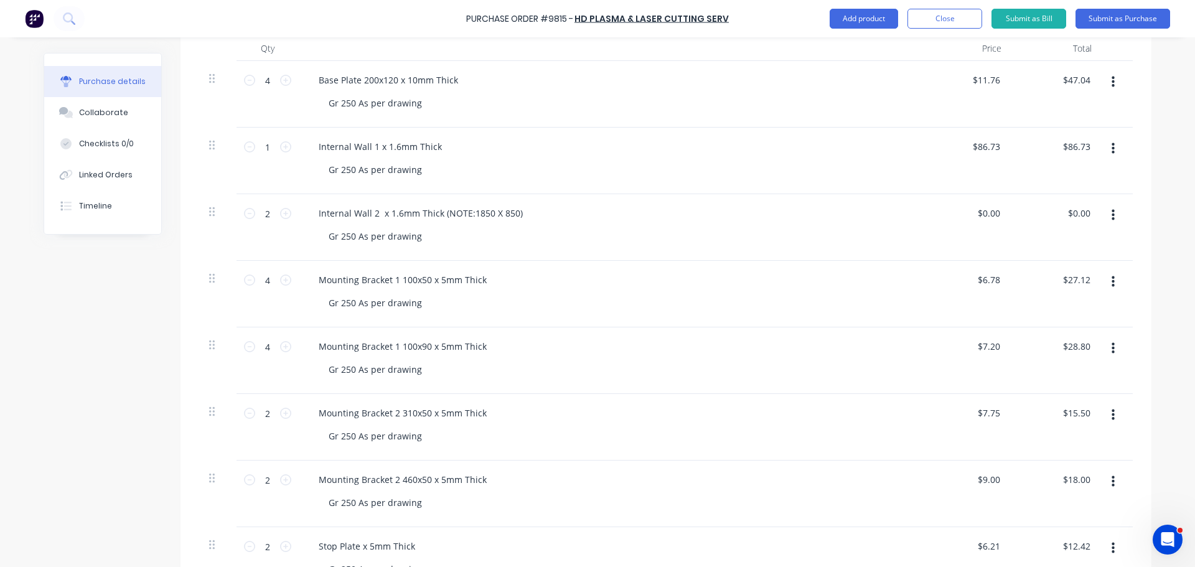
scroll to position [311, 0]
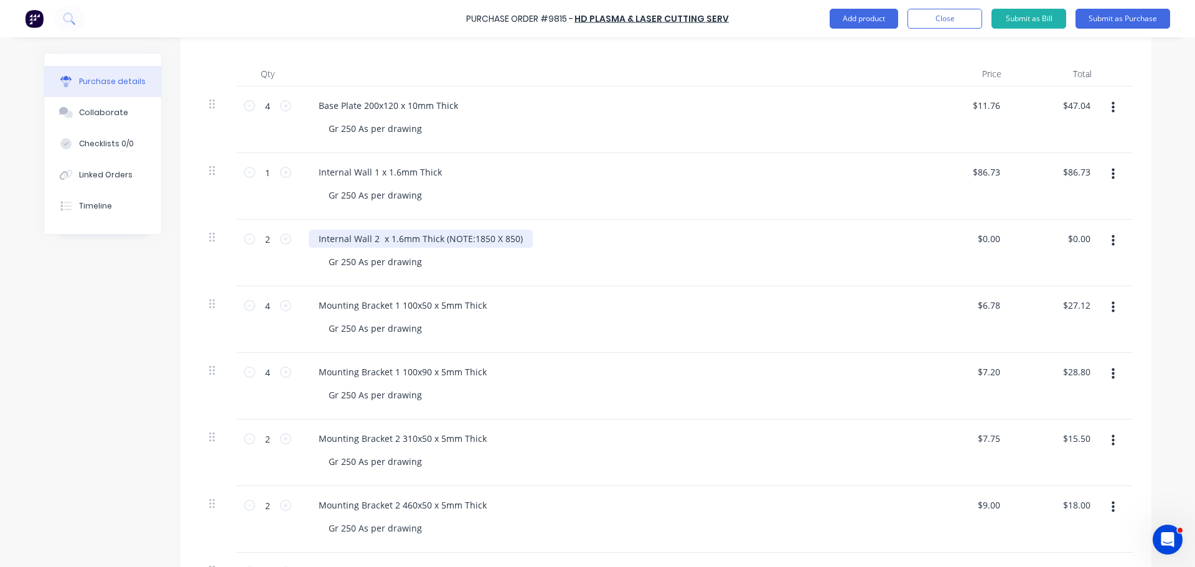
click at [438, 239] on div "Internal Wall 2 x 1.6mm Thick (NOTE:1850 X 850)" at bounding box center [421, 239] width 224 height 18
click at [600, 342] on div "Mounting Bracket 1 100x50 x 5mm Thick Gr 250 As per drawing" at bounding box center [610, 319] width 622 height 67
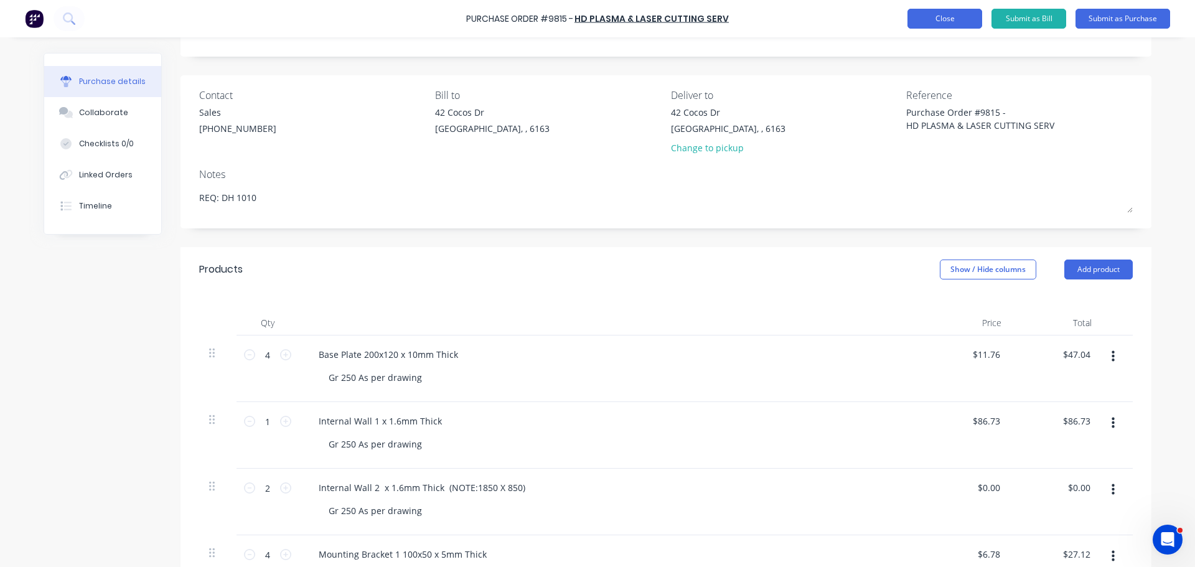
click at [944, 22] on button "Close" at bounding box center [944, 19] width 75 height 20
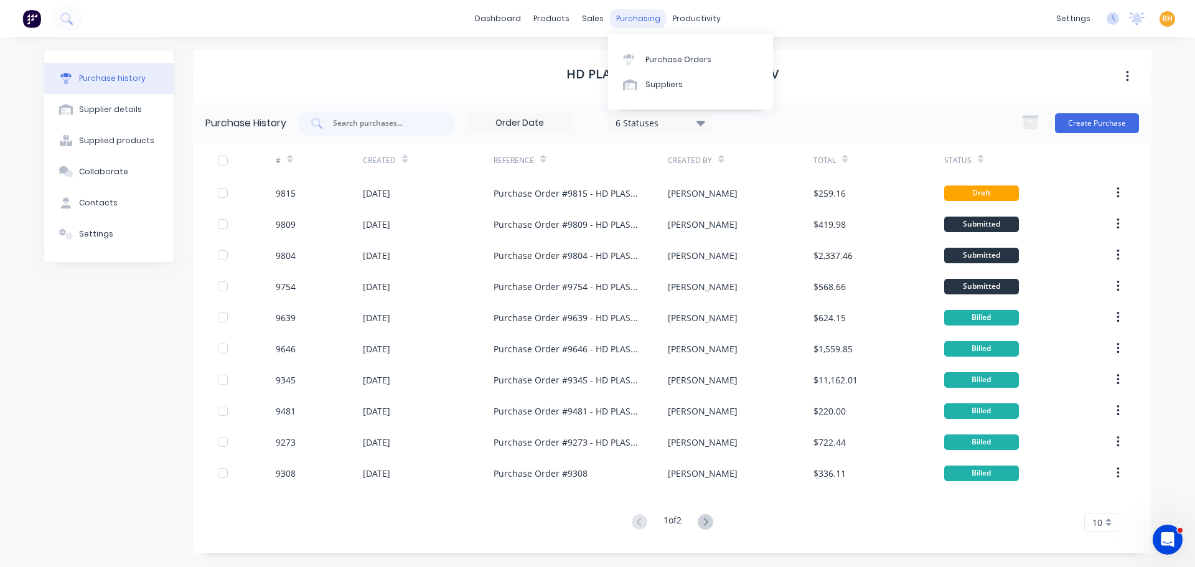
click at [636, 14] on div "purchasing" at bounding box center [638, 18] width 57 height 19
click at [661, 61] on div "Purchase Orders" at bounding box center [678, 59] width 66 height 11
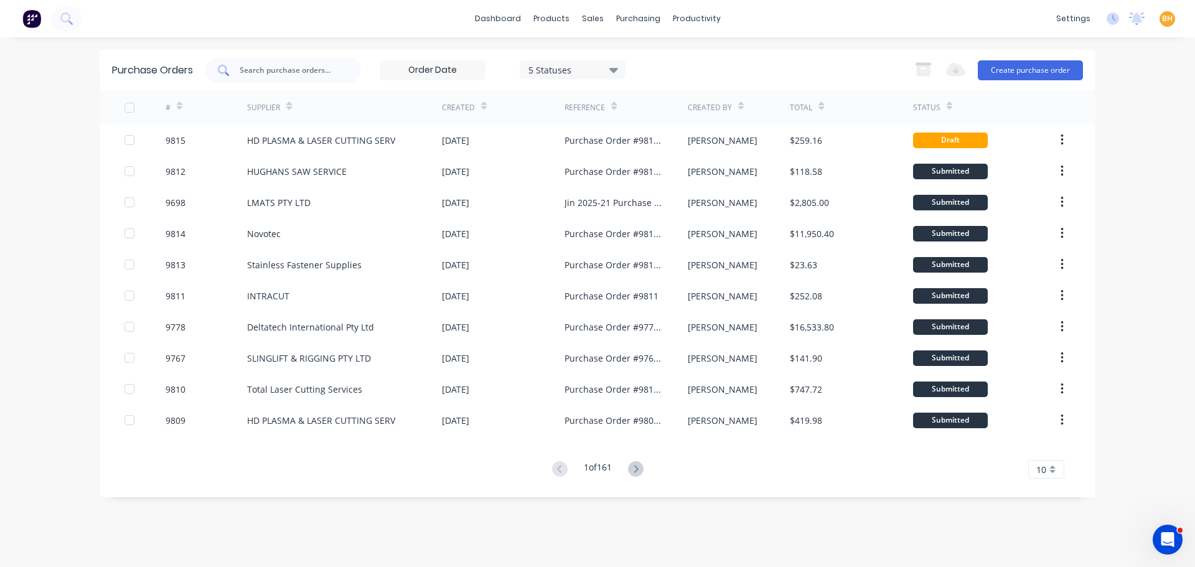
click at [271, 59] on div at bounding box center [283, 70] width 156 height 25
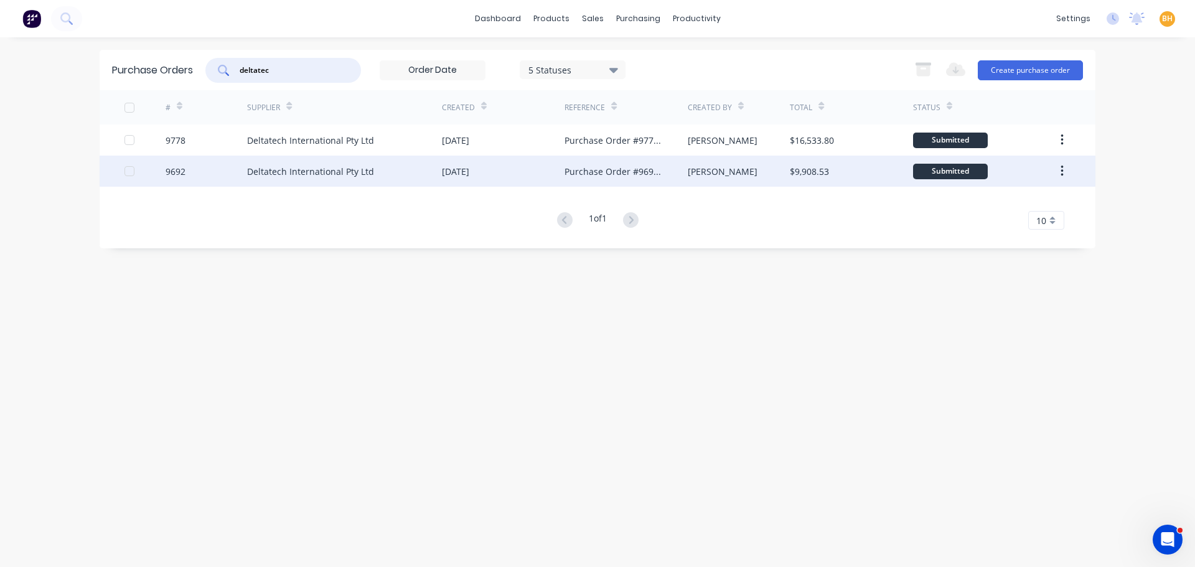
click at [310, 169] on div "Deltatech International Pty Ltd" at bounding box center [310, 171] width 127 height 13
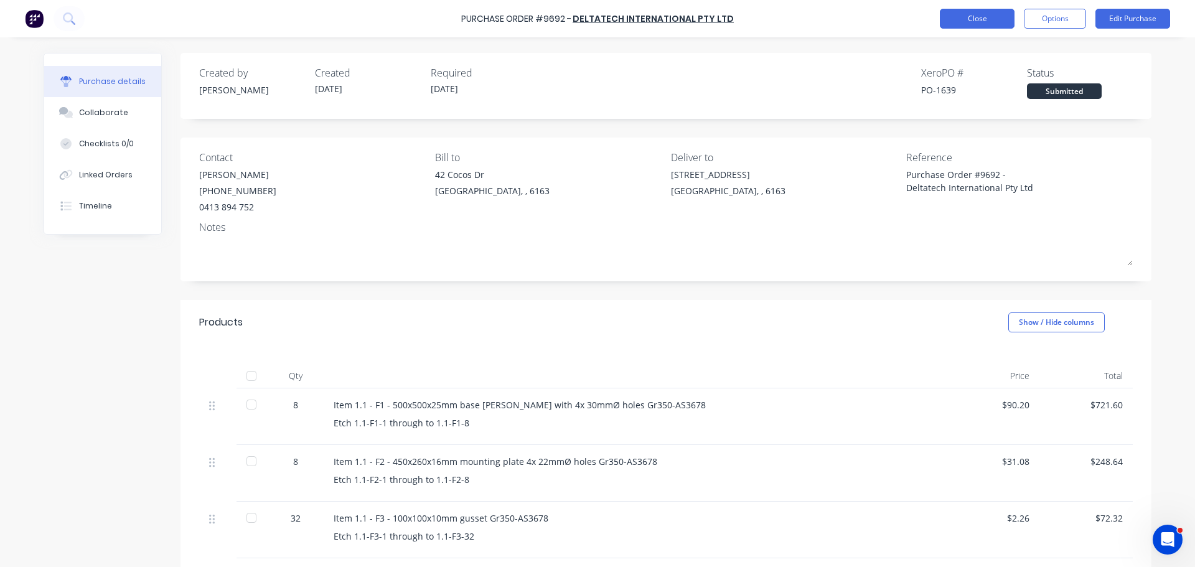
click at [958, 17] on button "Close" at bounding box center [977, 19] width 75 height 20
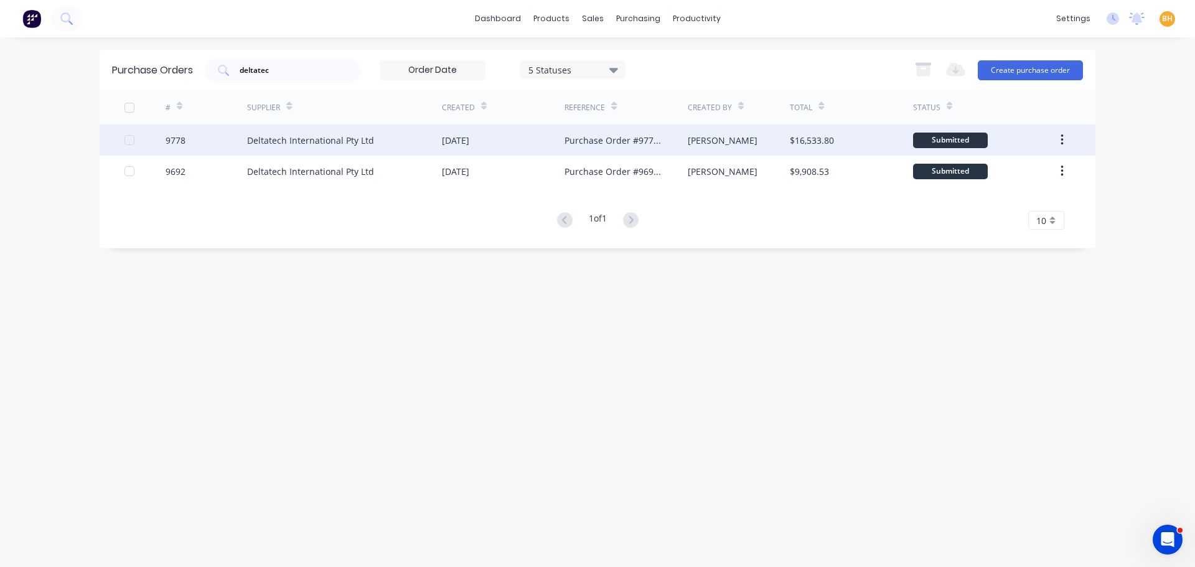
click at [212, 139] on div "9778" at bounding box center [207, 139] width 82 height 31
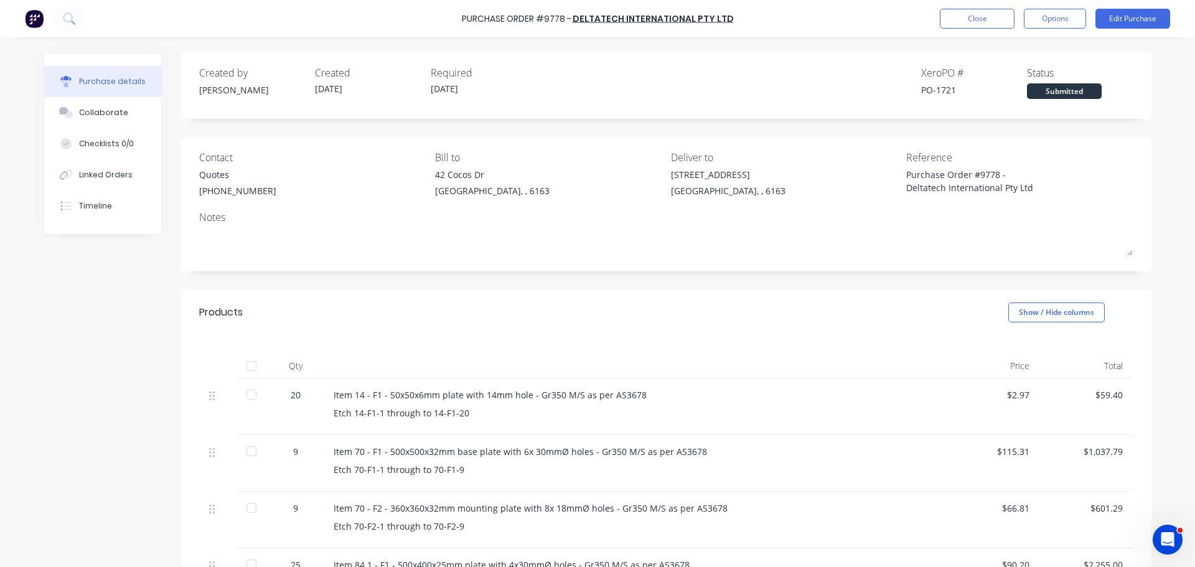
click at [217, 177] on div "Quotes" at bounding box center [237, 174] width 77 height 13
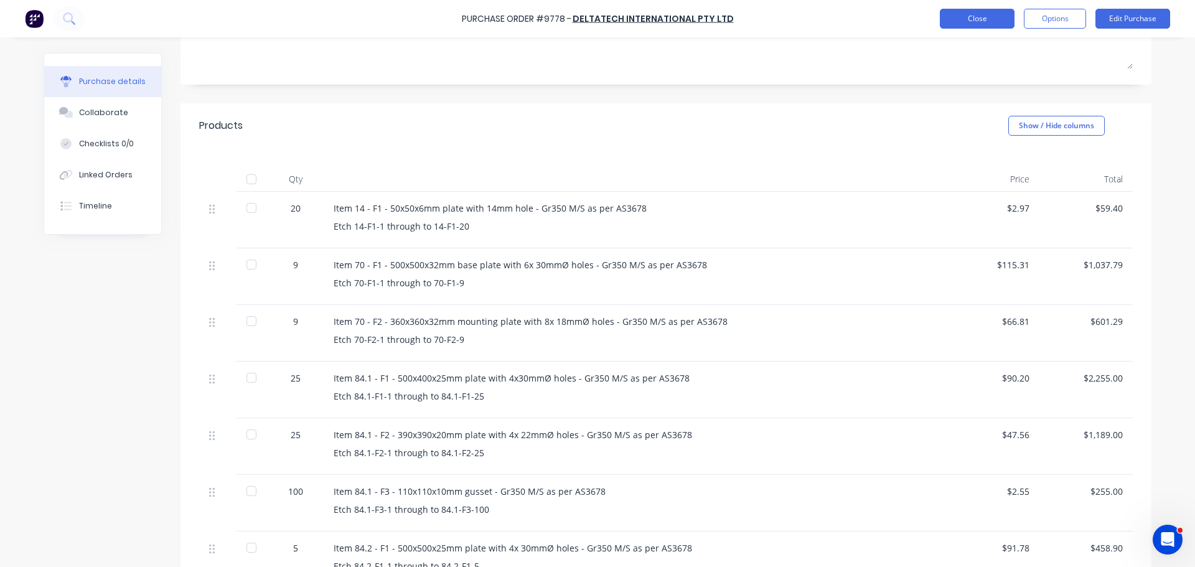
click at [996, 24] on button "Close" at bounding box center [977, 19] width 75 height 20
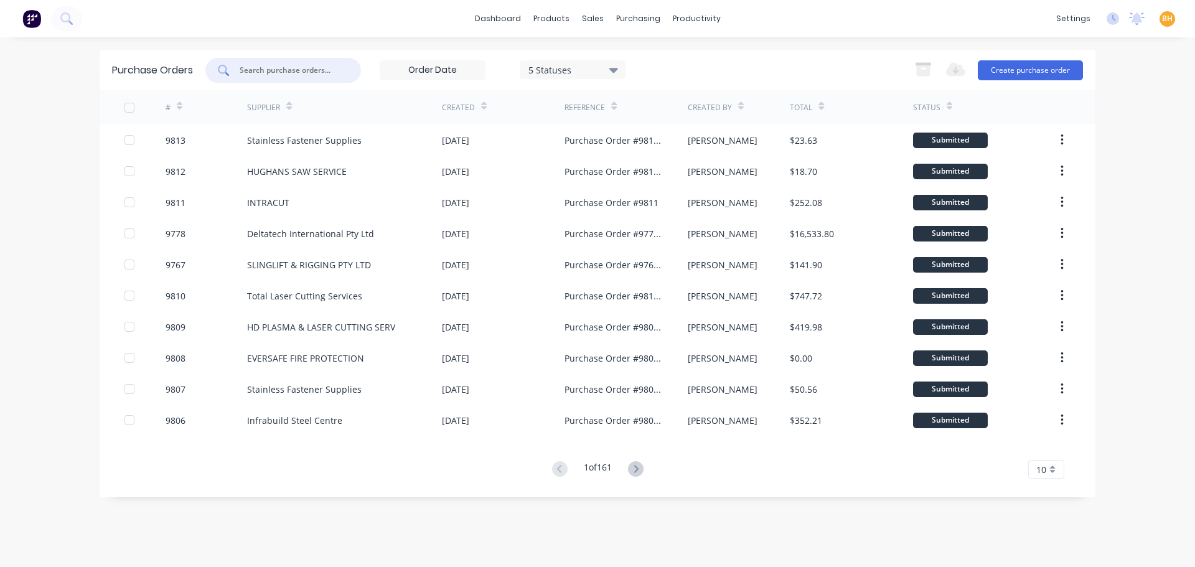
click at [255, 74] on input "text" at bounding box center [289, 70] width 103 height 12
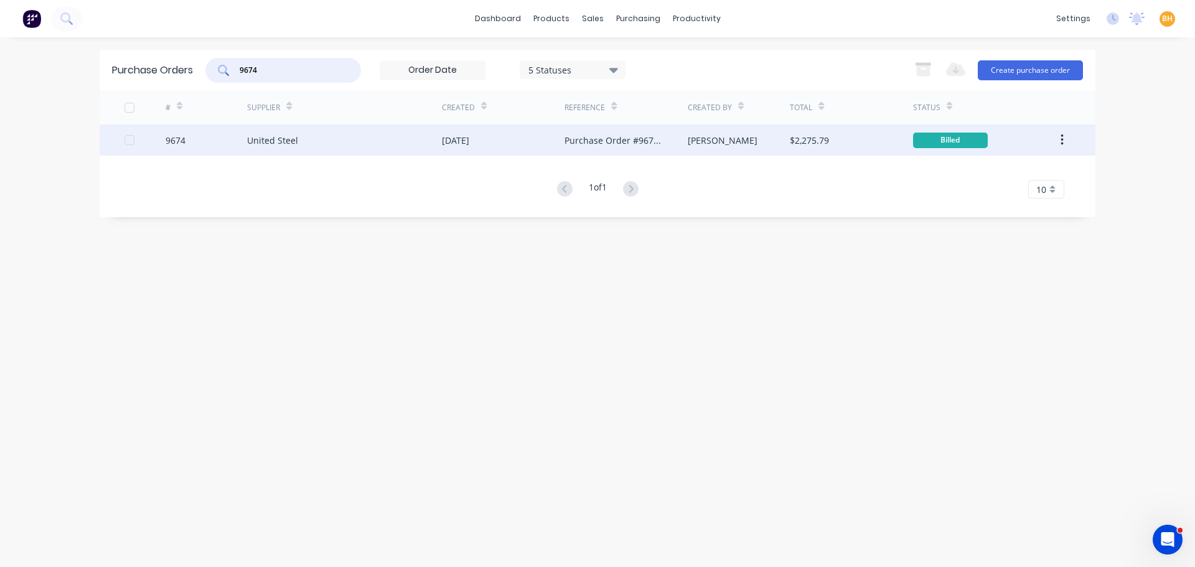
type input "9674"
click at [242, 137] on div "9674" at bounding box center [207, 139] width 82 height 31
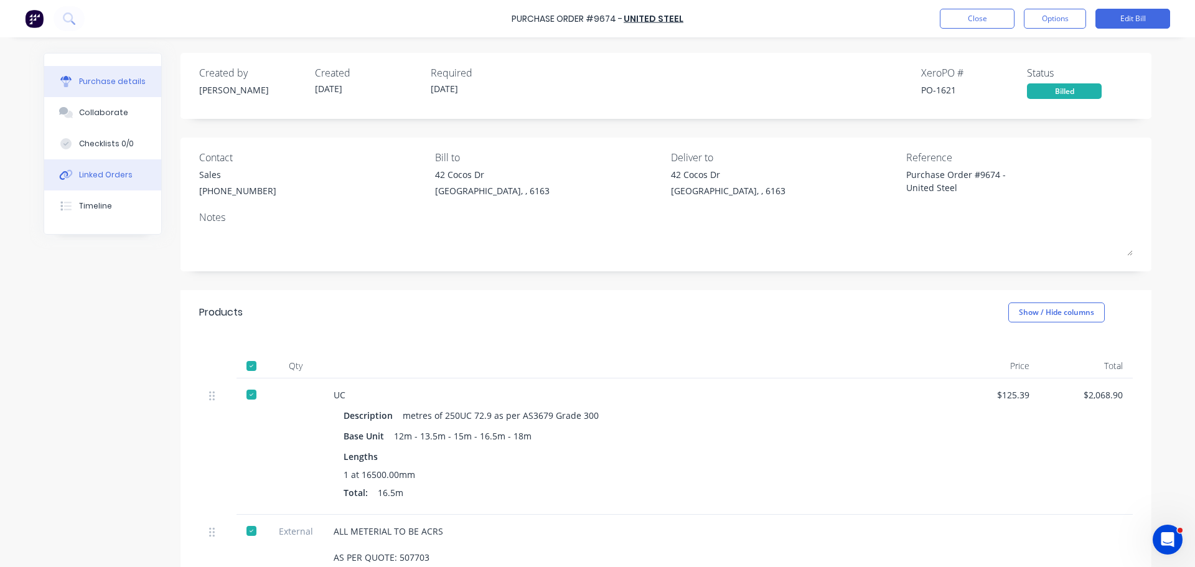
click at [108, 172] on div "Linked Orders" at bounding box center [106, 174] width 54 height 11
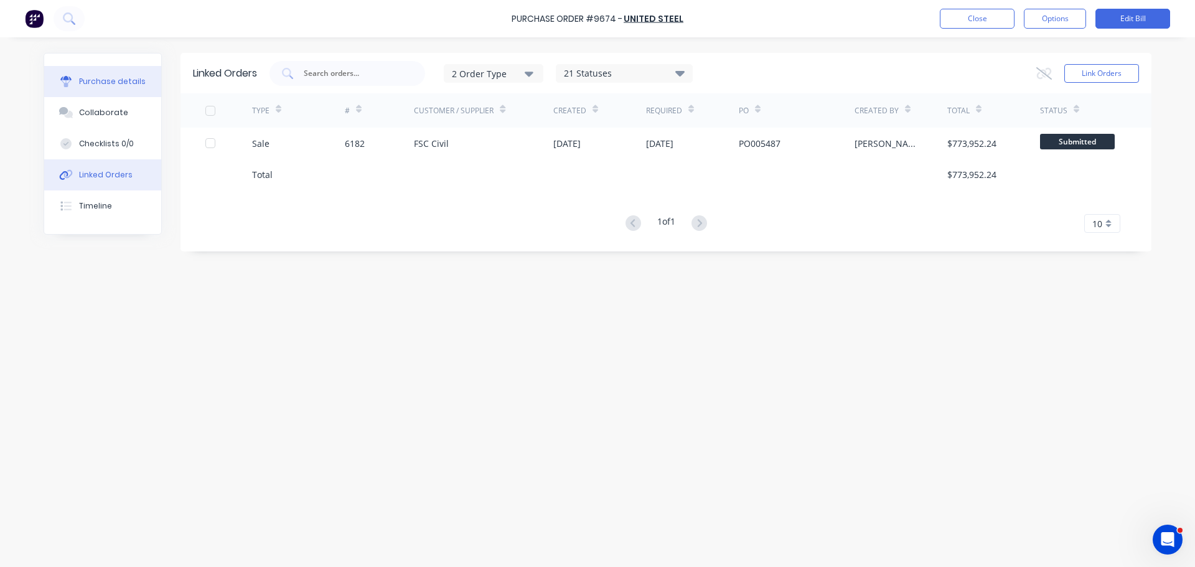
click at [109, 72] on button "Purchase details" at bounding box center [102, 81] width 117 height 31
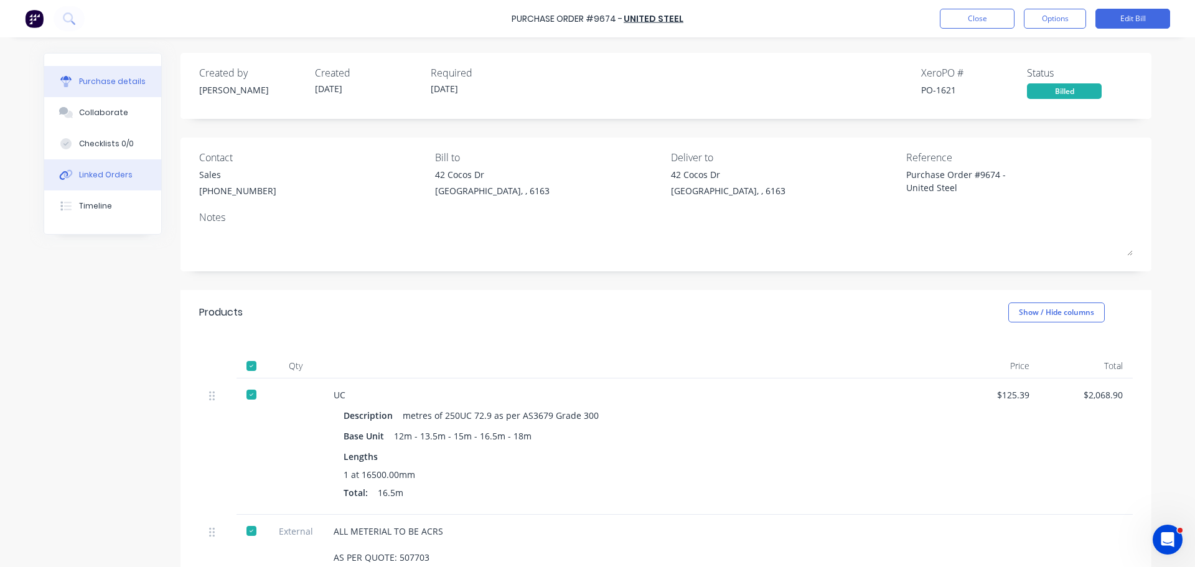
click at [108, 177] on div "Linked Orders" at bounding box center [106, 174] width 54 height 11
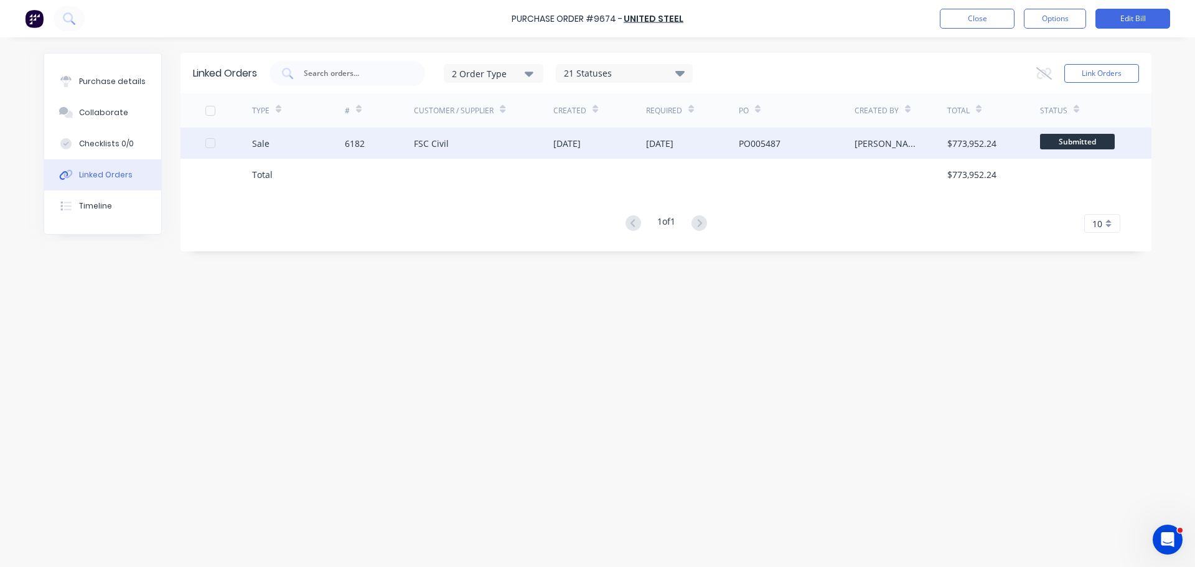
click at [398, 139] on div "6182" at bounding box center [380, 143] width 70 height 31
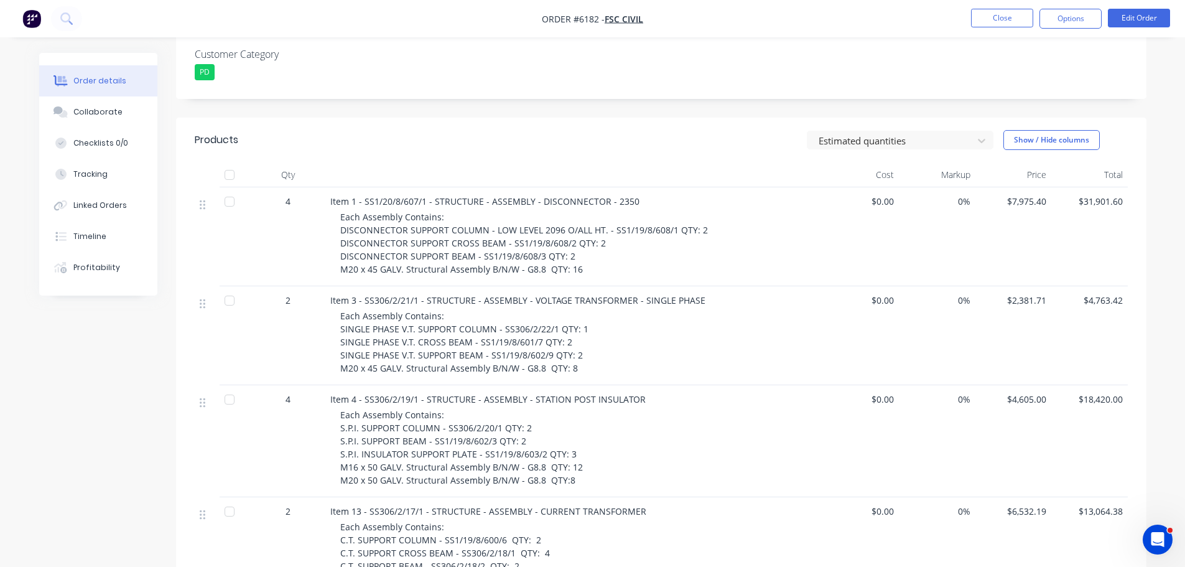
scroll to position [311, 0]
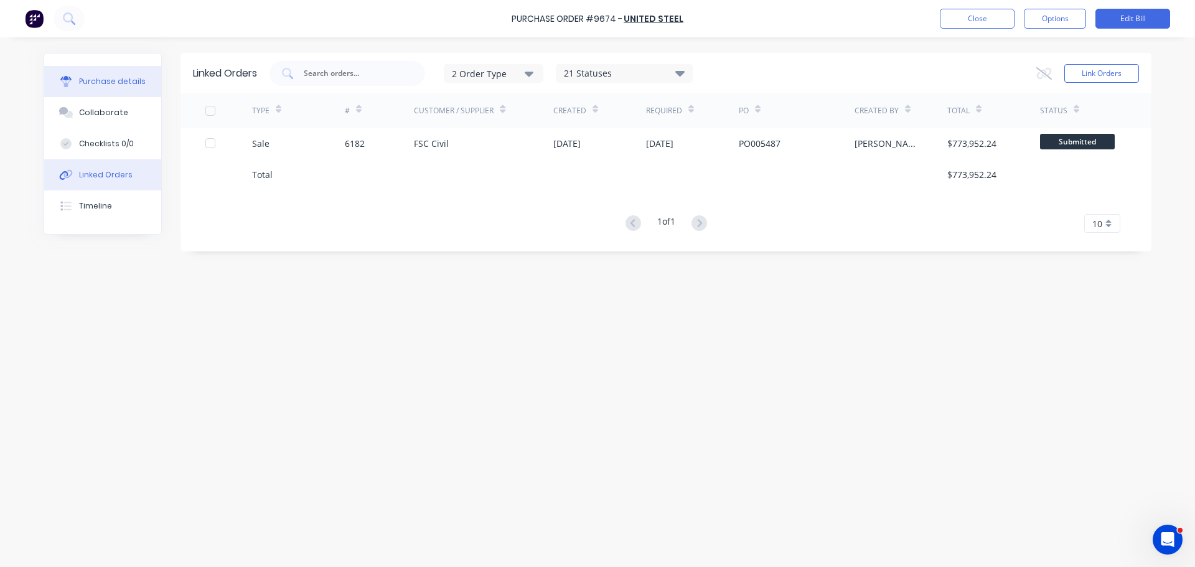
click at [113, 87] on button "Purchase details" at bounding box center [102, 81] width 117 height 31
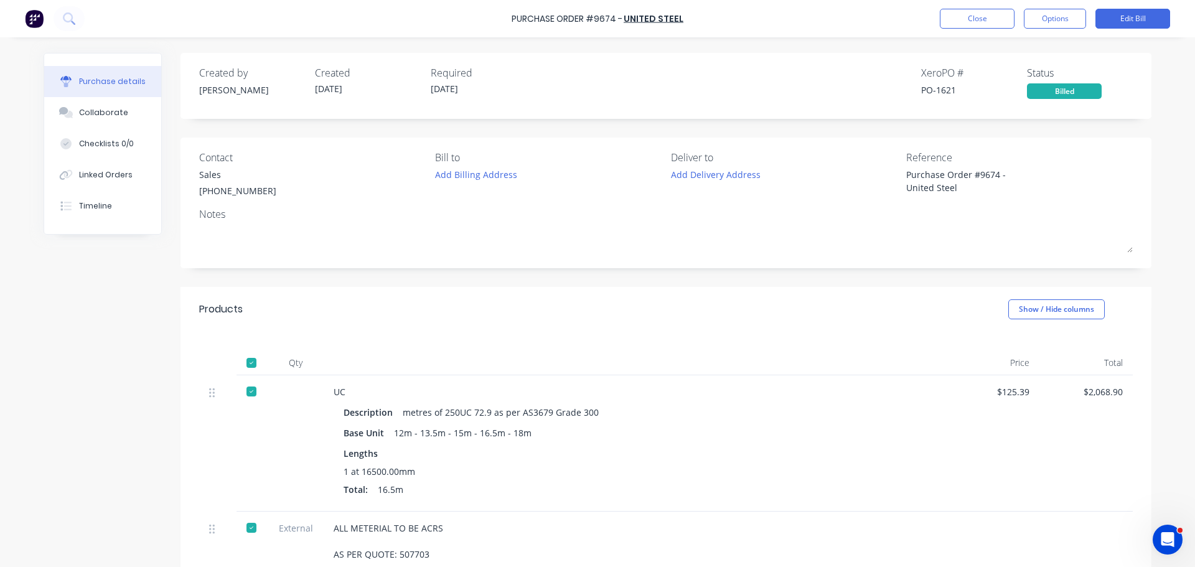
type textarea "x"
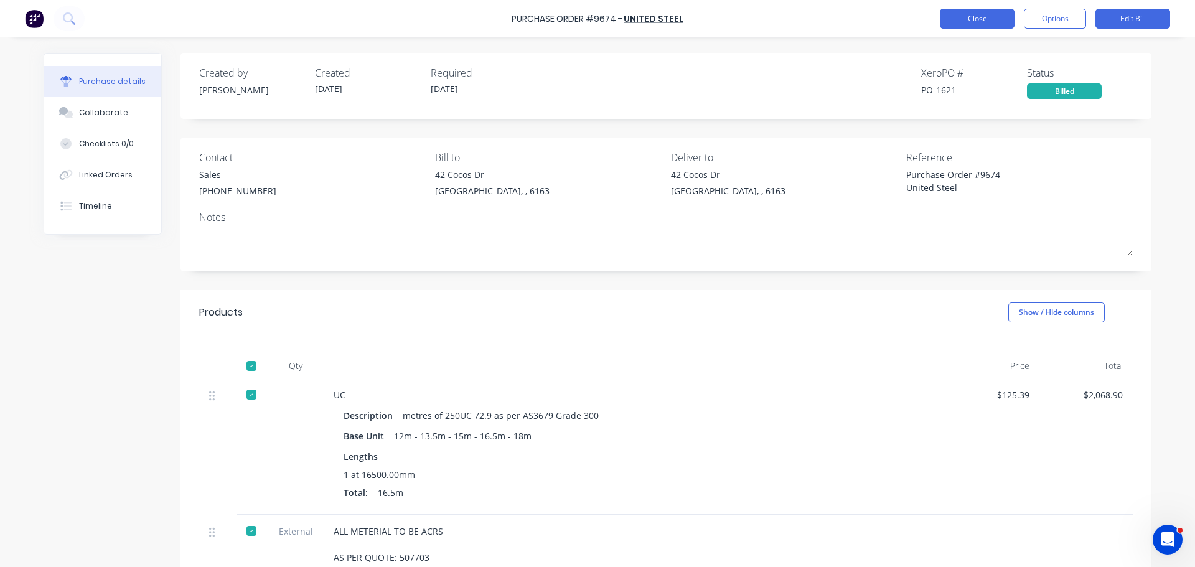
click at [970, 22] on button "Close" at bounding box center [977, 19] width 75 height 20
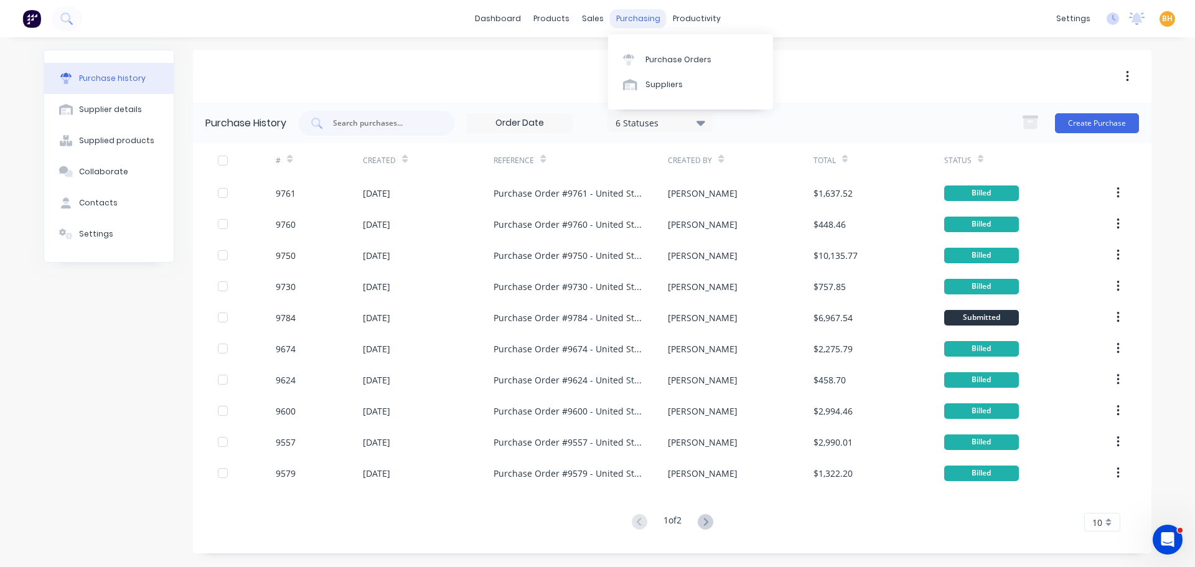
click at [642, 14] on div "purchasing" at bounding box center [638, 18] width 57 height 19
click at [681, 51] on link "Purchase Orders" at bounding box center [690, 59] width 165 height 25
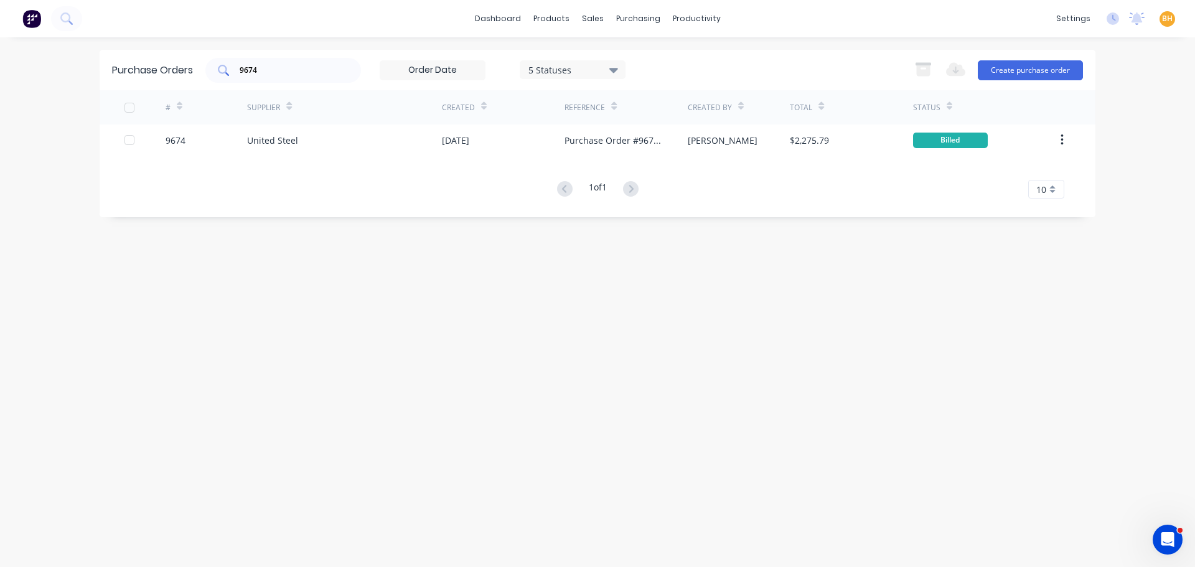
click at [330, 74] on input "9674" at bounding box center [289, 70] width 103 height 12
type input "9"
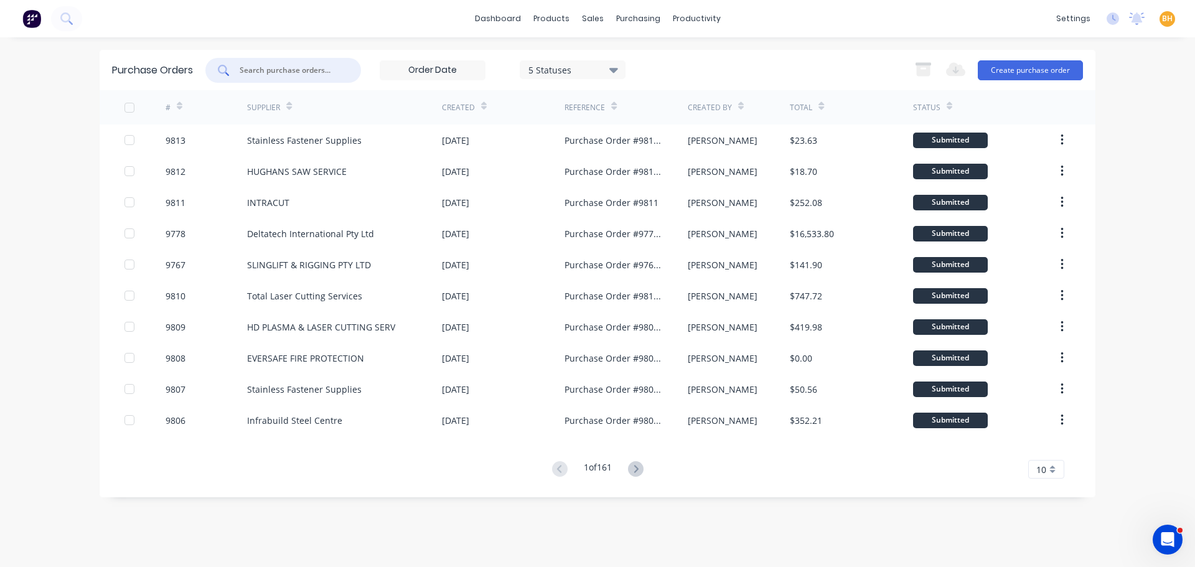
click at [286, 73] on input "text" at bounding box center [289, 70] width 103 height 12
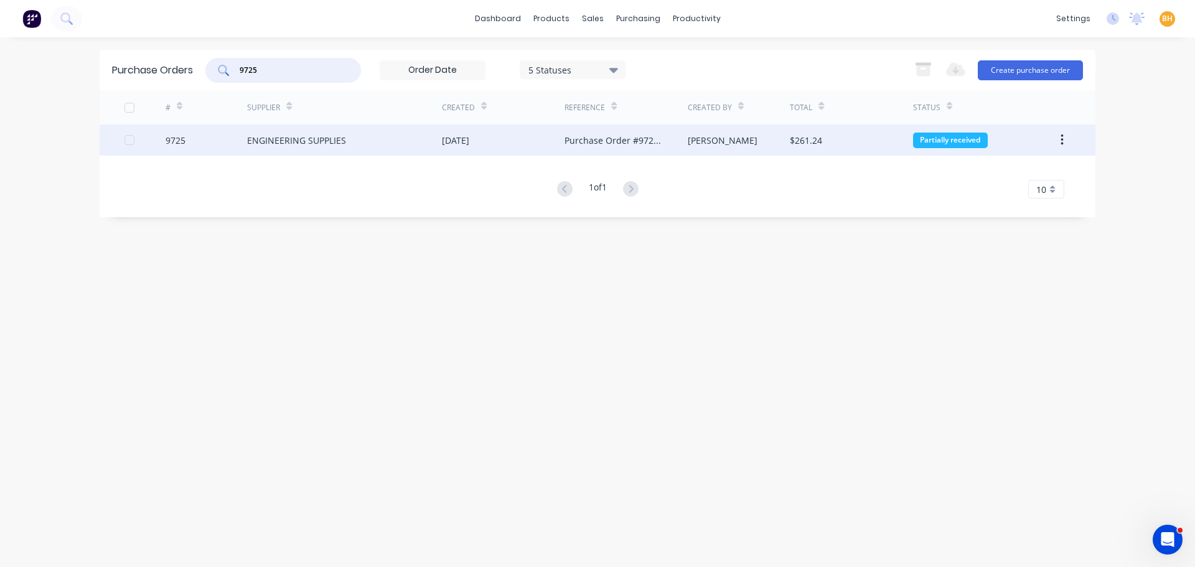
type input "9725"
click at [292, 147] on div "ENGINEERING SUPPLIES" at bounding box center [344, 139] width 195 height 31
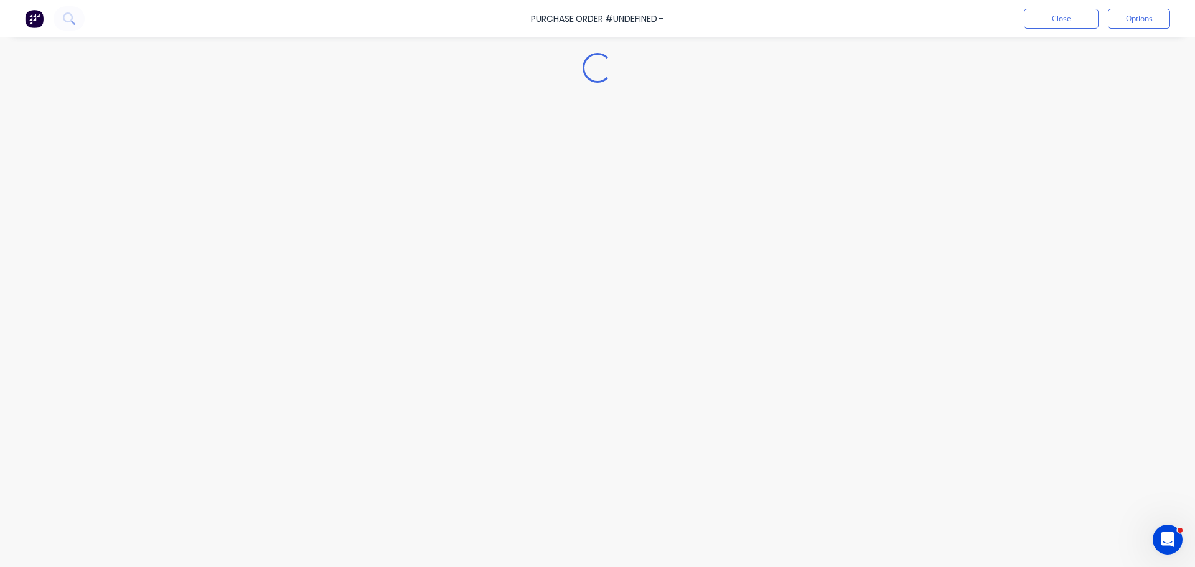
type textarea "x"
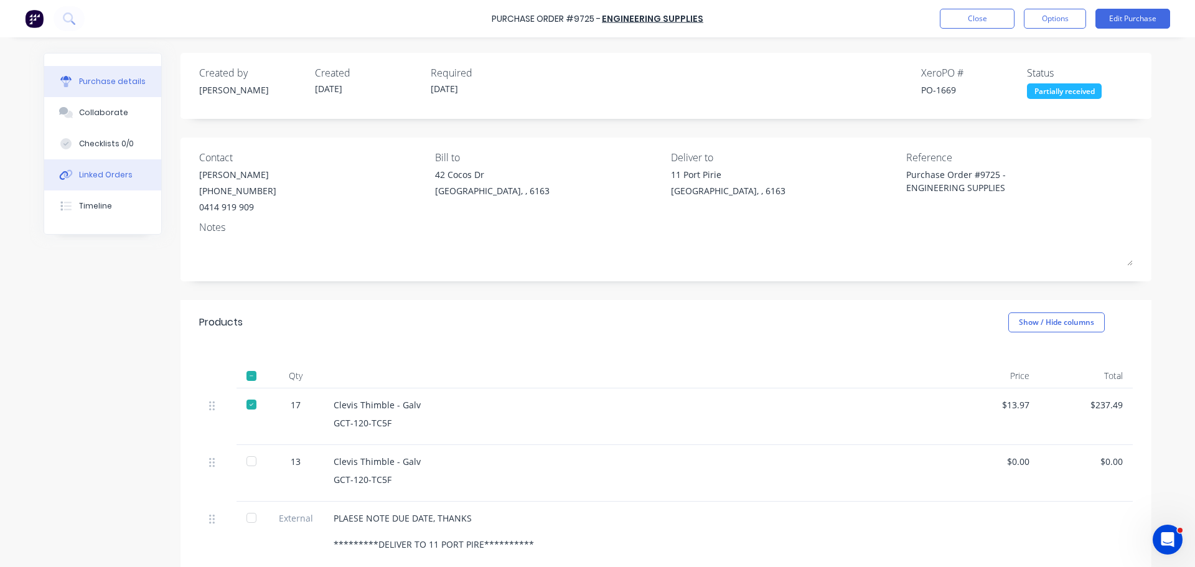
click at [96, 174] on div "Linked Orders" at bounding box center [106, 174] width 54 height 11
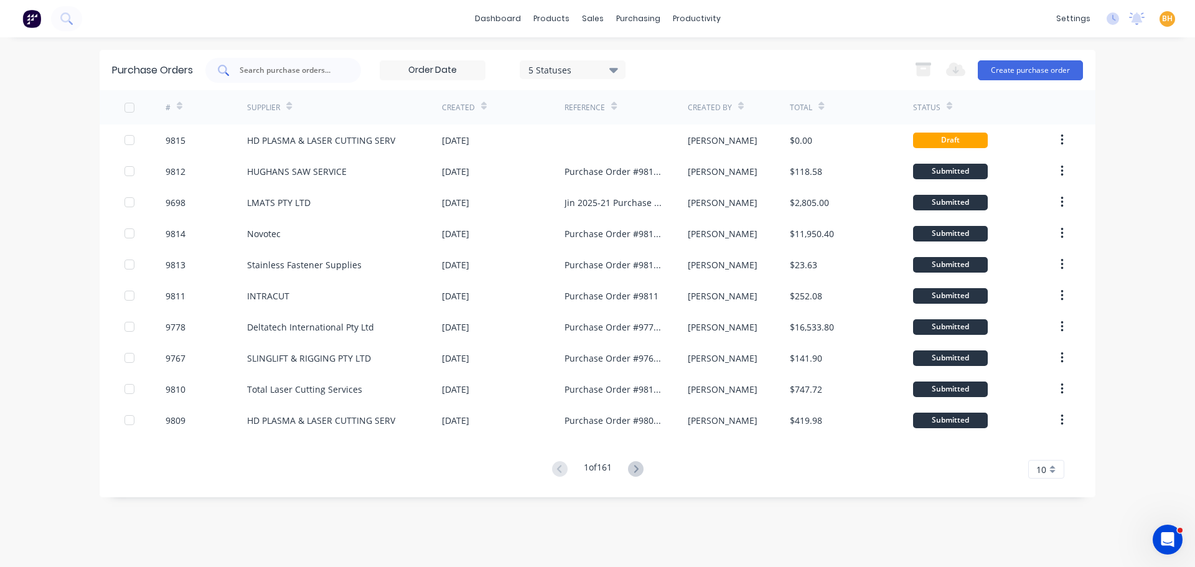
click at [261, 67] on input "text" at bounding box center [289, 70] width 103 height 12
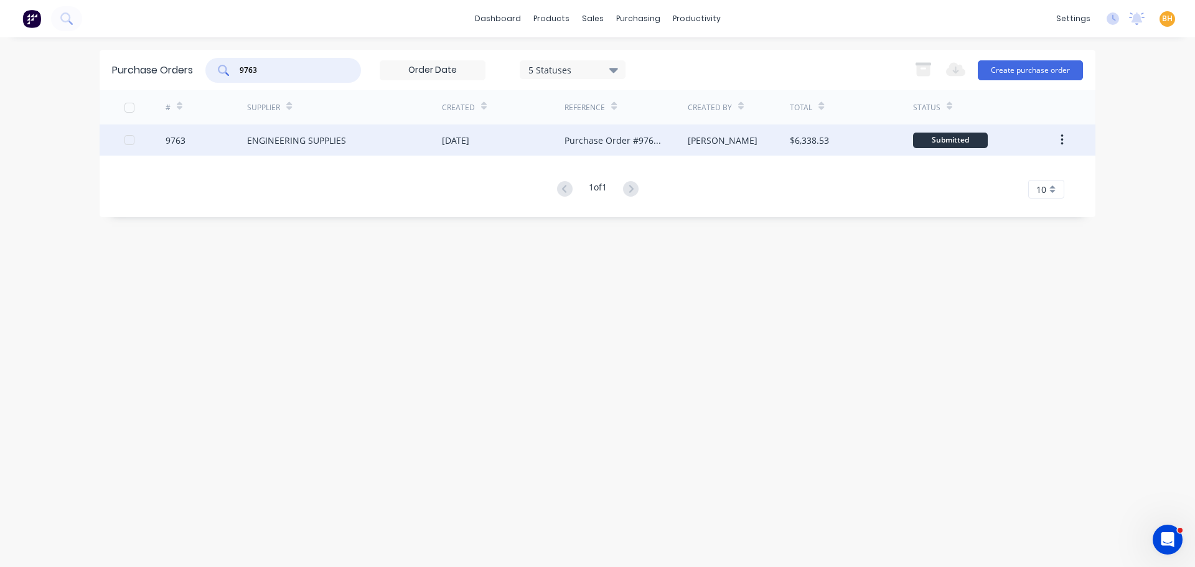
type input "9763"
click at [302, 143] on div "ENGINEERING SUPPLIES" at bounding box center [296, 140] width 99 height 13
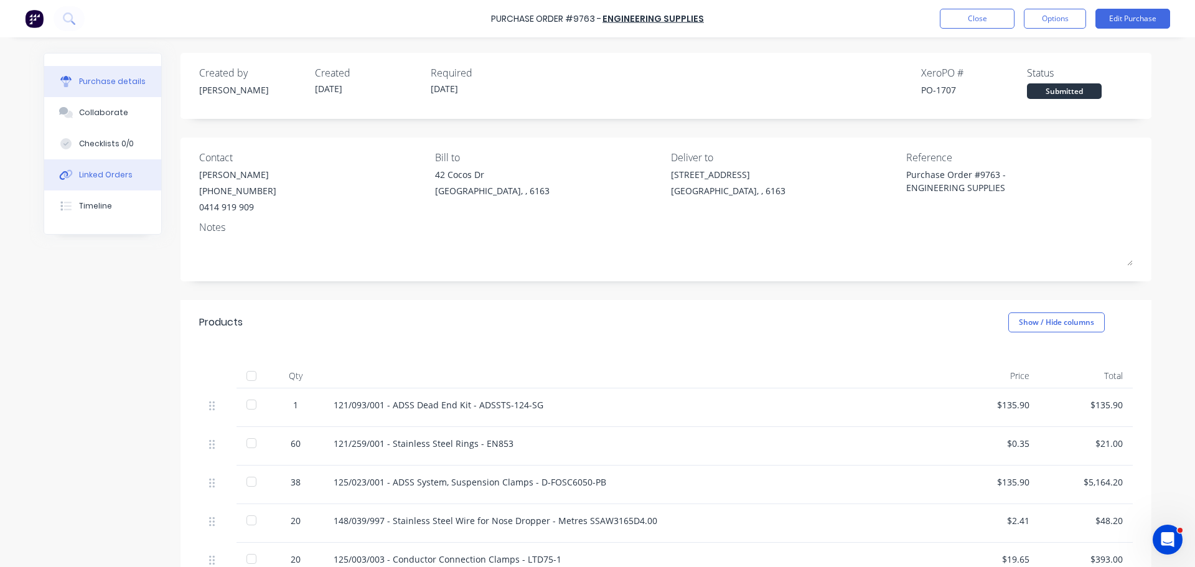
click at [121, 186] on button "Linked Orders" at bounding box center [102, 174] width 117 height 31
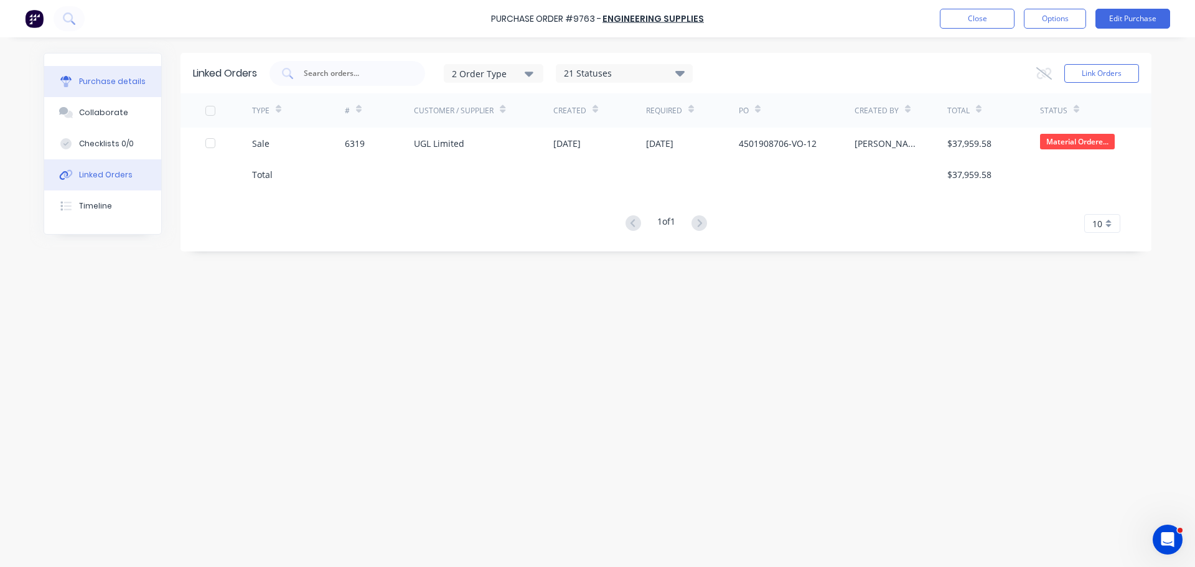
click at [124, 93] on button "Purchase details" at bounding box center [102, 81] width 117 height 31
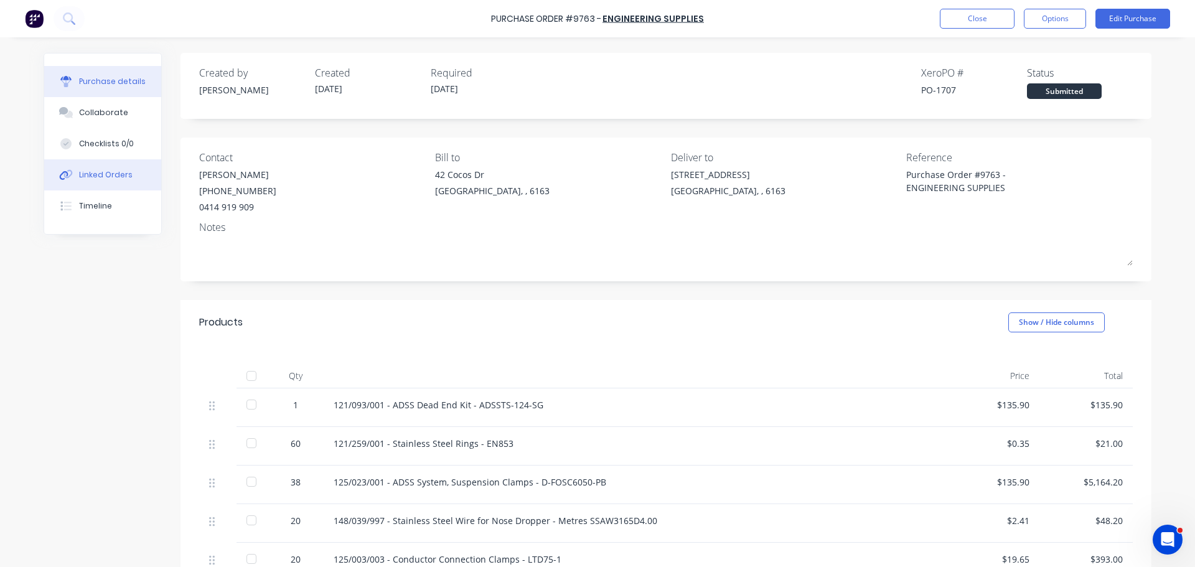
click at [95, 174] on div "Linked Orders" at bounding box center [106, 174] width 54 height 11
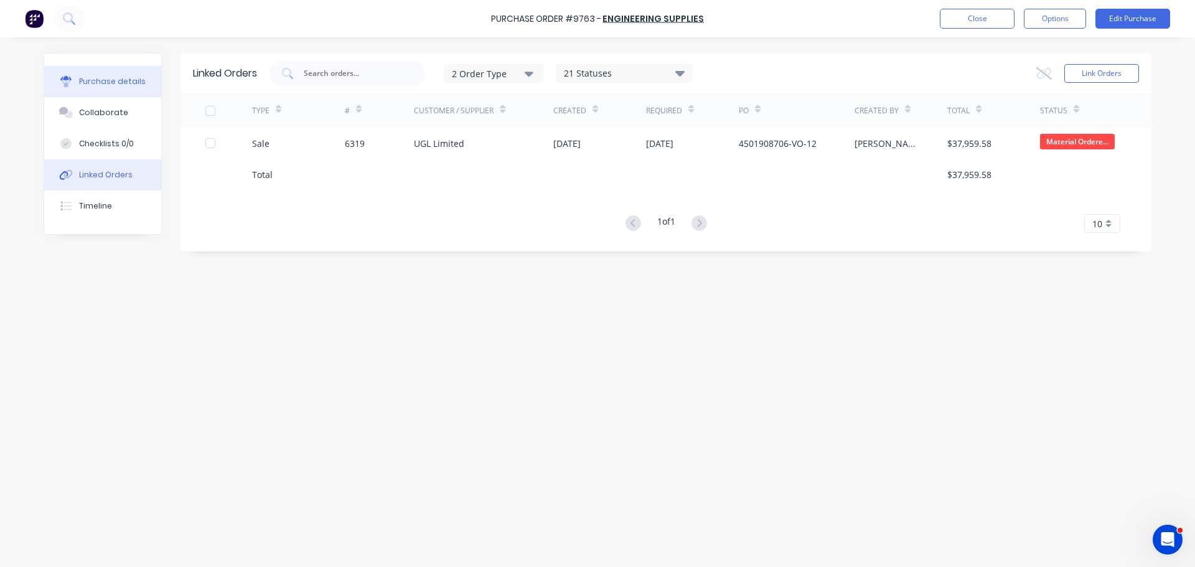
click at [103, 83] on div "Purchase details" at bounding box center [112, 81] width 67 height 11
type textarea "x"
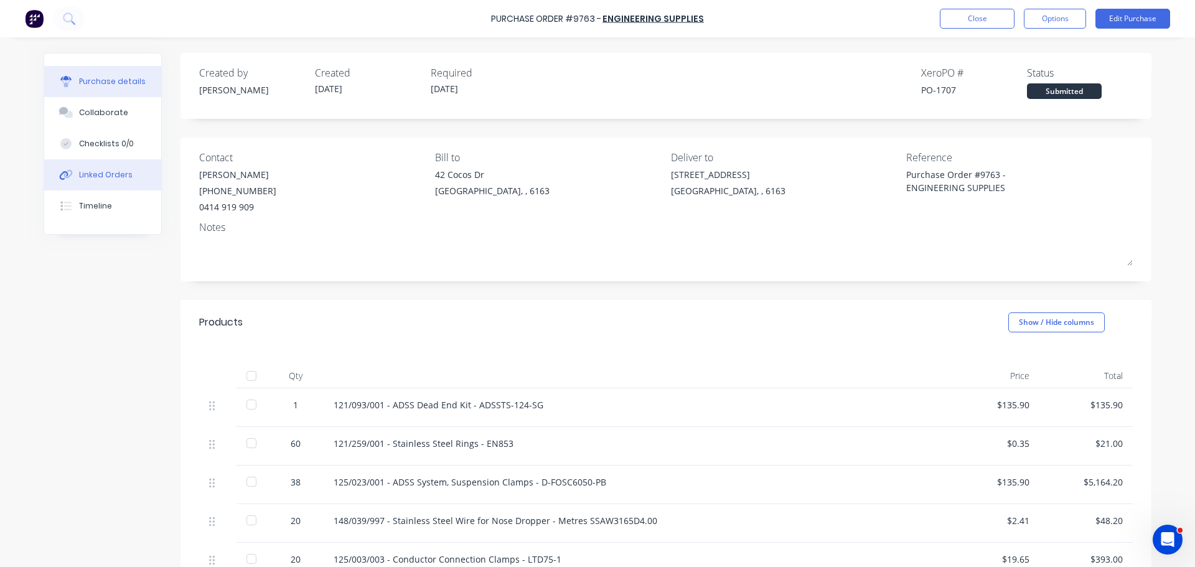
click at [88, 177] on div "Linked Orders" at bounding box center [106, 174] width 54 height 11
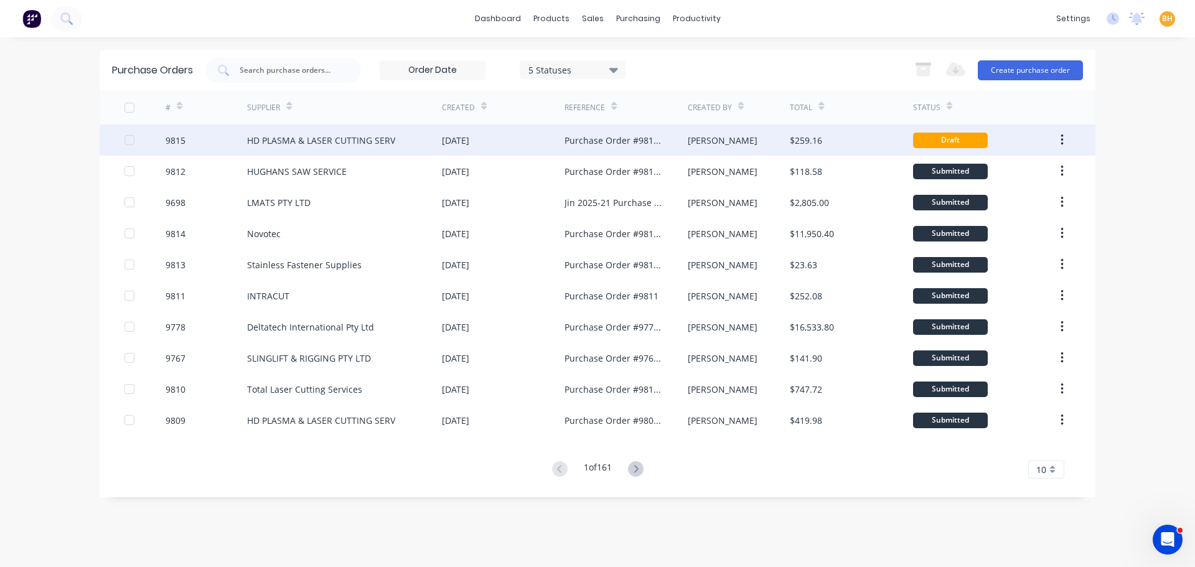
click at [350, 142] on div "HD PLASMA & LASER CUTTING SERV" at bounding box center [321, 140] width 148 height 13
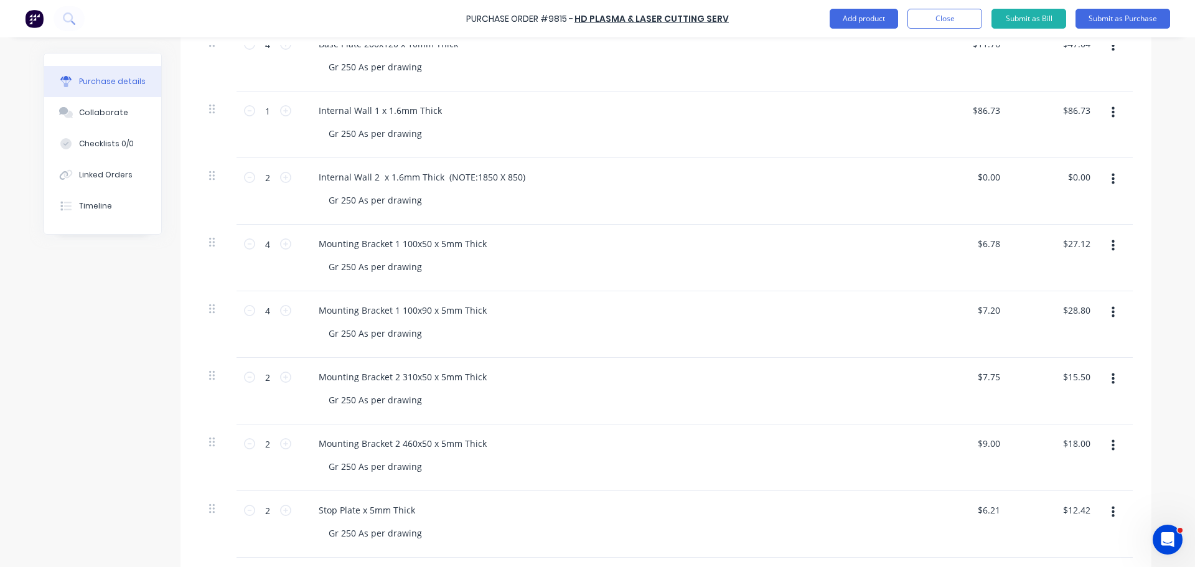
scroll to position [373, 0]
type textarea "x"
click at [994, 170] on input "0.00" at bounding box center [988, 176] width 29 height 18
type input "0"
type input "86.41"
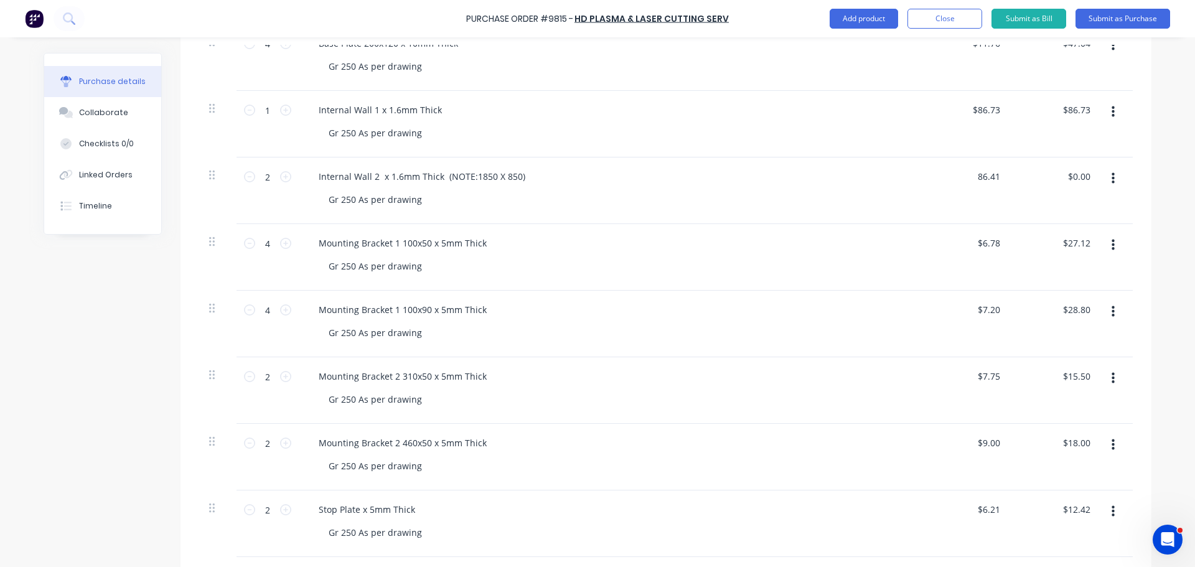
type textarea "x"
type input "$86.41"
type input "172.82"
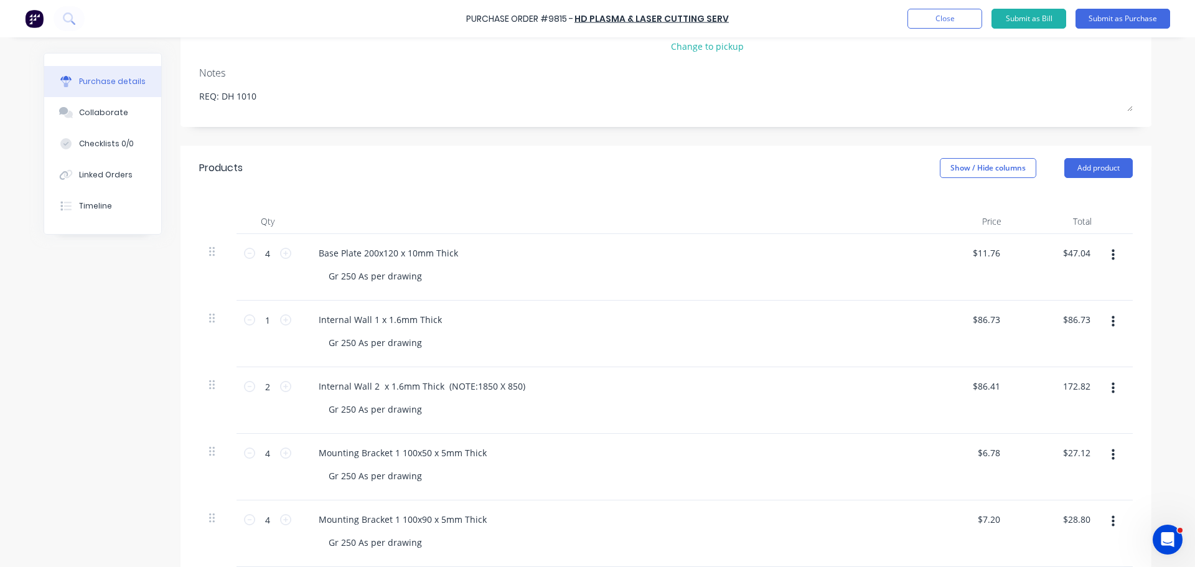
scroll to position [187, 0]
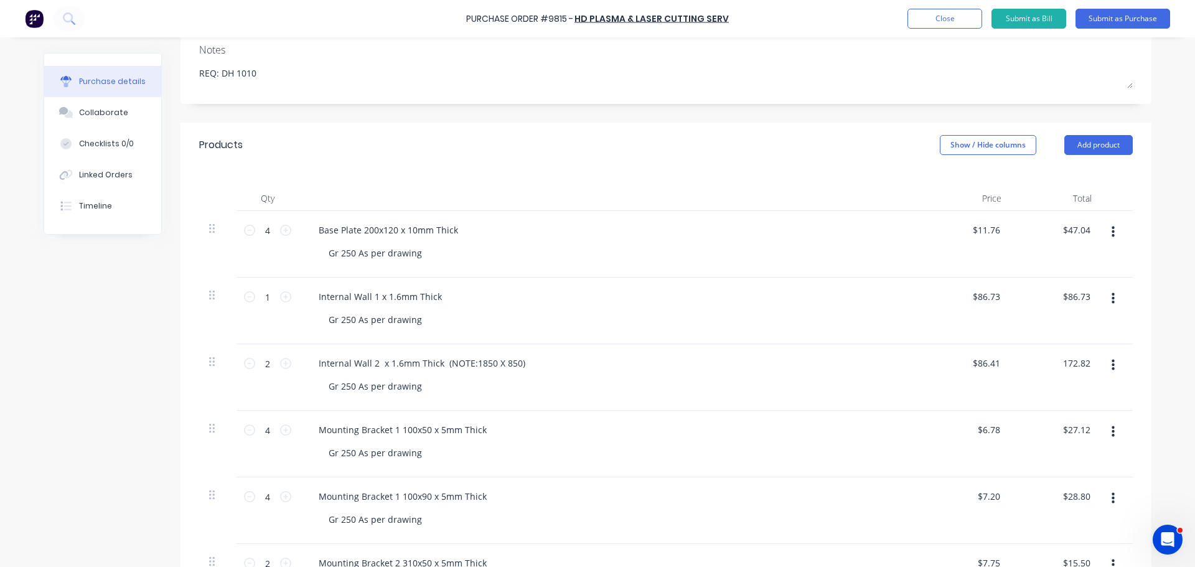
type textarea "x"
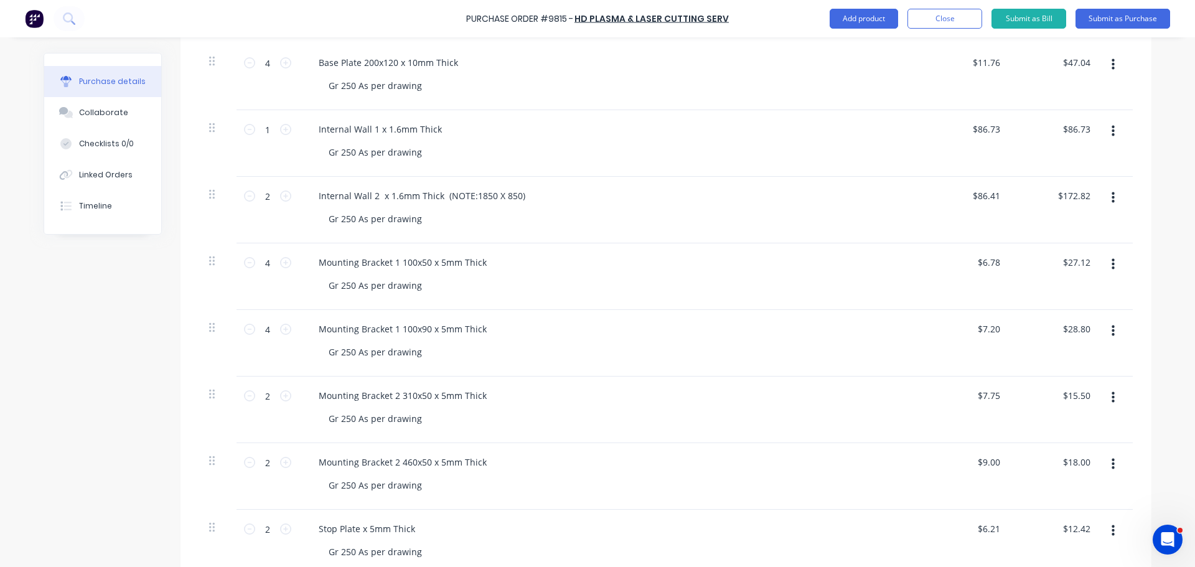
scroll to position [311, 0]
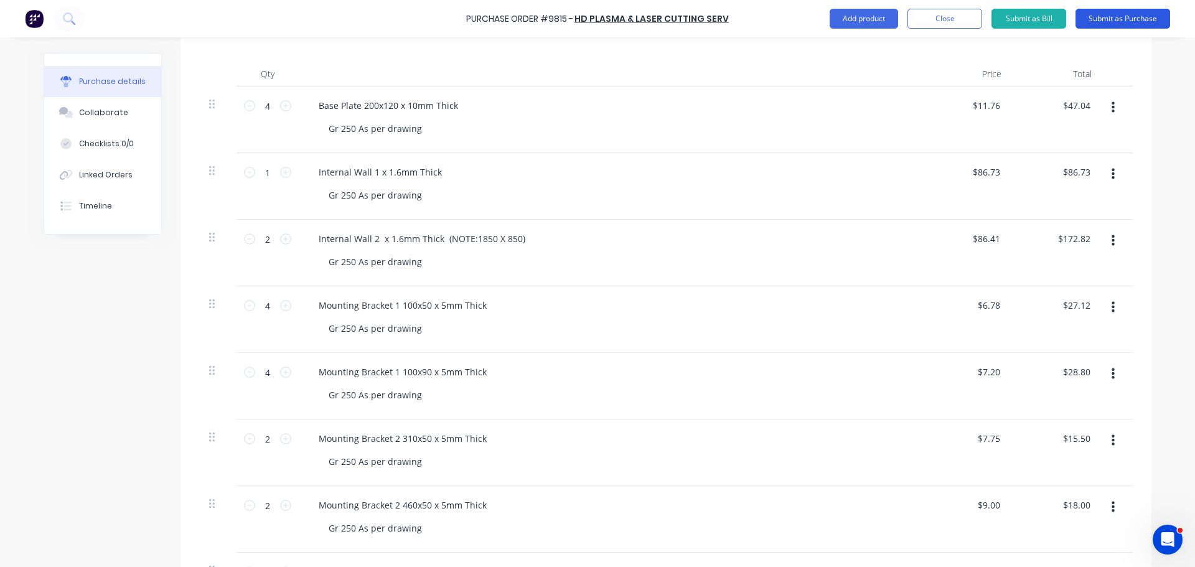
type input "172.82"
click at [1127, 18] on button "Submit as Purchase" at bounding box center [1122, 19] width 95 height 20
type textarea "x"
type input "$172.82"
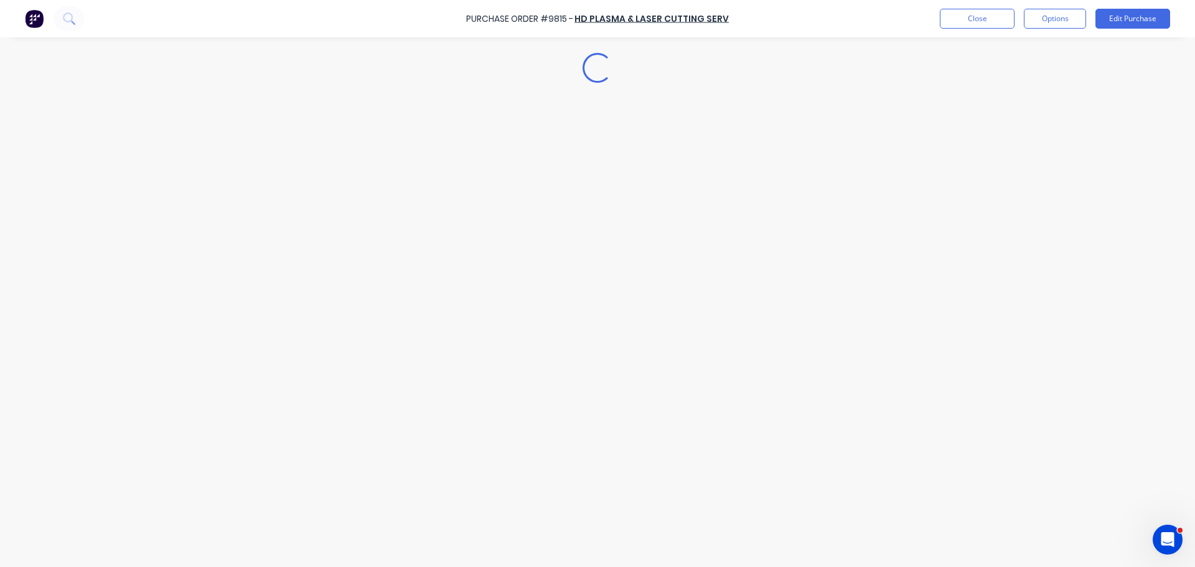
scroll to position [0, 0]
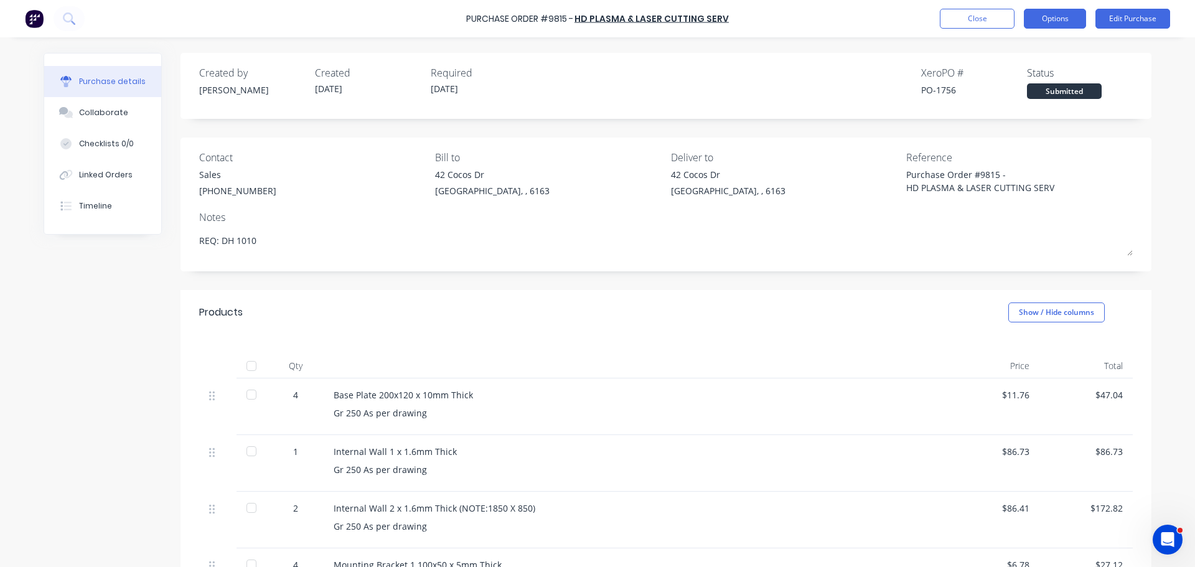
click at [1069, 21] on button "Options" at bounding box center [1055, 19] width 62 height 20
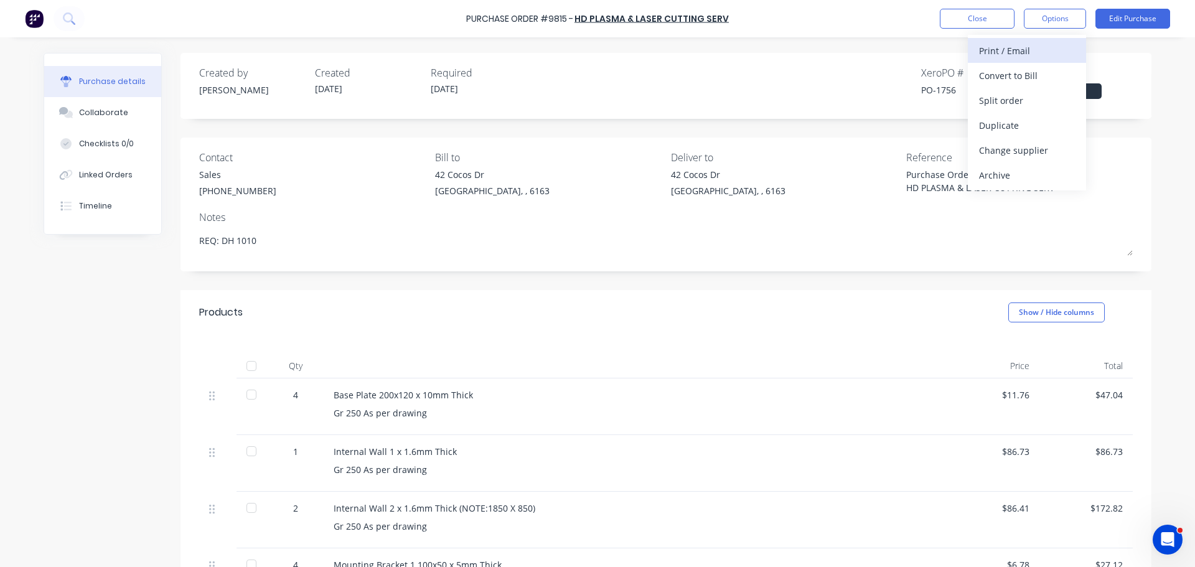
click at [1007, 56] on div "Print / Email" at bounding box center [1027, 51] width 96 height 18
click at [1004, 77] on div "With pricing" at bounding box center [1027, 76] width 96 height 18
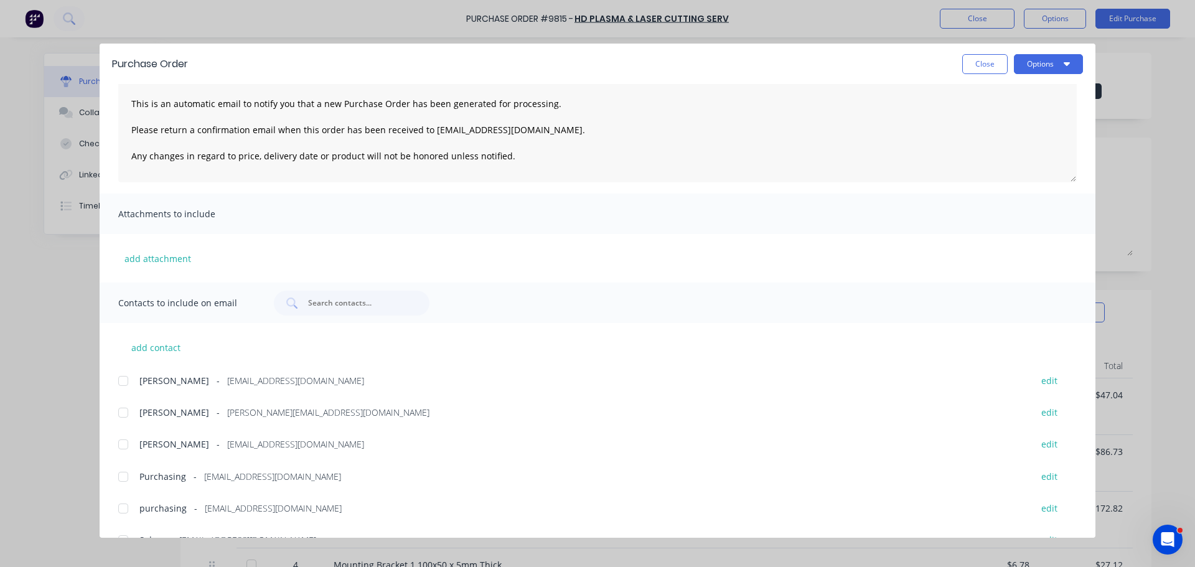
scroll to position [135, 0]
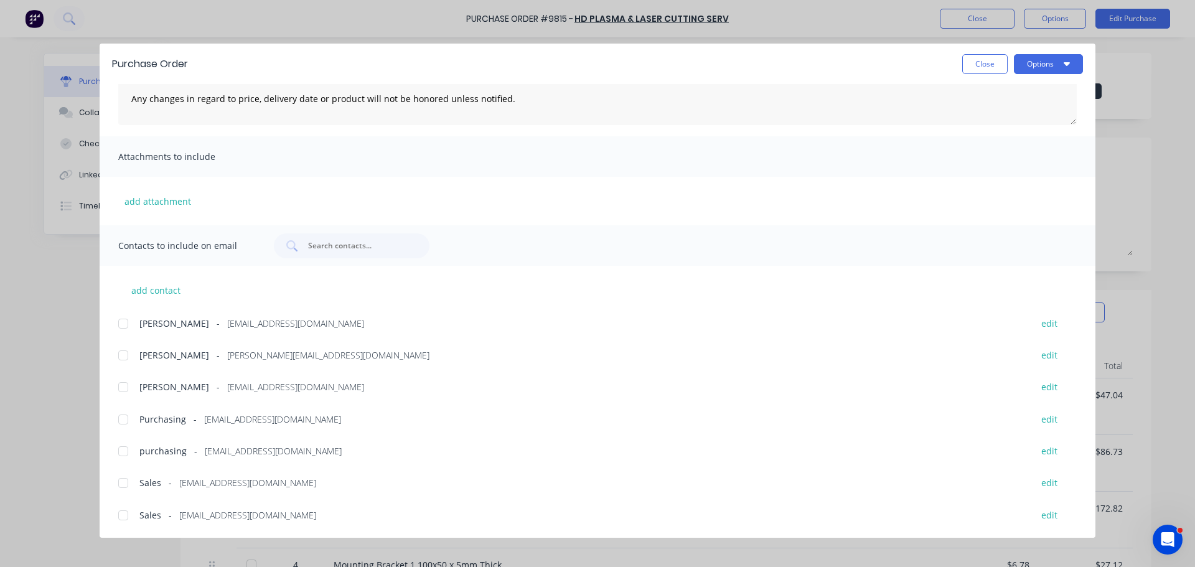
click at [125, 325] on div at bounding box center [123, 323] width 25 height 25
click at [124, 417] on div at bounding box center [123, 419] width 25 height 25
click at [1043, 67] on button "Options" at bounding box center [1048, 64] width 69 height 20
click at [993, 146] on div "Email" at bounding box center [1024, 145] width 96 height 18
drag, startPoint x: 23, startPoint y: 367, endPoint x: 31, endPoint y: 362, distance: 9.5
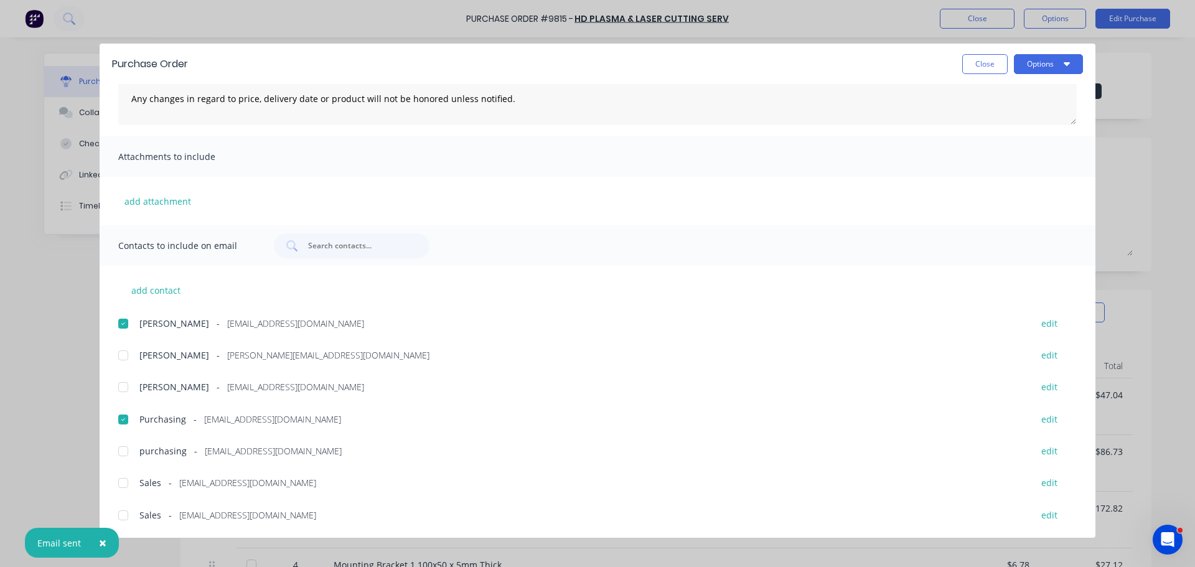
click at [23, 367] on div "Purchase Order Close Options Customise email content Dear Sales, This is an aut…" at bounding box center [597, 283] width 1195 height 567
click at [974, 78] on div "Purchase Order Close Options" at bounding box center [598, 64] width 996 height 40
click at [982, 65] on button "Close" at bounding box center [984, 64] width 45 height 20
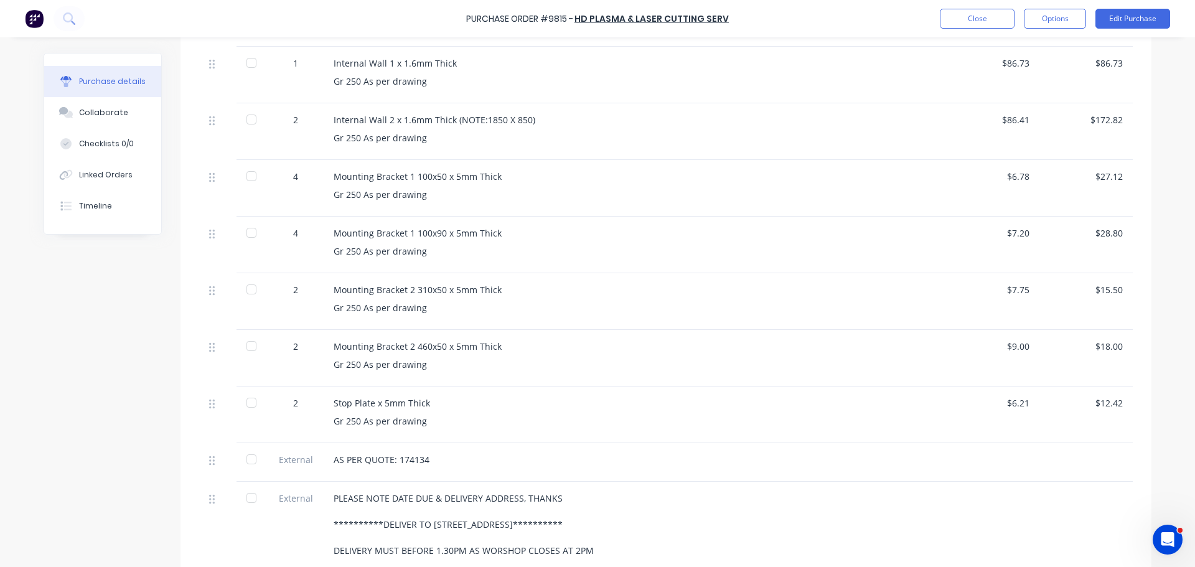
scroll to position [498, 0]
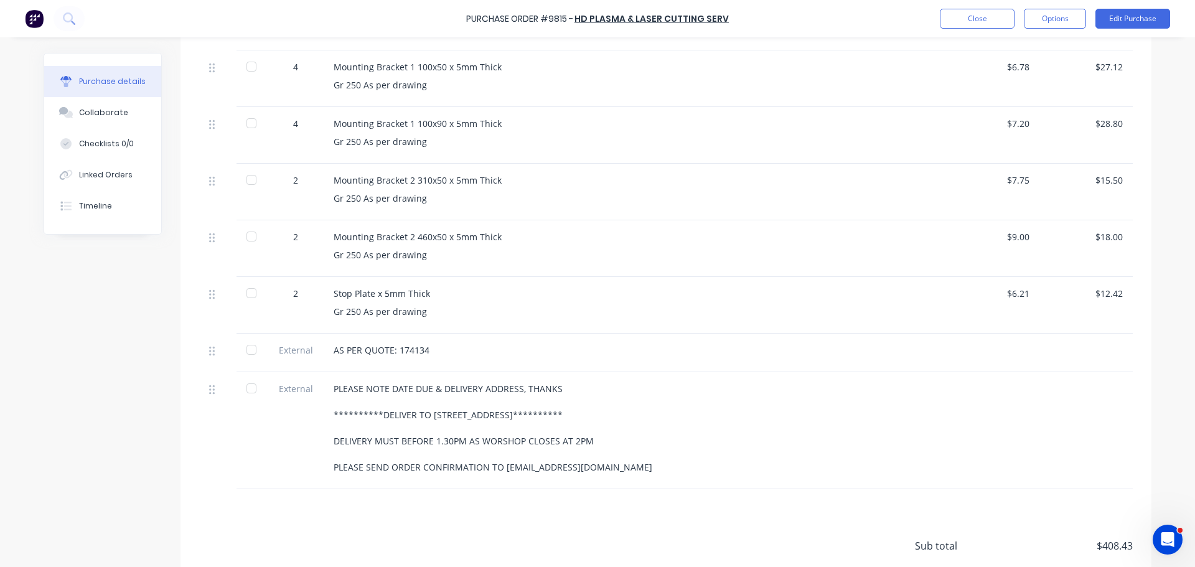
type textarea "x"
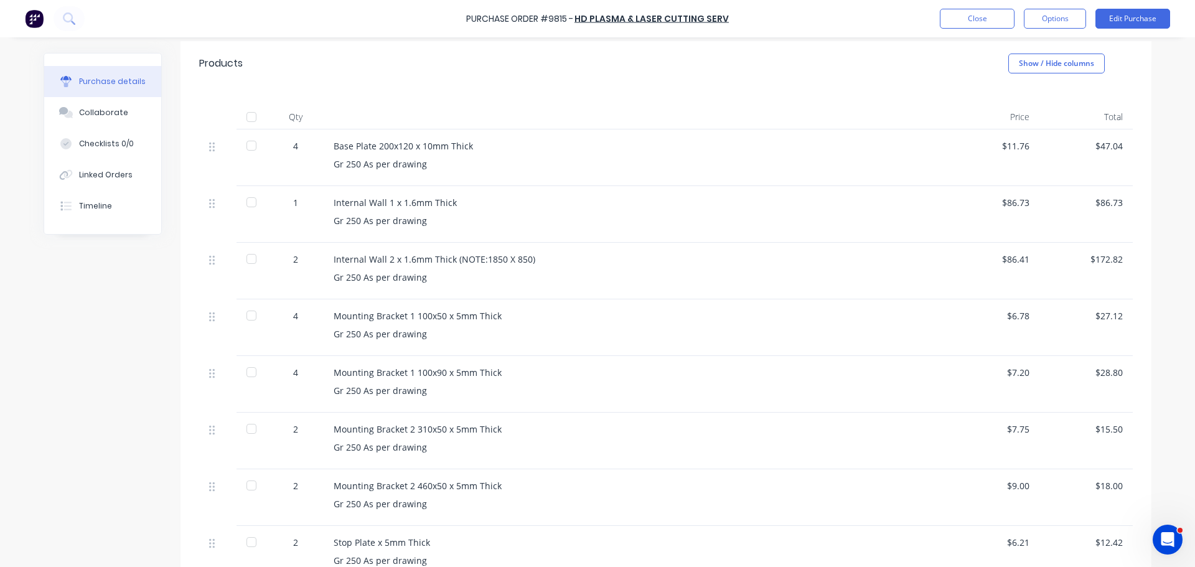
scroll to position [0, 0]
